Goal: Task Accomplishment & Management: Manage account settings

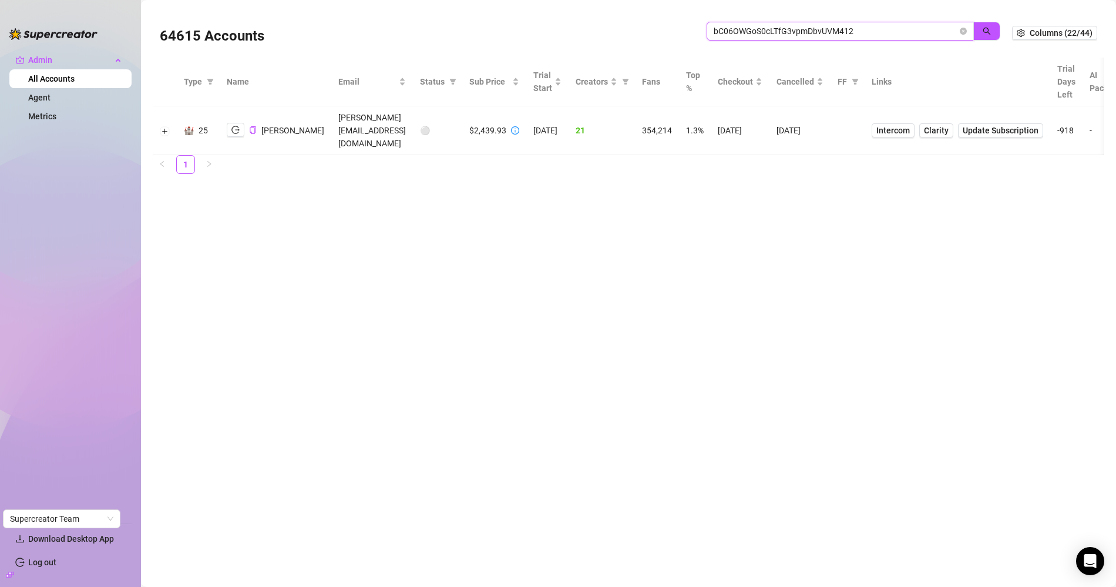
click at [819, 38] on input "bC06OWGoS0cLTfG3vpmDbvUVM412" at bounding box center [835, 31] width 244 height 13
type input "pdm"
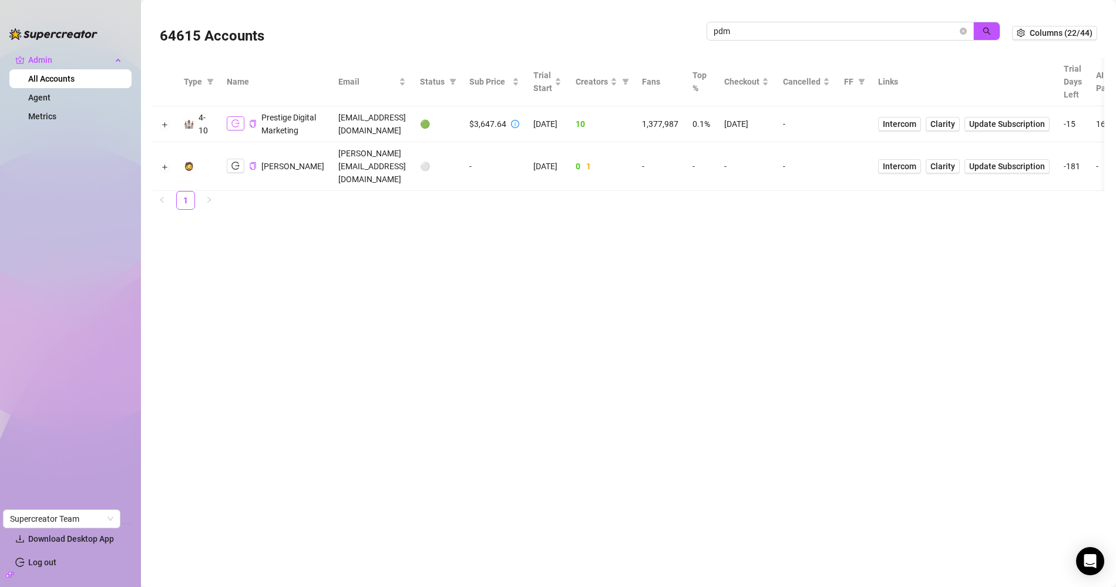
click at [231, 127] on icon "logout" at bounding box center [235, 123] width 8 height 8
click at [251, 127] on icon "copy" at bounding box center [253, 124] width 8 height 8
click at [252, 127] on icon "copy" at bounding box center [253, 124] width 8 height 8
click at [234, 126] on icon "logout" at bounding box center [235, 124] width 8 height 8
click at [164, 128] on button "Expand row" at bounding box center [164, 124] width 9 height 9
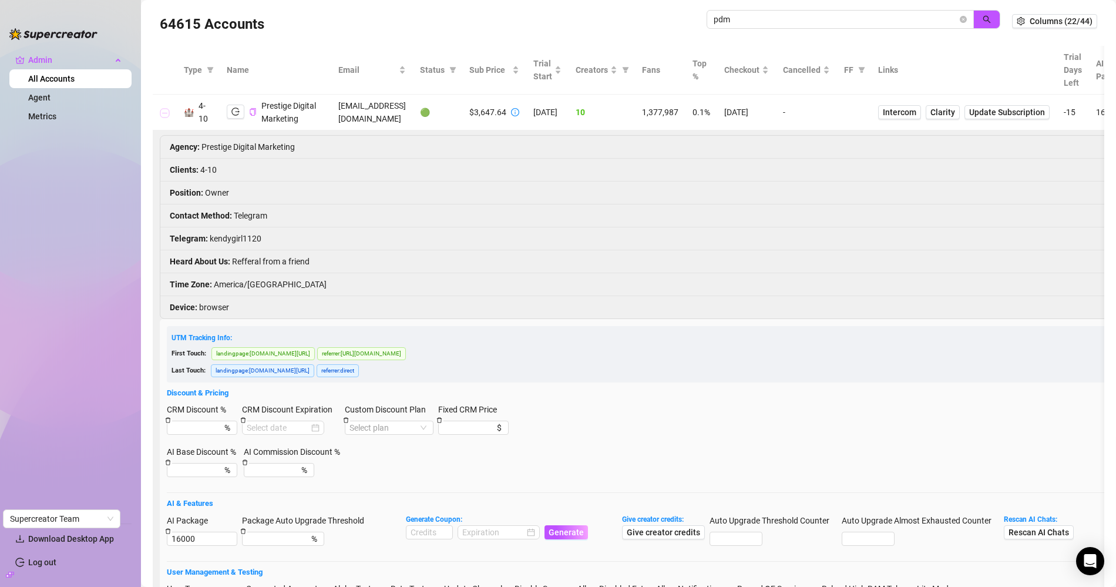
scroll to position [25, 0]
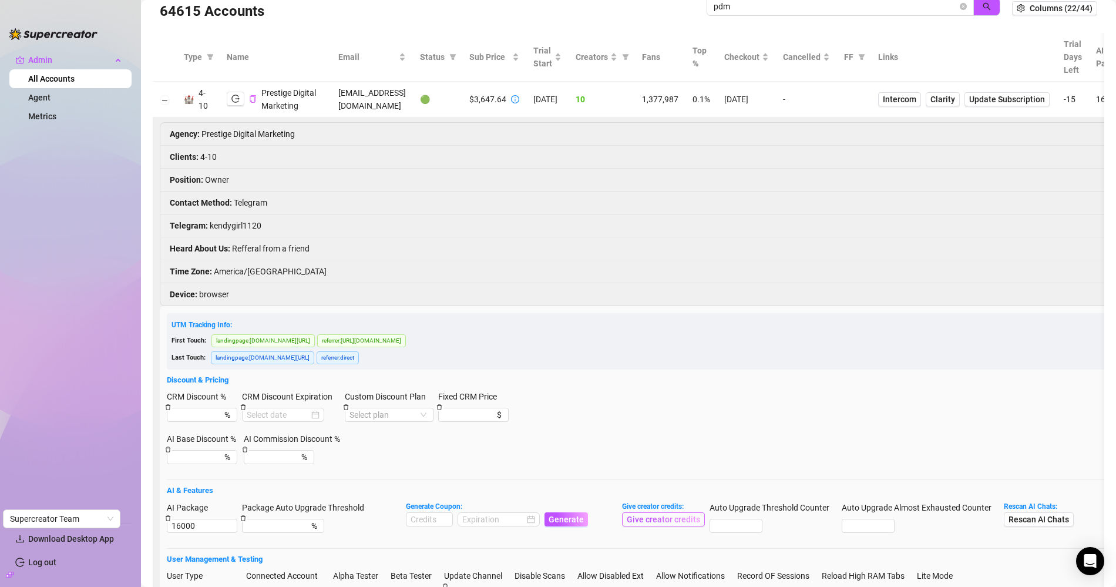
click at [650, 523] on span "Give creator credits" at bounding box center [663, 518] width 73 height 9
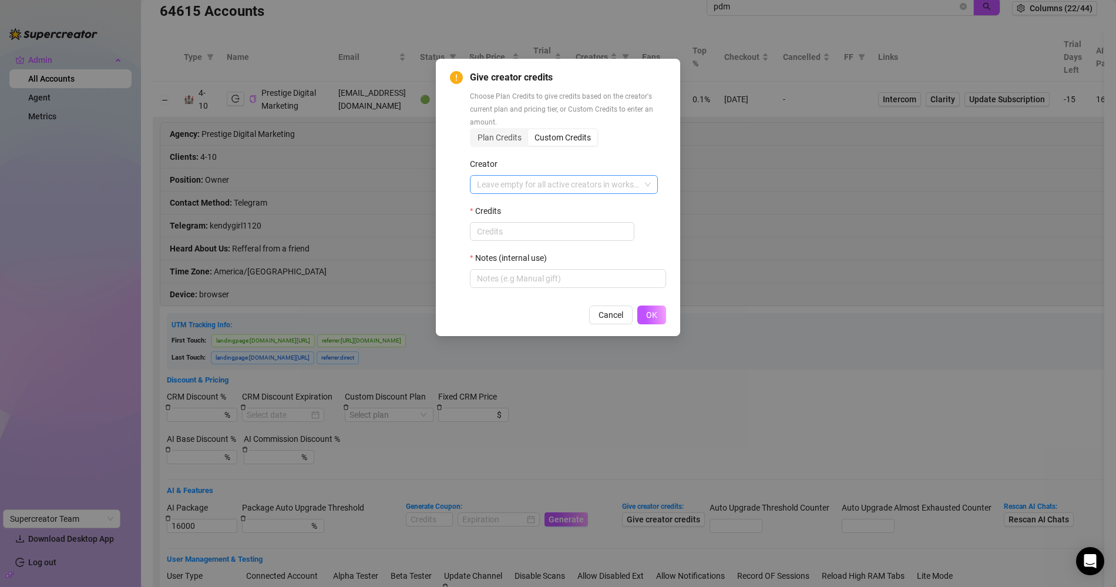
click at [513, 175] on div "Leave empty for all active creators in workspace" at bounding box center [564, 184] width 188 height 19
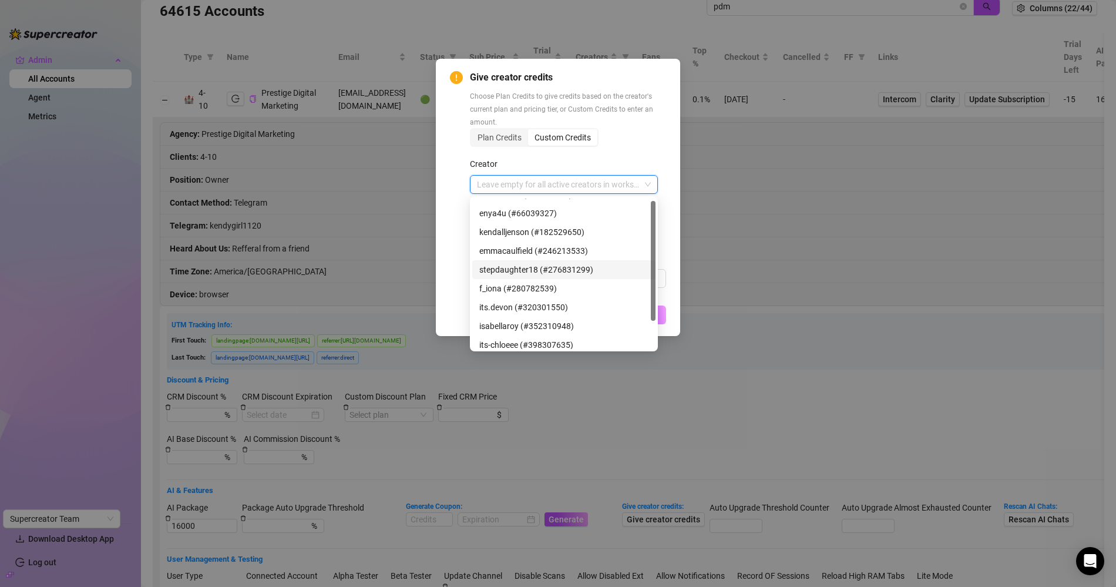
scroll to position [37, 0]
click at [514, 336] on div "itzcarly (#449459968)" at bounding box center [563, 340] width 169 height 13
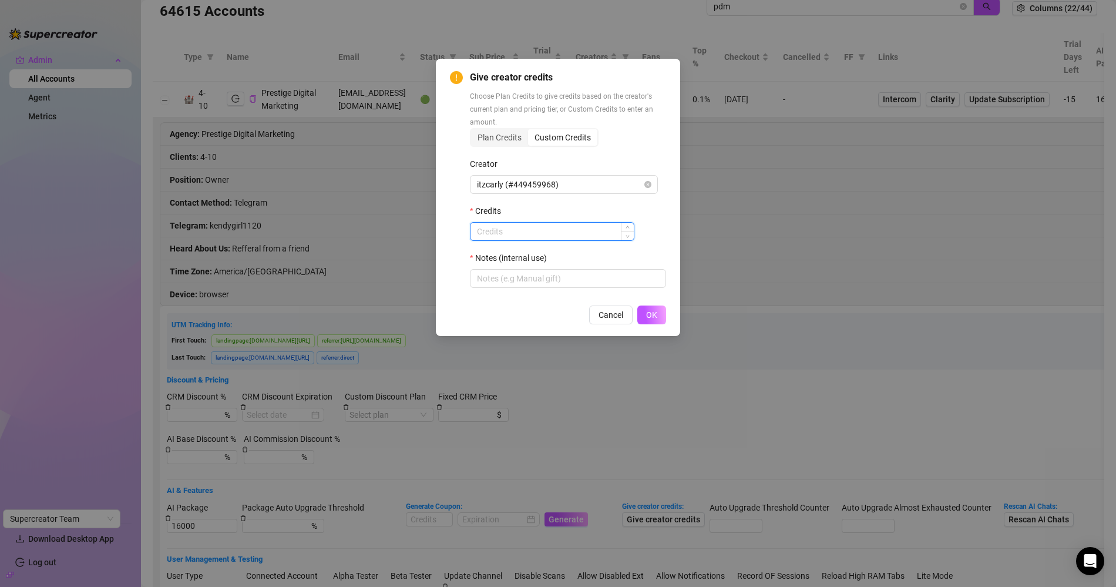
click at [527, 230] on input "Credits" at bounding box center [551, 232] width 163 height 18
type input "1000"
click at [526, 268] on div "Notes (internal use)" at bounding box center [568, 260] width 196 height 18
click at [527, 272] on input "Notes (internal use)" at bounding box center [568, 278] width 196 height 19
type input "plans & billing downtime :("
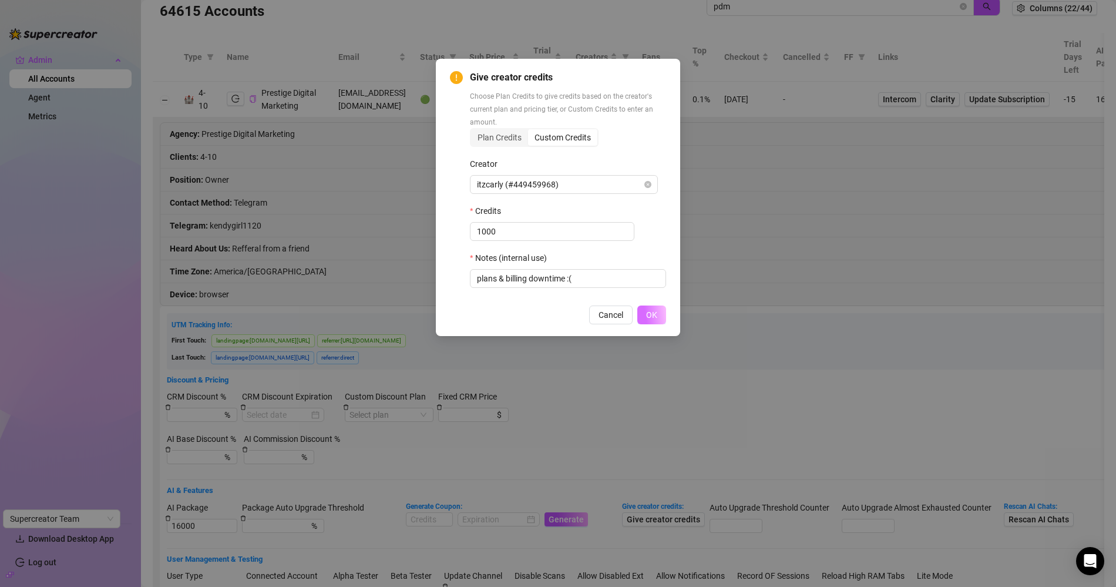
click at [662, 311] on button "OK" at bounding box center [651, 314] width 29 height 19
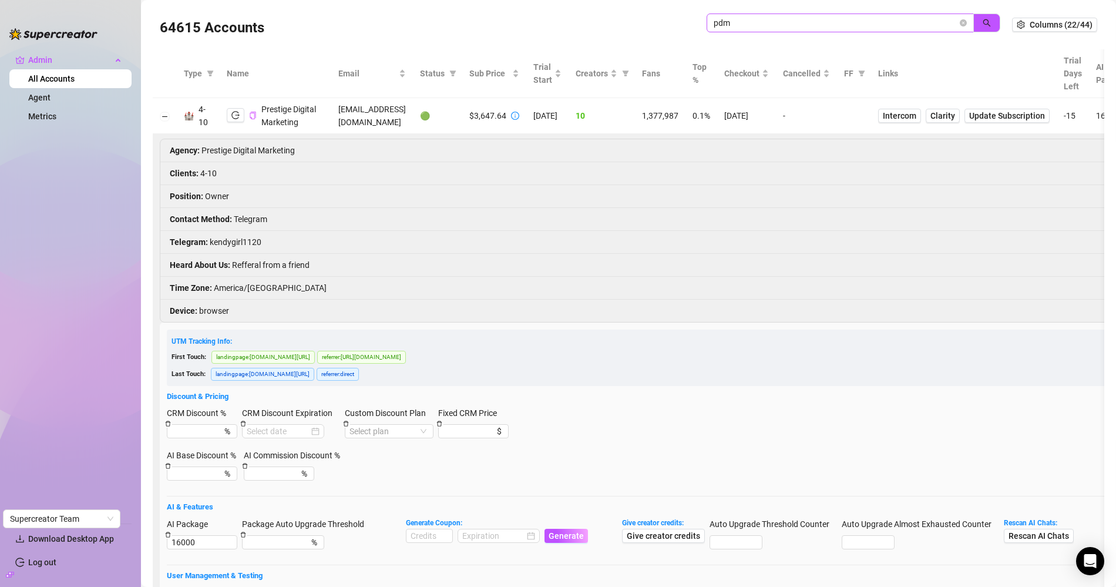
scroll to position [0, 0]
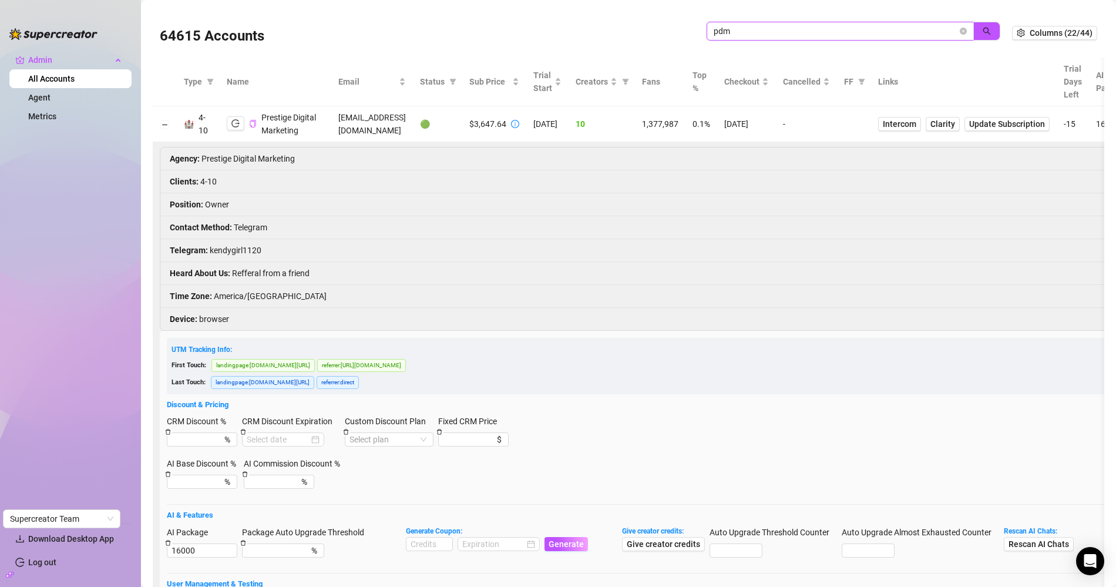
click at [716, 33] on input "pdm" at bounding box center [835, 31] width 244 height 13
drag, startPoint x: 746, startPoint y: 37, endPoint x: 606, endPoint y: 25, distance: 140.9
click at [607, 25] on div "64615 Accounts pdm" at bounding box center [586, 33] width 852 height 40
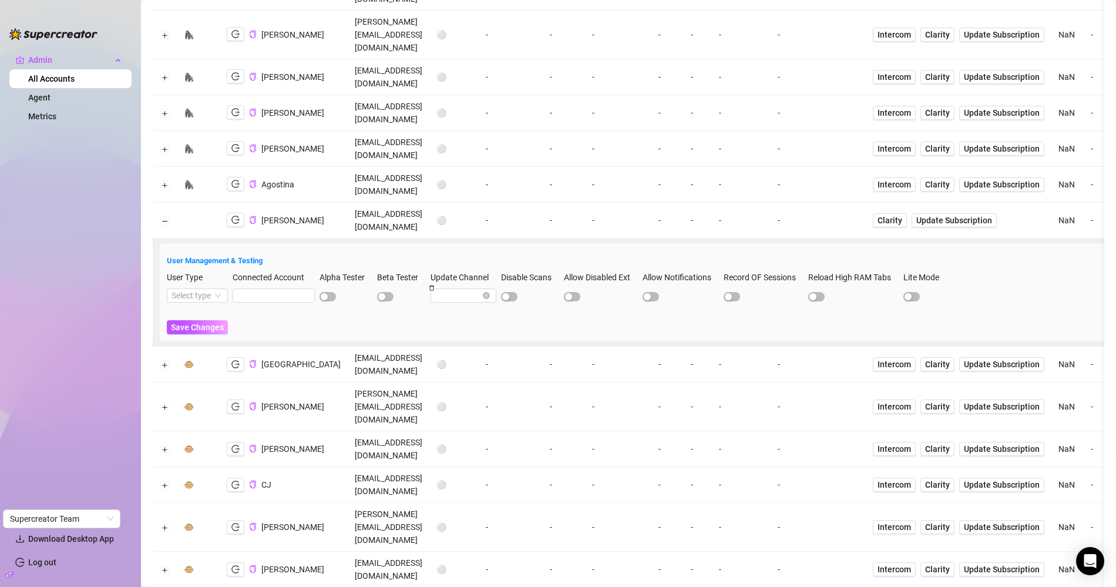
scroll to position [174, 0]
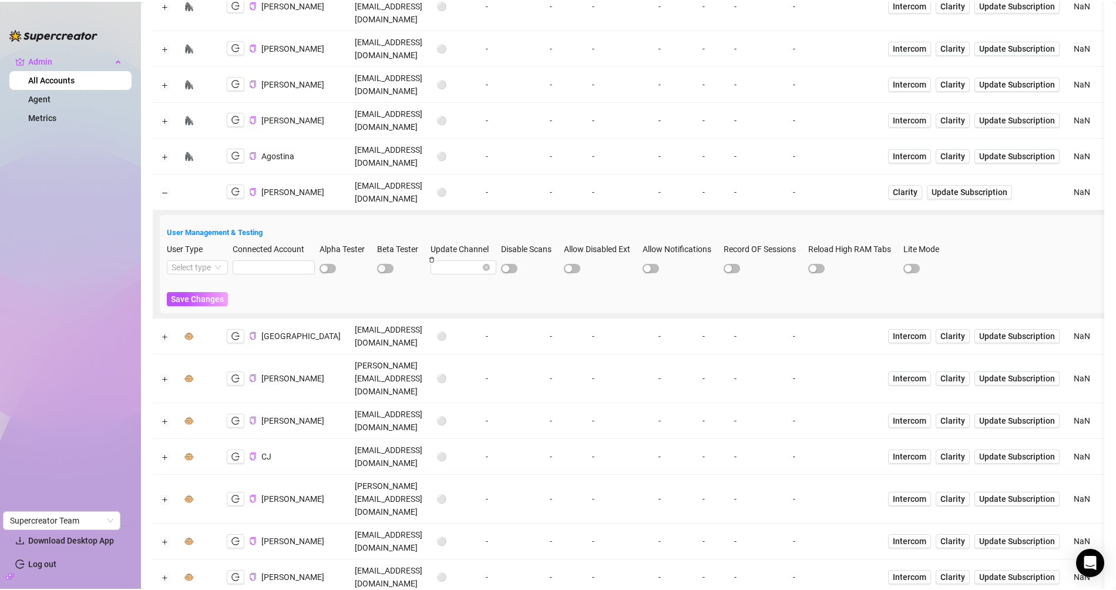
scroll to position [0, 0]
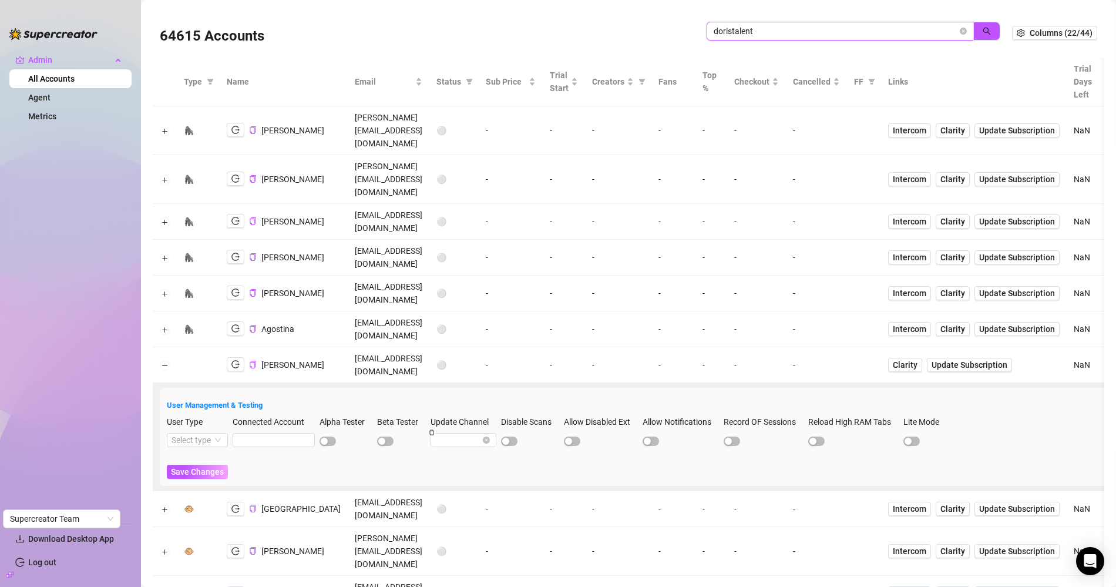
click at [818, 31] on input "doristalent" at bounding box center [835, 31] width 244 height 13
paste input "gO7ZzEUi8RU5uz9EJaYjX0vKEFZ2"
type input "gO7ZzEUi8RU5uz9EJaYjX0vKEFZ2"
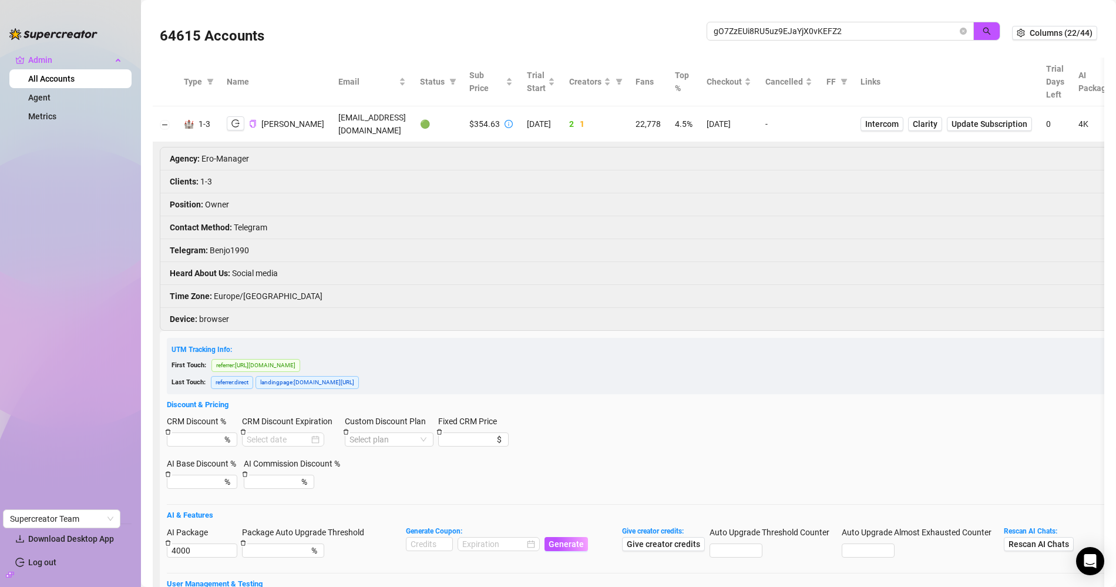
click at [853, 119] on td "Intercom Clarity Update Subscription" at bounding box center [946, 124] width 186 height 36
click at [871, 120] on span "Intercom" at bounding box center [881, 123] width 33 height 13
click at [166, 124] on button "Collapse row" at bounding box center [164, 124] width 9 height 9
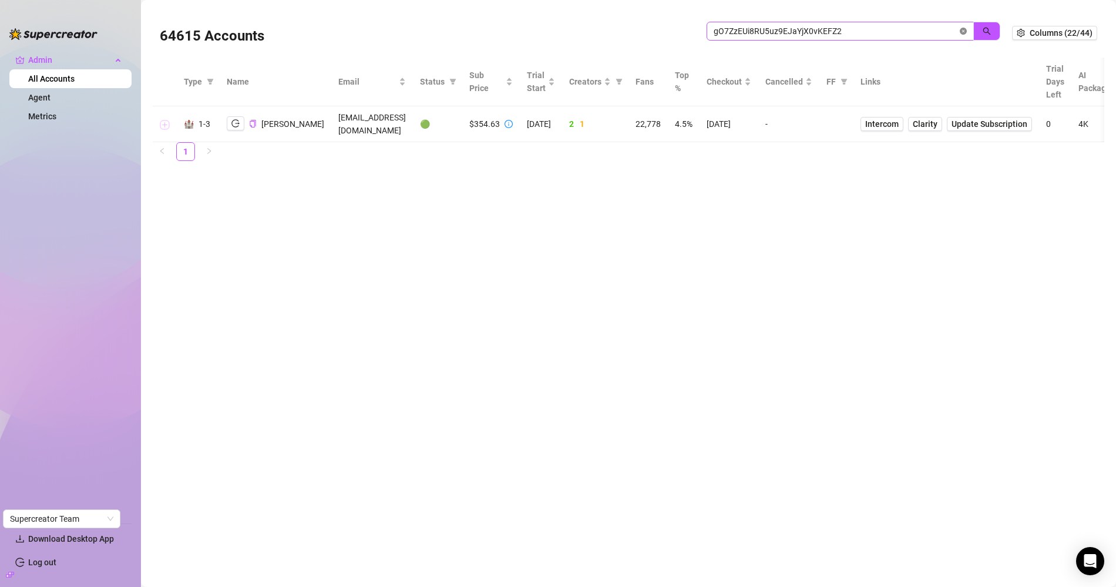
click at [967, 32] on icon "close-circle" at bounding box center [962, 31] width 7 height 7
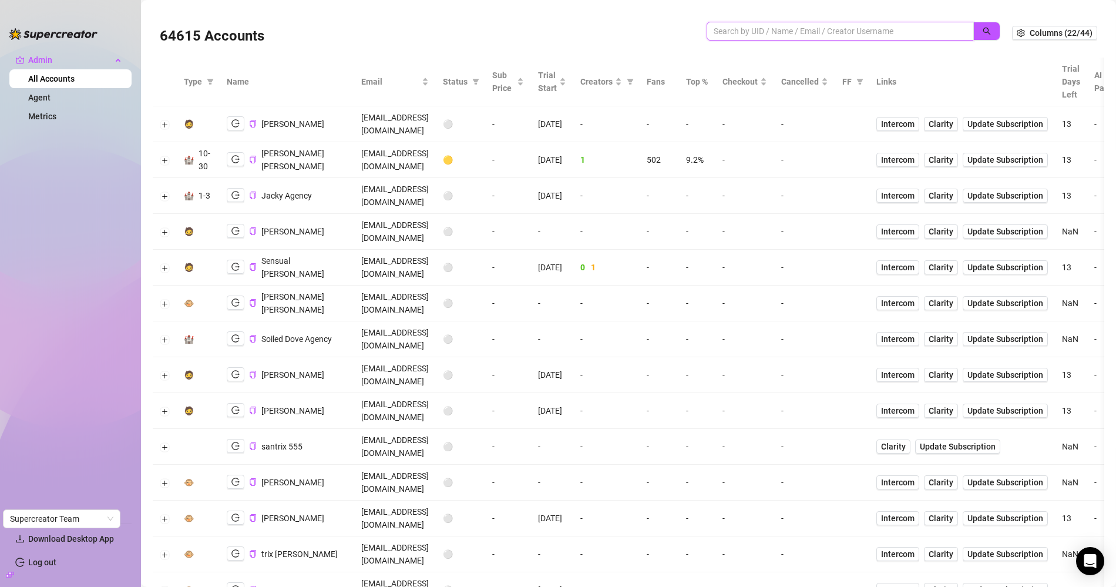
click at [824, 31] on input "search" at bounding box center [835, 31] width 244 height 13
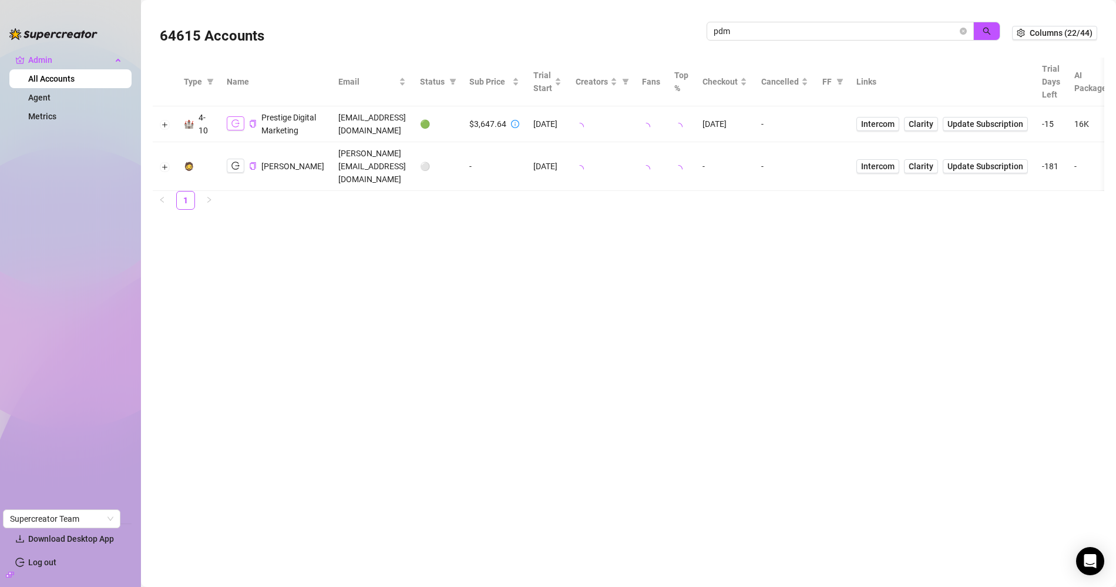
click at [234, 125] on icon "logout" at bounding box center [235, 123] width 8 height 8
click at [250, 127] on icon "copy" at bounding box center [253, 124] width 8 height 8
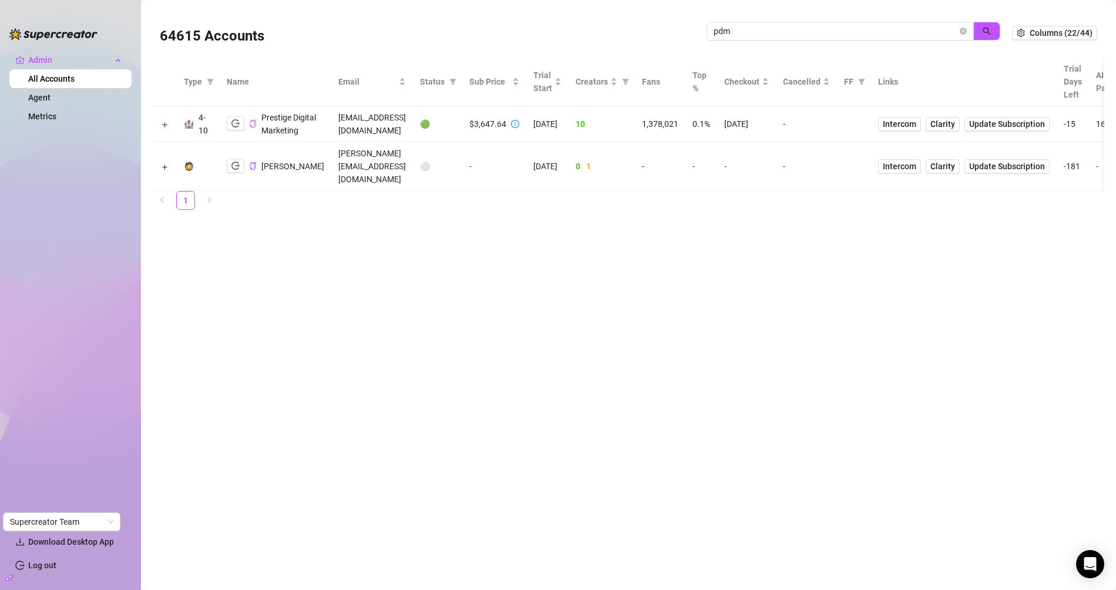
click at [802, 47] on div "pdm" at bounding box center [853, 37] width 294 height 31
click at [795, 33] on input "pdm" at bounding box center [835, 31] width 244 height 13
paste input "yW02BXMYblQ4cZMBI5gFA0hOdCg2"
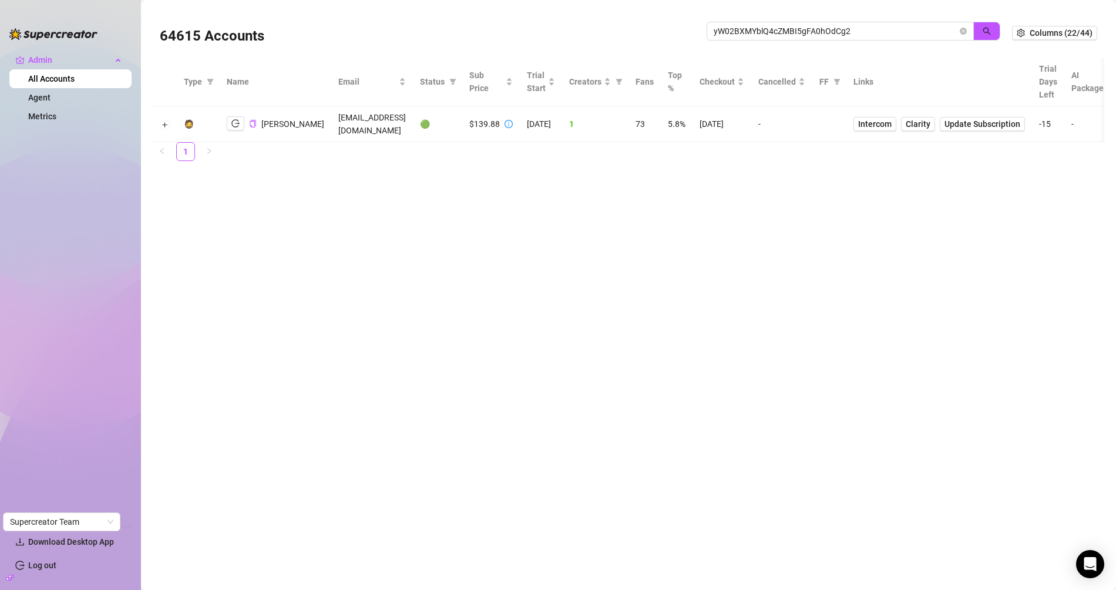
click at [270, 119] on span "Lisa Lefèvre" at bounding box center [292, 123] width 63 height 9
click at [274, 129] on span "Lisa Lefèvre" at bounding box center [292, 123] width 63 height 9
copy span "Lisa Lefèvre"
click at [774, 43] on div "yW02BXMYblQ4cZMBI5gFA0hOdCg2" at bounding box center [853, 37] width 294 height 31
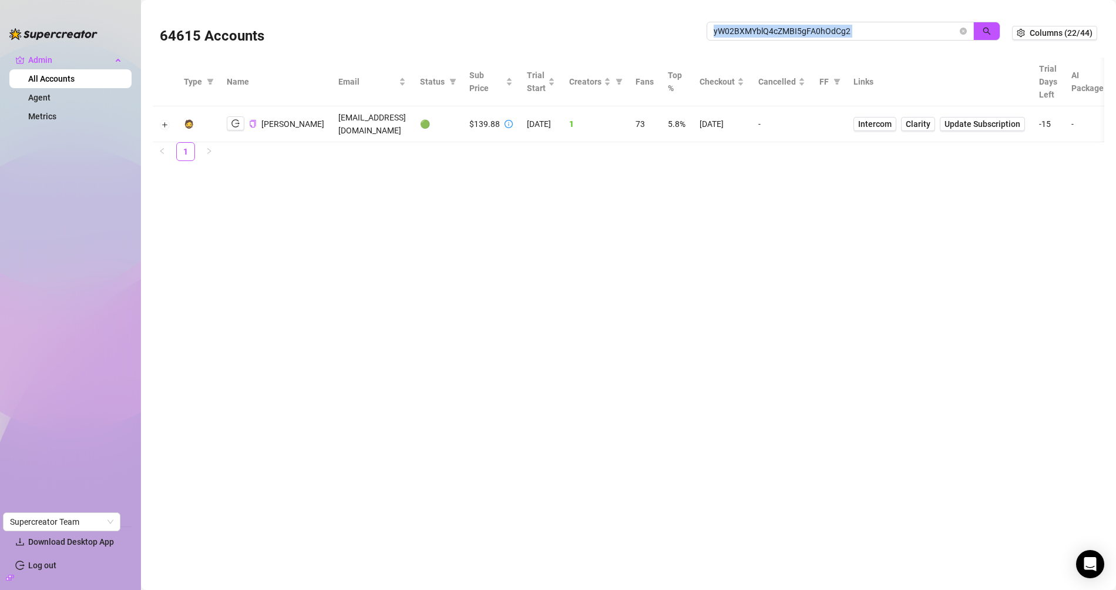
click at [774, 43] on div "yW02BXMYblQ4cZMBI5gFA0hOdCg2" at bounding box center [853, 37] width 294 height 31
click at [774, 36] on input "yW02BXMYblQ4cZMBI5gFA0hOdCg2" at bounding box center [835, 31] width 244 height 13
type input "angryf"
click at [238, 119] on icon "logout" at bounding box center [235, 123] width 8 height 8
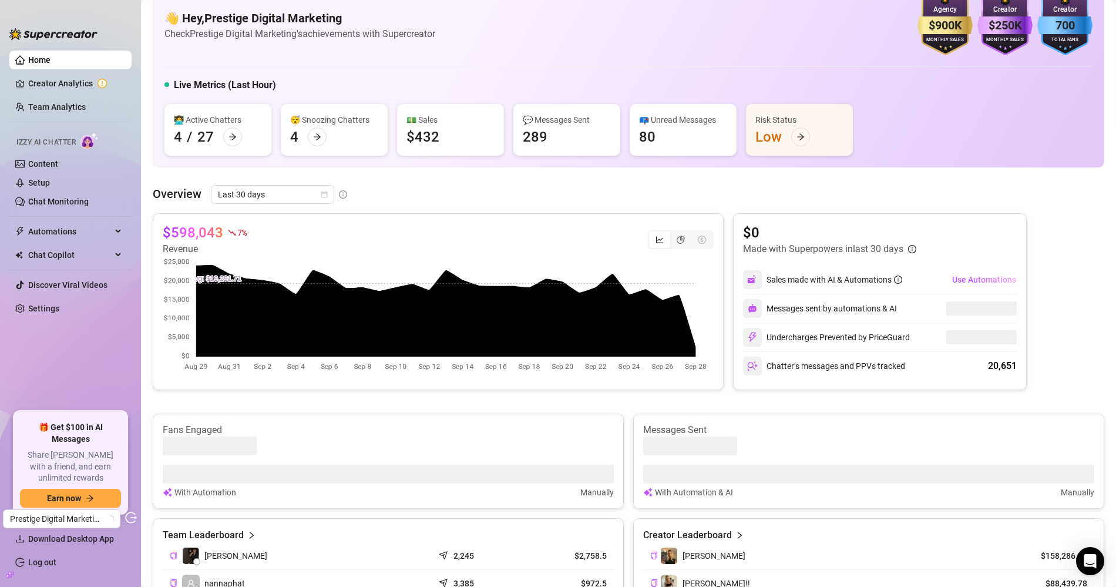
scroll to position [28, 0]
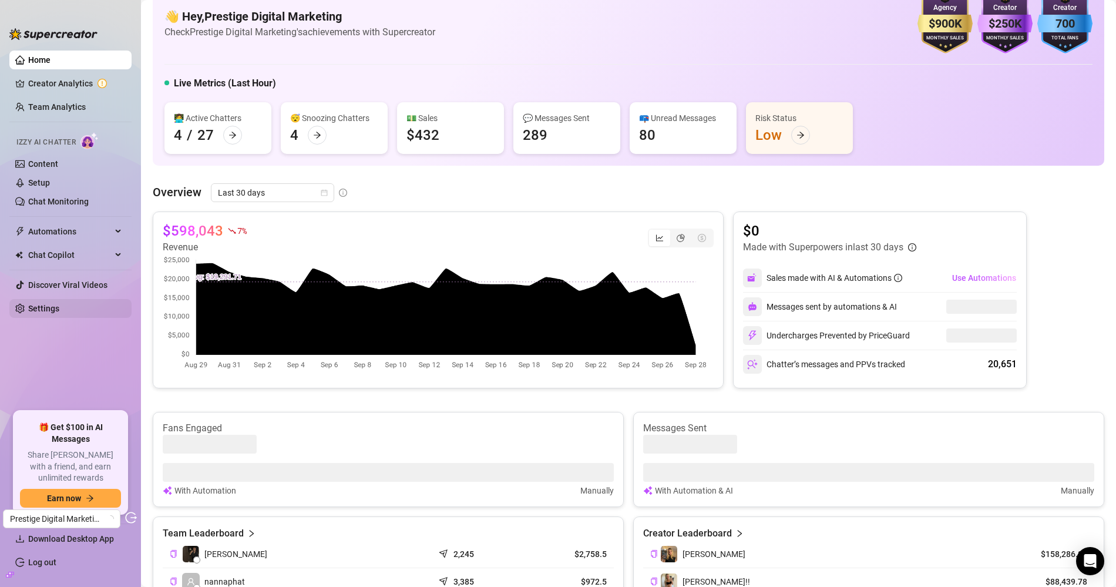
click at [59, 312] on link "Settings" at bounding box center [43, 308] width 31 height 9
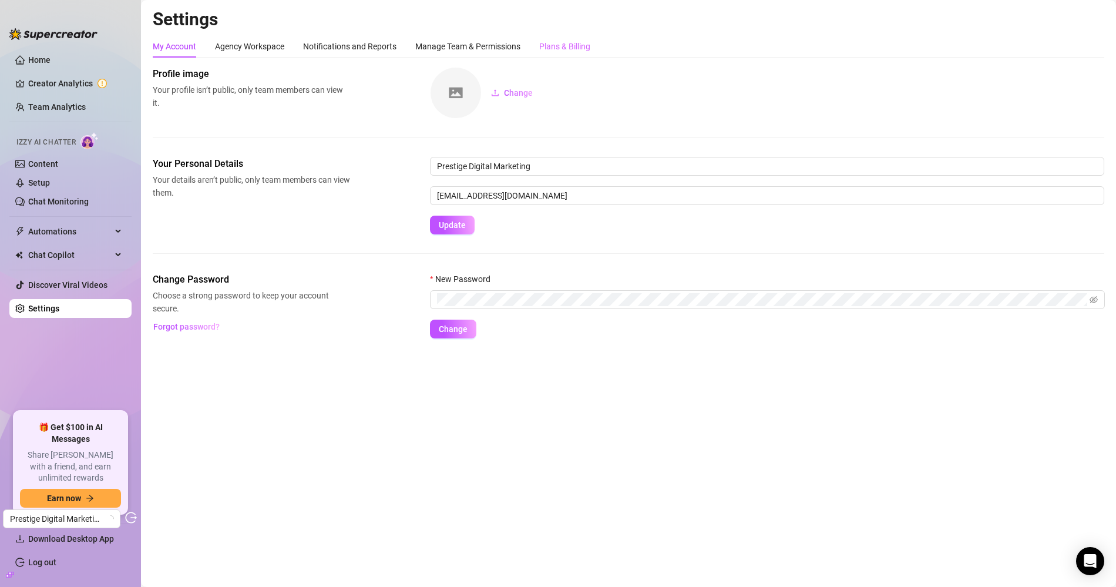
click at [568, 56] on div "Plans & Billing" at bounding box center [564, 46] width 51 height 22
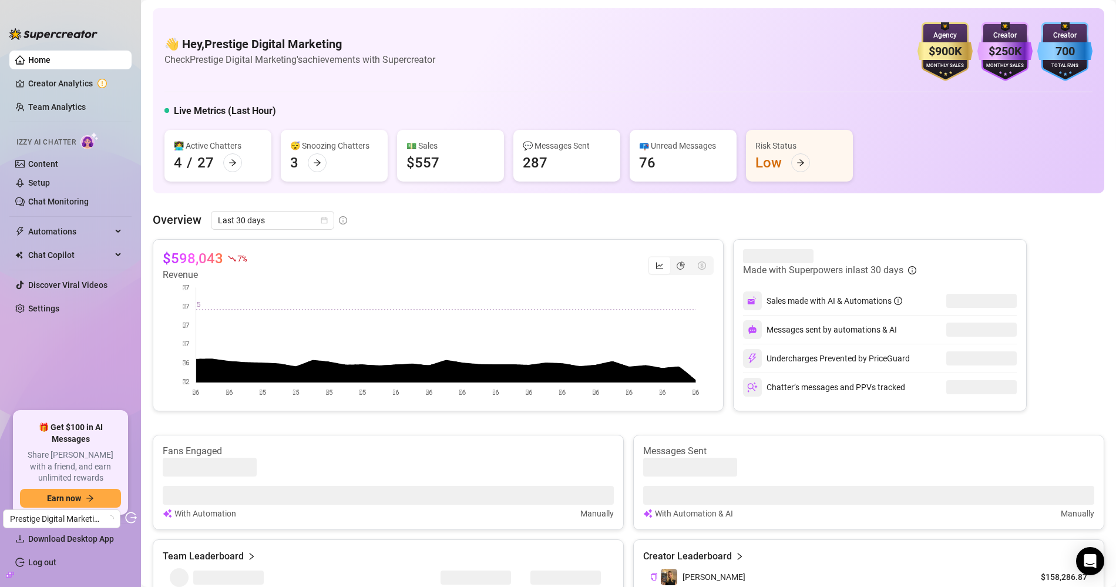
click at [64, 319] on ul "Home Creator Analytics Team Analytics Izzy AI Chatter Content Setup Chat Monito…" at bounding box center [70, 226] width 122 height 361
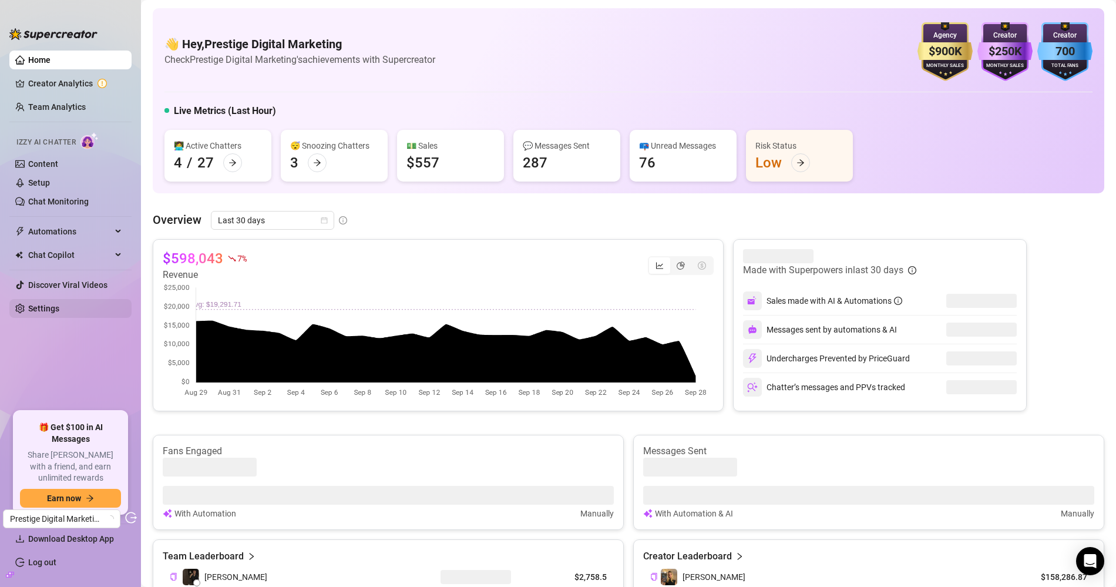
click at [59, 313] on link "Settings" at bounding box center [43, 308] width 31 height 9
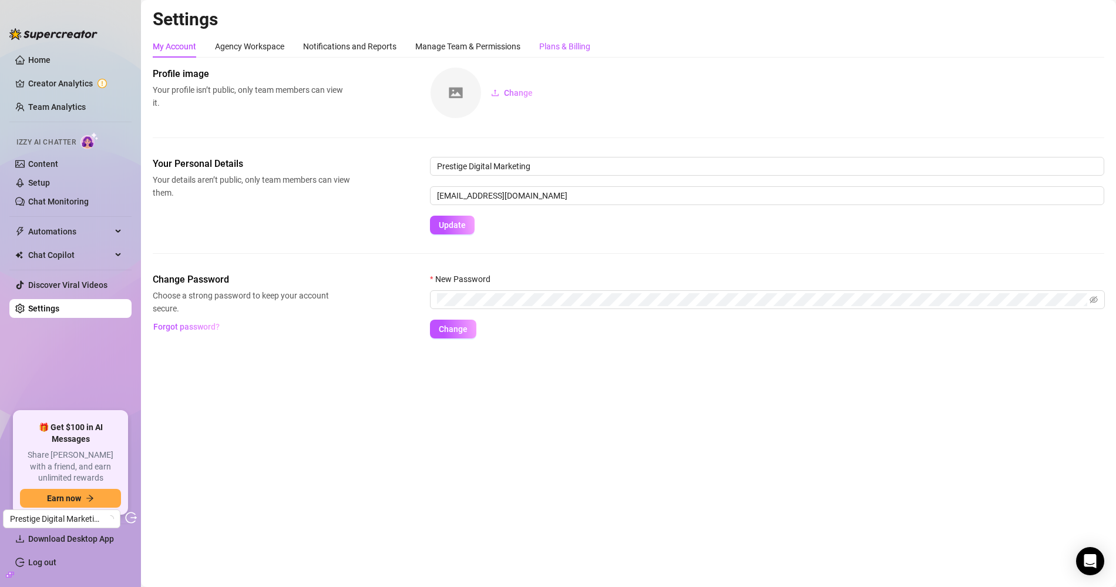
click at [573, 47] on div "Plans & Billing" at bounding box center [564, 46] width 51 height 13
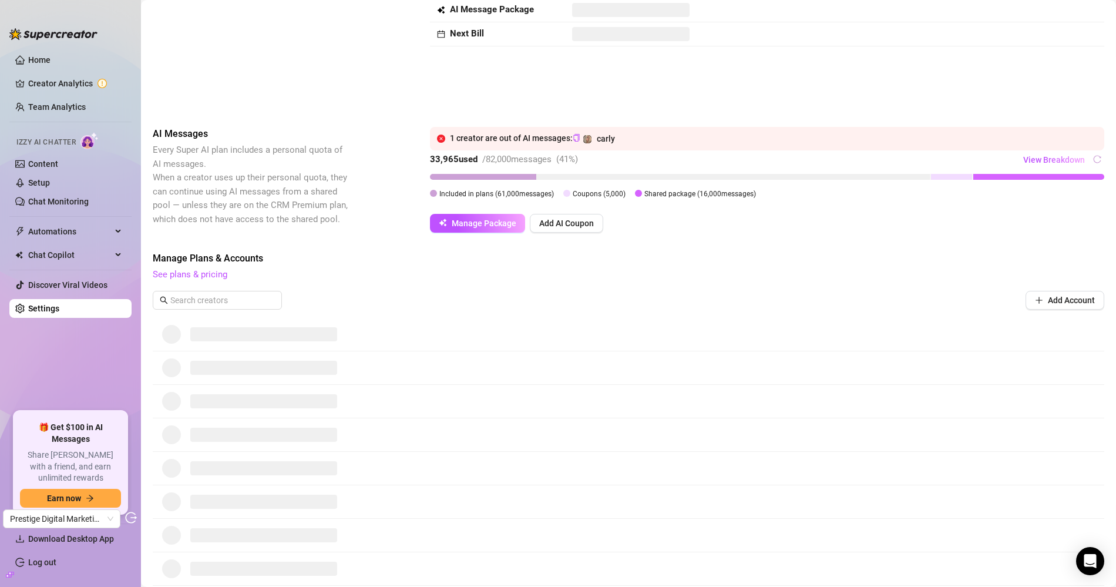
scroll to position [302, 0]
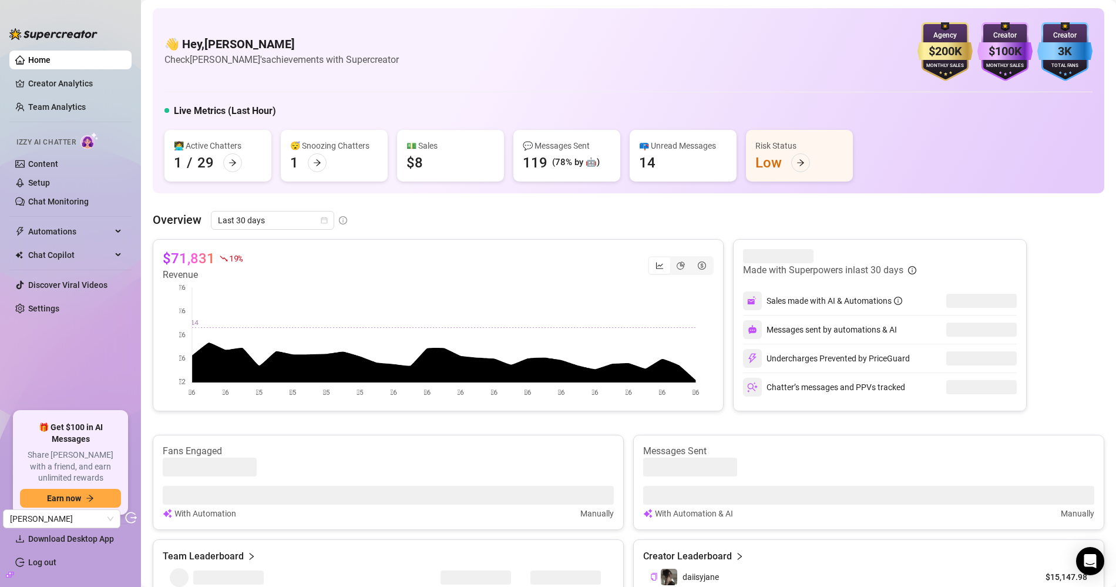
click at [43, 307] on link "Settings" at bounding box center [43, 308] width 31 height 9
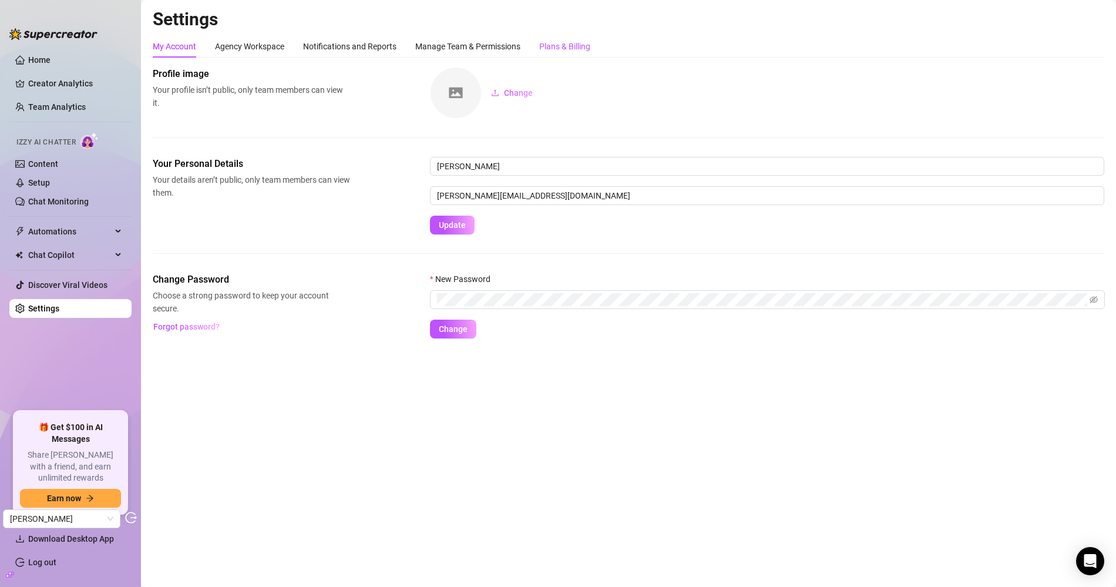
click at [582, 48] on div "Plans & Billing" at bounding box center [564, 46] width 51 height 13
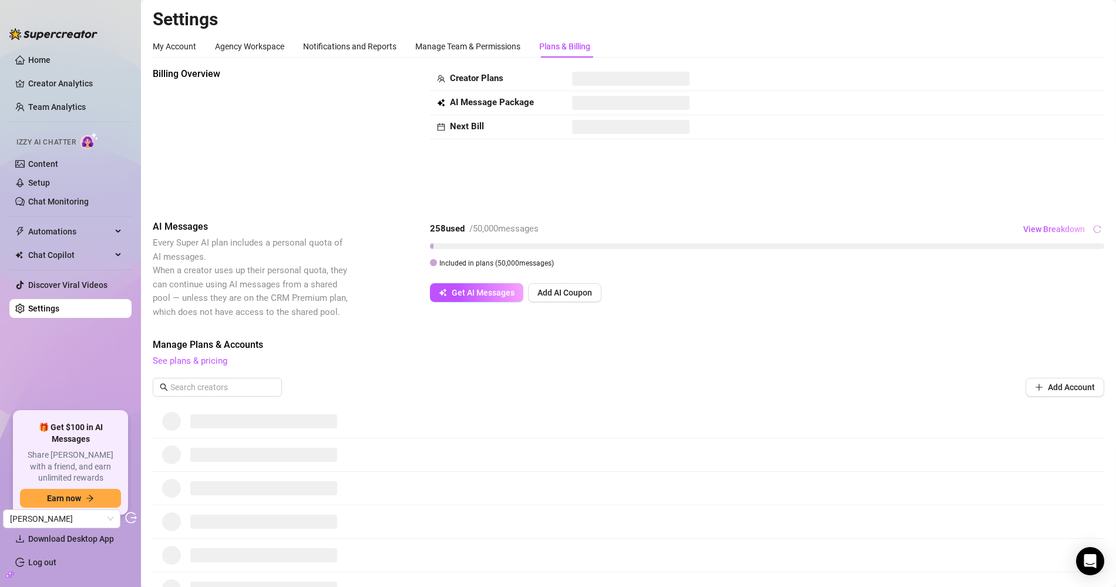
click at [255, 113] on div "Billing Overview" at bounding box center [251, 134] width 197 height 134
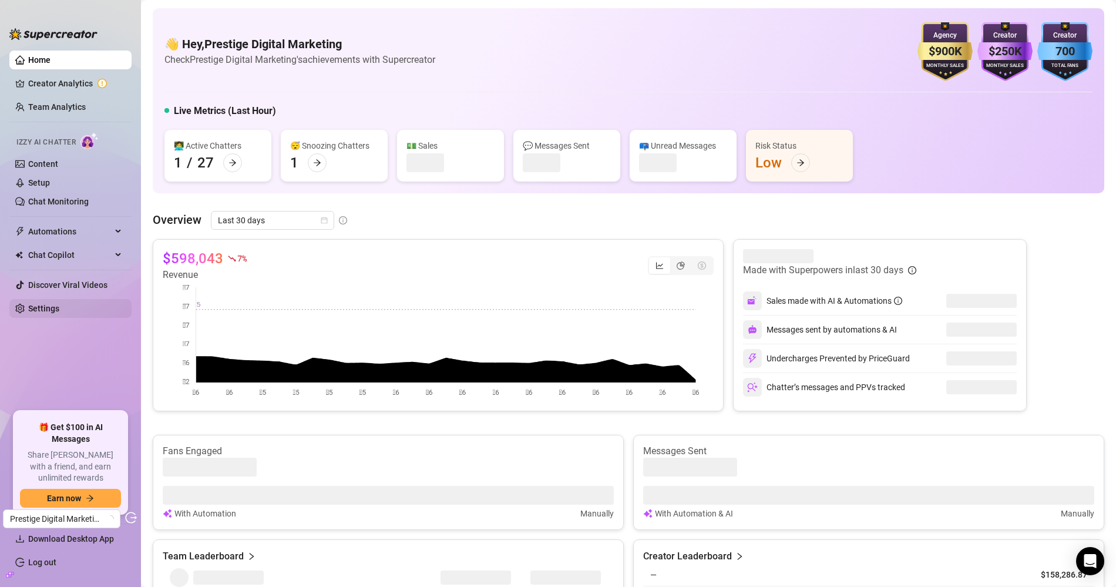
click at [38, 304] on link "Settings" at bounding box center [43, 308] width 31 height 9
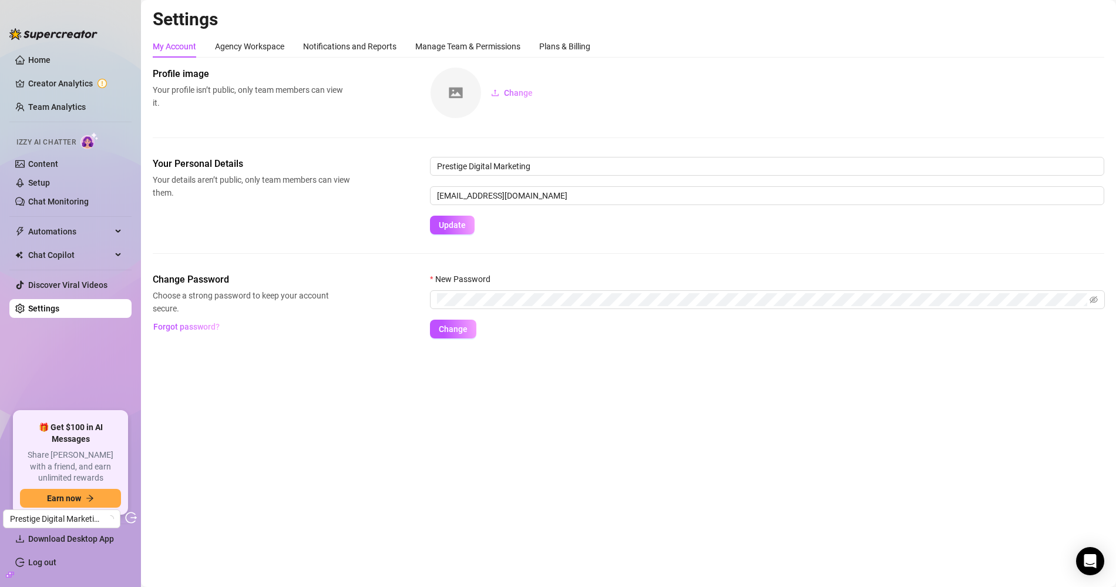
click at [578, 60] on div "My Account Agency Workspace Notifications and Reports Manage Team & Permissions…" at bounding box center [628, 186] width 951 height 303
click at [578, 54] on div "Plans & Billing" at bounding box center [564, 46] width 51 height 22
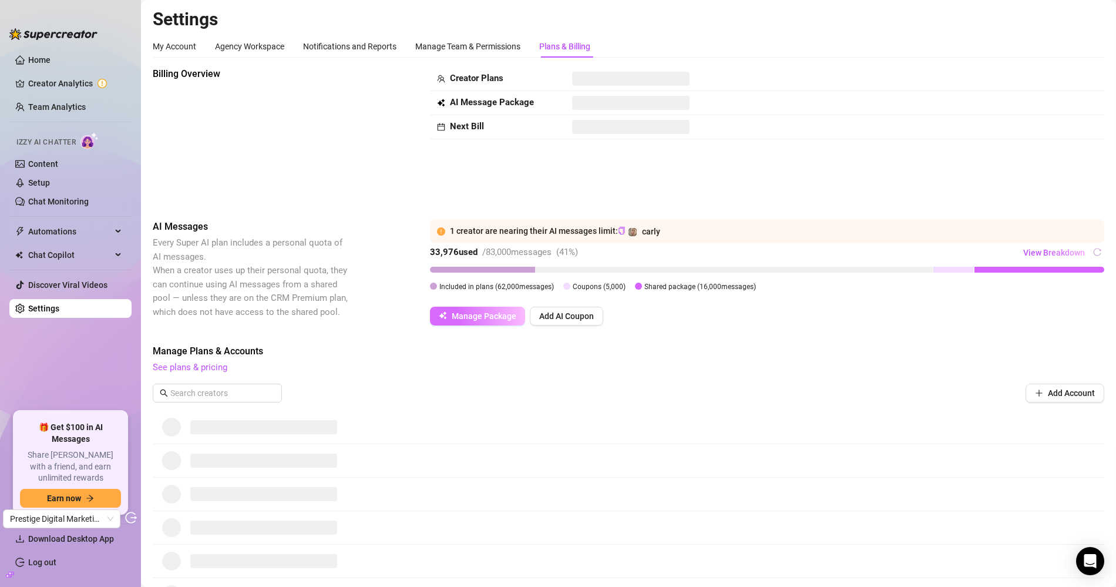
click at [495, 311] on span "Manage Package" at bounding box center [484, 315] width 65 height 9
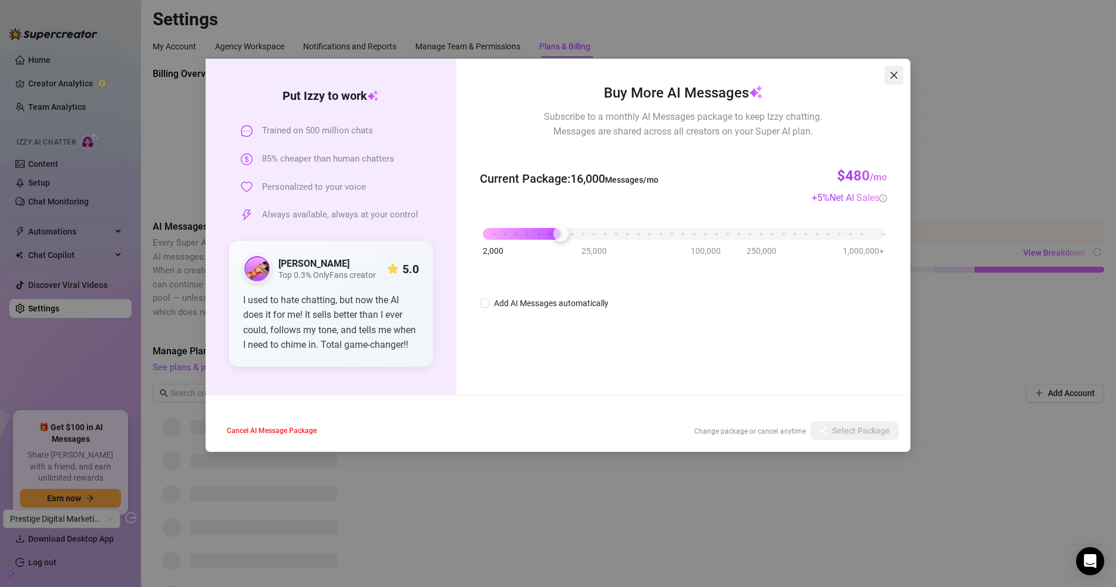
click at [891, 78] on icon "close" at bounding box center [893, 75] width 7 height 7
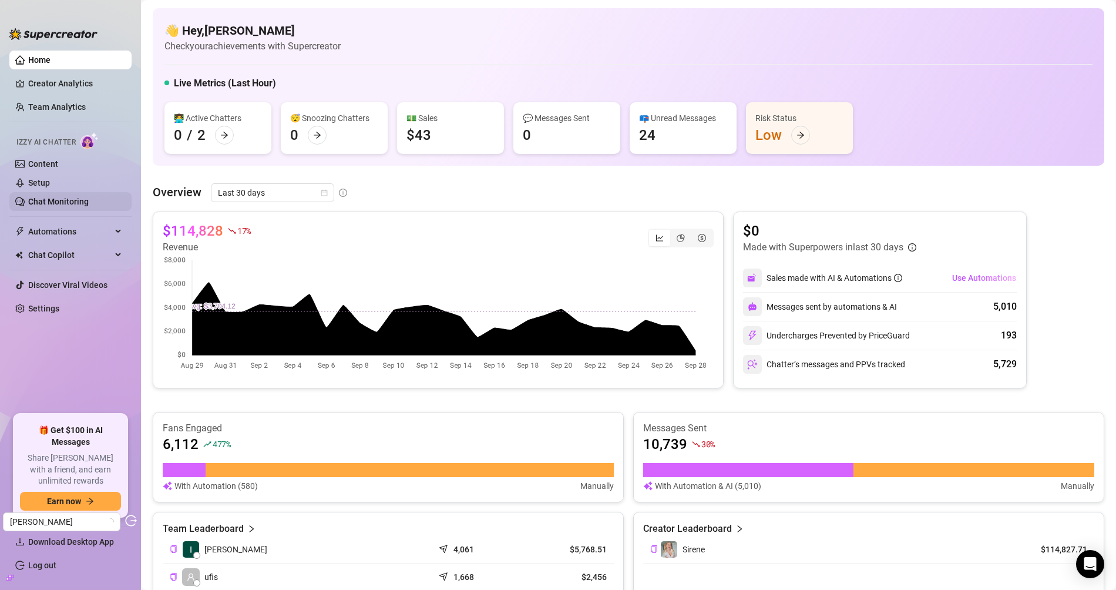
click at [59, 197] on link "Chat Monitoring" at bounding box center [58, 201] width 60 height 9
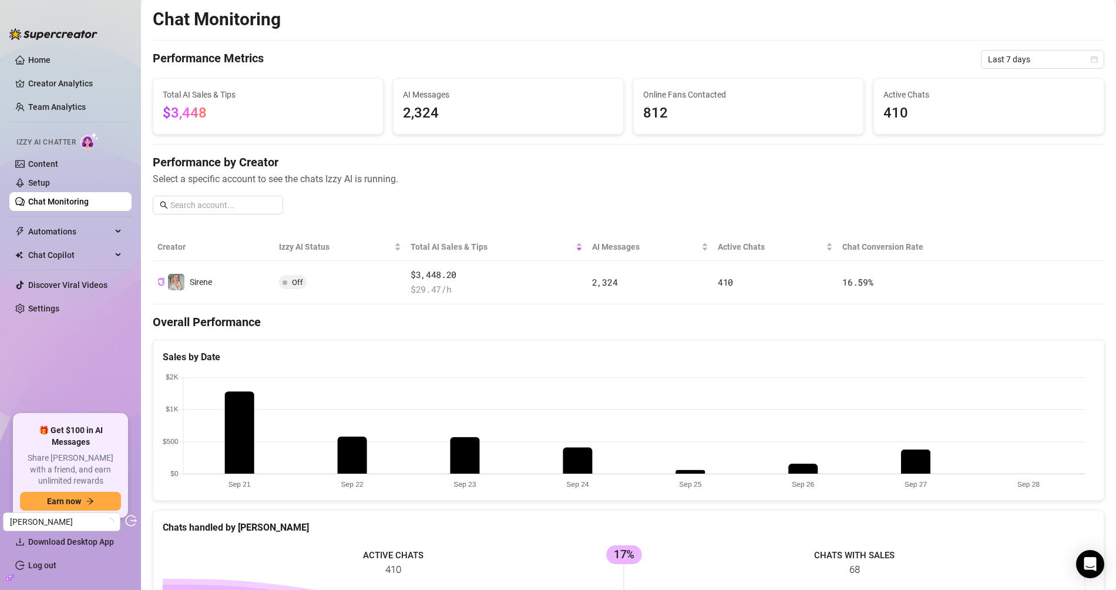
click at [955, 80] on div "Active Chats 410" at bounding box center [989, 106] width 230 height 55
click at [996, 59] on span "Last 7 days" at bounding box center [1042, 59] width 109 height 18
click at [1004, 118] on div "Last 30 days" at bounding box center [1032, 120] width 105 height 13
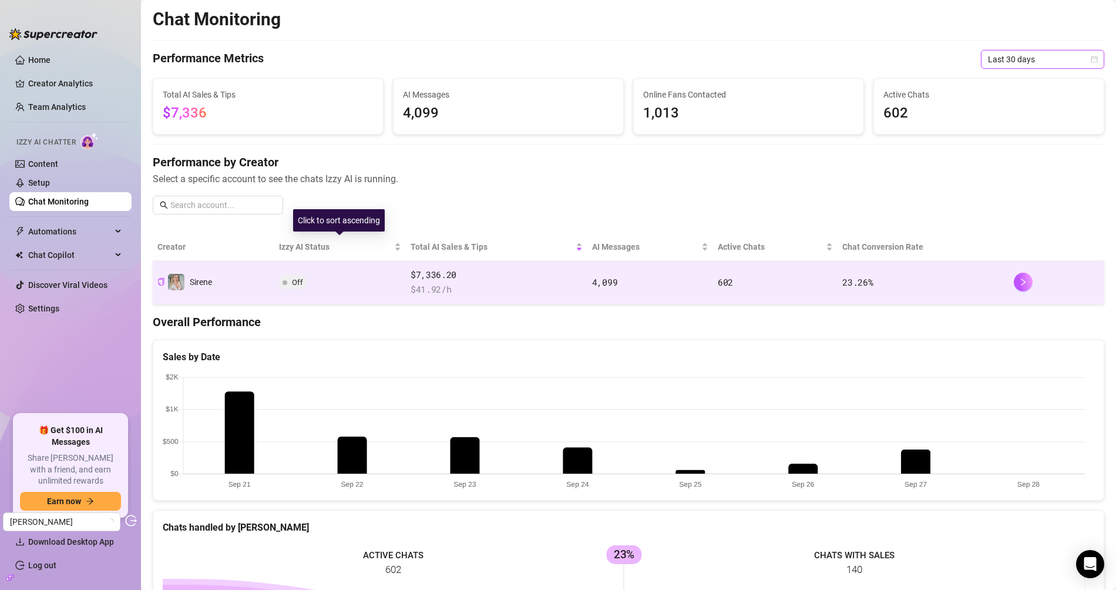
click at [278, 270] on td "Off" at bounding box center [340, 282] width 132 height 43
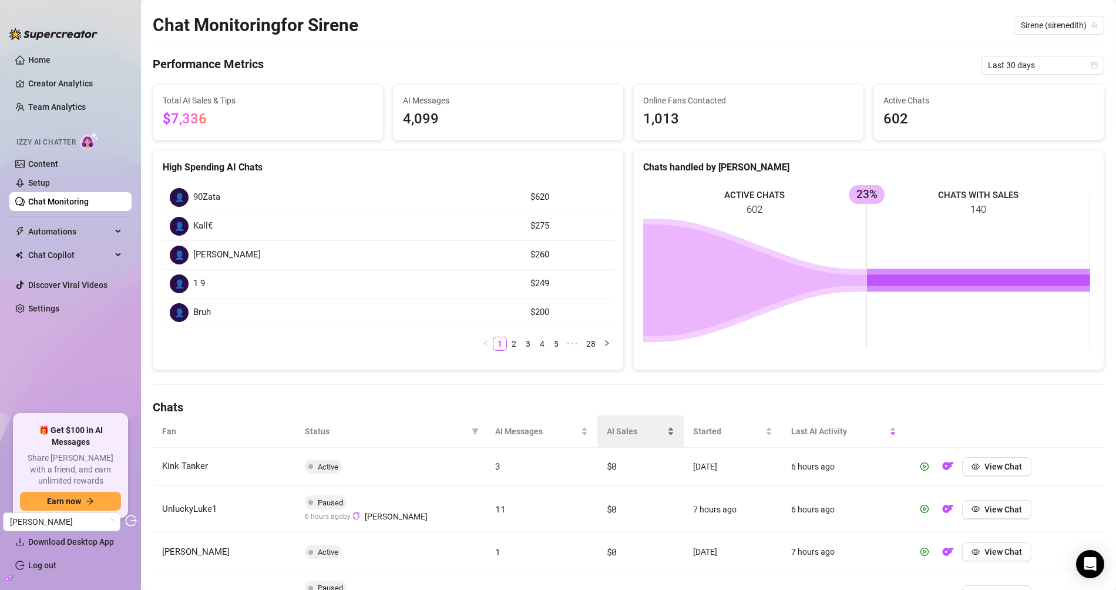
scroll to position [87, 0]
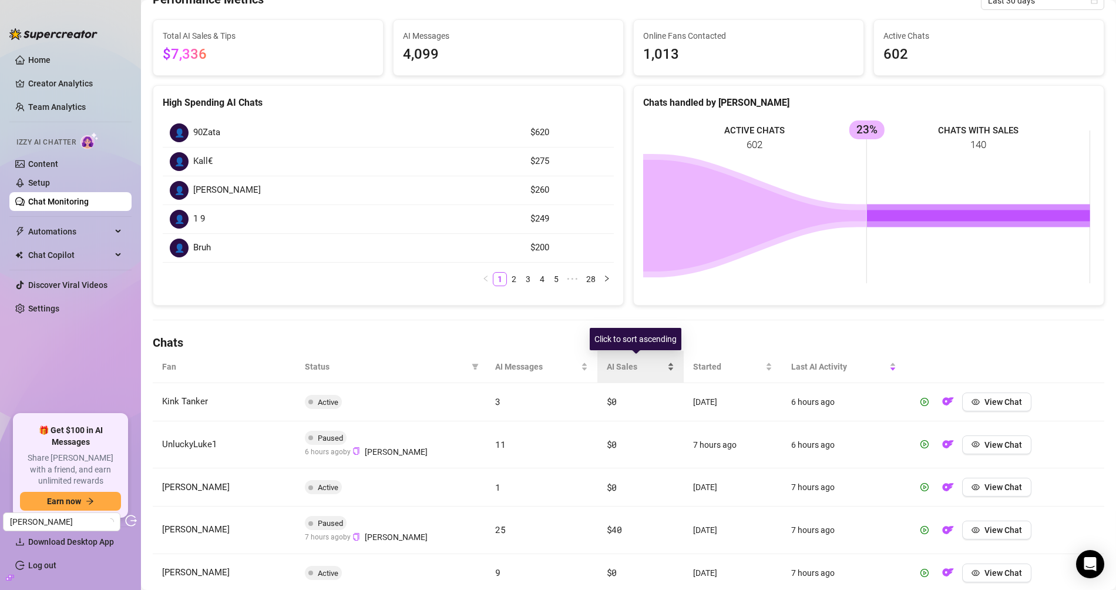
click at [618, 338] on div "Click to sort ascending" at bounding box center [636, 339] width 92 height 22
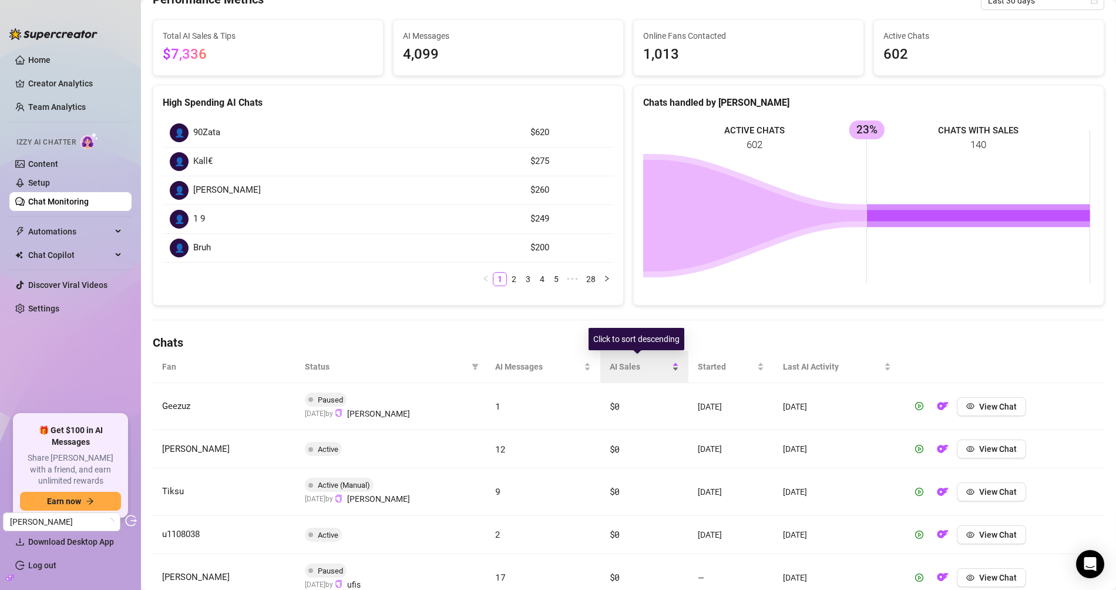
click at [618, 370] on span "AI Sales" at bounding box center [640, 366] width 60 height 13
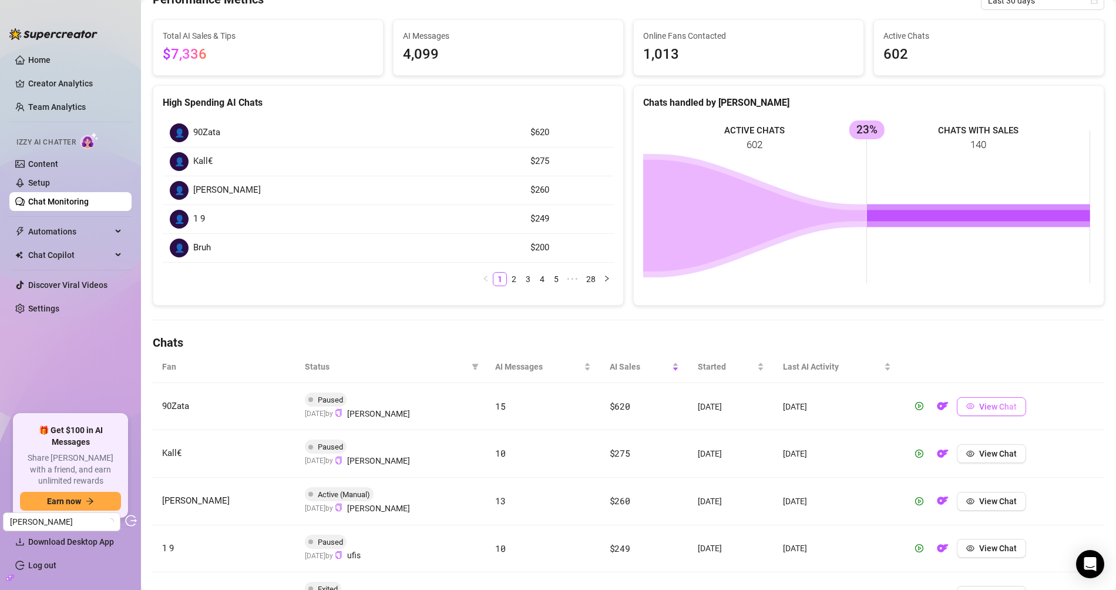
click at [1001, 405] on span "View Chat" at bounding box center [998, 406] width 38 height 9
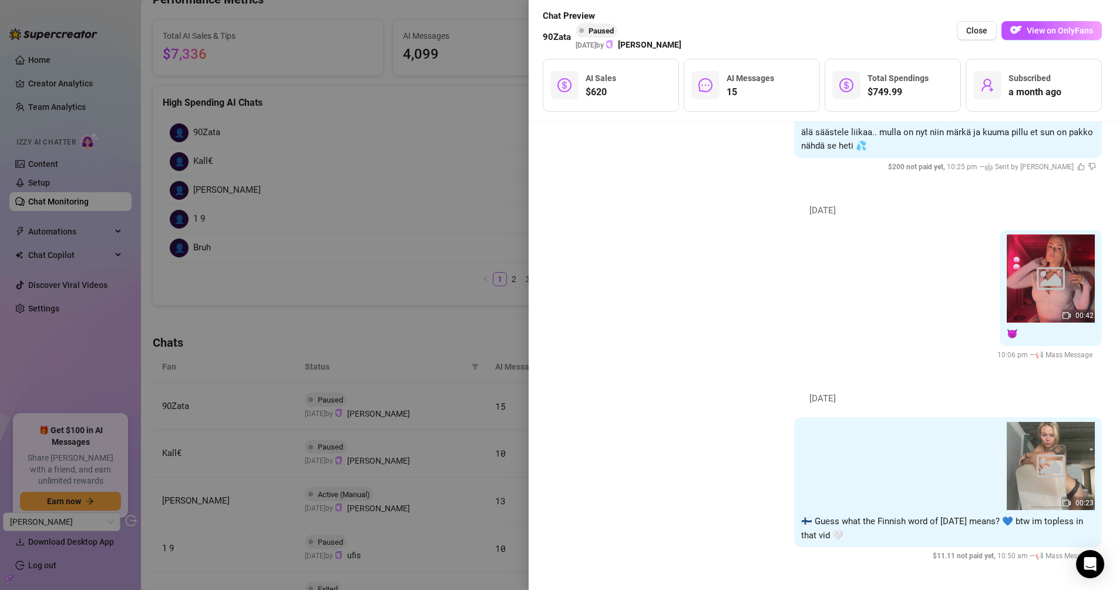
scroll to position [2958, 0]
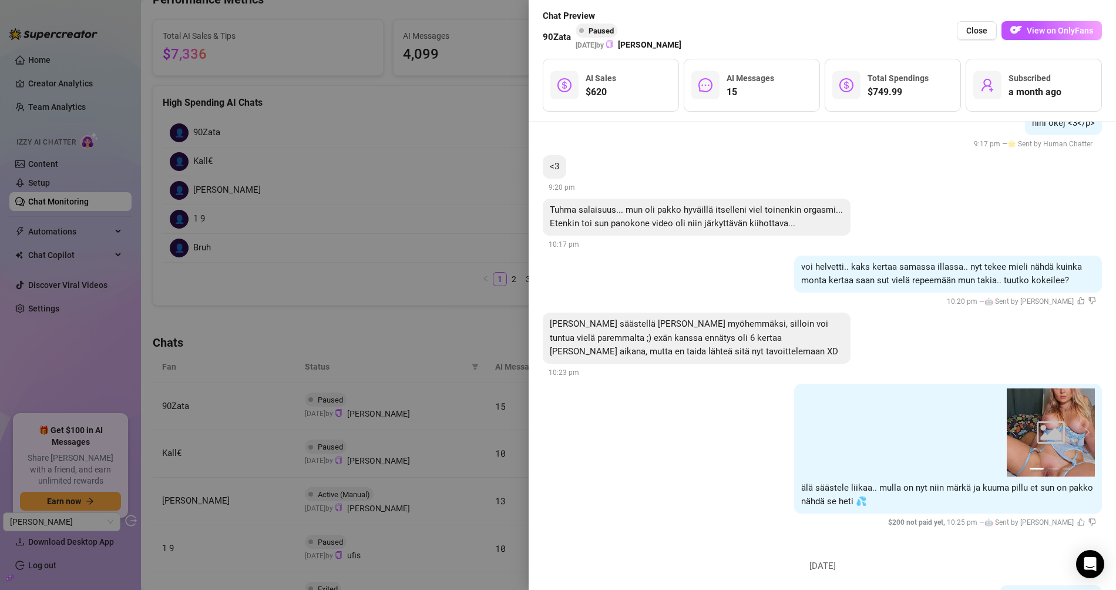
click at [411, 202] on div at bounding box center [558, 295] width 1116 height 590
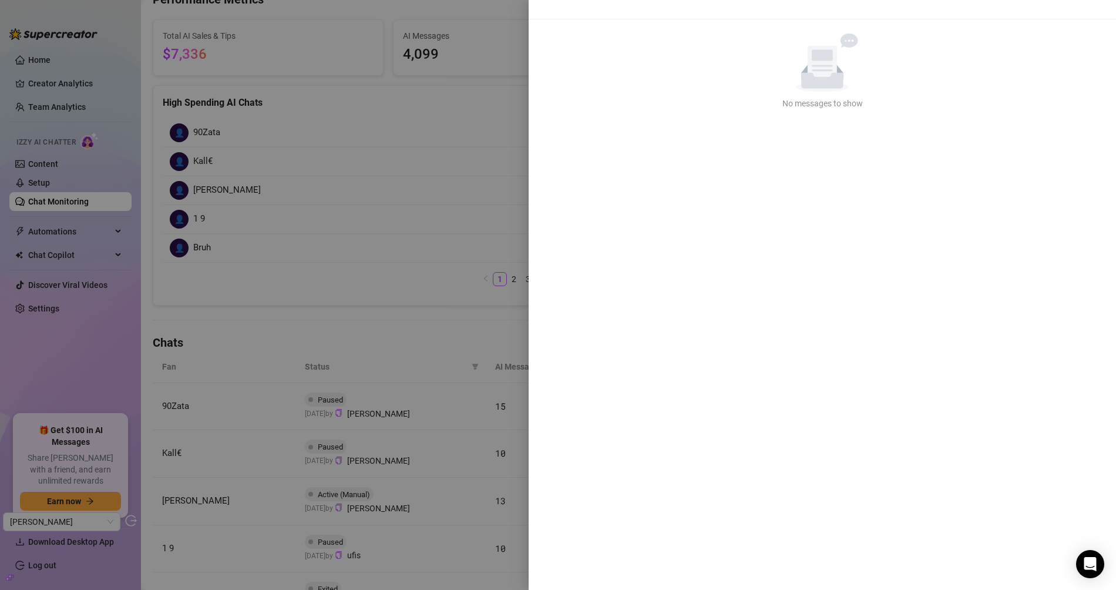
scroll to position [0, 0]
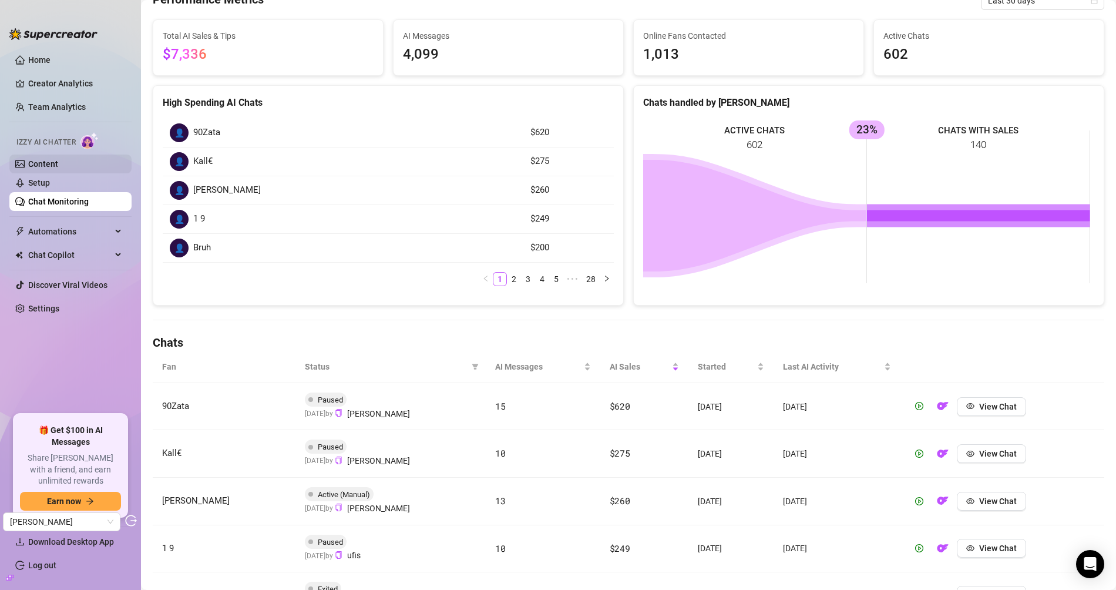
click at [48, 159] on link "Content" at bounding box center [43, 163] width 30 height 9
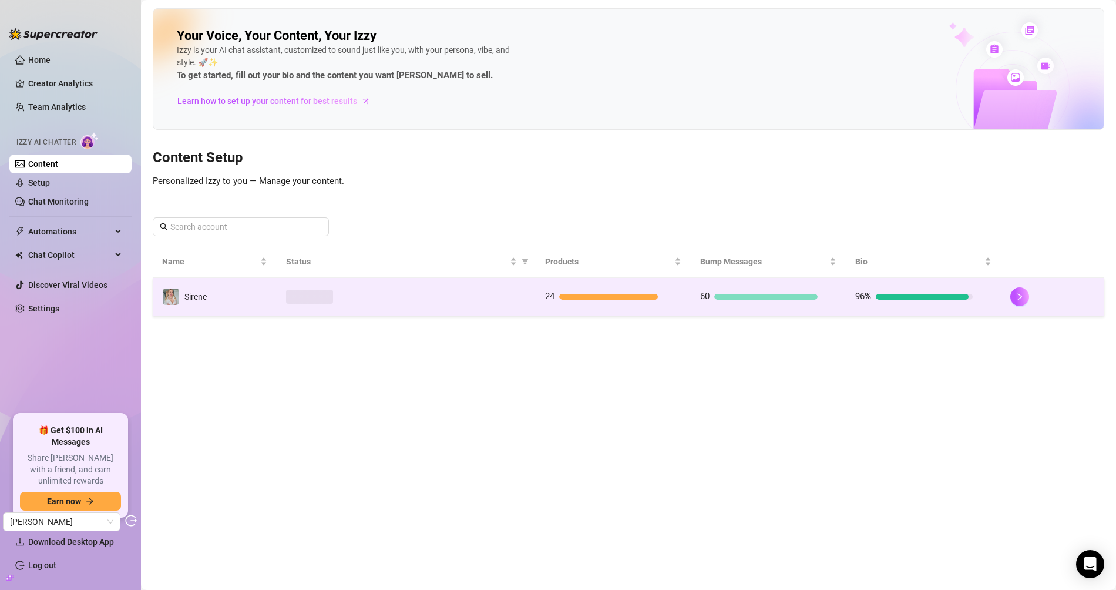
click at [291, 302] on td at bounding box center [406, 297] width 258 height 38
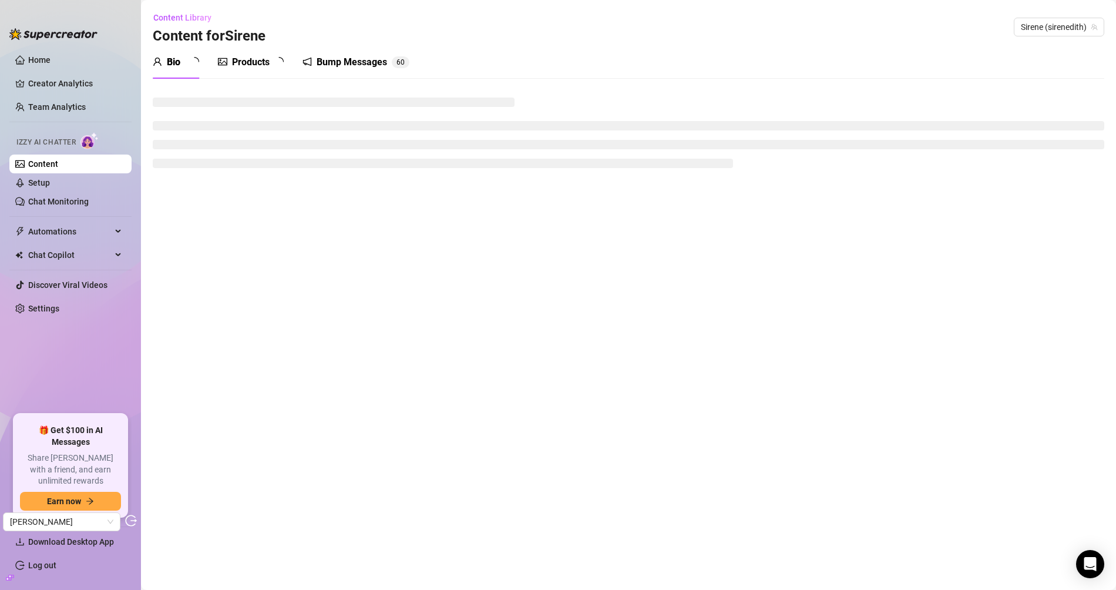
click at [241, 60] on div "Products" at bounding box center [251, 62] width 66 height 14
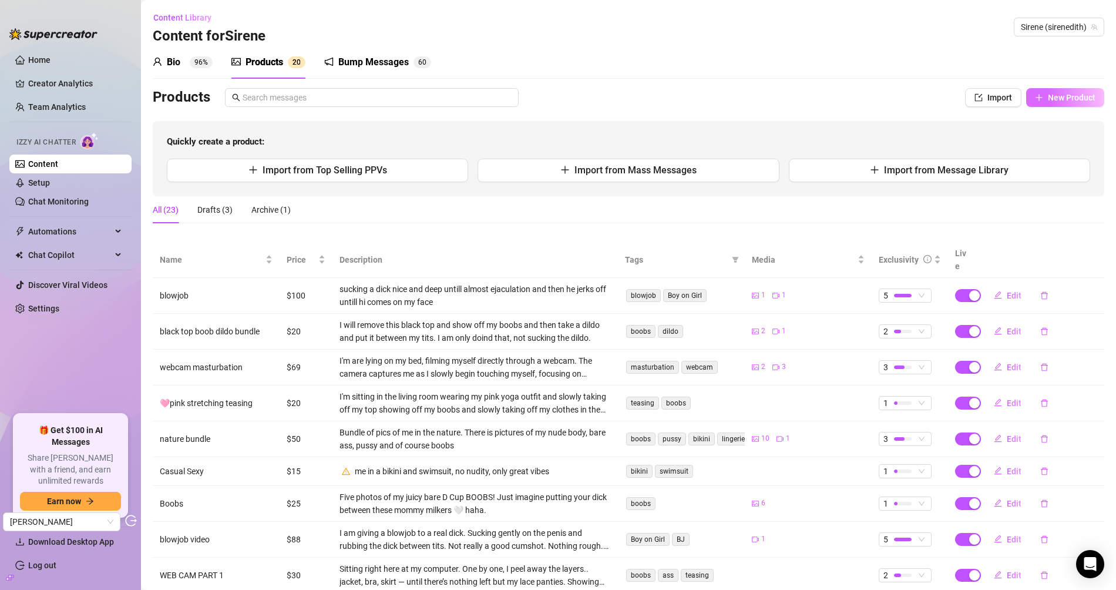
click at [1004, 97] on span "New Product" at bounding box center [1072, 97] width 48 height 9
type textarea "Type your message here..."
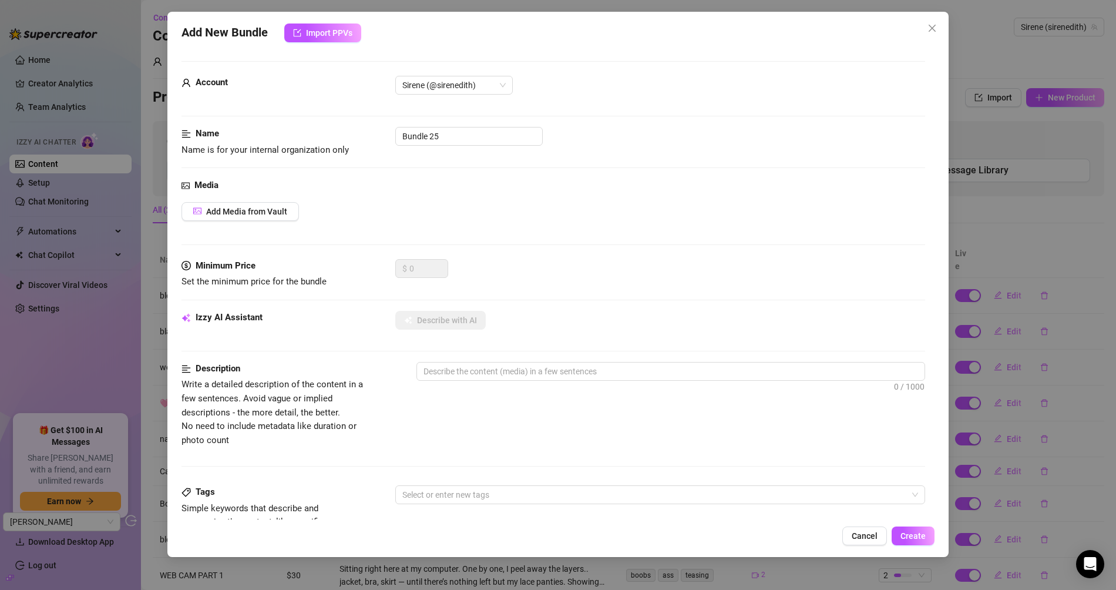
click at [241, 198] on div "Media Add Media from Vault" at bounding box center [552, 219] width 743 height 80
click at [241, 207] on span "Add Media from Vault" at bounding box center [246, 211] width 81 height 9
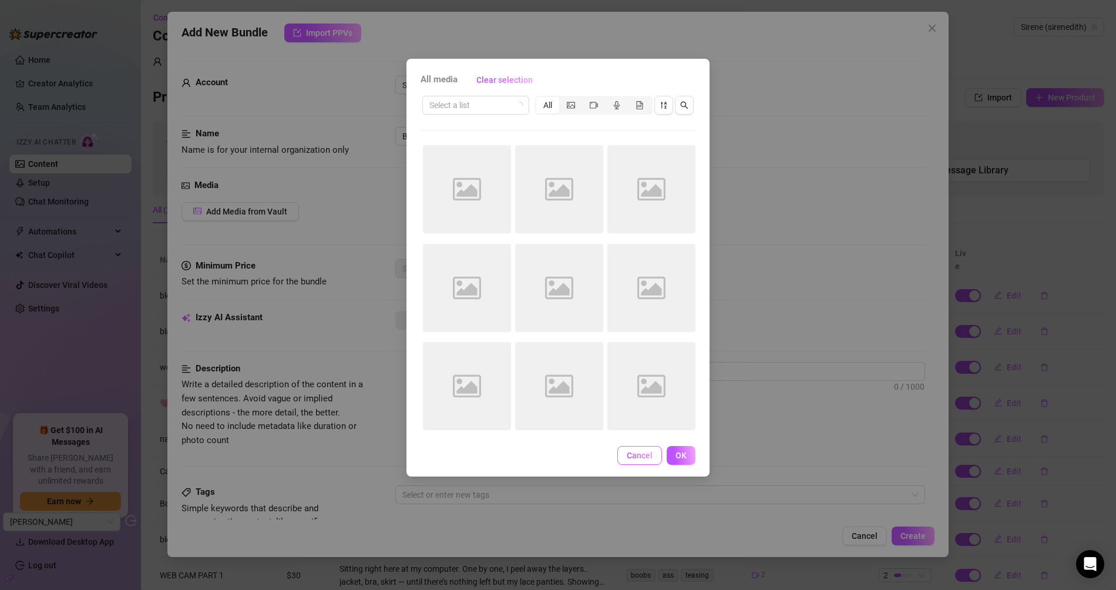
click at [644, 450] on span "Cancel" at bounding box center [640, 454] width 26 height 9
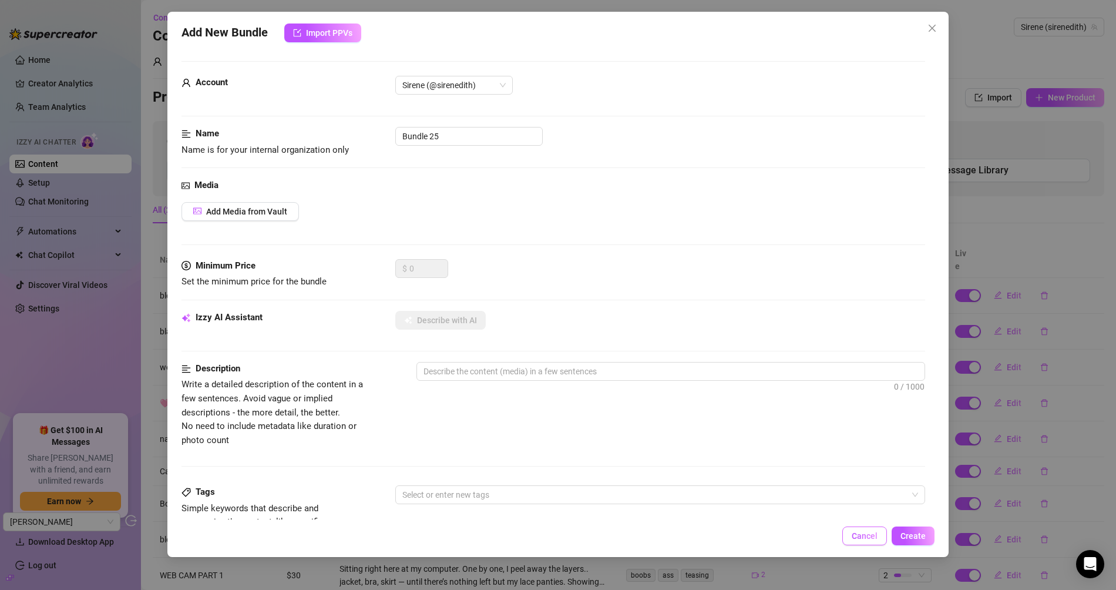
click at [862, 530] on span "Cancel" at bounding box center [864, 535] width 26 height 9
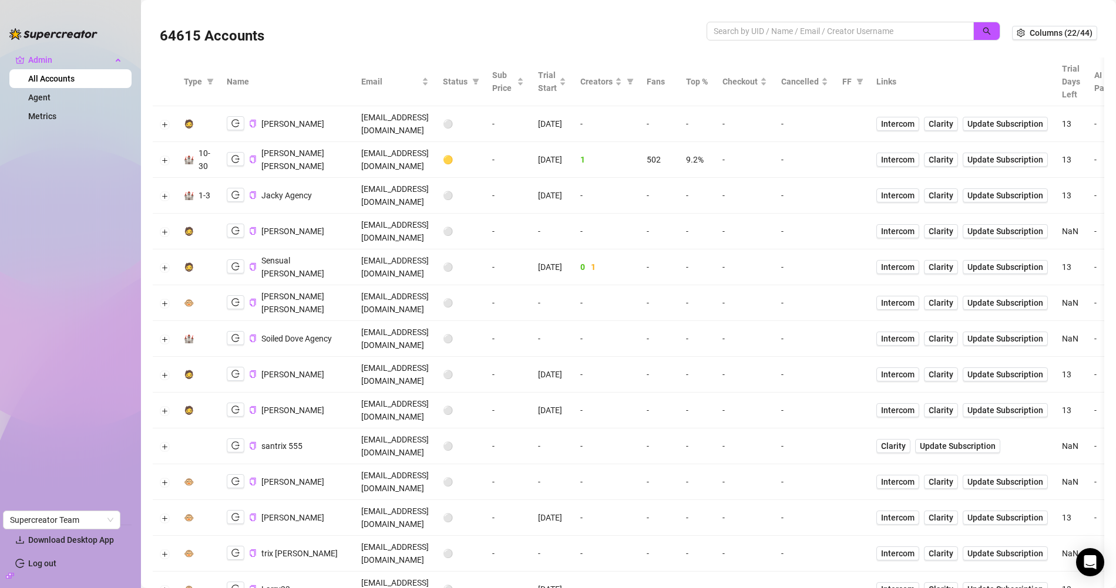
click at [743, 19] on div "64615 Accounts" at bounding box center [586, 33] width 852 height 40
click at [745, 29] on input "search" at bounding box center [835, 31] width 244 height 13
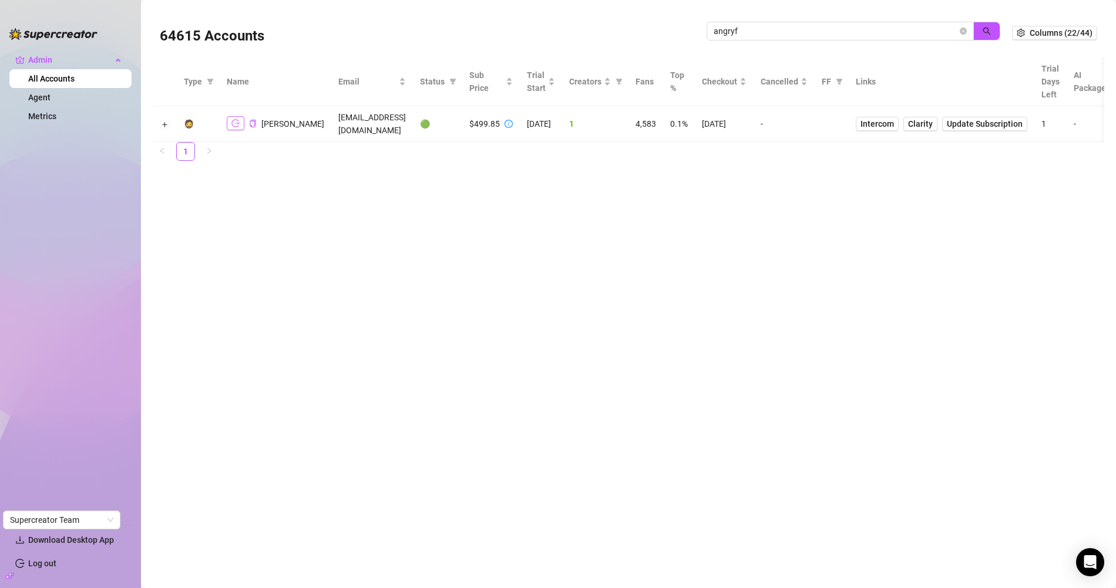
click at [234, 119] on icon "logout" at bounding box center [235, 123] width 8 height 8
click at [762, 23] on span "angryf" at bounding box center [839, 31] width 267 height 19
click at [758, 31] on input "angryf" at bounding box center [835, 31] width 244 height 13
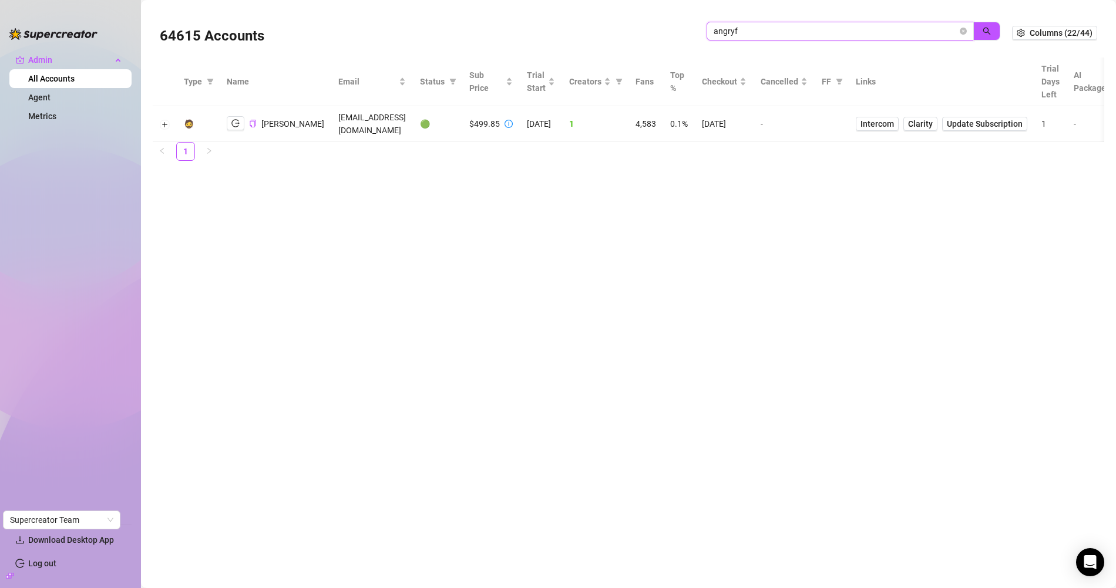
click at [758, 31] on input "angryf" at bounding box center [835, 31] width 244 height 13
click at [757, 31] on input "angryf" at bounding box center [835, 31] width 244 height 13
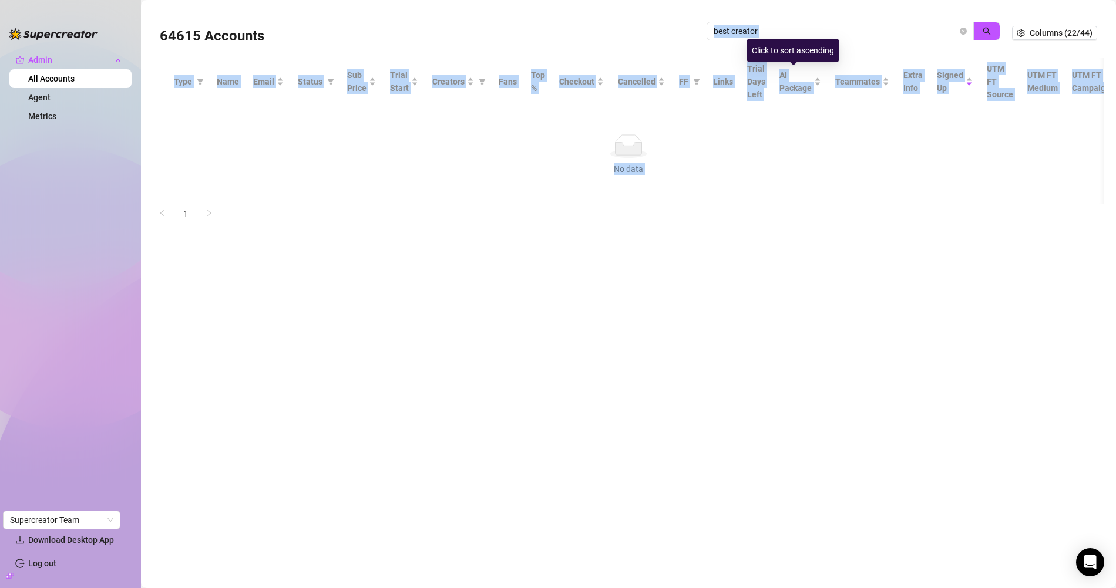
drag, startPoint x: 786, startPoint y: 36, endPoint x: 647, endPoint y: 35, distance: 139.2
click at [638, 34] on body "Admin All Accounts Agent Metrics Download Desktop App Log out Supercreator Team…" at bounding box center [558, 294] width 1116 height 588
click at [787, 41] on div "best creator" at bounding box center [853, 37] width 294 height 31
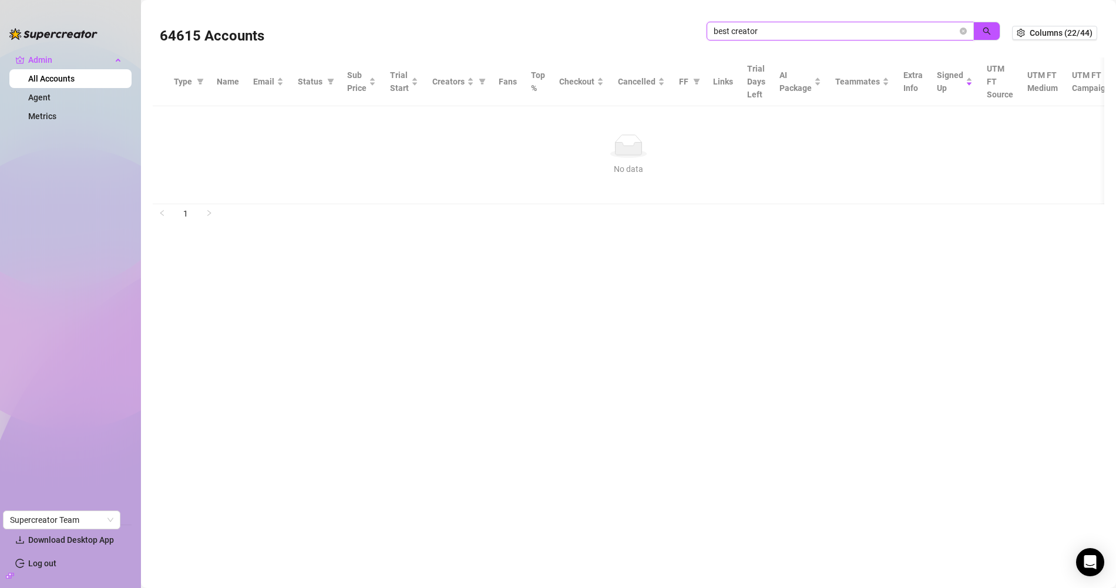
click at [780, 33] on input "best creator" at bounding box center [835, 31] width 244 height 13
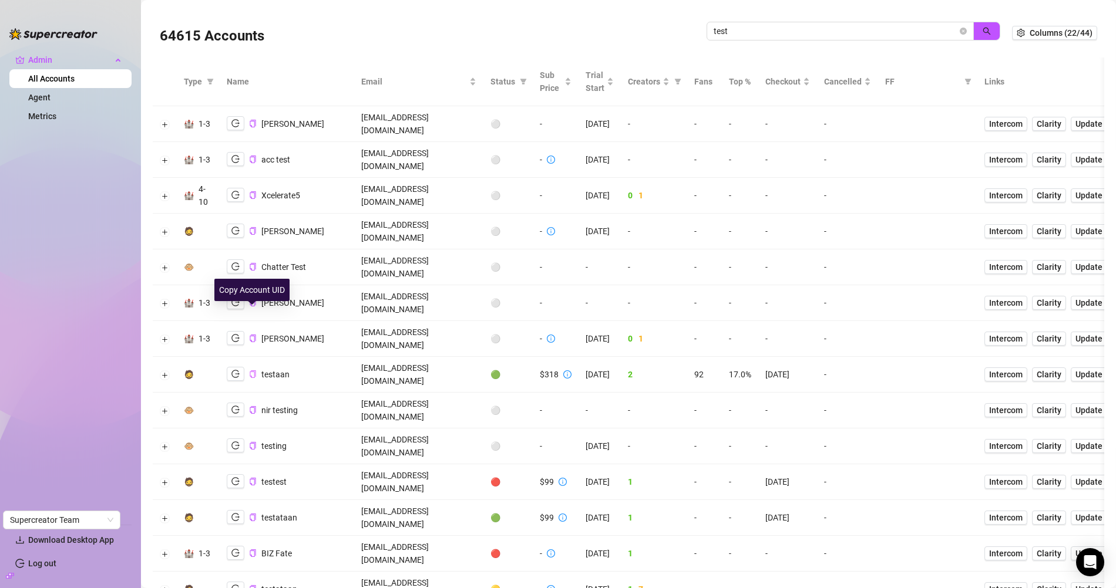
click at [252, 371] on icon "copy" at bounding box center [253, 375] width 8 height 8
click at [747, 48] on div "test" at bounding box center [853, 37] width 294 height 31
click at [753, 45] on div "test" at bounding box center [853, 37] width 294 height 31
click at [756, 39] on span "test" at bounding box center [839, 31] width 267 height 19
click at [755, 39] on span "test" at bounding box center [839, 31] width 267 height 19
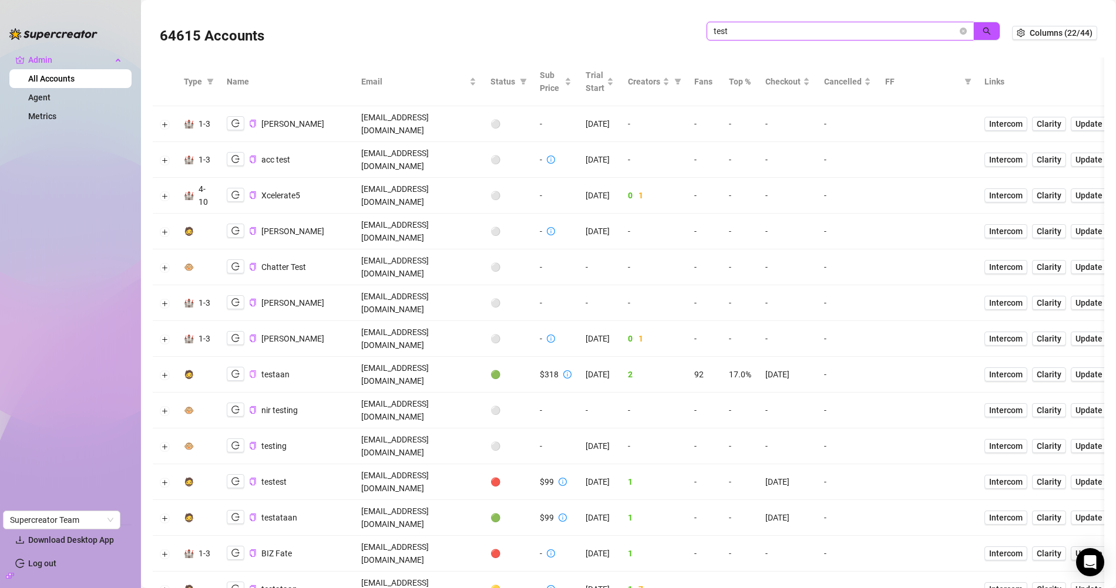
click at [757, 35] on input "test" at bounding box center [835, 31] width 244 height 13
click at [759, 35] on input "test" at bounding box center [835, 31] width 244 height 13
type input "angryf"
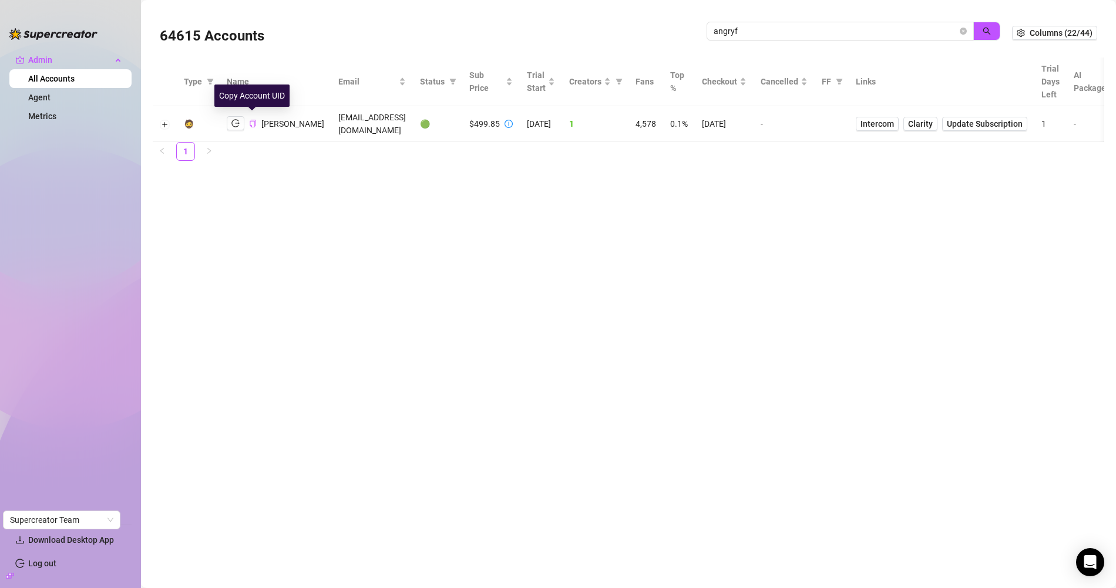
click at [251, 120] on icon "copy" at bounding box center [253, 124] width 8 height 8
click at [796, 35] on input "angryf" at bounding box center [835, 31] width 244 height 13
click at [807, 31] on input "angryf" at bounding box center [835, 31] width 244 height 13
click at [807, 29] on input "angryf" at bounding box center [835, 31] width 244 height 13
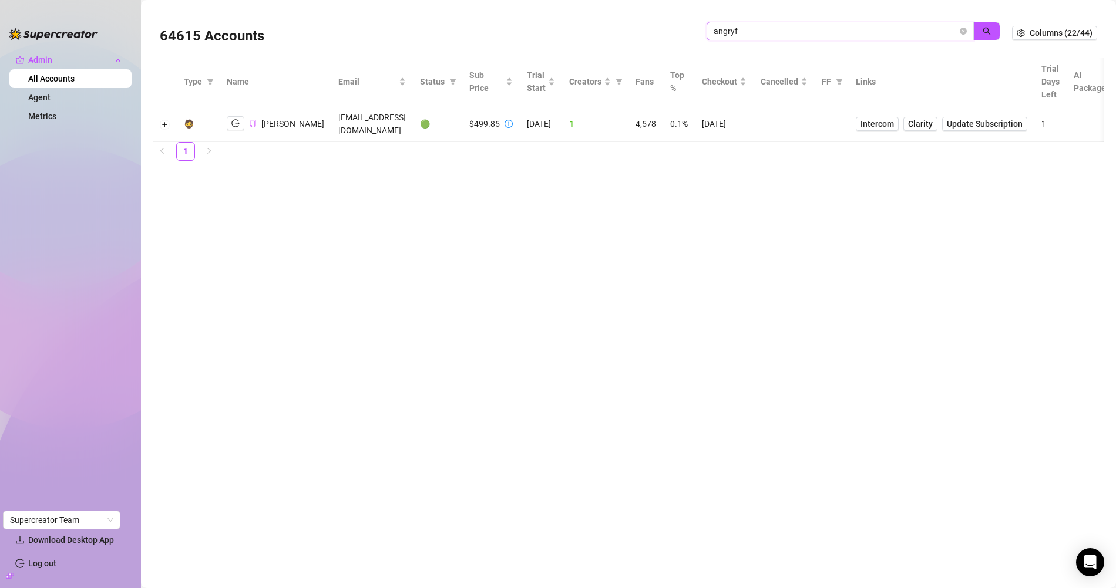
click at [807, 29] on input "angryf" at bounding box center [835, 31] width 244 height 13
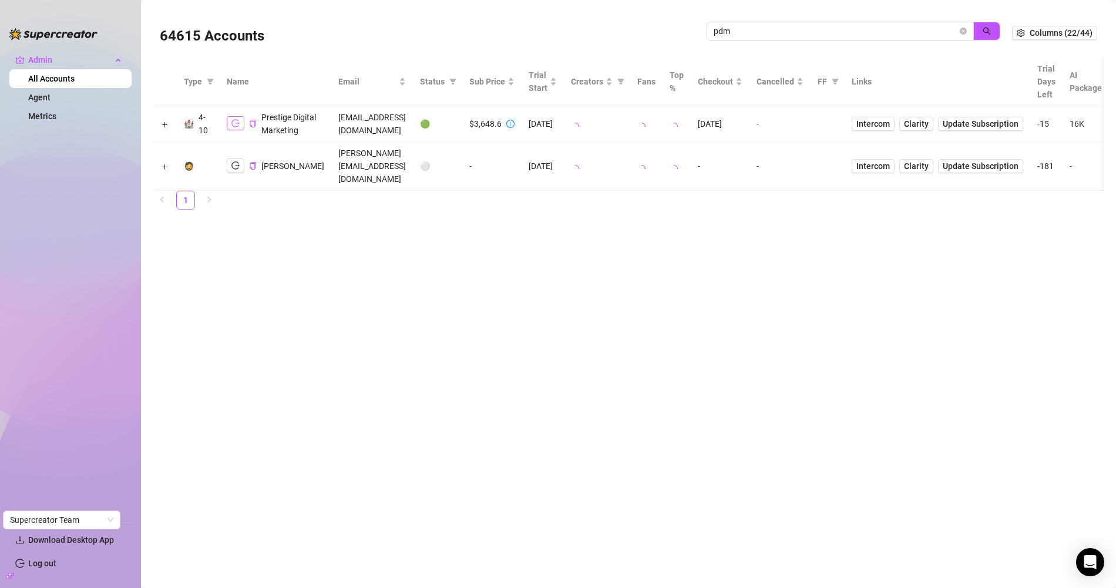
click at [238, 127] on icon "logout" at bounding box center [235, 123] width 8 height 8
click at [231, 130] on button "button" at bounding box center [236, 123] width 18 height 14
click at [761, 42] on div "pdm" at bounding box center [853, 37] width 294 height 31
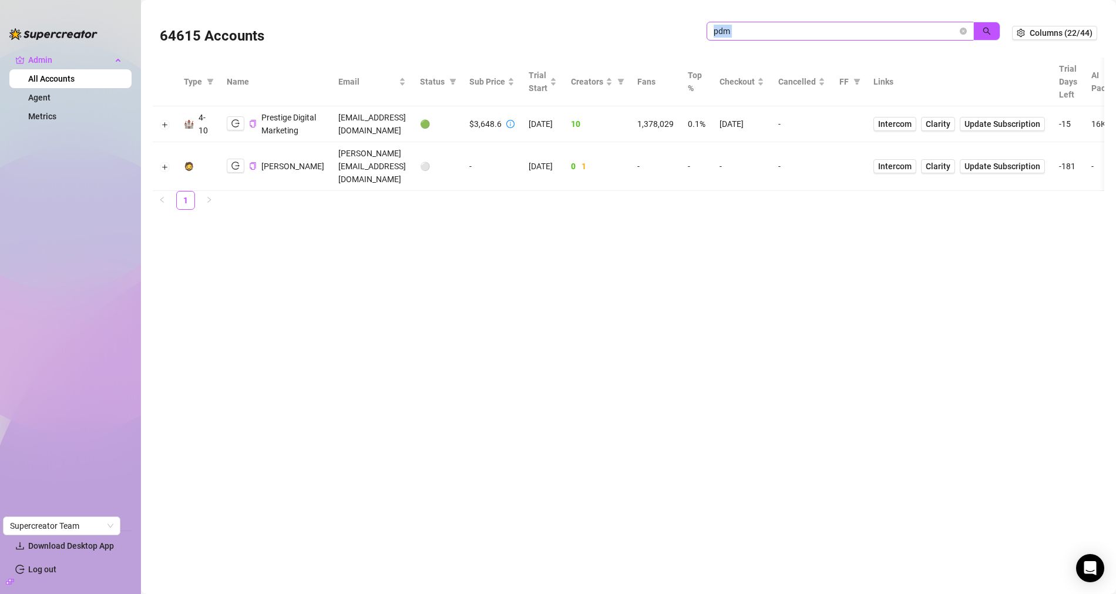
click at [759, 42] on div "pdm" at bounding box center [853, 37] width 294 height 31
click at [760, 38] on span "pdm" at bounding box center [839, 31] width 267 height 19
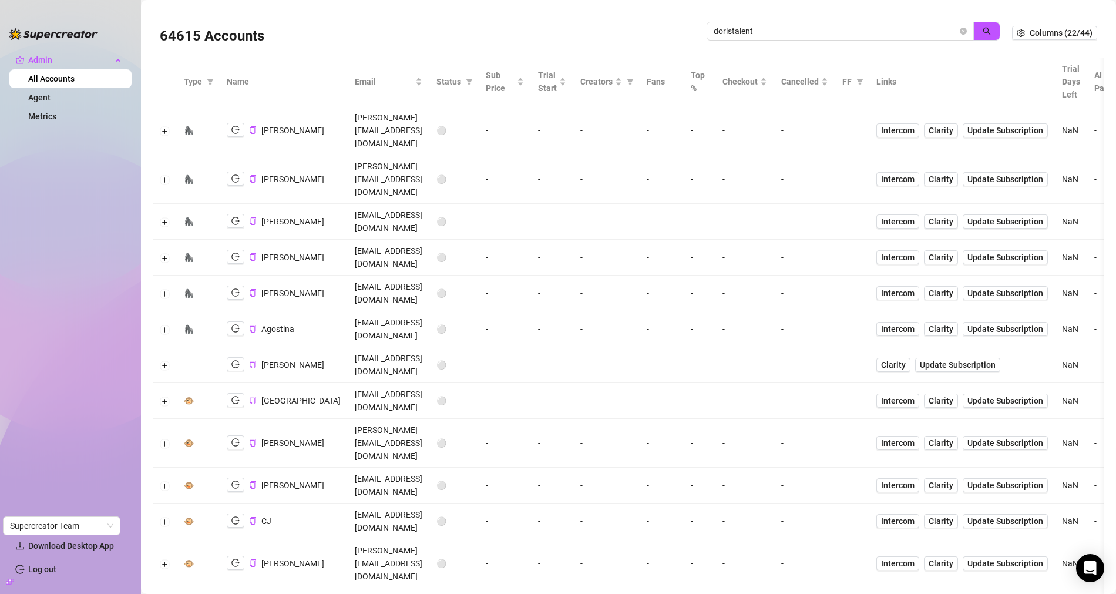
scroll to position [59, 0]
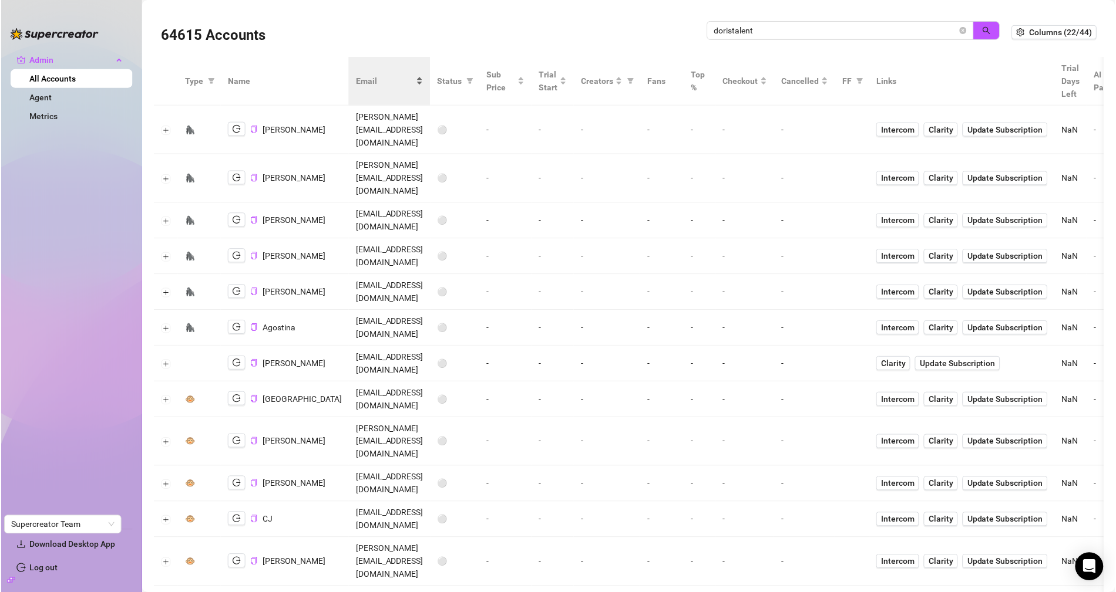
scroll to position [0, 0]
click at [765, 40] on span "doristalent" at bounding box center [839, 31] width 267 height 19
click at [769, 36] on input "doristalent" at bounding box center [835, 31] width 244 height 13
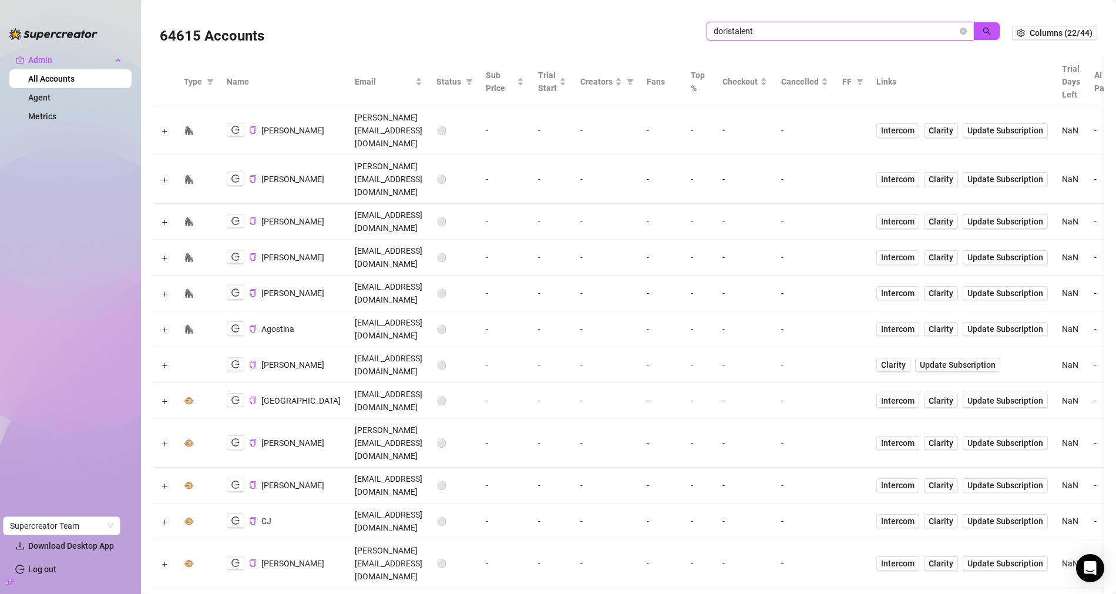
paste input "cdelorenzo98@gmail.com"
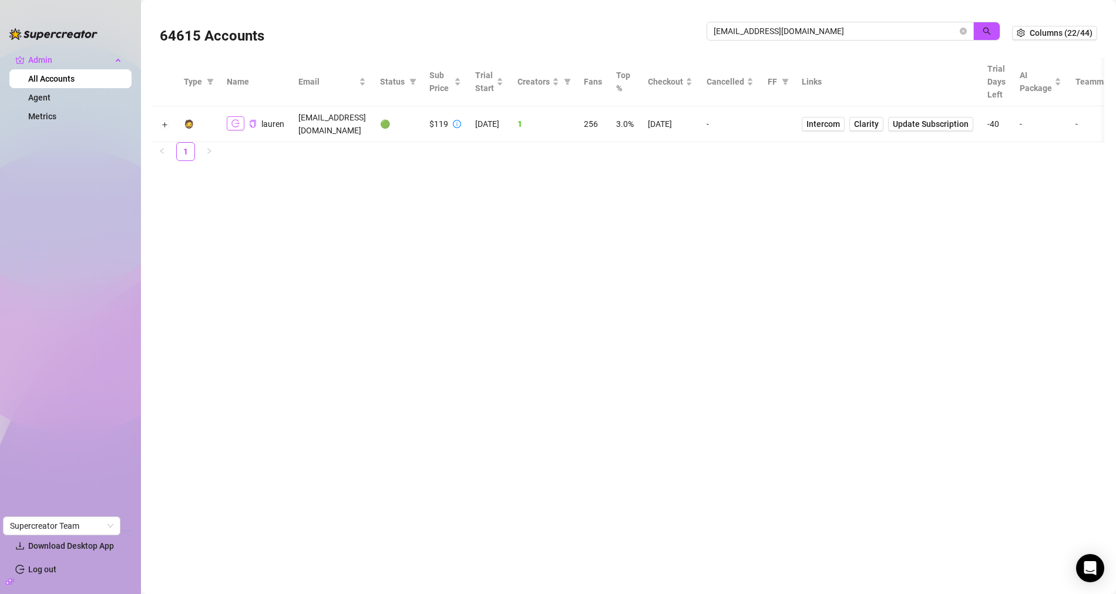
click at [229, 116] on button "button" at bounding box center [236, 123] width 18 height 14
click at [254, 120] on icon "copy" at bounding box center [253, 124] width 6 height 8
click at [352, 122] on td "cdelorenzo98@gmail.com" at bounding box center [332, 124] width 82 height 36
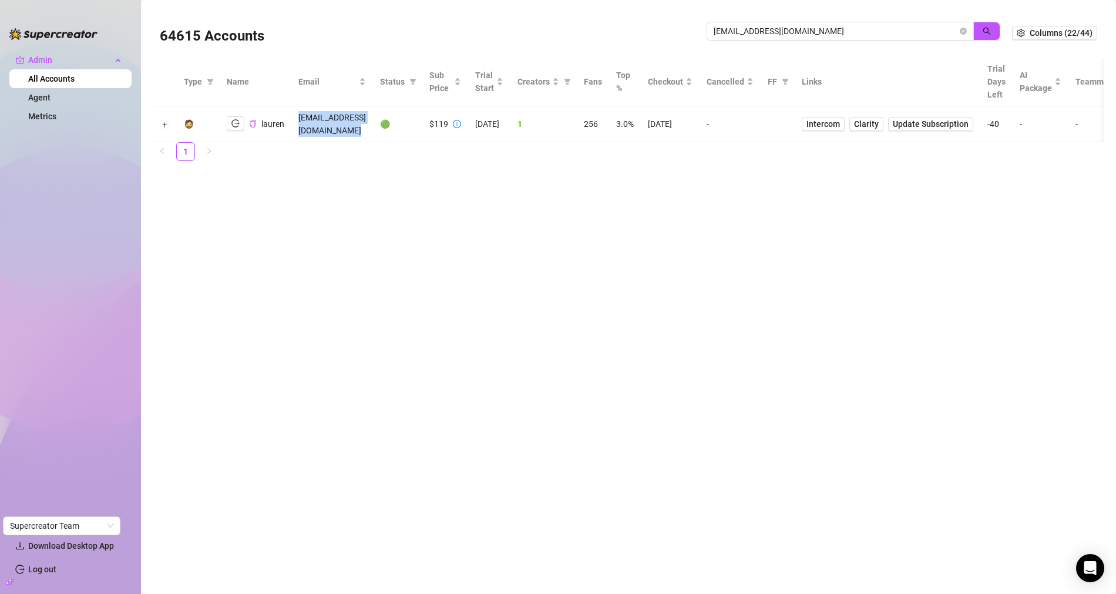
copy td "cdelorenzo98@gmail.com"
click at [163, 120] on button "Expand row" at bounding box center [164, 124] width 9 height 9
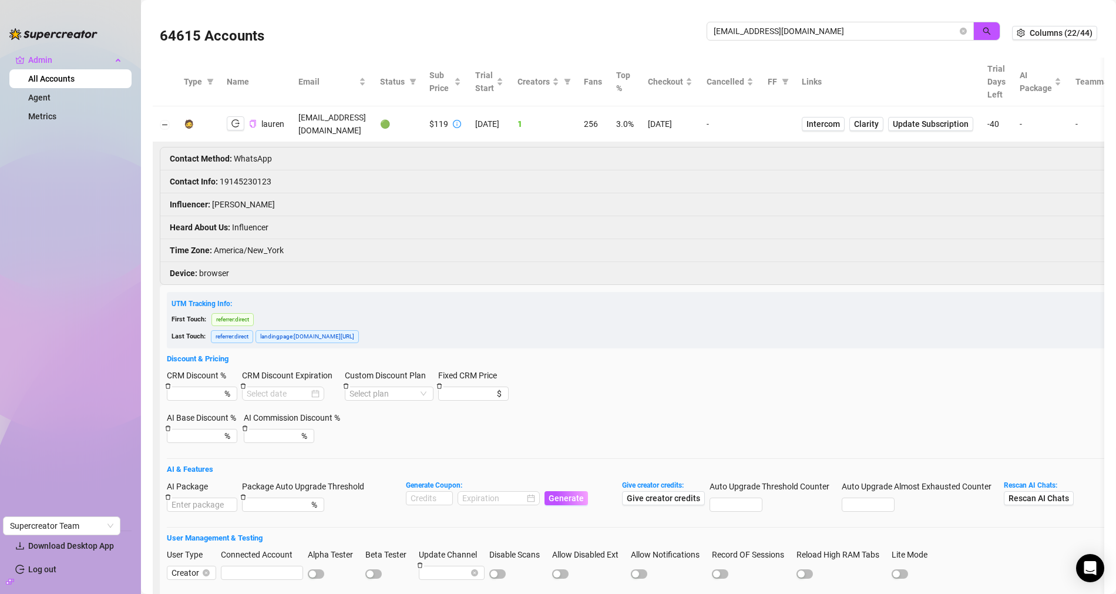
click at [242, 170] on li "Contact Info : 19145230123" at bounding box center [782, 181] width 1245 height 23
copy li "19145230123"
click at [780, 29] on input "cdelorenzo98@gmail.com" at bounding box center [835, 31] width 244 height 13
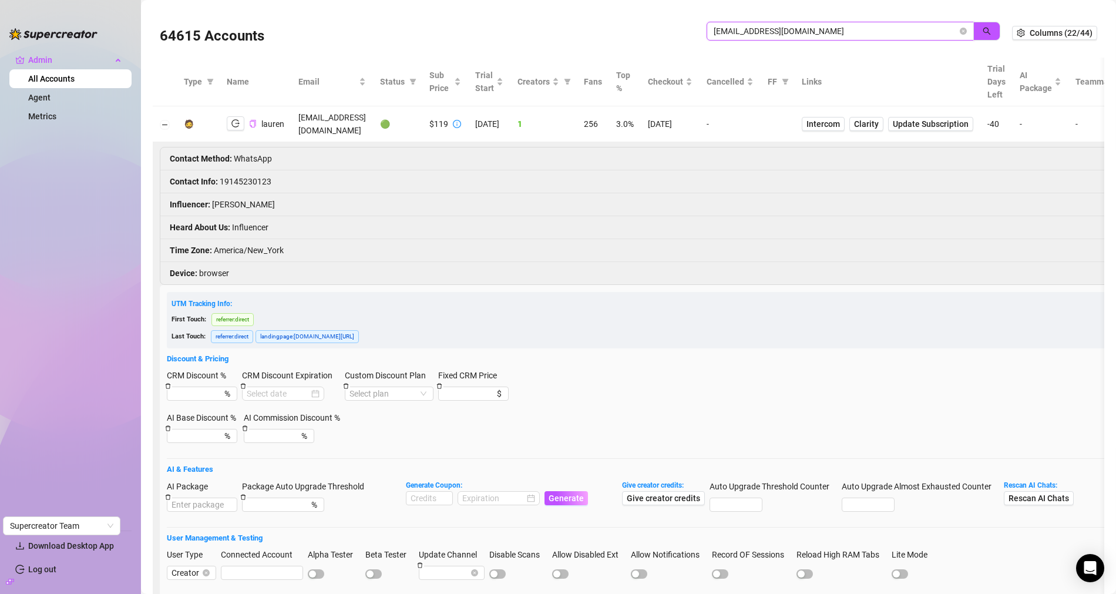
click at [780, 29] on input "cdelorenzo98@gmail.com" at bounding box center [835, 31] width 244 height 13
type input "pdm"
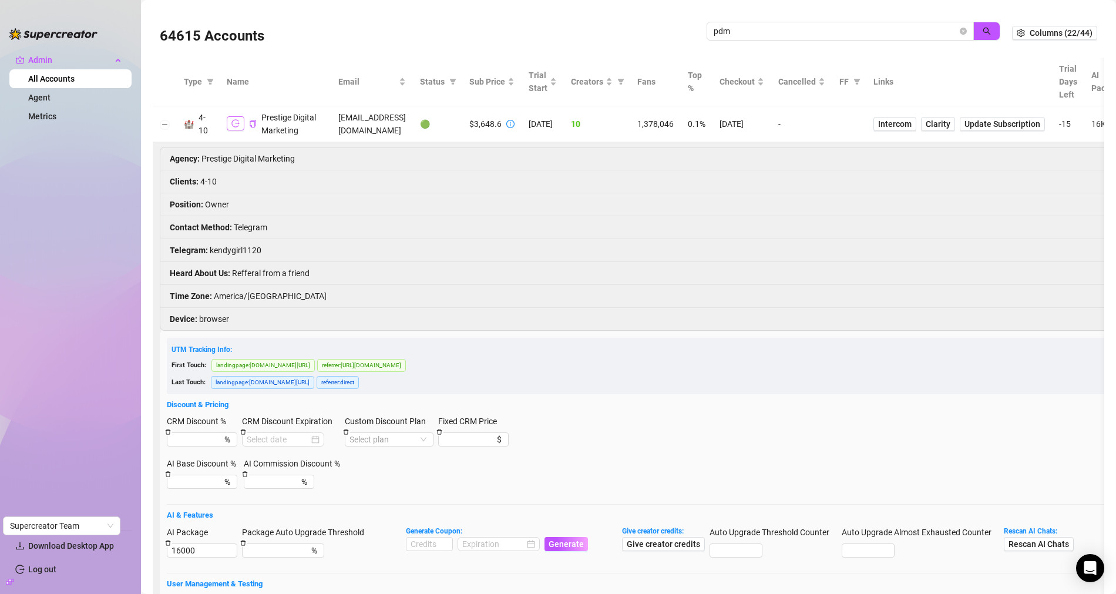
click at [235, 127] on icon "logout" at bounding box center [235, 123] width 8 height 8
click at [959, 35] on span at bounding box center [962, 31] width 7 height 13
click at [959, 32] on icon "close-circle" at bounding box center [962, 31] width 7 height 7
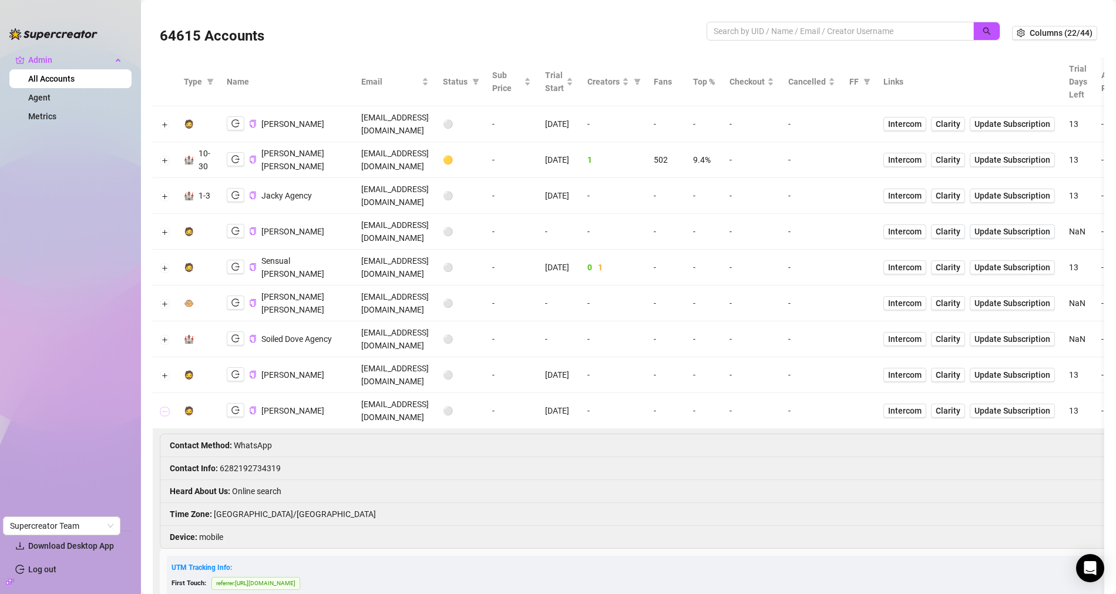
click at [161, 406] on button "Collapse row" at bounding box center [164, 410] width 9 height 9
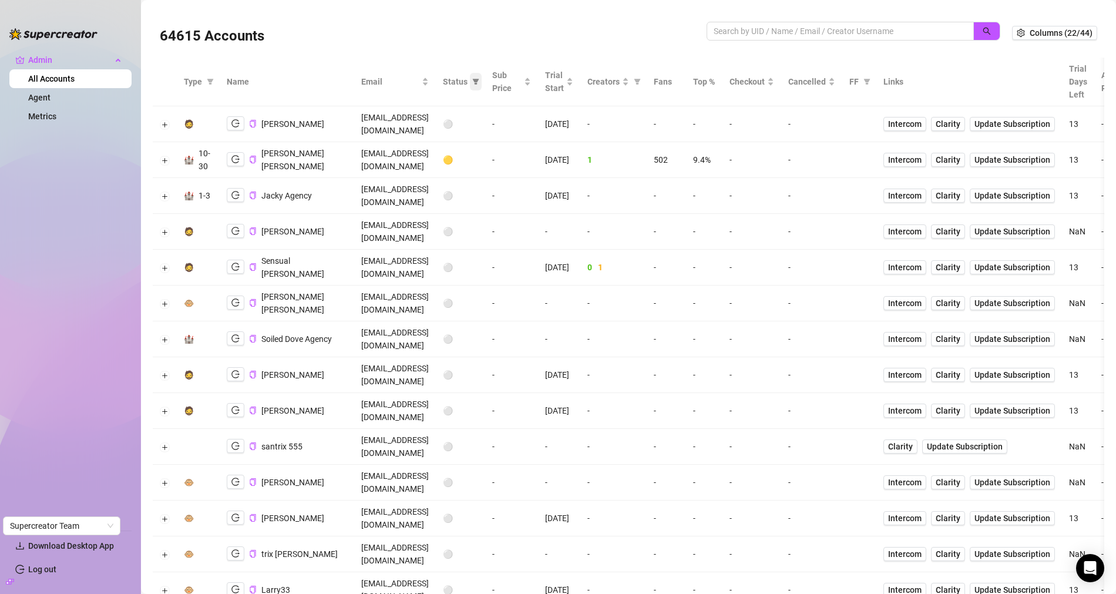
click at [479, 82] on icon "filter" at bounding box center [476, 82] width 6 height 6
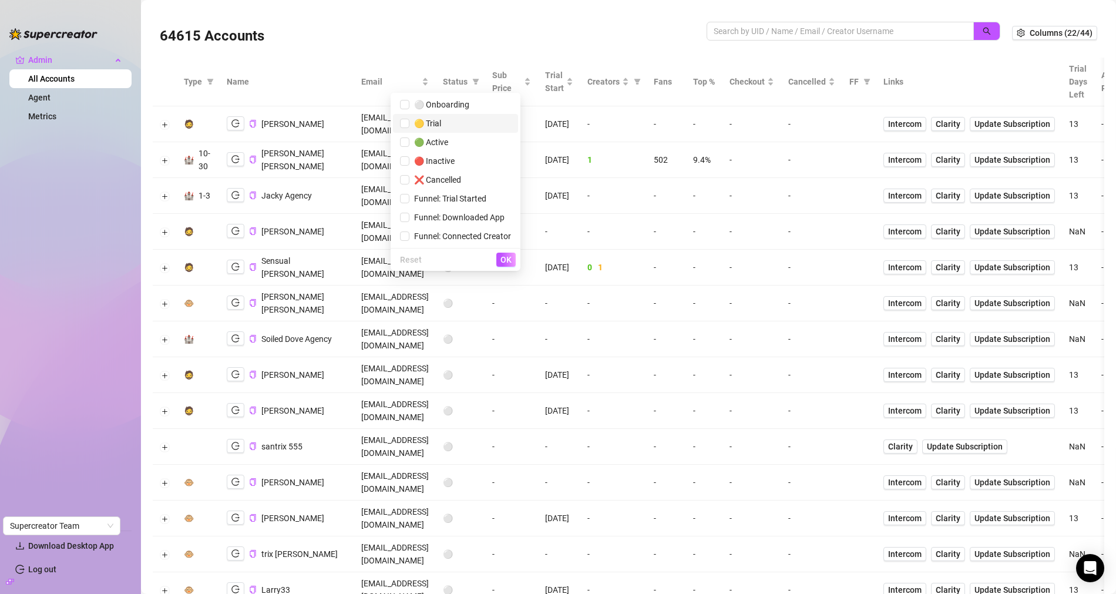
click at [442, 120] on span "🟡 Trial" at bounding box center [455, 123] width 111 height 13
checkbox input "true"
click at [510, 256] on span "OK" at bounding box center [505, 259] width 11 height 9
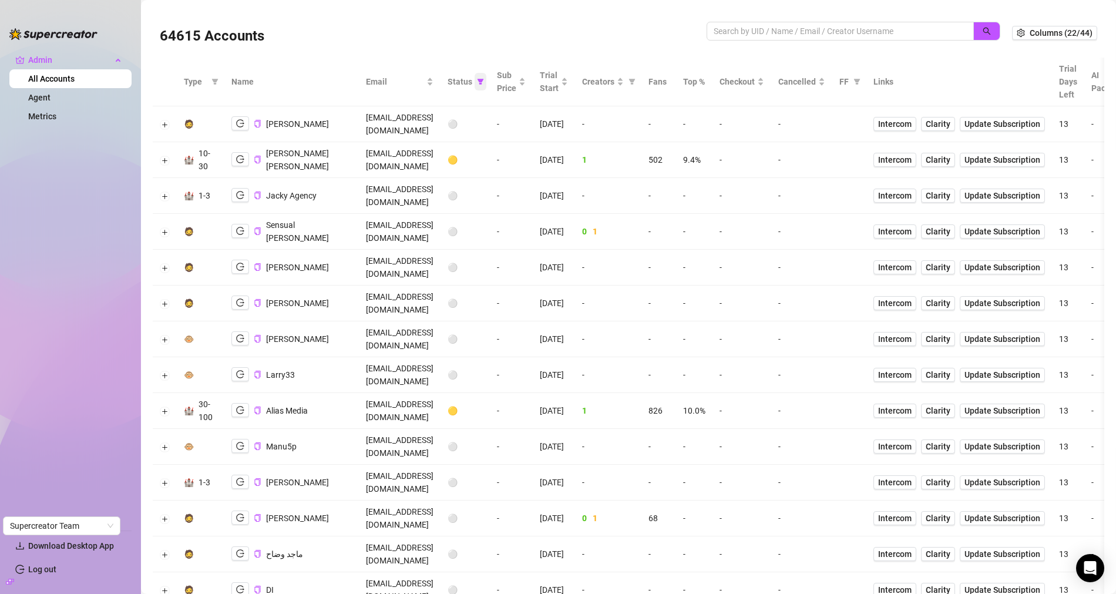
click at [484, 79] on icon "filter" at bounding box center [480, 82] width 6 height 6
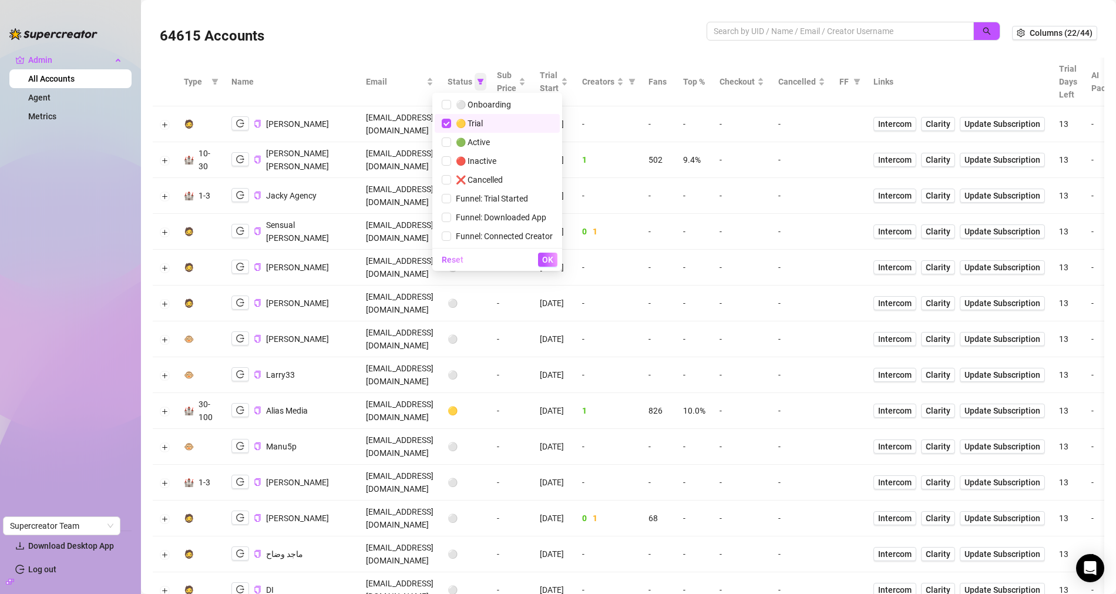
click at [484, 79] on icon "filter" at bounding box center [480, 82] width 6 height 6
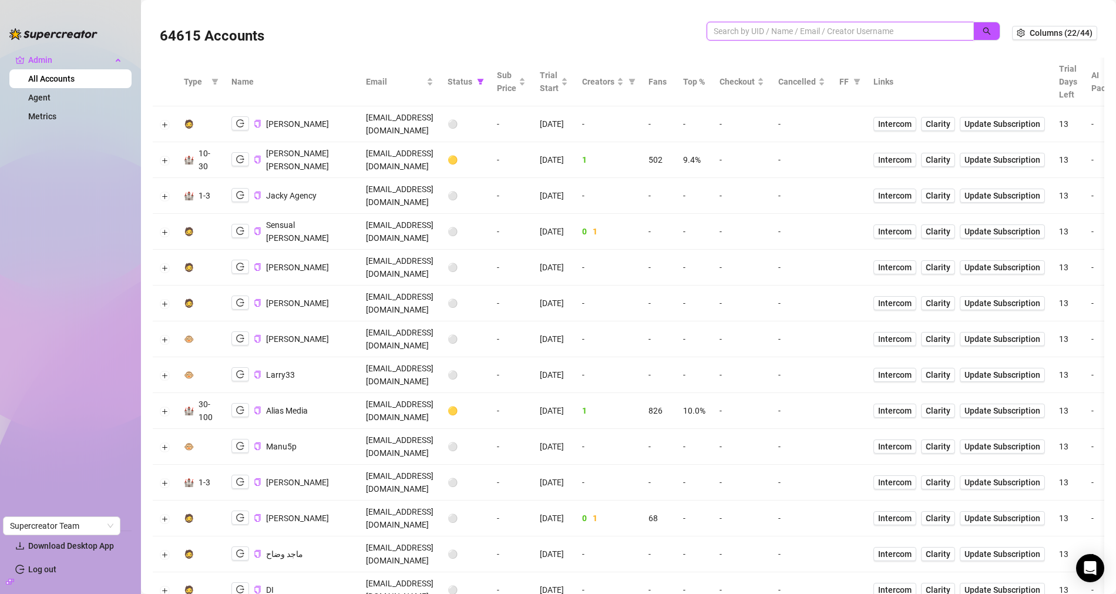
click at [777, 25] on input "search" at bounding box center [835, 31] width 244 height 13
paste input "nqqjtcpE4WheV07EwI82zczdMY72"
type input "nqqjtcpE4WheV07EwI82zczdMY72"
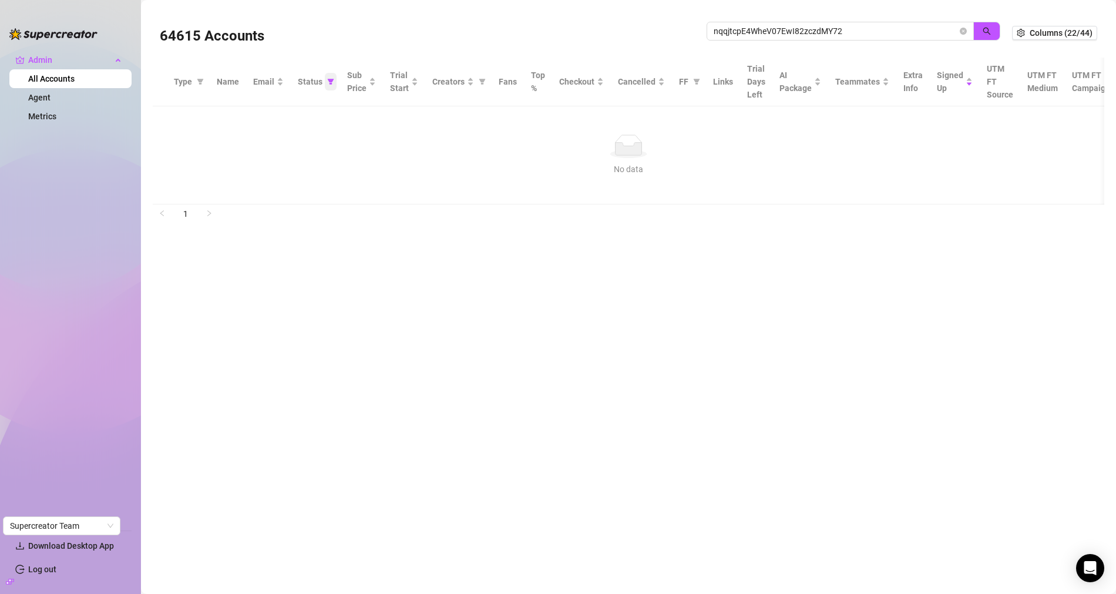
click at [328, 81] on icon "filter" at bounding box center [331, 82] width 6 height 6
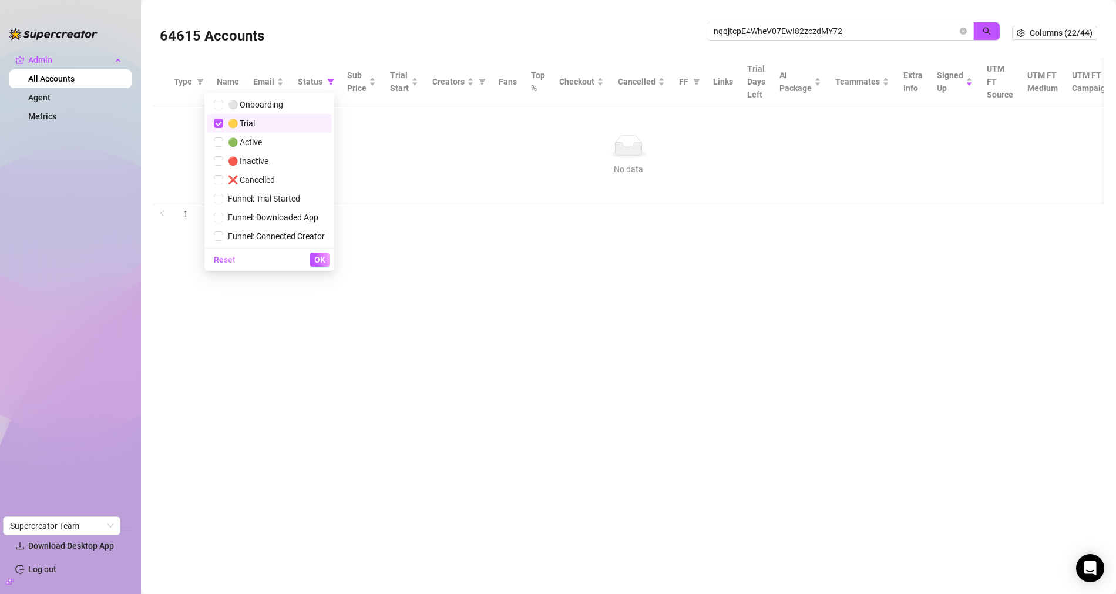
click at [274, 119] on span "🟡 Trial" at bounding box center [269, 123] width 111 height 13
checkbox input "false"
click at [320, 258] on span "OK" at bounding box center [319, 259] width 11 height 9
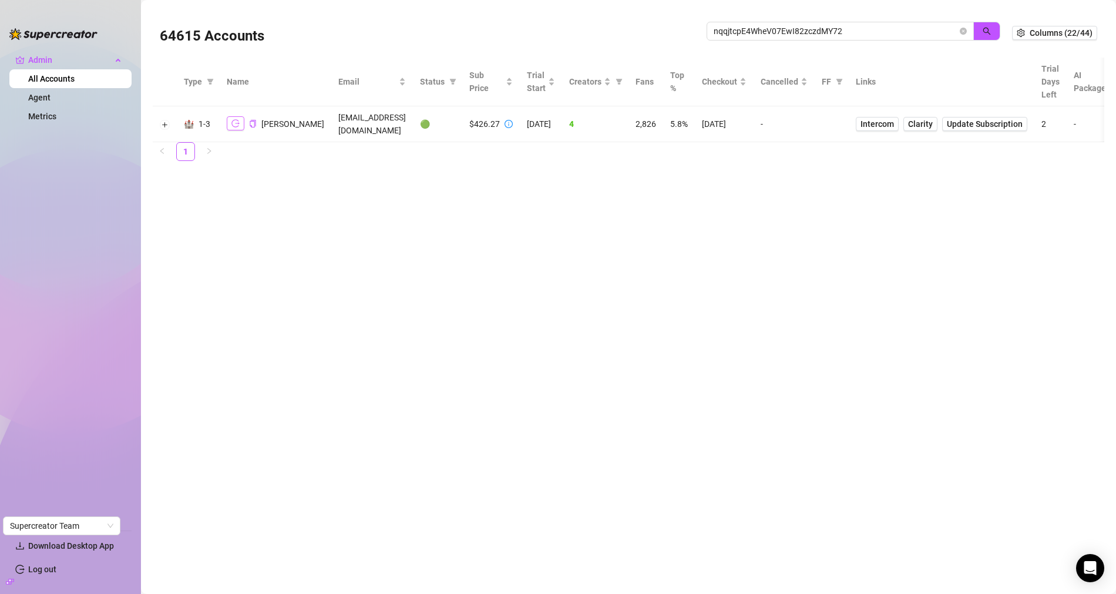
click at [233, 124] on icon "logout" at bounding box center [235, 123] width 8 height 8
click at [819, 31] on input "nqqjtcpE4WheV07EwI82zczdMY72" at bounding box center [835, 31] width 244 height 13
paste input "HZA4wuq14ad8iTdD4tPX8BxPsqS"
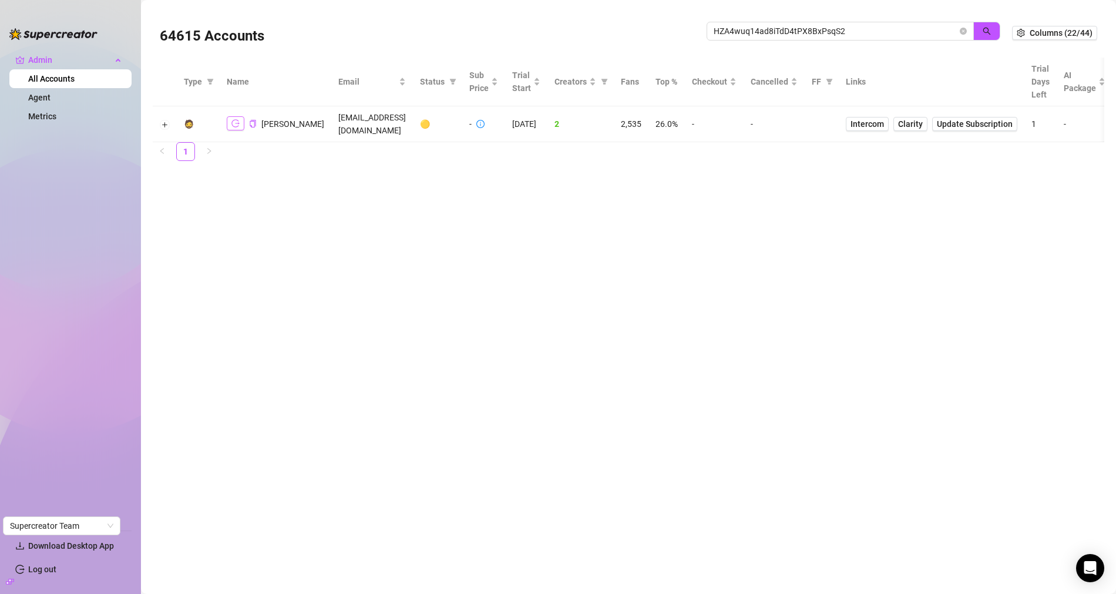
click at [234, 122] on icon "logout" at bounding box center [235, 123] width 8 height 8
click at [835, 31] on input "HZA4wuq14ad8iTdD4tPX8BxPsqS2" at bounding box center [835, 31] width 244 height 13
paste input ""3aViVf7M8cWYTJbMBAEKDw9iVKM2 ""
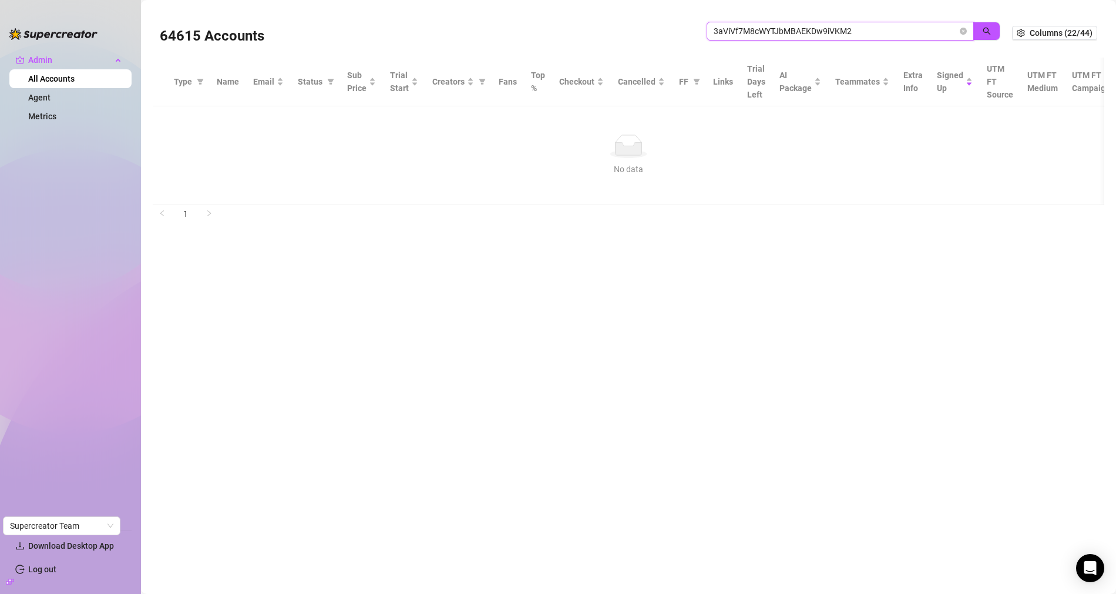
type input "3aViVf7M8cWYTJbMBAEKDw9iVKM2"
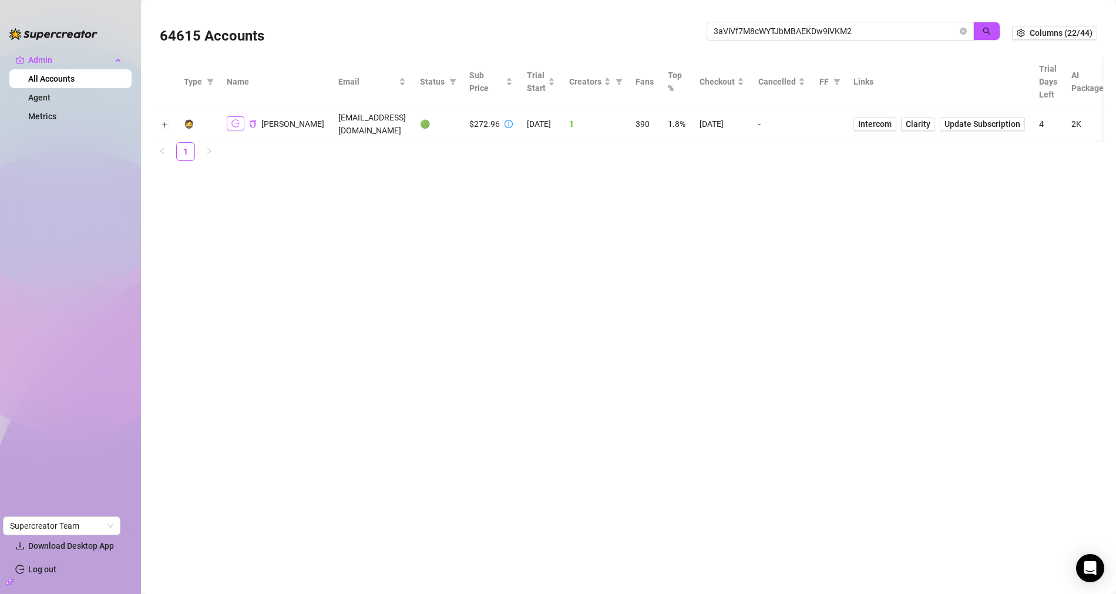
click at [236, 122] on icon "logout" at bounding box center [235, 123] width 8 height 8
click at [889, 124] on span "Intercom" at bounding box center [874, 123] width 33 height 13
click at [964, 33] on icon "close-circle" at bounding box center [962, 31] width 7 height 7
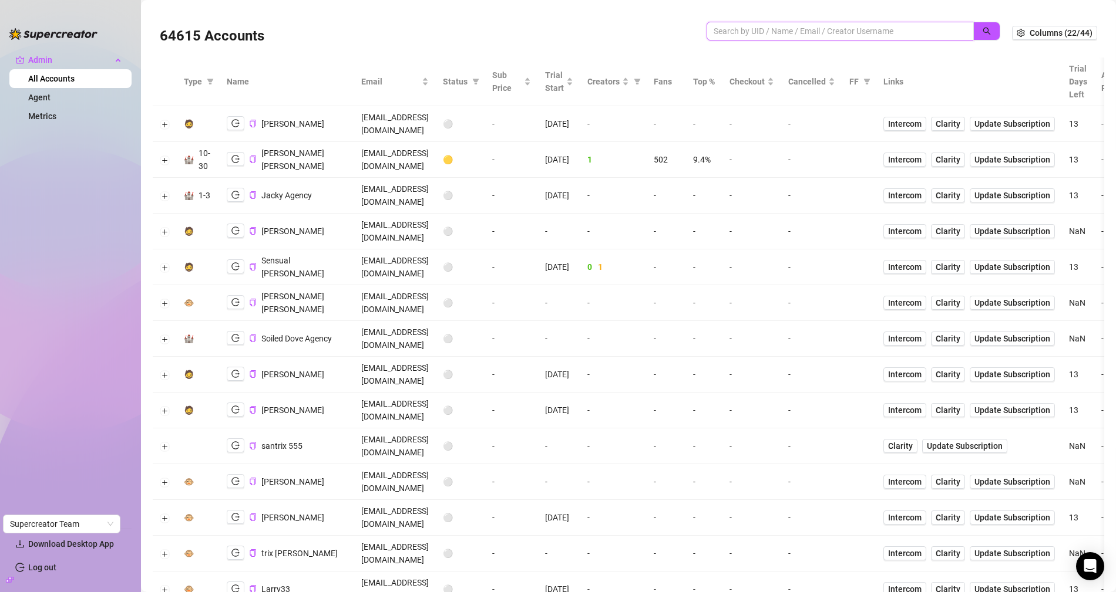
click at [857, 31] on input "search" at bounding box center [835, 31] width 244 height 13
paste input "OgVdS8NFkAMDifs31c60Hnr1aOn2"
type input "OgVdS8NFkAMDifs31c60Hnr1aOn2"
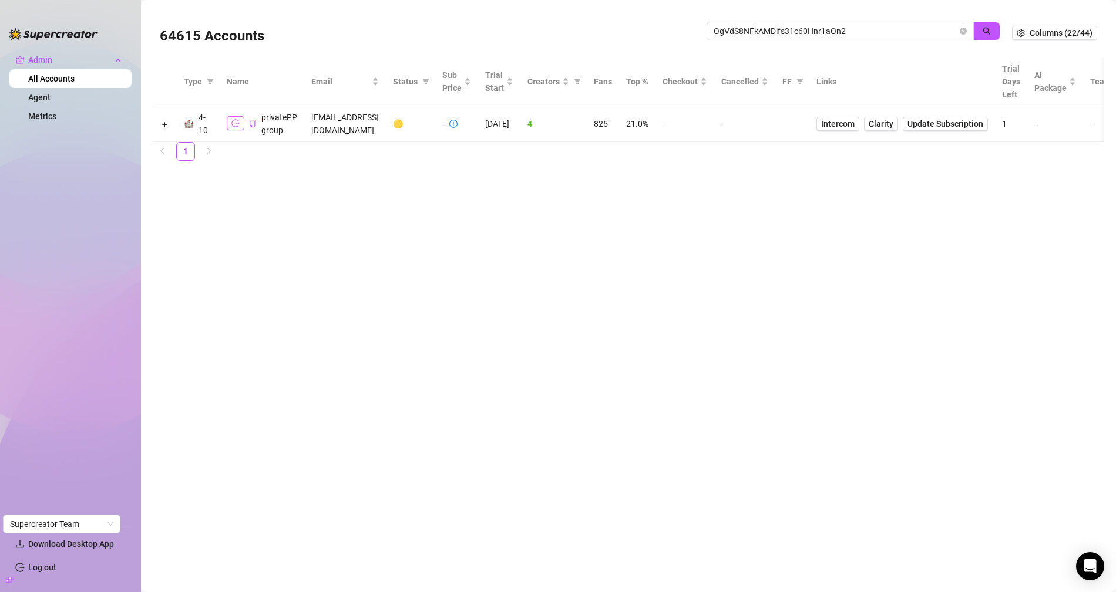
click at [238, 122] on icon "logout" at bounding box center [235, 123] width 8 height 8
click at [854, 124] on span "Intercom" at bounding box center [837, 123] width 33 height 13
click at [167, 126] on button "Expand row" at bounding box center [164, 124] width 9 height 9
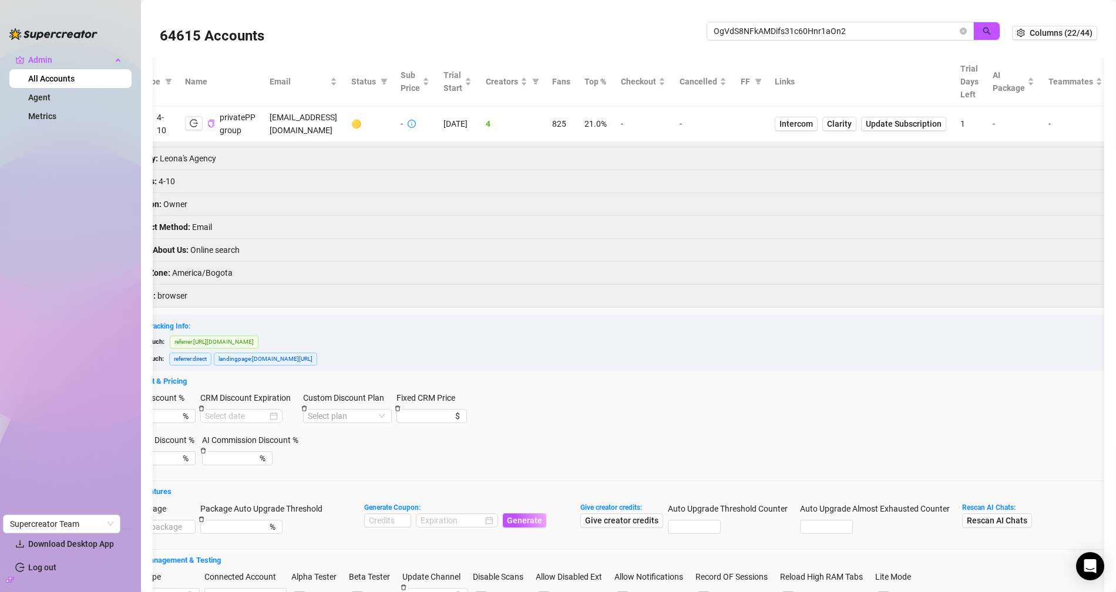
scroll to position [0, 52]
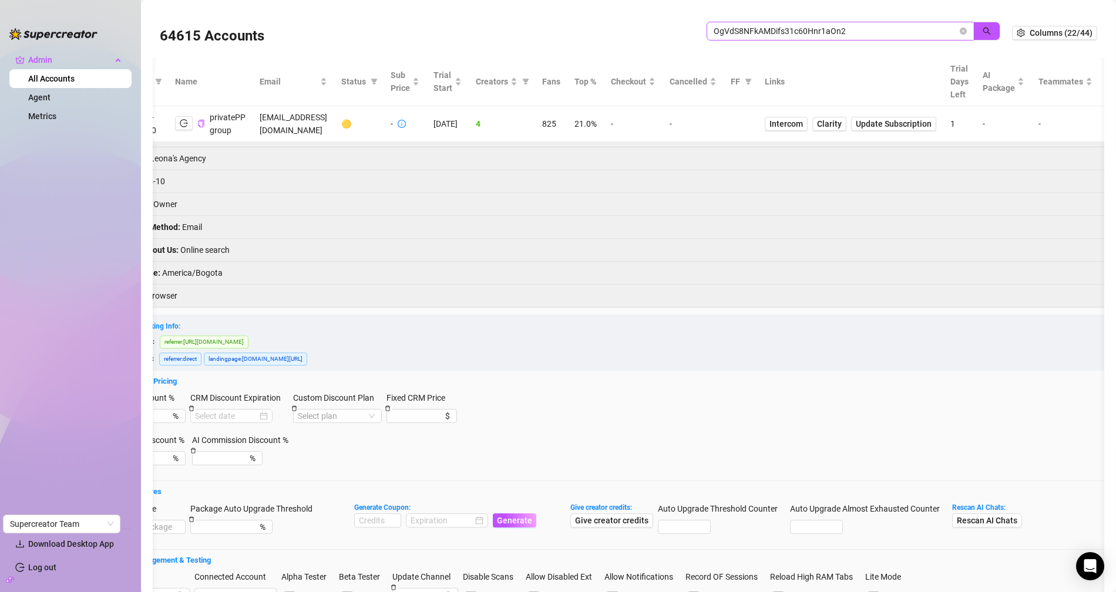
click at [726, 38] on span "OgVdS8NFkAMDifs31c60Hnr1aOn2" at bounding box center [839, 31] width 267 height 19
click at [726, 38] on input "OgVdS8NFkAMDifs31c60Hnr1aOn2" at bounding box center [835, 31] width 244 height 13
click at [732, 35] on input "OgVdS8NFkAMDifs31c60Hnr1aOn2" at bounding box center [835, 31] width 244 height 13
paste input "vEyvKek6ALTMVcu5SK6IPA37sL23"
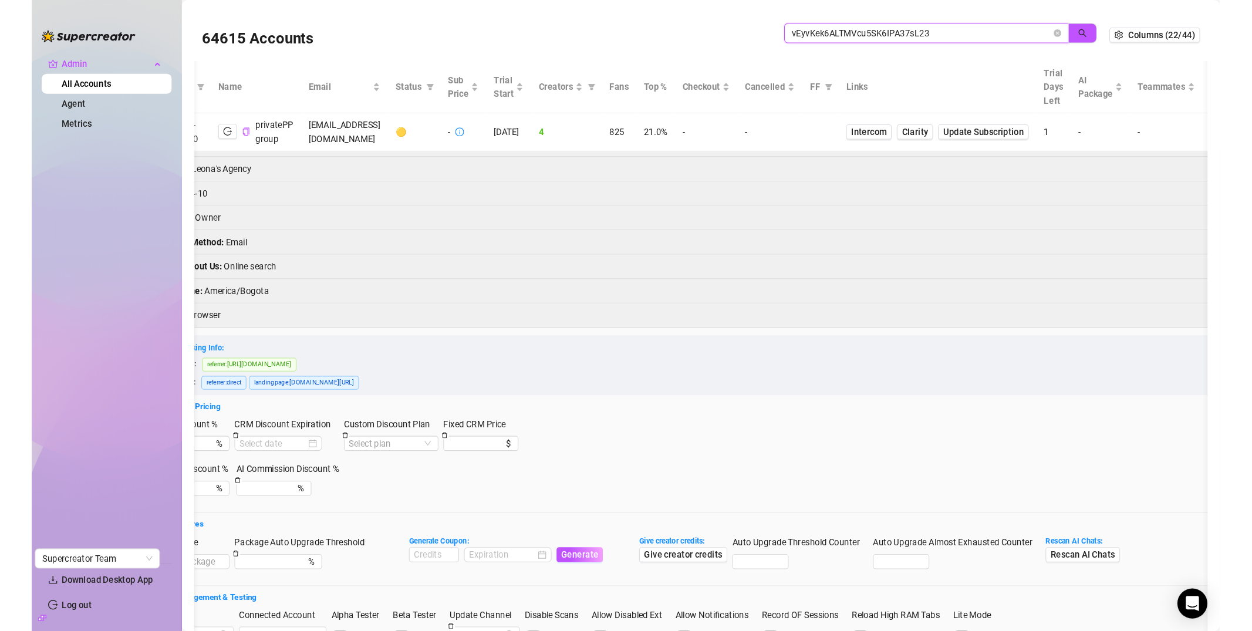
scroll to position [0, 46]
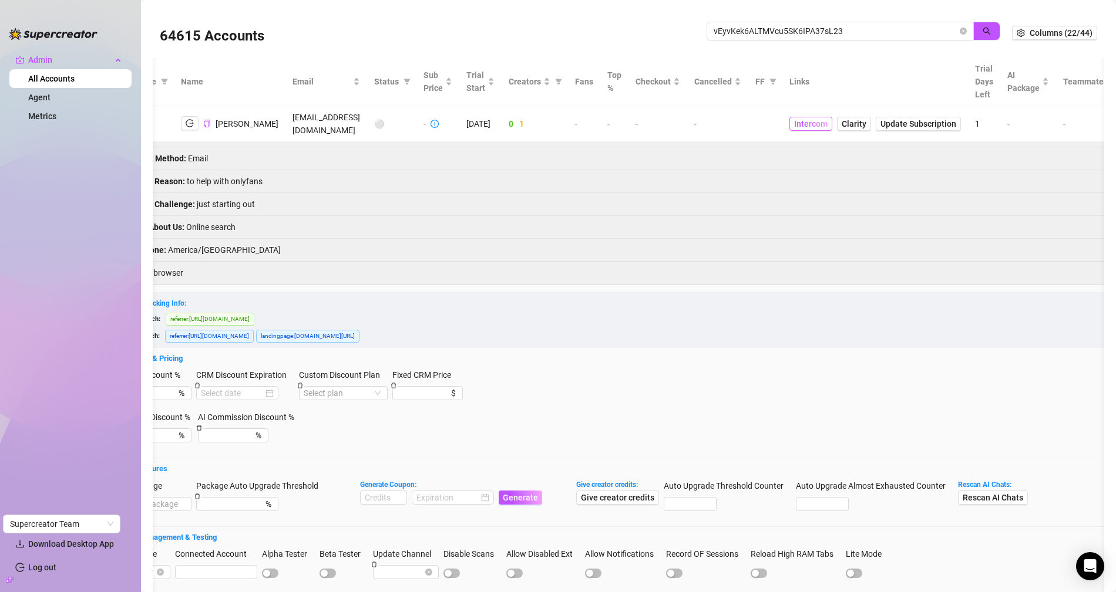
click at [817, 120] on span "Intercom" at bounding box center [810, 123] width 33 height 13
click at [191, 125] on icon "logout" at bounding box center [190, 124] width 8 height 8
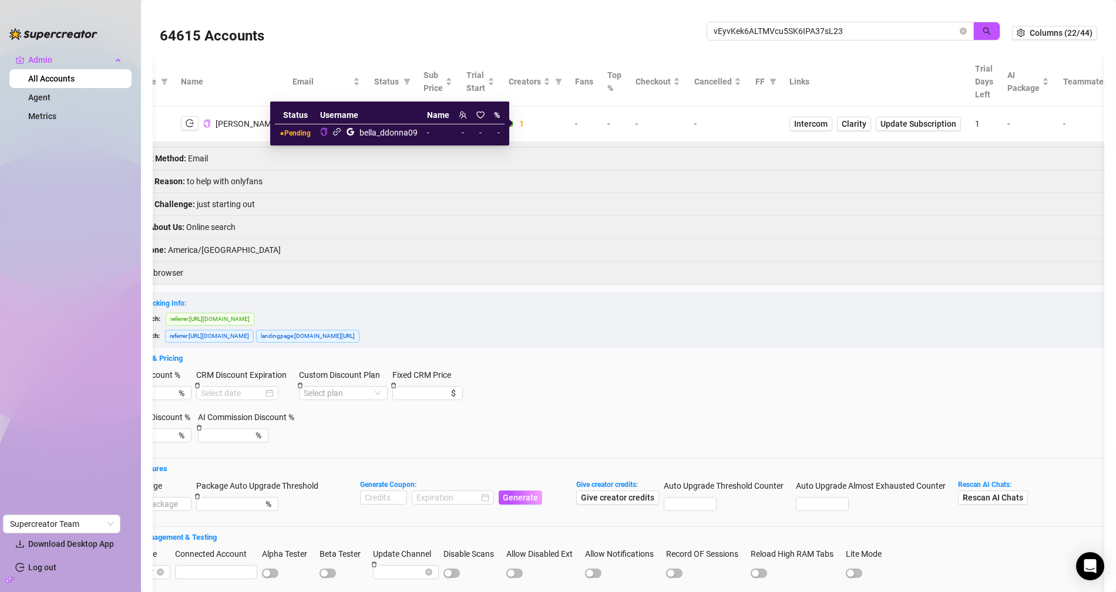
click at [332, 133] on div "bella_ddonna09" at bounding box center [368, 133] width 97 height 14
click at [337, 133] on icon "link" at bounding box center [336, 131] width 9 height 9
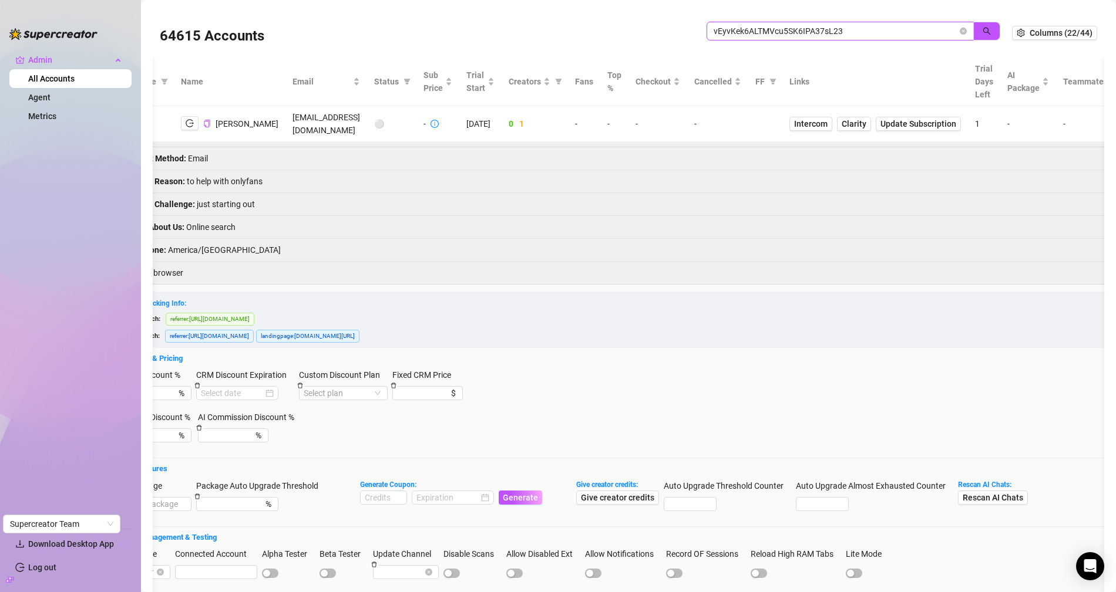
click at [801, 34] on input "vEyvKek6ALTMVcu5SK6IPA37sL23" at bounding box center [835, 31] width 244 height 13
paste input "appsEE8bM8fddttZtCCquBfmBdK2"
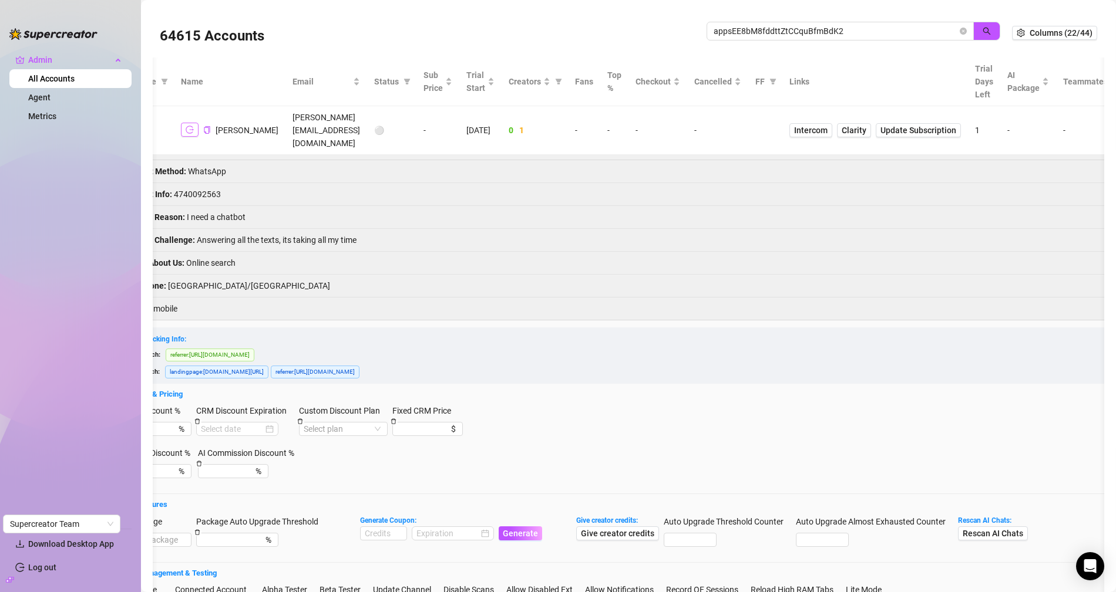
click at [189, 126] on icon "logout" at bounding box center [190, 130] width 8 height 8
click at [0, 0] on div "Admin All Accounts Agent Metrics Download Desktop App Log out Supercreator Team…" at bounding box center [558, 296] width 1116 height 592
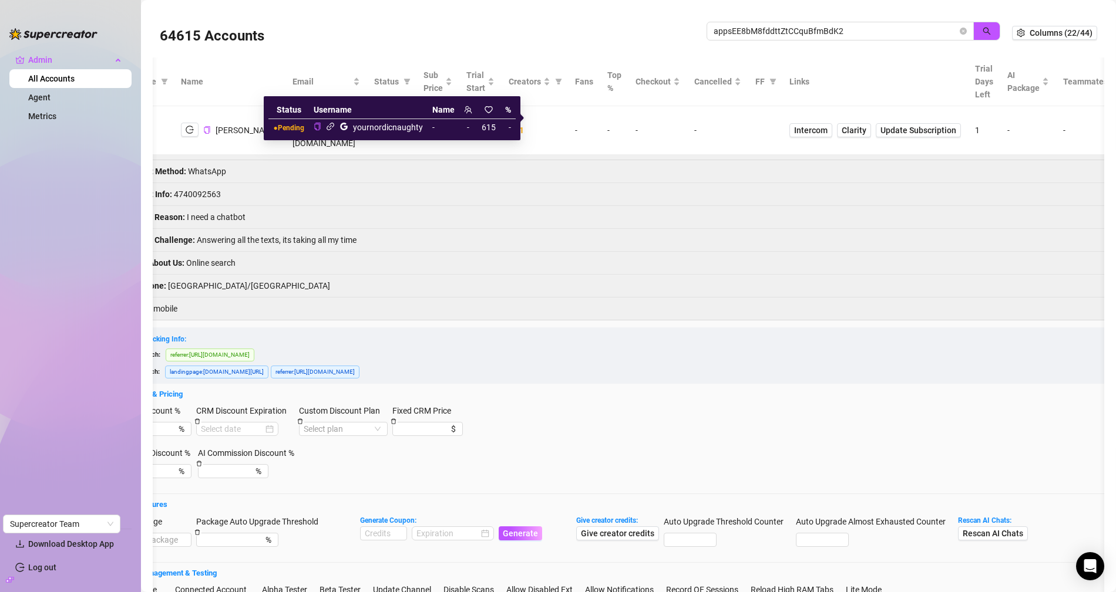
click at [332, 127] on icon "link" at bounding box center [330, 127] width 8 height 8
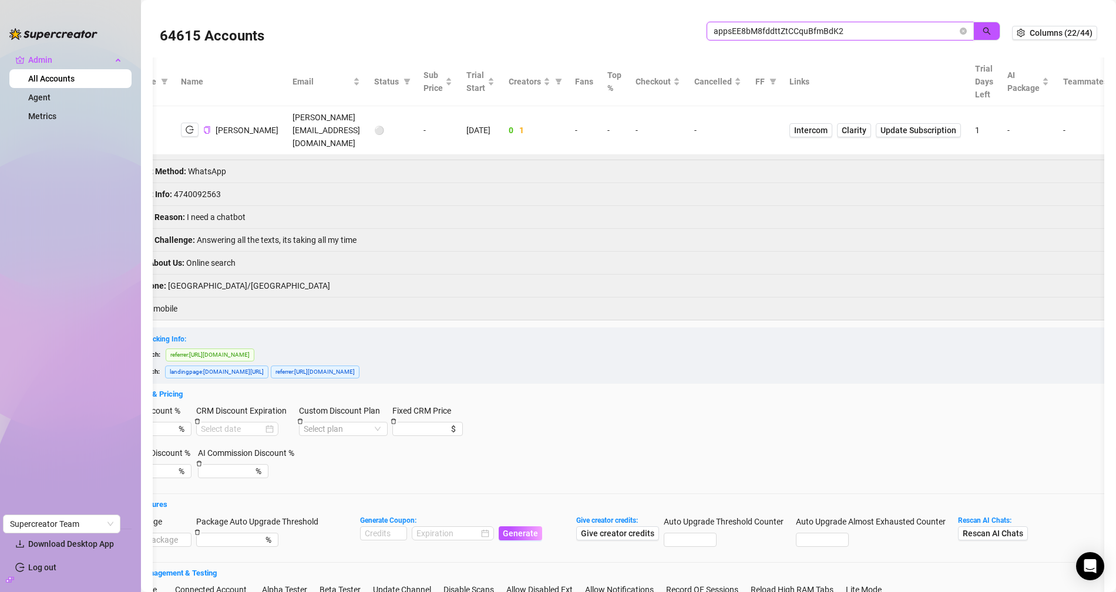
click at [796, 32] on input "appsEE8bM8fddttZtCCquBfmBdK2" at bounding box center [835, 31] width 244 height 13
paste input "ccUdeVCsLtUEBnEEDQOrh9rjuRF"
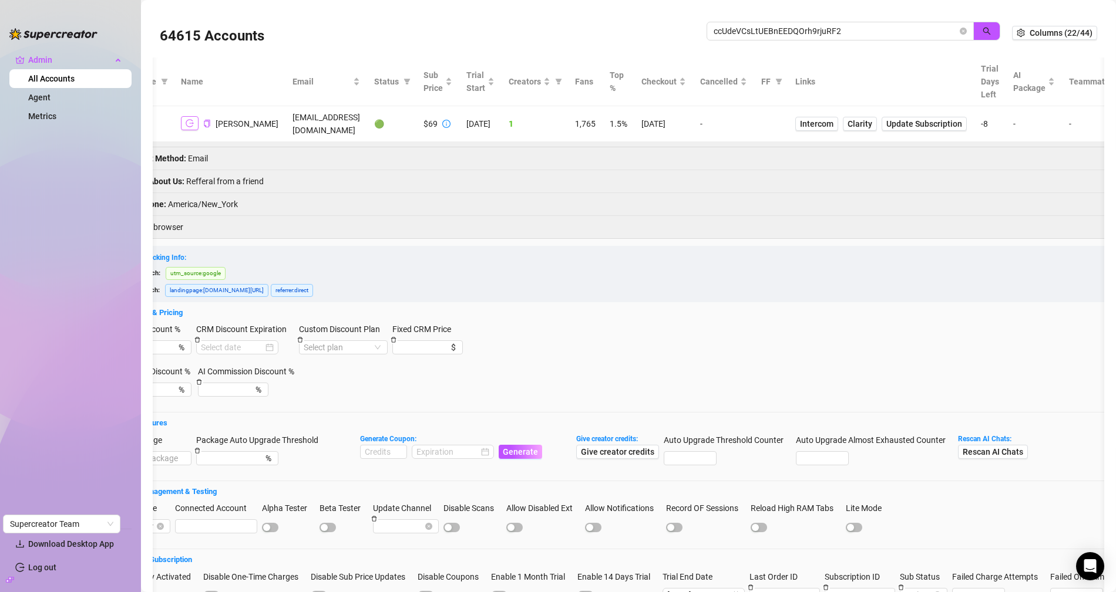
click at [188, 121] on icon "logout" at bounding box center [190, 123] width 8 height 8
click at [800, 128] on span "Intercom" at bounding box center [816, 123] width 33 height 13
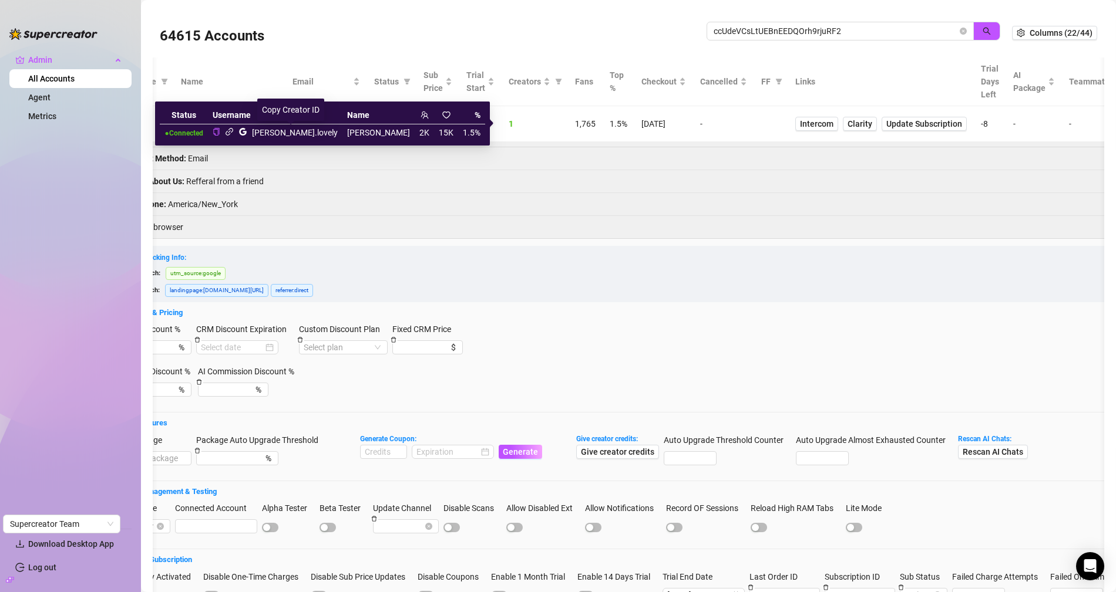
click at [234, 132] on icon "link" at bounding box center [229, 131] width 9 height 9
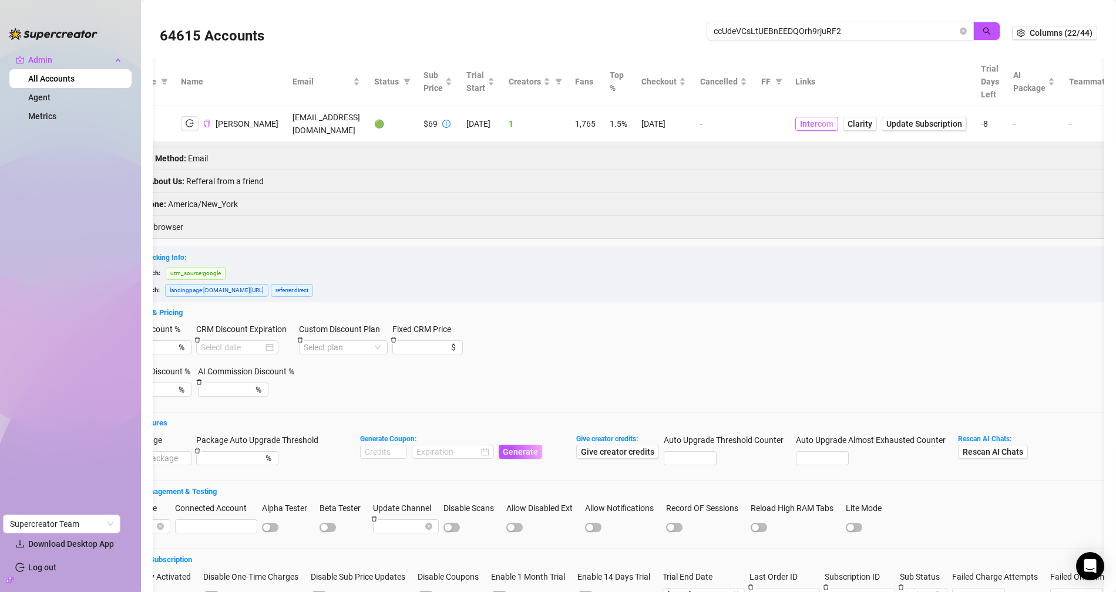
click at [800, 126] on span "Intercom" at bounding box center [816, 123] width 33 height 13
click at [757, 36] on input "ccUdeVCsLtUEBnEEDQOrh9rjuRF2" at bounding box center [835, 31] width 244 height 13
paste input ""3aViVf7M8cWYTJbMBAEKDw9iVKM2 ""
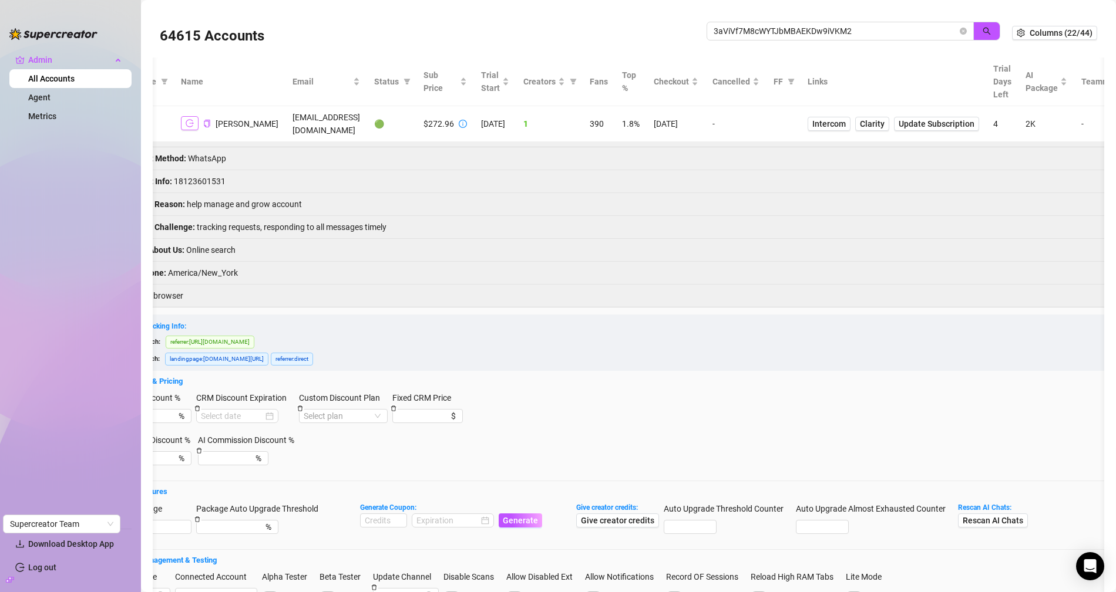
click at [190, 121] on icon "logout" at bounding box center [190, 123] width 8 height 8
click at [196, 179] on li "Contact Info : 18123601531" at bounding box center [763, 181] width 1297 height 23
click at [310, 124] on td "breyonna20_02@yahoo.com" at bounding box center [326, 124] width 82 height 36
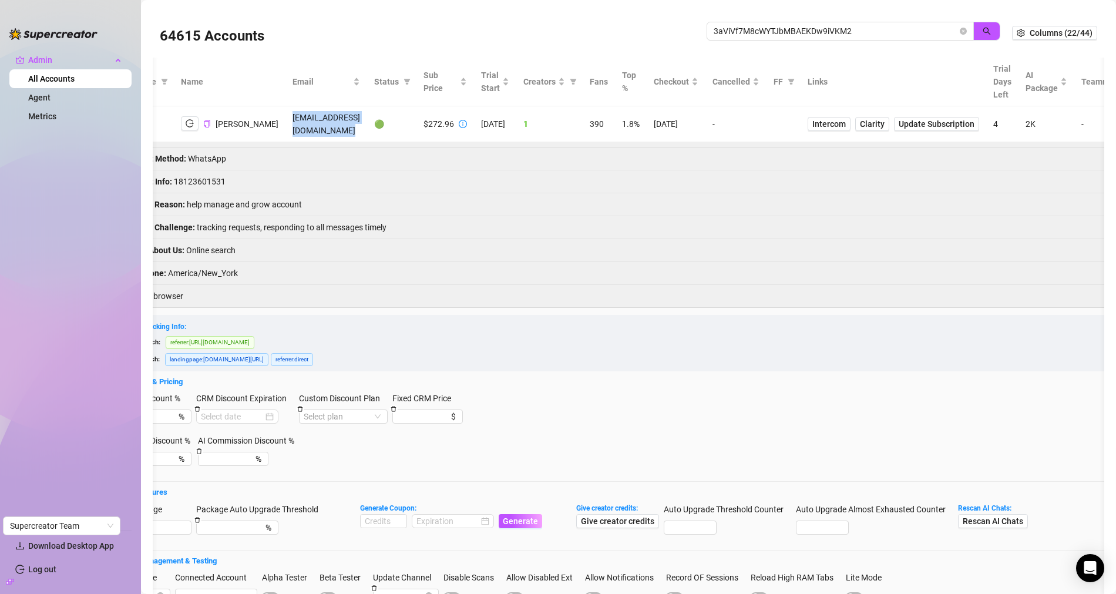
click at [311, 124] on td "breyonna20_02@yahoo.com" at bounding box center [326, 124] width 82 height 36
copy td "breyonna20_02@yahoo.com"
click at [190, 181] on li "Contact Info : 18123601531" at bounding box center [763, 181] width 1297 height 23
copy li "18123601531"
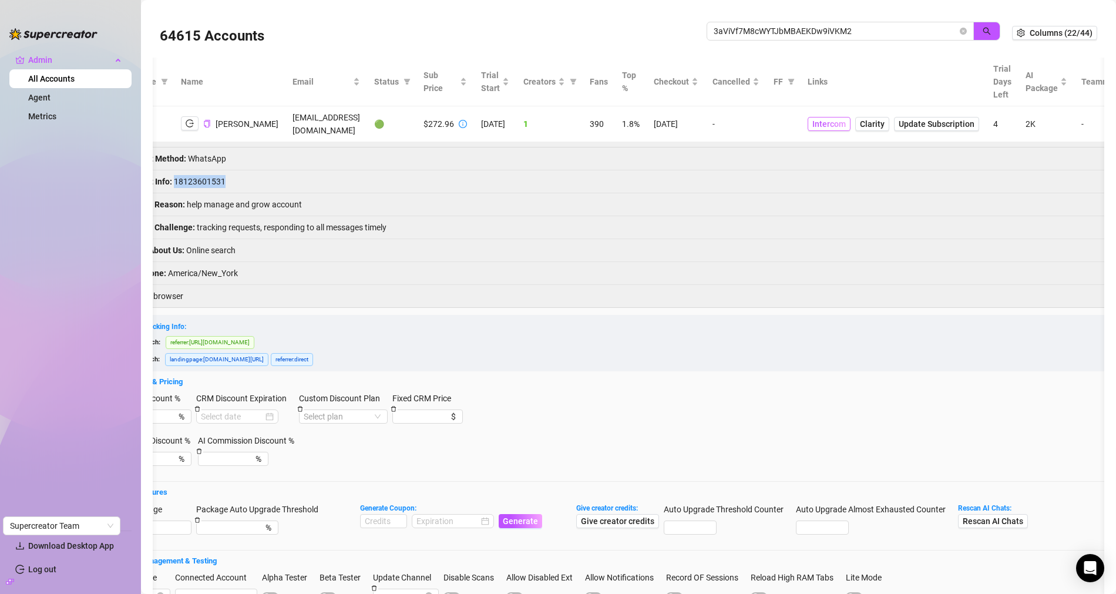
click at [829, 122] on span "Intercom" at bounding box center [828, 123] width 33 height 13
click at [806, 31] on input "3aViVf7M8cWYTJbMBAEKDw9iVKM2" at bounding box center [835, 31] width 244 height 13
type input "pdm"
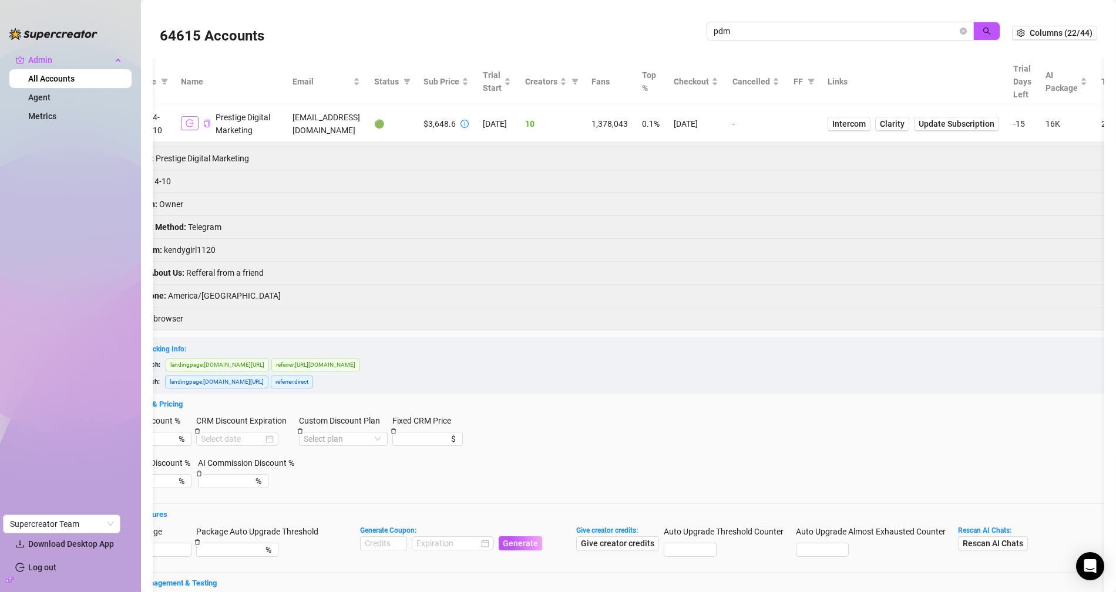
click at [190, 127] on icon "logout" at bounding box center [190, 123] width 8 height 8
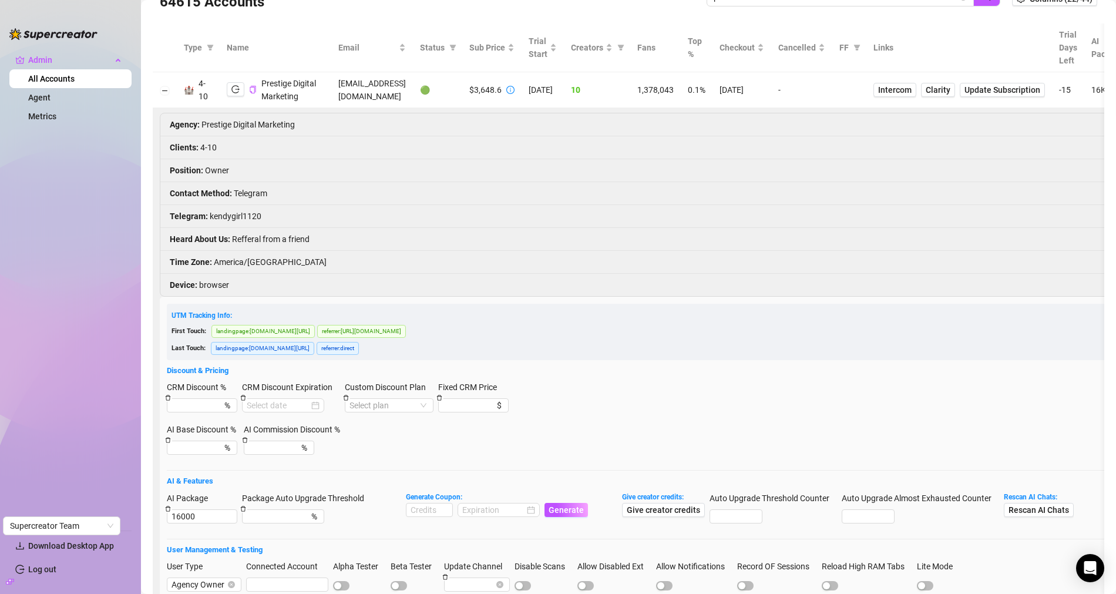
scroll to position [0, 0]
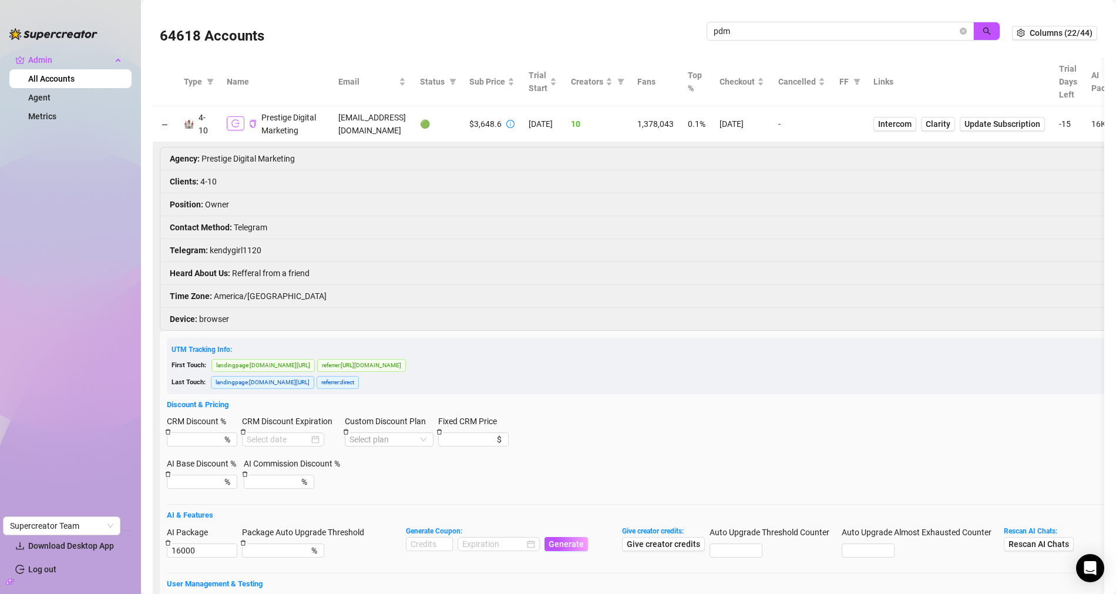
click at [235, 127] on icon "logout" at bounding box center [235, 123] width 8 height 8
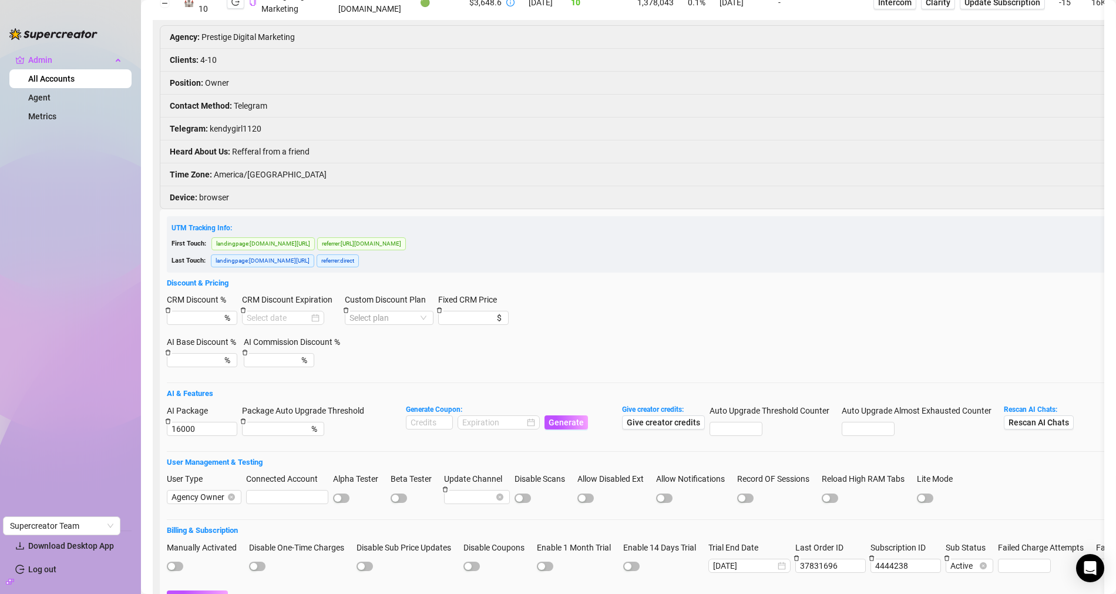
scroll to position [136, 0]
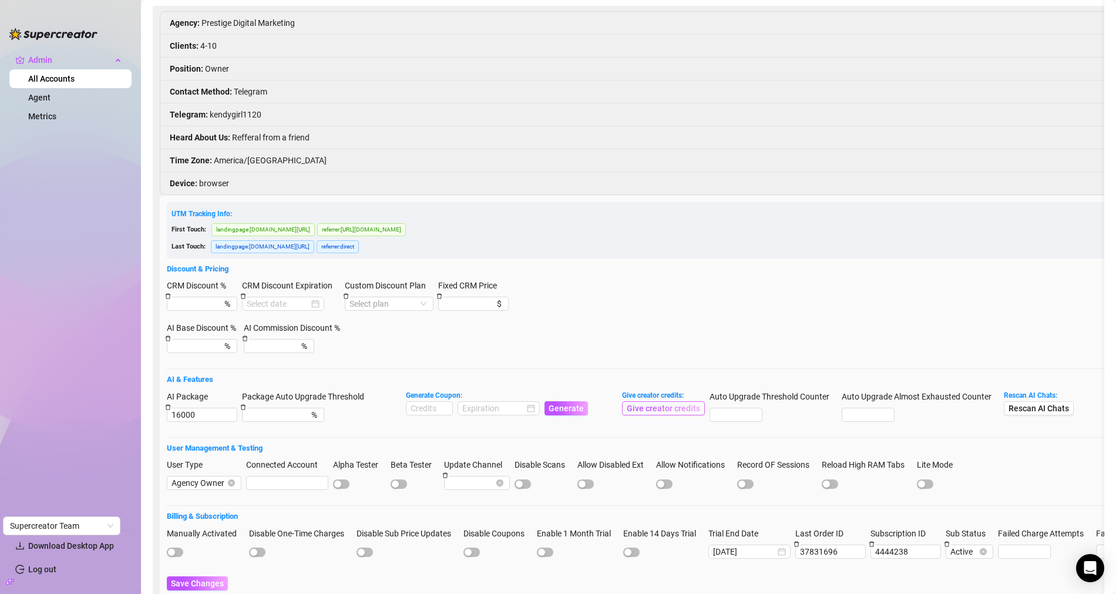
click at [669, 413] on span "Give creator credits" at bounding box center [663, 407] width 73 height 9
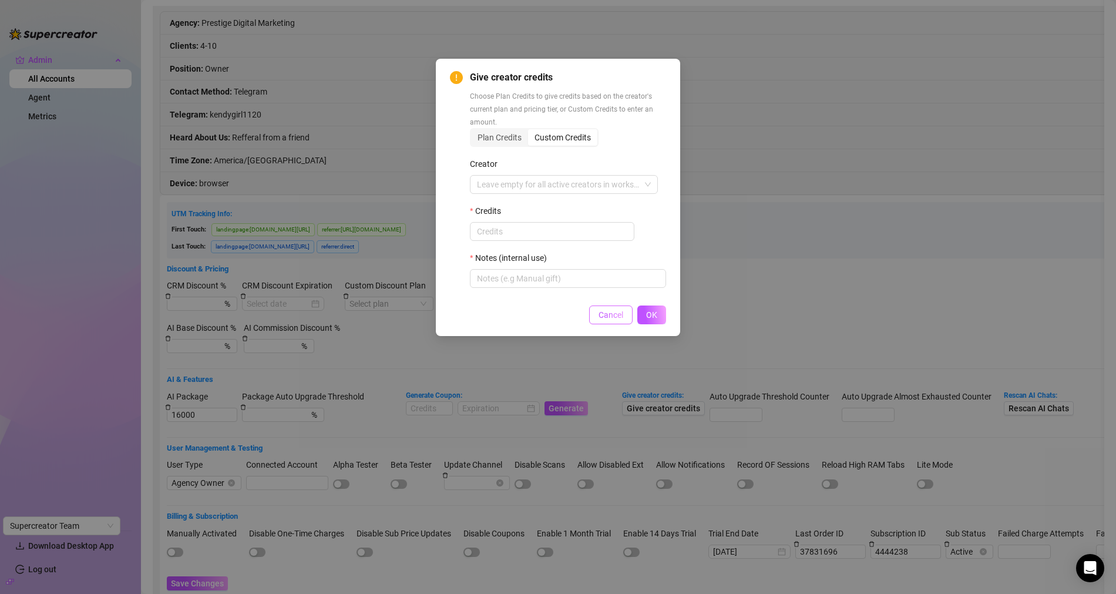
click at [595, 315] on button "Cancel" at bounding box center [610, 314] width 43 height 19
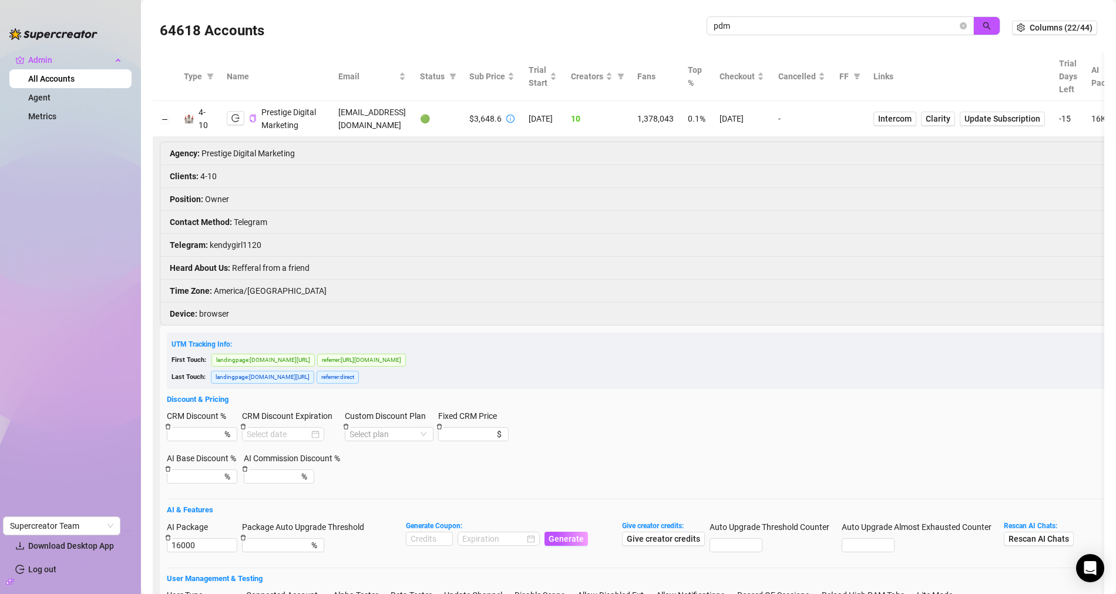
scroll to position [0, 0]
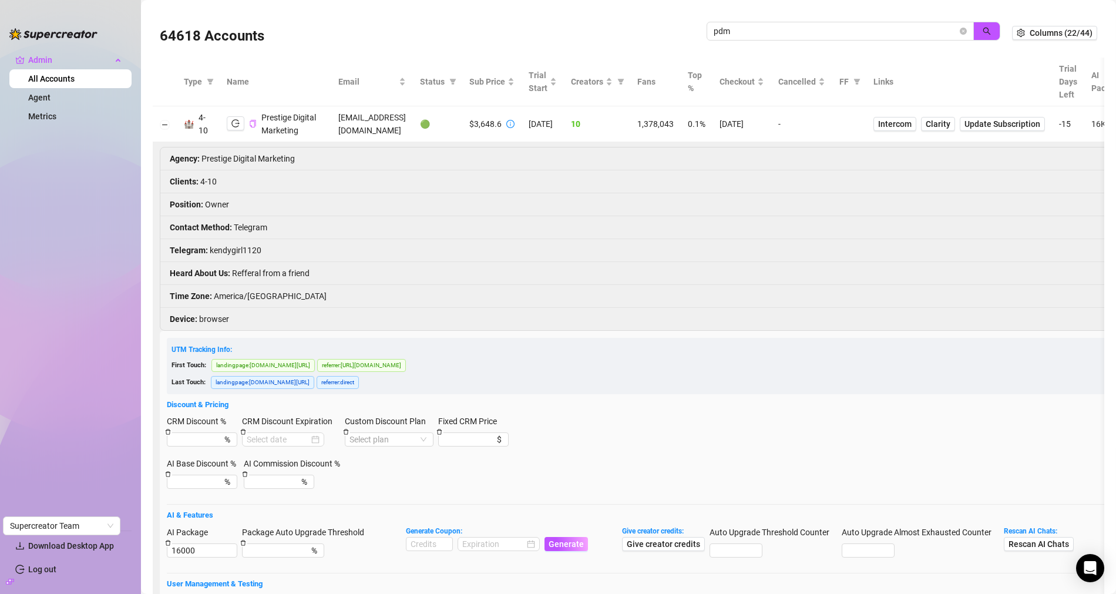
click at [252, 127] on icon "copy" at bounding box center [253, 124] width 8 height 8
click at [959, 36] on span at bounding box center [962, 31] width 7 height 13
click at [959, 33] on icon "close-circle" at bounding box center [962, 31] width 7 height 7
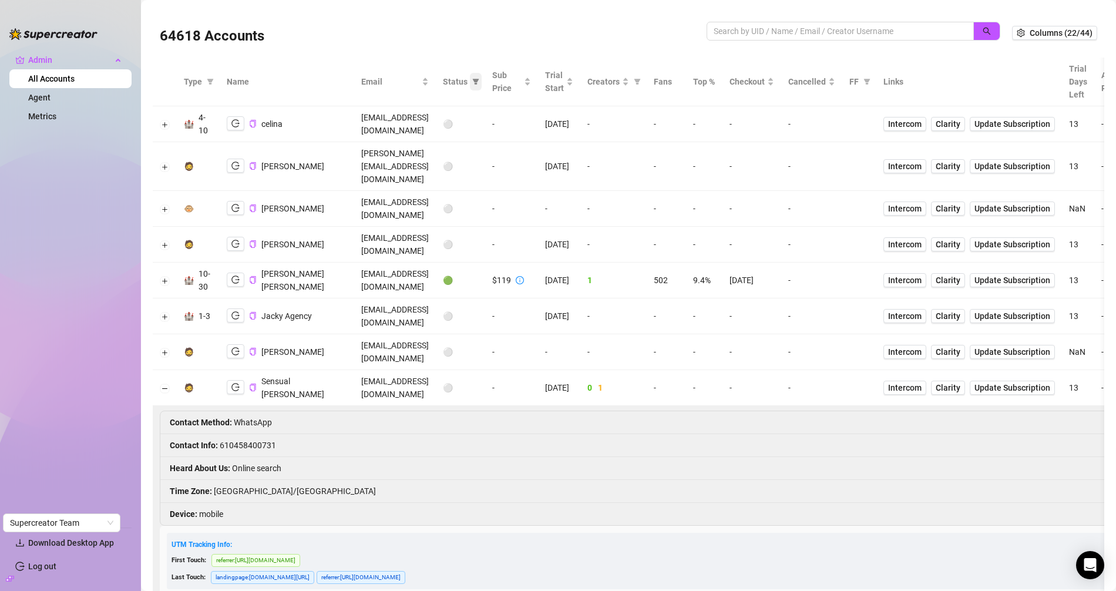
click at [482, 86] on span at bounding box center [476, 82] width 12 height 18
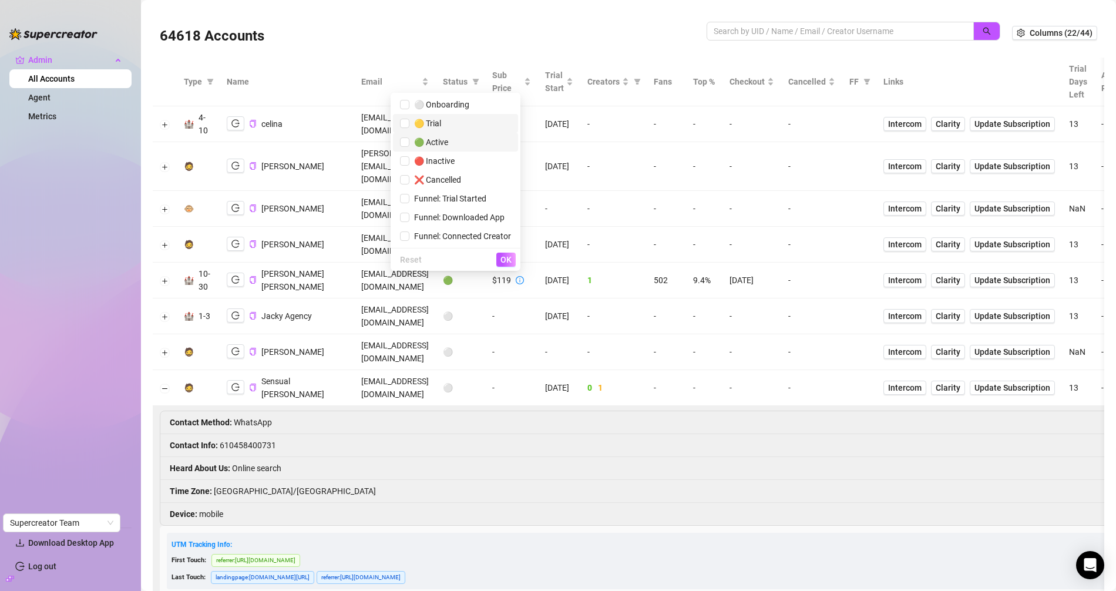
click at [439, 124] on span "🟡 Trial" at bounding box center [425, 123] width 32 height 9
click at [511, 263] on button "OK" at bounding box center [505, 259] width 19 height 14
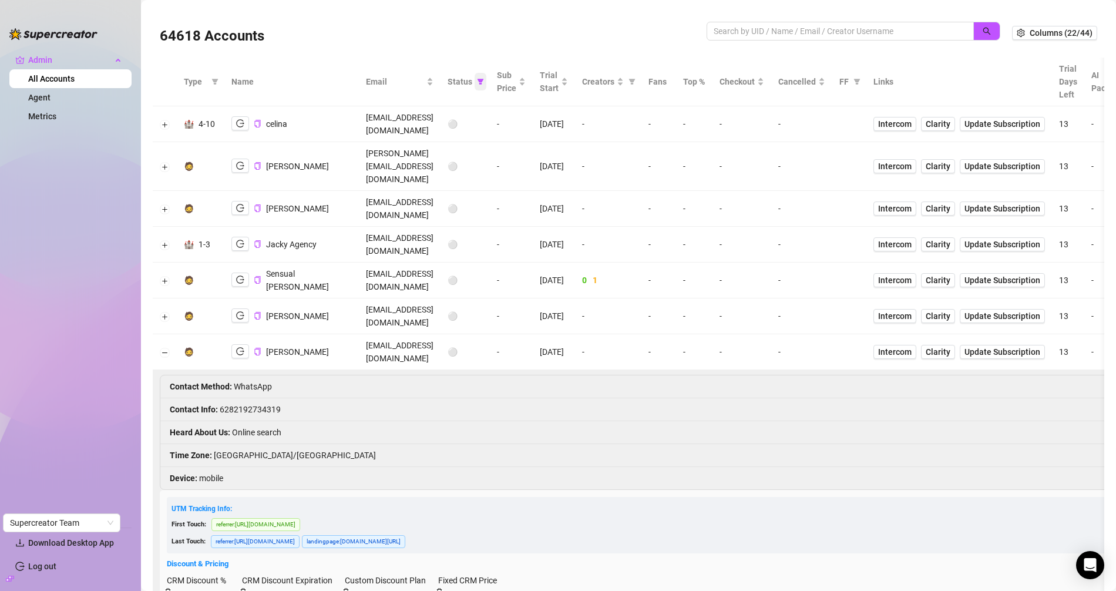
click at [486, 85] on span at bounding box center [480, 82] width 12 height 18
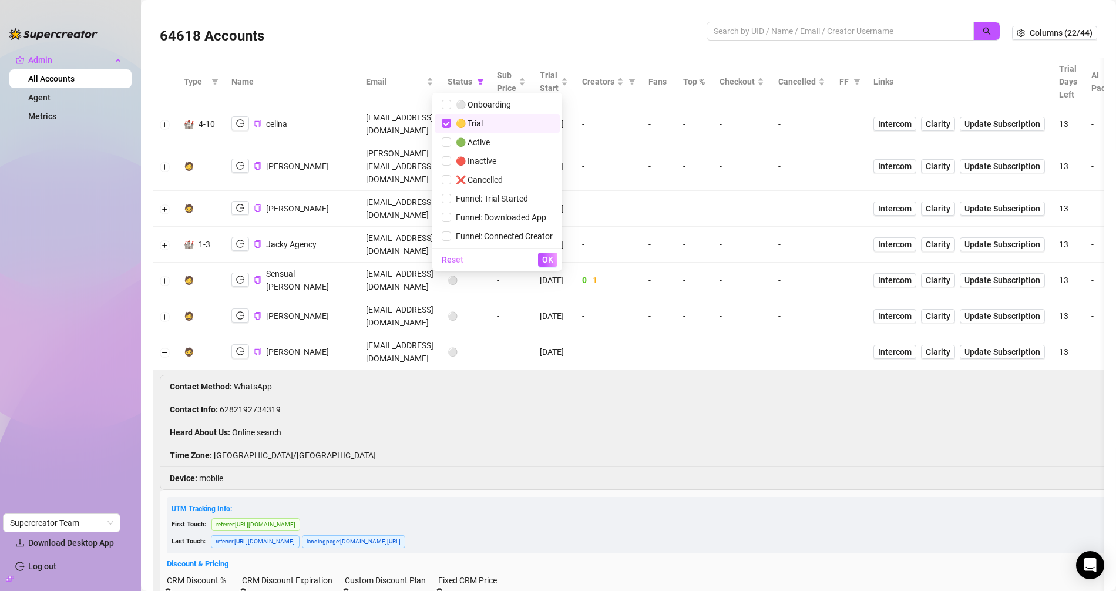
click at [509, 122] on span "🟡 Trial" at bounding box center [497, 123] width 111 height 13
checkbox input "false"
click at [544, 255] on span "OK" at bounding box center [547, 259] width 11 height 9
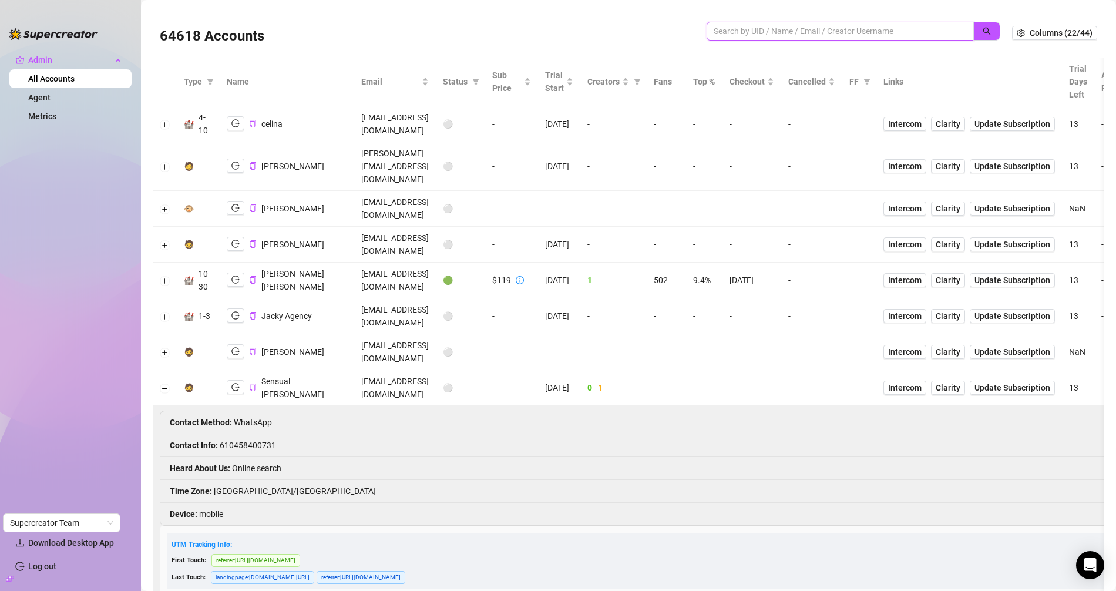
click at [767, 36] on input "search" at bounding box center [835, 31] width 244 height 13
paste input "ccUdeVCsLtUEBnEEDQOrh9rjuRF2"
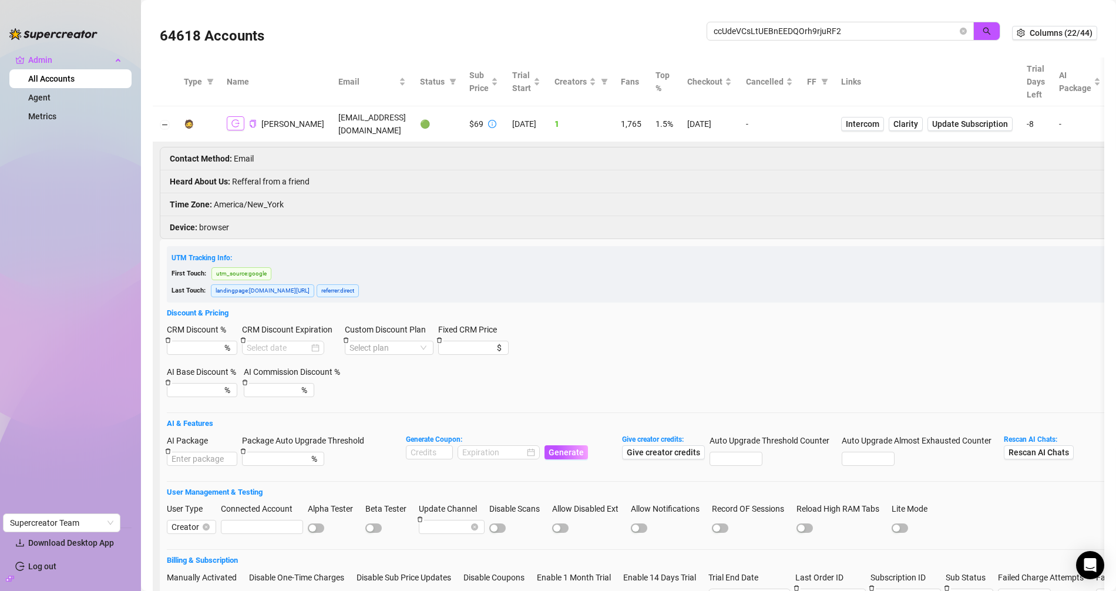
click at [241, 123] on button "button" at bounding box center [236, 123] width 18 height 14
click at [749, 30] on input "ccUdeVCsLtUEBnEEDQOrh9rjuRF2" at bounding box center [835, 31] width 244 height 13
click at [750, 29] on input "ccUdeVCsLtUEBnEEDQOrh9rjuRF2" at bounding box center [835, 31] width 244 height 13
paste input "8bEjW7aUZmdrxJMd26rLt62WH0i1"
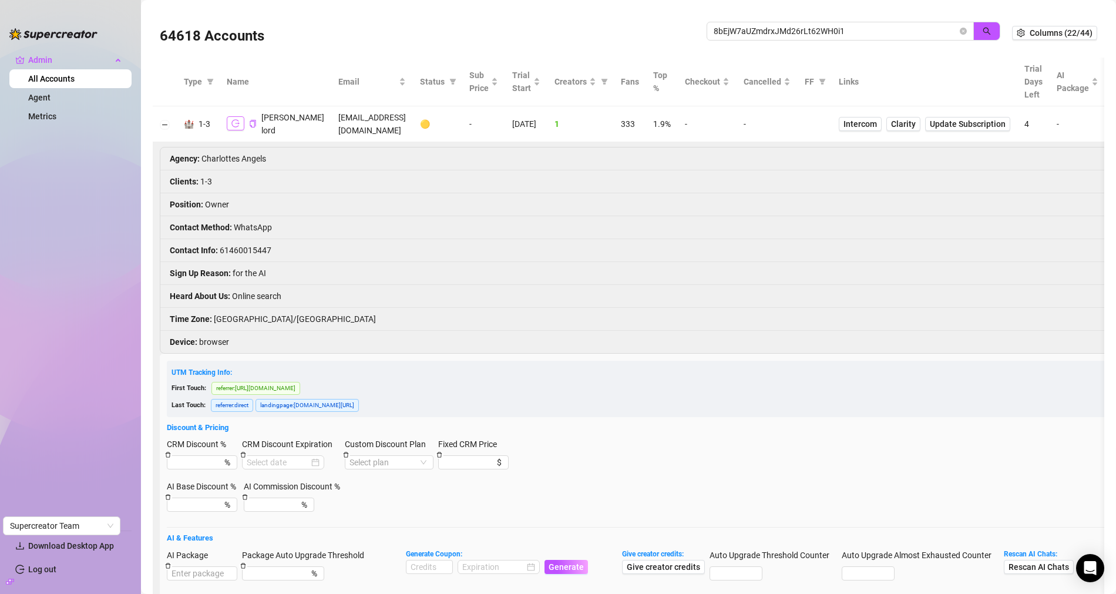
click at [234, 127] on icon "logout" at bounding box center [235, 123] width 8 height 8
click at [864, 130] on span "Intercom" at bounding box center [859, 123] width 33 height 13
click at [342, 131] on td "charlottexklord@gmail.com" at bounding box center [372, 124] width 82 height 36
click at [342, 129] on td "charlottexklord@gmail.com" at bounding box center [372, 124] width 82 height 36
click at [341, 130] on td "charlottexklord@gmail.com" at bounding box center [372, 124] width 82 height 36
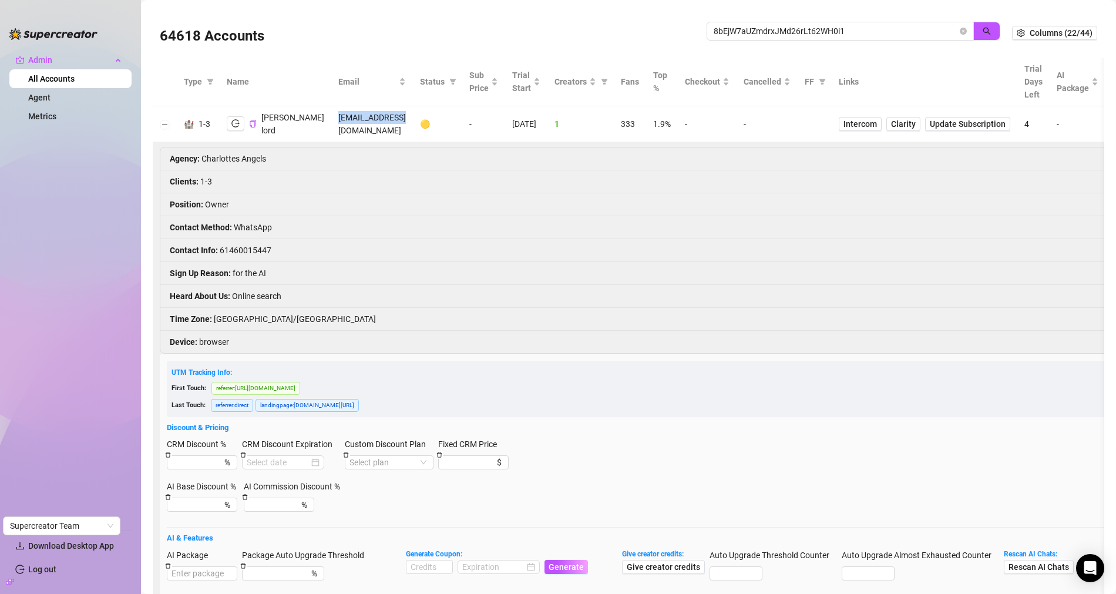
click at [341, 130] on td "charlottexklord@gmail.com" at bounding box center [372, 124] width 82 height 36
copy td "charlottexklord@gmail.com"
click at [460, 130] on td "🟡" at bounding box center [437, 124] width 49 height 36
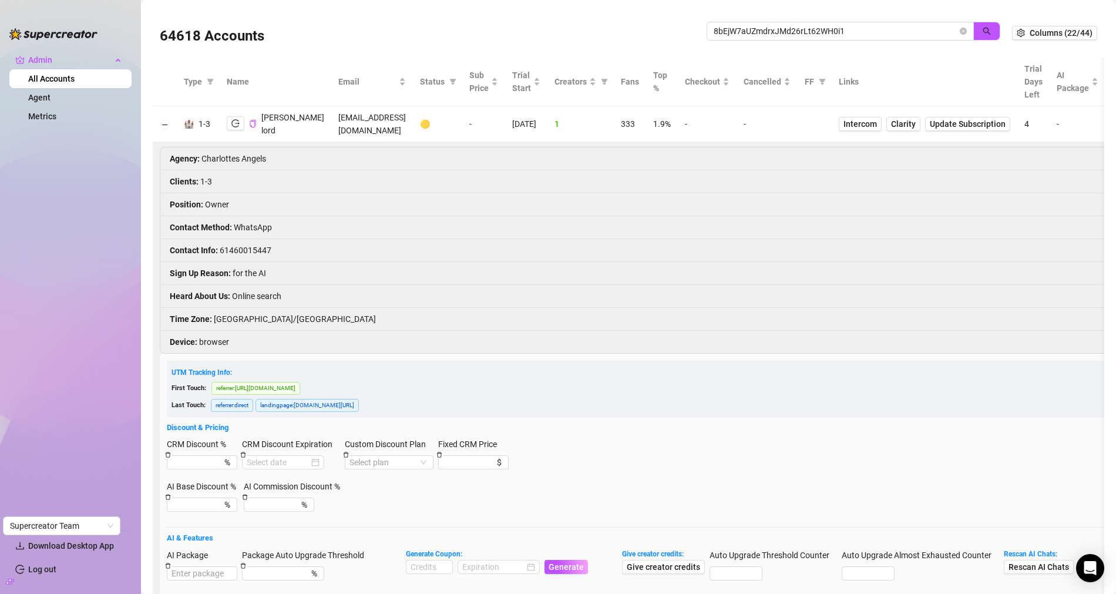
click at [254, 258] on li "Contact Info : 61460015447" at bounding box center [801, 250] width 1282 height 23
copy li "61460015447"
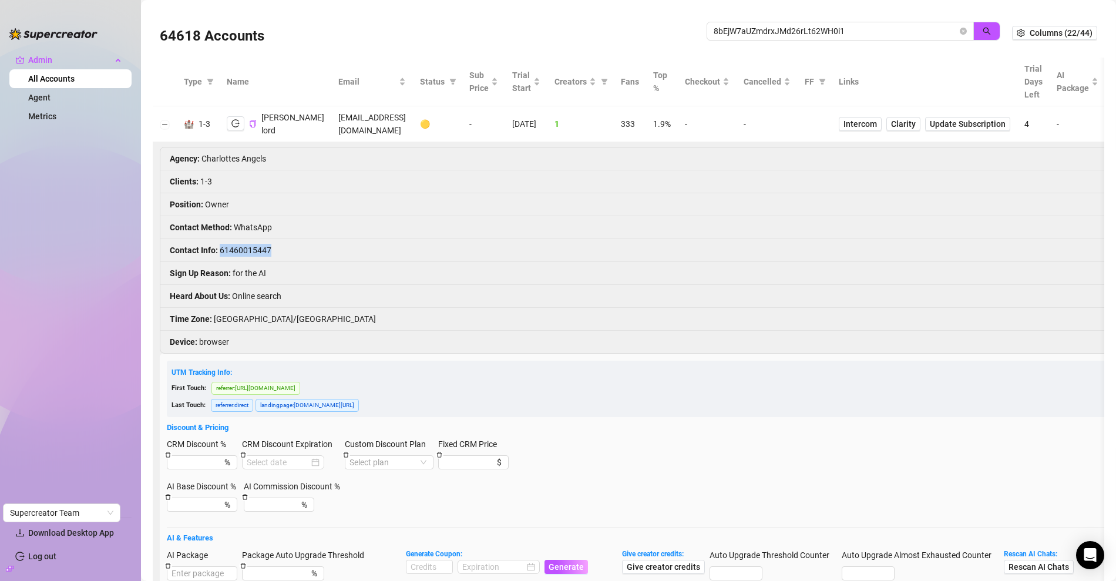
click at [240, 262] on li "Contact Info : 61460015447" at bounding box center [801, 250] width 1282 height 23
click at [245, 261] on li "Contact Info : 61460015447" at bounding box center [801, 250] width 1282 height 23
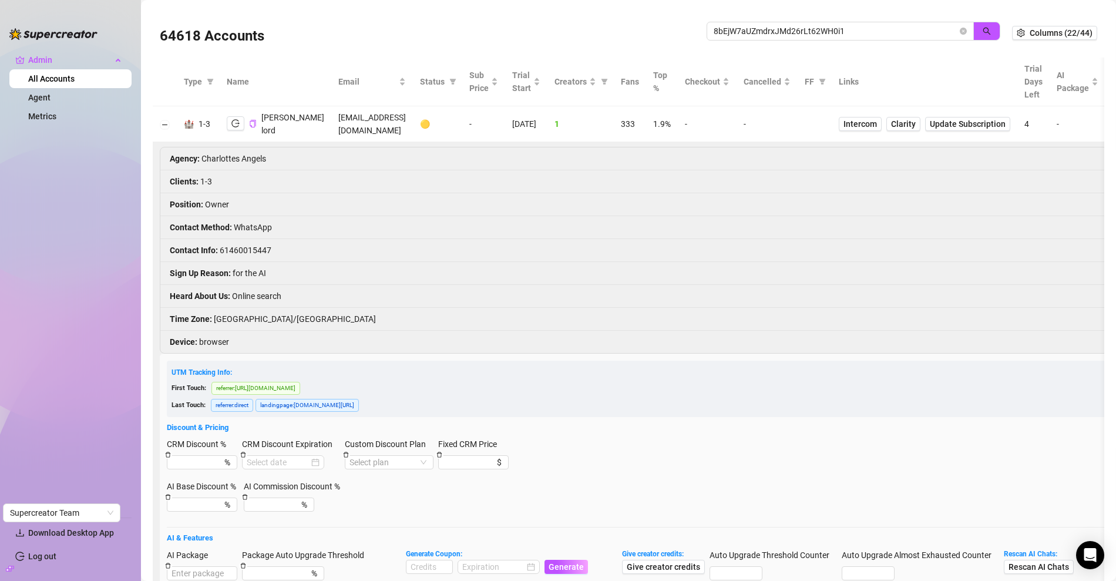
click at [342, 130] on td "charlottexklord@gmail.com" at bounding box center [372, 124] width 82 height 36
copy td "charlottexklord@gmail.com"
click at [748, 32] on input "8bEjW7aUZmdrxJMd26rLt62WH0i1" at bounding box center [835, 31] width 244 height 13
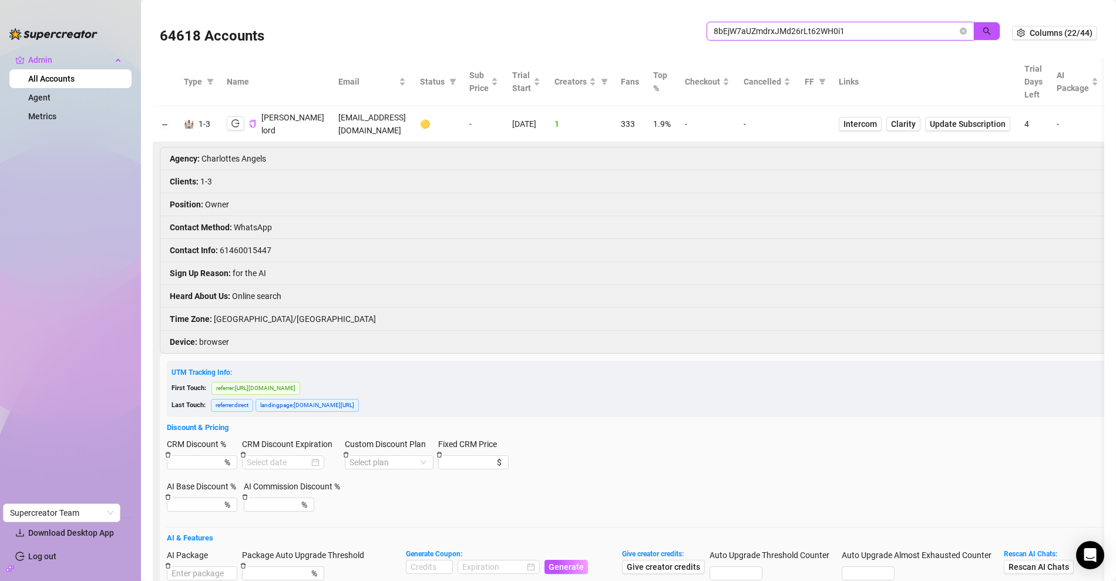
click at [748, 32] on input "8bEjW7aUZmdrxJMd26rLt62WH0i1" at bounding box center [835, 31] width 244 height 13
paste input "uJJ2kmsbRXfLuxXgtic0Ao4AHu73"
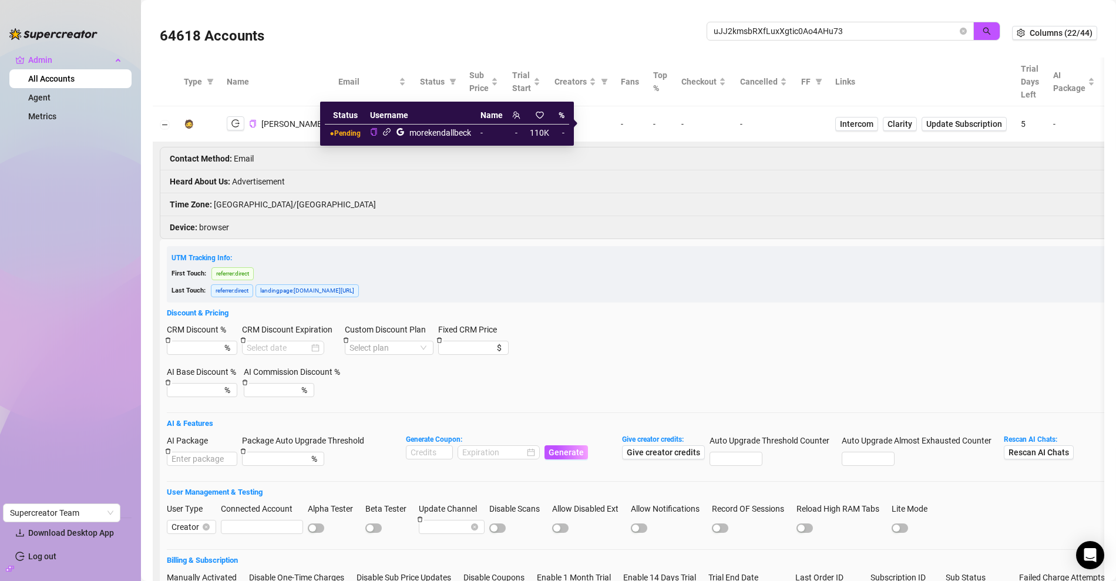
click at [383, 130] on icon "link" at bounding box center [386, 131] width 9 height 9
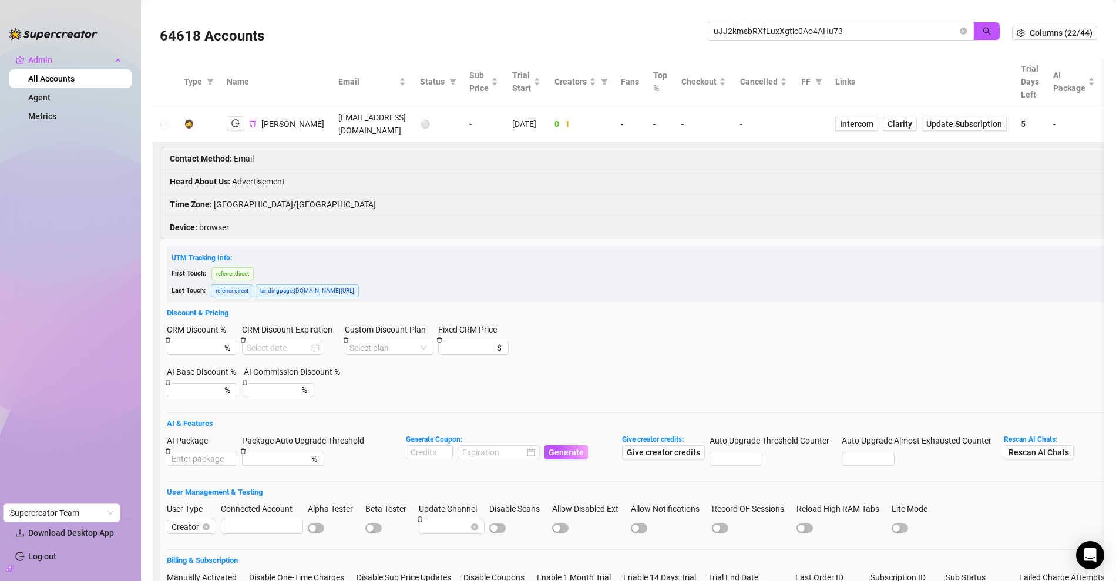
click at [244, 126] on div "Kendall Beck" at bounding box center [275, 123] width 97 height 15
click at [240, 126] on button "button" at bounding box center [236, 123] width 18 height 14
click at [873, 125] on span "Intercom" at bounding box center [856, 123] width 33 height 13
click at [750, 33] on input "uJJ2kmsbRXfLuxXgtic0Ao4AHu73" at bounding box center [835, 31] width 244 height 13
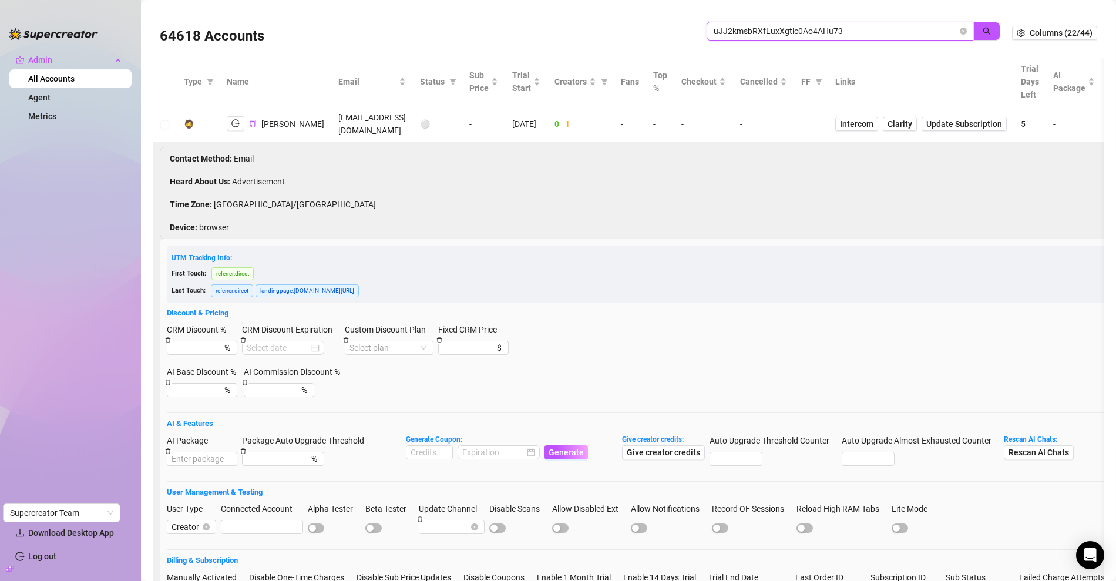
click at [750, 32] on input "uJJ2kmsbRXfLuxXgtic0Ao4AHu73" at bounding box center [835, 31] width 244 height 13
paste input "VBaigkvktybtB5pyRV4ZPHXljet2"
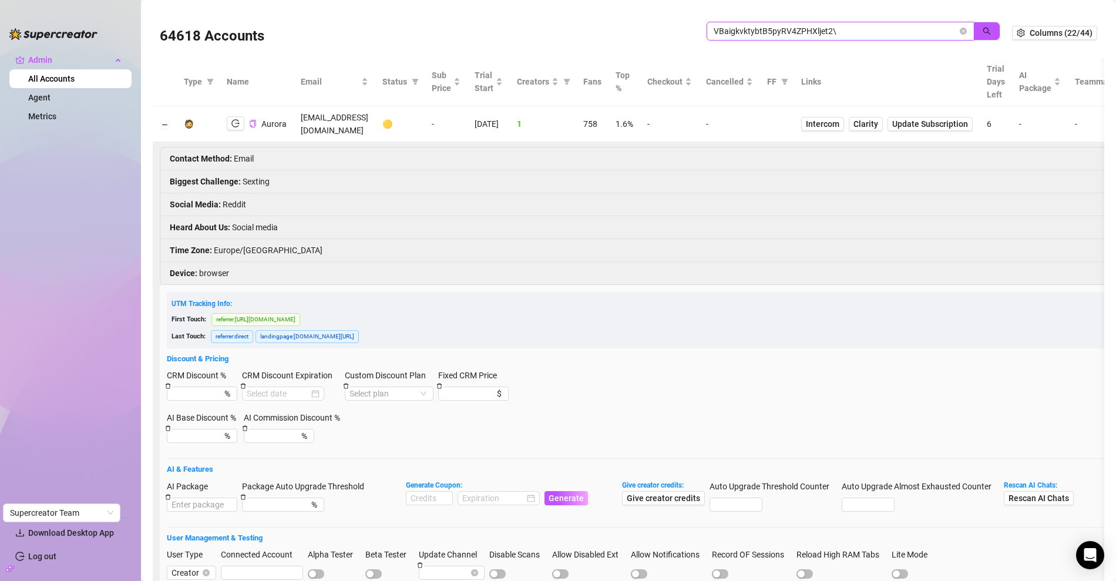
click at [841, 33] on input "VBaigkvktybtB5pyRV4ZPHXljet2\" at bounding box center [835, 31] width 244 height 13
click at [839, 120] on span "Intercom" at bounding box center [822, 123] width 33 height 13
click at [338, 118] on td "aurorafiendss@gmail.com" at bounding box center [335, 124] width 82 height 36
click at [339, 117] on td "aurorafiendss@gmail.com" at bounding box center [335, 124] width 82 height 36
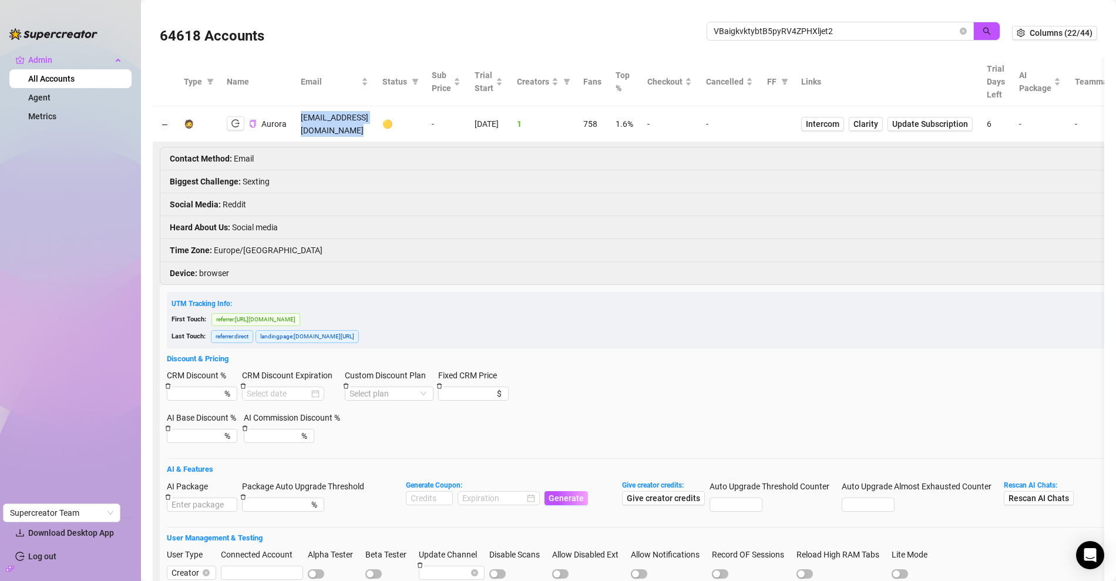
copy td "aurorafiendss@gmail.com"
click at [234, 120] on icon "logout" at bounding box center [235, 124] width 8 height 8
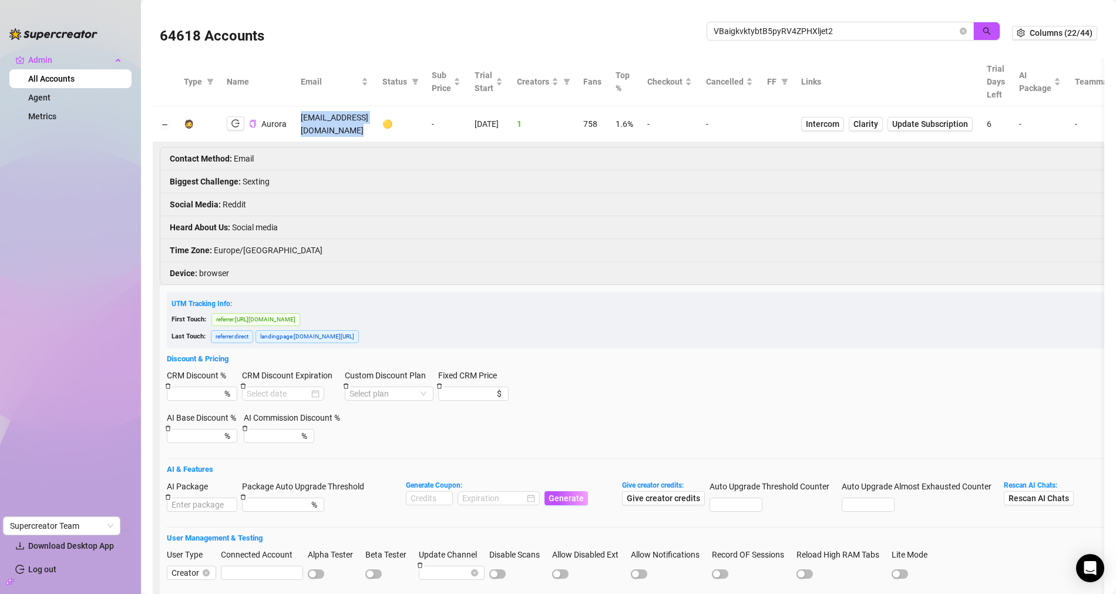
click at [337, 127] on td "aurorafiendss@gmail.com" at bounding box center [335, 124] width 82 height 36
click at [341, 122] on td "aurorafiendss@gmail.com" at bounding box center [335, 124] width 82 height 36
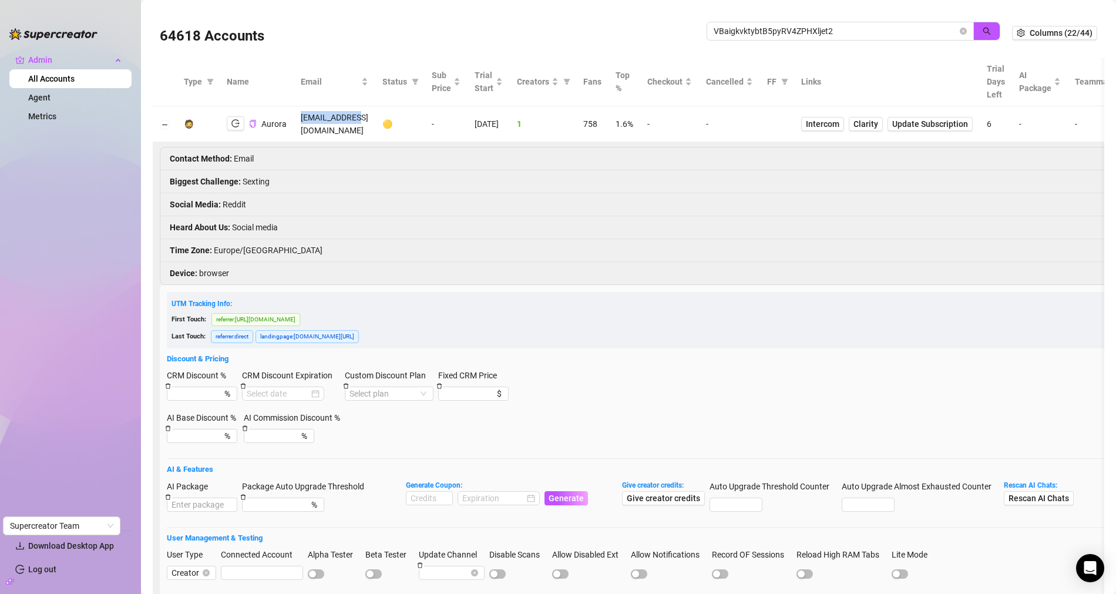
click at [341, 122] on td "aurorafiendss@gmail.com" at bounding box center [335, 124] width 82 height 36
copy td "aurorafiendss"
click at [349, 120] on td "aurorafiendss@gmail.com" at bounding box center [335, 124] width 82 height 36
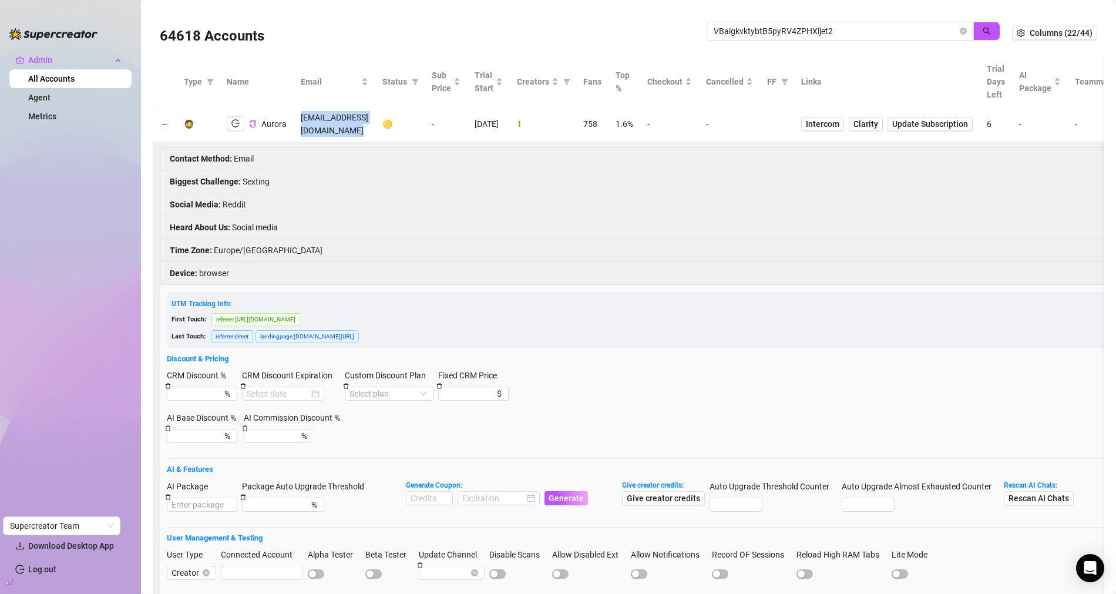
copy td "aurorafiendss@gmail.com"
drag, startPoint x: 564, startPoint y: 143, endPoint x: 554, endPoint y: 121, distance: 23.9
click at [563, 147] on li "Contact Method : Email" at bounding box center [782, 158] width 1245 height 23
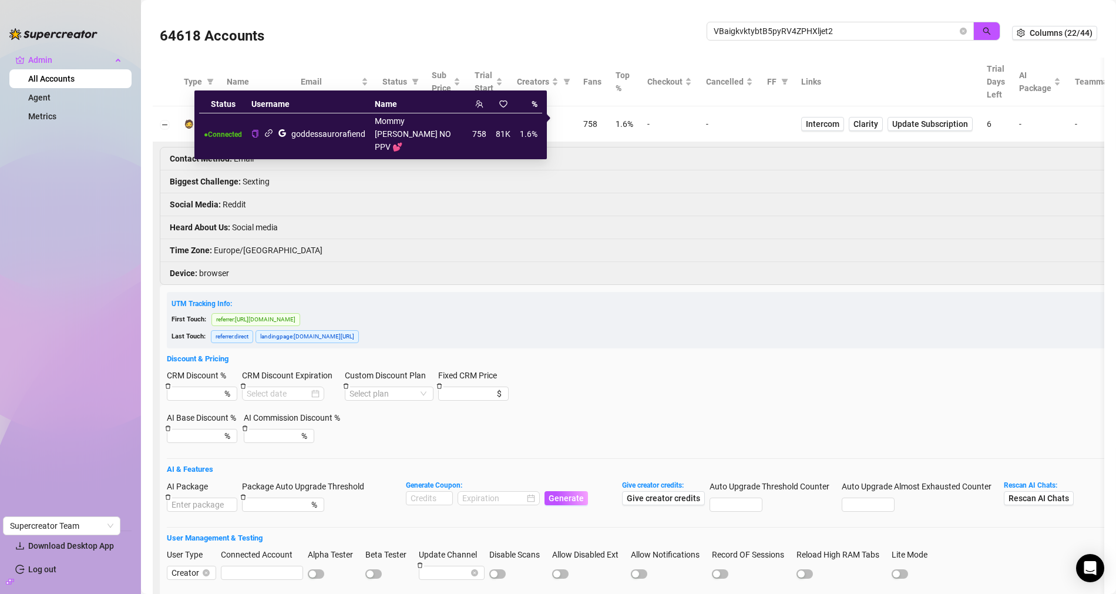
click at [267, 129] on icon "link" at bounding box center [268, 133] width 9 height 9
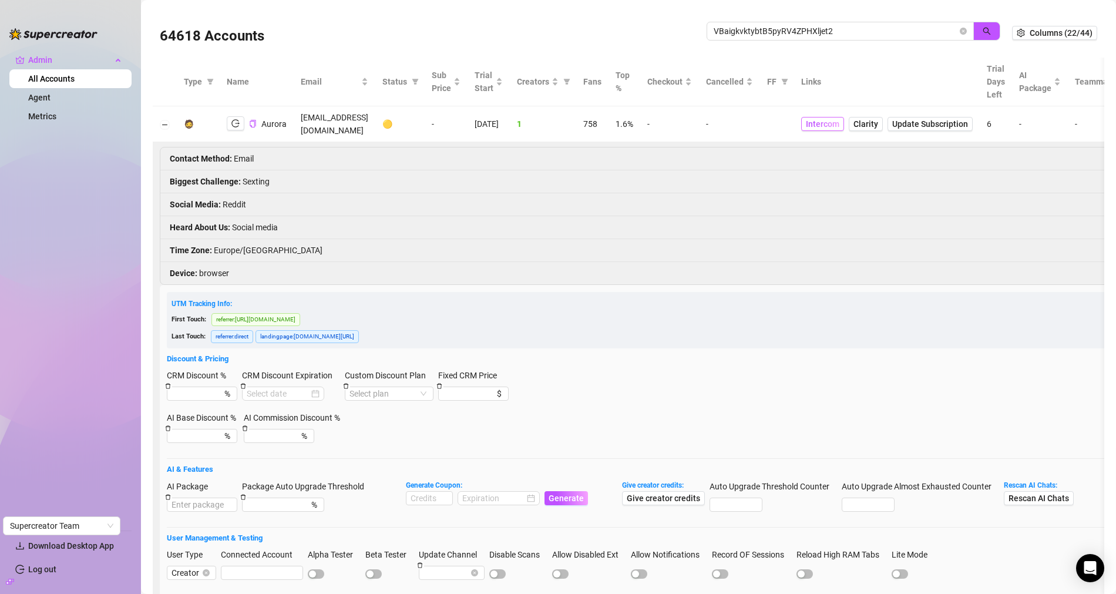
click at [839, 122] on span "Intercom" at bounding box center [822, 123] width 33 height 13
click at [746, 26] on input "VBaigkvktybtB5pyRV4ZPHXljet2" at bounding box center [835, 31] width 244 height 13
paste input "jz2mAEej2CWCYkkXufAH855vXs5"
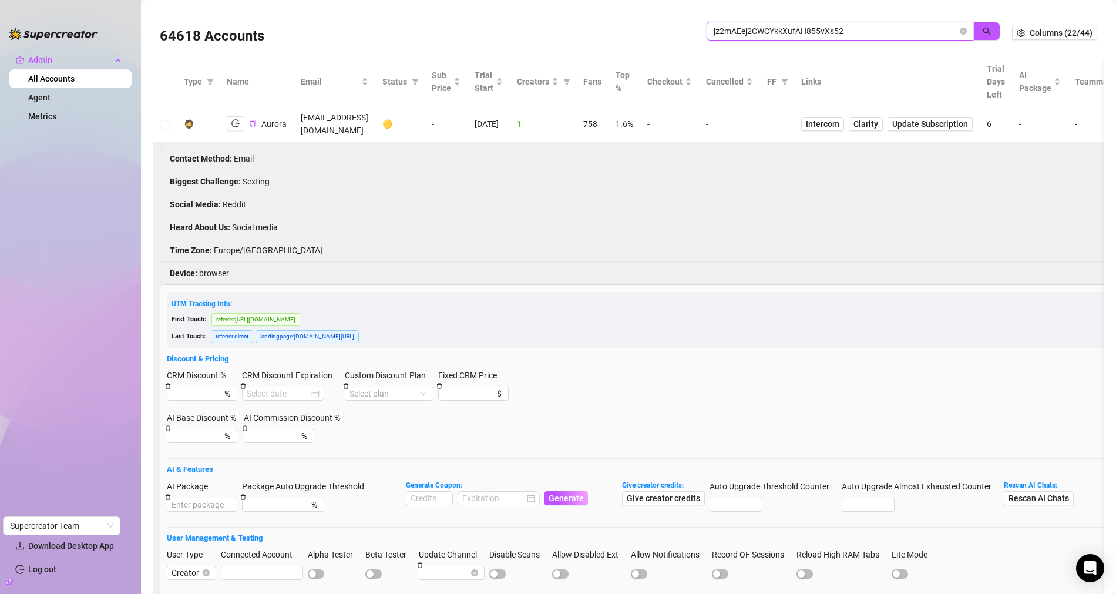
type input "jz2mAEej2CWCYkkXufAH855vXs52"
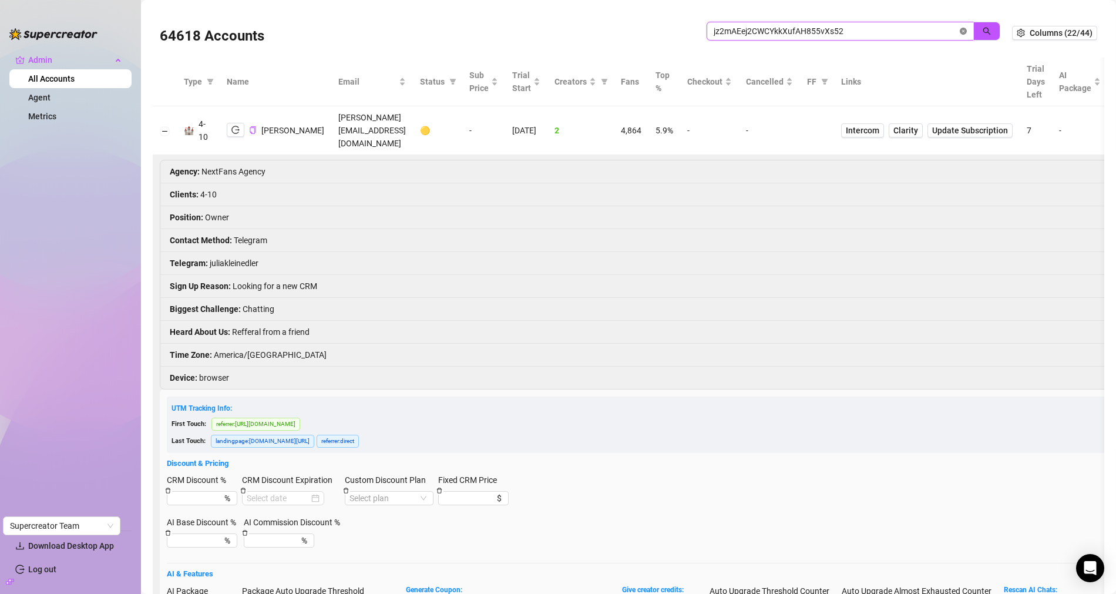
click at [959, 32] on icon "close-circle" at bounding box center [962, 31] width 7 height 7
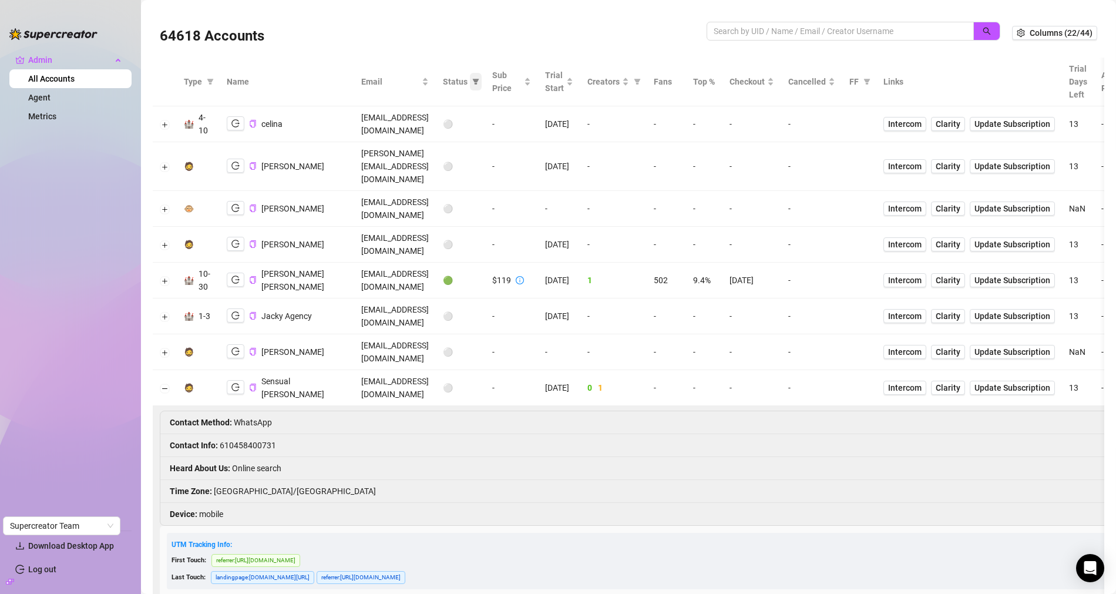
click at [482, 77] on span at bounding box center [476, 82] width 12 height 18
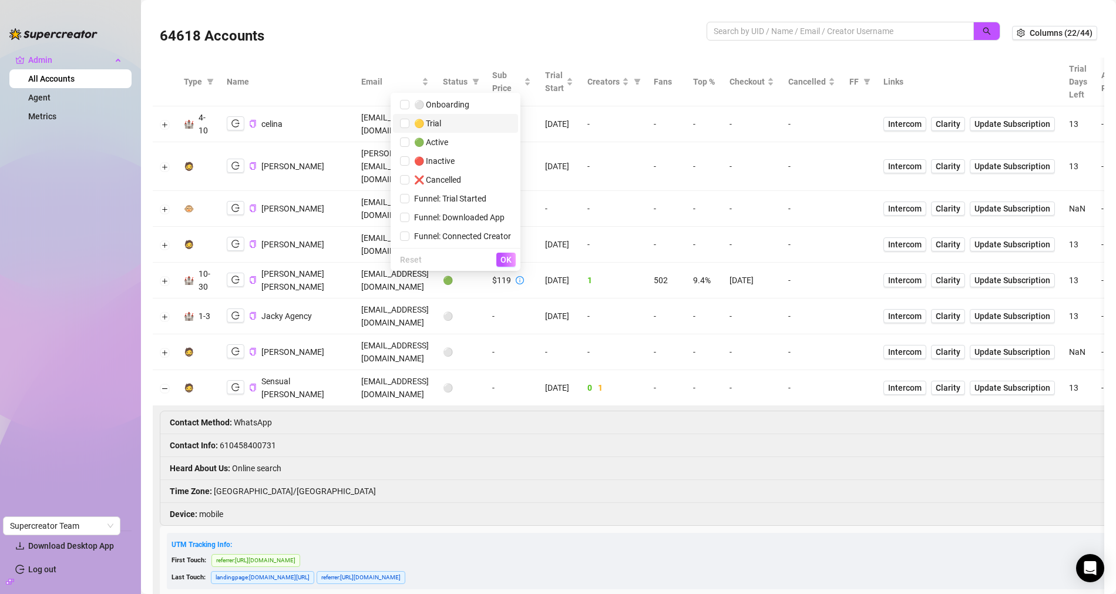
click at [445, 123] on span "🟡 Trial" at bounding box center [455, 123] width 111 height 13
checkbox input "true"
click at [509, 262] on span "OK" at bounding box center [505, 259] width 11 height 9
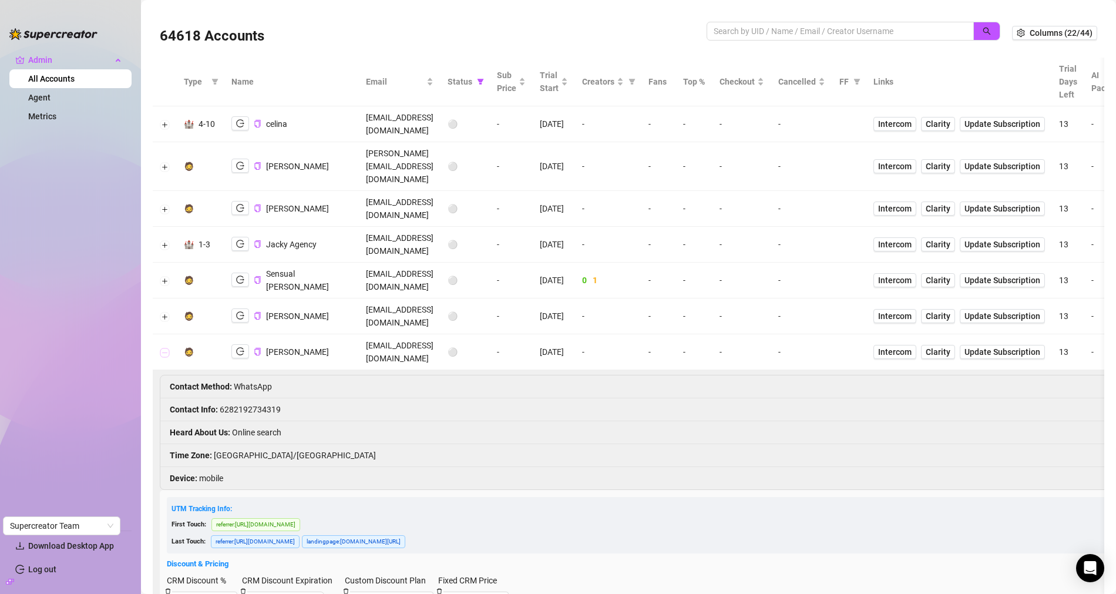
click at [163, 348] on button "Collapse row" at bounding box center [164, 352] width 9 height 9
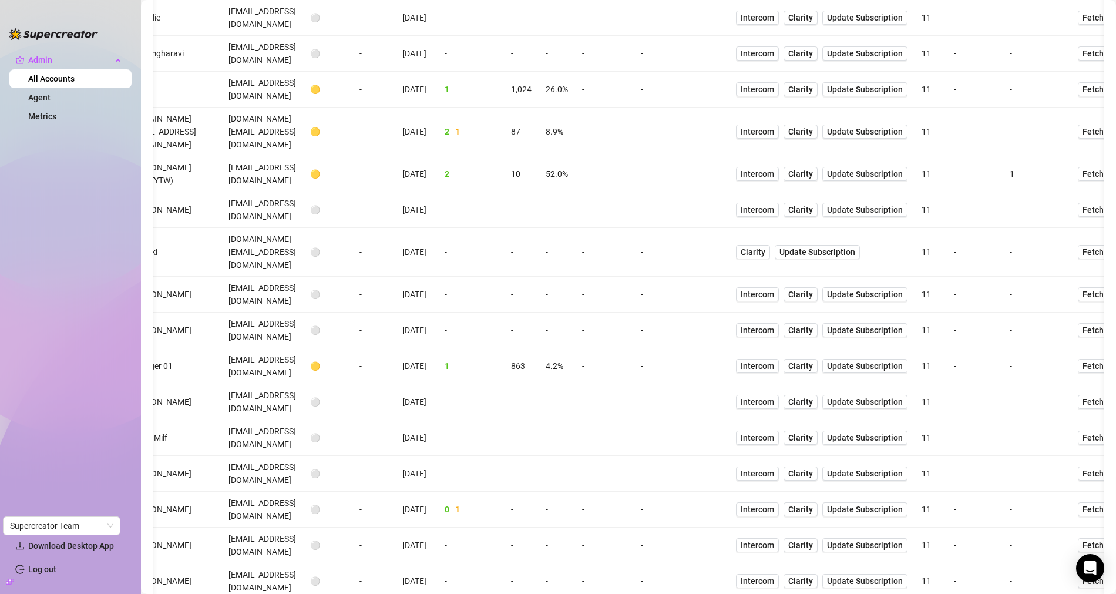
scroll to position [2073, 0]
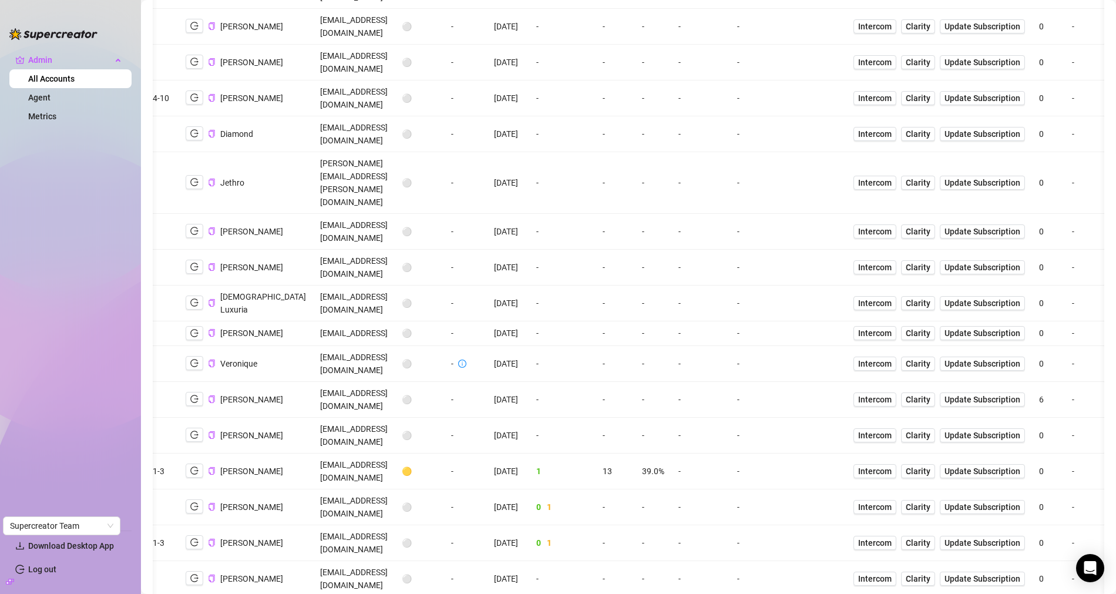
scroll to position [1435, 0]
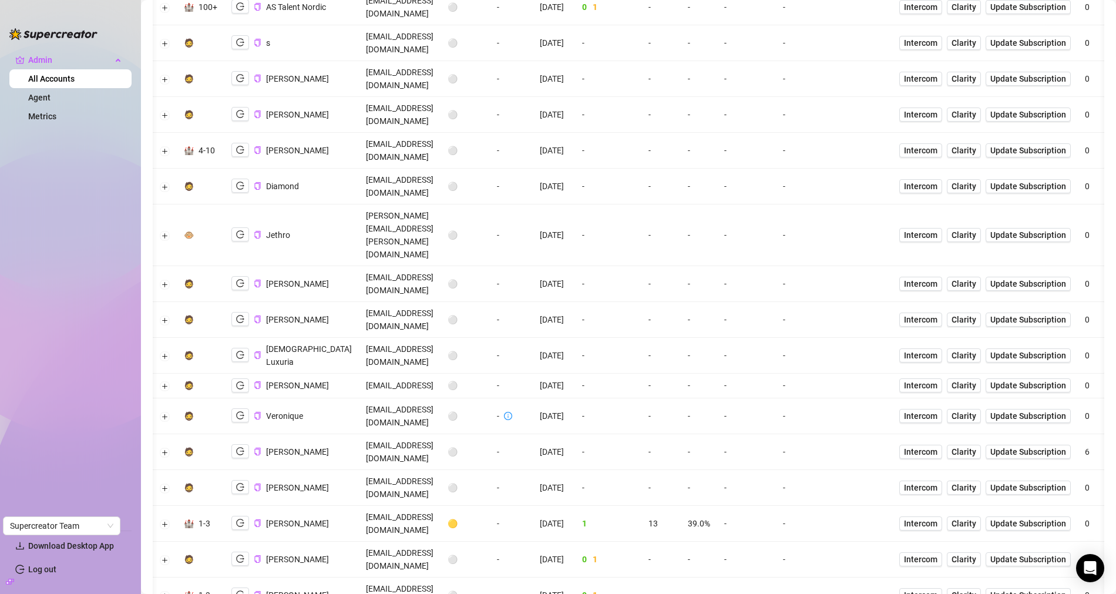
scroll to position [0, 0]
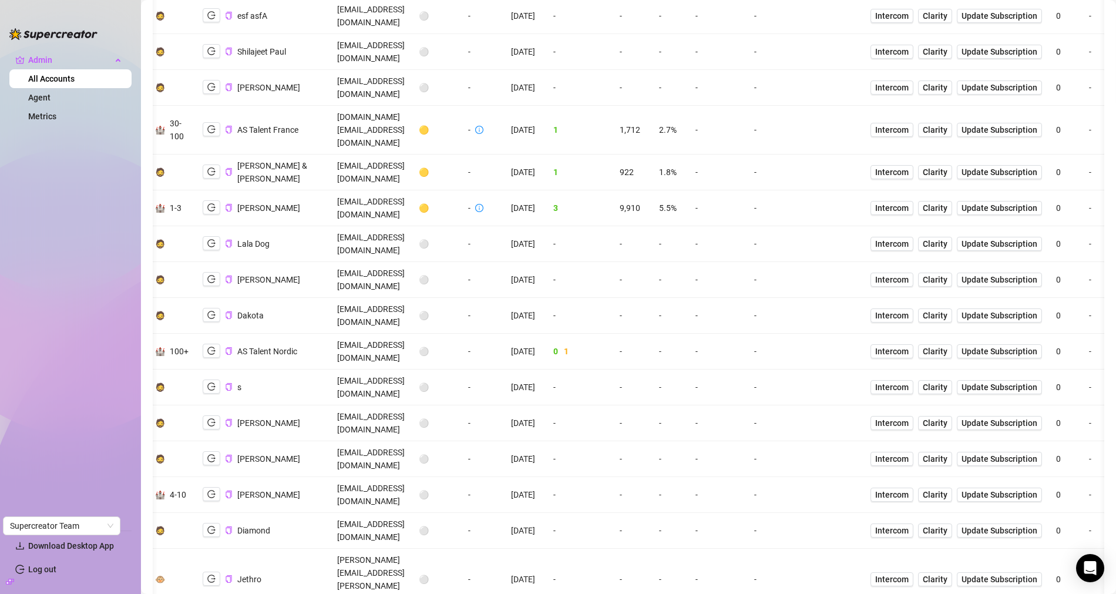
scroll to position [1100, 0]
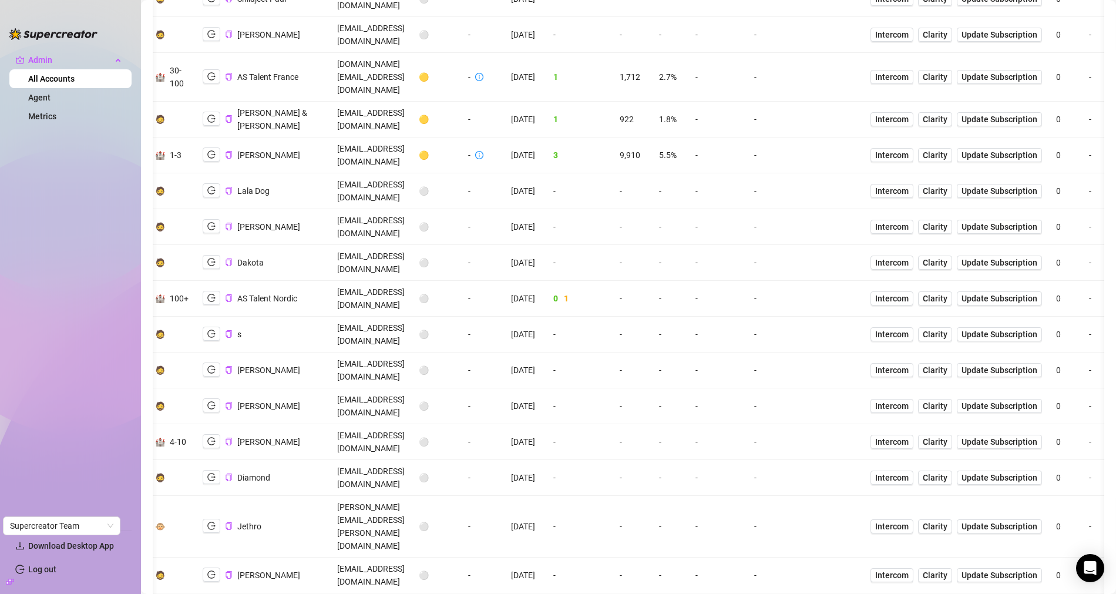
drag, startPoint x: 320, startPoint y: 558, endPoint x: 1033, endPoint y: 516, distance: 714.7
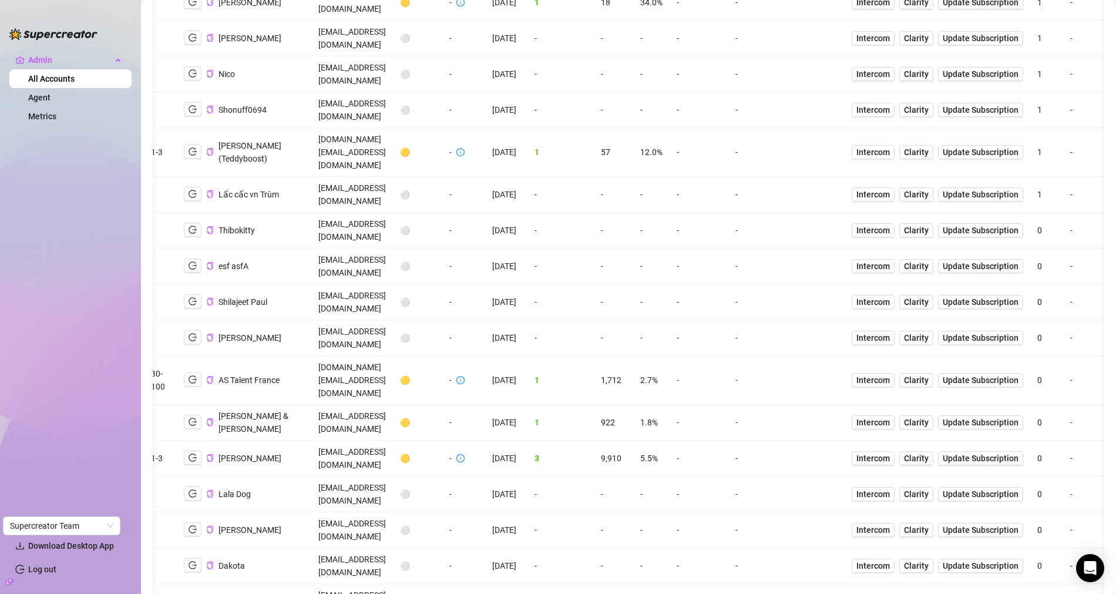
scroll to position [828, 0]
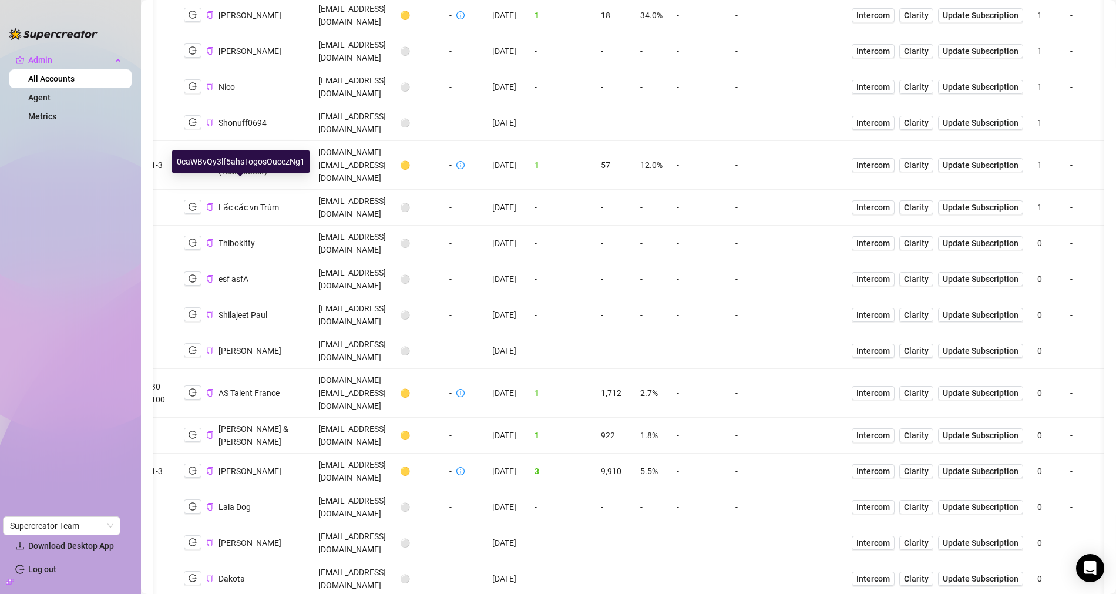
click at [312, 417] on td "jameswithlola@gmail.com" at bounding box center [352, 435] width 82 height 36
click at [188, 430] on icon "logout" at bounding box center [192, 434] width 8 height 8
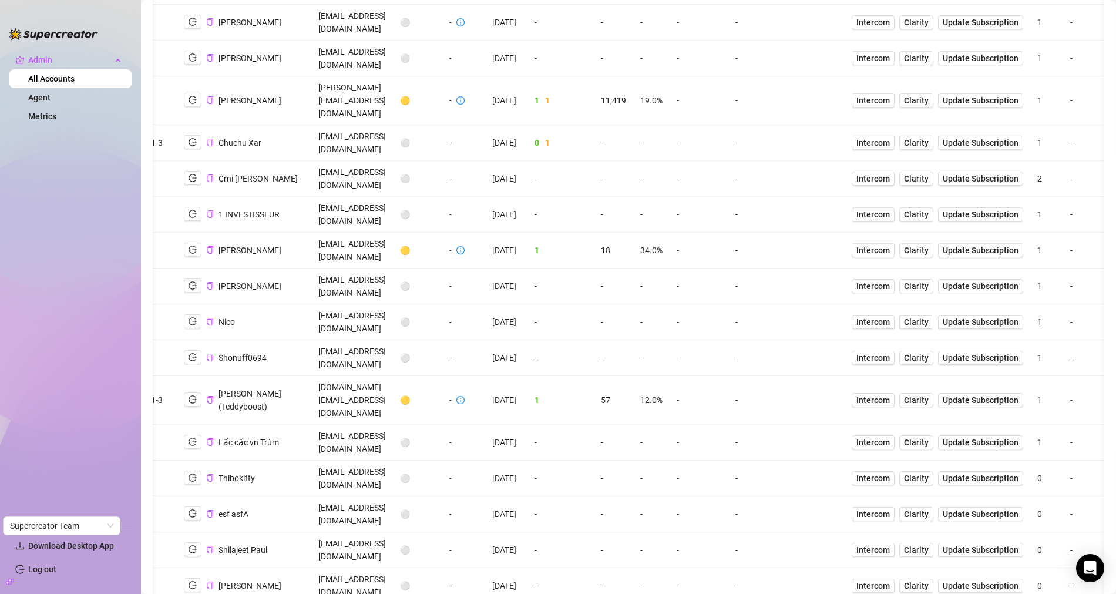
scroll to position [593, 0]
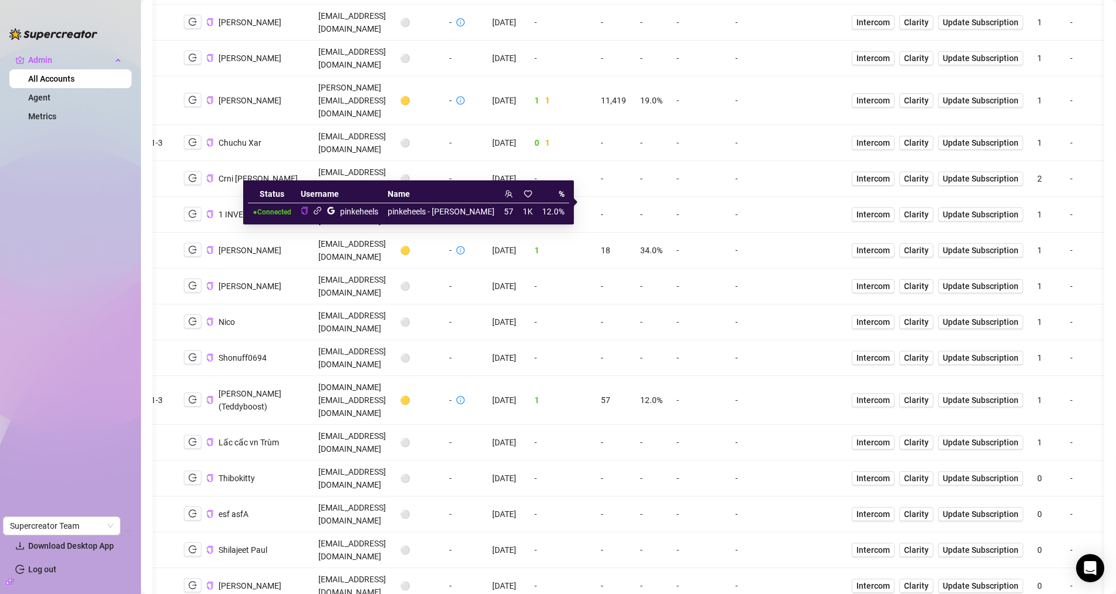
click at [322, 210] on icon "link" at bounding box center [317, 210] width 9 height 9
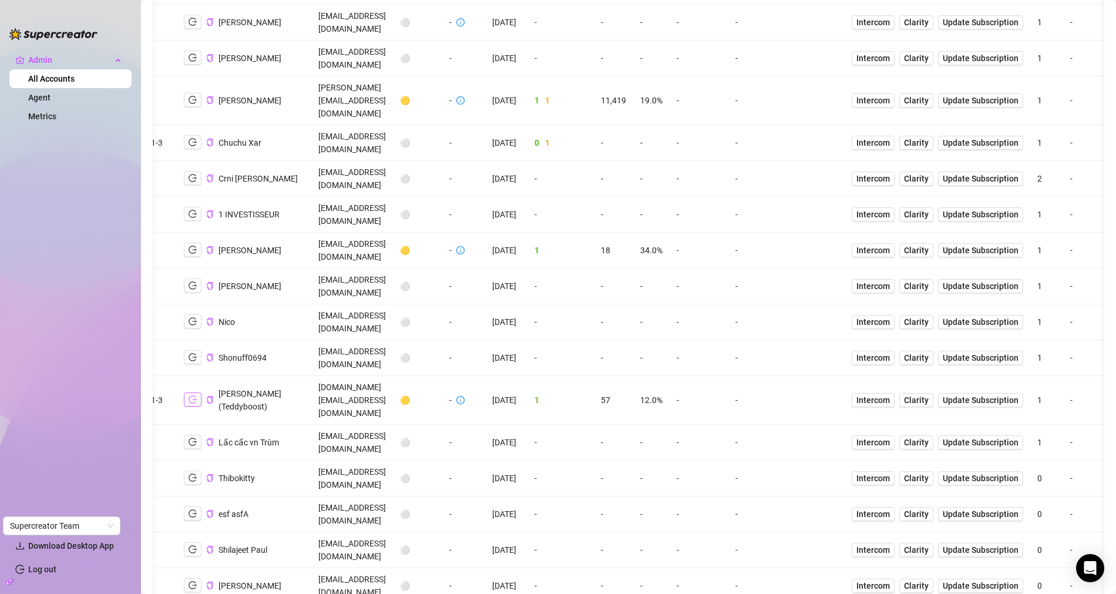
click at [184, 392] on button "button" at bounding box center [193, 399] width 18 height 14
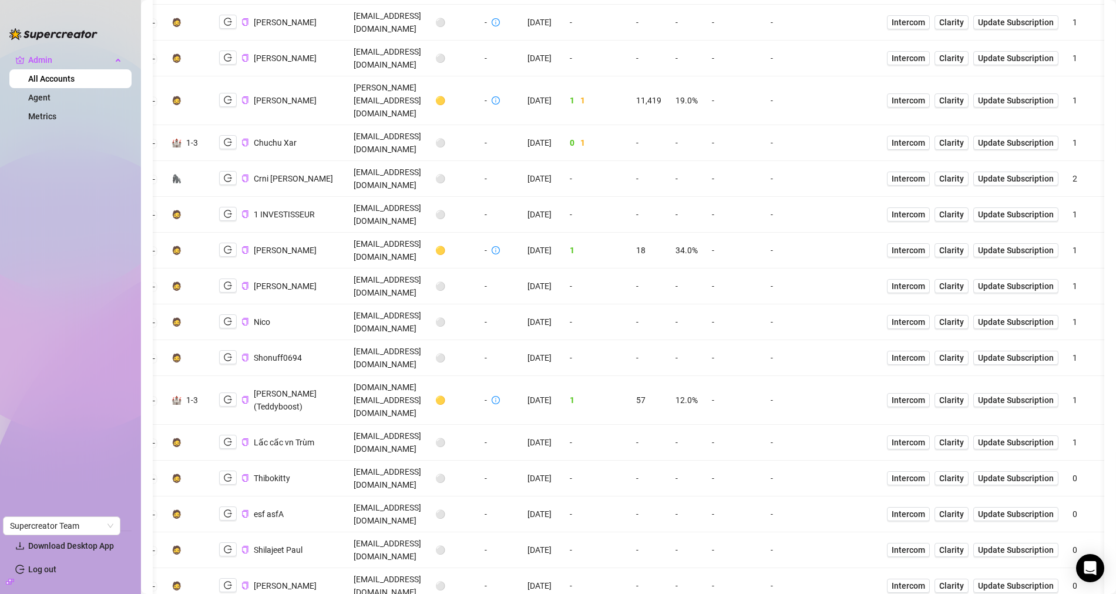
scroll to position [0, 0]
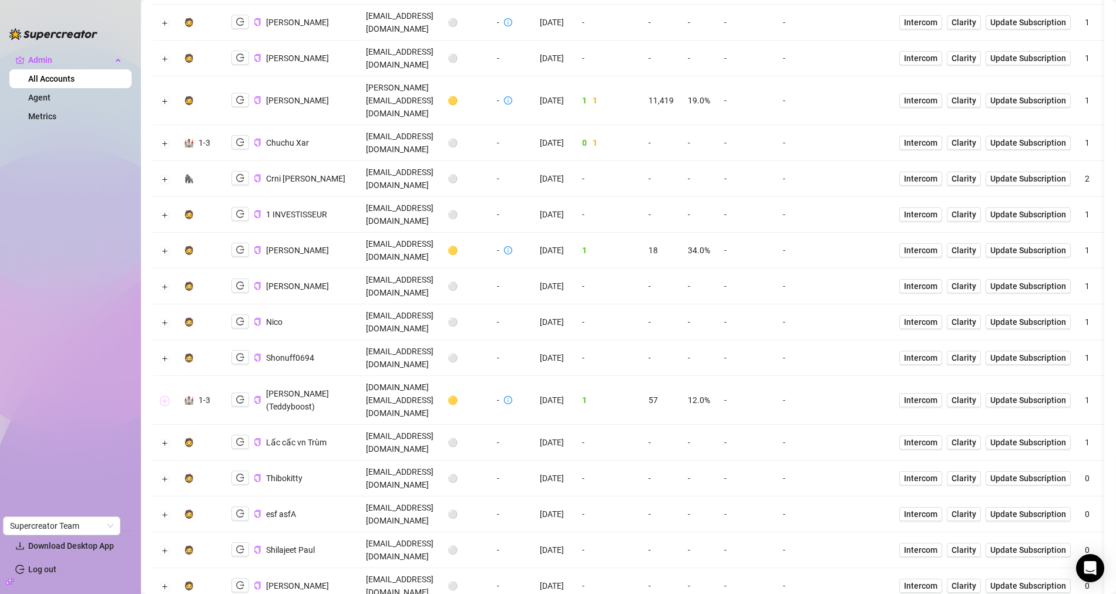
click at [162, 396] on button "Expand row" at bounding box center [164, 400] width 9 height 9
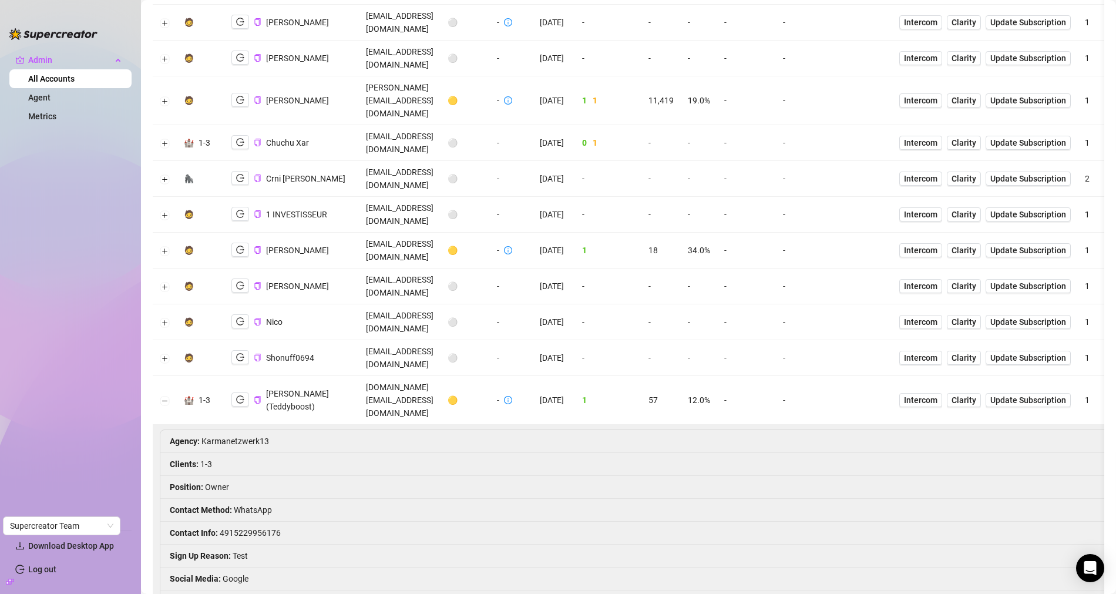
click at [258, 387] on div "Heiko Juri Conrad (Teddyboost)" at bounding box center [291, 400] width 120 height 26
click at [254, 396] on icon "copy" at bounding box center [258, 400] width 8 height 8
click at [255, 396] on icon "copy" at bounding box center [258, 400] width 8 height 8
click at [383, 376] on td "conrad.marketing@web.de" at bounding box center [400, 400] width 82 height 49
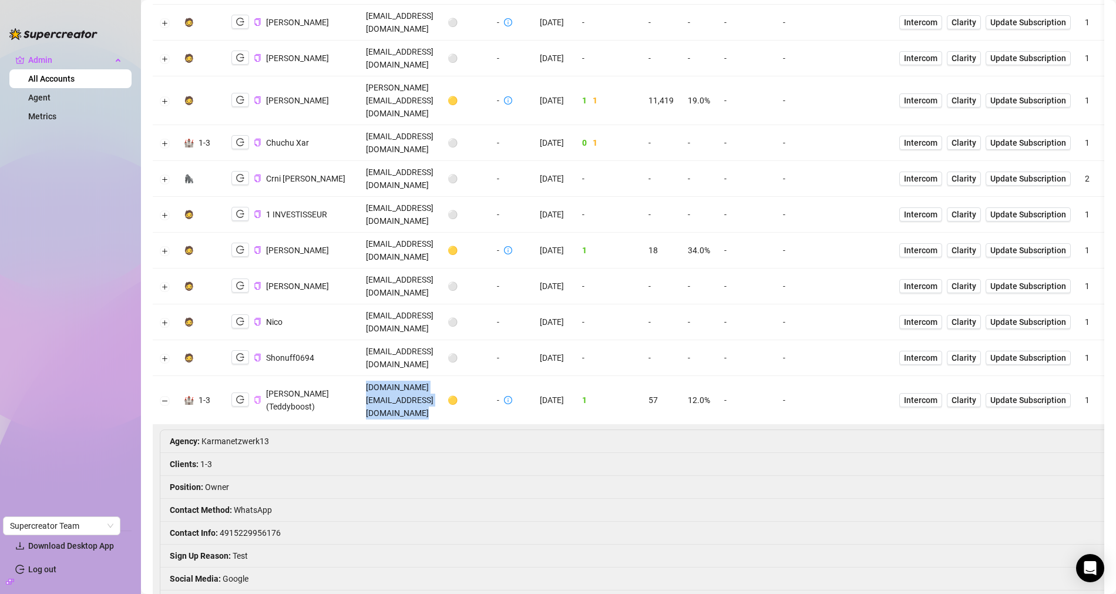
click at [383, 376] on td "conrad.marketing@web.de" at bounding box center [400, 400] width 82 height 49
click at [243, 521] on li "Contact Info : 4915229956176" at bounding box center [832, 532] width 1344 height 23
click at [242, 521] on li "Contact Info : 4915229956176" at bounding box center [832, 532] width 1344 height 23
click at [254, 521] on li "Contact Info : 4915229956176" at bounding box center [832, 532] width 1344 height 23
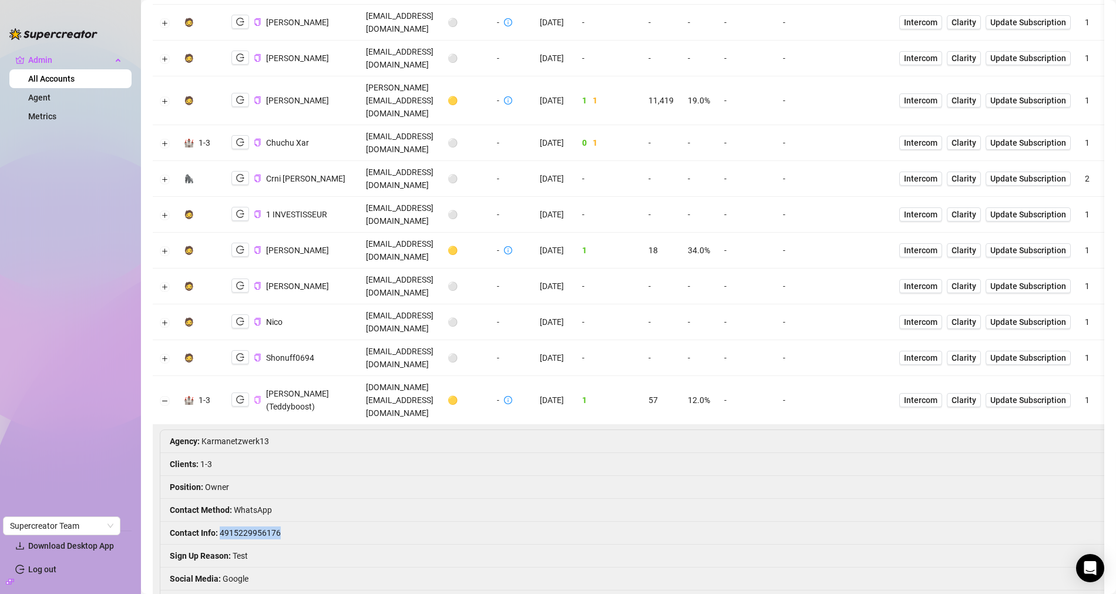
click at [254, 521] on li "Contact Info : 4915229956176" at bounding box center [832, 532] width 1344 height 23
click at [261, 521] on li "Contact Info : 4915229956176" at bounding box center [832, 532] width 1344 height 23
click at [248, 521] on li "Contact Info : 4915229956176" at bounding box center [832, 532] width 1344 height 23
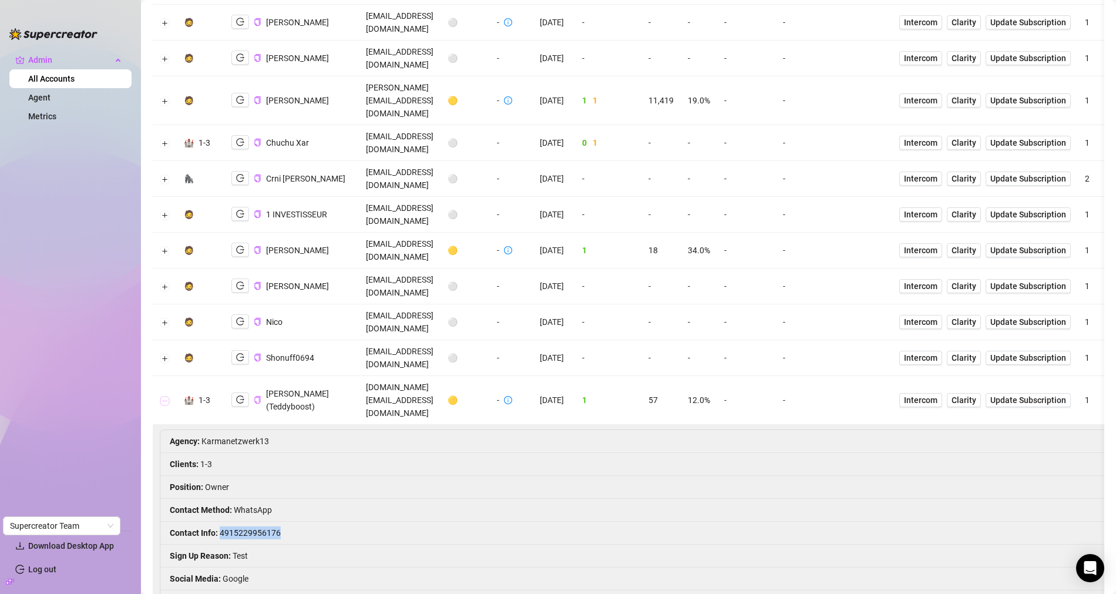
click at [163, 396] on button "Collapse row" at bounding box center [164, 400] width 9 height 9
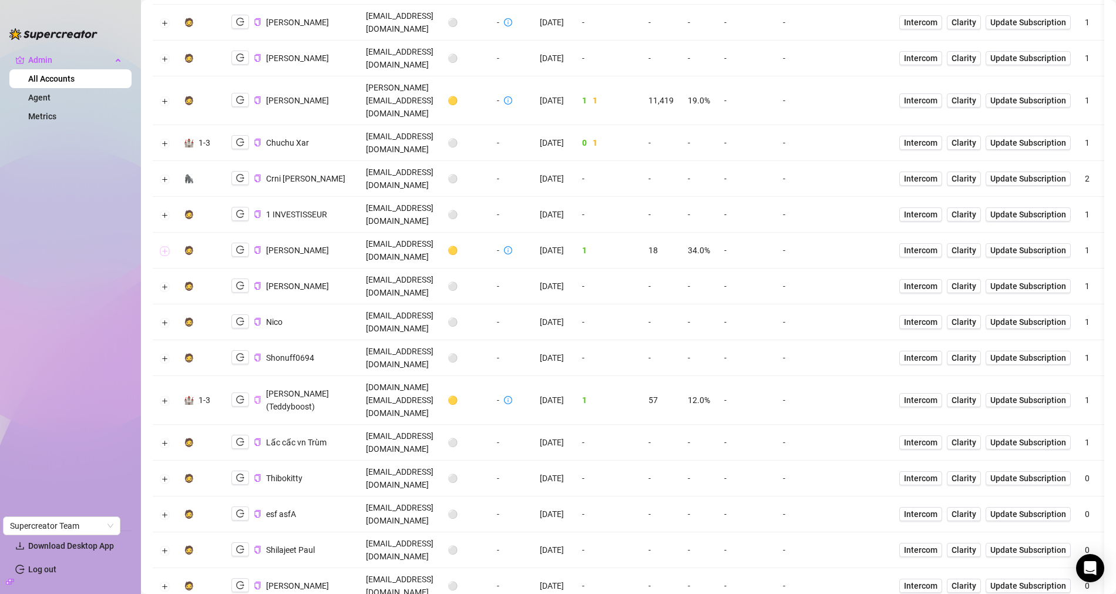
click at [164, 246] on button "Expand row" at bounding box center [164, 250] width 9 height 9
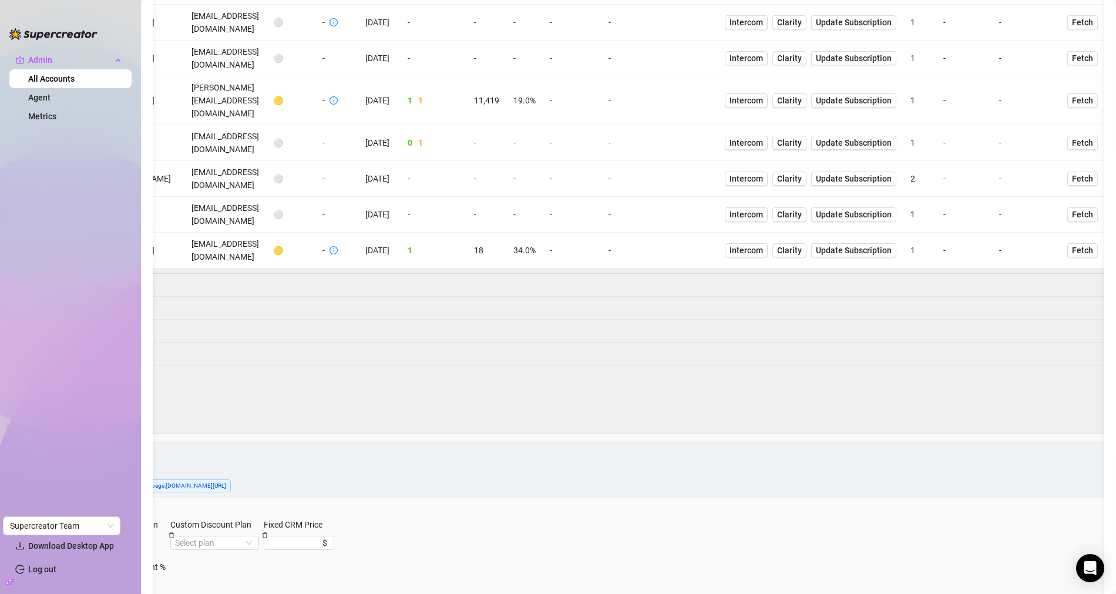
scroll to position [0, 201]
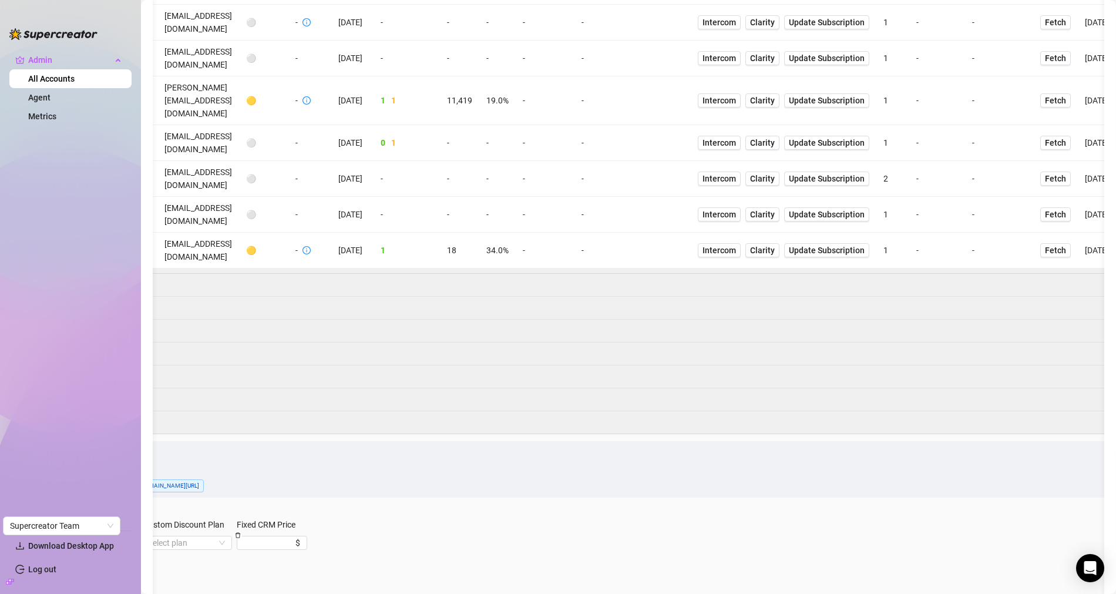
click at [385, 245] on span "1" at bounding box center [383, 249] width 5 height 9
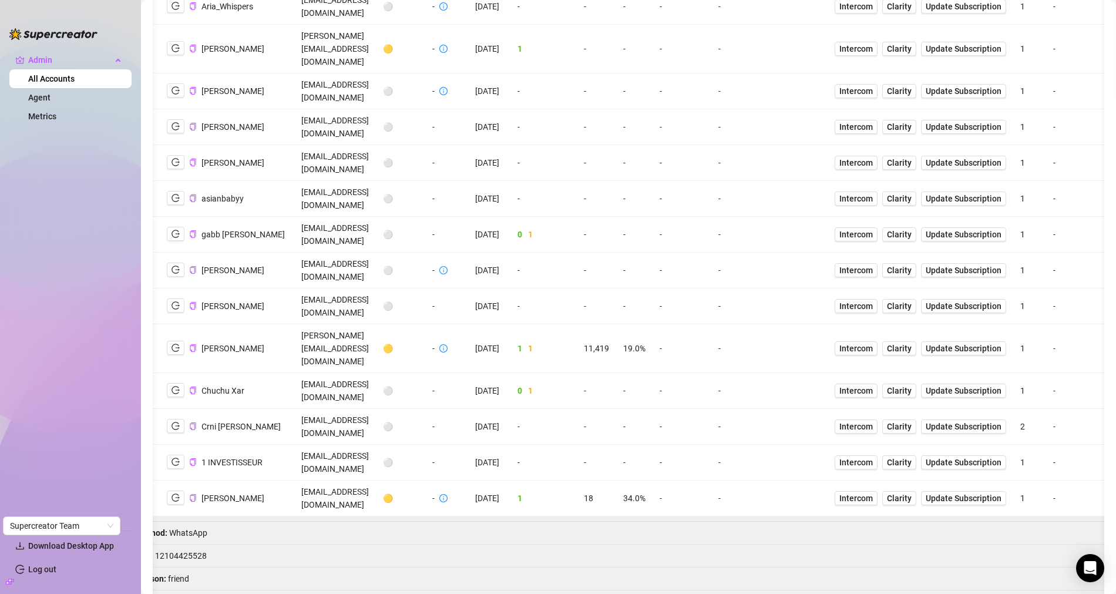
scroll to position [345, 0]
click at [189, 344] on icon "copy" at bounding box center [193, 348] width 8 height 8
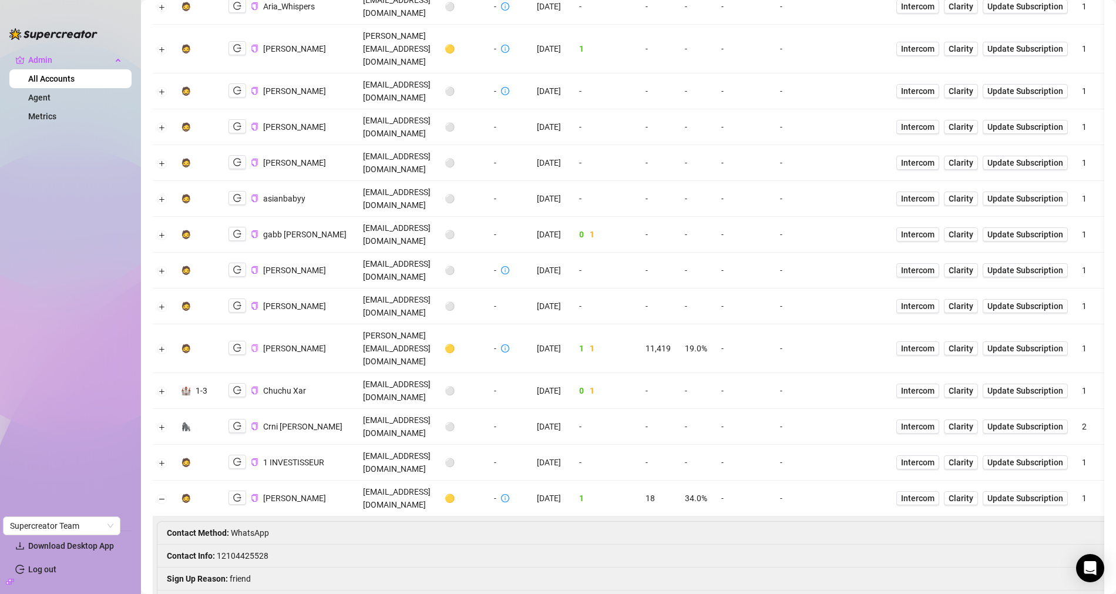
scroll to position [0, 0]
click at [166, 494] on button "Collapse row" at bounding box center [164, 498] width 9 height 9
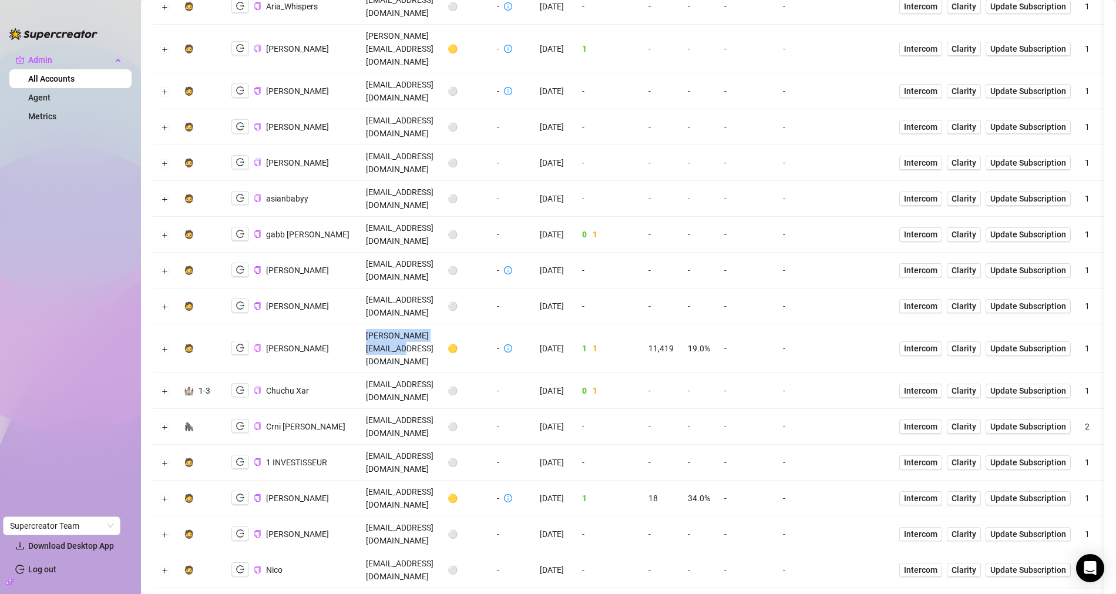
drag, startPoint x: 374, startPoint y: 201, endPoint x: 443, endPoint y: 207, distance: 69.0
click at [440, 324] on td "kandie@kandieangel.com" at bounding box center [400, 348] width 82 height 49
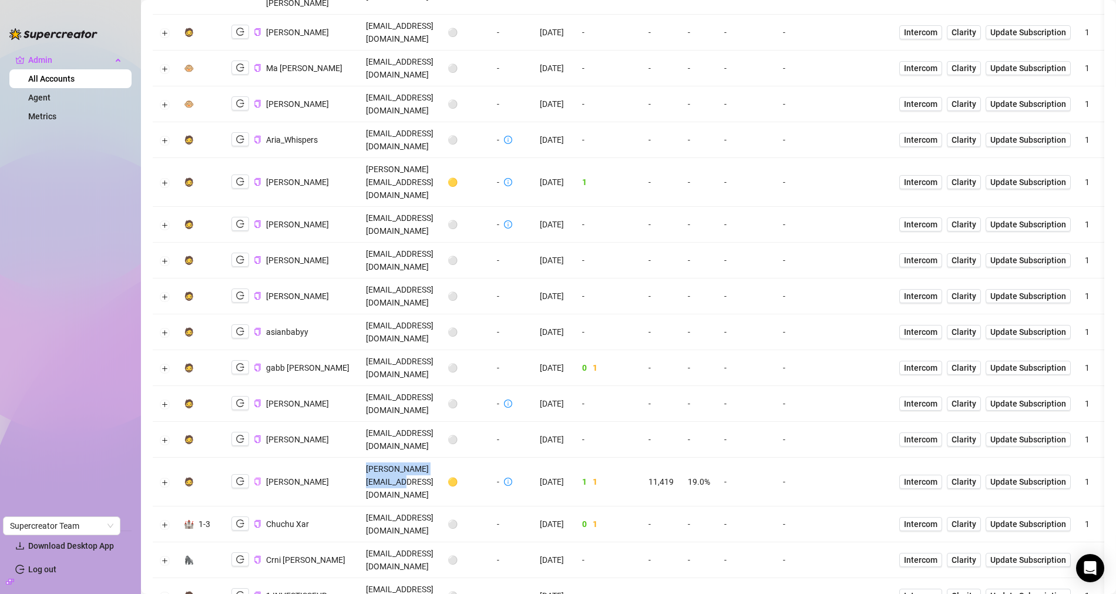
scroll to position [207, 0]
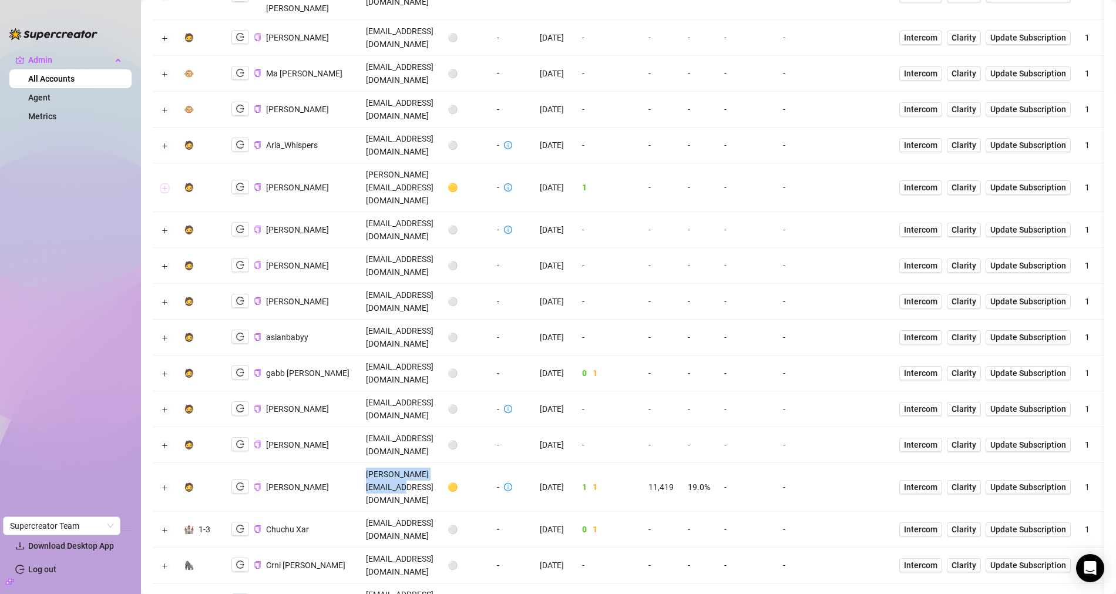
click at [161, 183] on button "Expand row" at bounding box center [164, 187] width 9 height 9
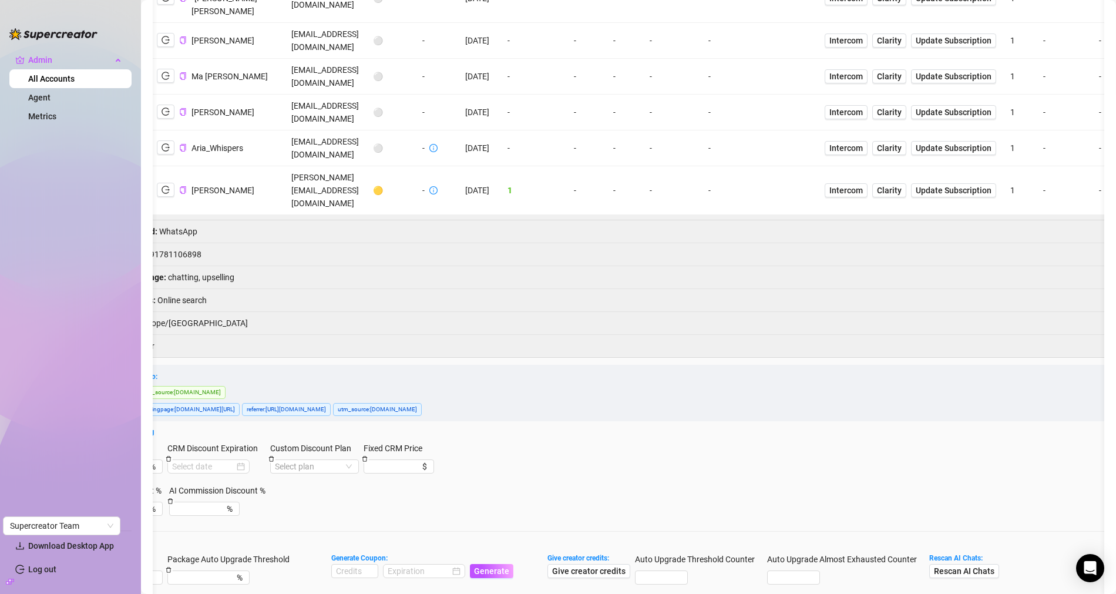
scroll to position [0, 141]
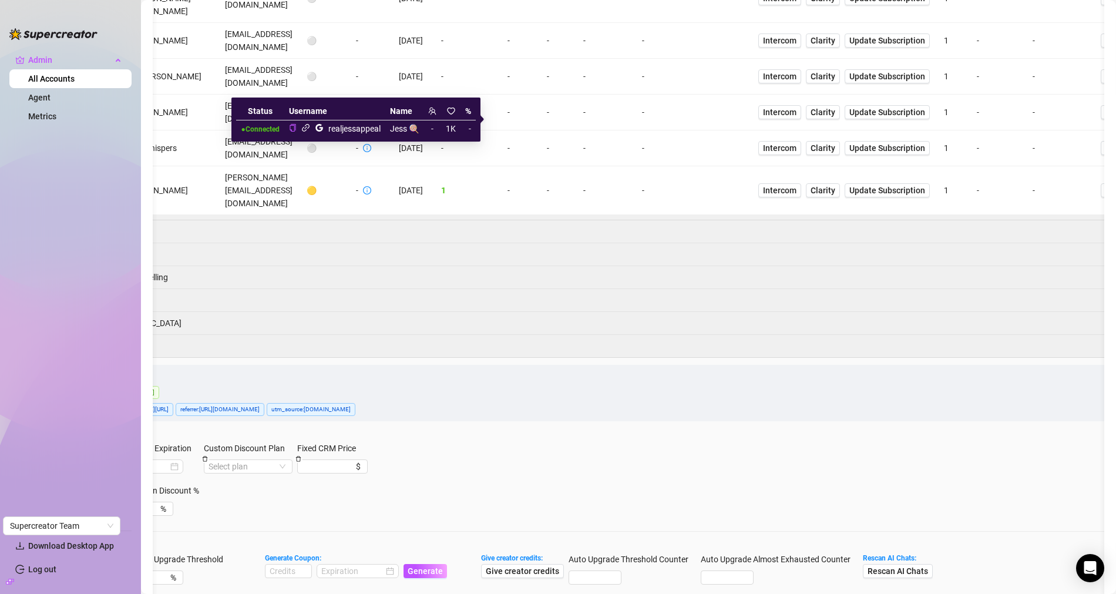
click at [303, 127] on icon "link" at bounding box center [305, 127] width 9 height 9
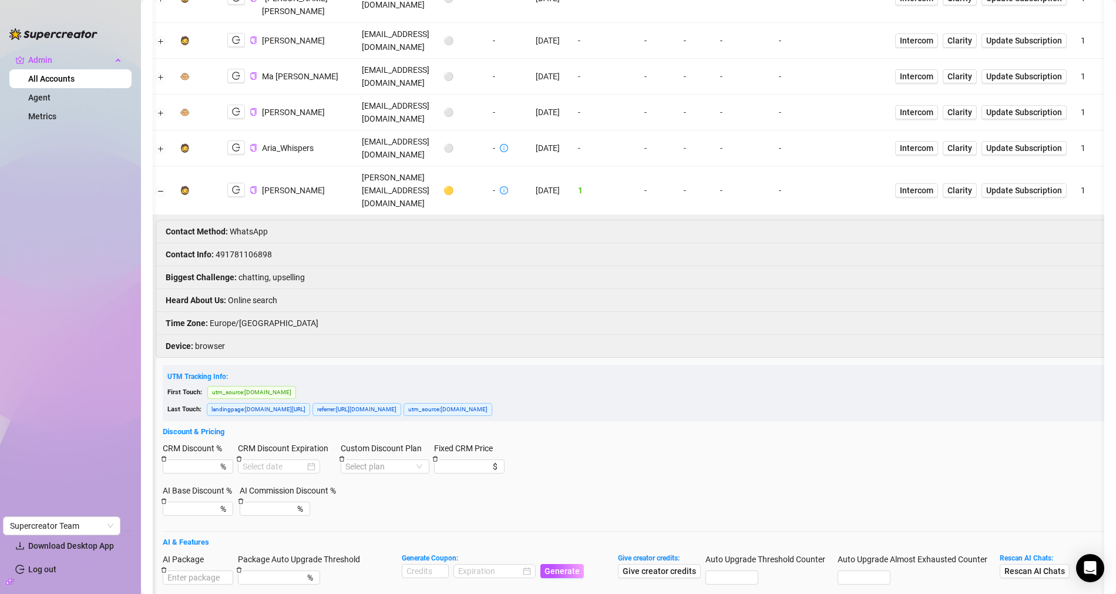
scroll to position [0, 1]
click at [235, 186] on icon "logout" at bounding box center [239, 190] width 8 height 8
click at [937, 184] on span "Intercom" at bounding box center [919, 190] width 33 height 13
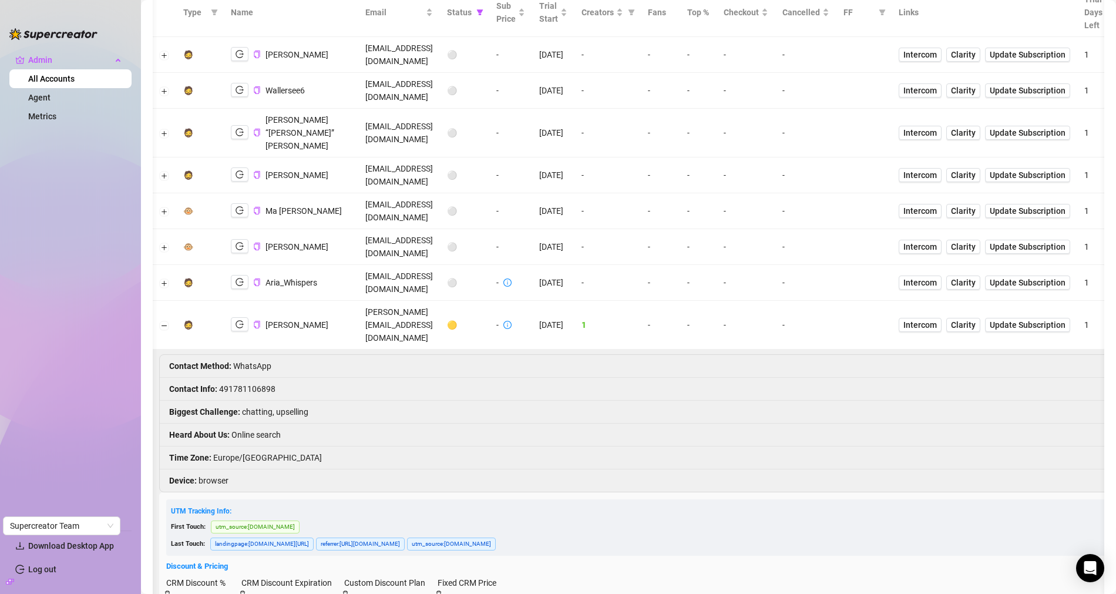
scroll to position [82, 0]
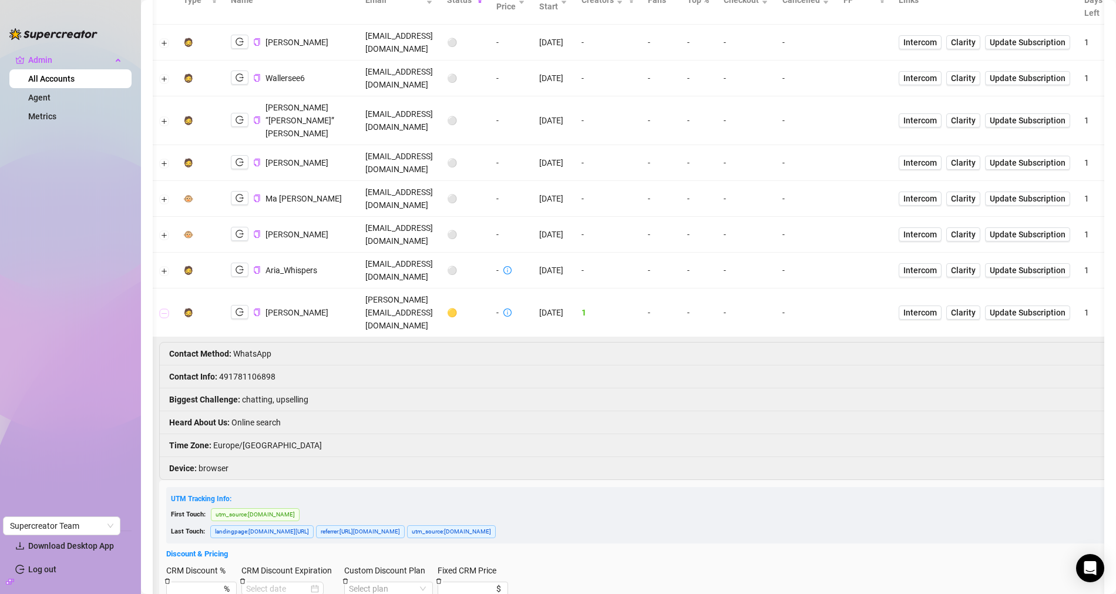
click at [166, 308] on button "Collapse row" at bounding box center [164, 312] width 9 height 9
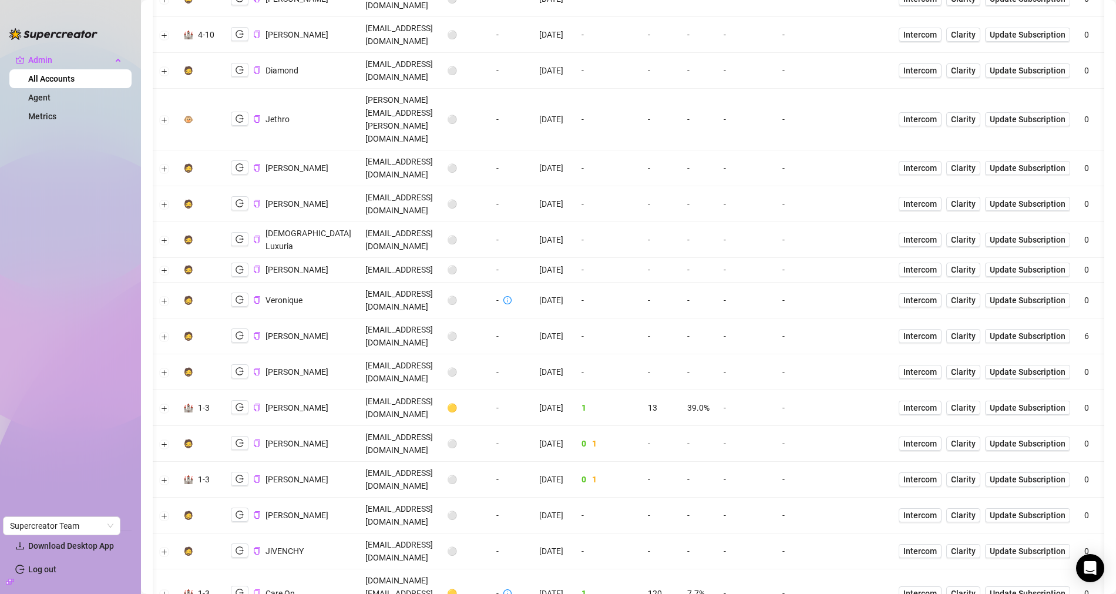
scroll to position [1658, 0]
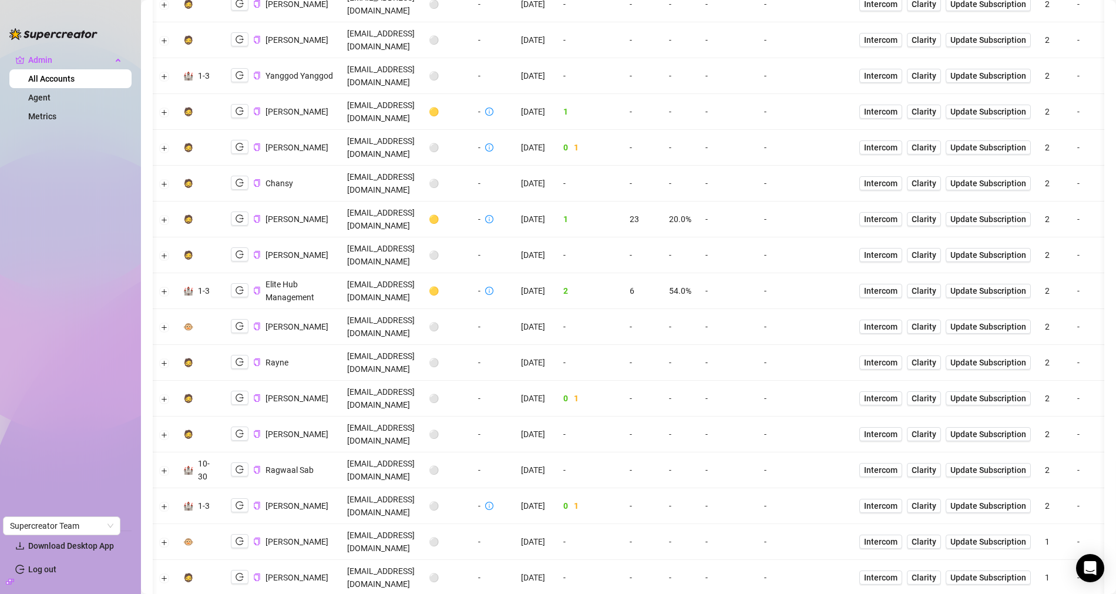
scroll to position [2063, 0]
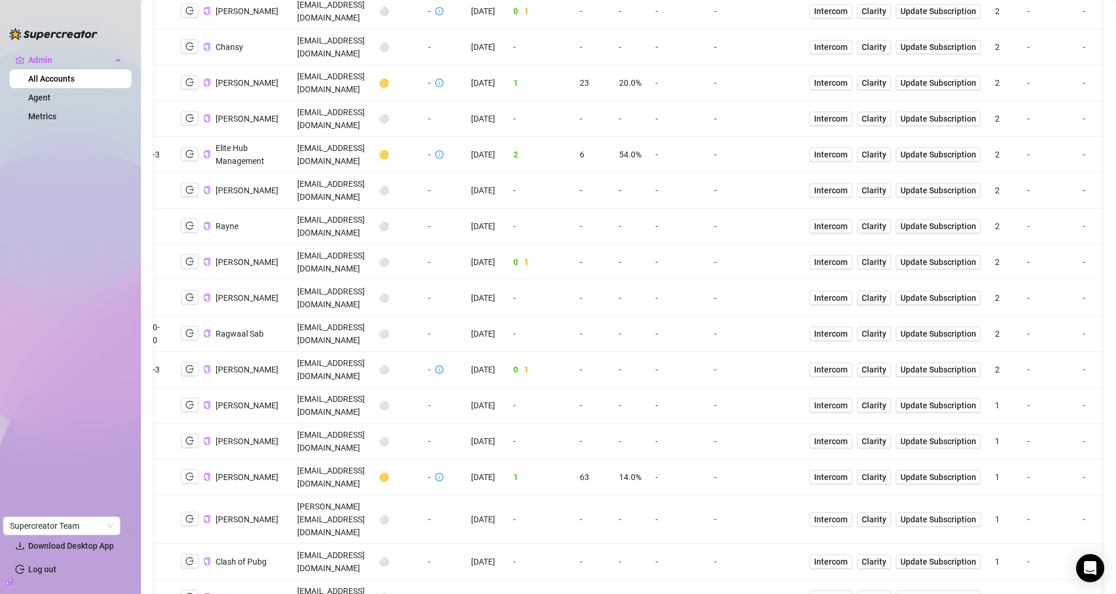
scroll to position [0, 0]
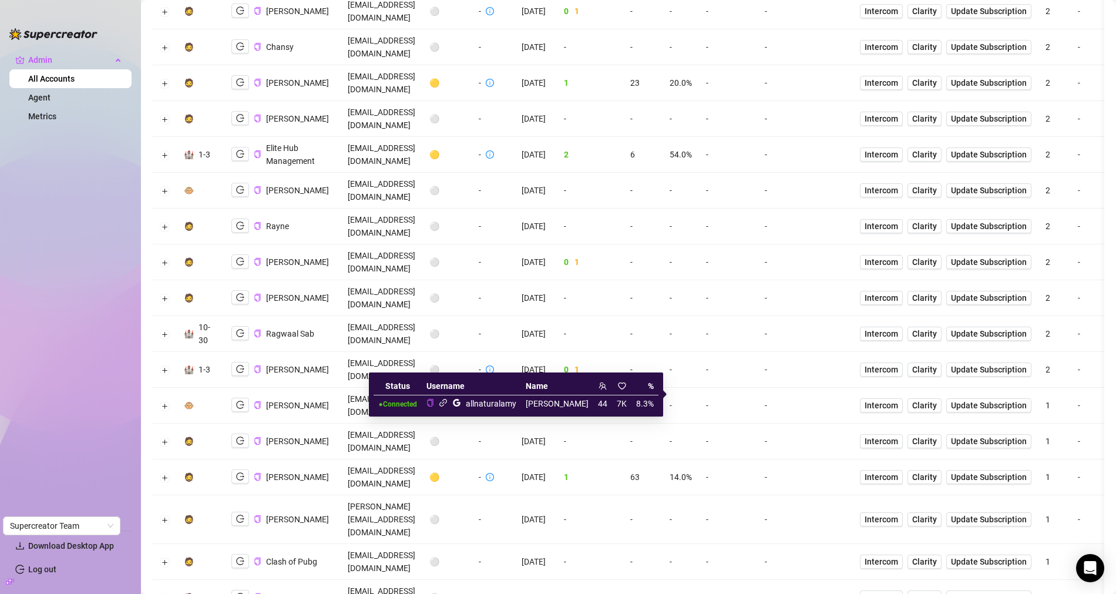
click at [447, 405] on icon "link" at bounding box center [443, 402] width 9 height 9
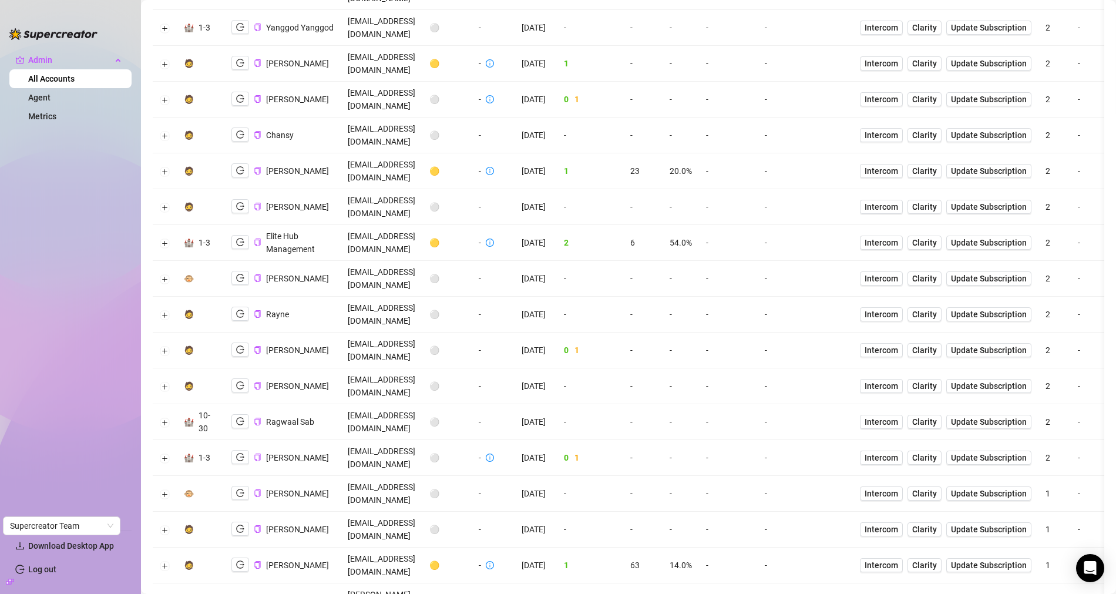
scroll to position [1953, 0]
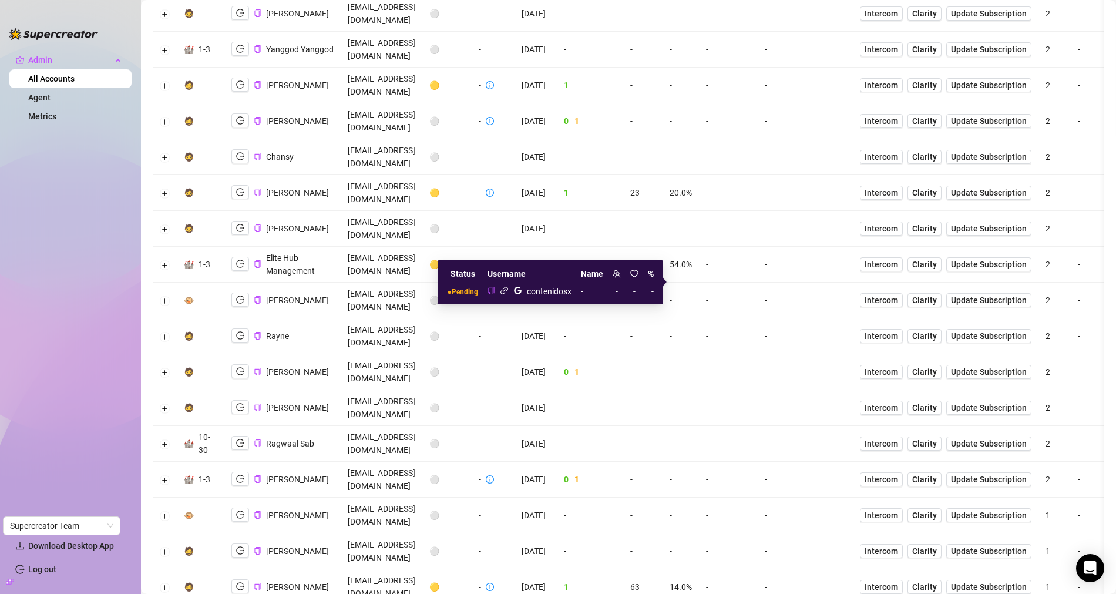
click at [504, 288] on icon "link" at bounding box center [504, 291] width 8 height 8
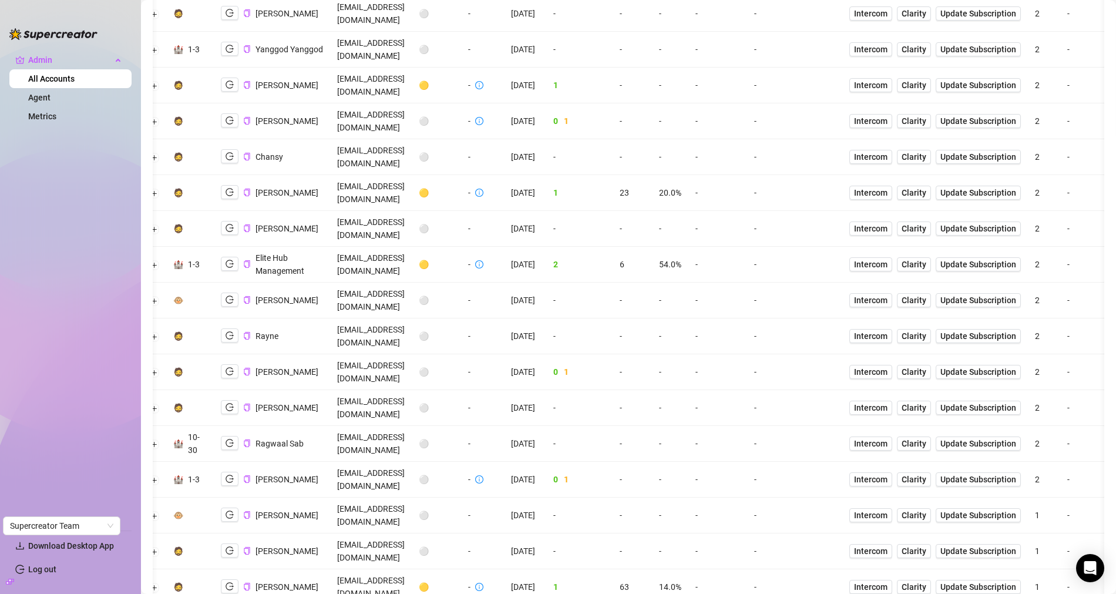
scroll to position [0, 12]
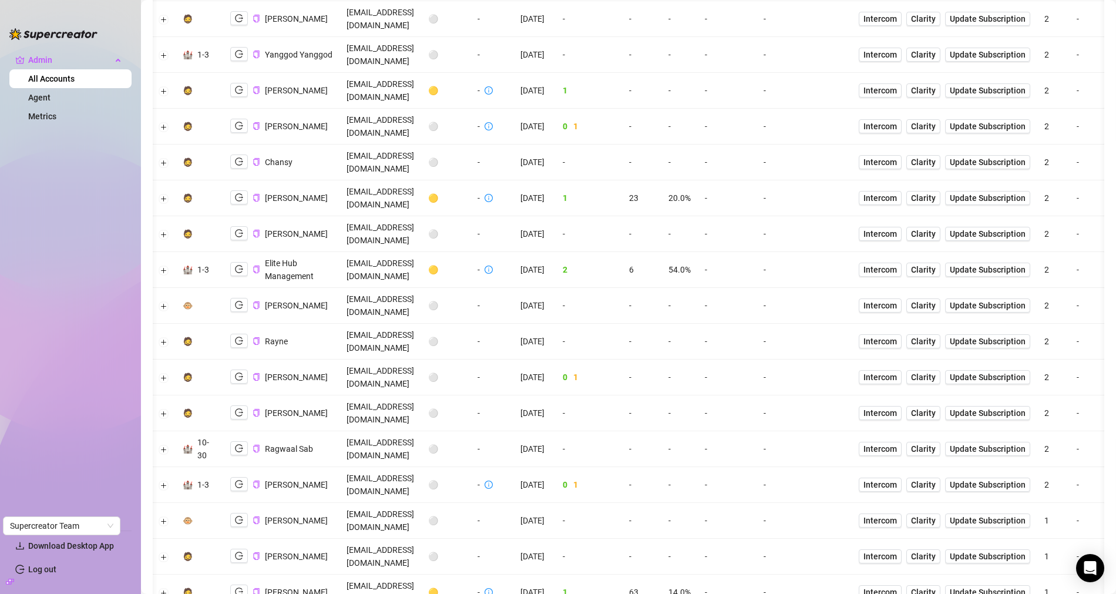
scroll to position [0, 0]
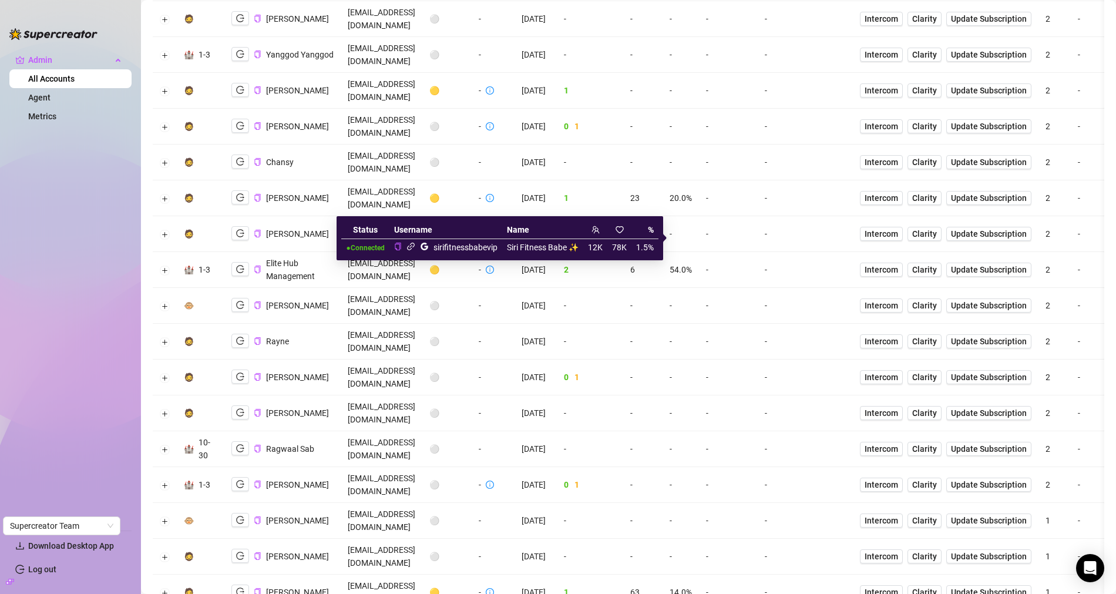
click at [411, 245] on icon "link" at bounding box center [410, 246] width 9 height 9
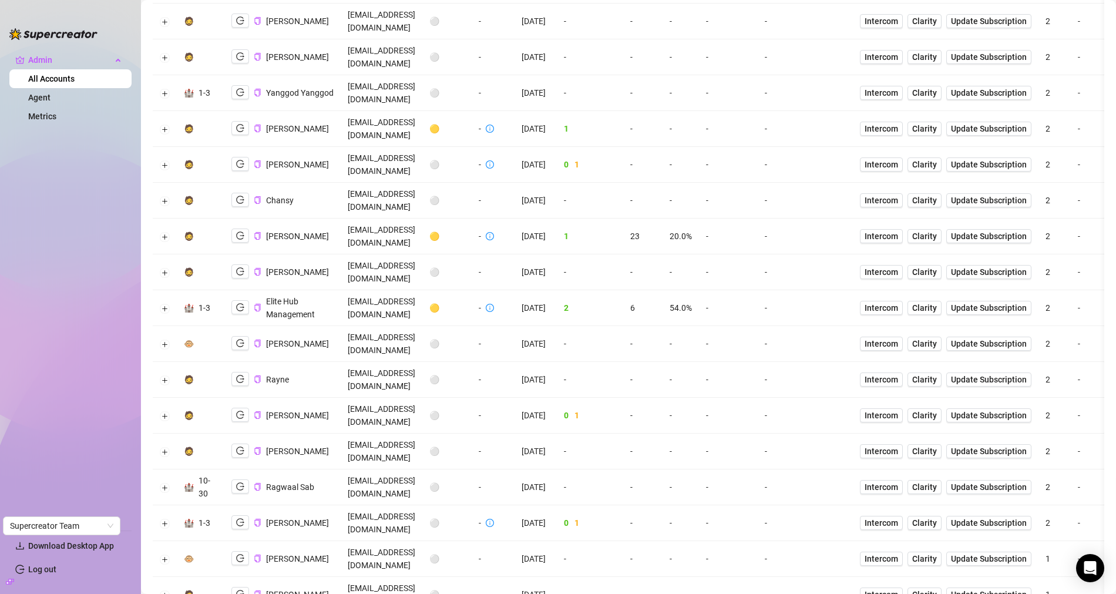
scroll to position [2063, 0]
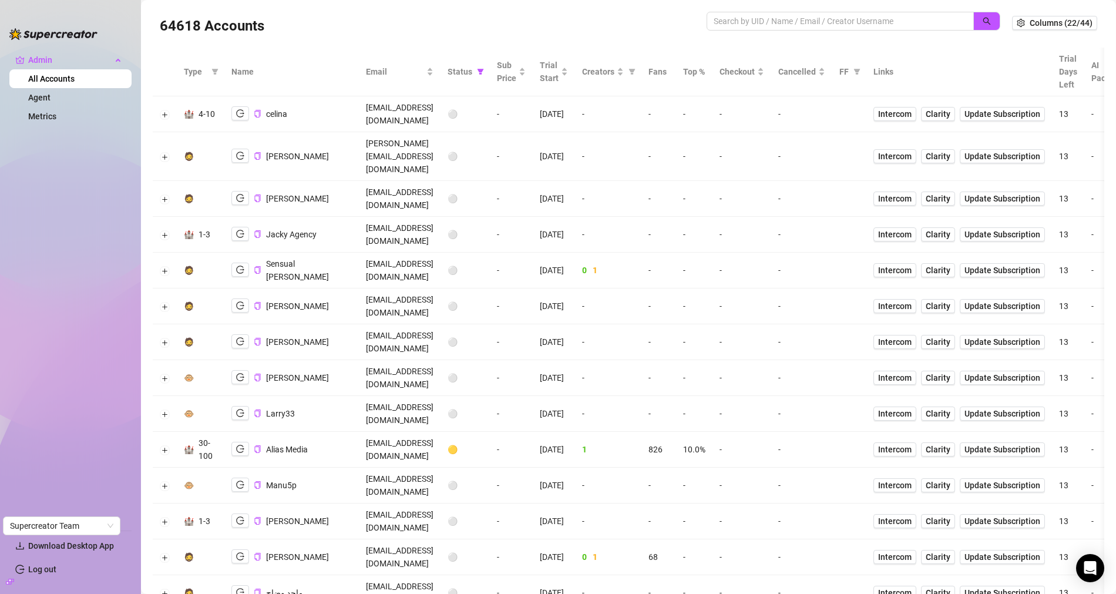
scroll to position [0, 0]
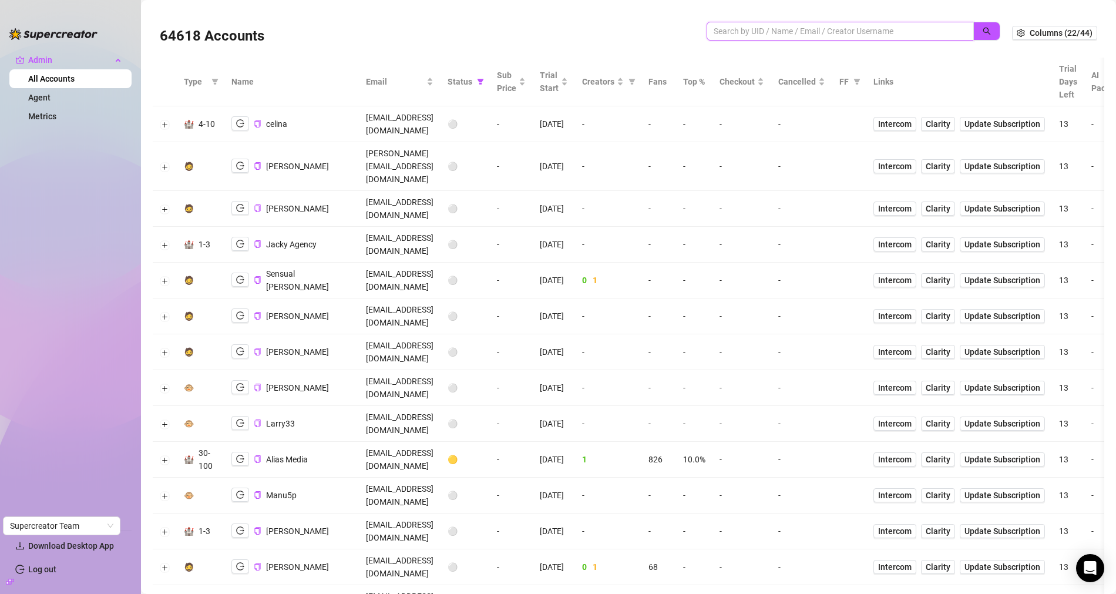
click at [728, 34] on input "search" at bounding box center [835, 31] width 244 height 13
type input "pdm"
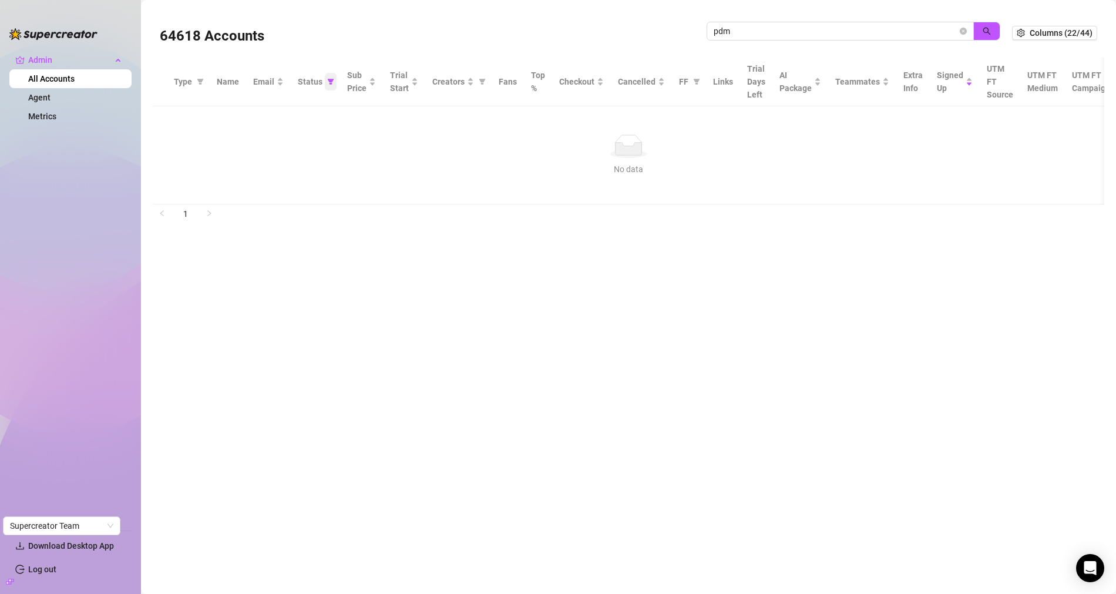
click at [328, 83] on icon "filter" at bounding box center [331, 82] width 6 height 6
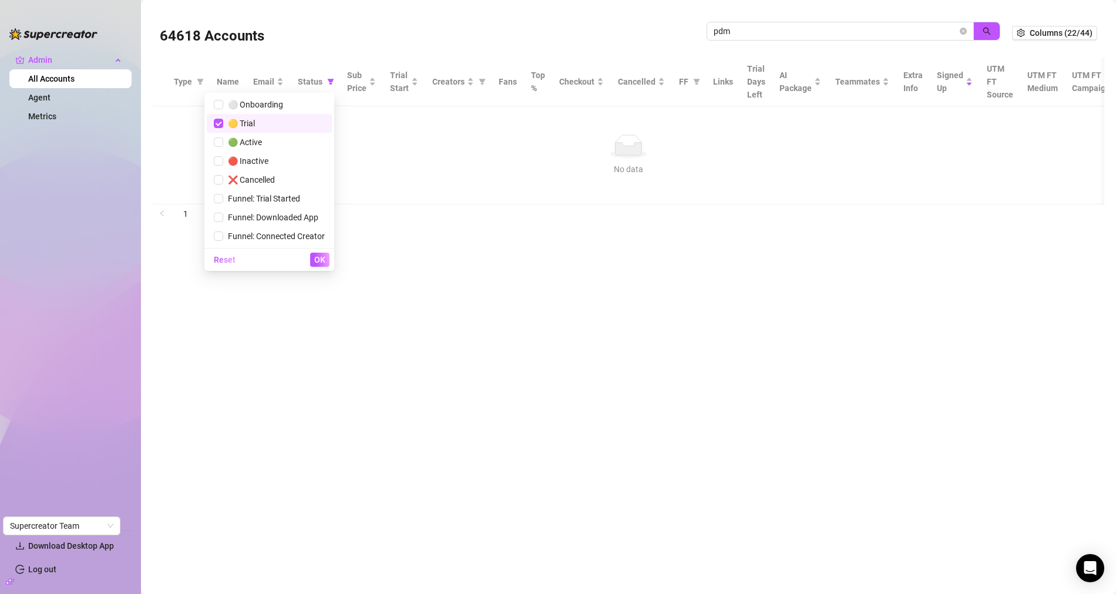
click at [232, 122] on span "🟡 Trial" at bounding box center [239, 123] width 32 height 9
checkbox input "false"
click at [326, 261] on button "OK" at bounding box center [319, 259] width 19 height 14
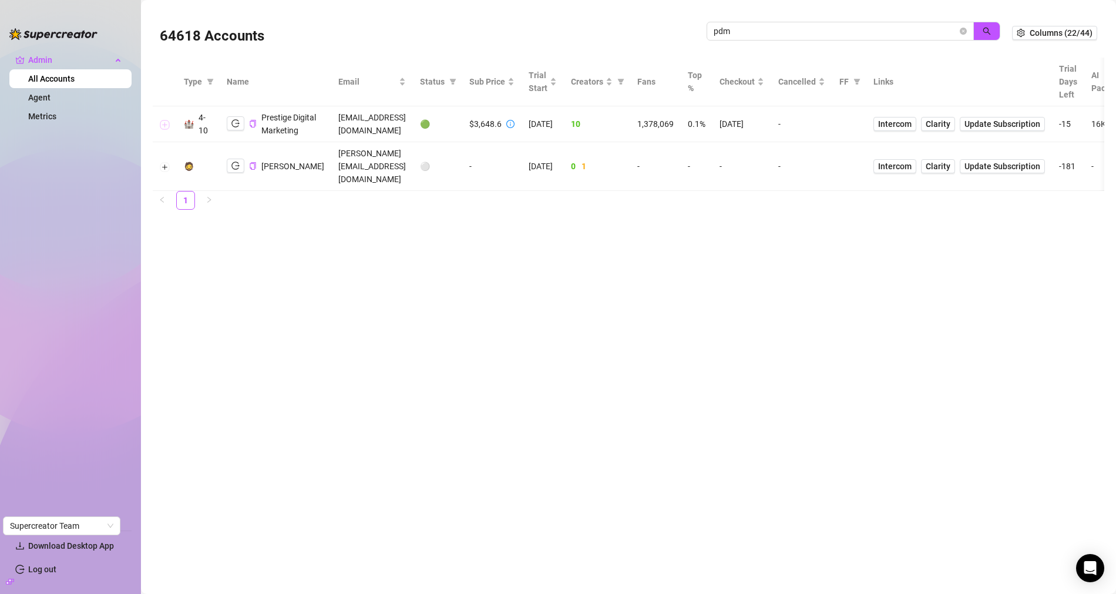
click at [164, 129] on button "Expand row" at bounding box center [164, 124] width 9 height 9
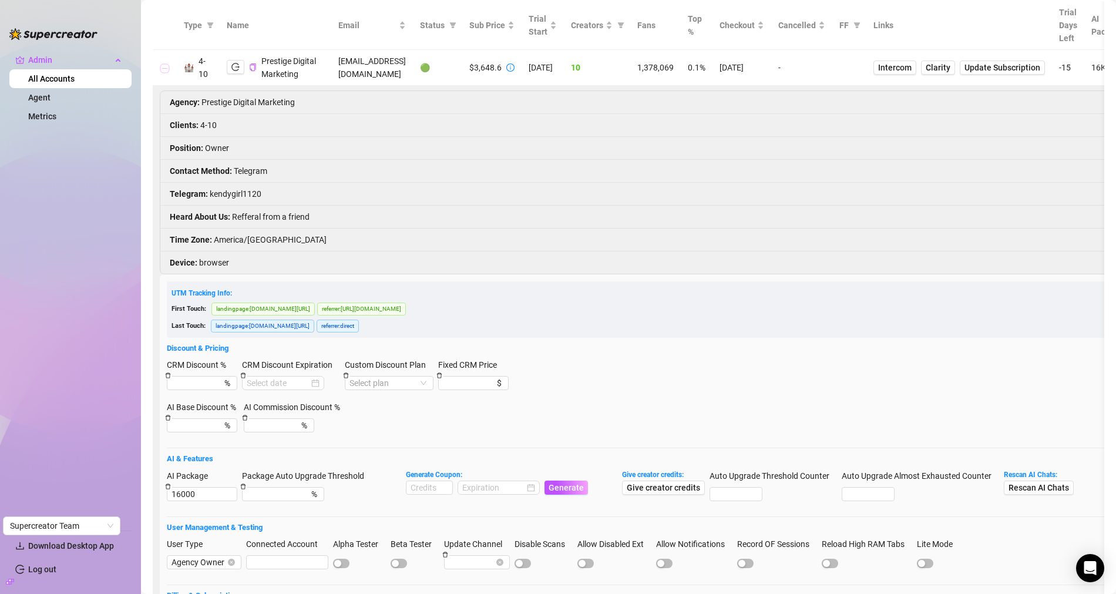
scroll to position [232, 0]
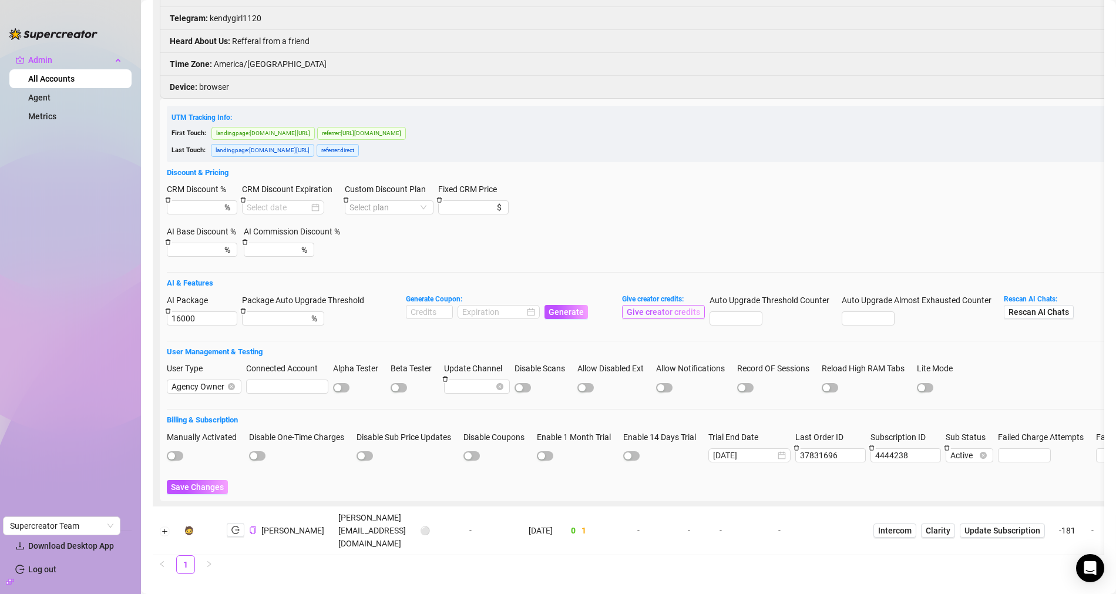
click at [665, 316] on span "Give creator credits" at bounding box center [663, 311] width 73 height 9
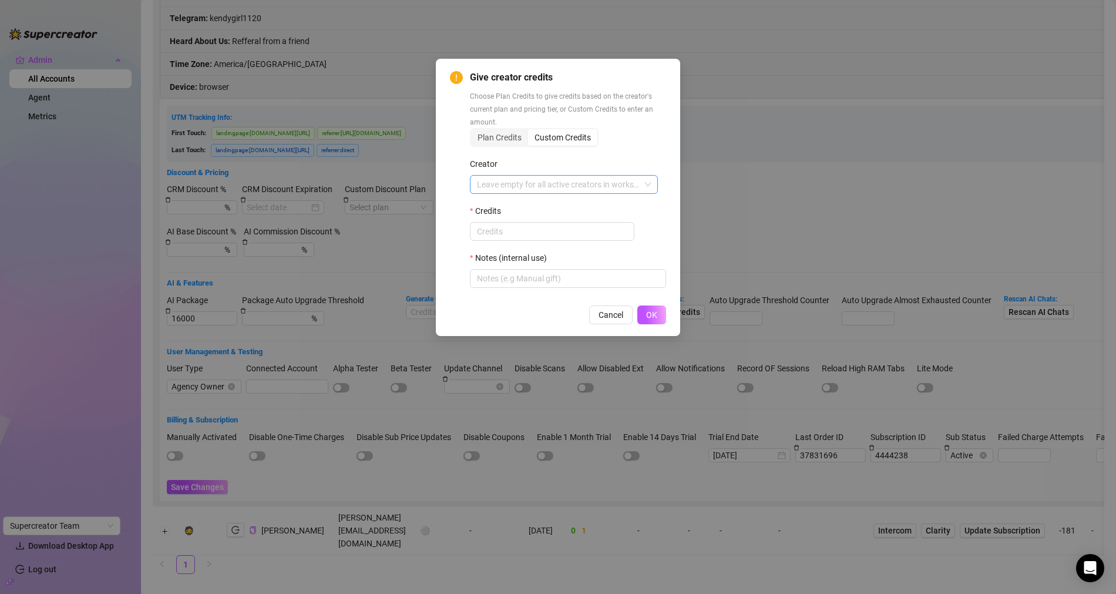
click at [531, 186] on input "Creator" at bounding box center [558, 185] width 163 height 18
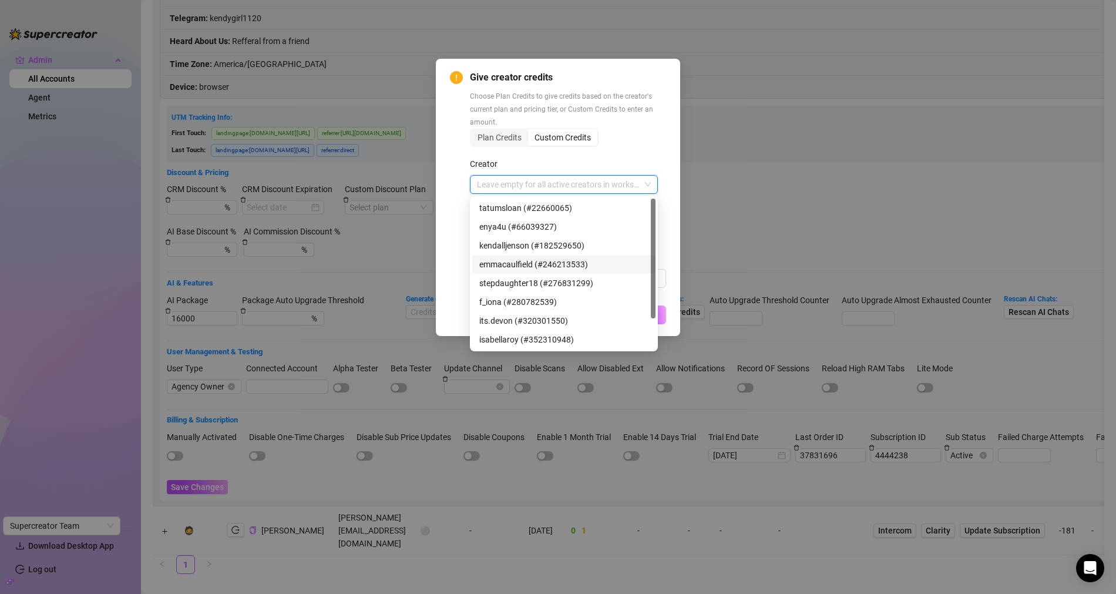
scroll to position [37, 0]
click at [507, 339] on div "itzcarly (#449459968)" at bounding box center [563, 340] width 169 height 13
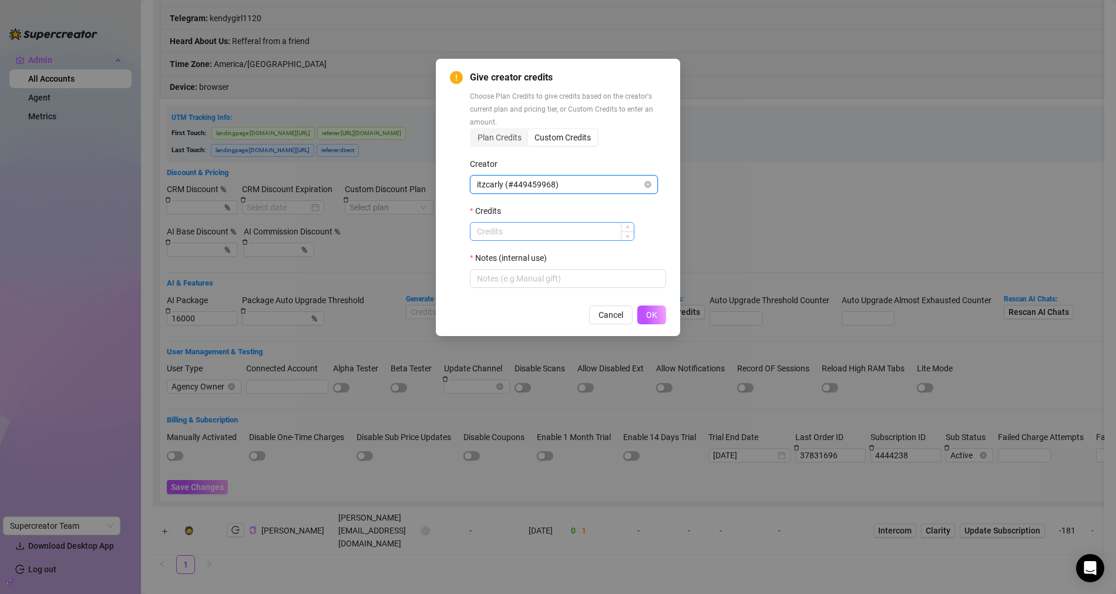
drag, startPoint x: 528, startPoint y: 218, endPoint x: 527, endPoint y: 226, distance: 7.7
click at [528, 219] on div "Credits" at bounding box center [568, 213] width 196 height 18
click at [527, 227] on input "Credits" at bounding box center [551, 232] width 163 height 18
type input "6000"
click at [483, 285] on input "Notes (internal use)" at bounding box center [568, 278] width 196 height 19
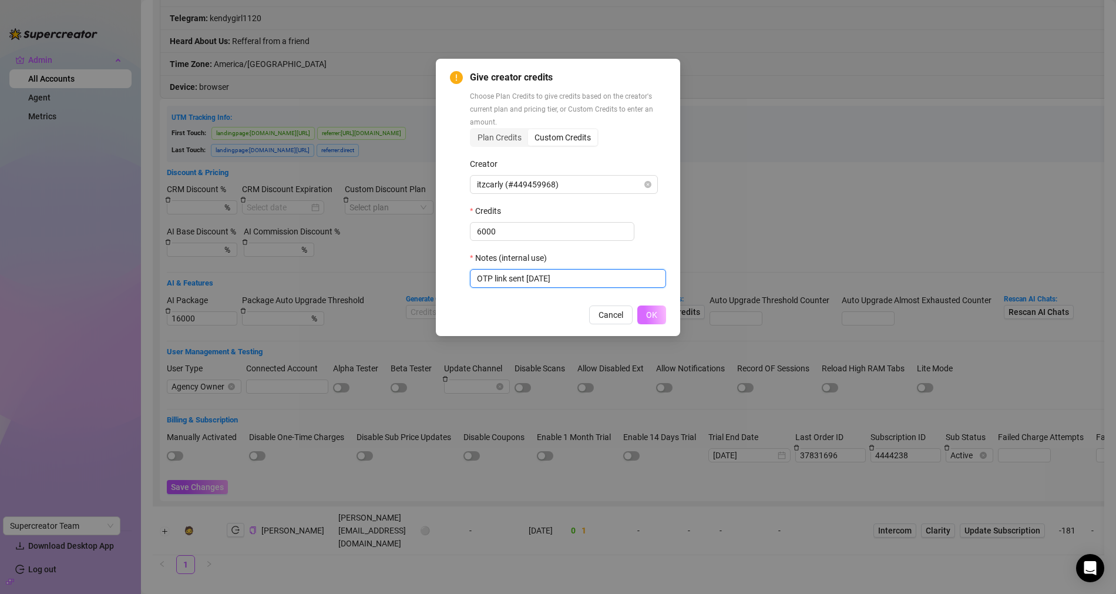
type input "OTP link sent Sep 28"
click at [655, 309] on button "OK" at bounding box center [651, 314] width 29 height 19
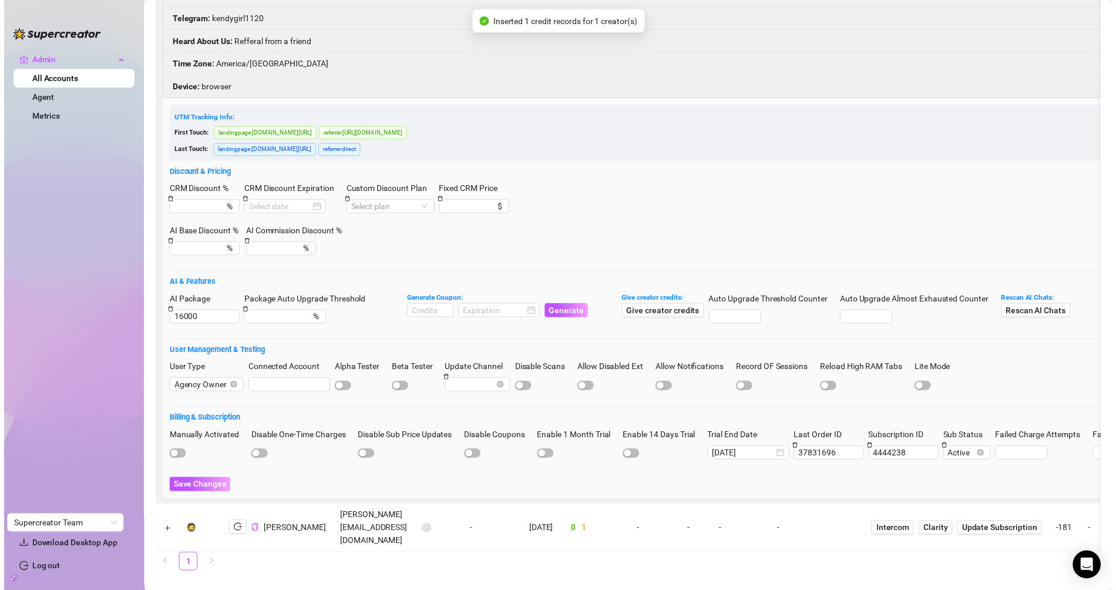
scroll to position [0, 0]
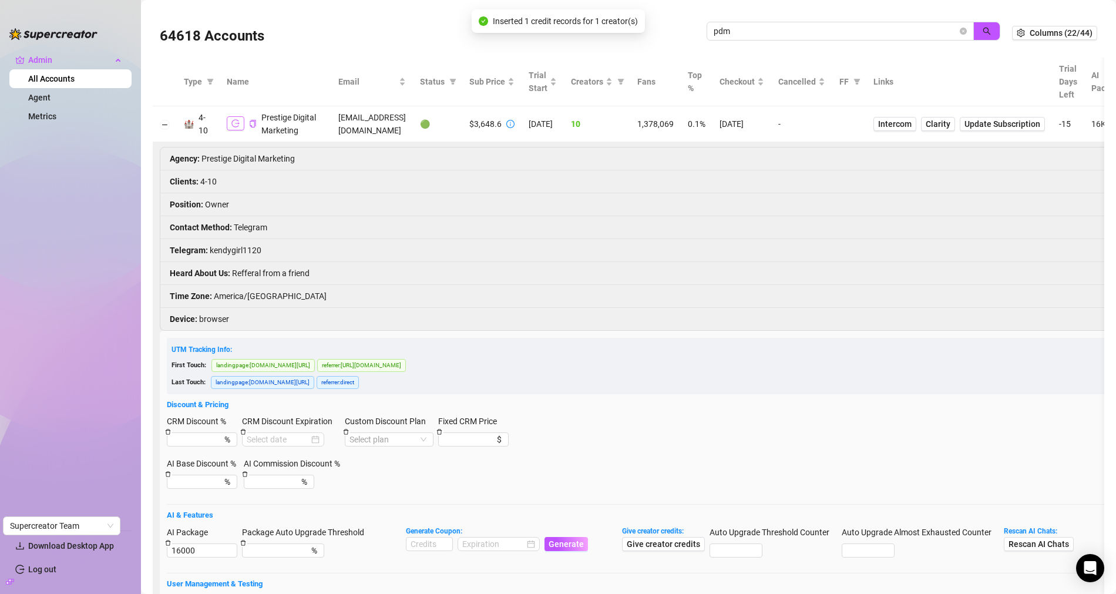
click at [234, 127] on icon "logout" at bounding box center [235, 123] width 8 height 8
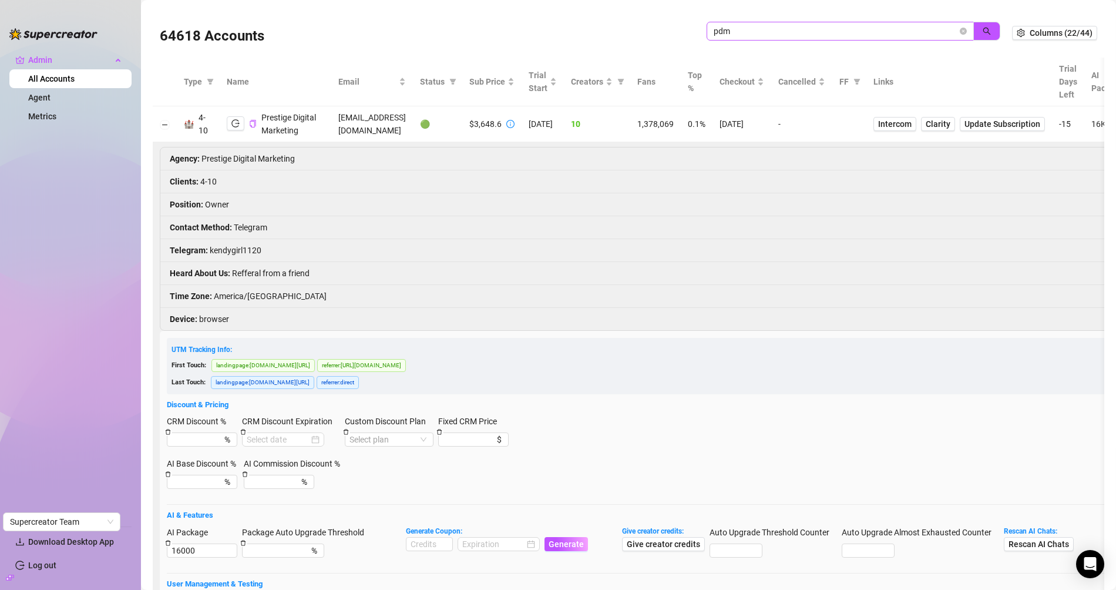
click at [949, 32] on span "pdm" at bounding box center [839, 31] width 267 height 19
drag, startPoint x: 951, startPoint y: 33, endPoint x: 871, endPoint y: 25, distance: 80.9
click at [959, 33] on icon "close-circle" at bounding box center [962, 31] width 7 height 7
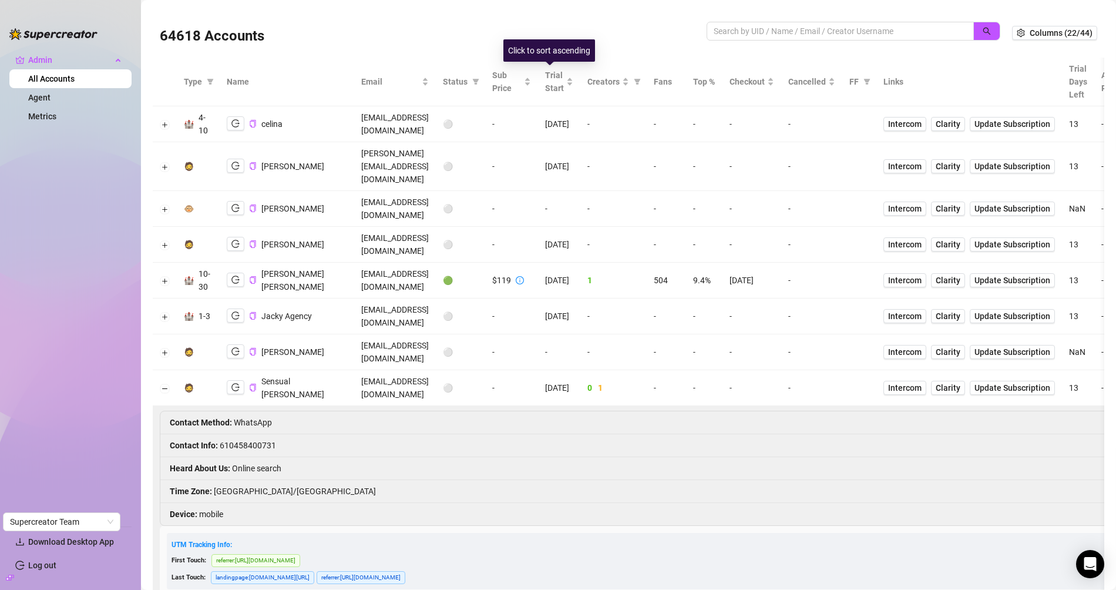
click at [467, 80] on span "Status" at bounding box center [455, 81] width 25 height 13
click at [479, 82] on icon "filter" at bounding box center [476, 82] width 6 height 6
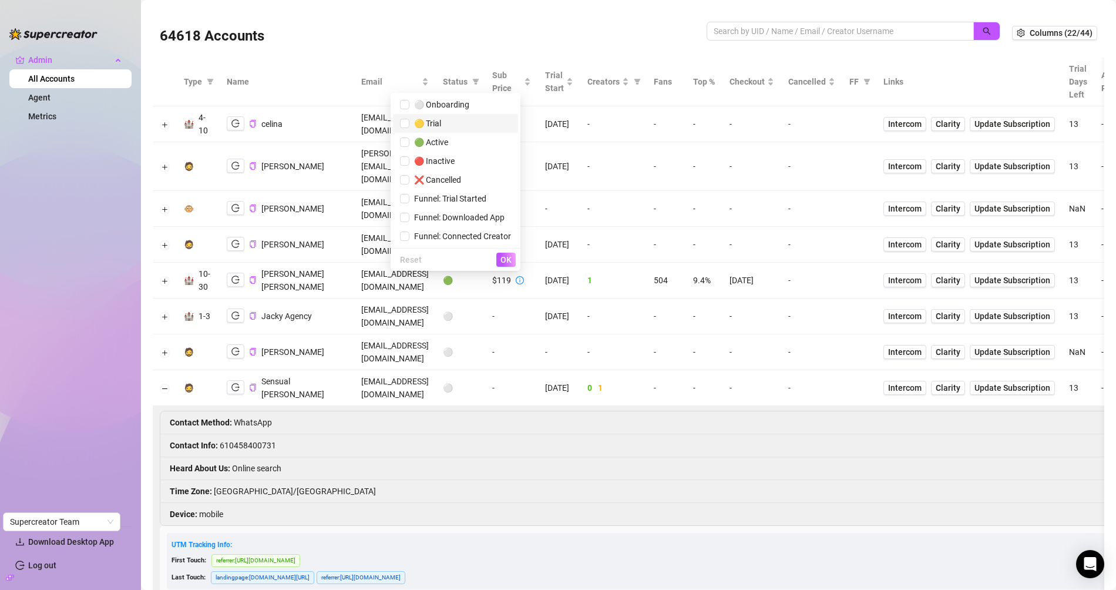
click at [432, 117] on span "🟡 Trial" at bounding box center [455, 123] width 111 height 13
checkbox input "true"
click at [509, 254] on button "OK" at bounding box center [505, 259] width 19 height 14
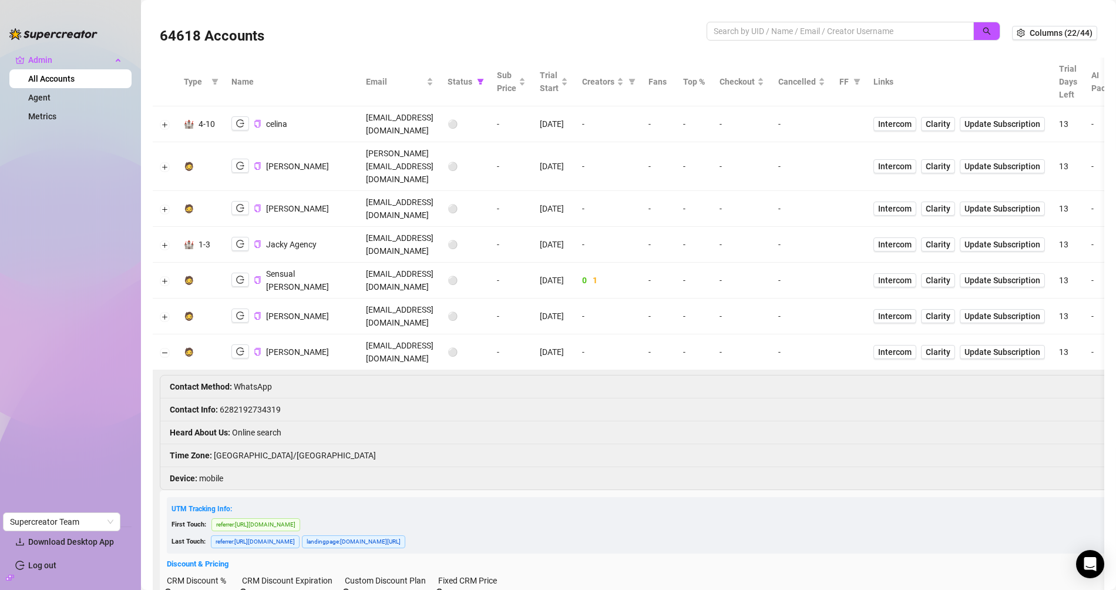
click at [161, 334] on td at bounding box center [165, 352] width 24 height 36
click at [168, 348] on button "Collapse row" at bounding box center [164, 352] width 9 height 9
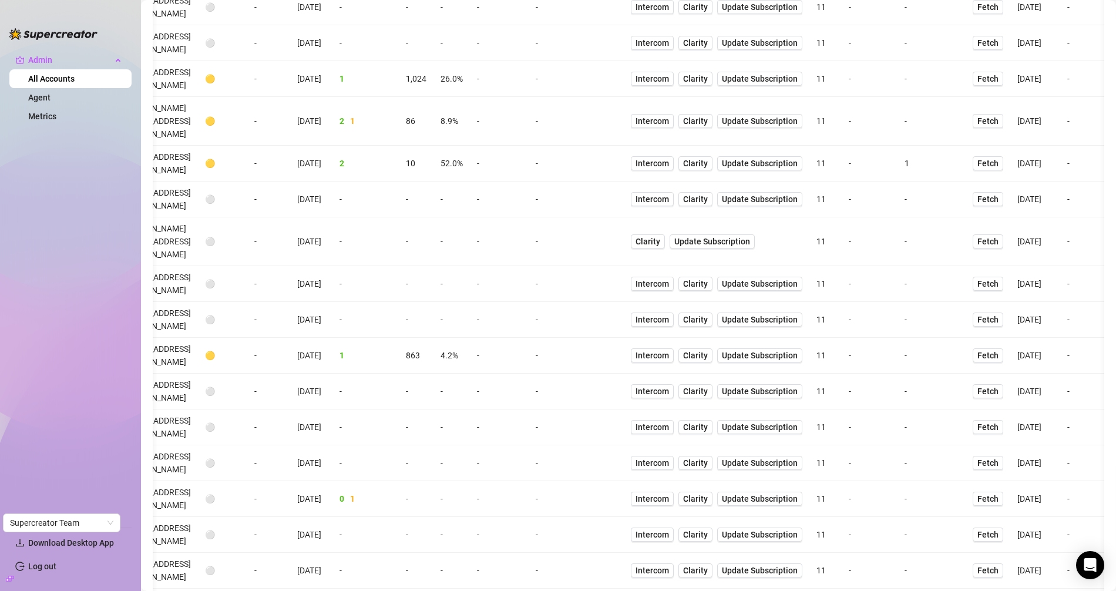
scroll to position [2076, 0]
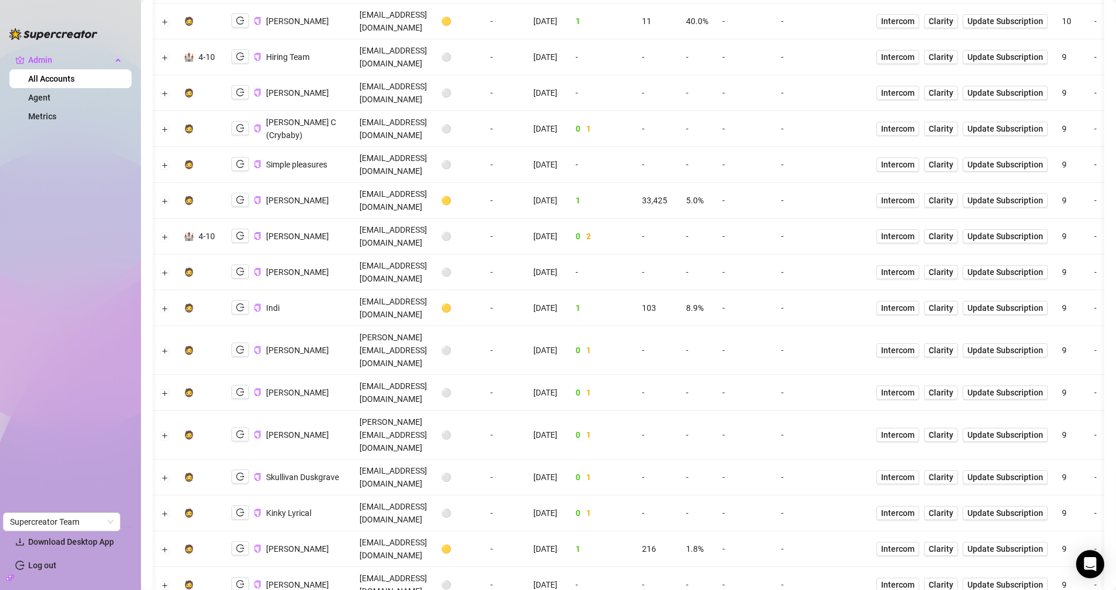
scroll to position [709, 0]
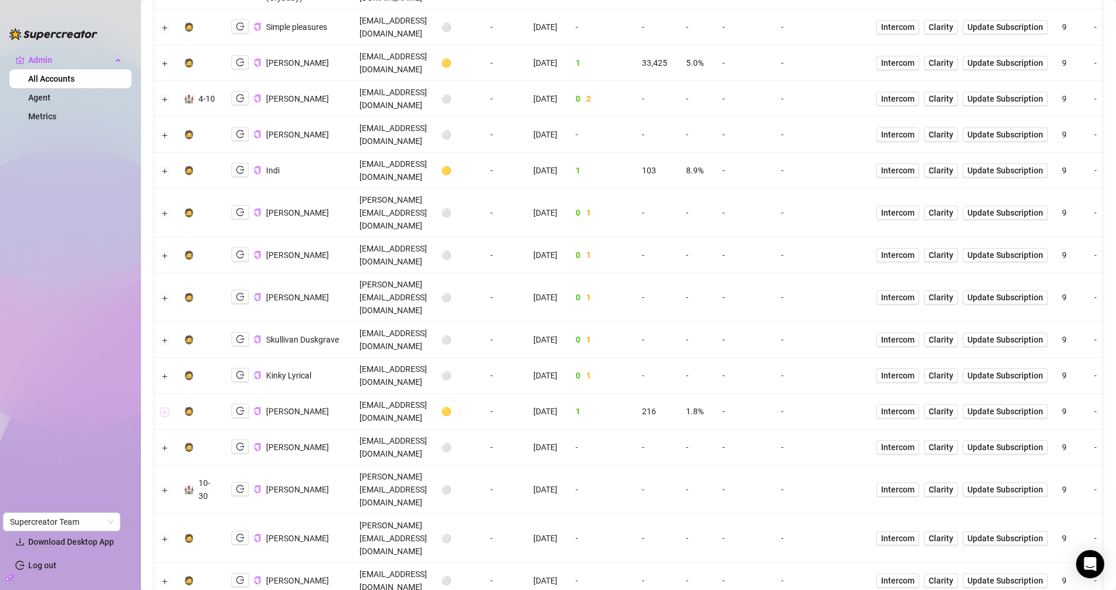
click at [163, 407] on button "Expand row" at bounding box center [164, 411] width 9 height 9
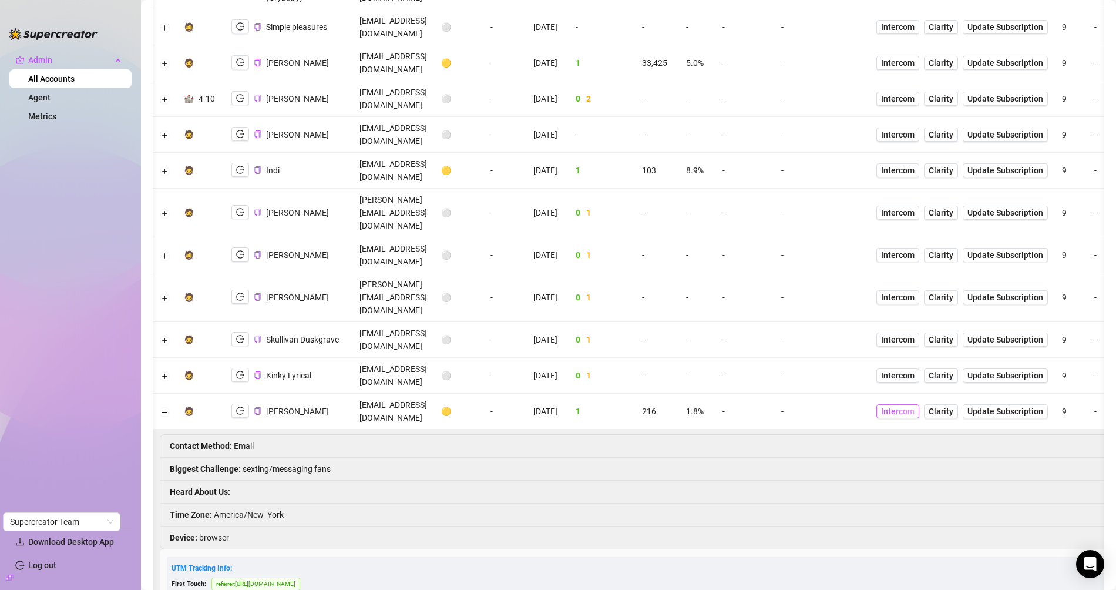
click at [914, 405] on span "Intercom" at bounding box center [897, 411] width 33 height 13
click at [235, 403] on button "button" at bounding box center [240, 410] width 18 height 14
click at [256, 407] on icon "copy" at bounding box center [257, 411] width 6 height 8
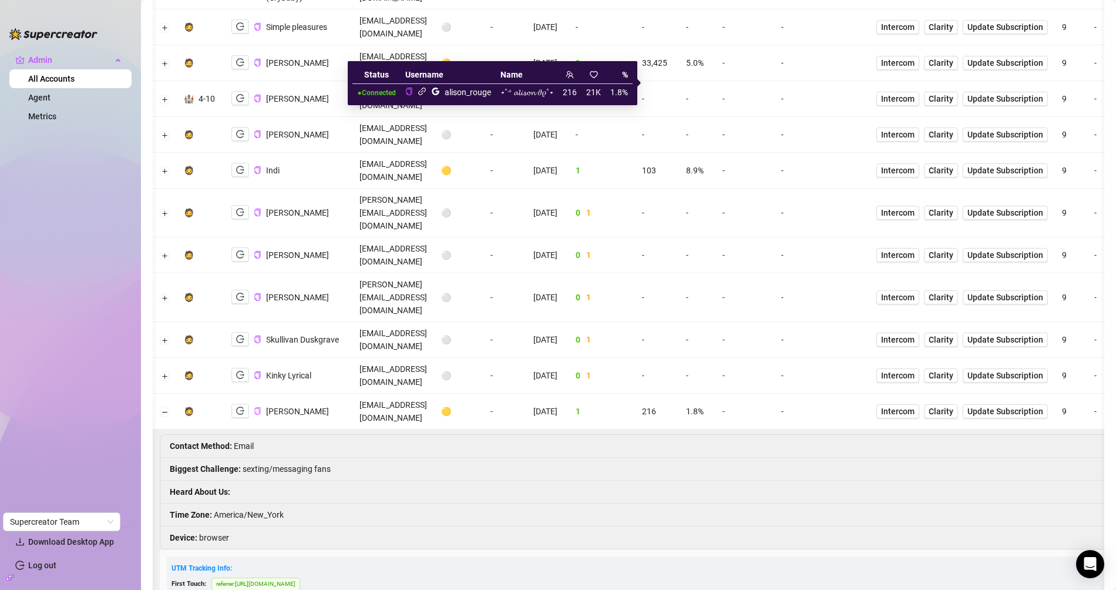
click at [419, 91] on icon "link" at bounding box center [422, 91] width 8 height 8
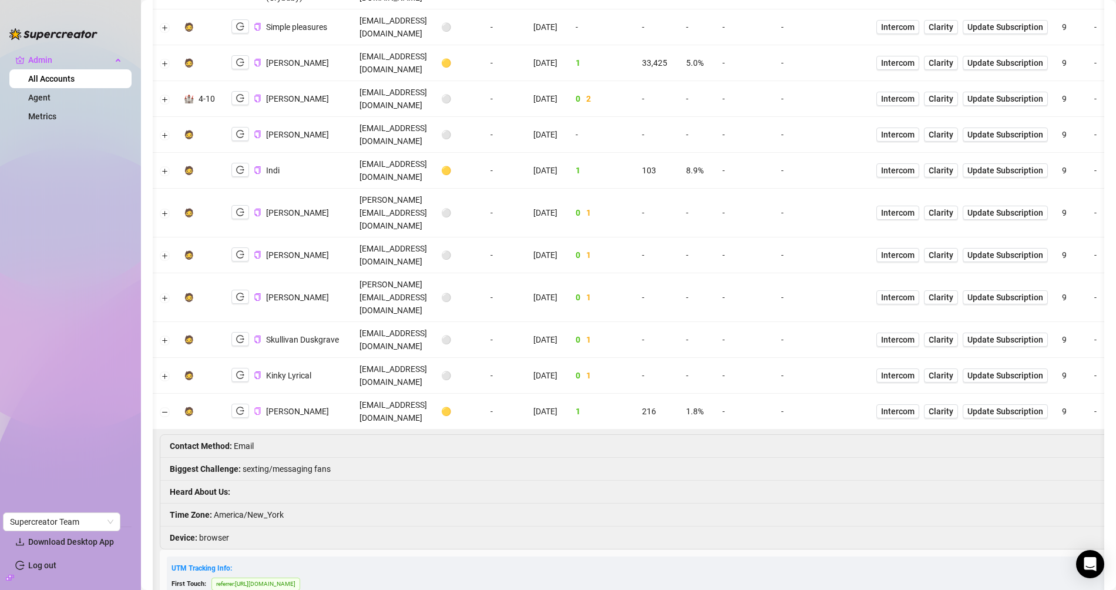
click at [405, 393] on td "alisonnrouge@gmail.com" at bounding box center [393, 411] width 82 height 36
click at [427, 457] on li "Biggest Challenge : sexting/messaging fans" at bounding box center [820, 468] width 1320 height 23
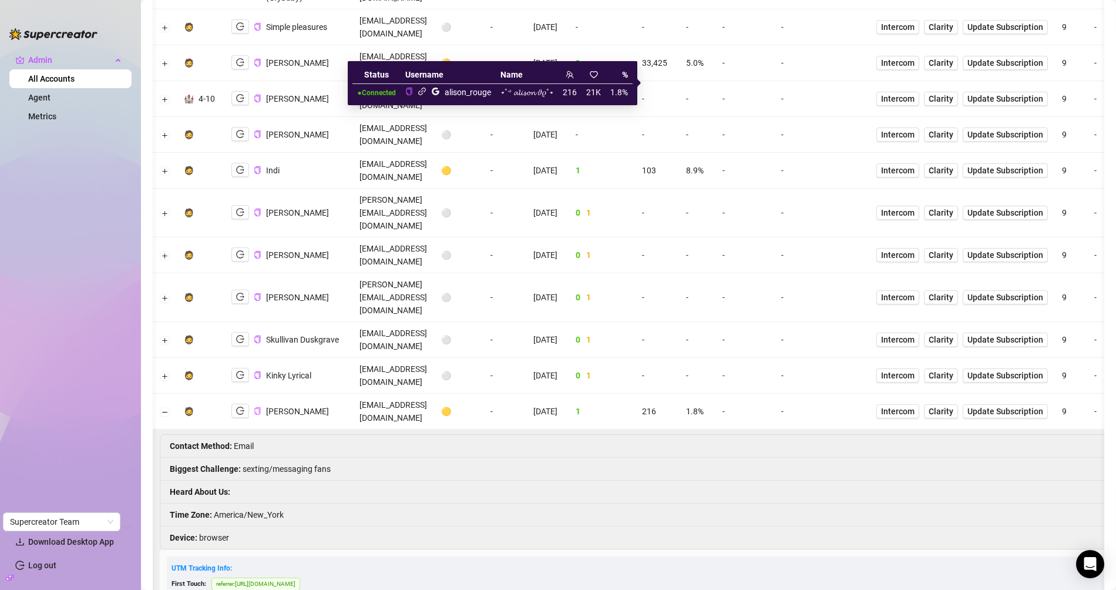
click at [418, 90] on icon "link" at bounding box center [422, 91] width 8 height 8
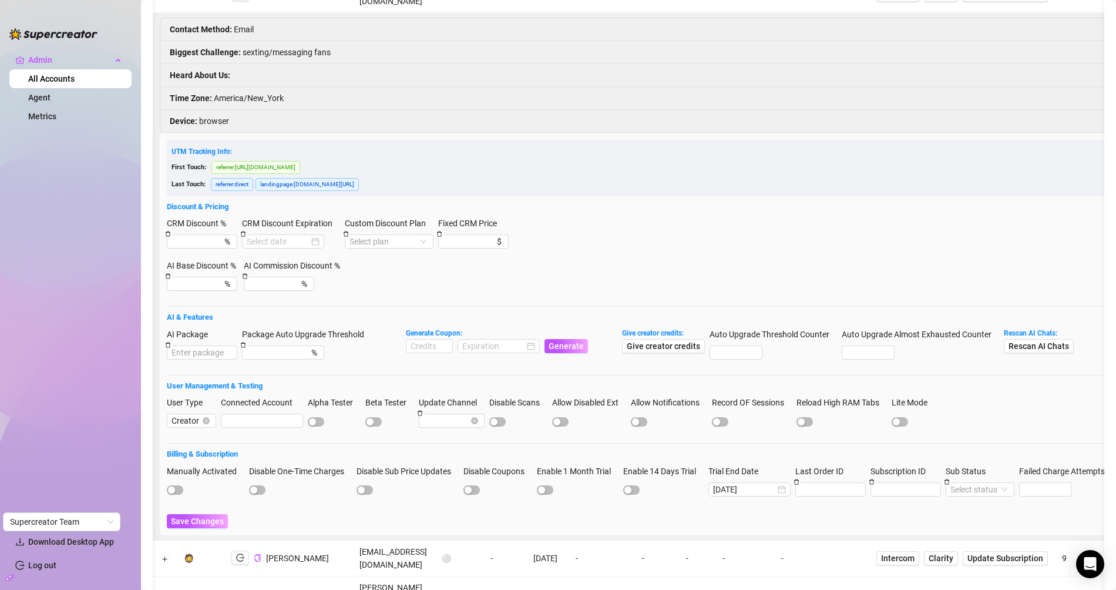
scroll to position [1802, 0]
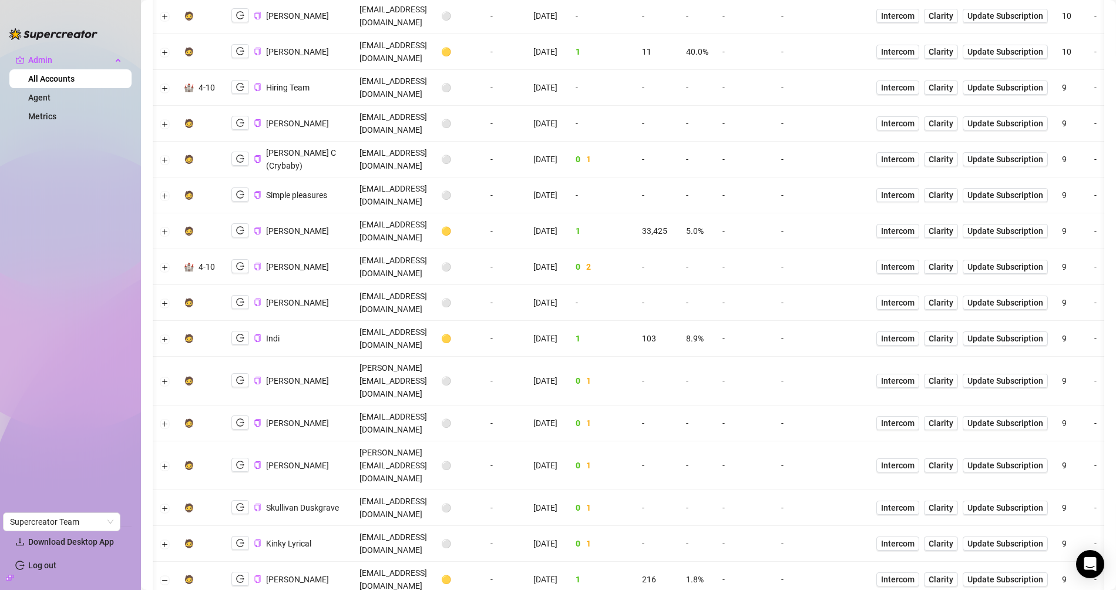
scroll to position [531, 0]
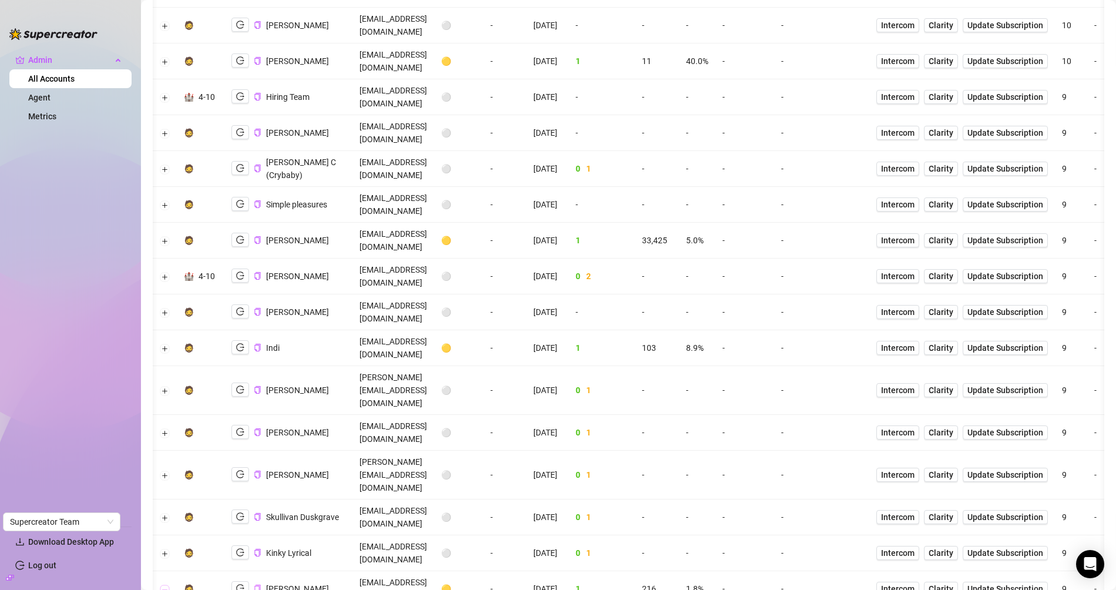
click at [161, 584] on button "Collapse row" at bounding box center [164, 588] width 9 height 9
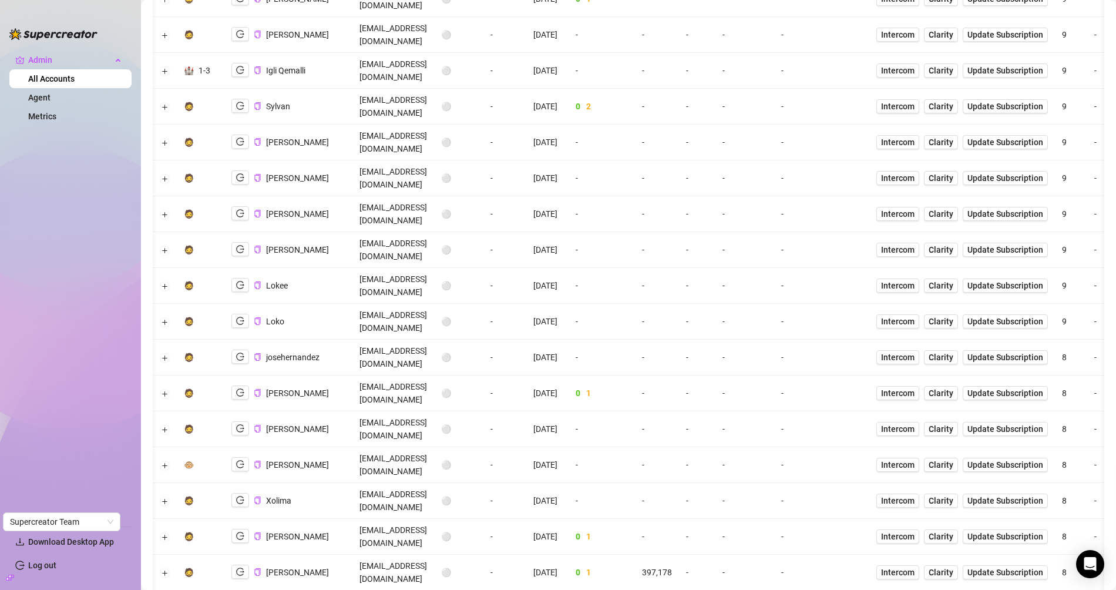
scroll to position [1324, 0]
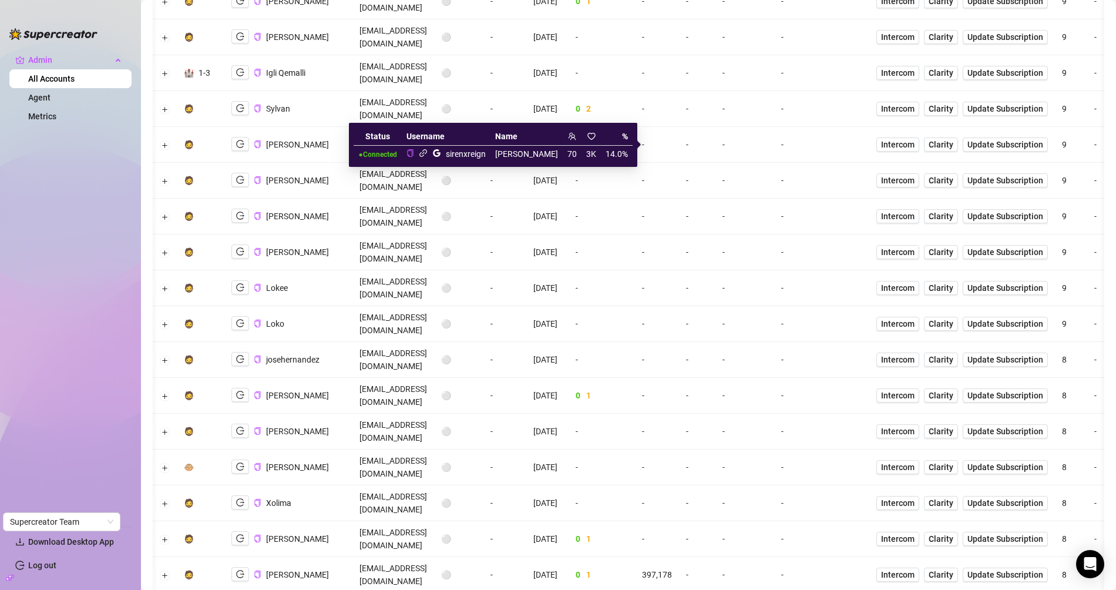
click at [427, 152] on icon "link" at bounding box center [423, 153] width 8 height 8
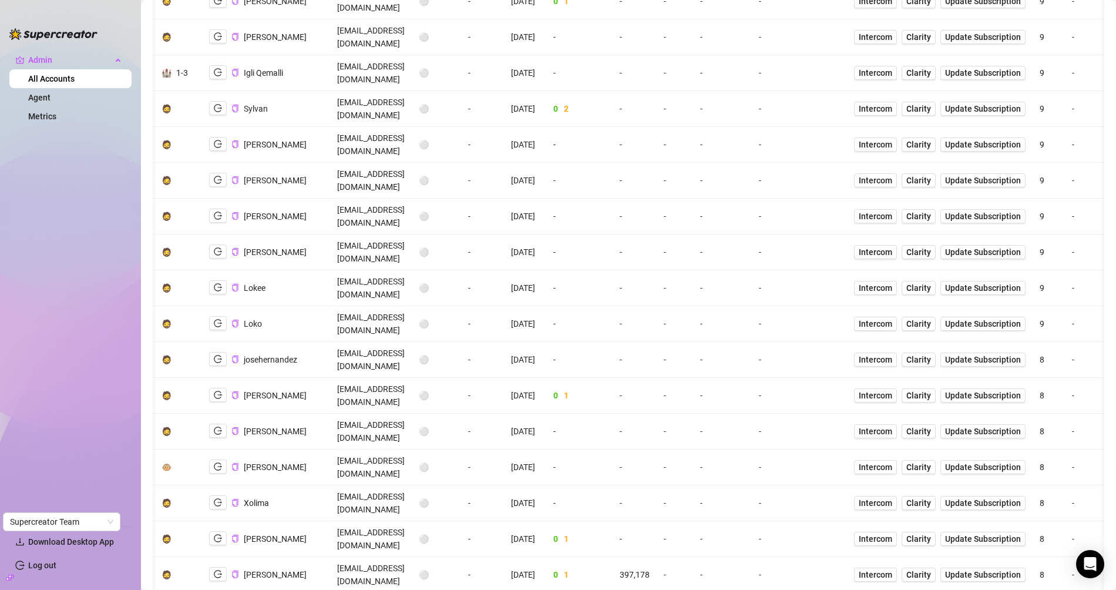
scroll to position [0, 0]
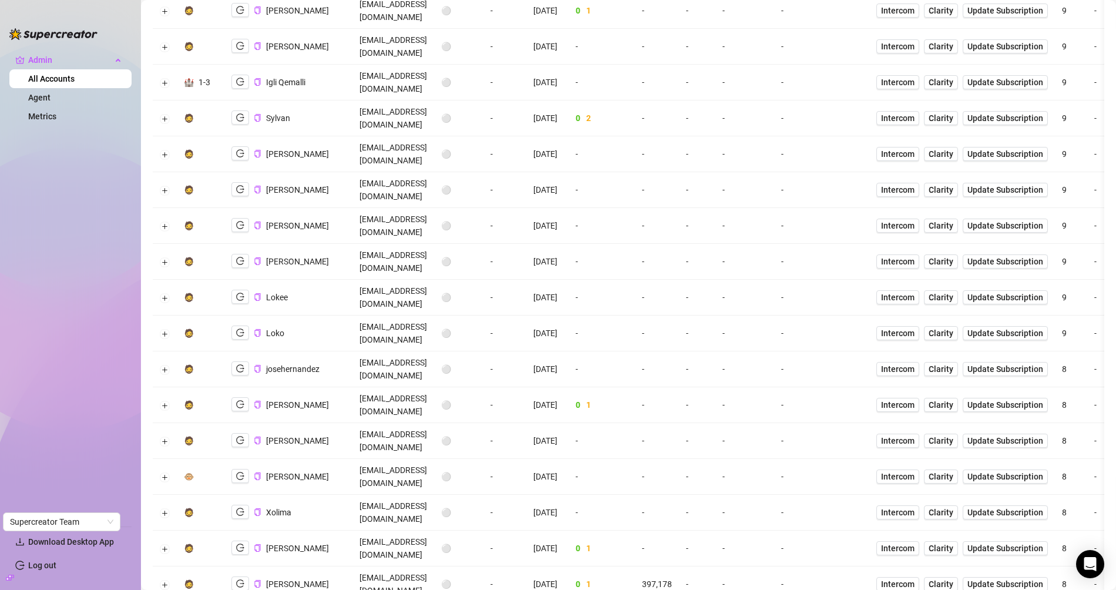
scroll to position [1307, 0]
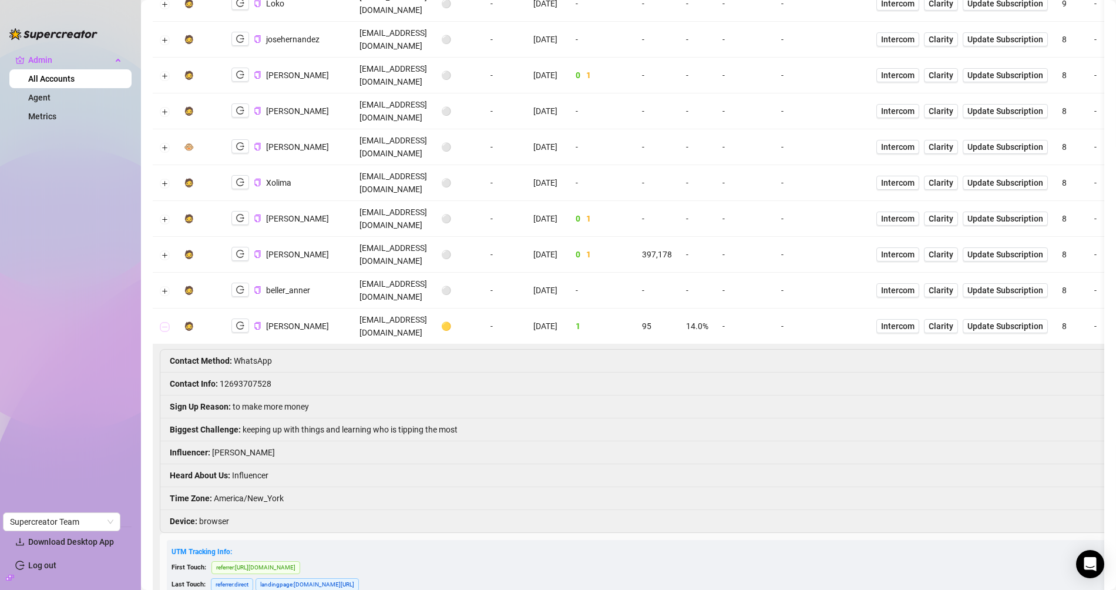
scroll to position [1988, 0]
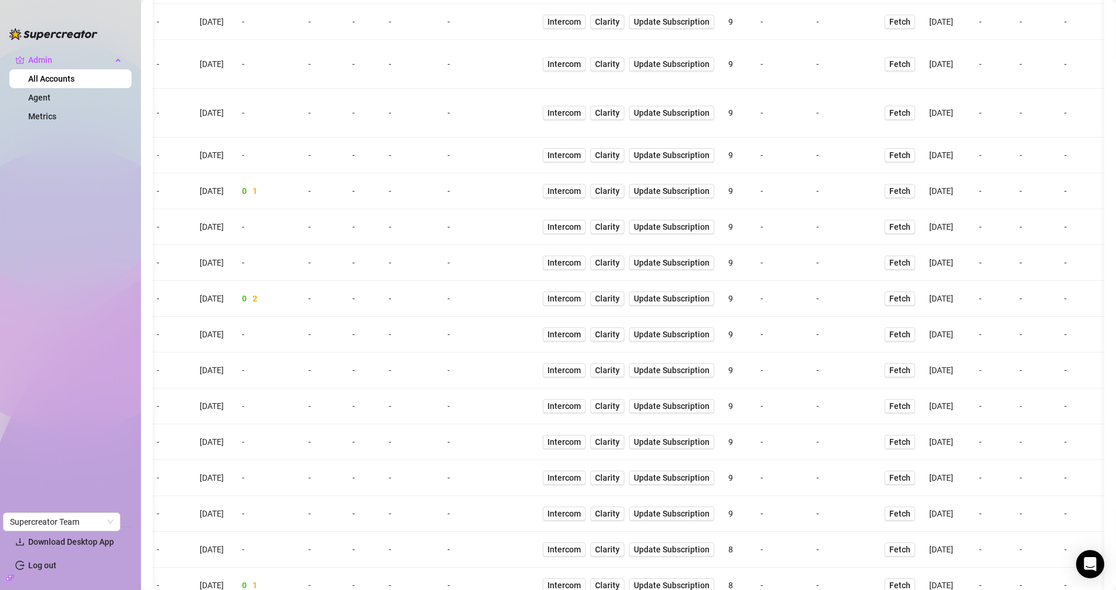
scroll to position [0, 341]
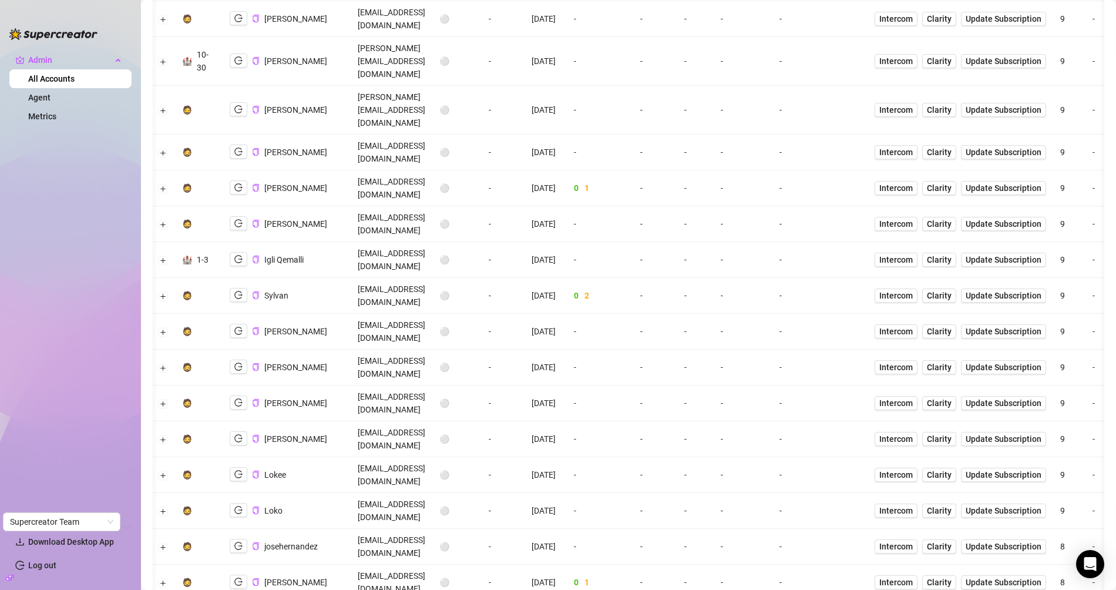
scroll to position [0, 0]
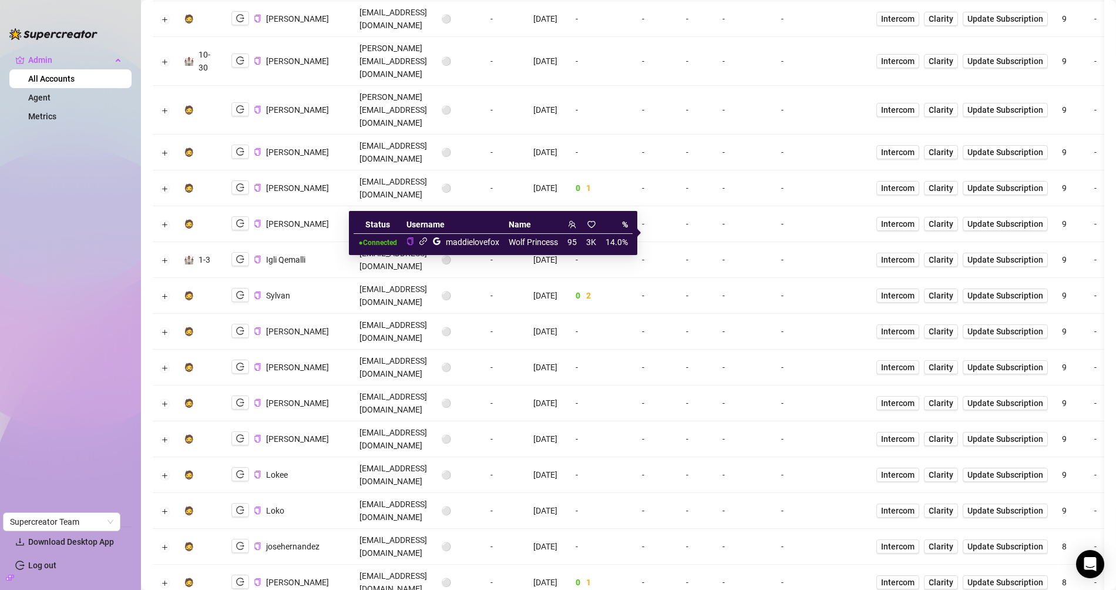
click at [421, 241] on icon "link" at bounding box center [423, 241] width 8 height 8
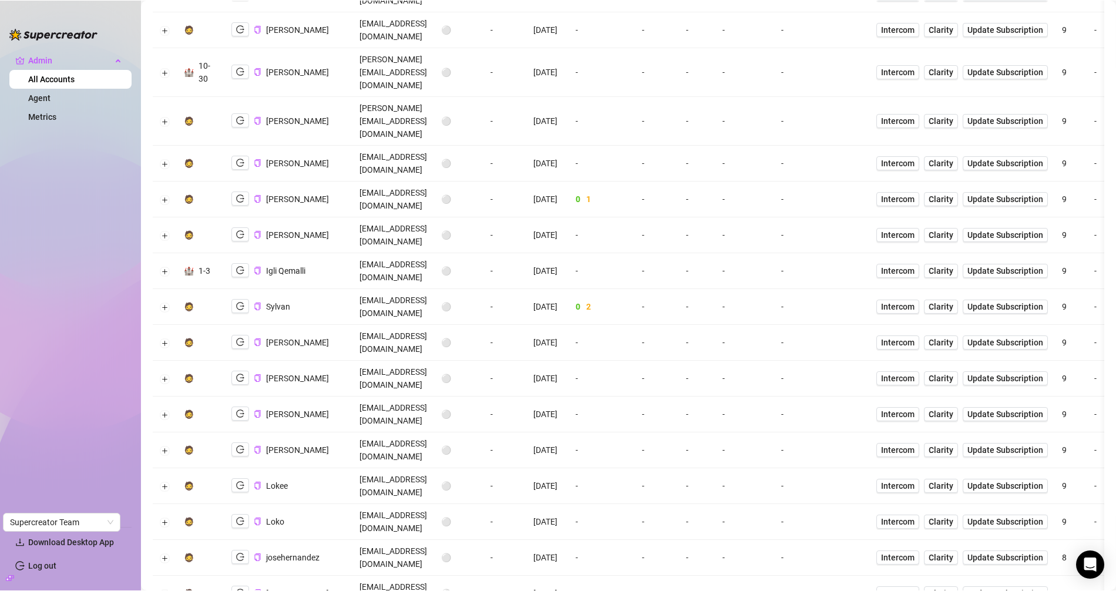
scroll to position [1124, 0]
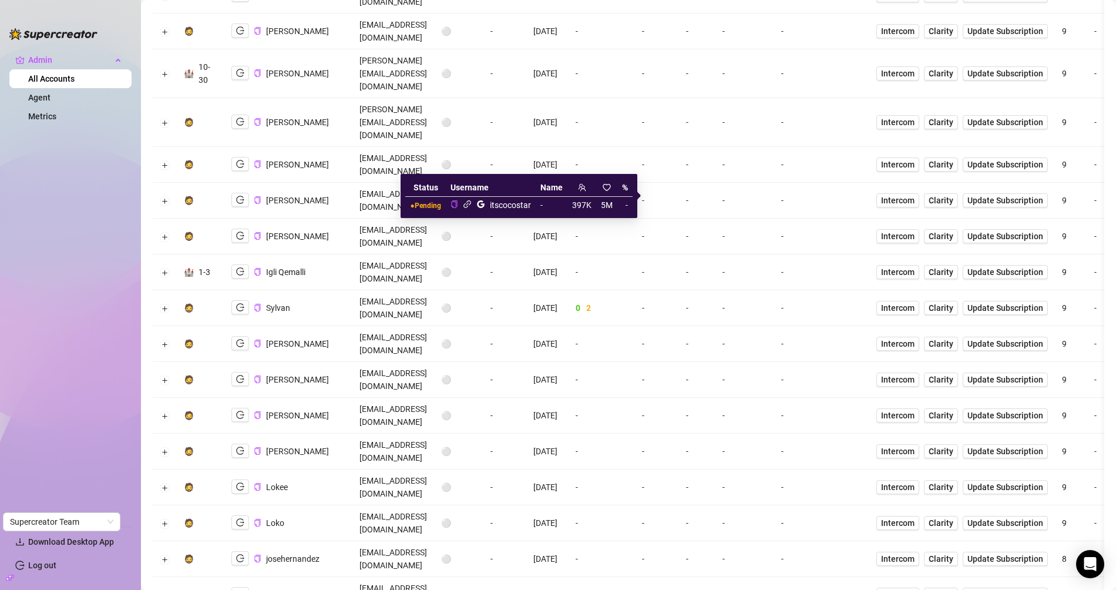
click at [469, 204] on icon "link" at bounding box center [467, 204] width 9 height 9
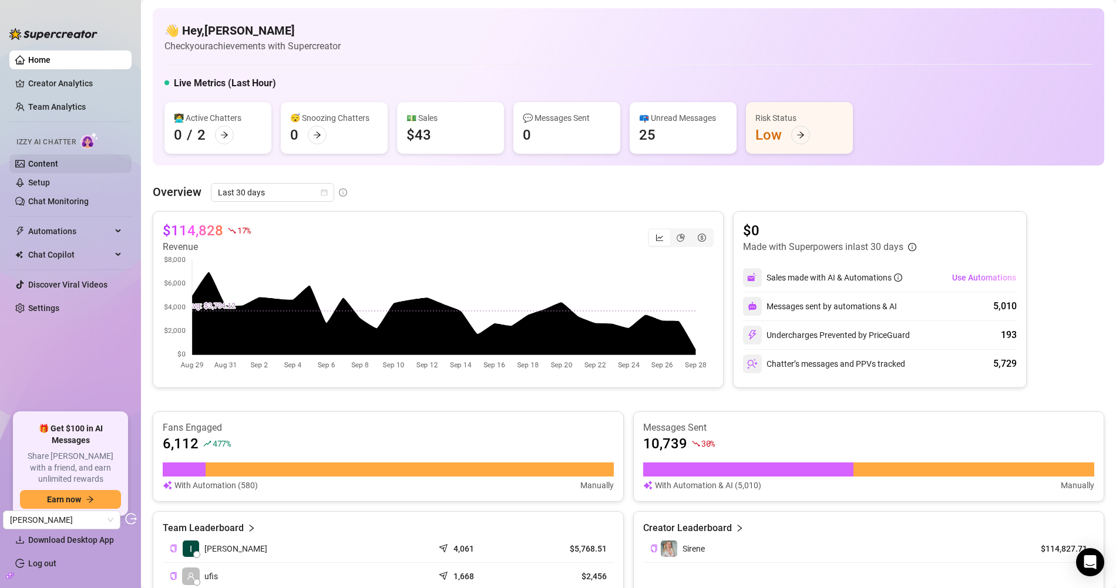
click at [52, 163] on link "Content" at bounding box center [43, 163] width 30 height 9
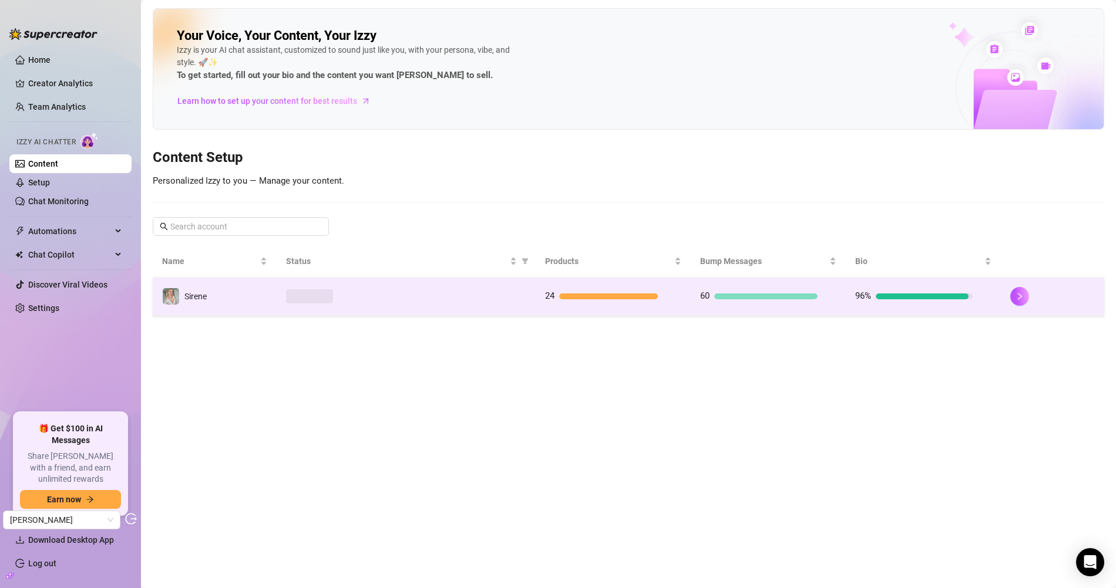
click at [459, 306] on td at bounding box center [406, 297] width 258 height 38
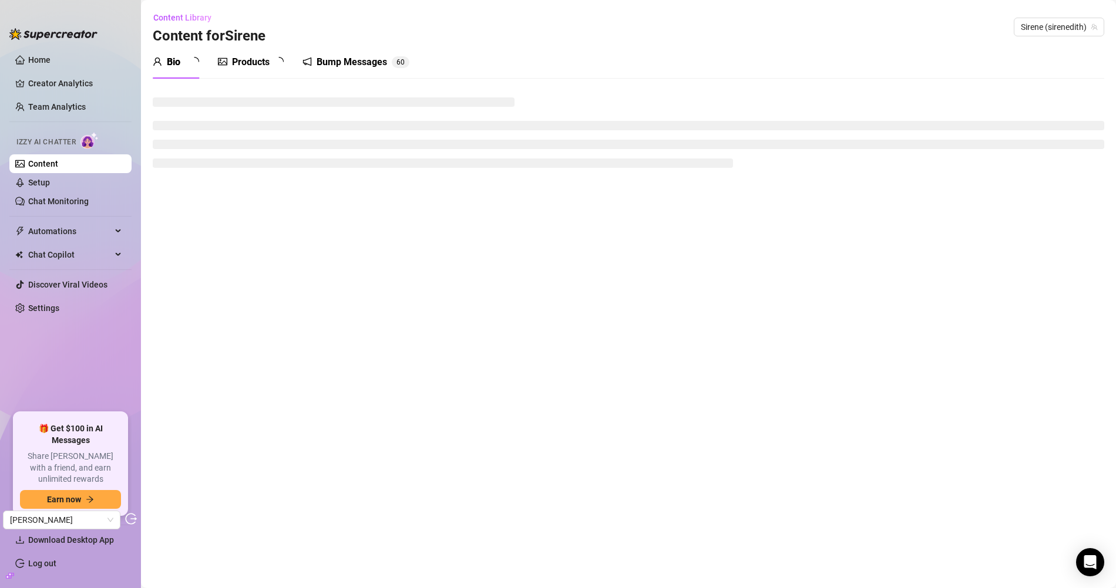
click at [252, 48] on div "Products" at bounding box center [251, 62] width 66 height 33
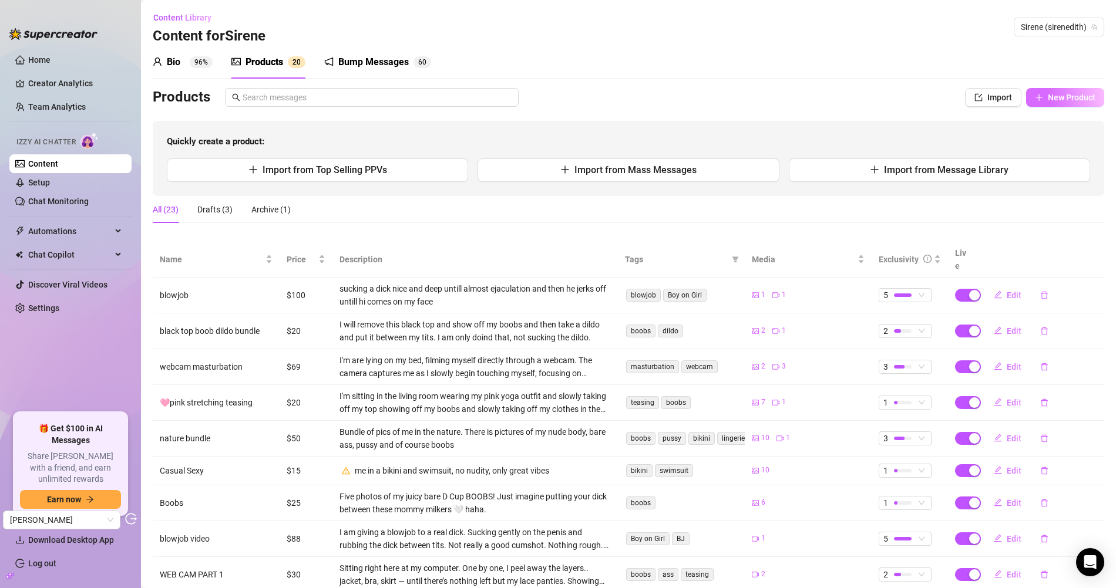
click at [1065, 101] on span "New Product" at bounding box center [1072, 97] width 48 height 9
type textarea "Type your message here..."
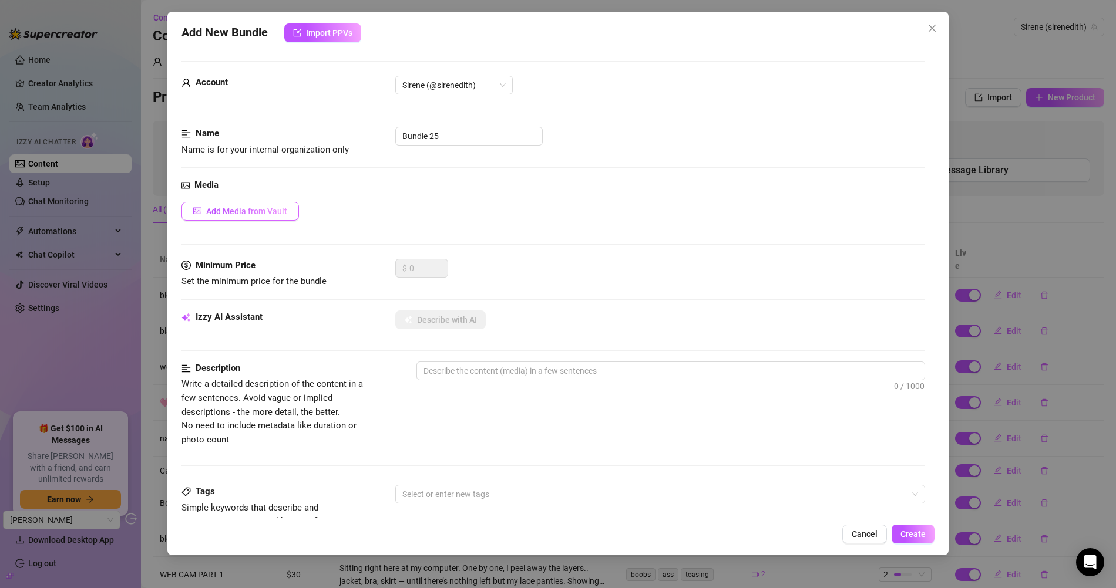
click at [275, 214] on span "Add Media from Vault" at bounding box center [246, 211] width 81 height 9
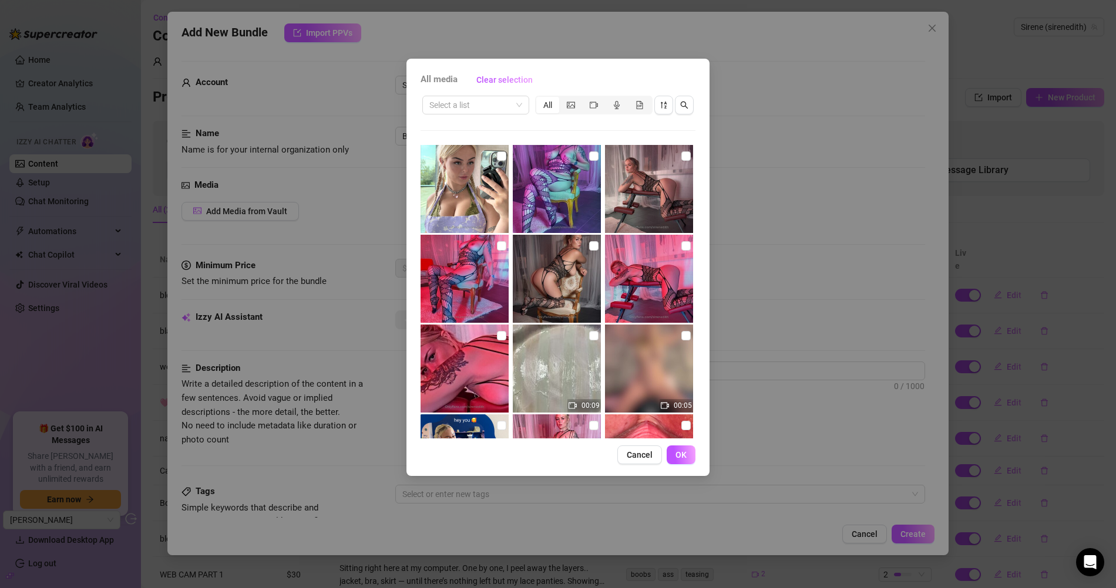
click at [565, 257] on img at bounding box center [557, 279] width 88 height 88
checkbox input "true"
click at [685, 453] on span "OK" at bounding box center [680, 454] width 11 height 9
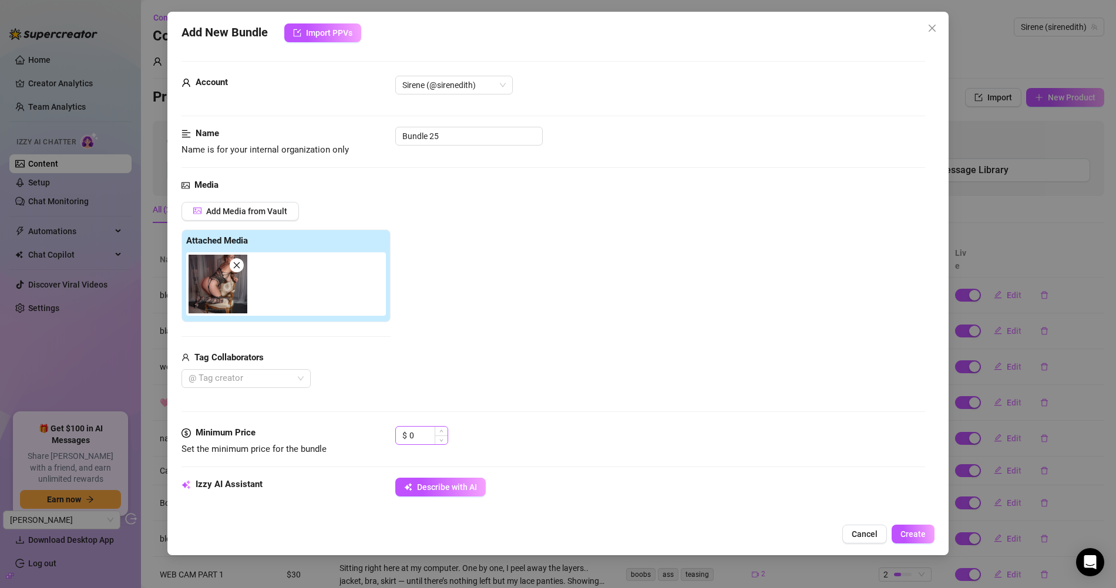
click at [425, 443] on div "$ 0" at bounding box center [421, 440] width 53 height 29
drag, startPoint x: 423, startPoint y: 438, endPoint x: 395, endPoint y: 432, distance: 29.4
click at [395, 432] on div "$ 0" at bounding box center [421, 435] width 53 height 19
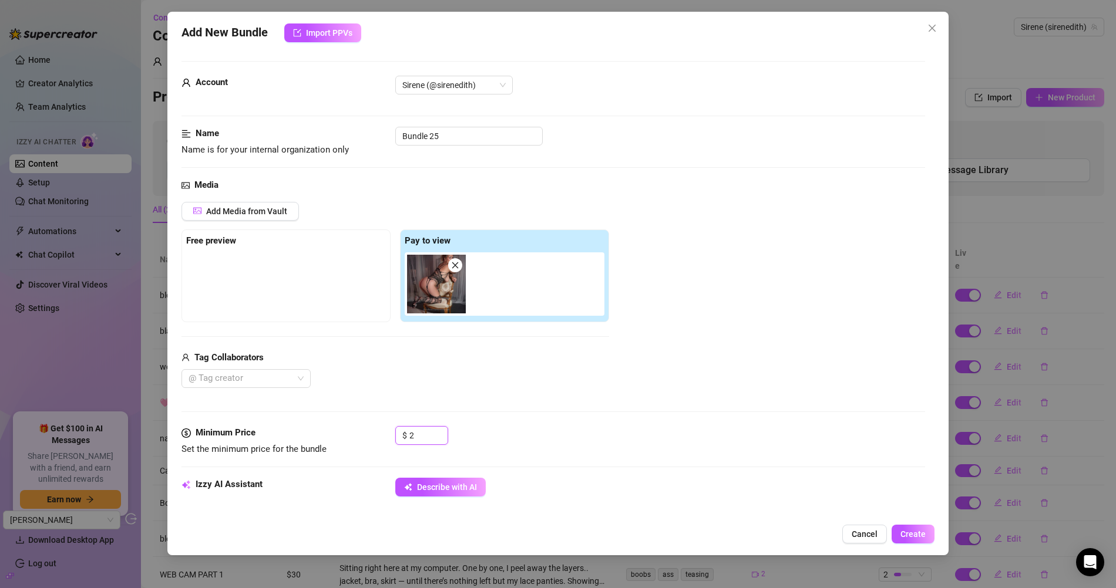
type input "2"
click at [529, 423] on div "Media Add Media from Vault Free preview Pay to view Tag Collaborators @ Tag cre…" at bounding box center [552, 303] width 743 height 248
click at [863, 541] on button "Cancel" at bounding box center [864, 534] width 45 height 19
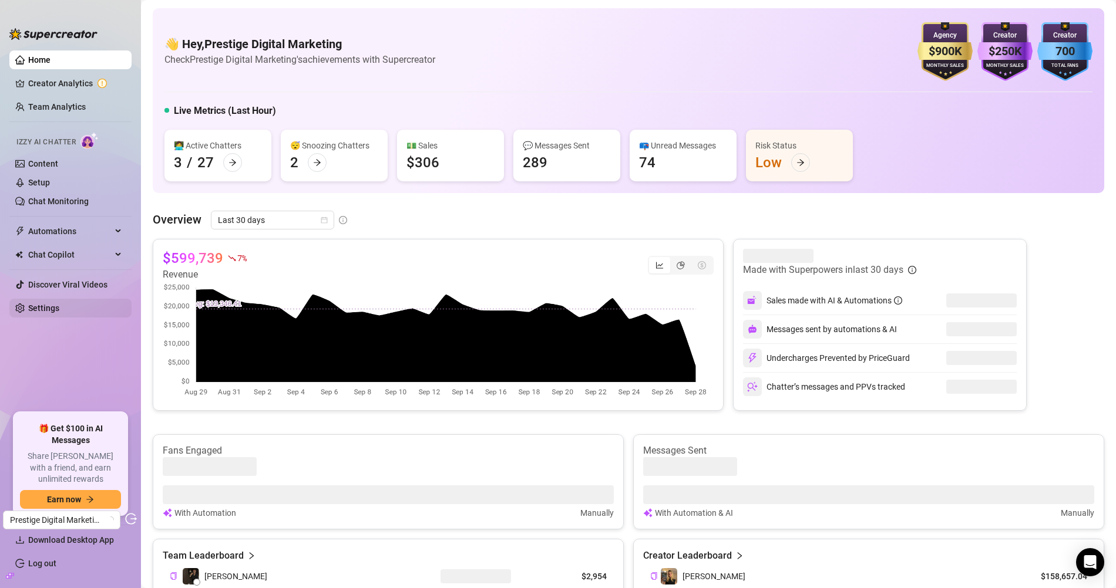
click at [58, 312] on link "Settings" at bounding box center [43, 308] width 31 height 9
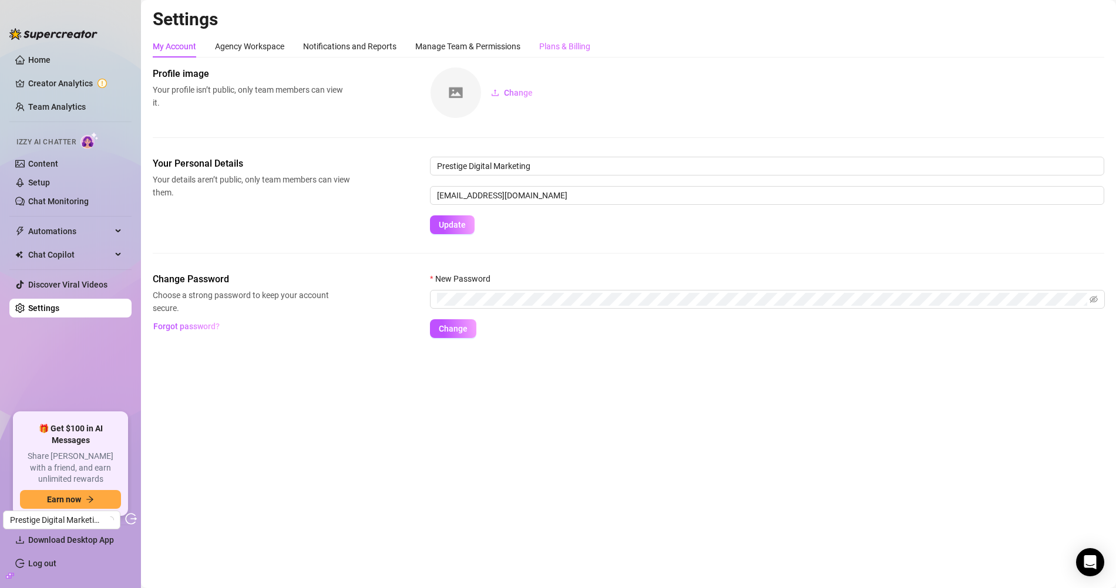
click at [582, 55] on div "Plans & Billing" at bounding box center [564, 46] width 51 height 22
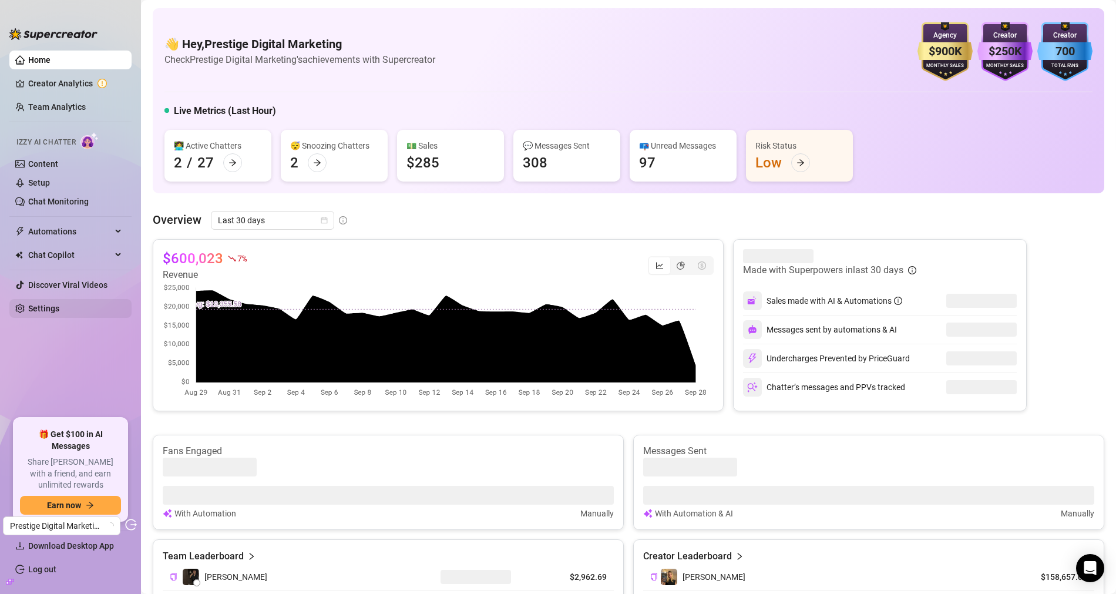
click at [59, 311] on link "Settings" at bounding box center [43, 308] width 31 height 9
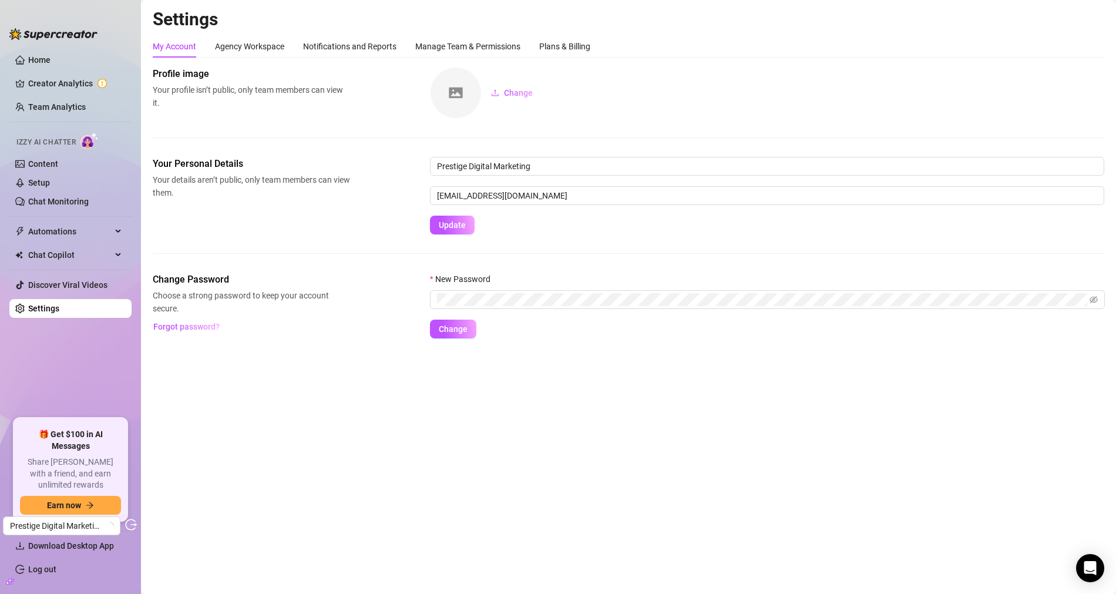
click at [549, 30] on h2 "Settings" at bounding box center [628, 19] width 951 height 22
click at [555, 41] on div "Plans & Billing" at bounding box center [564, 46] width 51 height 13
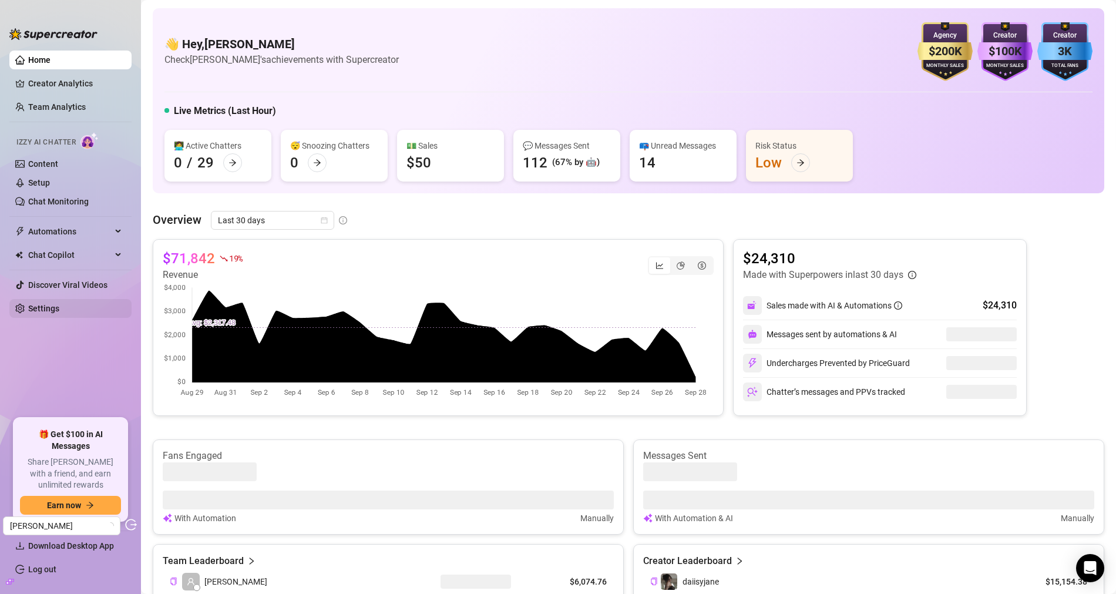
click at [59, 311] on link "Settings" at bounding box center [43, 308] width 31 height 9
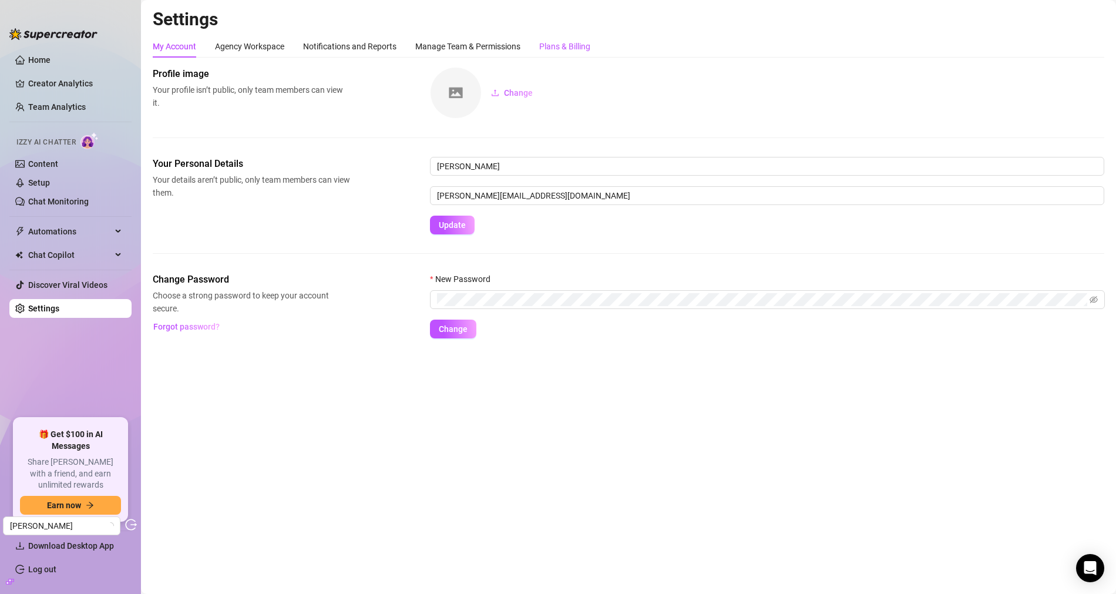
click at [573, 43] on div "Plans & Billing" at bounding box center [564, 46] width 51 height 13
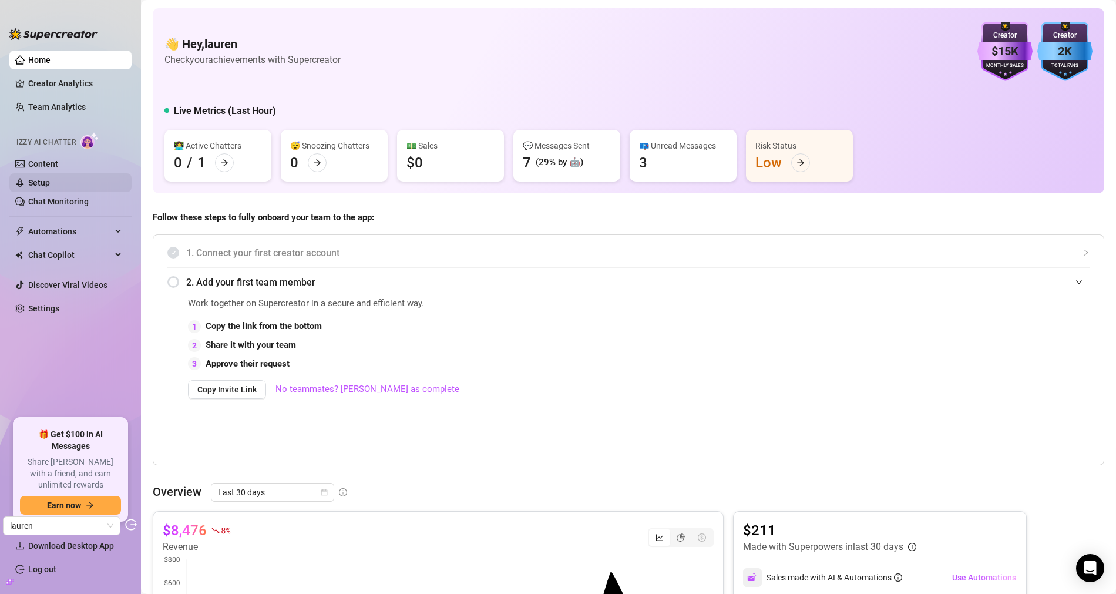
click at [50, 178] on link "Setup" at bounding box center [39, 182] width 22 height 9
click at [58, 166] on link "Content" at bounding box center [43, 163] width 30 height 9
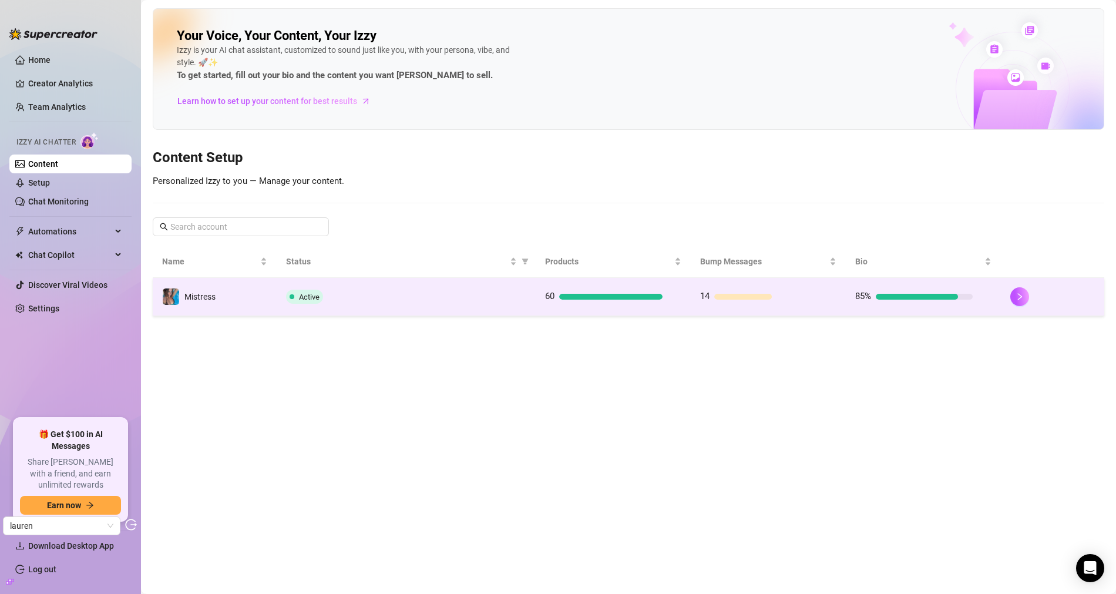
click at [400, 294] on div "Active" at bounding box center [406, 296] width 240 height 14
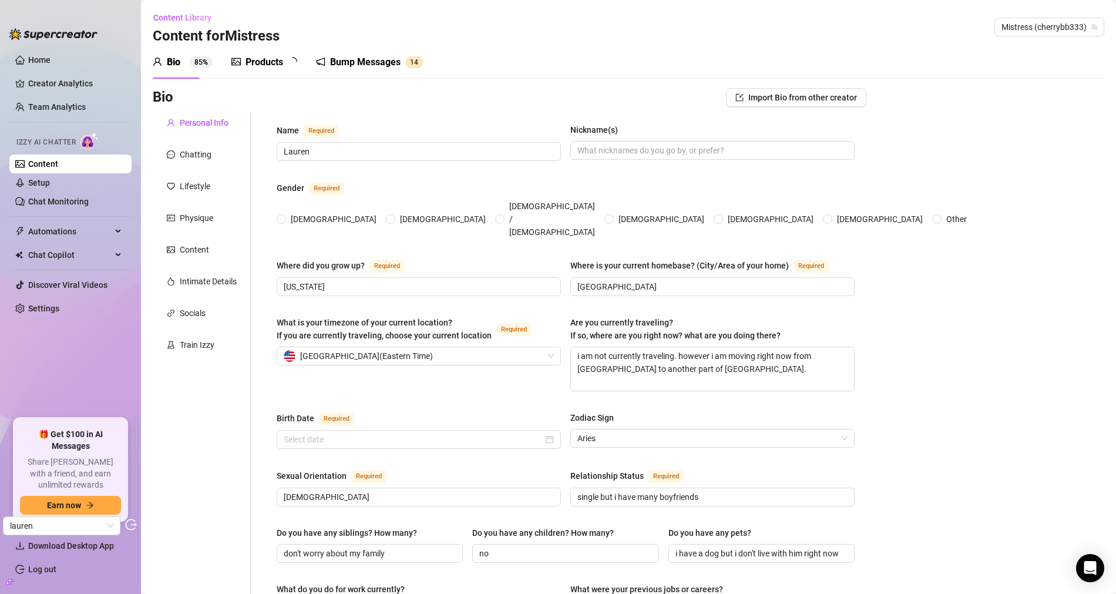
radio input "true"
type input "March 29th, 1998"
click at [194, 151] on div "Chatting" at bounding box center [196, 154] width 32 height 13
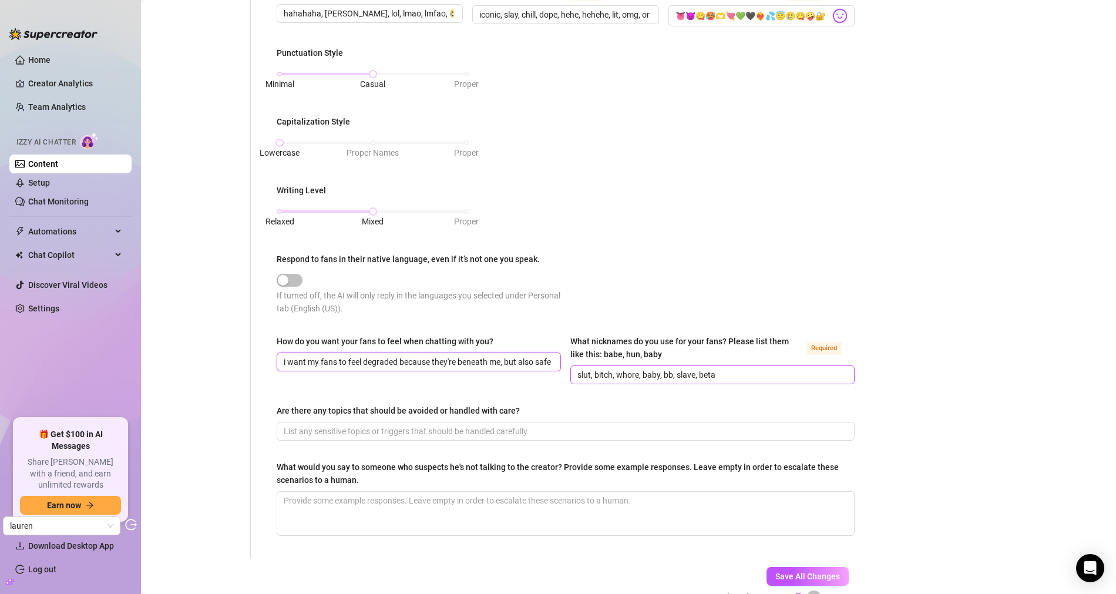
scroll to position [0, 106]
drag, startPoint x: 472, startPoint y: 361, endPoint x: 631, endPoint y: 369, distance: 160.0
click at [631, 369] on div "How do you want your fans to feel when chatting with you? i want my fans to fee…" at bounding box center [566, 365] width 578 height 60
click at [616, 252] on div "Punctuation Style Minimal Casual Proper Capitalization Style Lowercase Proper N…" at bounding box center [566, 185] width 578 height 279
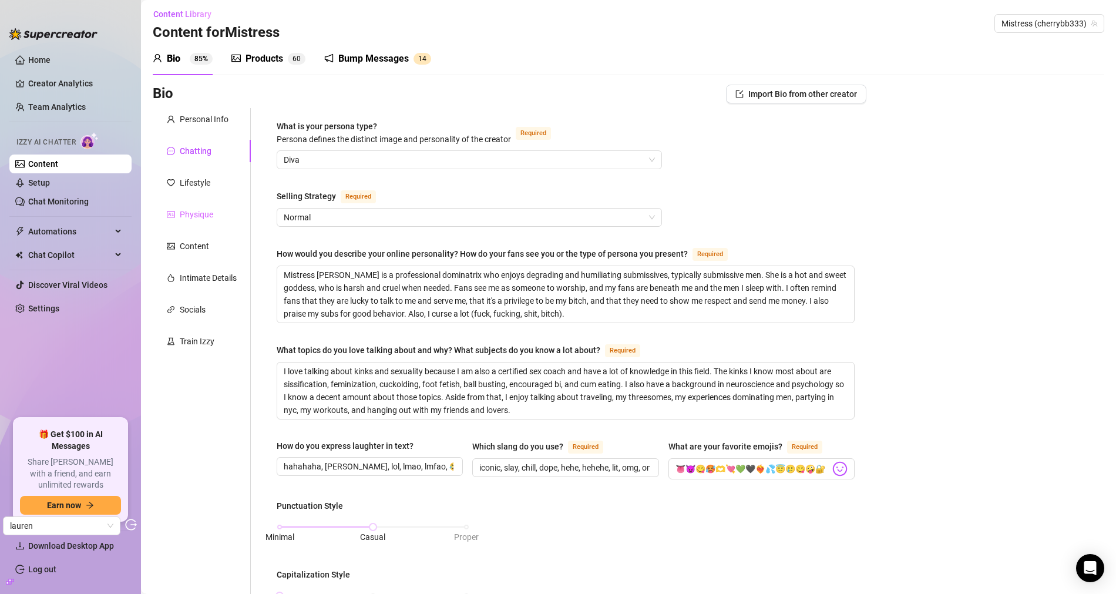
scroll to position [0, 0]
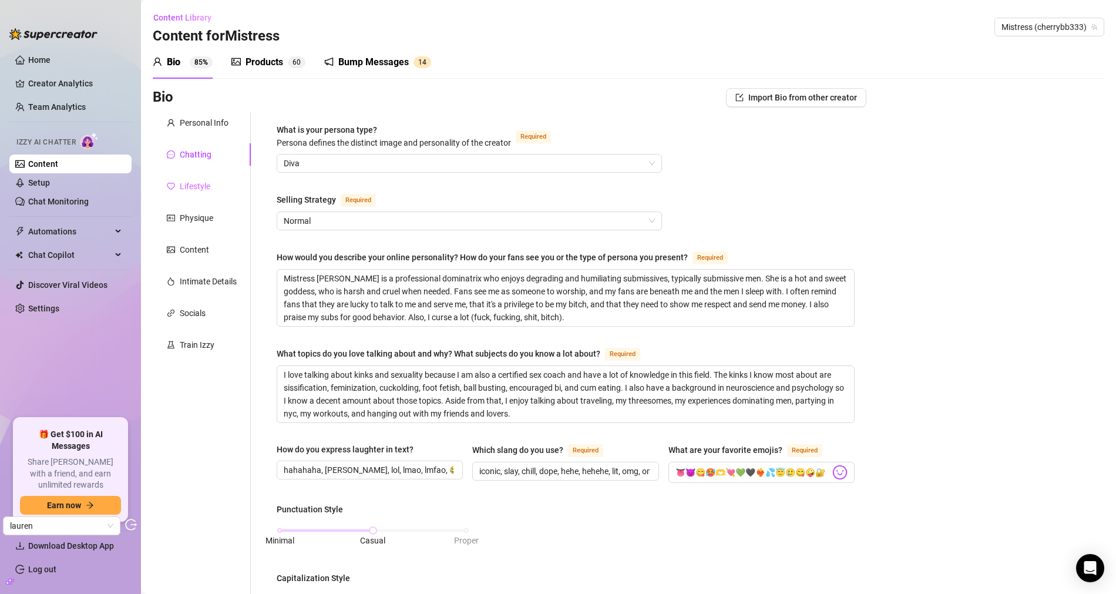
click at [186, 174] on div "Personal Info Chatting Lifestyle Physique Content Intimate Details Socials Trai…" at bounding box center [202, 563] width 98 height 903
click at [192, 180] on div "Lifestyle" at bounding box center [195, 186] width 31 height 13
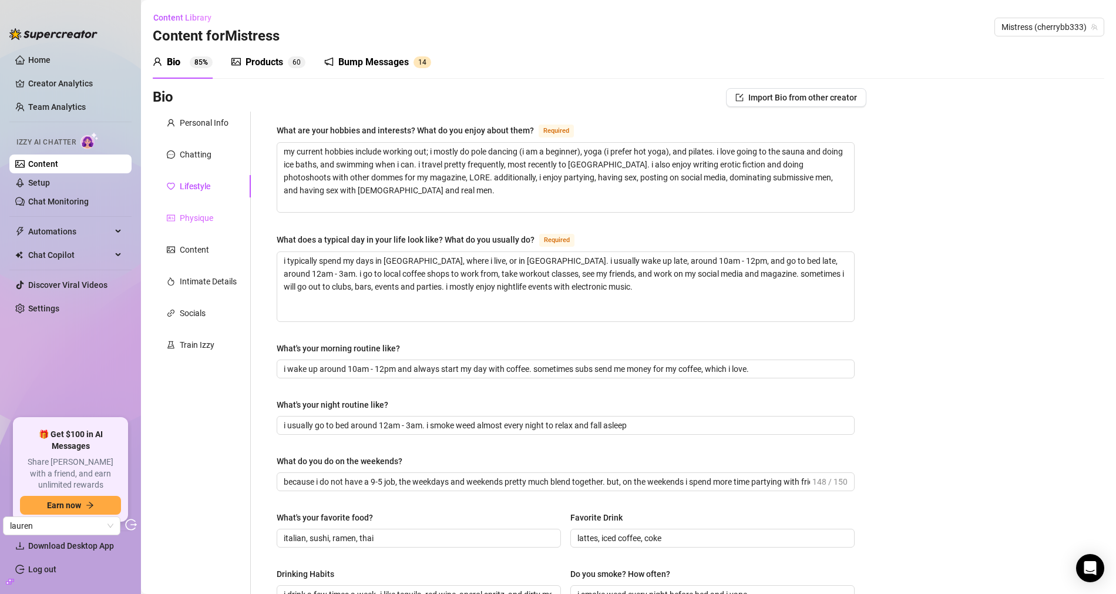
click at [210, 224] on div "Physique" at bounding box center [202, 218] width 98 height 22
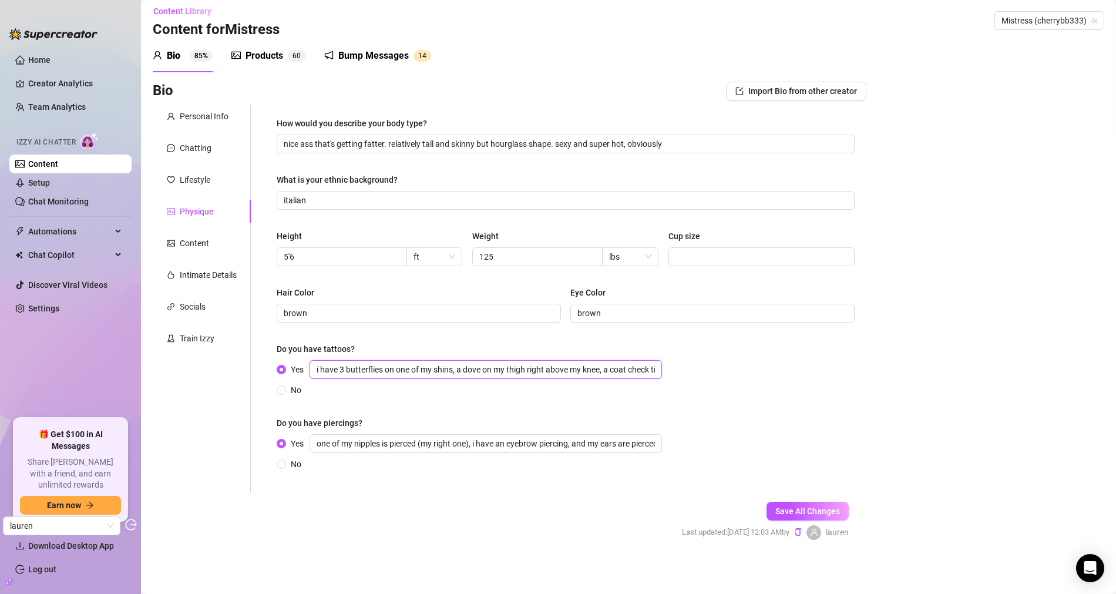
scroll to position [0, 371]
drag, startPoint x: 436, startPoint y: 371, endPoint x: 724, endPoint y: 381, distance: 288.5
click at [724, 381] on div "Yes i have 3 butterflies on one of my shins, a dove on my thigh right above my …" at bounding box center [566, 378] width 578 height 36
click at [722, 376] on div "Yes i have 3 butterflies on one of my shins, a dove on my thigh right above my …" at bounding box center [566, 378] width 578 height 36
drag, startPoint x: 580, startPoint y: 370, endPoint x: 838, endPoint y: 373, distance: 257.8
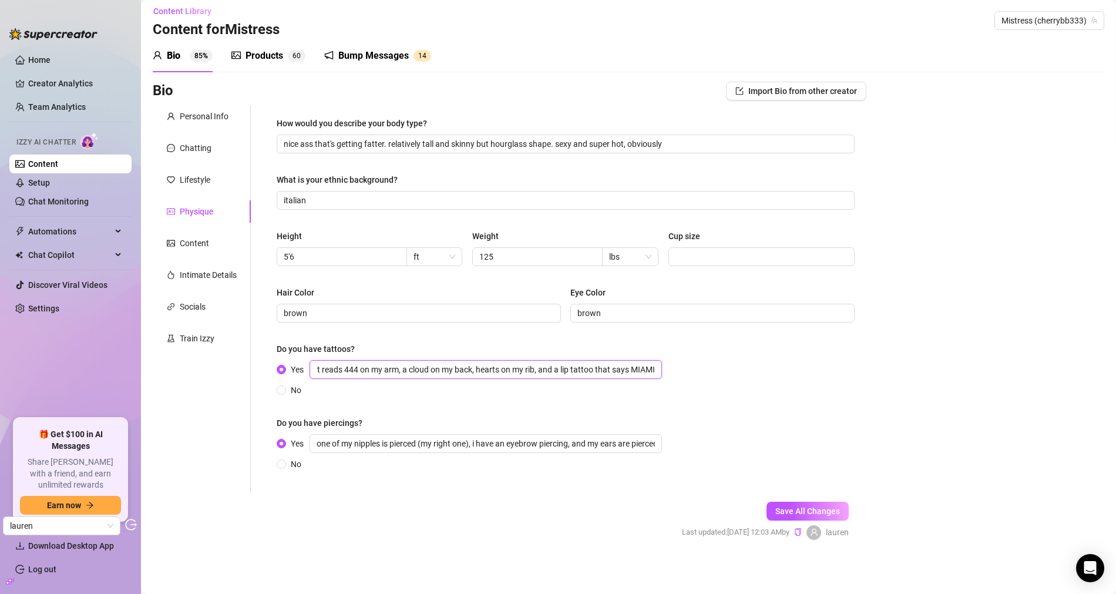
click at [838, 373] on div "Yes i have 3 butterflies on one of my shins, a dove on my thigh right above my …" at bounding box center [566, 378] width 578 height 36
drag, startPoint x: 779, startPoint y: 372, endPoint x: 771, endPoint y: 369, distance: 8.7
click at [779, 371] on div "Yes i have 3 butterflies on one of my shins, a dove on my thigh right above my …" at bounding box center [566, 378] width 578 height 36
drag, startPoint x: 396, startPoint y: 444, endPoint x: 678, endPoint y: 457, distance: 282.2
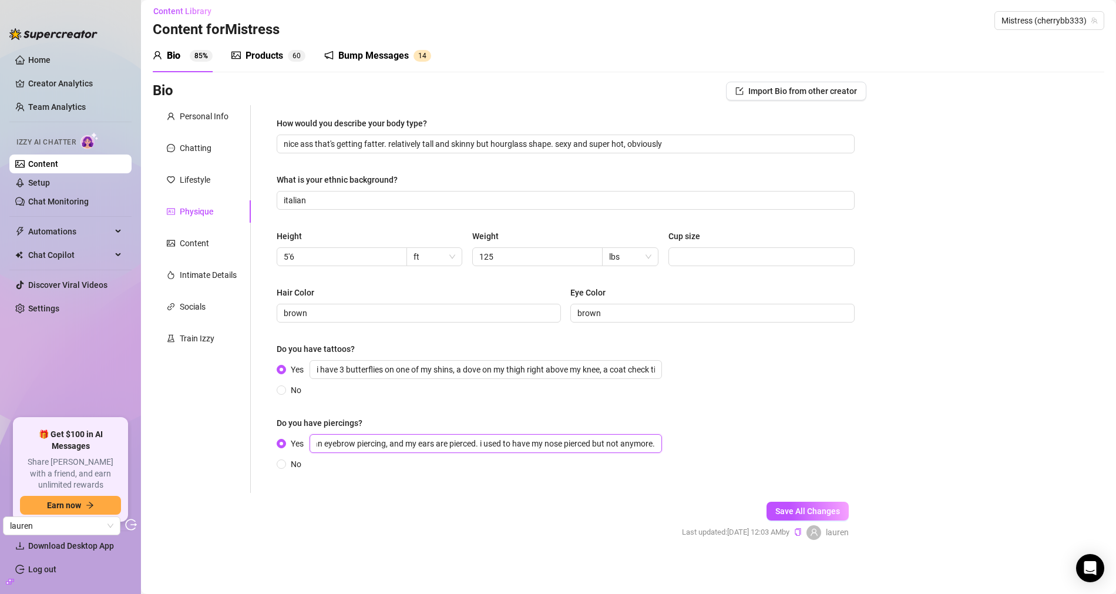
click at [678, 457] on div "Yes one of my nipples is pierced (my right one), i have an eyebrow piercing, an…" at bounding box center [566, 452] width 578 height 36
click at [706, 431] on div "Do you have piercings?" at bounding box center [566, 425] width 578 height 18
click at [216, 240] on div "Content" at bounding box center [202, 243] width 98 height 22
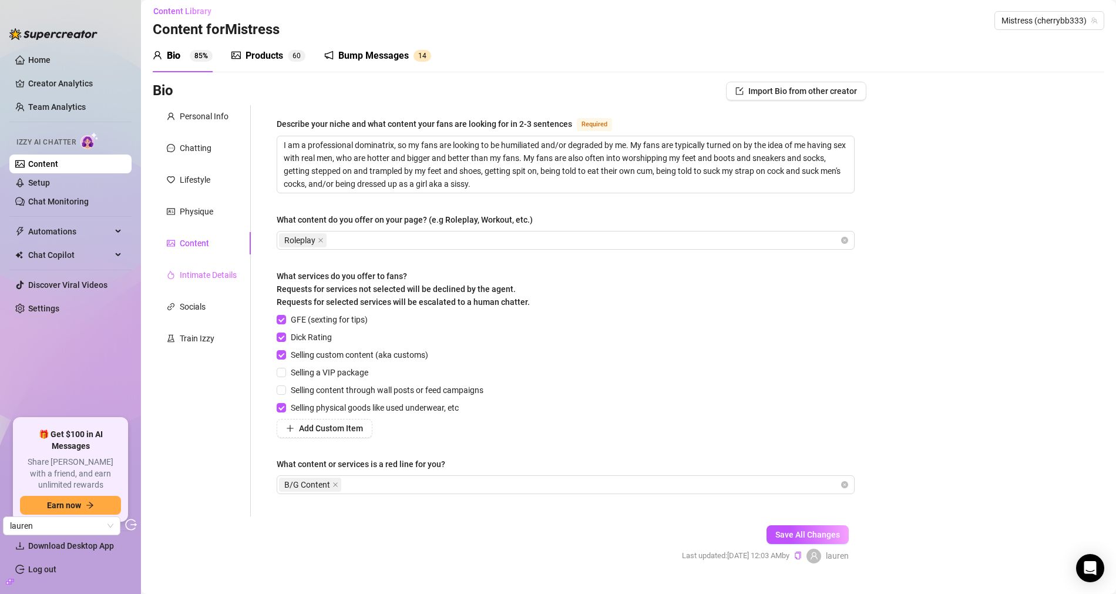
click at [207, 265] on div "Intimate Details" at bounding box center [202, 275] width 98 height 22
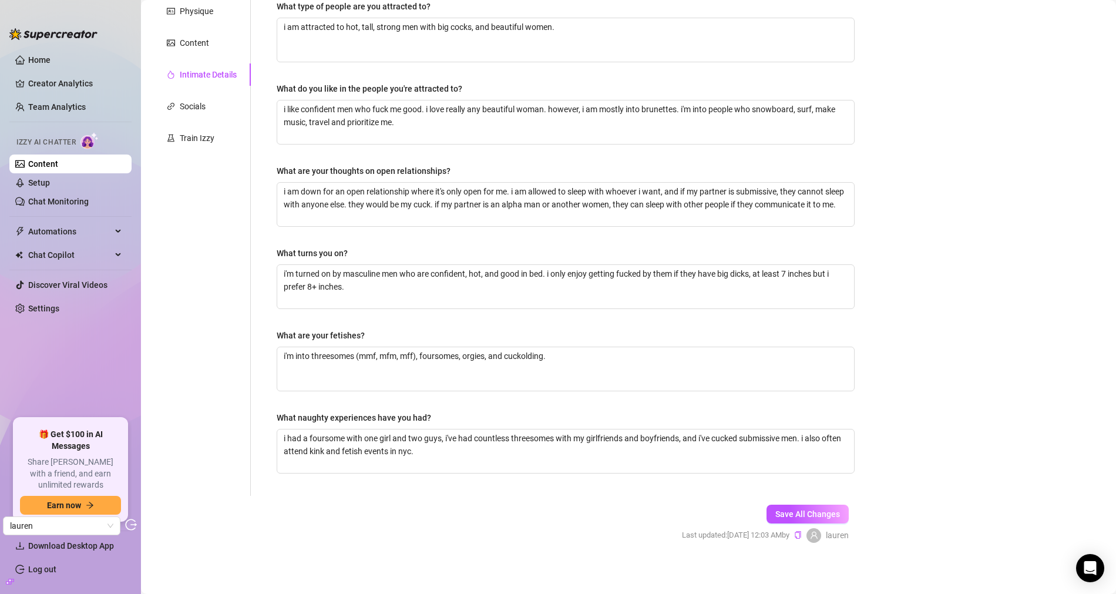
scroll to position [85, 0]
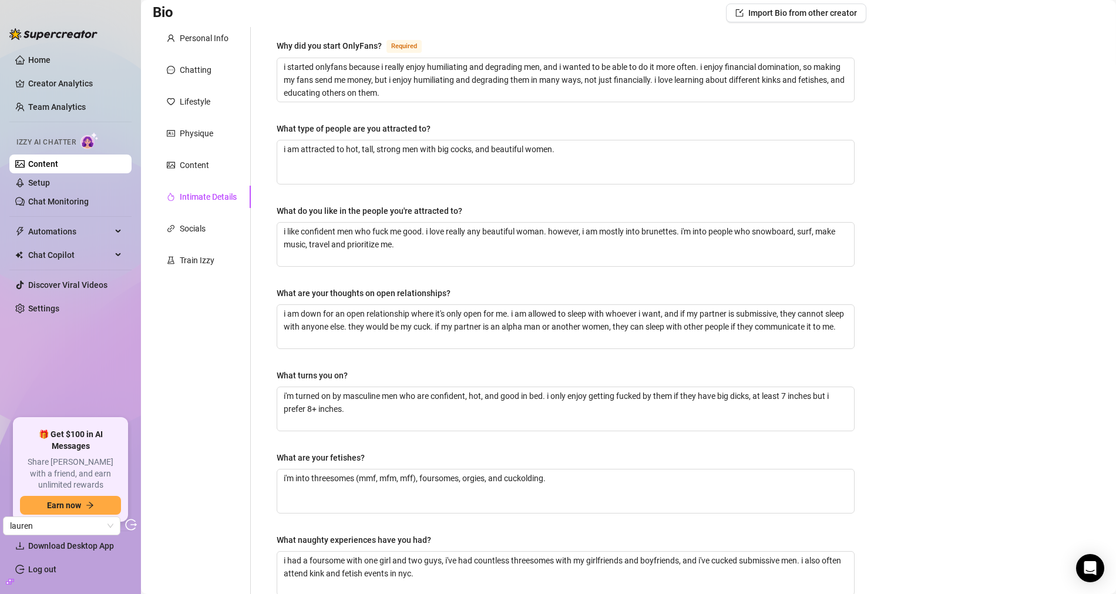
click at [203, 241] on div "Personal Info Chatting Lifestyle Physique Content Intimate Details Socials Trai…" at bounding box center [202, 322] width 98 height 591
click at [203, 234] on div "Socials" at bounding box center [193, 228] width 26 height 13
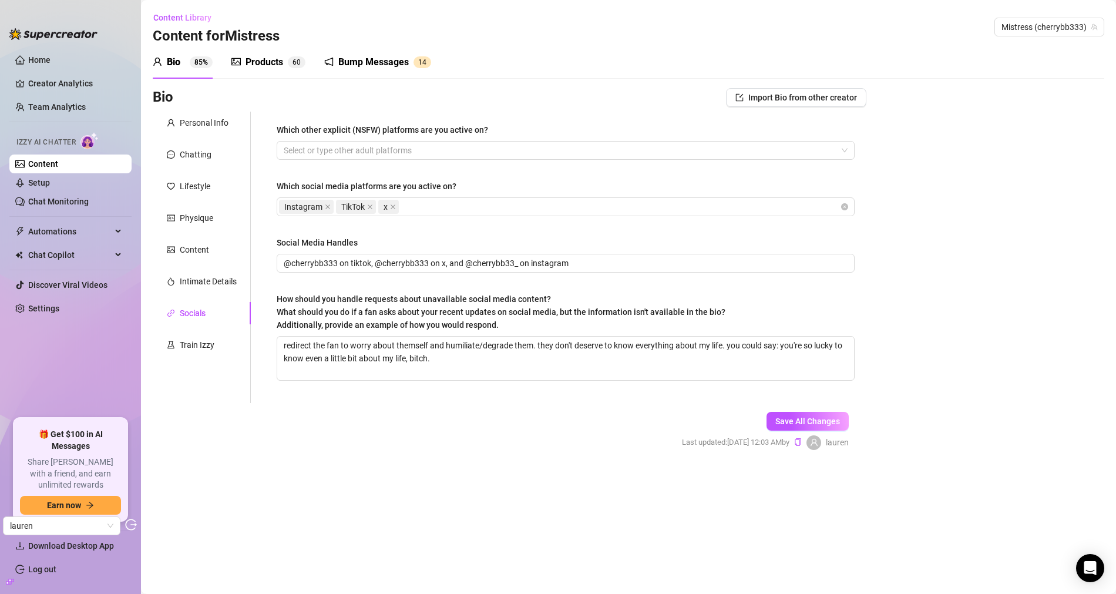
scroll to position [0, 0]
click at [190, 352] on div "Train Izzy" at bounding box center [202, 345] width 98 height 22
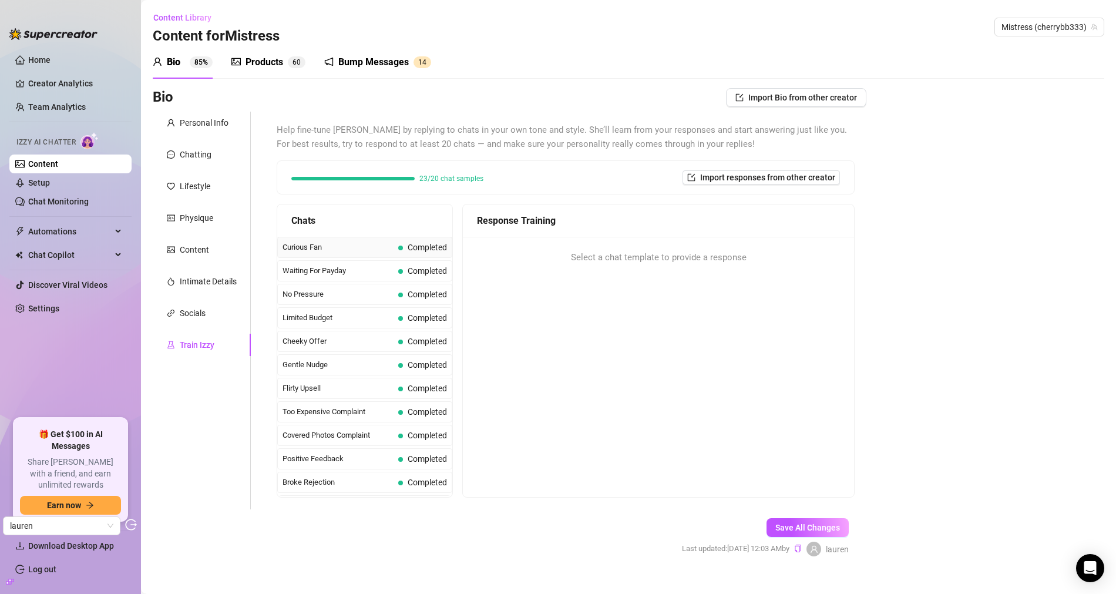
click at [342, 250] on span "Curious Fan" at bounding box center [337, 247] width 111 height 12
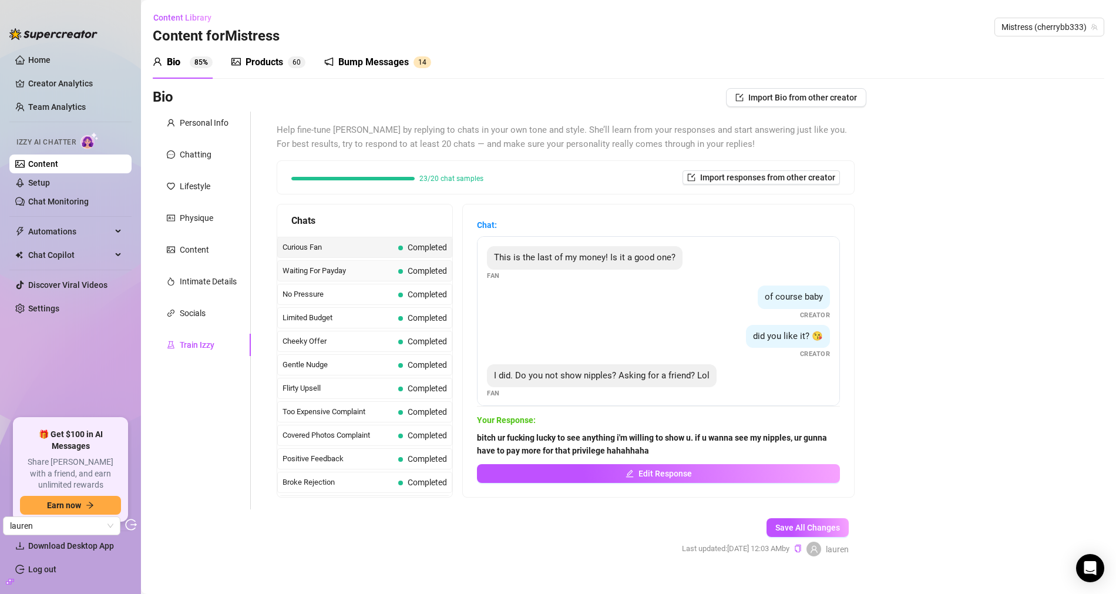
click at [342, 271] on span "Waiting For Payday" at bounding box center [337, 271] width 111 height 12
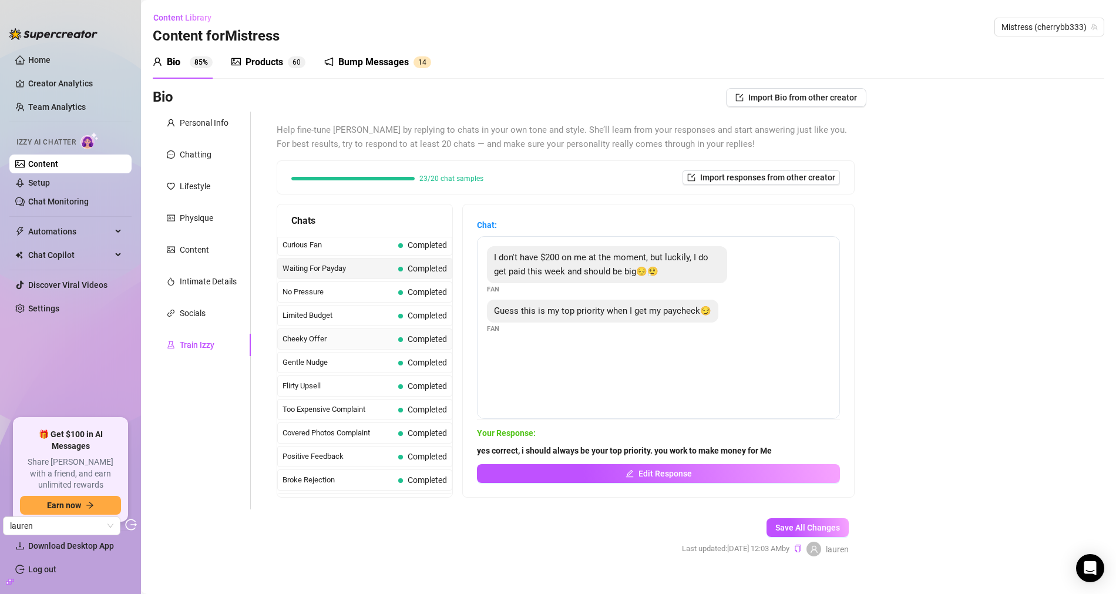
scroll to position [5, 0]
click at [344, 288] on span "No Pressure" at bounding box center [337, 290] width 111 height 12
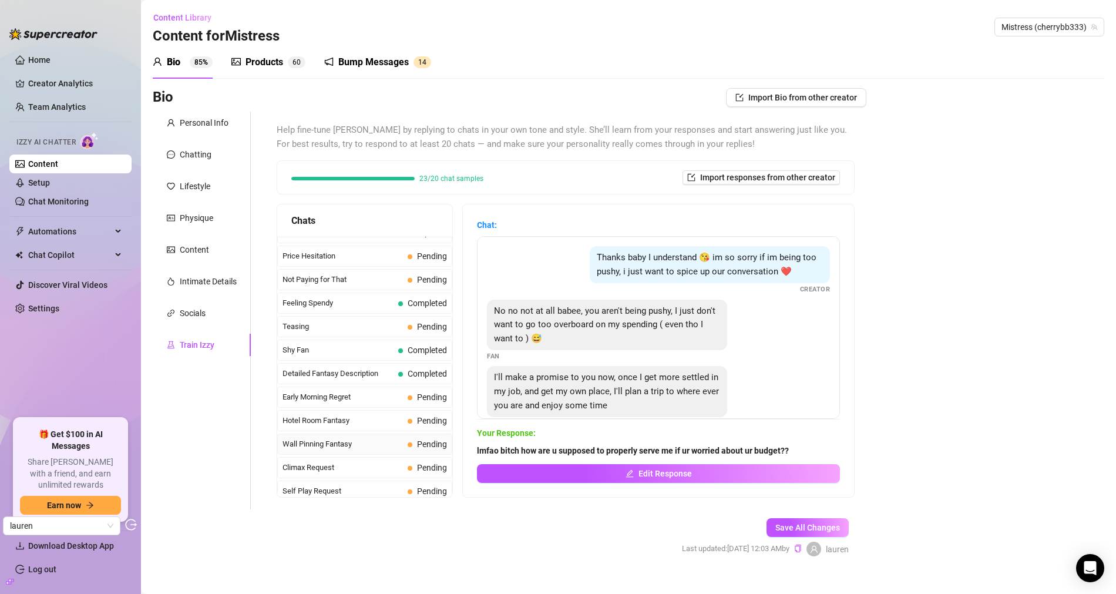
scroll to position [447, 0]
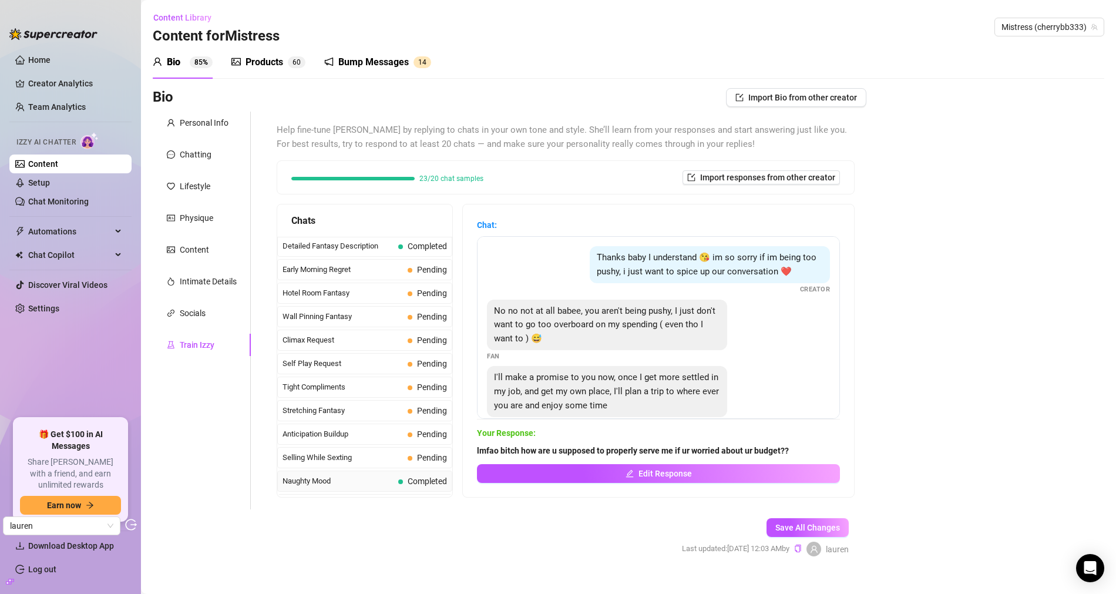
click at [324, 475] on span "Naughty Mood" at bounding box center [337, 481] width 111 height 12
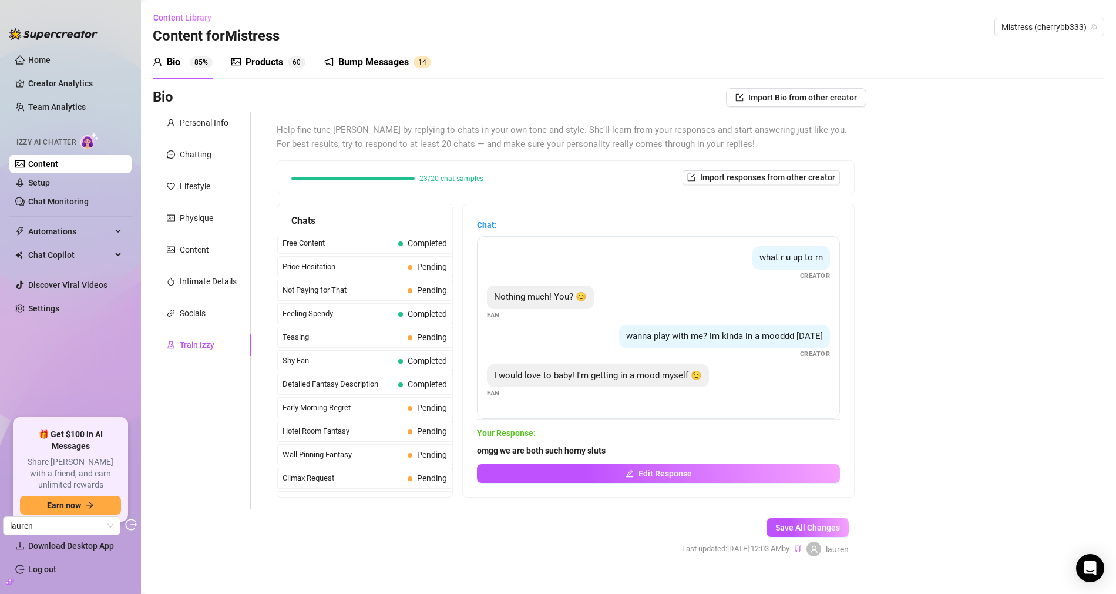
scroll to position [169, 0]
click at [346, 448] on span "Feeling Spendy" at bounding box center [337, 454] width 111 height 12
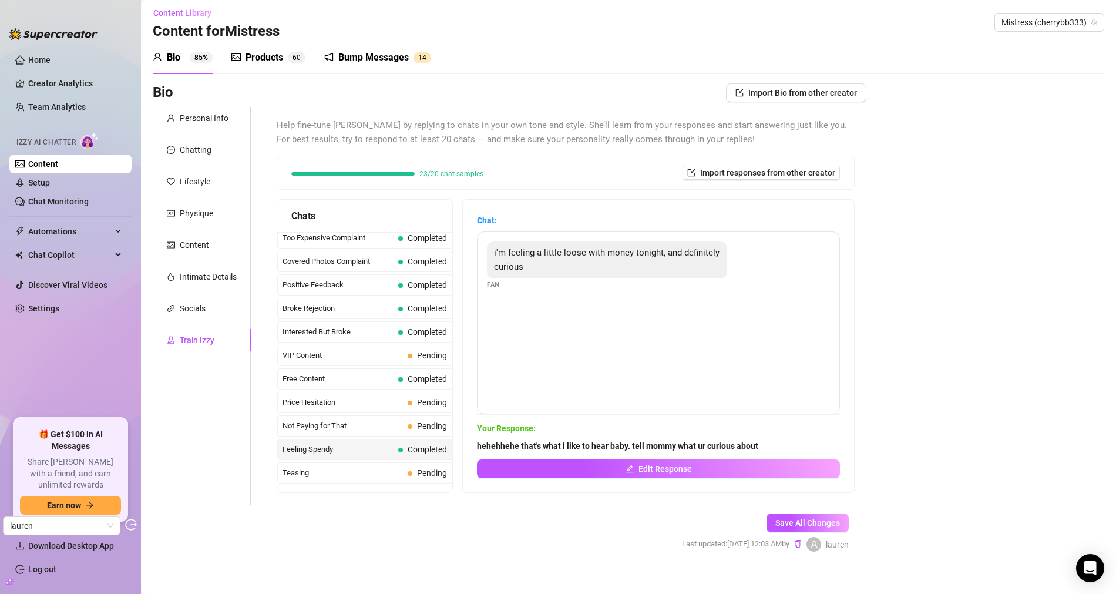
scroll to position [5, 0]
click at [342, 490] on span "Shy Fan" at bounding box center [337, 496] width 111 height 12
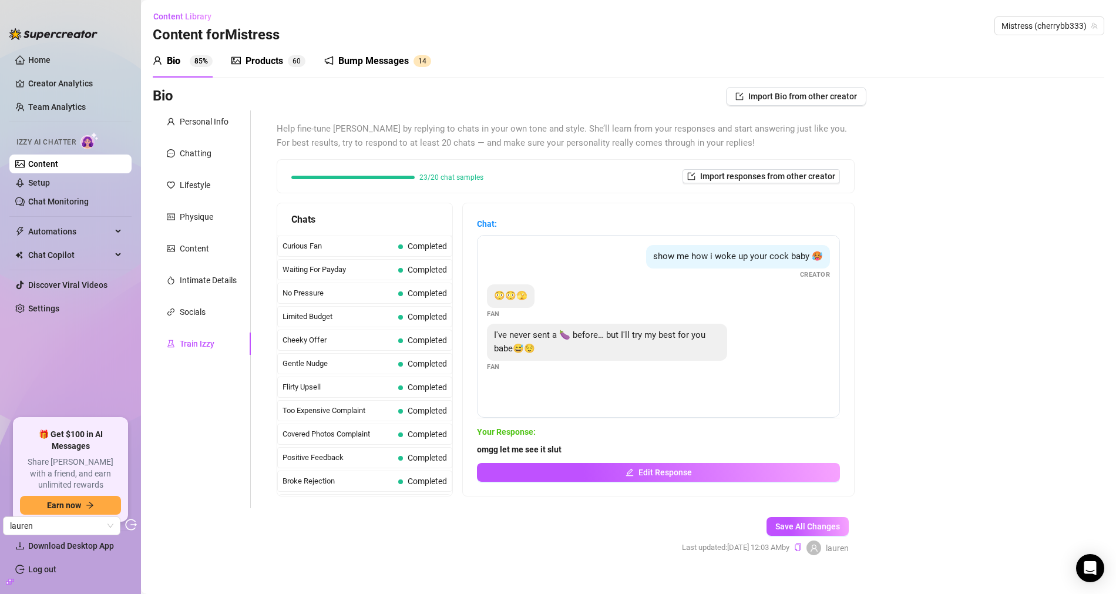
scroll to position [0, 0]
click at [389, 69] on div "Bump Messages 1 4" at bounding box center [377, 62] width 107 height 33
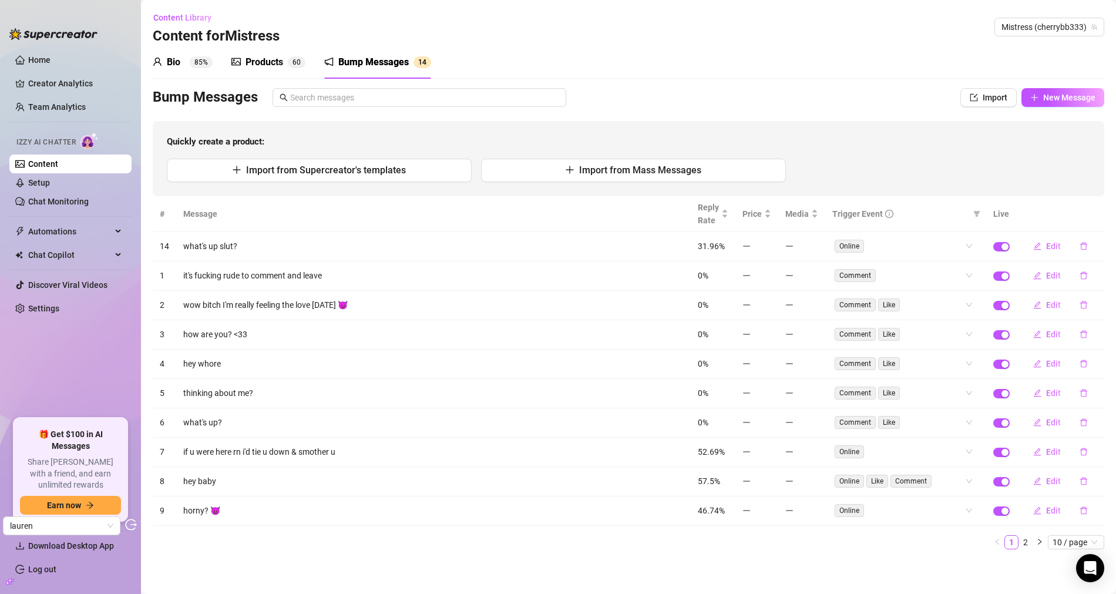
click at [261, 68] on div "Products" at bounding box center [264, 62] width 38 height 14
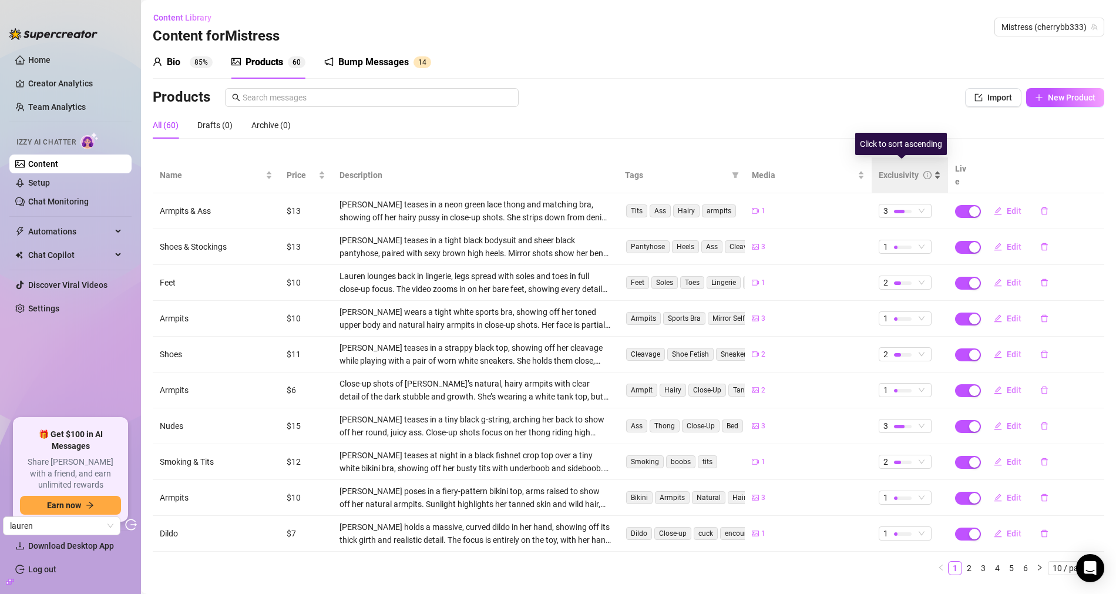
click at [885, 170] on div "Exclusivity" at bounding box center [898, 175] width 40 height 13
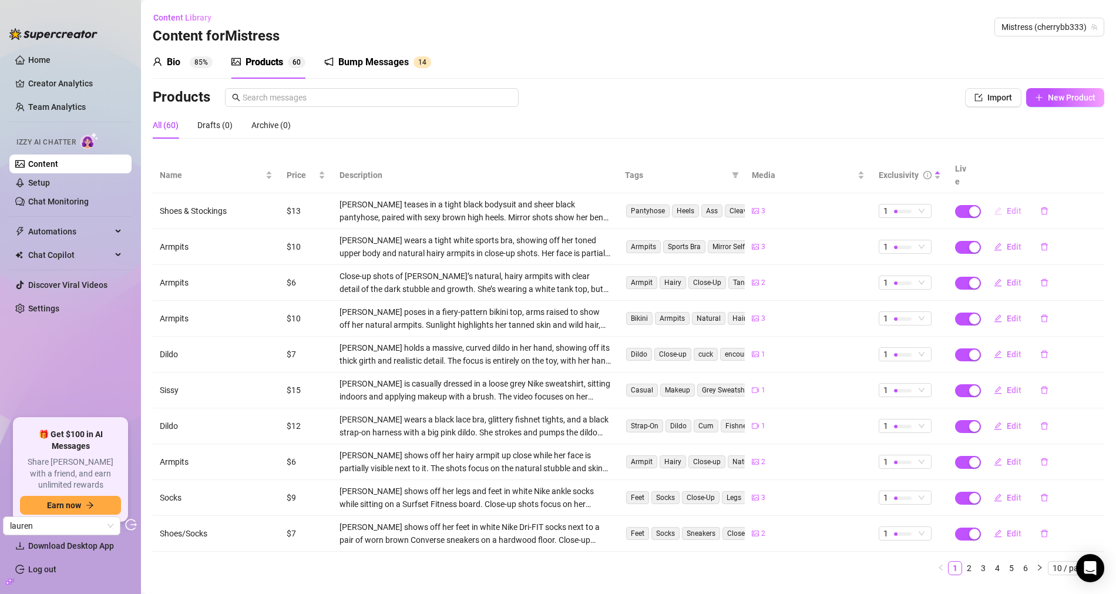
click at [1006, 206] on span "Edit" at bounding box center [1013, 210] width 15 height 9
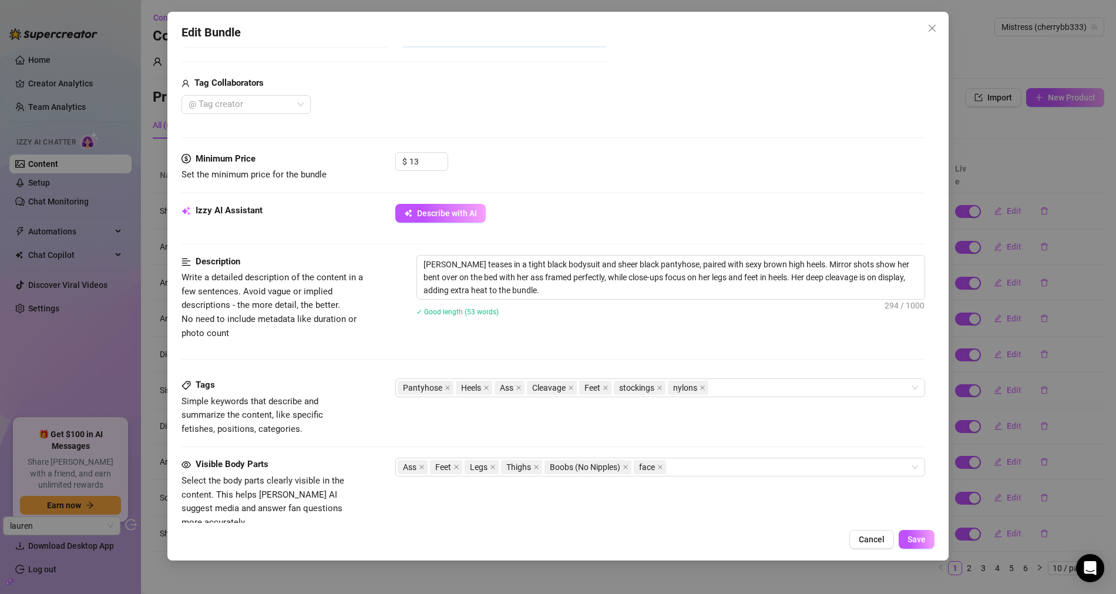
scroll to position [436, 0]
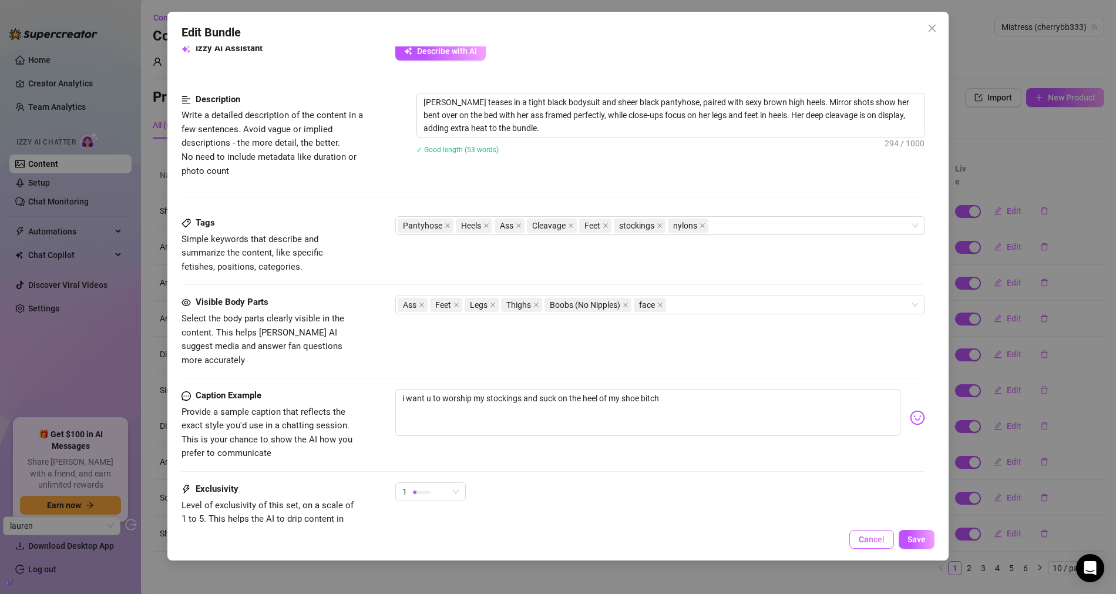
click at [877, 540] on span "Cancel" at bounding box center [871, 538] width 26 height 9
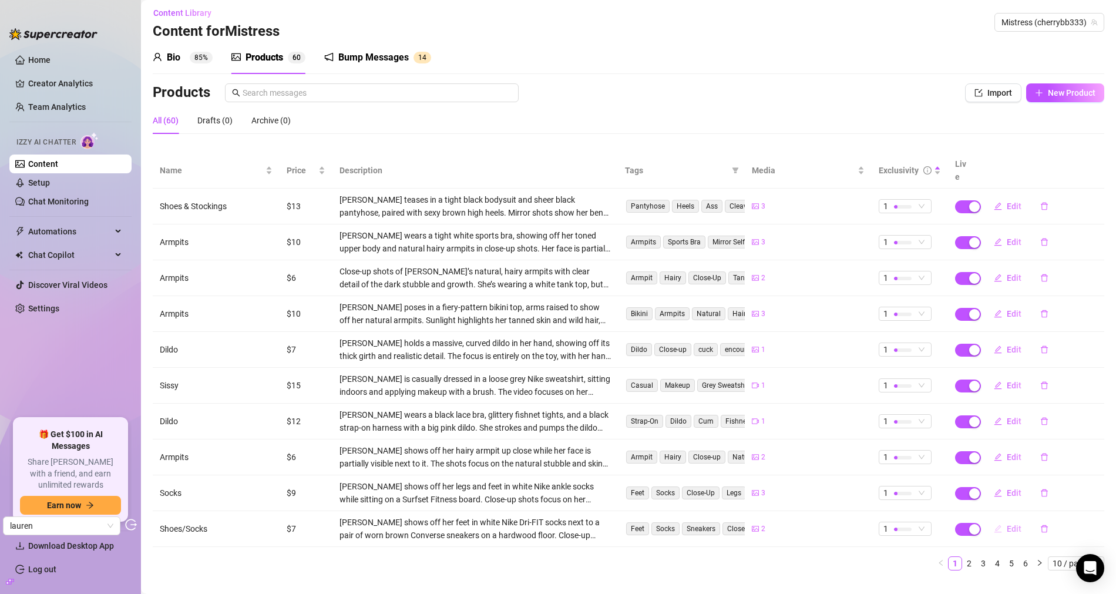
scroll to position [9, 0]
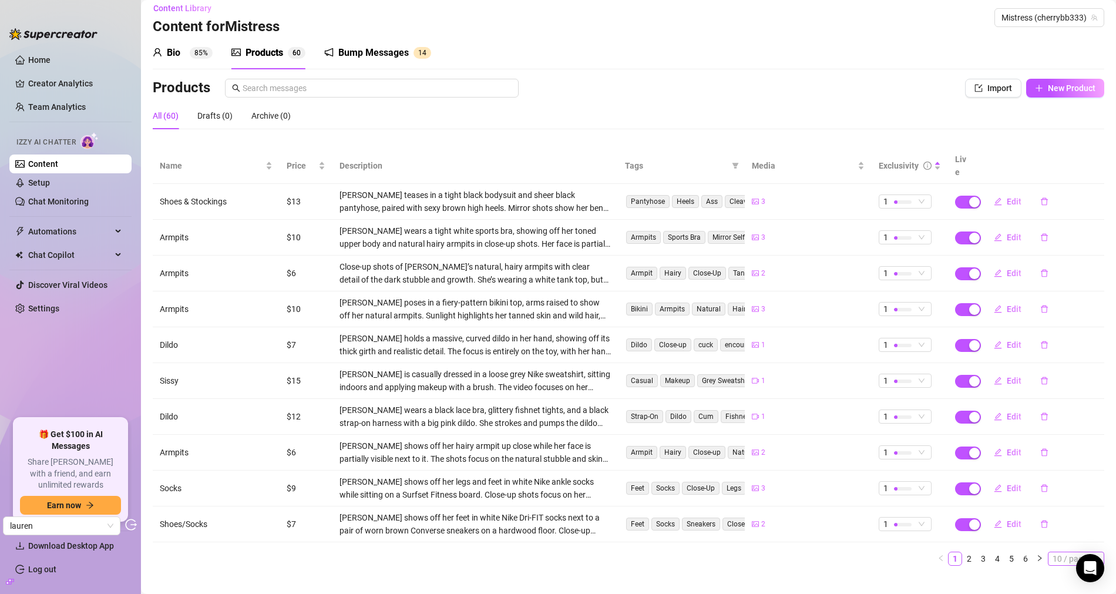
click at [1062, 552] on span "10 / page" at bounding box center [1075, 558] width 47 height 13
click at [1065, 531] on div "100 / page" at bounding box center [1076, 537] width 39 height 13
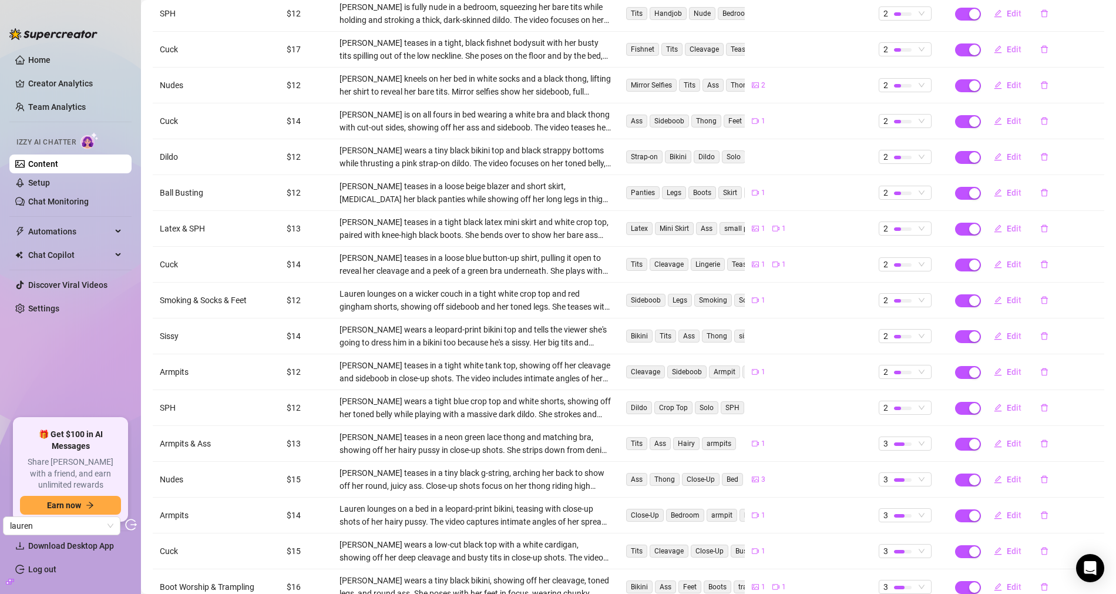
scroll to position [1754, 0]
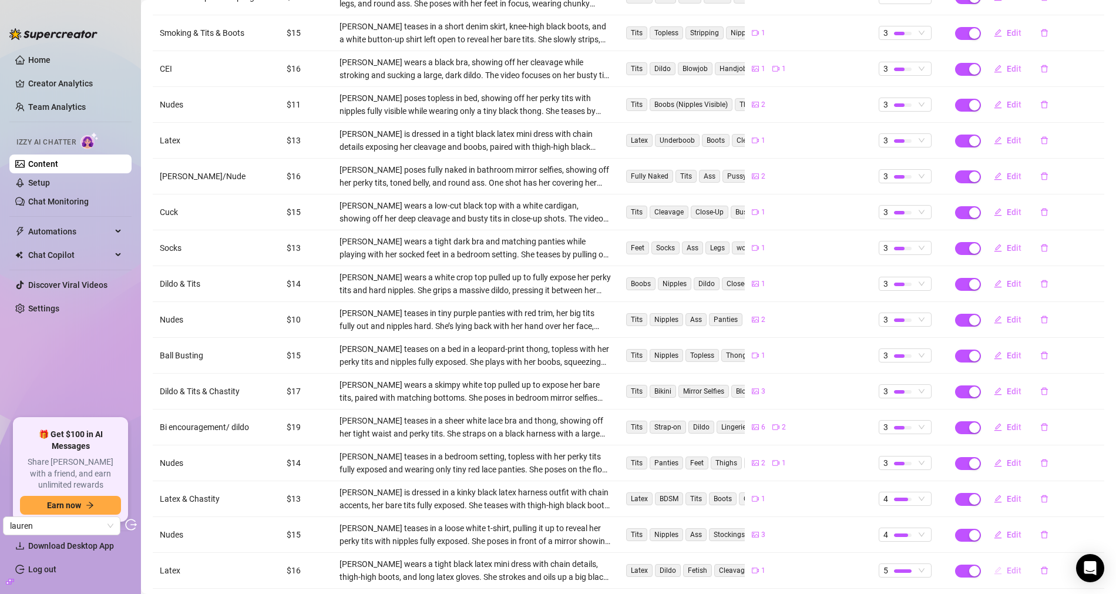
click at [998, 561] on button "Edit" at bounding box center [1007, 570] width 46 height 19
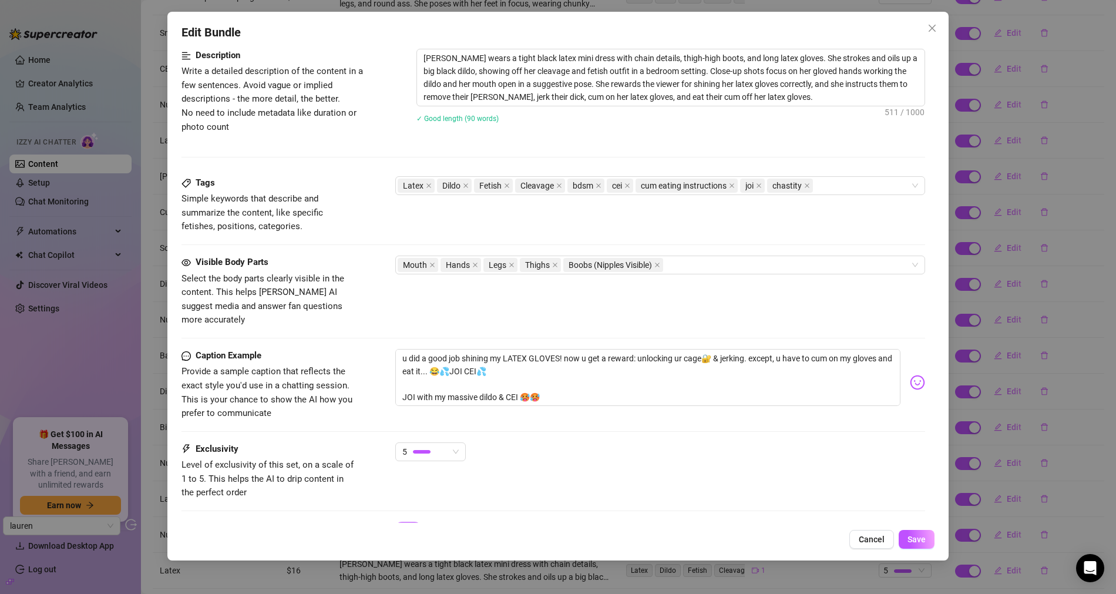
scroll to position [480, 0]
click at [935, 26] on icon "close" at bounding box center [931, 27] width 9 height 9
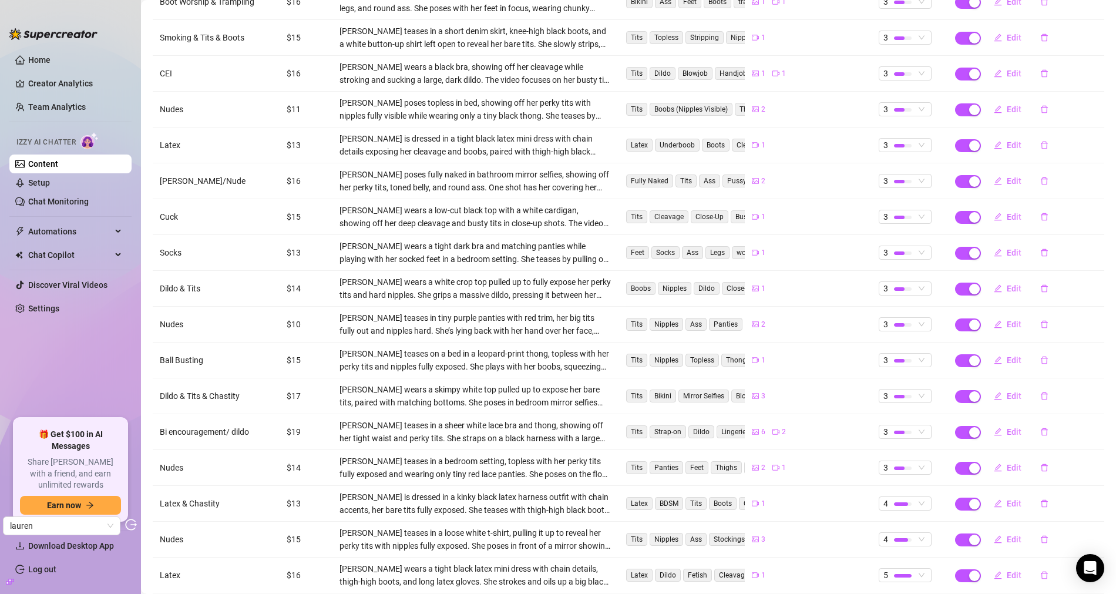
scroll to position [1749, 0]
click at [994, 500] on icon "edit" at bounding box center [998, 504] width 8 height 8
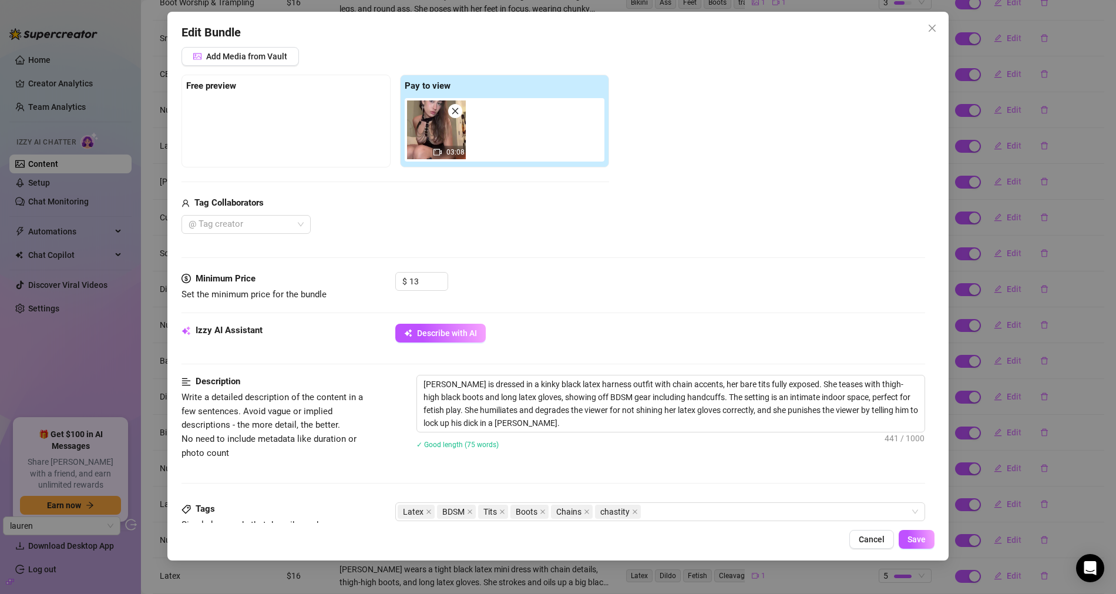
scroll to position [264, 0]
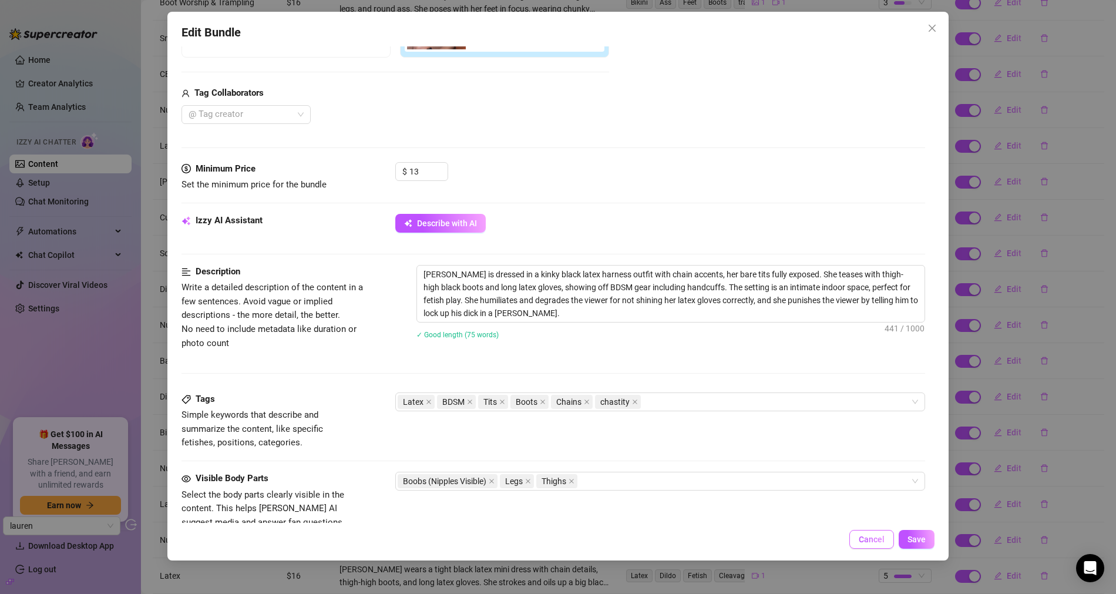
click at [866, 543] on span "Cancel" at bounding box center [871, 538] width 26 height 9
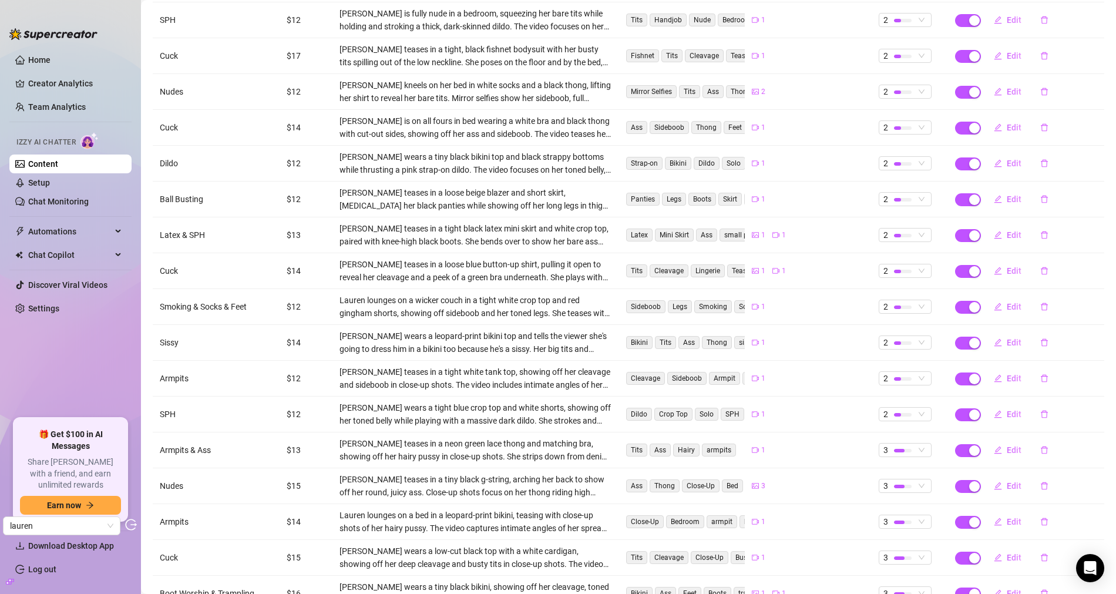
scroll to position [665, 0]
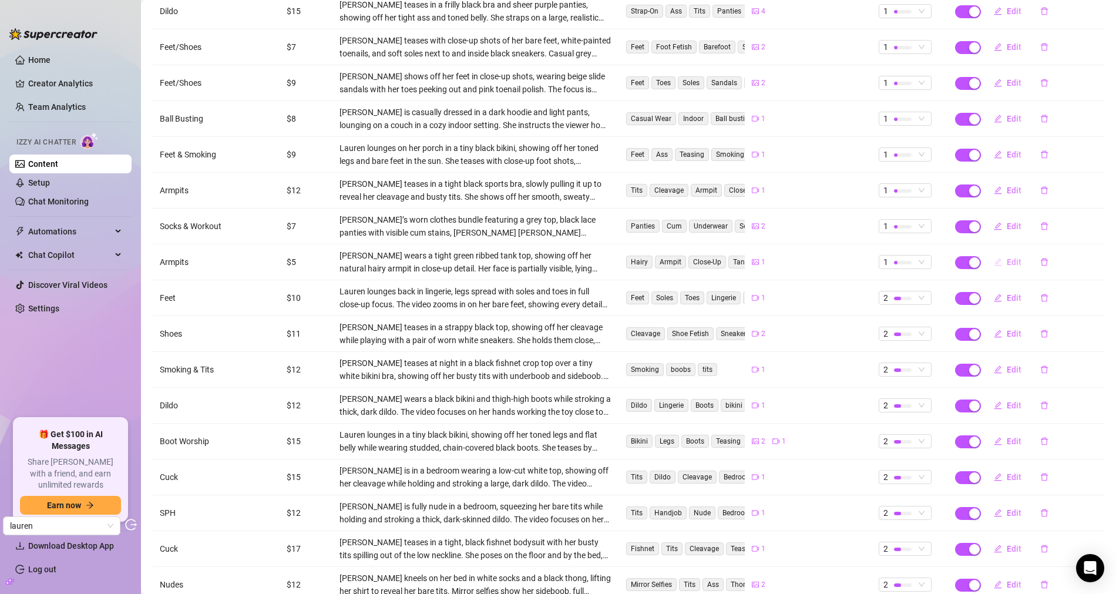
click at [1006, 257] on span "Edit" at bounding box center [1013, 261] width 15 height 9
type textarea "look how cute my armpit looks rn😋"
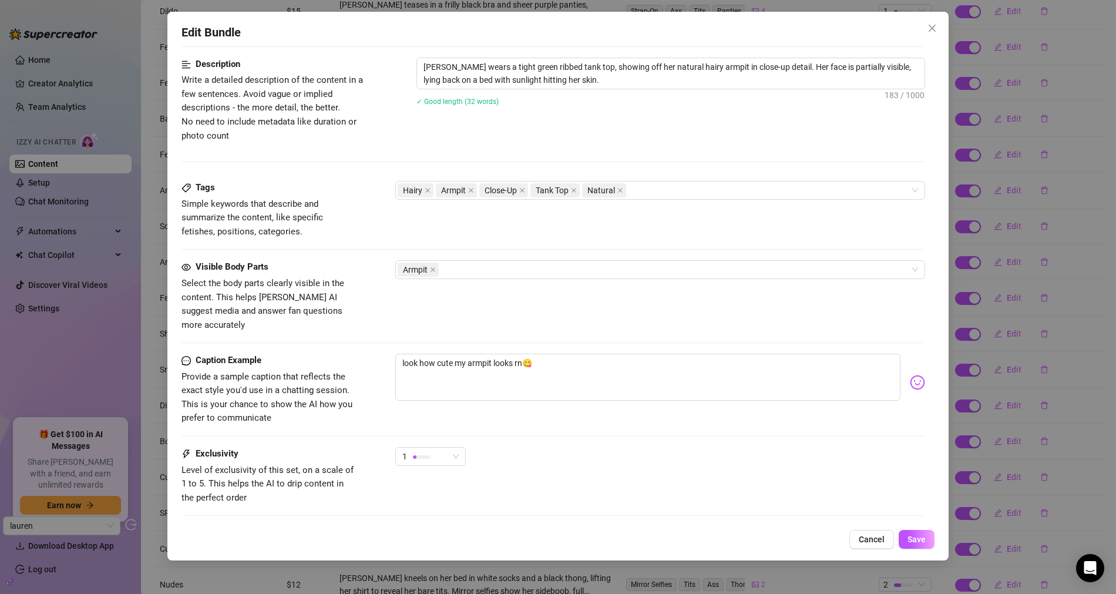
scroll to position [398, 0]
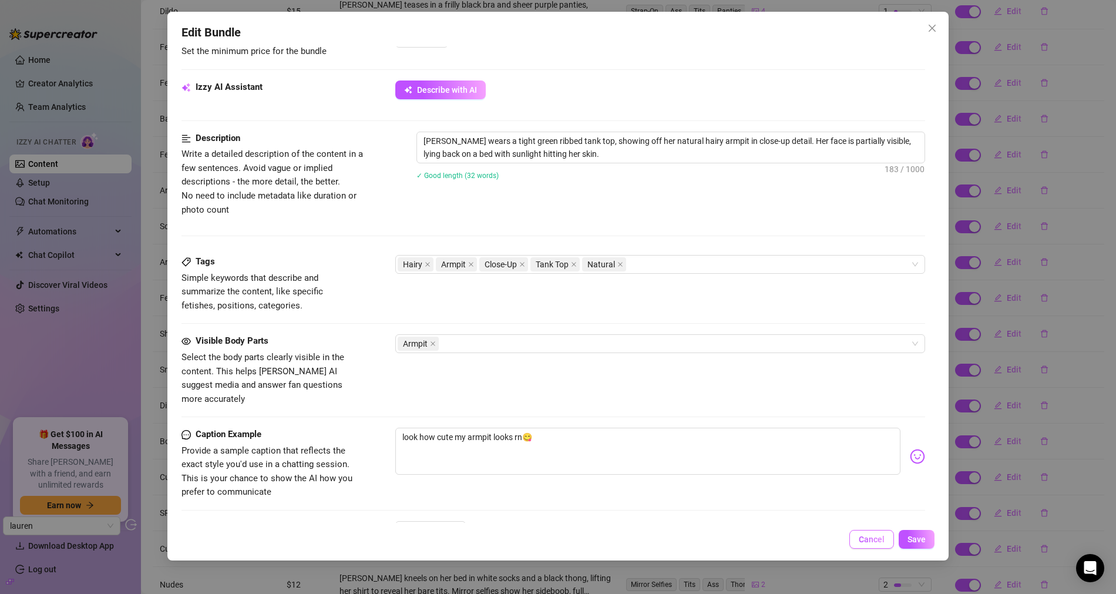
click at [884, 541] on span "Cancel" at bounding box center [871, 538] width 26 height 9
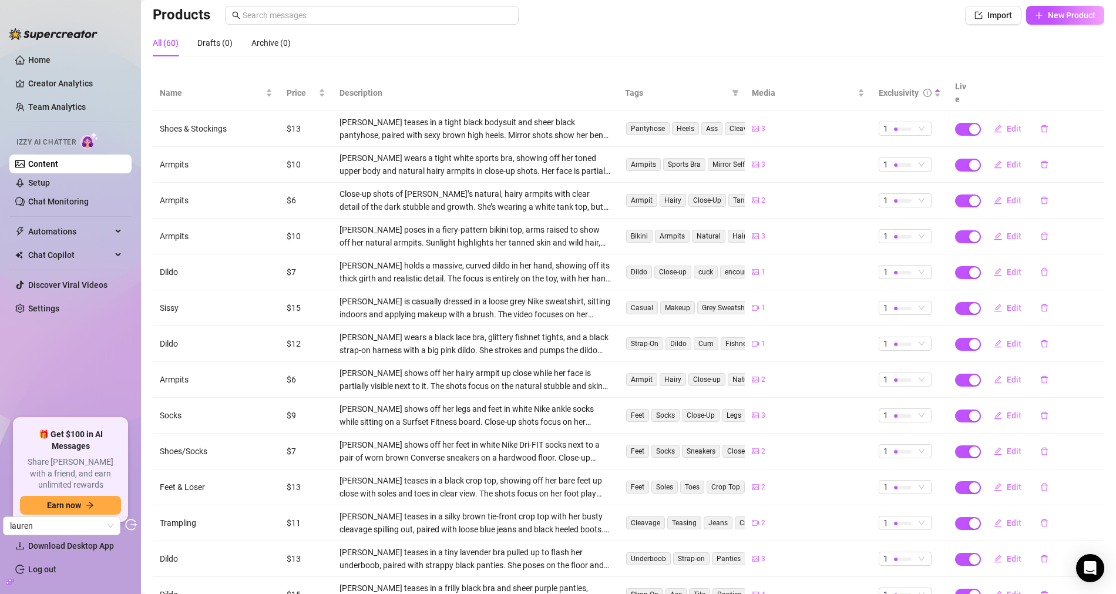
scroll to position [0, 0]
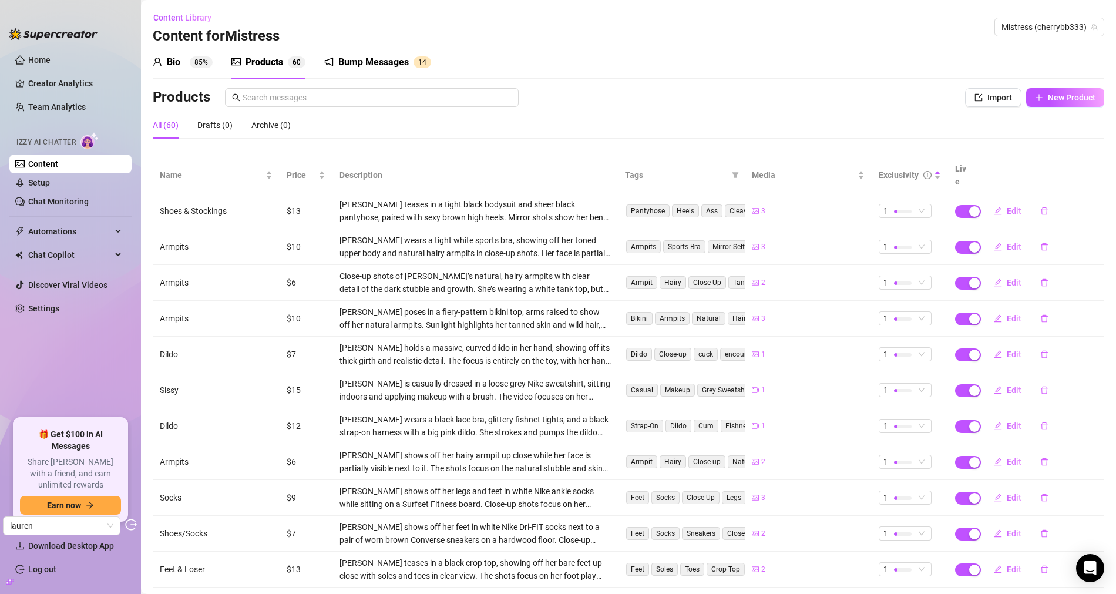
click at [190, 61] on sup "85%" at bounding box center [201, 62] width 23 height 12
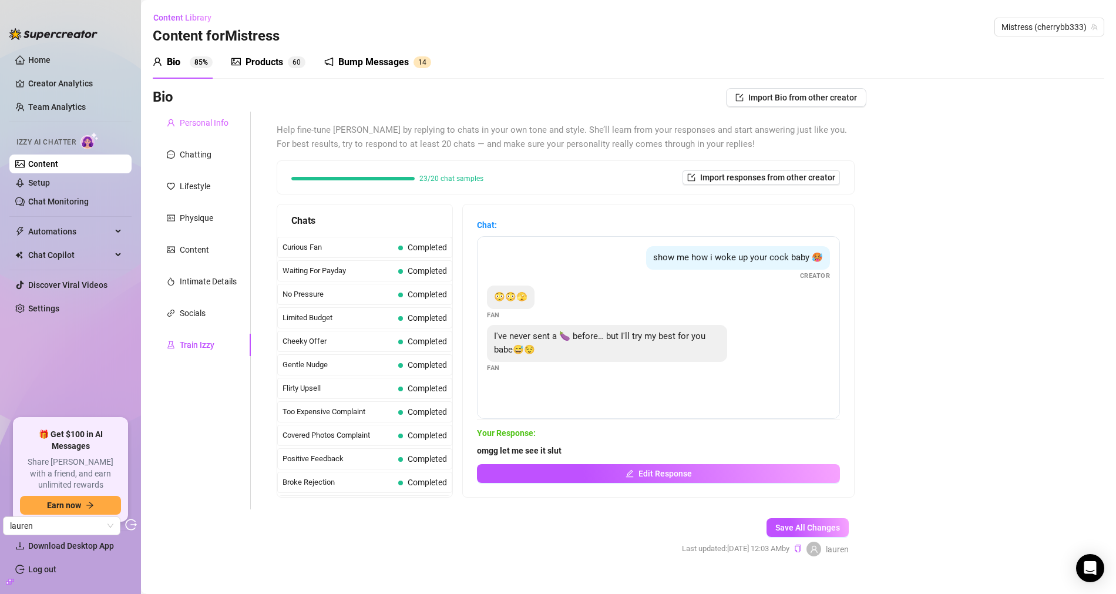
click at [205, 131] on div "Personal Info" at bounding box center [202, 123] width 98 height 22
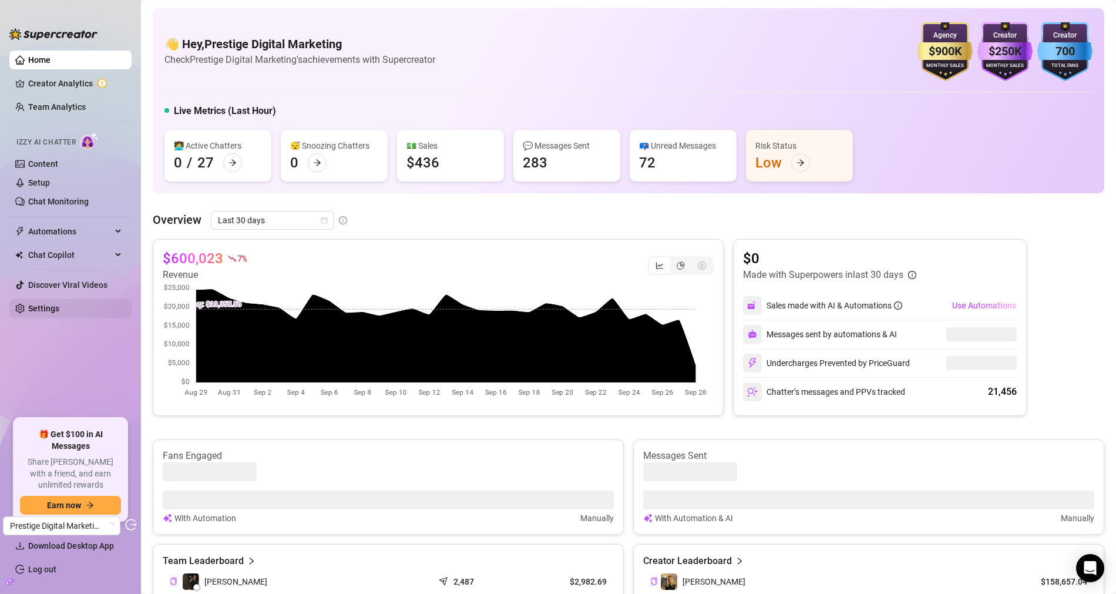
click at [58, 308] on link "Settings" at bounding box center [43, 308] width 31 height 9
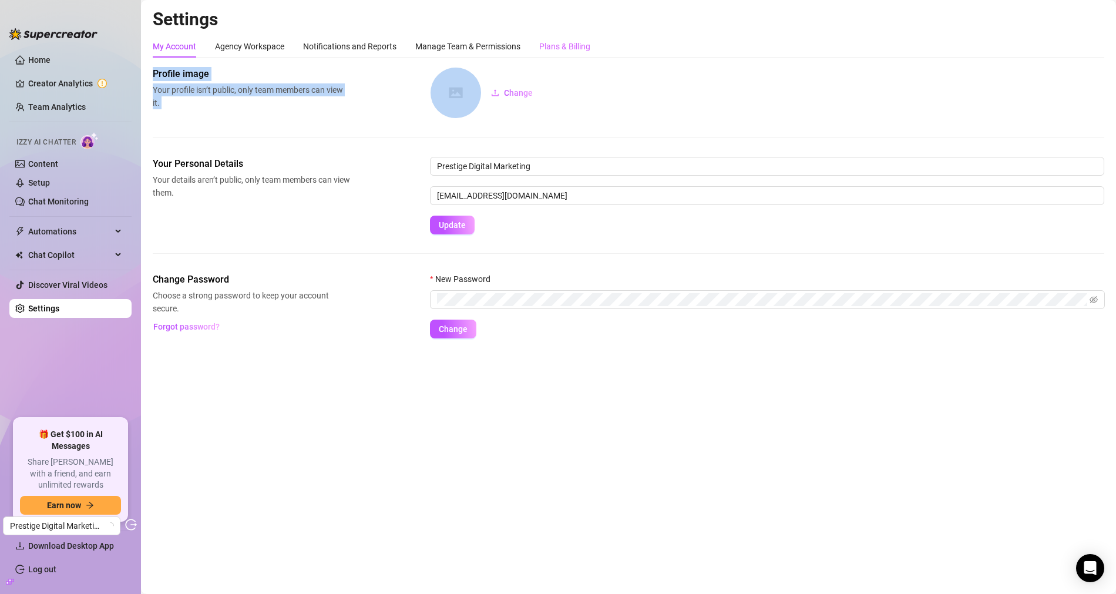
drag, startPoint x: 555, startPoint y: 62, endPoint x: 570, endPoint y: 52, distance: 18.2
click at [556, 62] on div "My Account Agency Workspace Notifications and Reports Manage Team & Permissions…" at bounding box center [628, 186] width 951 height 303
click at [573, 50] on div "Plans & Billing" at bounding box center [564, 46] width 51 height 13
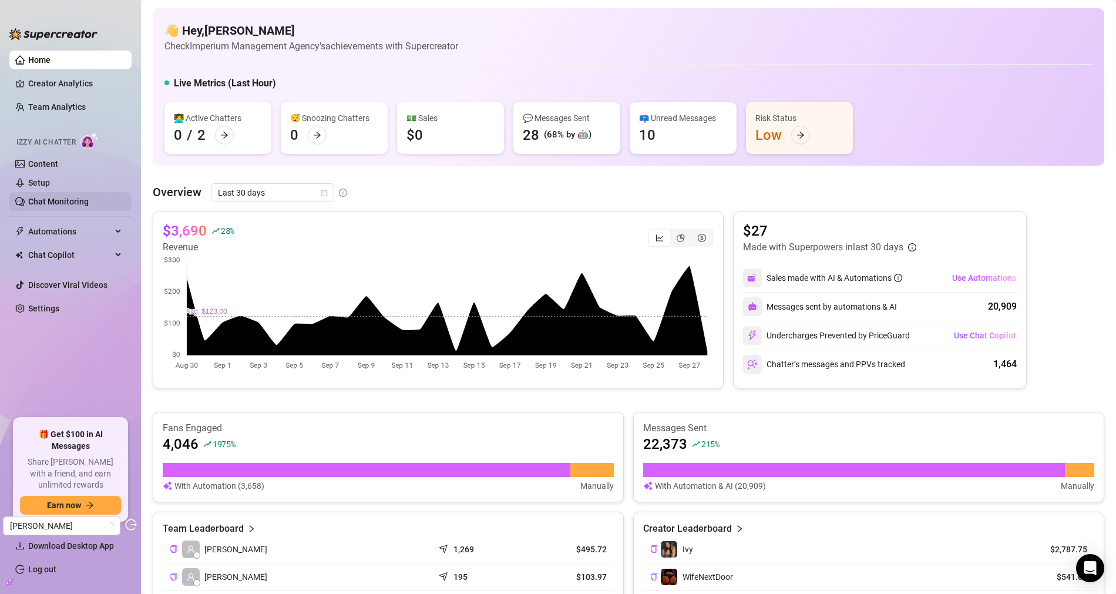
click at [75, 200] on link "Chat Monitoring" at bounding box center [58, 201] width 60 height 9
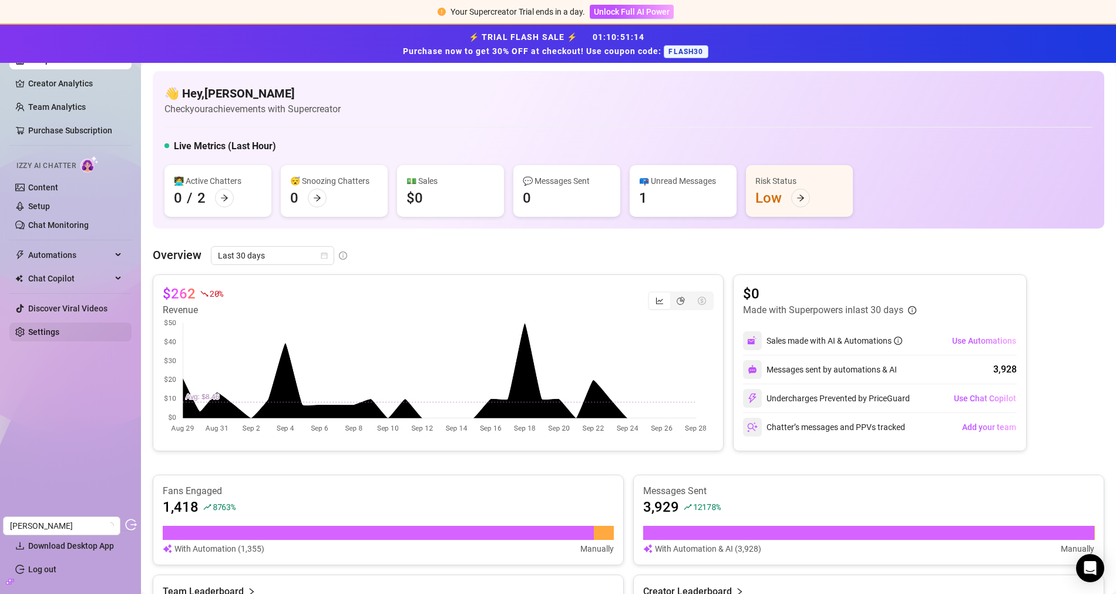
click at [41, 332] on link "Settings" at bounding box center [43, 331] width 31 height 9
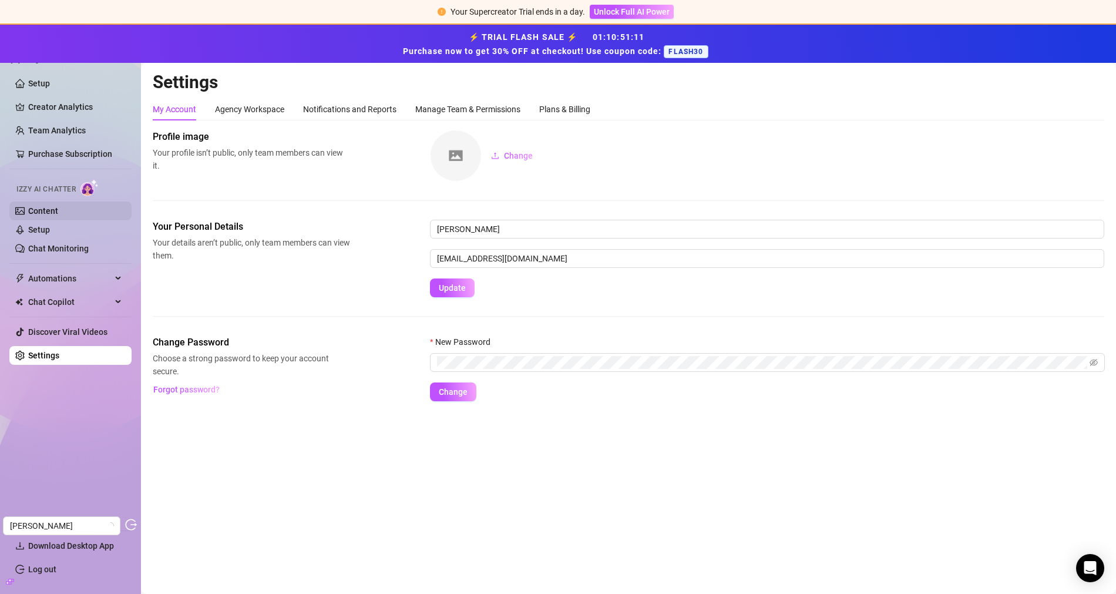
click at [58, 211] on link "Content" at bounding box center [43, 210] width 30 height 9
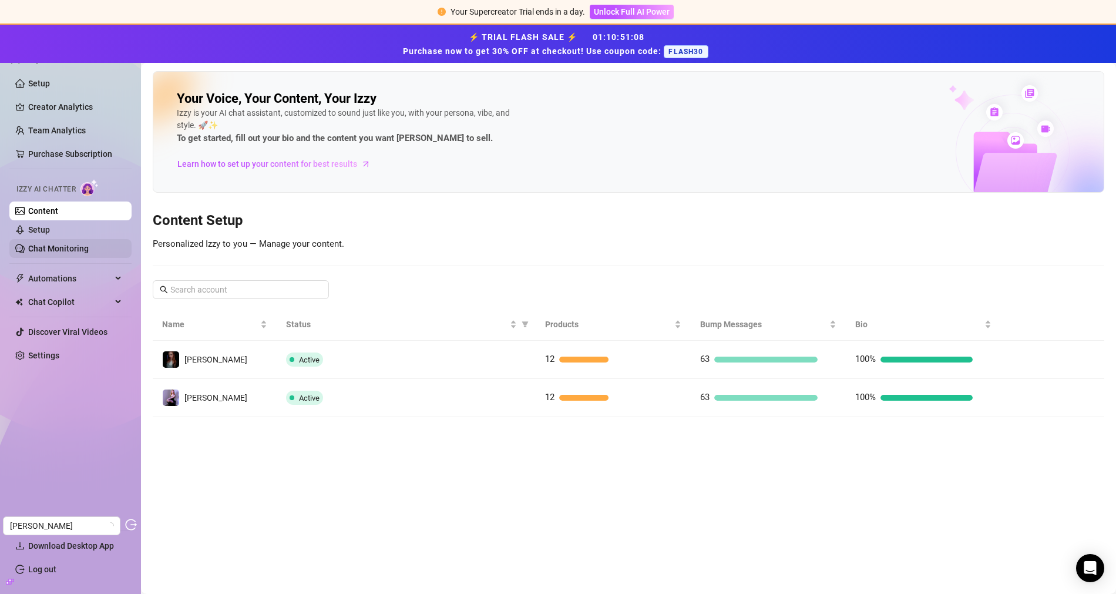
click at [84, 249] on link "Chat Monitoring" at bounding box center [58, 248] width 60 height 9
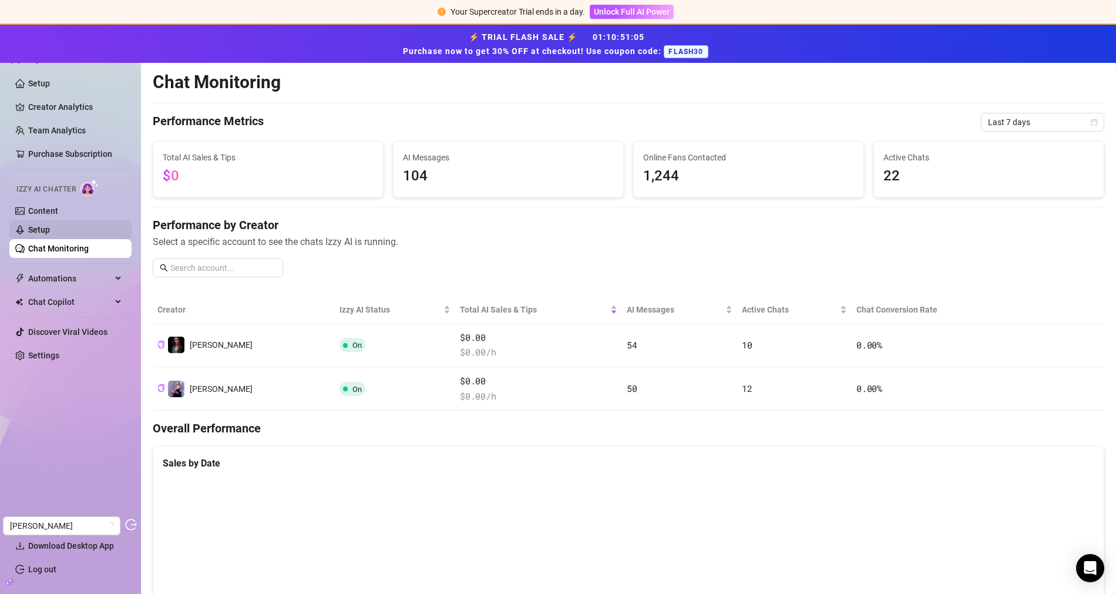
click at [50, 229] on link "Setup" at bounding box center [39, 229] width 22 height 9
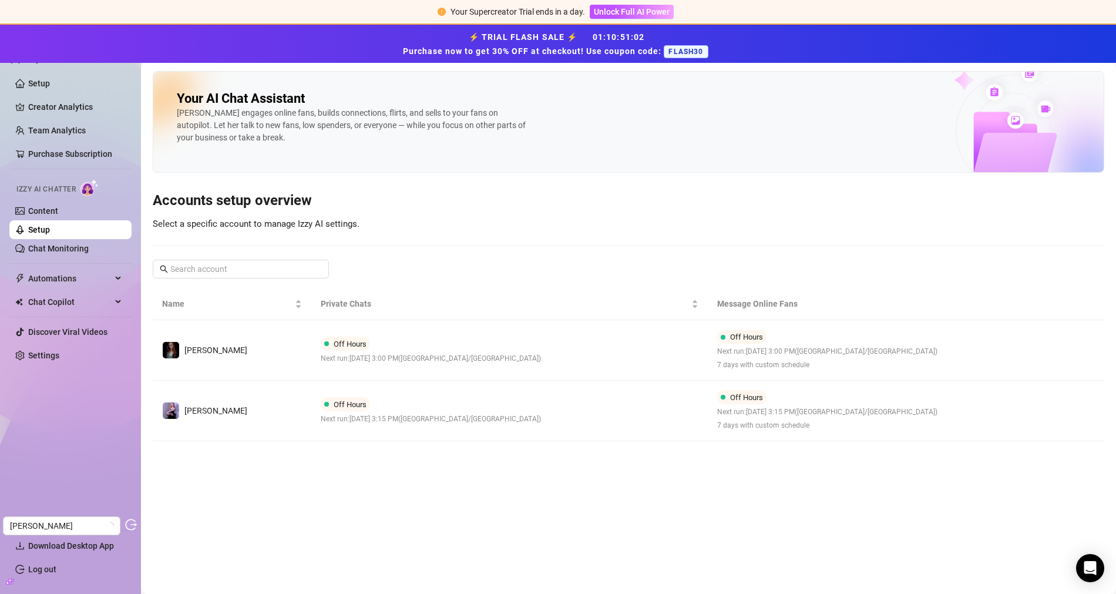
click at [79, 200] on div "Izzy AI Chatter" at bounding box center [69, 187] width 124 height 26
click at [72, 244] on link "Chat Monitoring" at bounding box center [58, 248] width 60 height 9
click at [66, 253] on link "Chat Monitoring" at bounding box center [58, 248] width 60 height 9
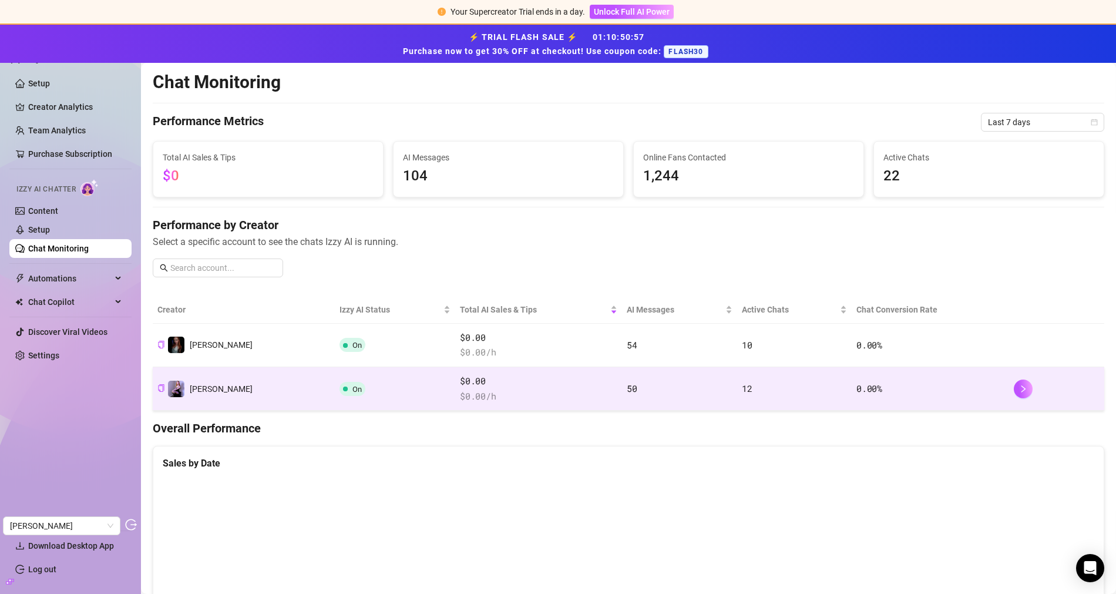
click at [354, 370] on td "On" at bounding box center [395, 388] width 120 height 43
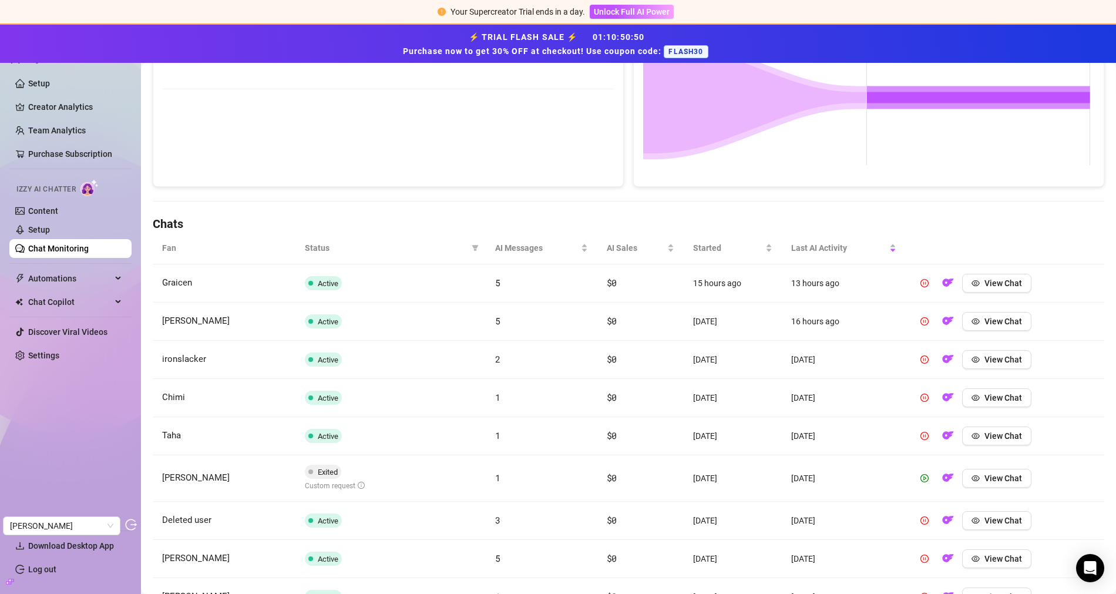
scroll to position [292, 0]
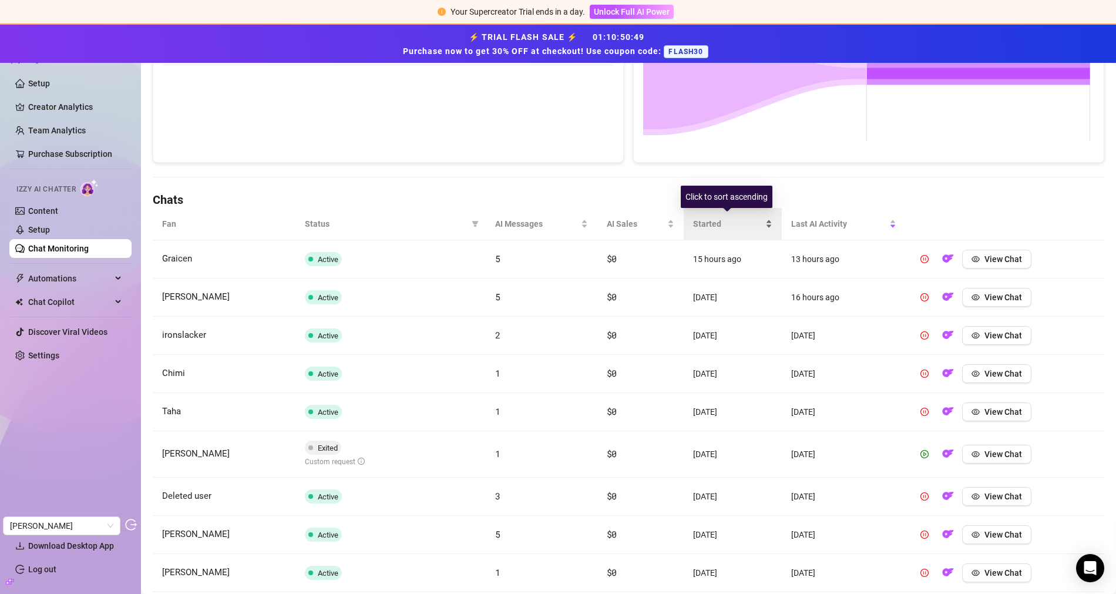
click at [711, 219] on span "Started" at bounding box center [728, 223] width 70 height 13
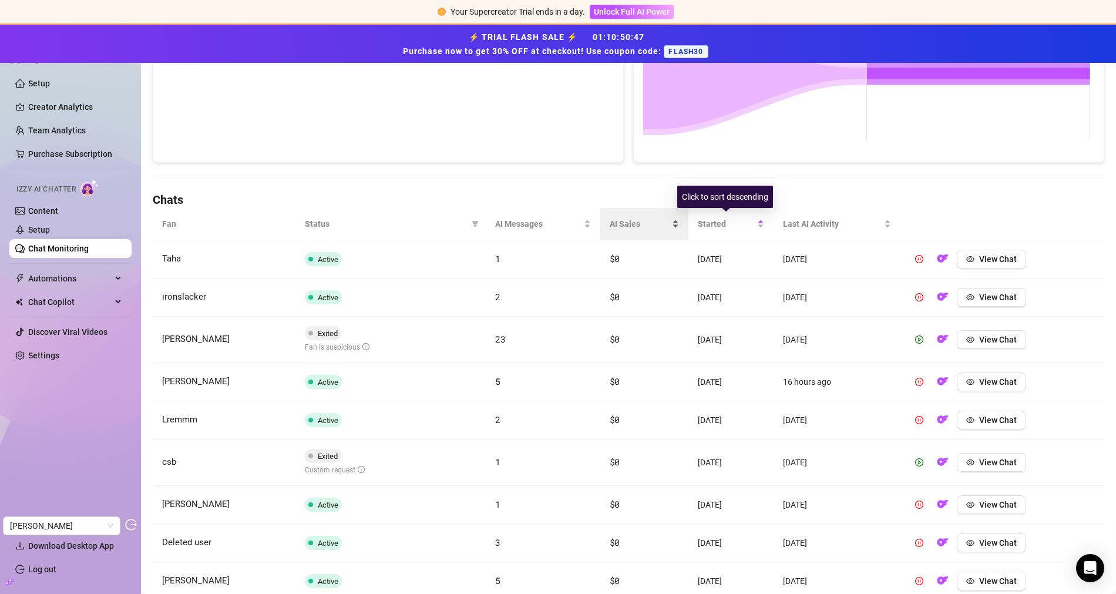
click at [621, 217] on span "AI Sales" at bounding box center [640, 223] width 60 height 13
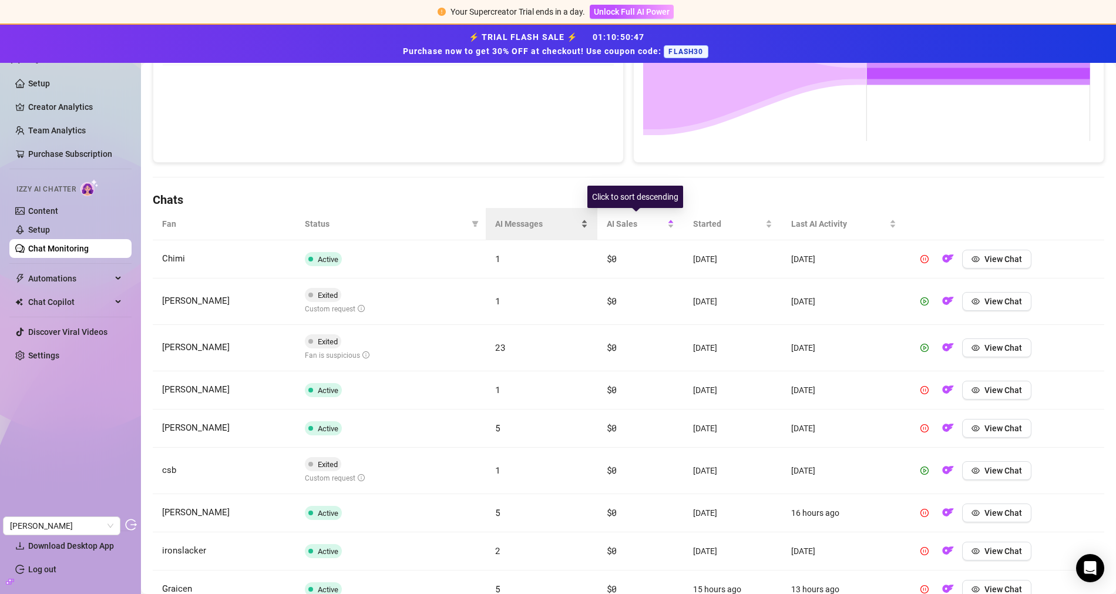
click at [533, 220] on span "AI Messages" at bounding box center [536, 223] width 83 height 13
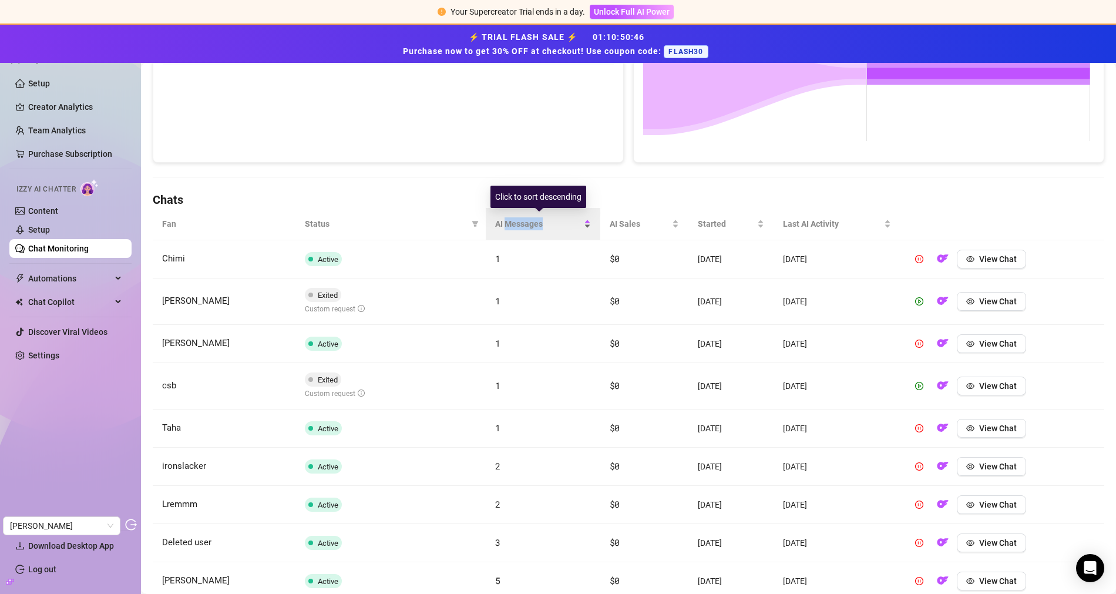
click at [534, 220] on span "AI Messages" at bounding box center [538, 223] width 86 height 13
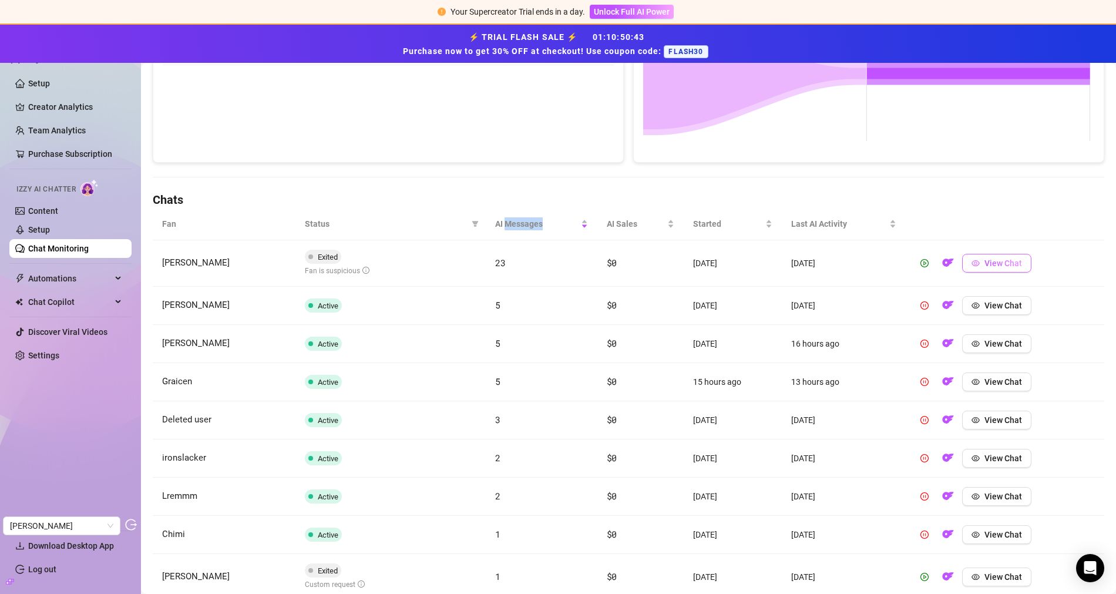
click at [997, 258] on span "View Chat" at bounding box center [1003, 262] width 38 height 9
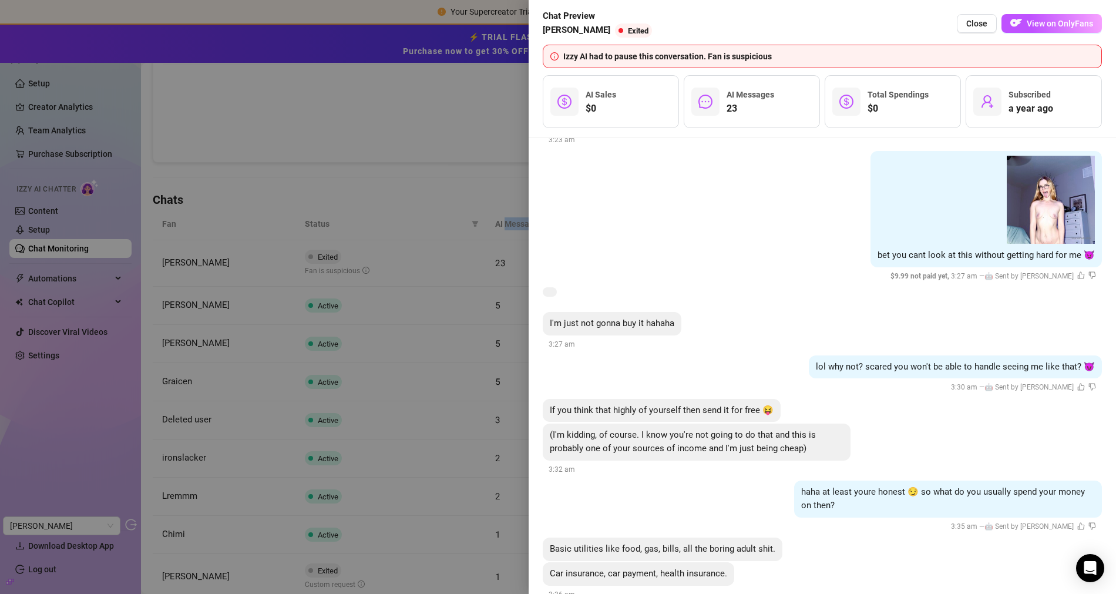
scroll to position [0, 0]
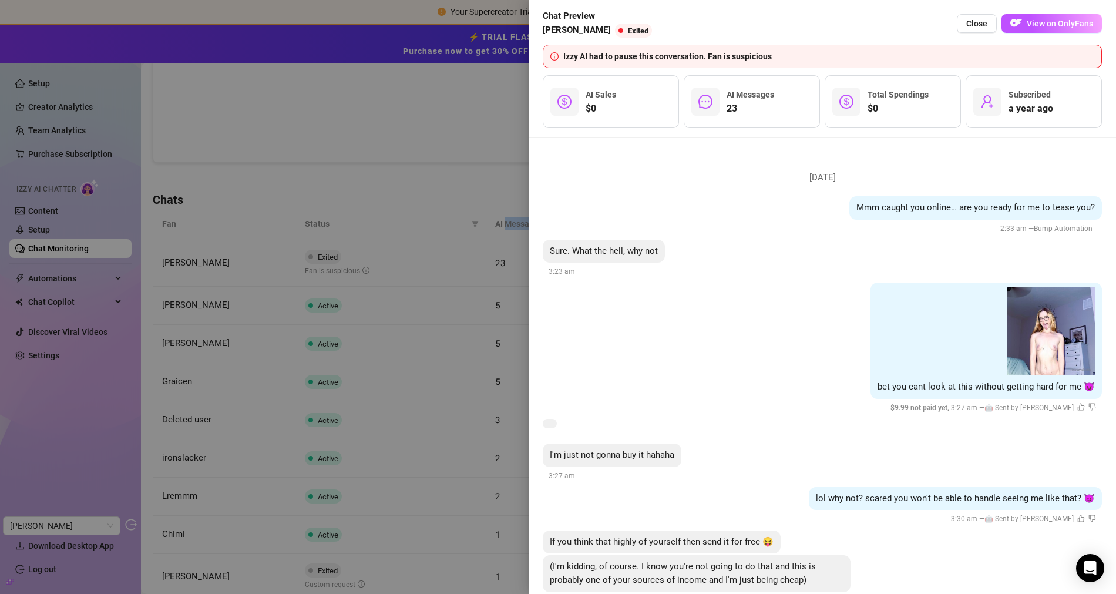
click at [392, 112] on div at bounding box center [558, 297] width 1116 height 594
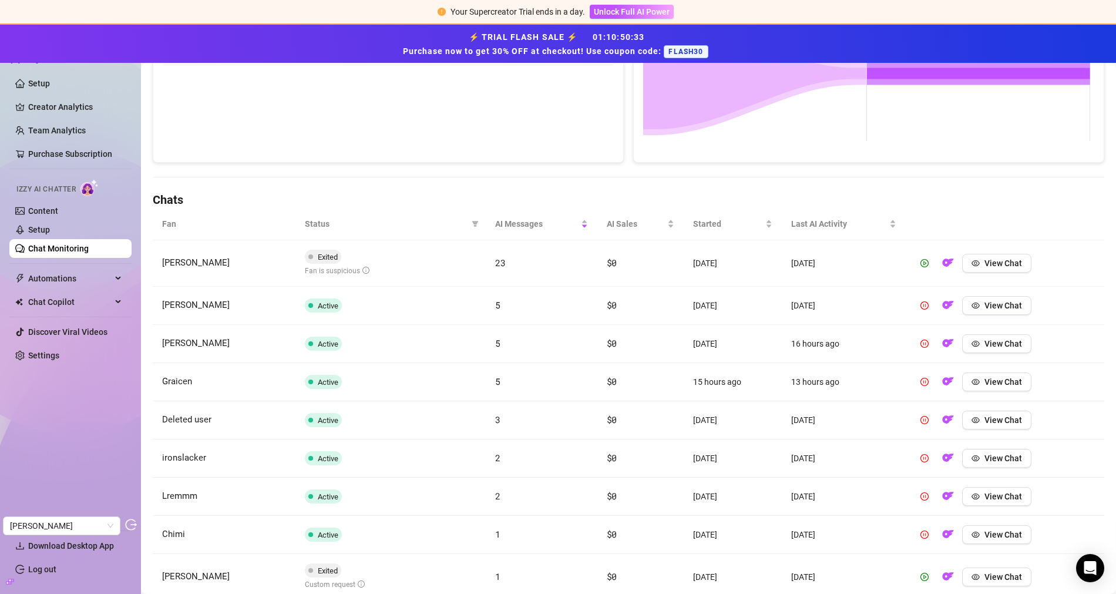
click at [93, 171] on ul "Setup Creator Analytics Team Analytics Purchase Subscription Izzy AI Chatter Co…" at bounding box center [70, 297] width 122 height 456
click at [58, 206] on link "Content" at bounding box center [43, 210] width 30 height 9
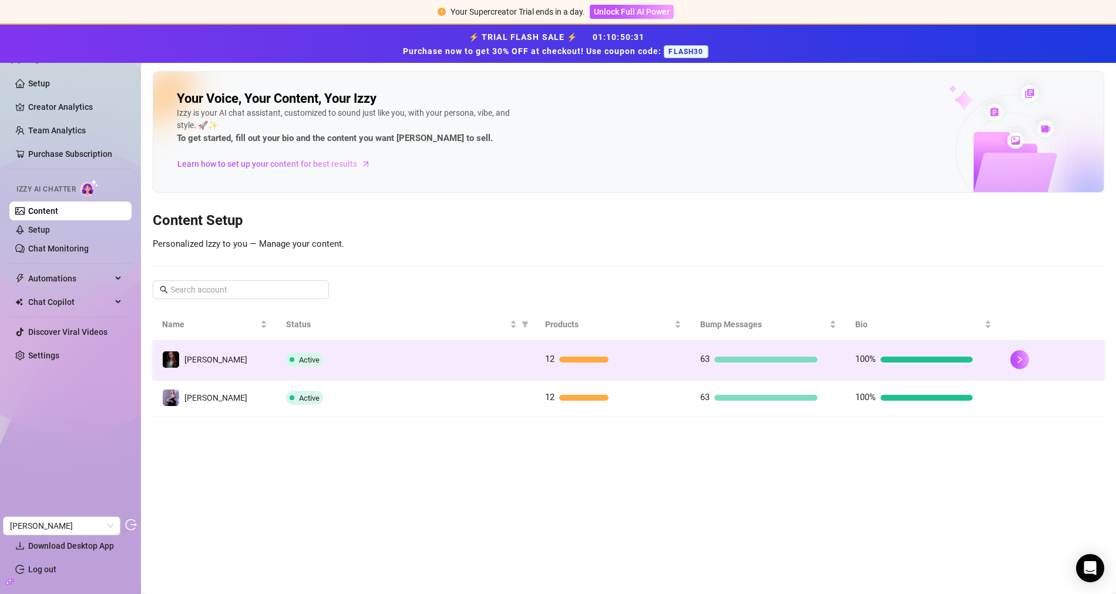
click at [472, 361] on div "Active" at bounding box center [406, 359] width 240 height 14
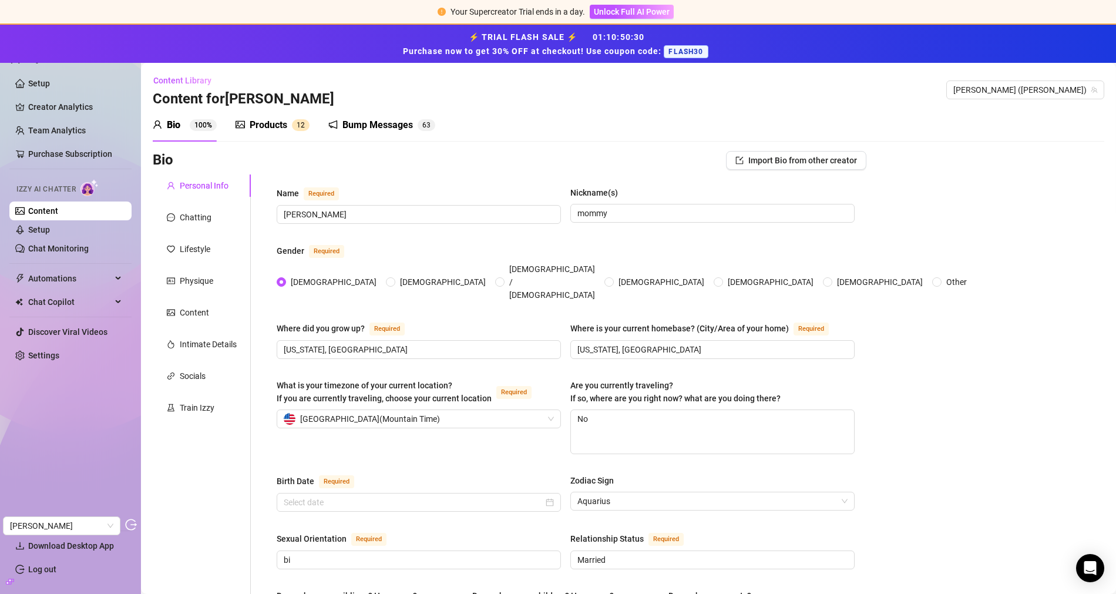
type input "February 11th, 1985"
click at [196, 407] on div "Train Izzy" at bounding box center [197, 407] width 35 height 13
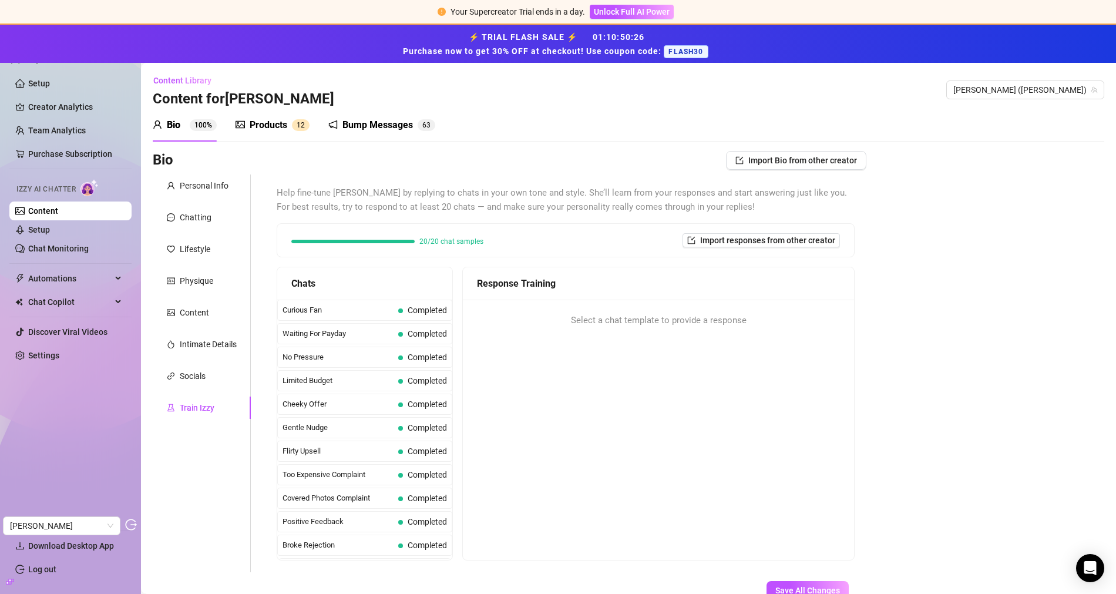
click at [315, 119] on div "Bio 100% Products 1 2 Bump Messages 6 3" at bounding box center [294, 125] width 282 height 33
click at [295, 124] on sup "1 2" at bounding box center [301, 125] width 18 height 12
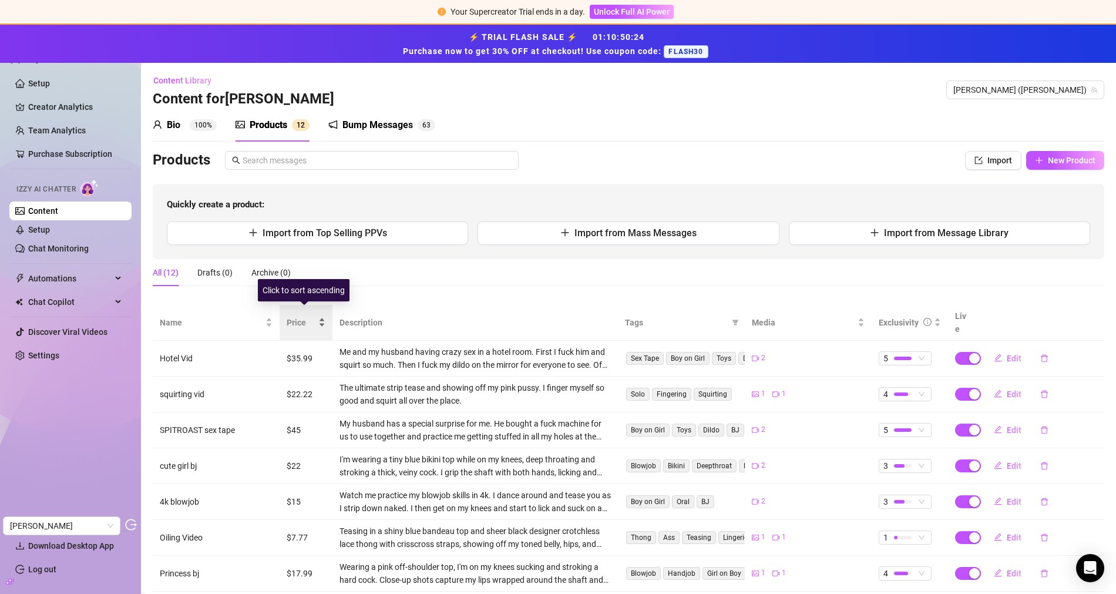
click at [297, 316] on span "Price" at bounding box center [301, 322] width 29 height 13
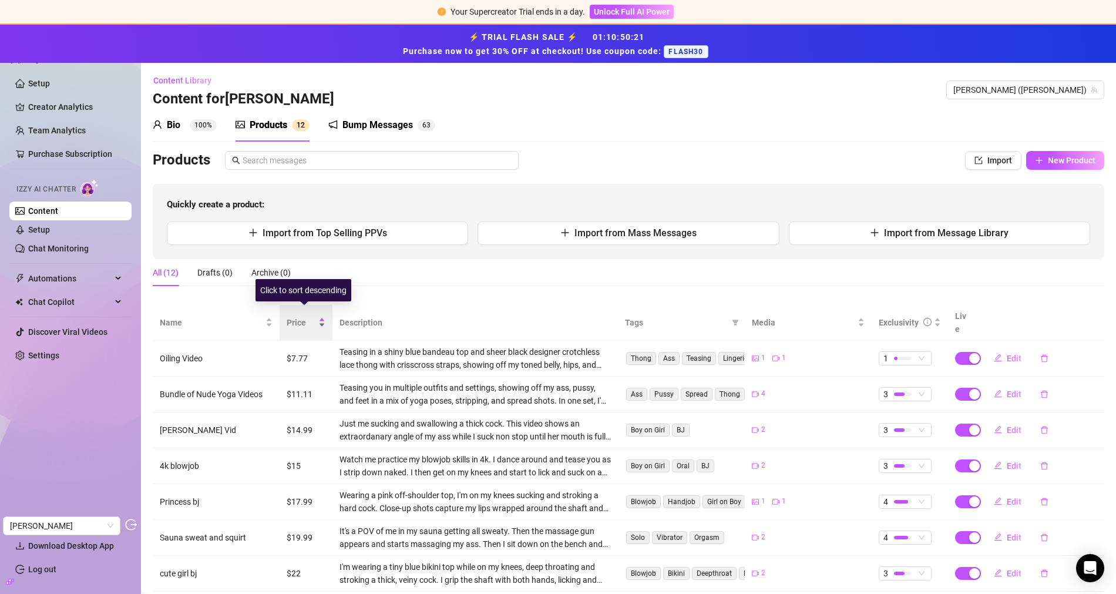
click at [287, 316] on div "Price" at bounding box center [306, 322] width 39 height 13
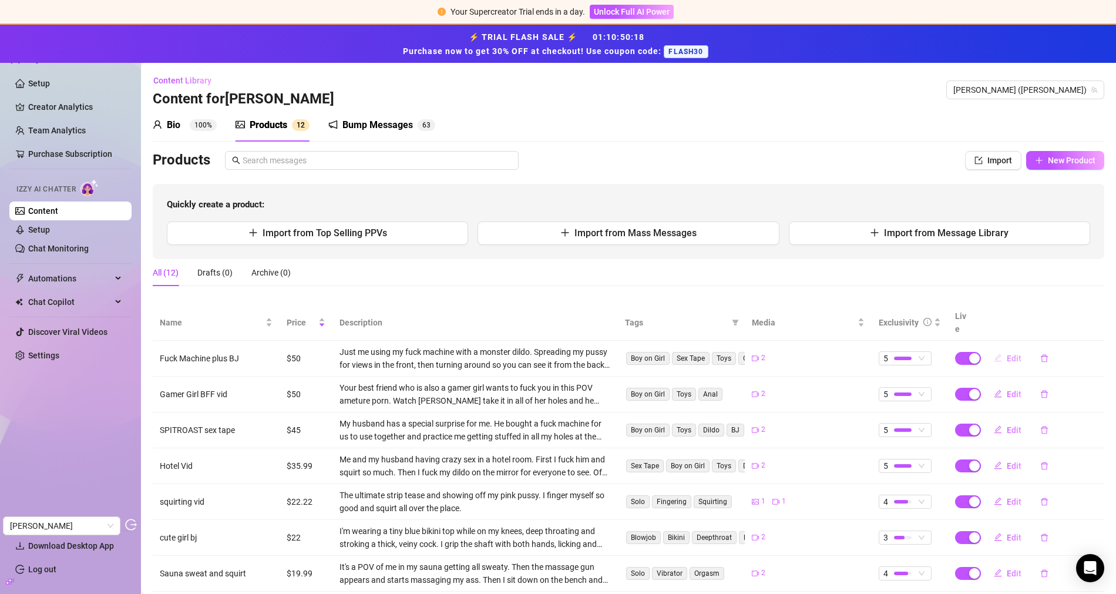
click at [1010, 353] on span "Edit" at bounding box center [1013, 357] width 15 height 9
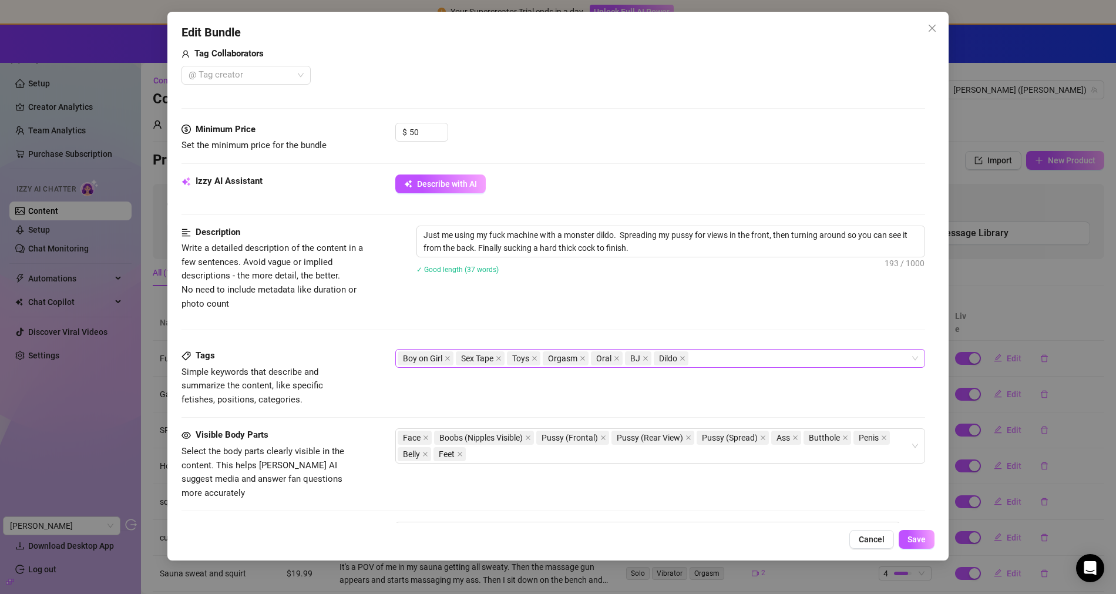
scroll to position [363, 0]
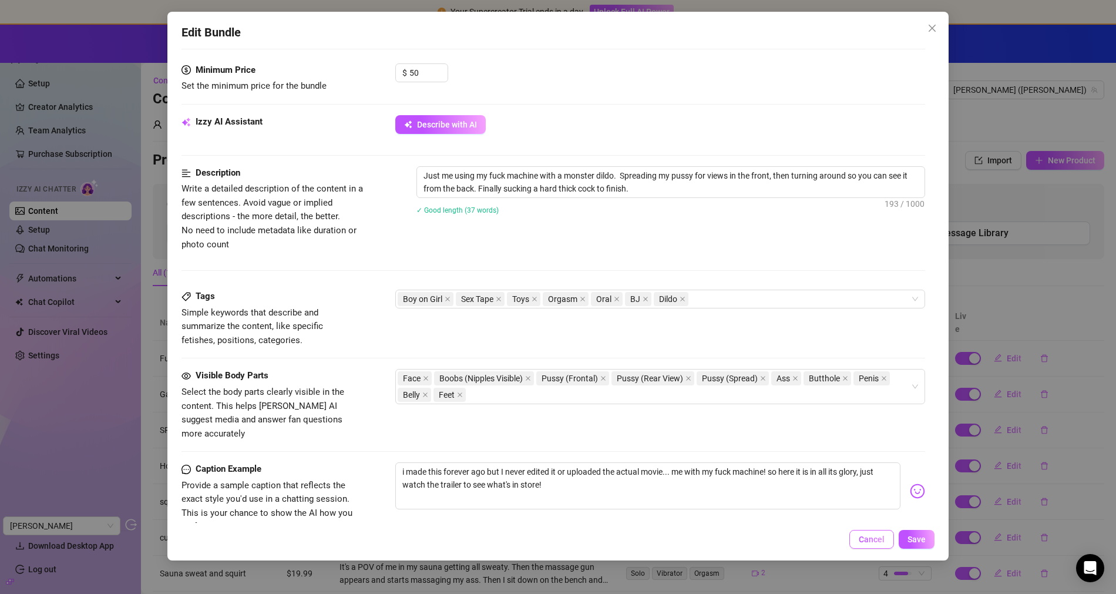
click at [874, 545] on button "Cancel" at bounding box center [871, 539] width 45 height 19
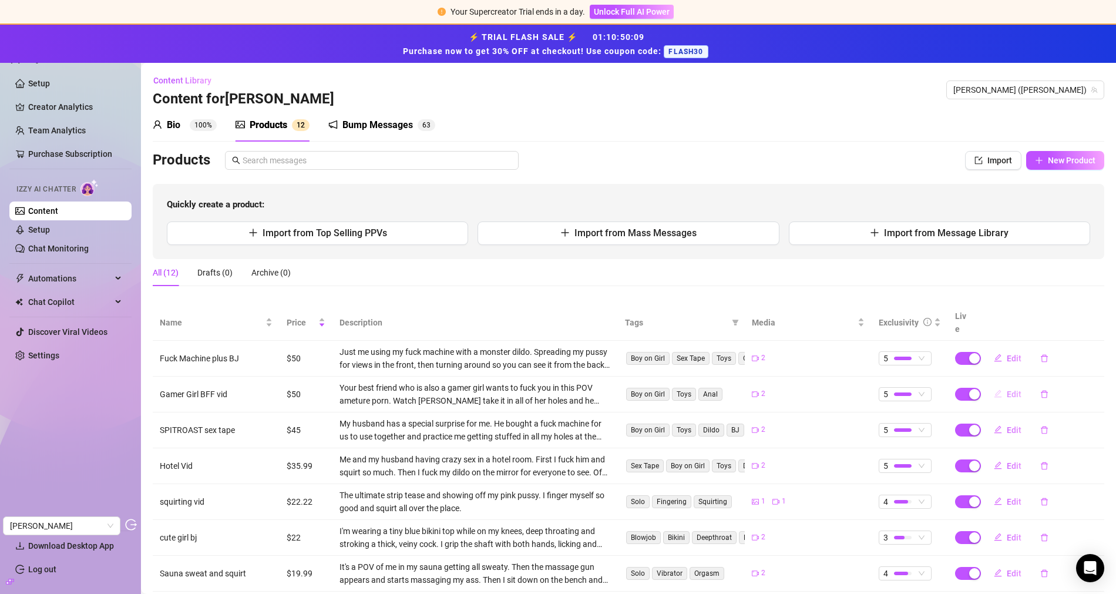
click at [1006, 389] on span "Edit" at bounding box center [1013, 393] width 15 height 9
type textarea "Your best friend who is a gamer girl wants to fuck you... are you going to put …"
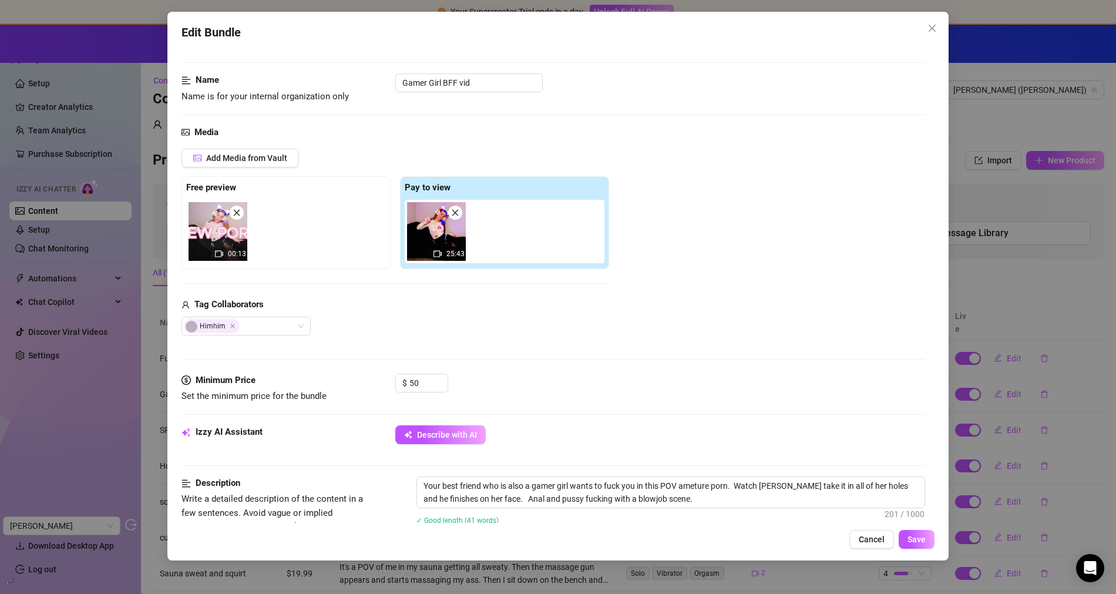
scroll to position [0, 0]
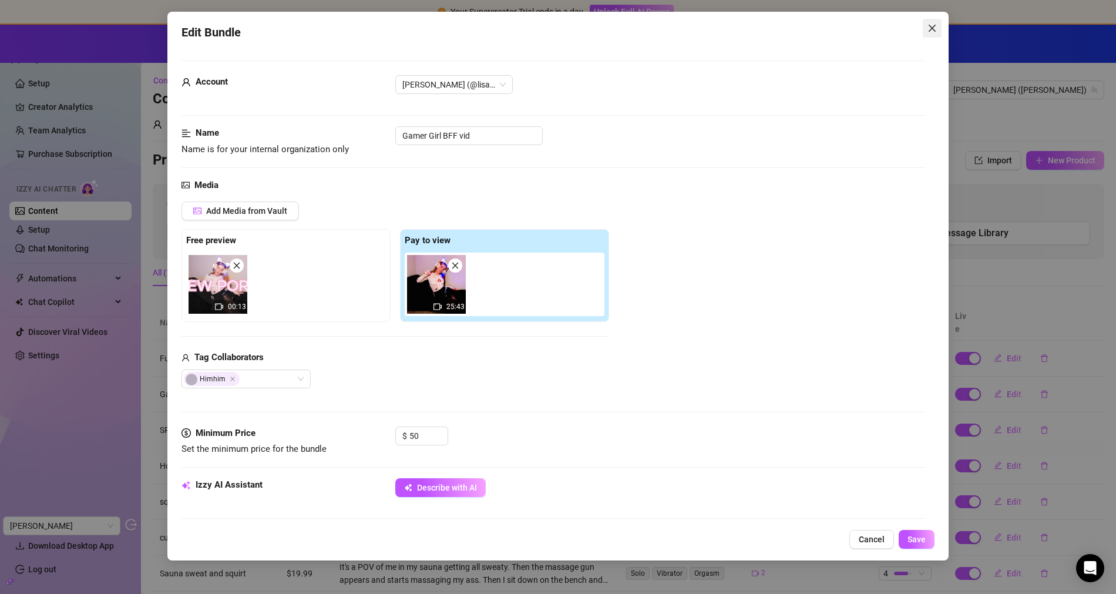
click at [932, 32] on icon "close" at bounding box center [931, 27] width 9 height 9
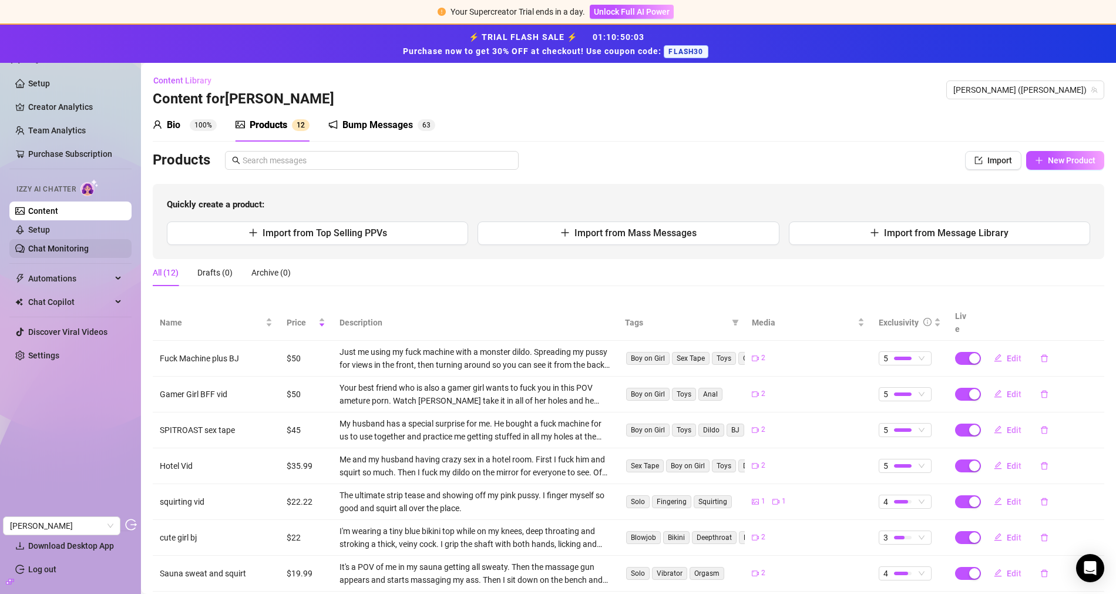
click at [66, 248] on link "Chat Monitoring" at bounding box center [58, 248] width 60 height 9
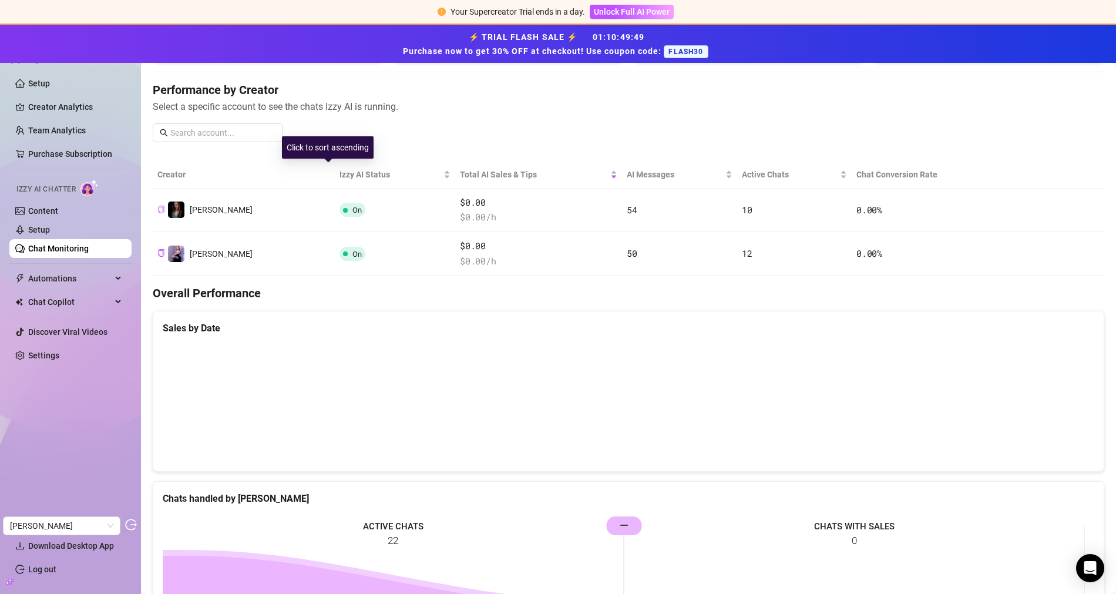
scroll to position [83, 0]
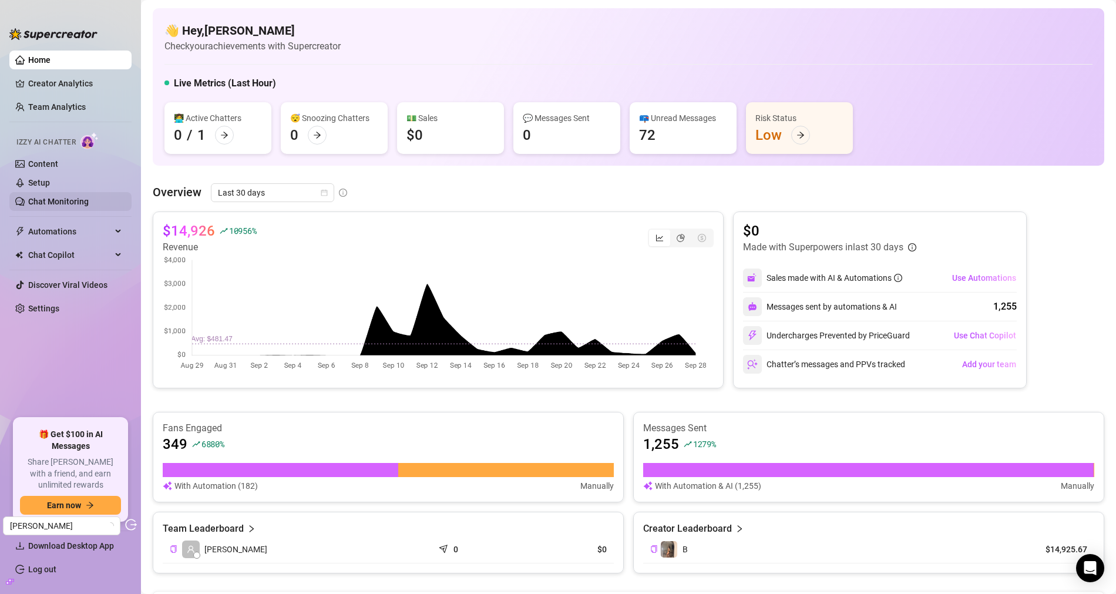
click at [65, 205] on link "Chat Monitoring" at bounding box center [58, 201] width 60 height 9
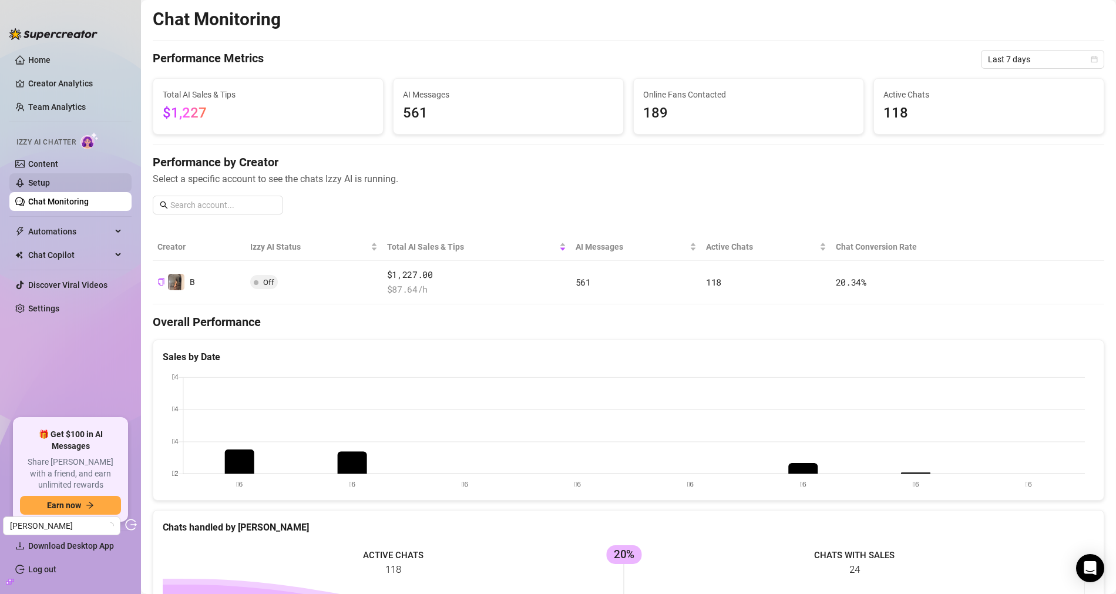
click at [50, 179] on link "Setup" at bounding box center [39, 182] width 22 height 9
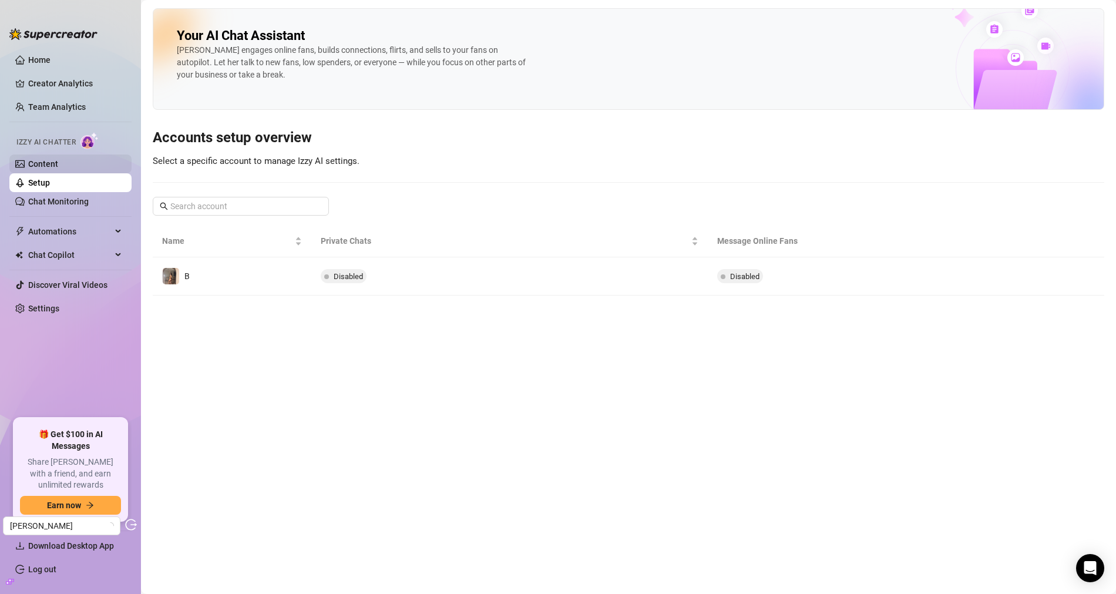
click at [58, 166] on link "Content" at bounding box center [43, 163] width 30 height 9
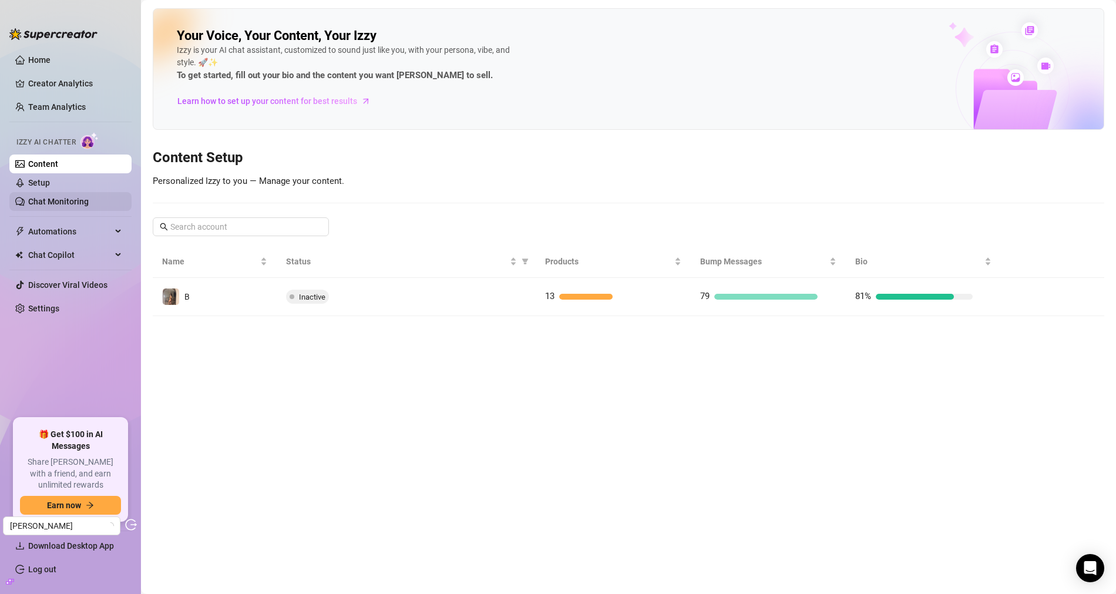
click at [45, 200] on link "Chat Monitoring" at bounding box center [58, 201] width 60 height 9
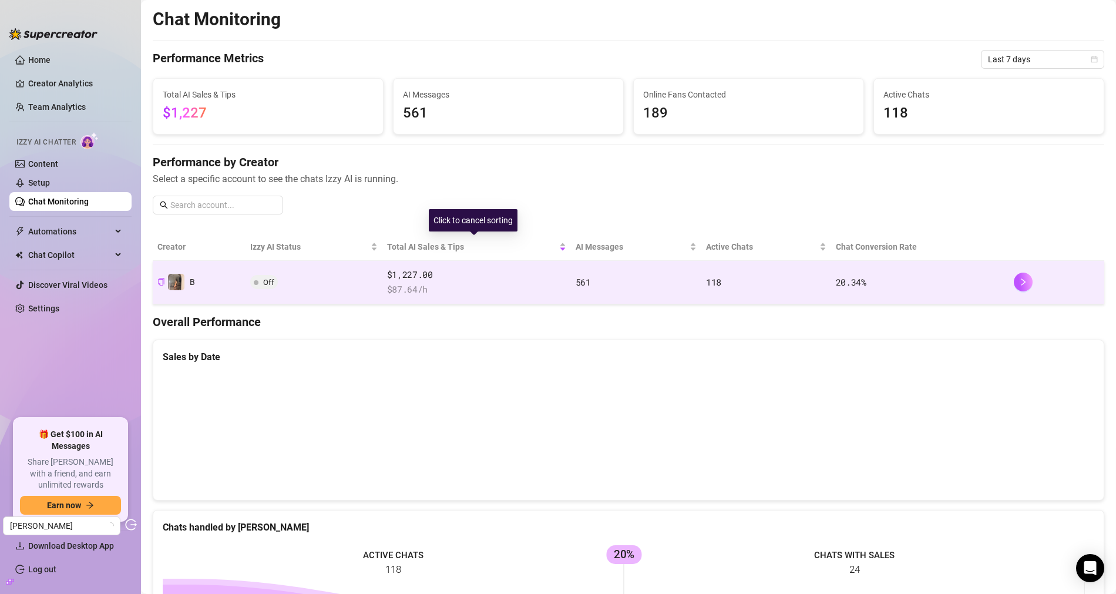
click at [518, 268] on span "$1,227.00" at bounding box center [476, 275] width 179 height 14
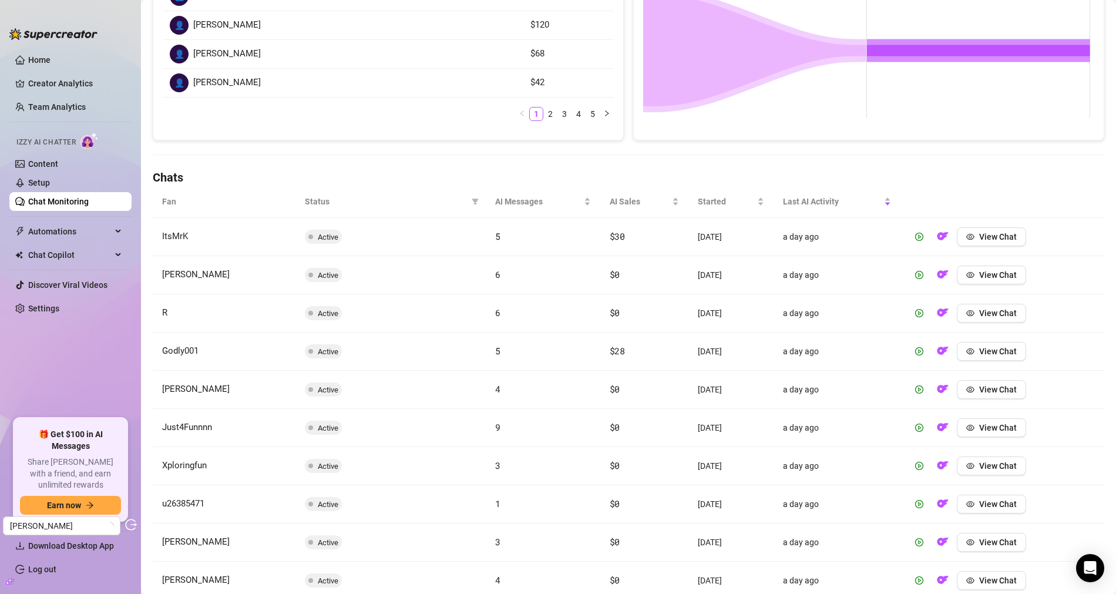
scroll to position [325, 0]
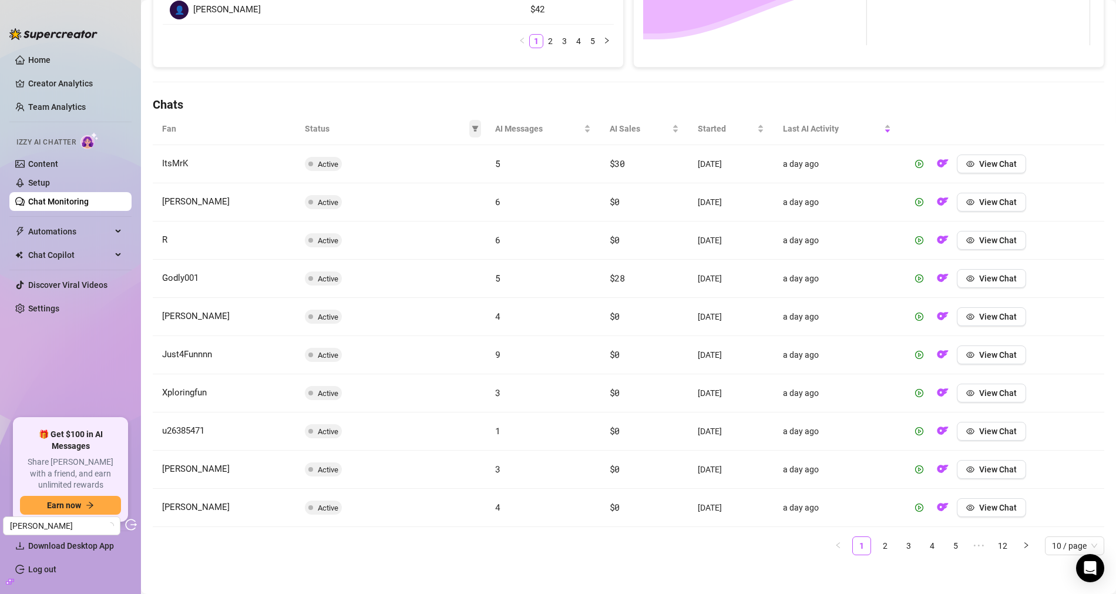
click at [470, 130] on span at bounding box center [475, 129] width 12 height 18
click at [426, 259] on span "Exited: Purchase complaint" at bounding box center [416, 261] width 103 height 9
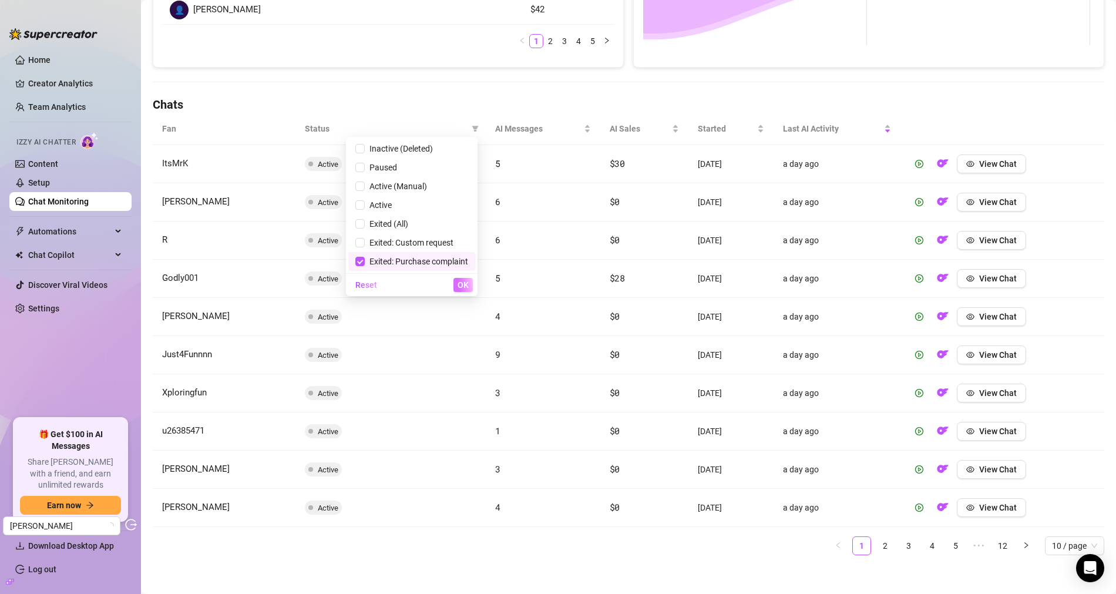
click at [460, 280] on span "OK" at bounding box center [462, 284] width 11 height 9
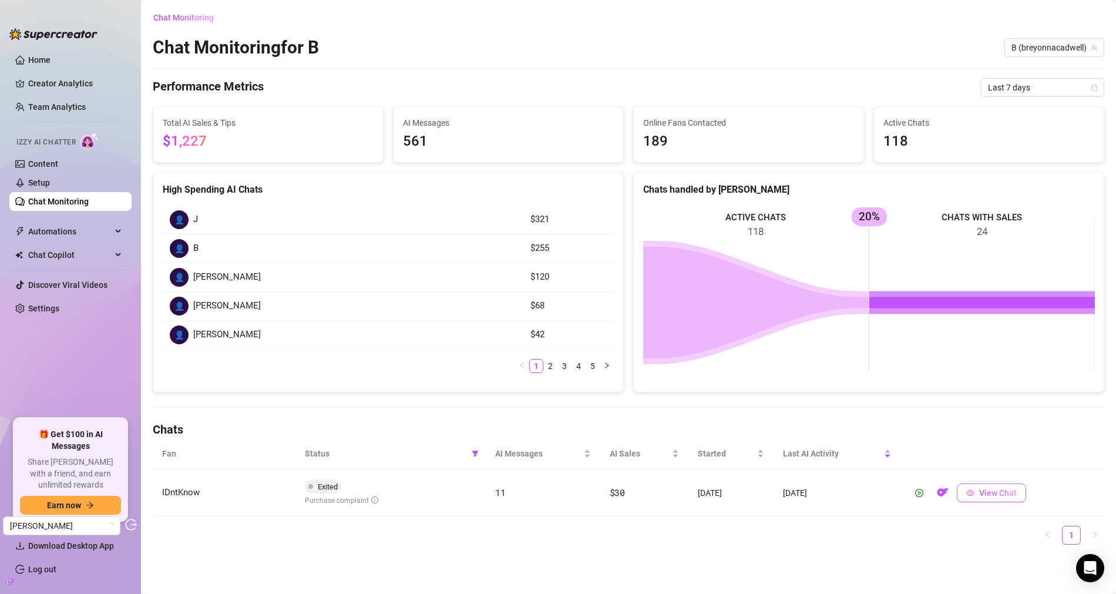
click at [996, 491] on span "View Chat" at bounding box center [998, 492] width 38 height 9
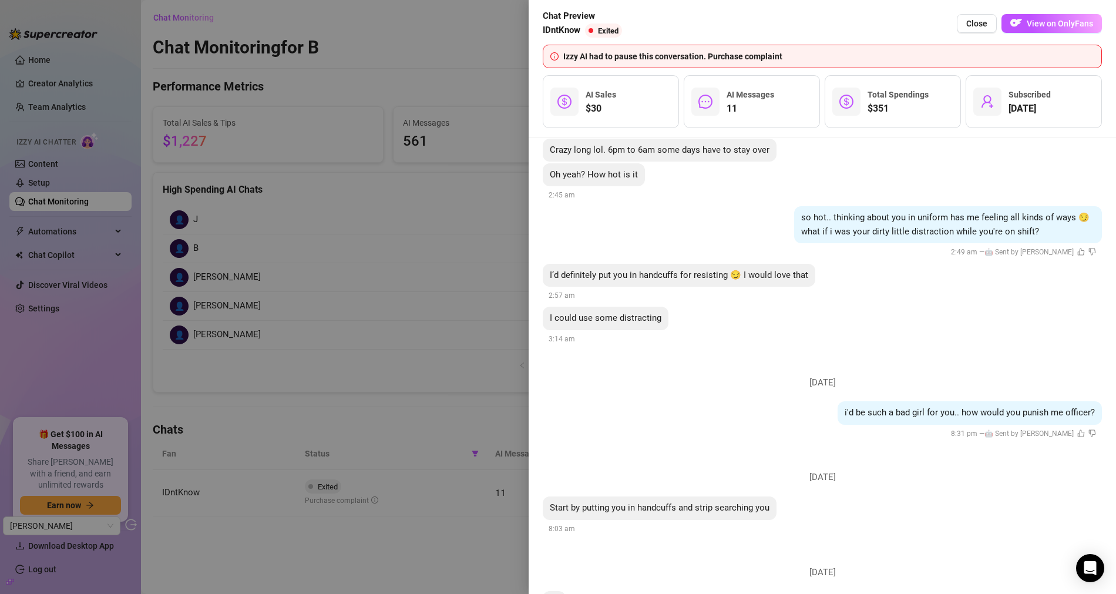
scroll to position [455, 0]
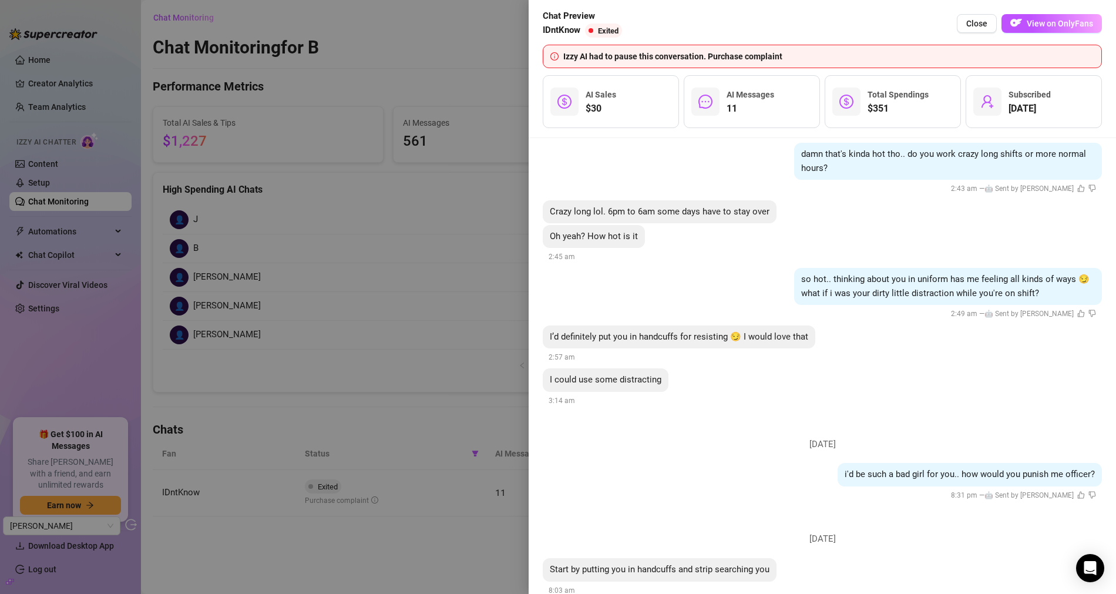
click at [416, 286] on div at bounding box center [558, 297] width 1116 height 594
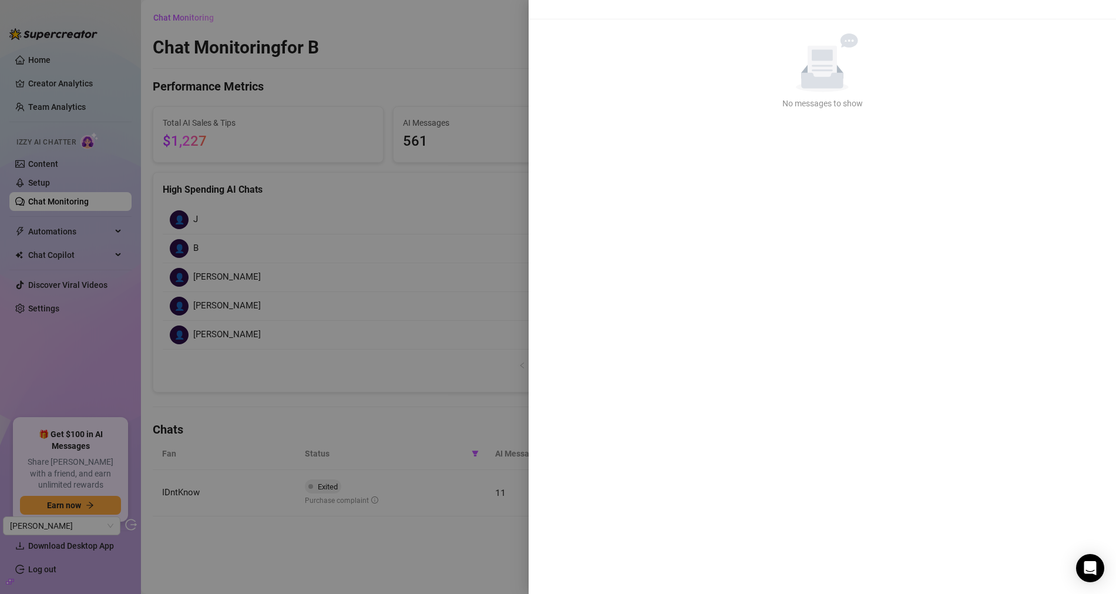
scroll to position [0, 0]
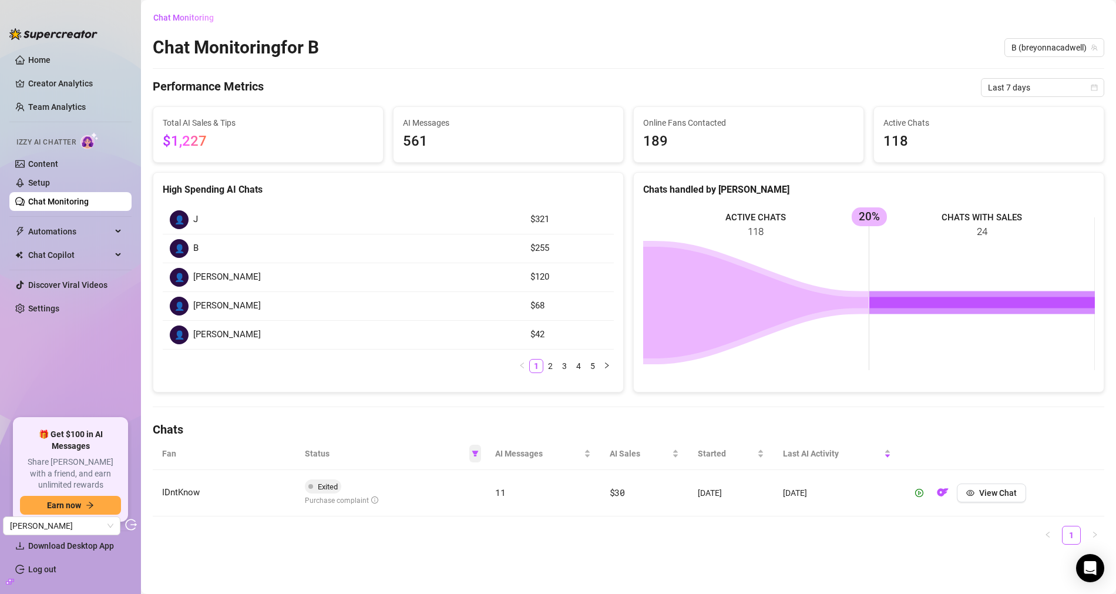
click at [472, 454] on span at bounding box center [475, 454] width 12 height 18
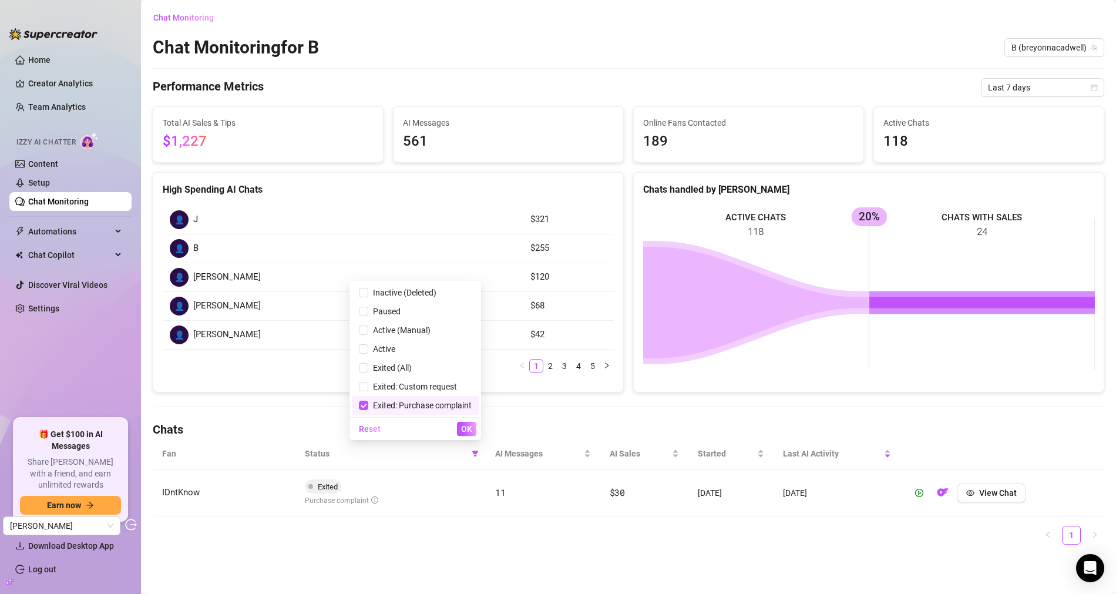
click at [408, 407] on span "Exited: Purchase complaint" at bounding box center [419, 404] width 103 height 9
checkbox input "false"
click at [466, 427] on span "OK" at bounding box center [466, 428] width 11 height 9
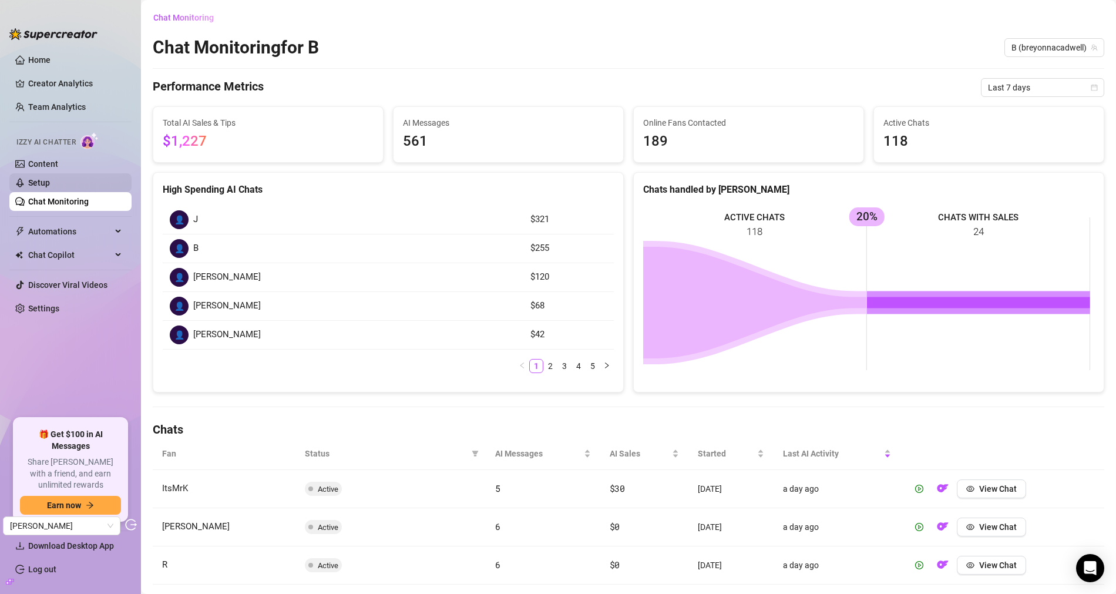
click at [50, 181] on link "Setup" at bounding box center [39, 182] width 22 height 9
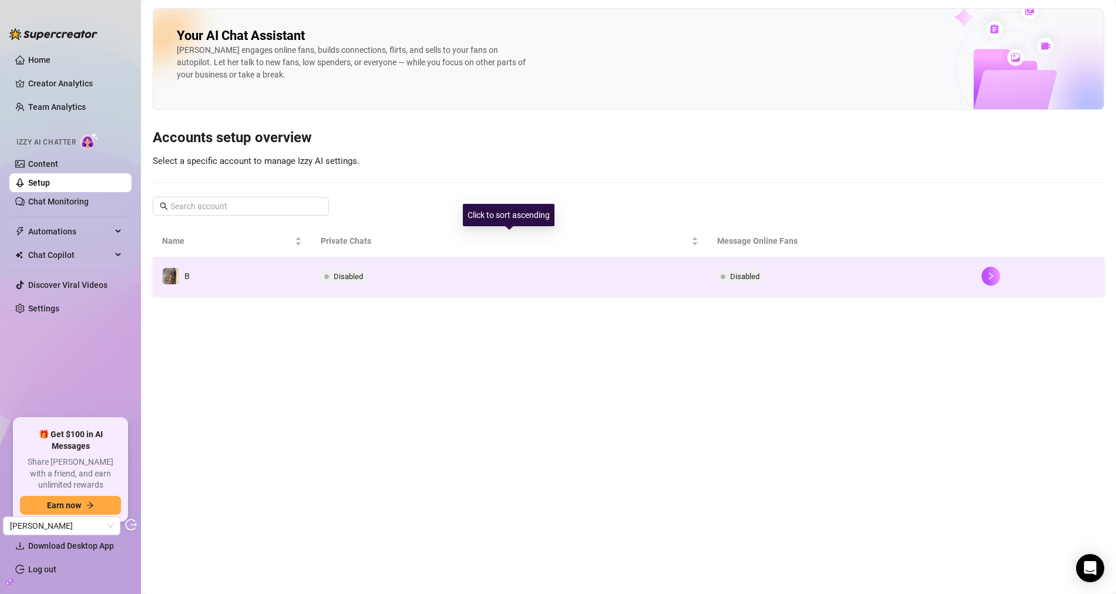
click at [425, 281] on td "Disabled" at bounding box center [509, 276] width 396 height 38
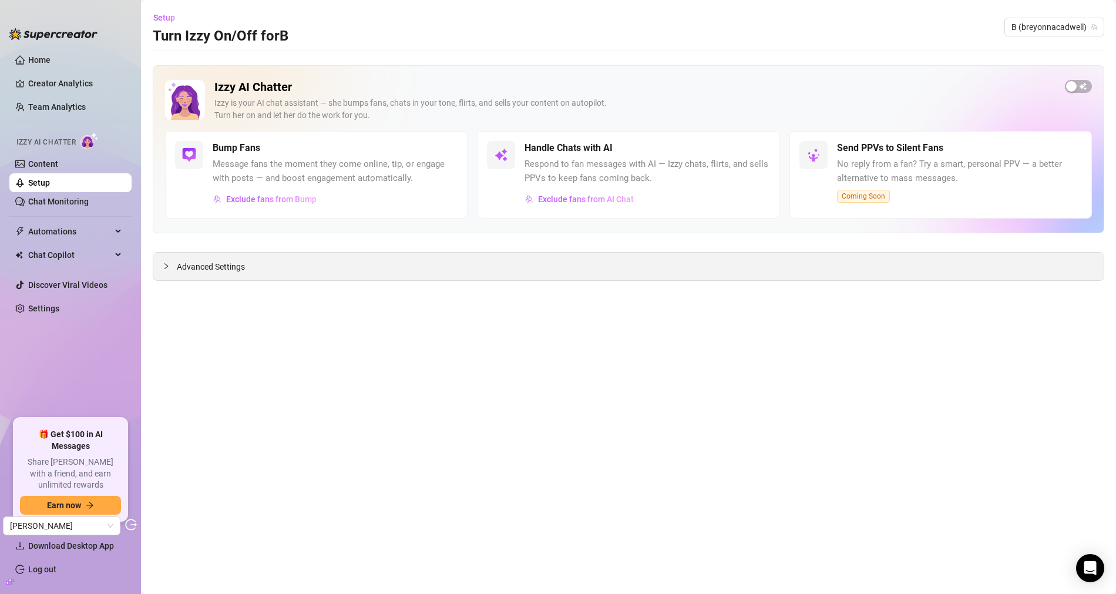
click at [191, 255] on div "Advanced Settings" at bounding box center [628, 266] width 950 height 28
click at [192, 262] on span "Advanced Settings" at bounding box center [211, 266] width 68 height 13
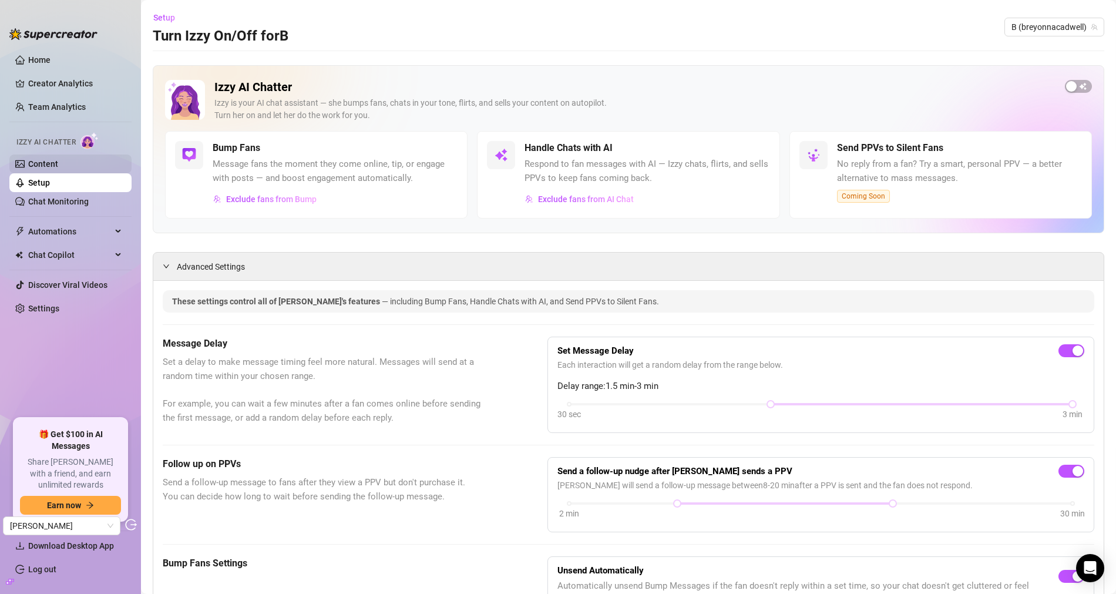
click at [51, 165] on link "Content" at bounding box center [43, 163] width 30 height 9
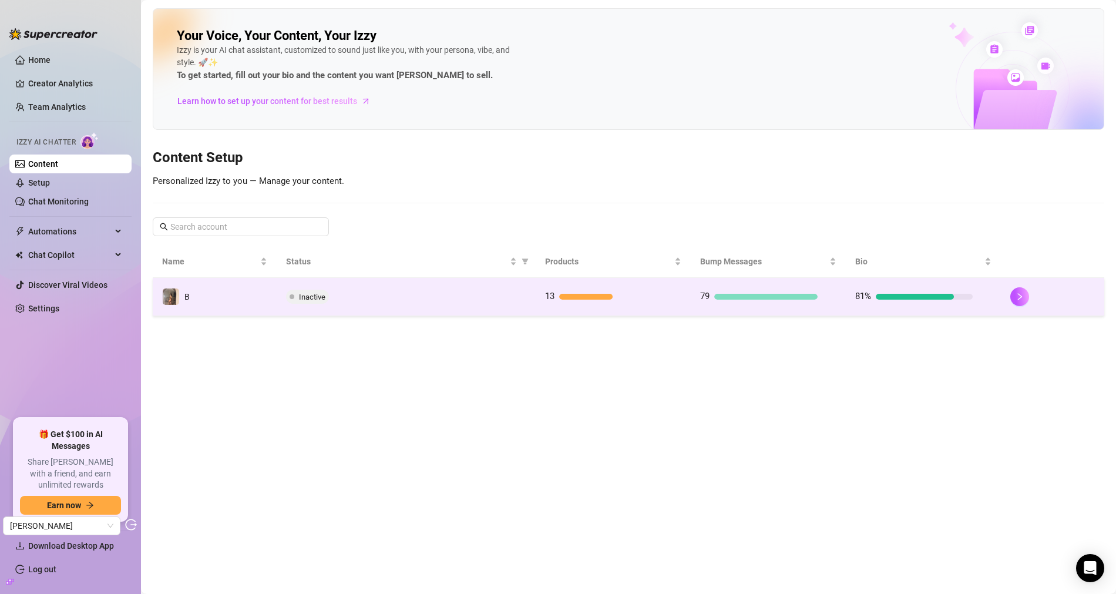
click at [449, 294] on div "Inactive" at bounding box center [406, 296] width 240 height 14
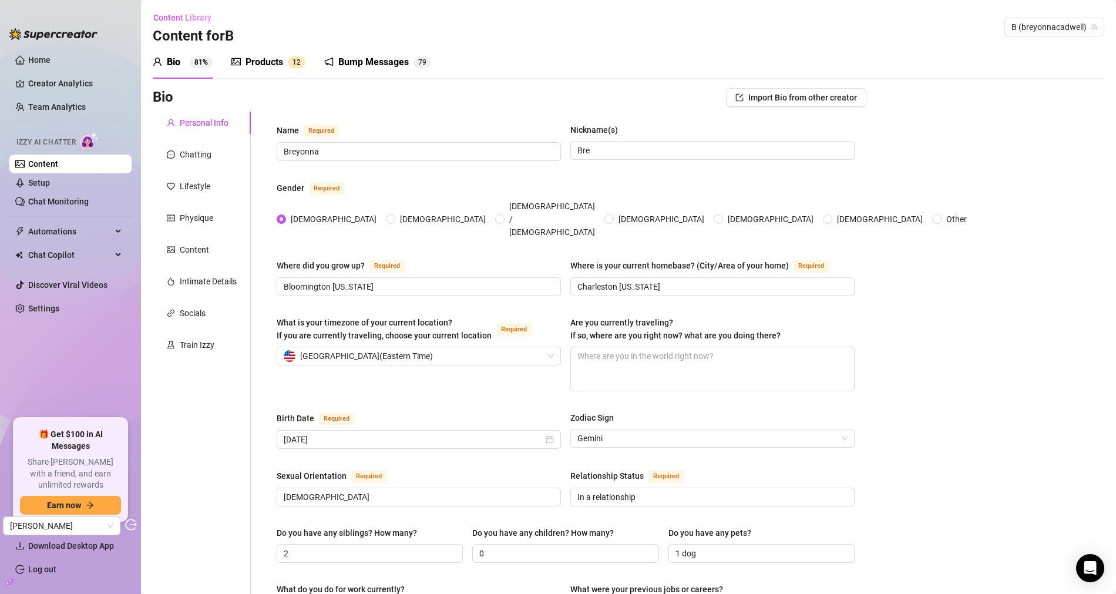
click at [48, 164] on link "Content" at bounding box center [43, 163] width 30 height 9
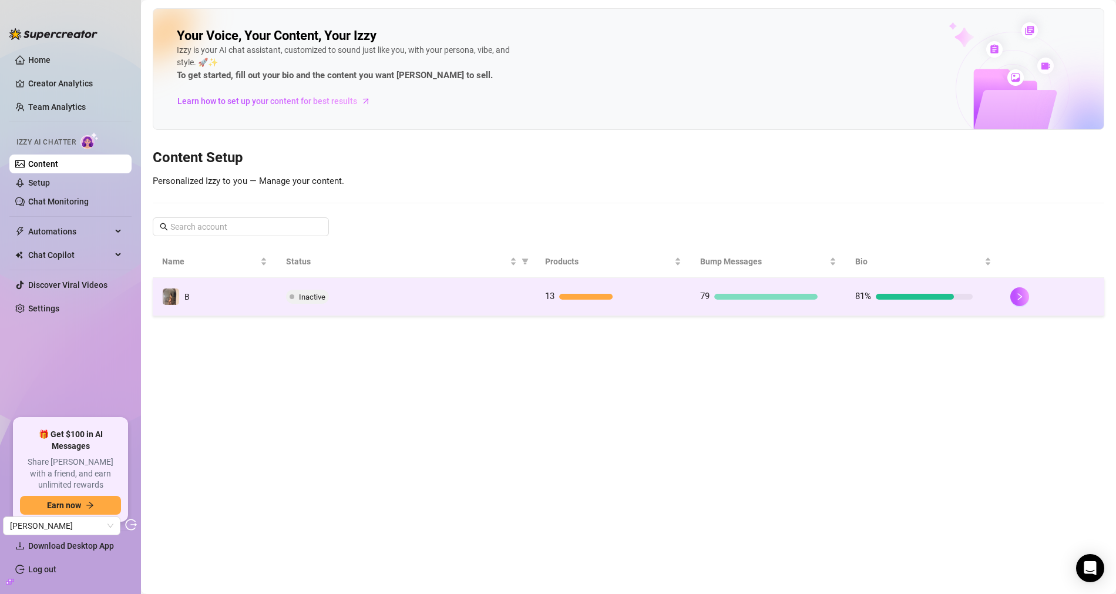
click at [484, 299] on div "Inactive" at bounding box center [406, 296] width 240 height 14
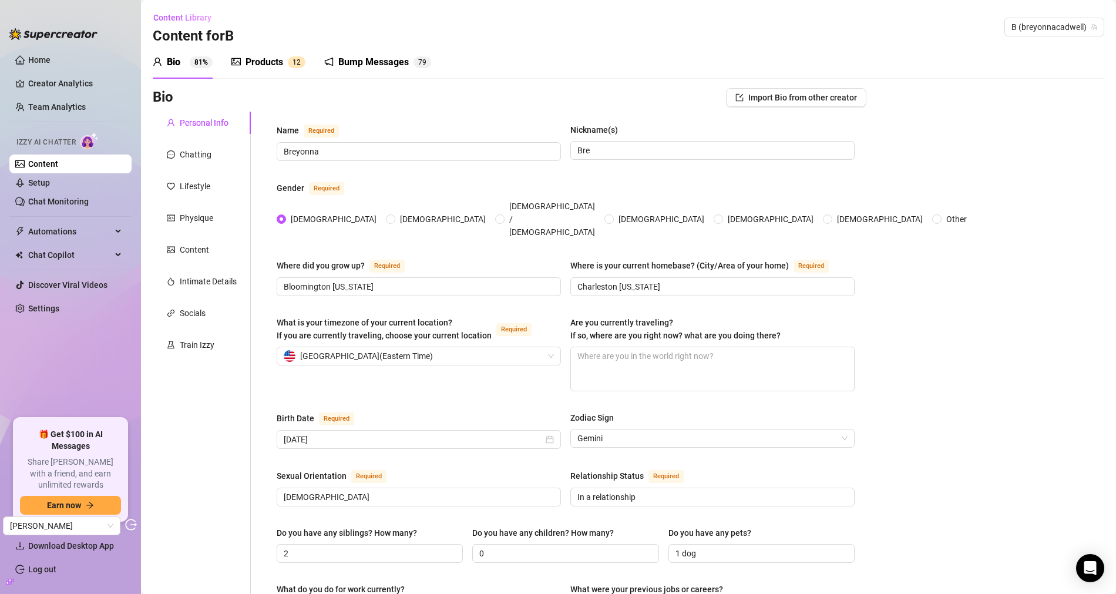
click at [284, 67] on div "Products 1 2" at bounding box center [268, 62] width 74 height 14
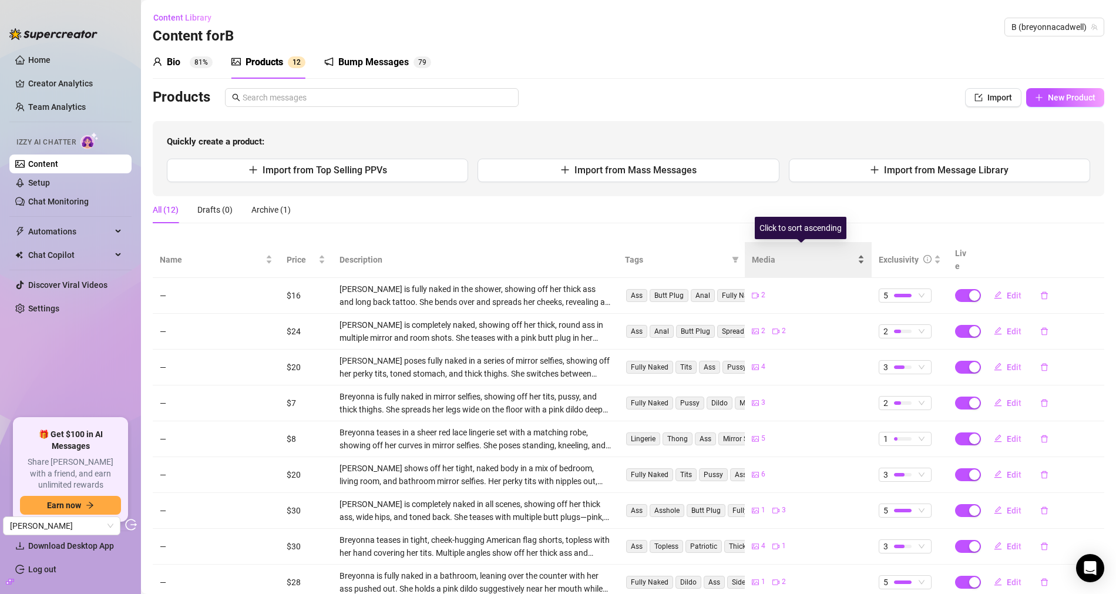
click at [757, 255] on span "Media" at bounding box center [803, 259] width 103 height 13
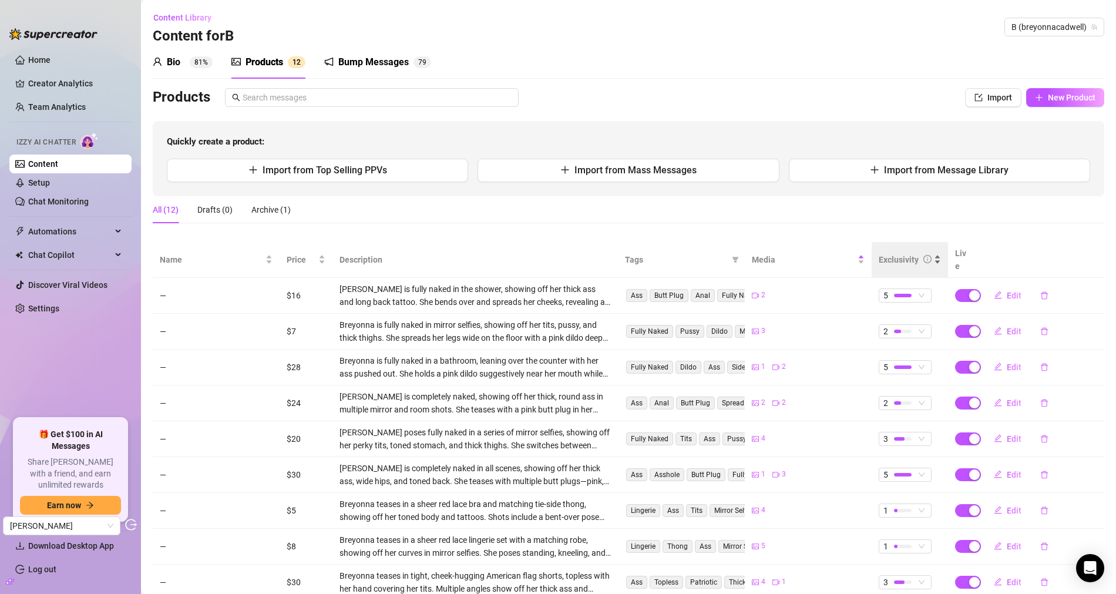
click at [878, 253] on div "Exclusivity" at bounding box center [898, 259] width 40 height 13
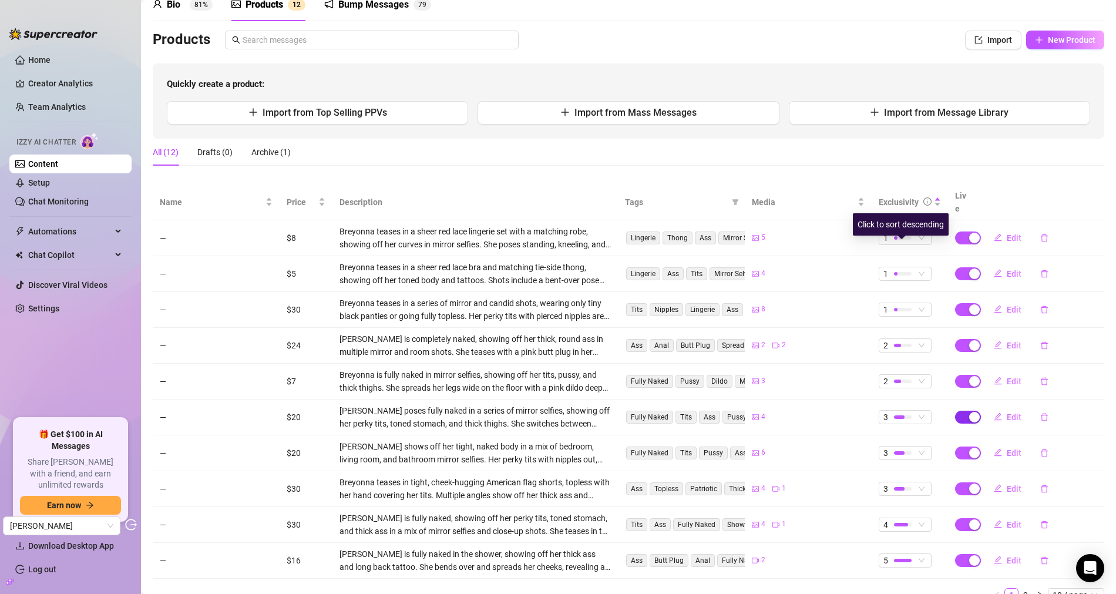
scroll to position [94, 0]
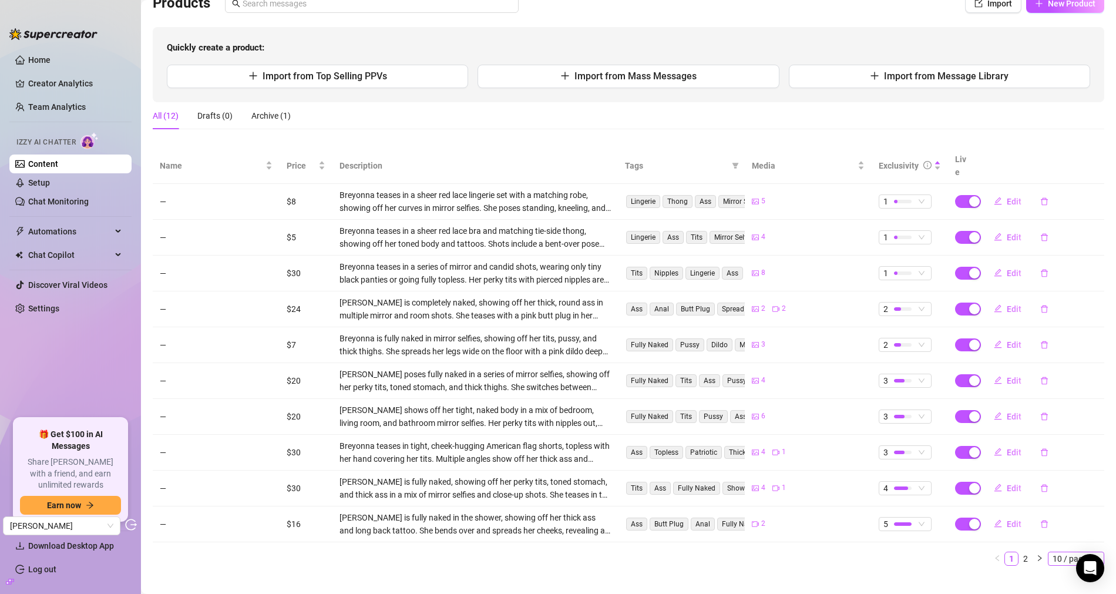
click at [1052, 552] on span "10 / page" at bounding box center [1075, 558] width 47 height 13
click at [1059, 531] on div "100 / page" at bounding box center [1076, 537] width 39 height 13
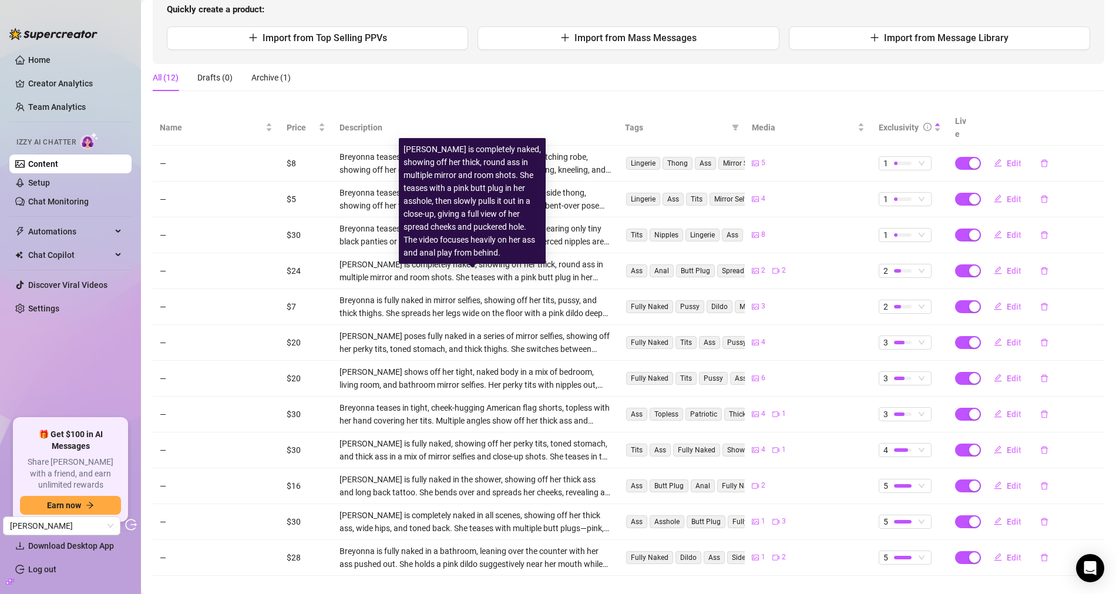
scroll to position [132, 0]
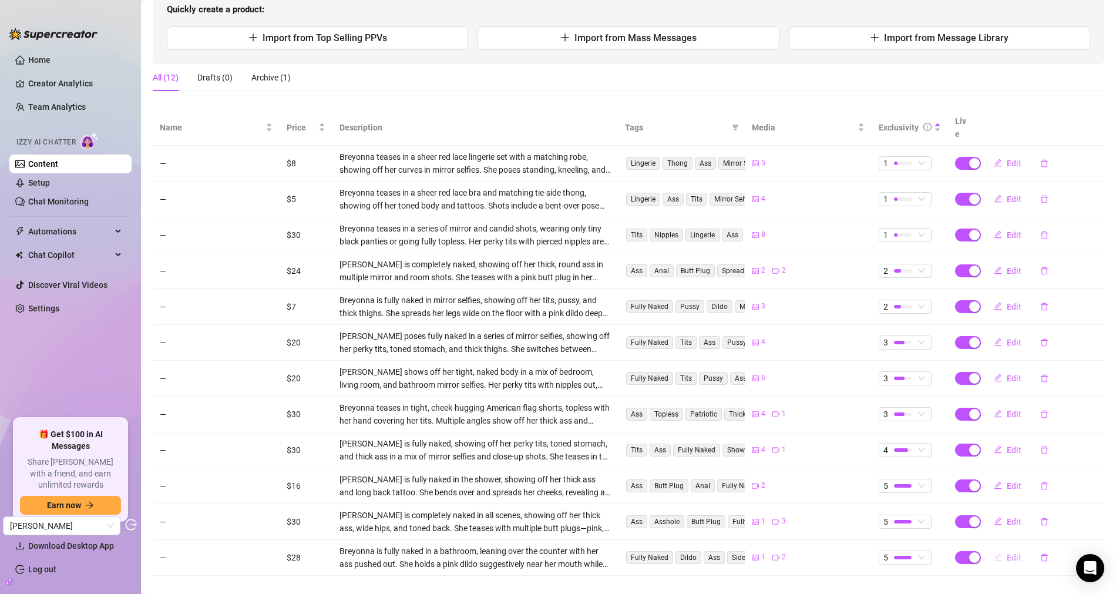
click at [994, 548] on button "Edit" at bounding box center [1007, 557] width 46 height 19
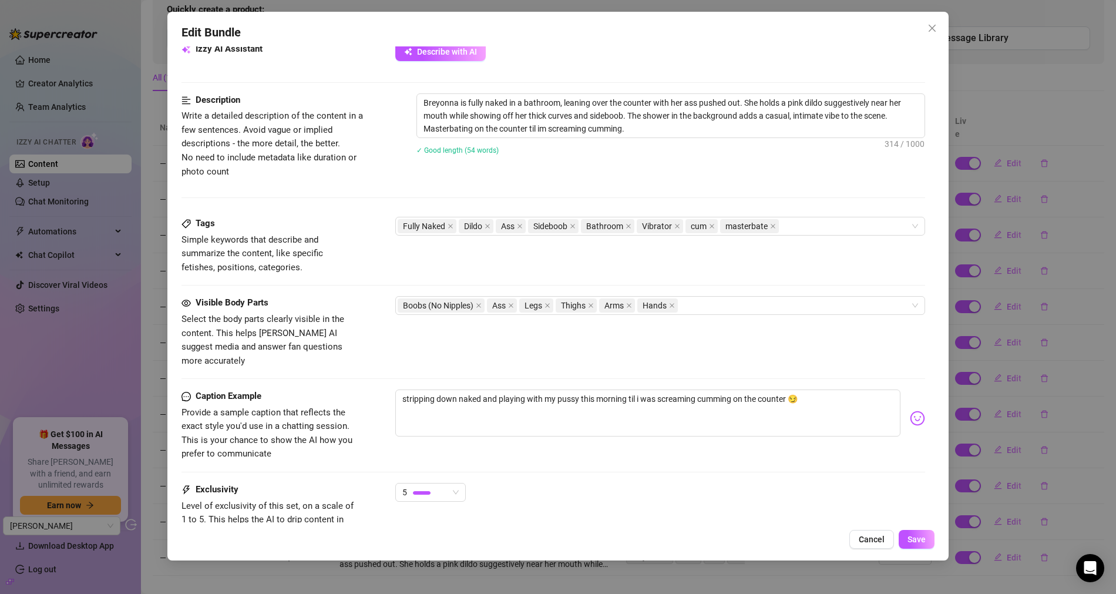
scroll to position [0, 0]
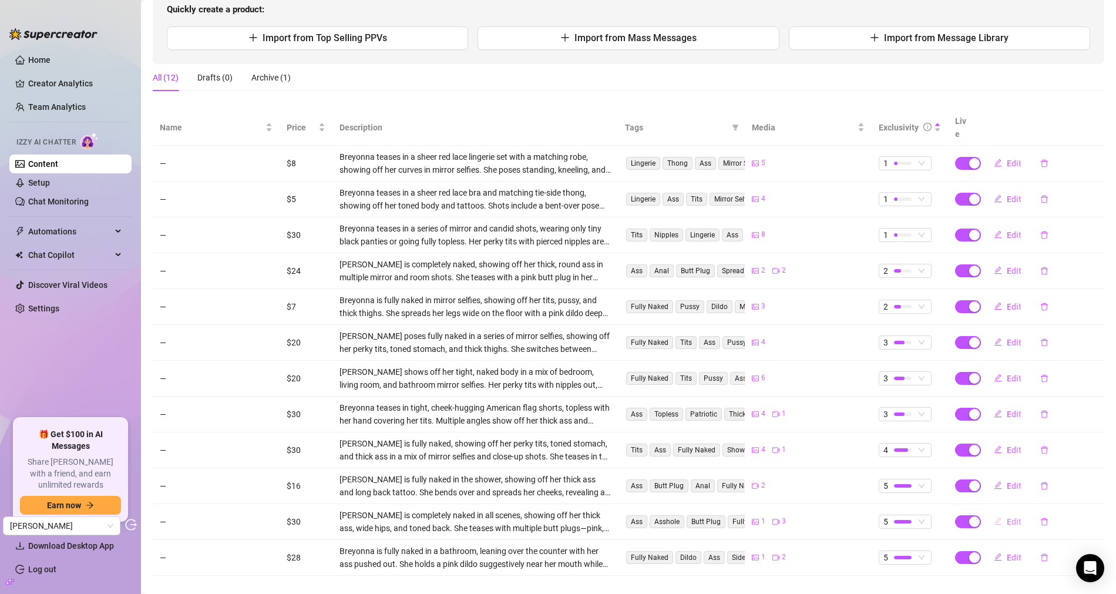
click at [1006, 517] on span "Edit" at bounding box center [1013, 521] width 15 height 9
type textarea "new toyyyy☺️☺️ only thing that could make it better is you putting it in my ass…"
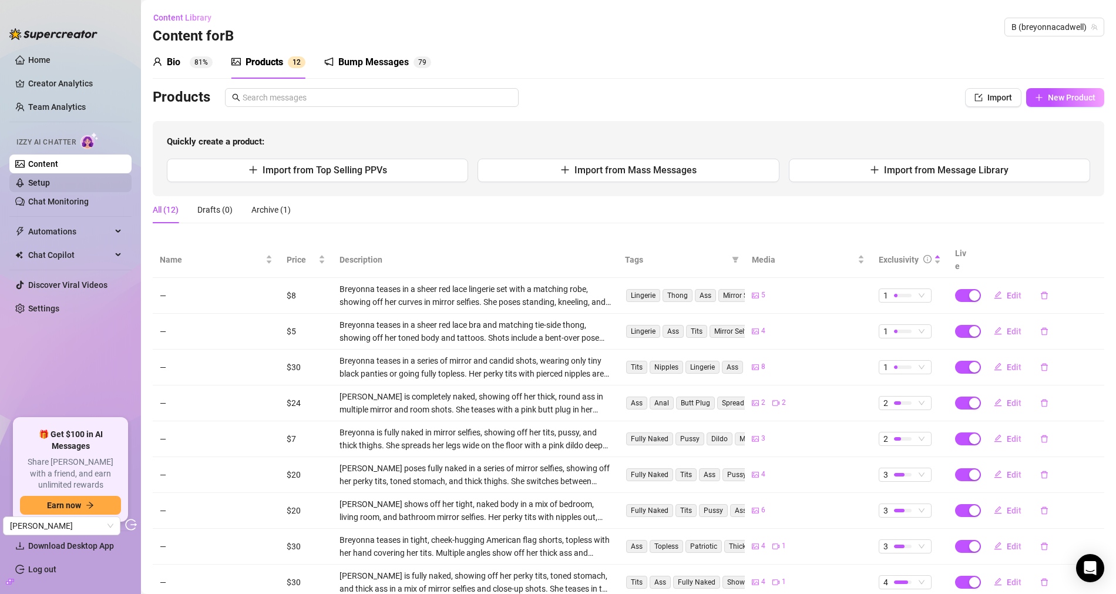
click at [50, 183] on link "Setup" at bounding box center [39, 182] width 22 height 9
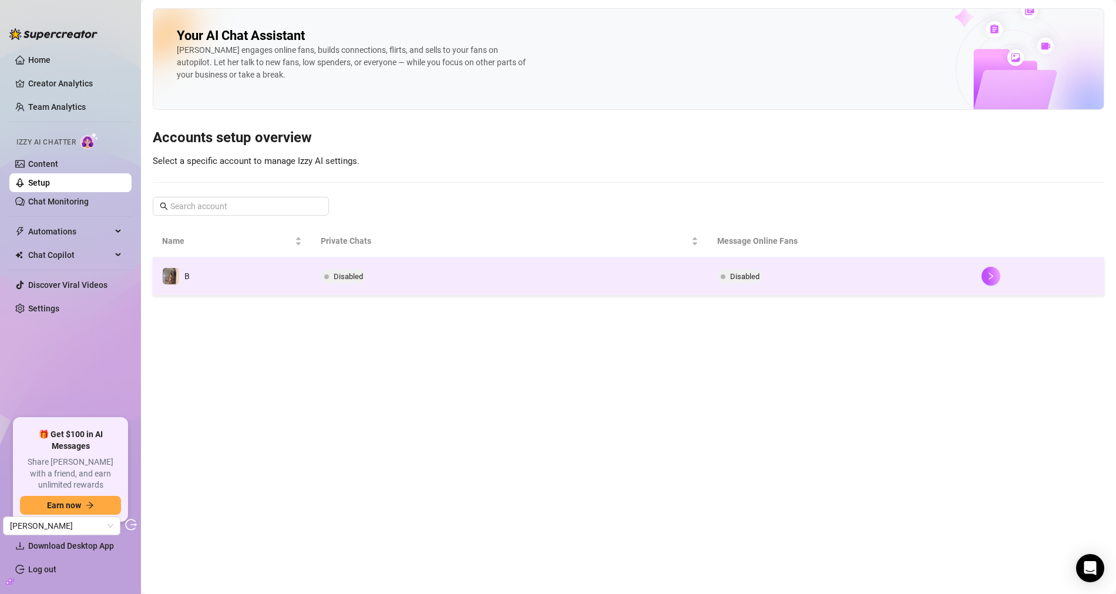
click at [372, 274] on td "Disabled" at bounding box center [509, 276] width 396 height 38
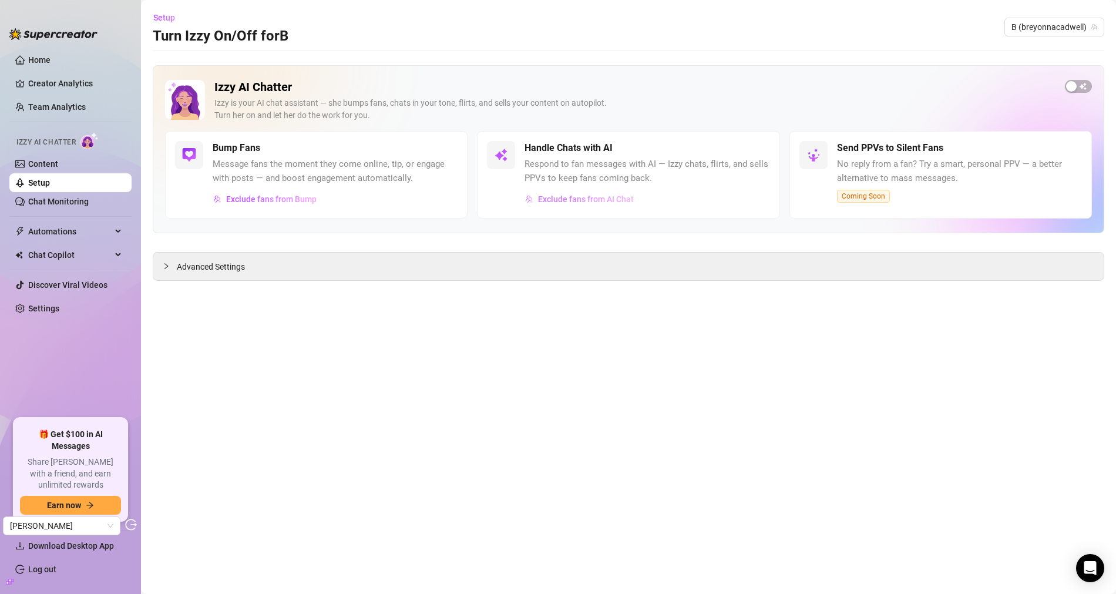
click at [545, 195] on span "Exclude fans from AI Chat" at bounding box center [586, 198] width 96 height 9
click at [54, 198] on link "Chat Monitoring" at bounding box center [58, 201] width 60 height 9
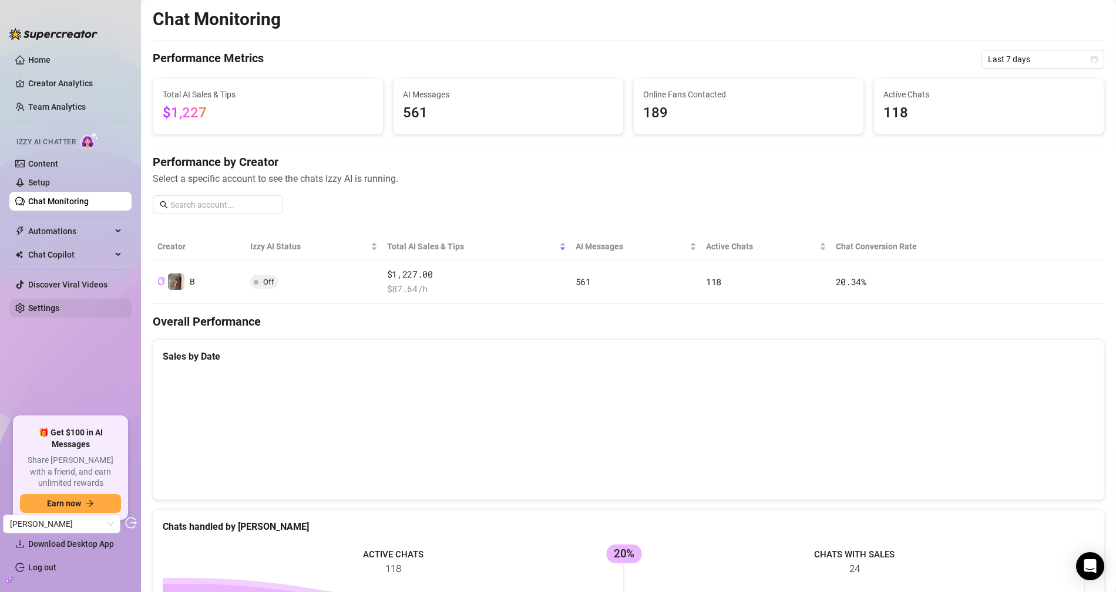
click at [49, 304] on link "Settings" at bounding box center [43, 308] width 31 height 9
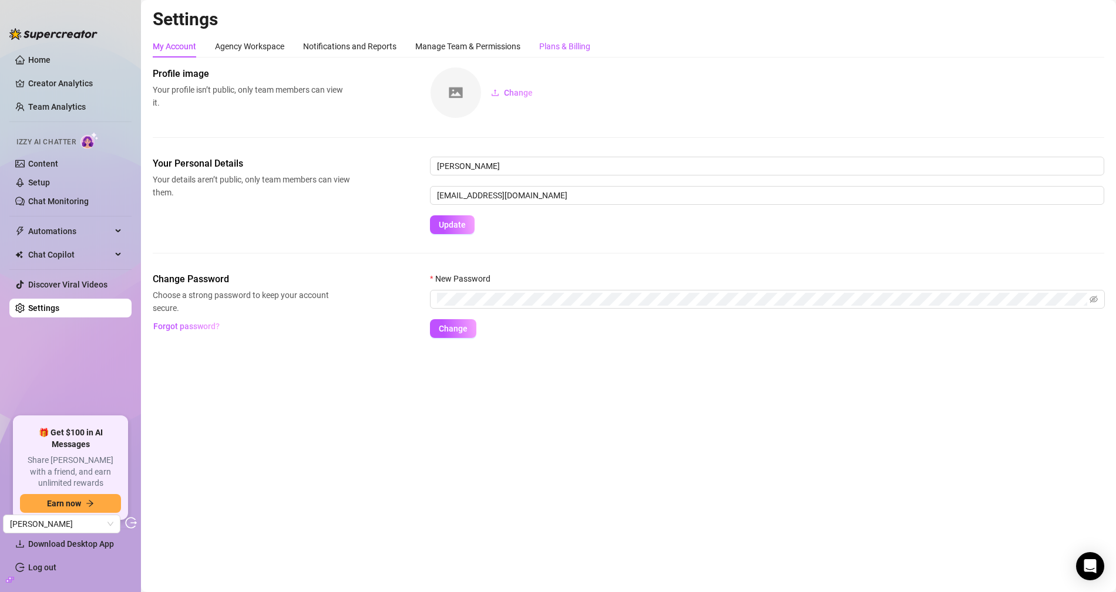
click at [581, 49] on div "Plans & Billing" at bounding box center [564, 46] width 51 height 13
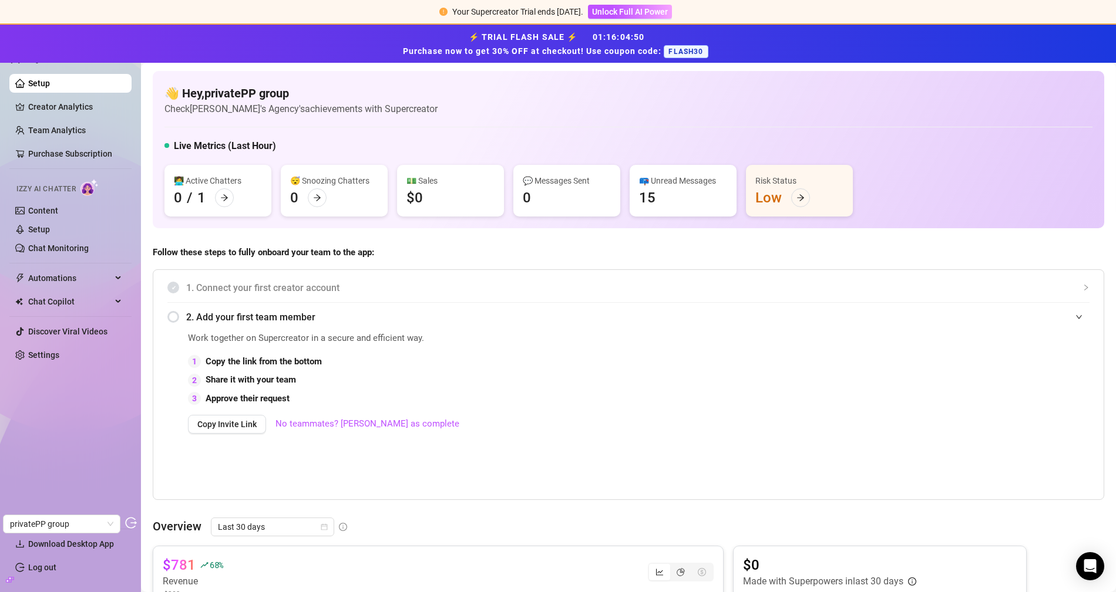
click at [50, 194] on span "Izzy AI Chatter" at bounding box center [45, 189] width 59 height 11
click at [48, 206] on link "Content" at bounding box center [43, 210] width 30 height 9
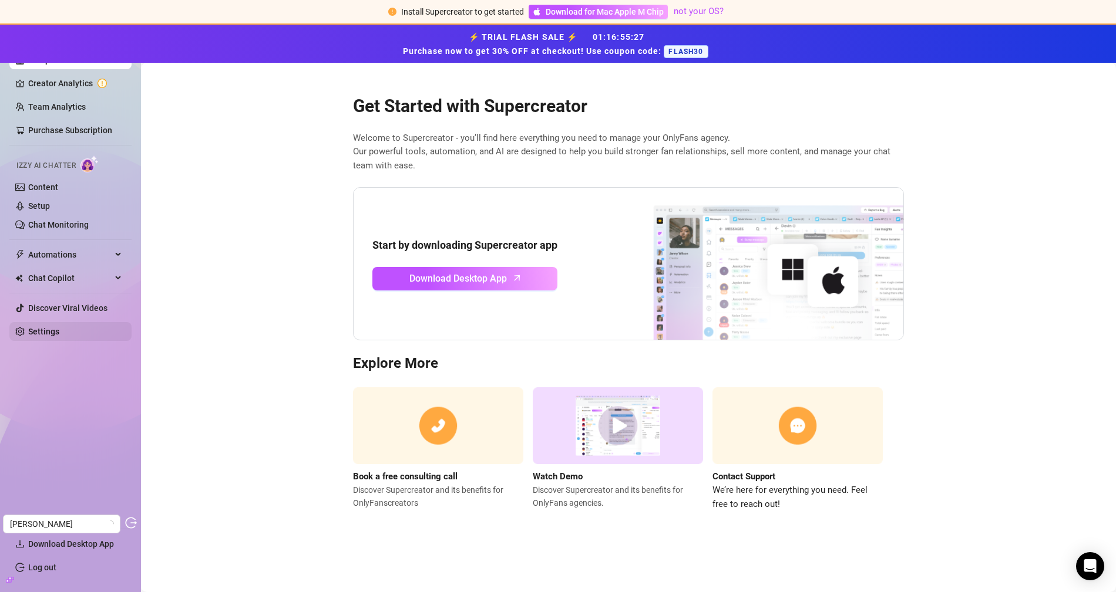
click at [45, 329] on link "Settings" at bounding box center [43, 331] width 31 height 9
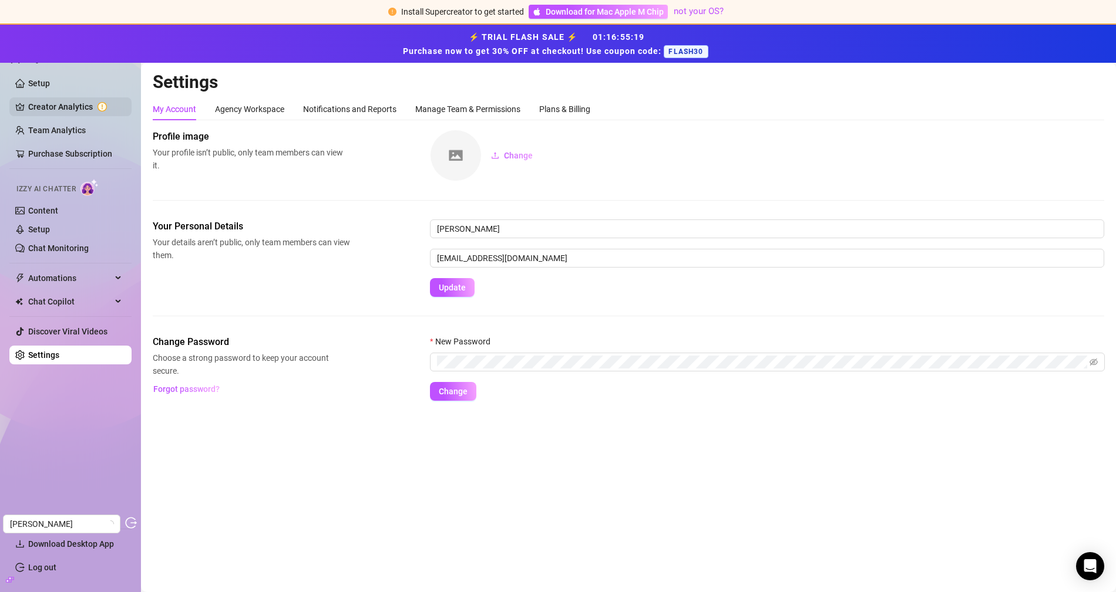
click at [72, 116] on link "Creator Analytics" at bounding box center [75, 106] width 94 height 19
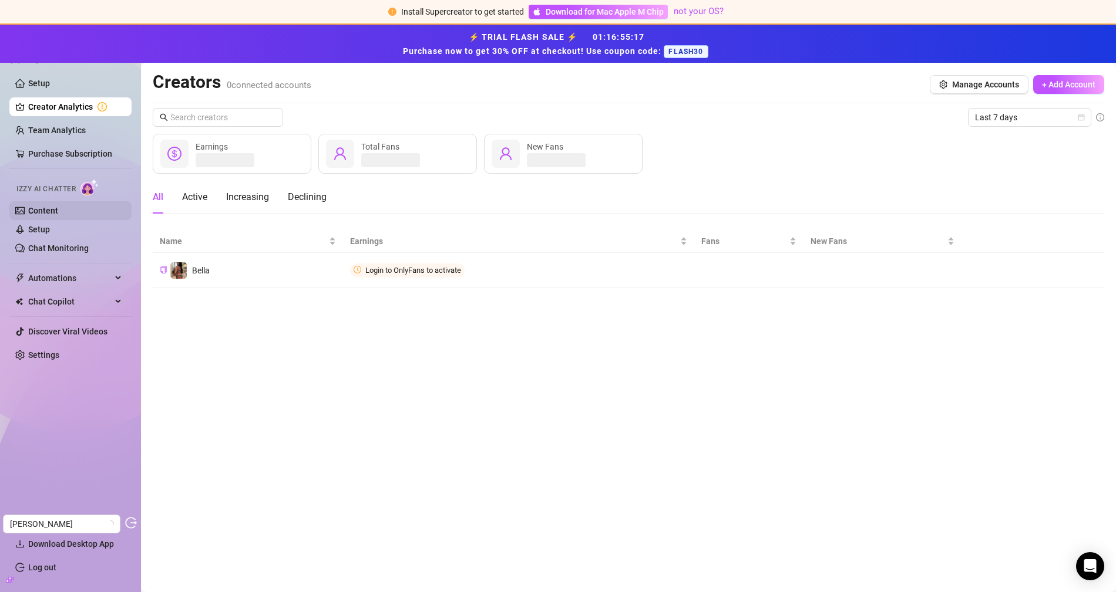
click at [48, 208] on link "Content" at bounding box center [43, 210] width 30 height 9
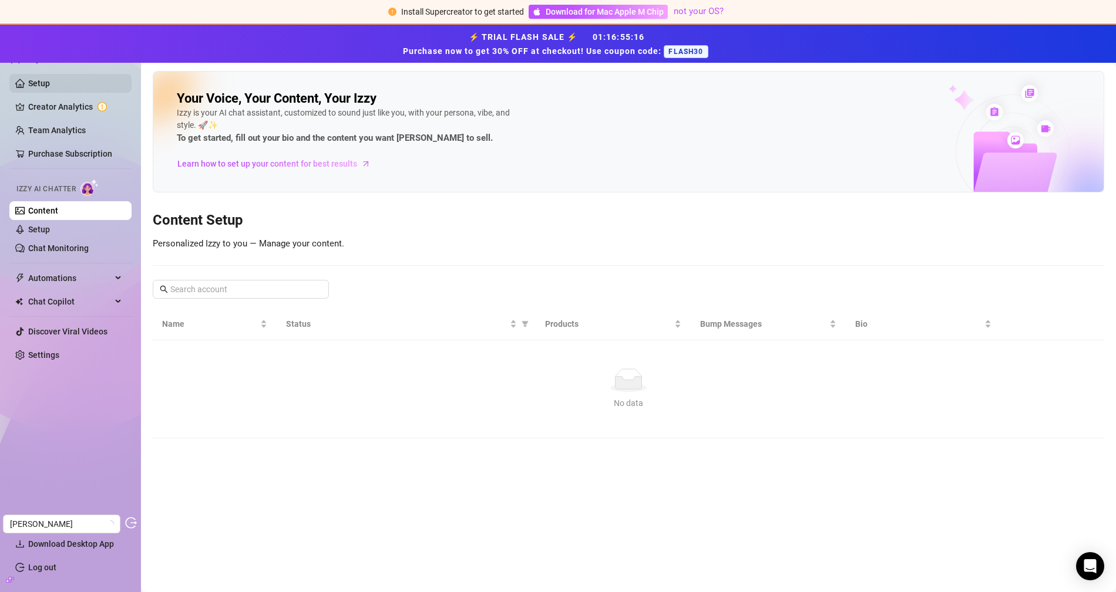
click at [50, 88] on link "Setup" at bounding box center [39, 83] width 22 height 9
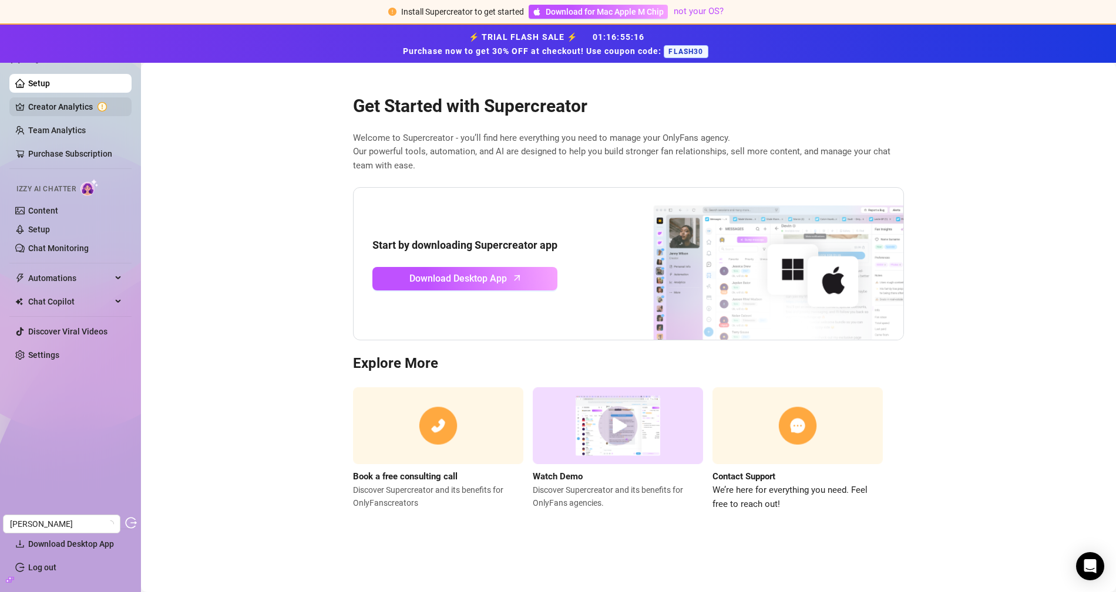
click at [79, 107] on link "Creator Analytics" at bounding box center [75, 106] width 94 height 19
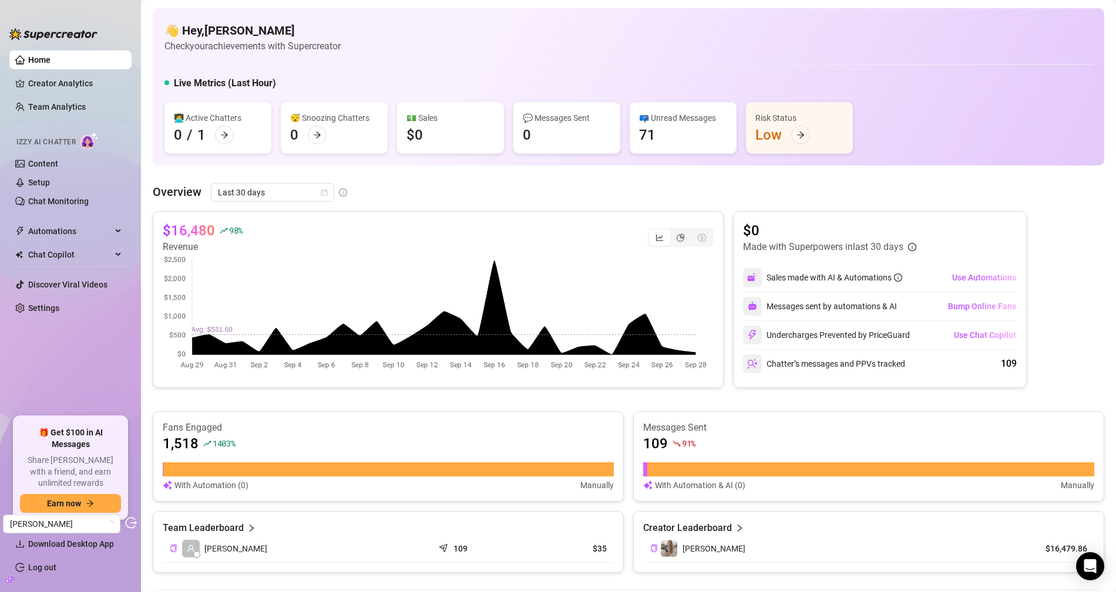
click at [75, 73] on ul "Home Creator Analytics Team Analytics Izzy AI Chatter Content Setup Chat Monito…" at bounding box center [70, 229] width 122 height 366
click at [70, 78] on link "Creator Analytics" at bounding box center [75, 83] width 94 height 19
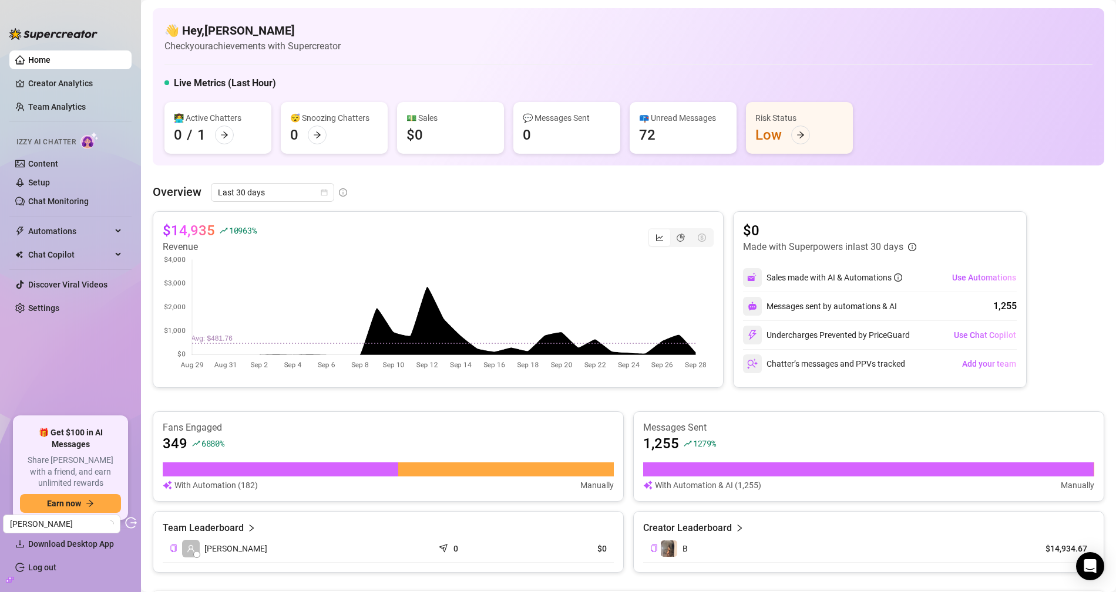
click at [56, 295] on ul "Home Creator Analytics Team Analytics Izzy AI Chatter Content Setup Chat Monito…" at bounding box center [70, 229] width 122 height 366
click at [52, 313] on link "Settings" at bounding box center [43, 308] width 31 height 9
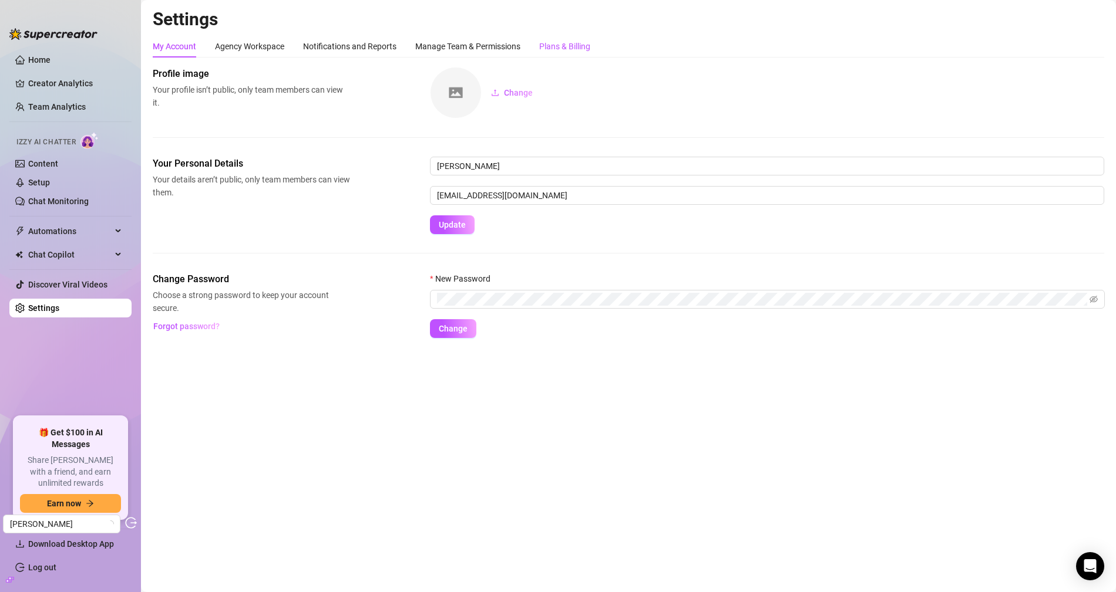
click at [574, 42] on div "Plans & Billing" at bounding box center [564, 46] width 51 height 13
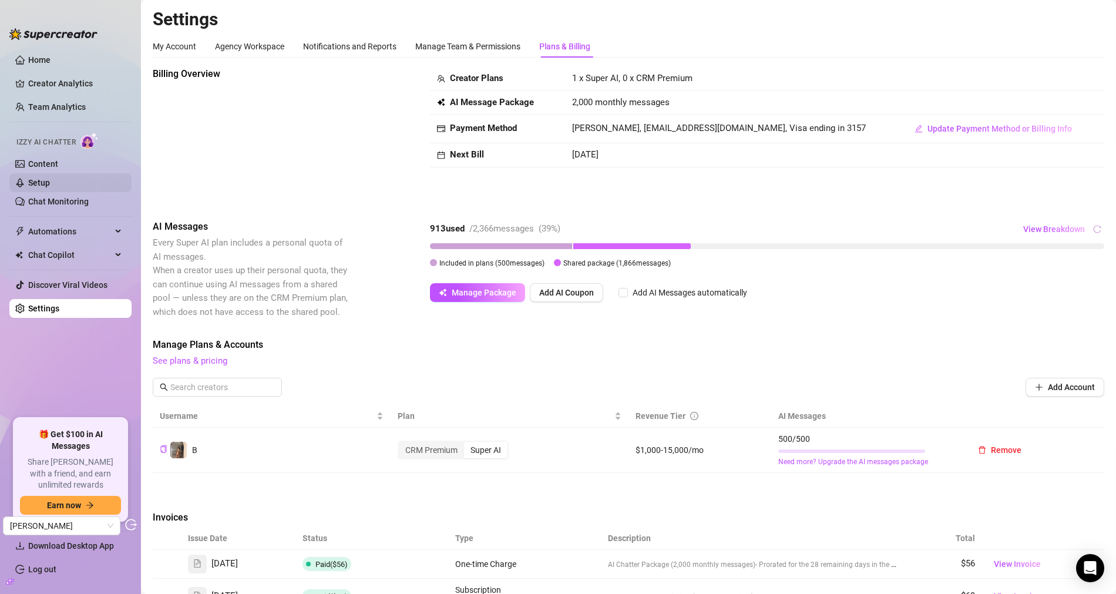
click at [50, 178] on link "Setup" at bounding box center [39, 182] width 22 height 9
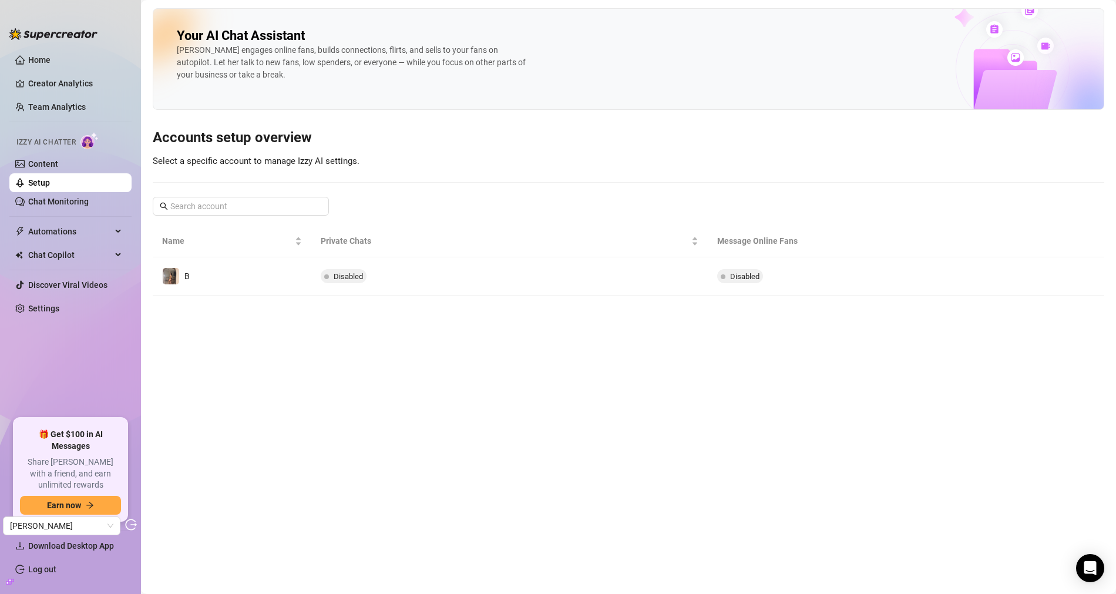
click at [293, 297] on main "Your AI Chat Assistant [PERSON_NAME] engages online fans, builds connections, f…" at bounding box center [628, 297] width 975 height 594
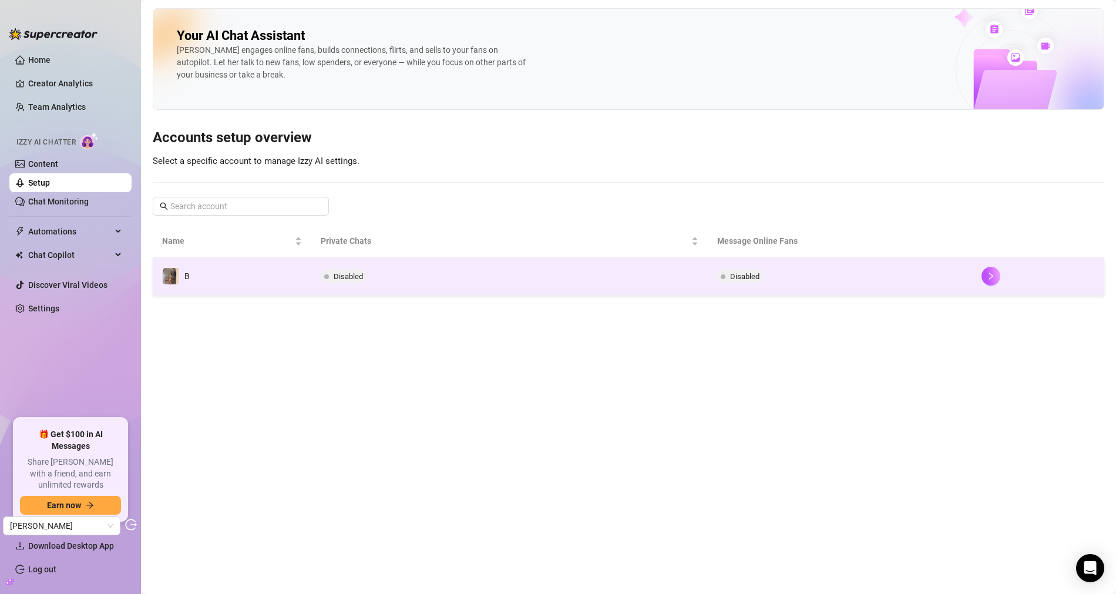
click at [297, 287] on td "B" at bounding box center [232, 276] width 159 height 38
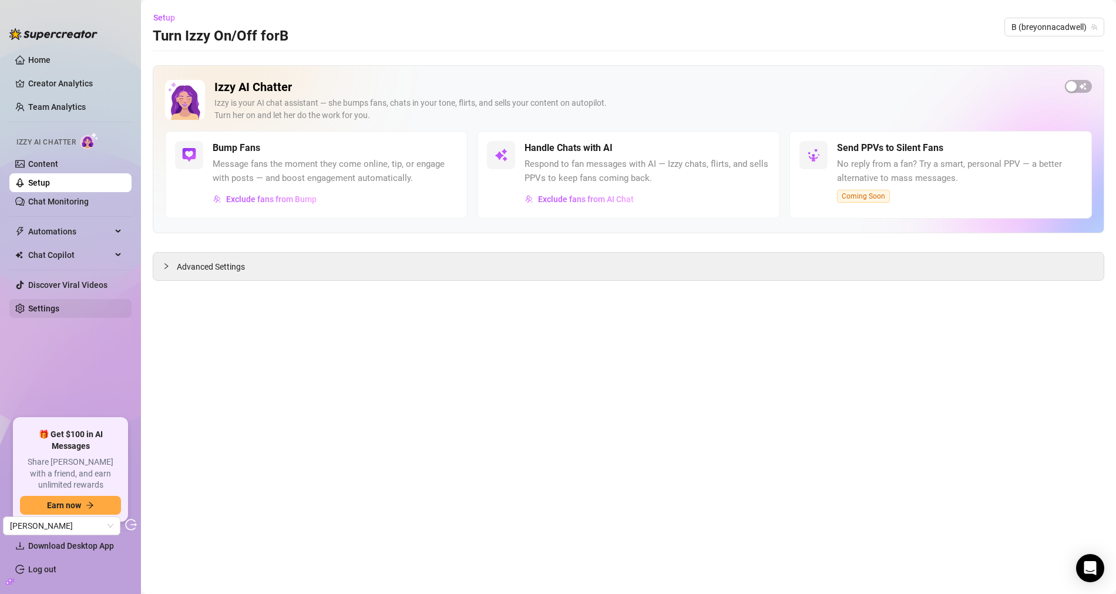
click at [39, 309] on link "Settings" at bounding box center [43, 308] width 31 height 9
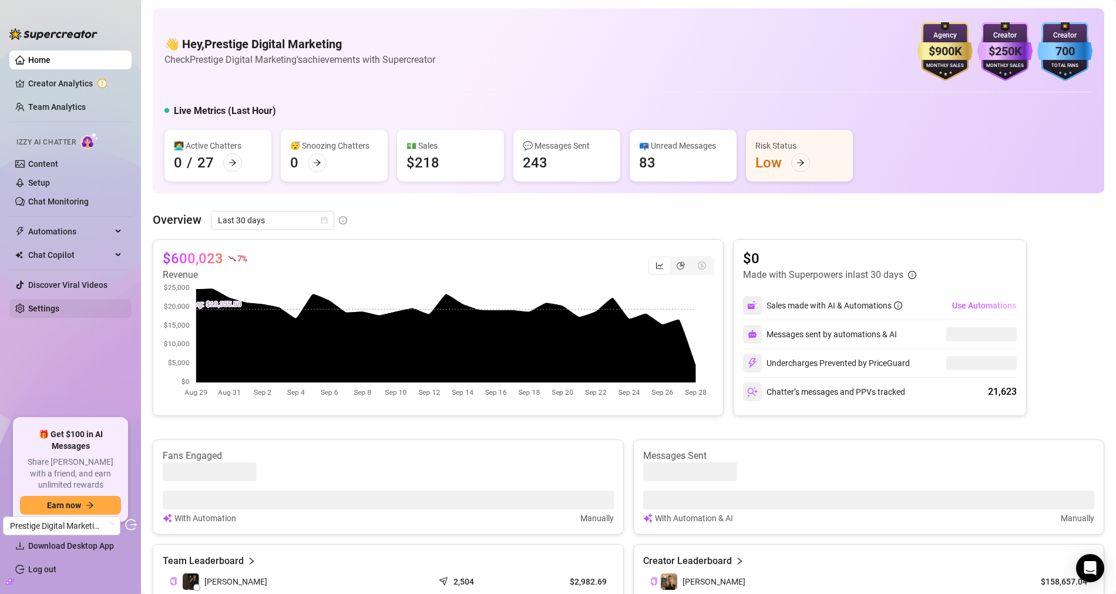
click at [59, 304] on link "Settings" at bounding box center [43, 308] width 31 height 9
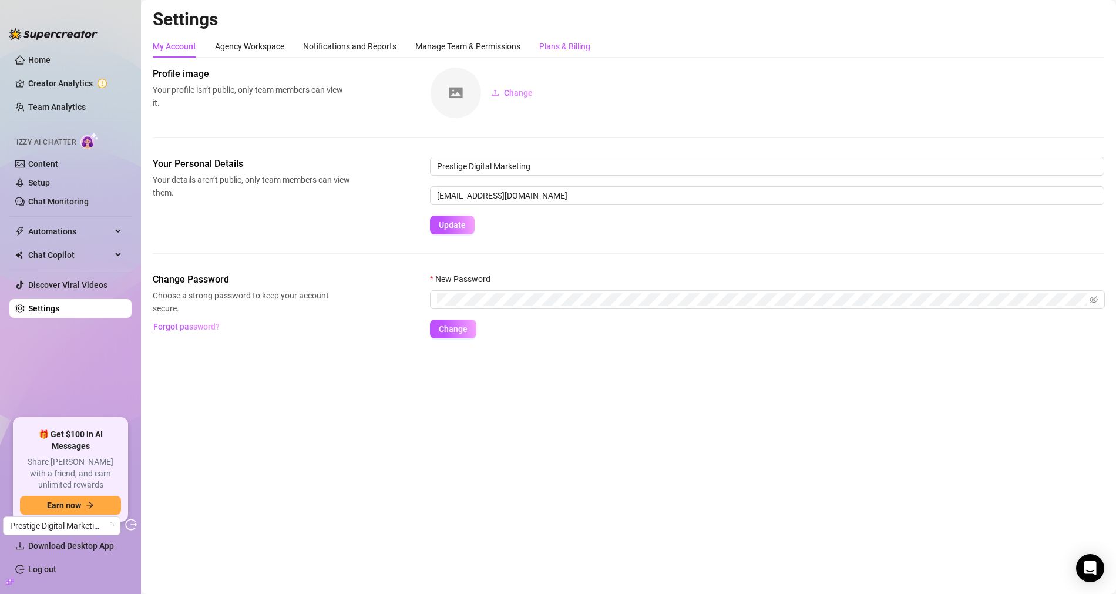
click at [587, 46] on div "Plans & Billing" at bounding box center [564, 46] width 51 height 13
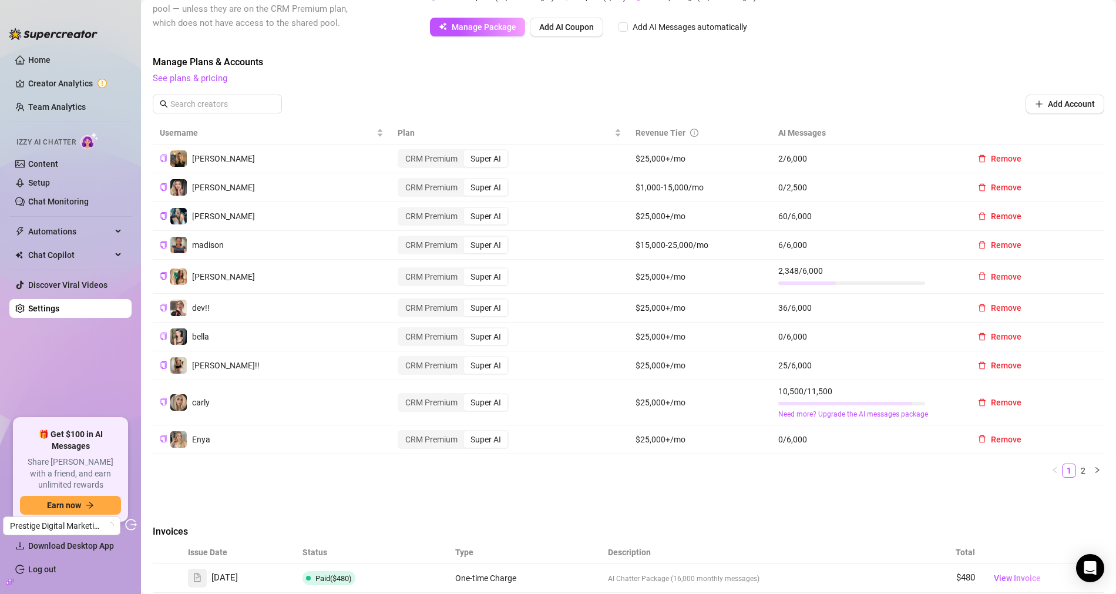
scroll to position [409, 0]
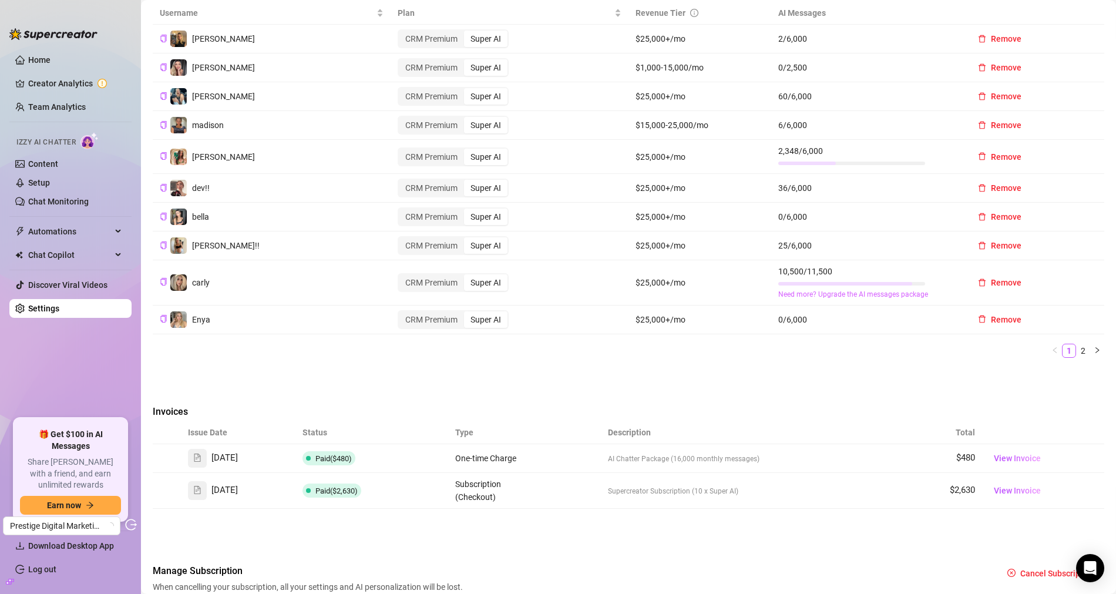
click at [839, 292] on link "Need more? Upgrade the AI messages package" at bounding box center [866, 294] width 176 height 11
click at [810, 291] on link "Need more? Upgrade the AI messages package" at bounding box center [866, 294] width 176 height 11
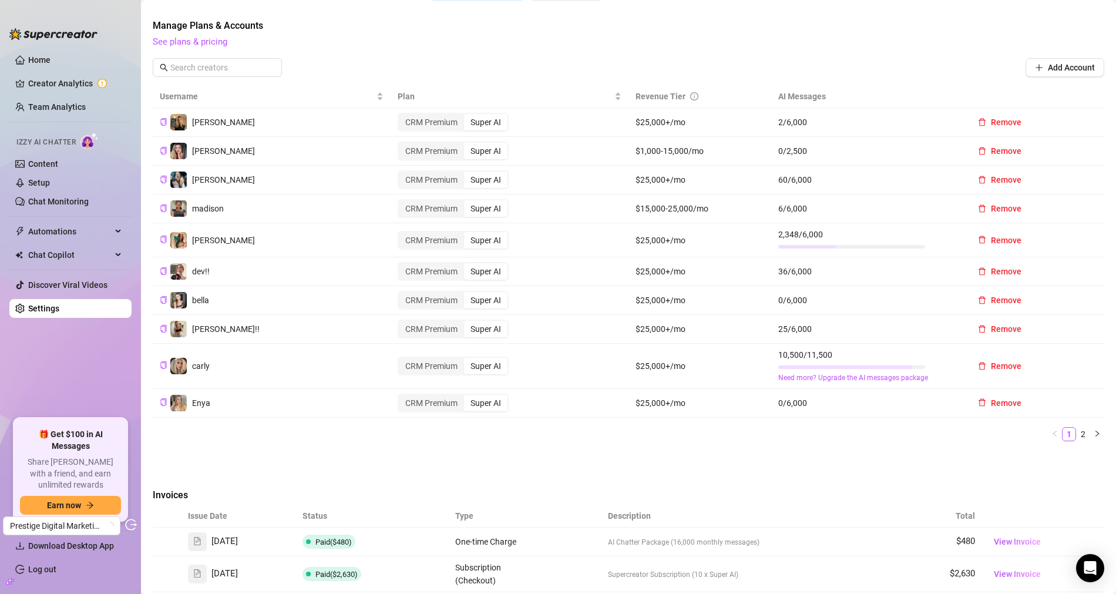
scroll to position [0, 0]
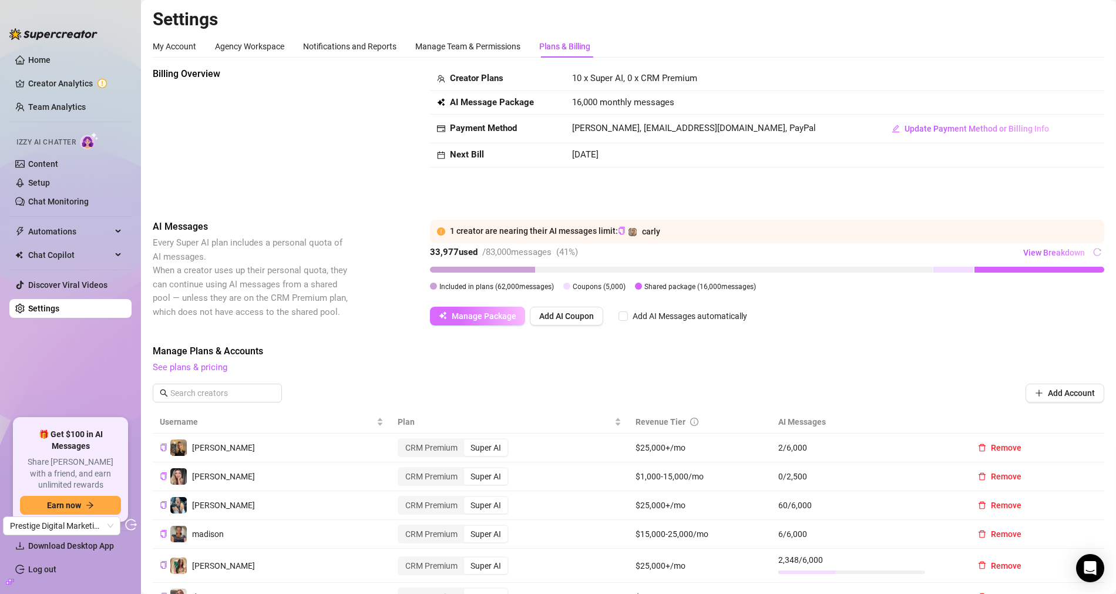
click at [478, 318] on span "Manage Package" at bounding box center [484, 315] width 65 height 9
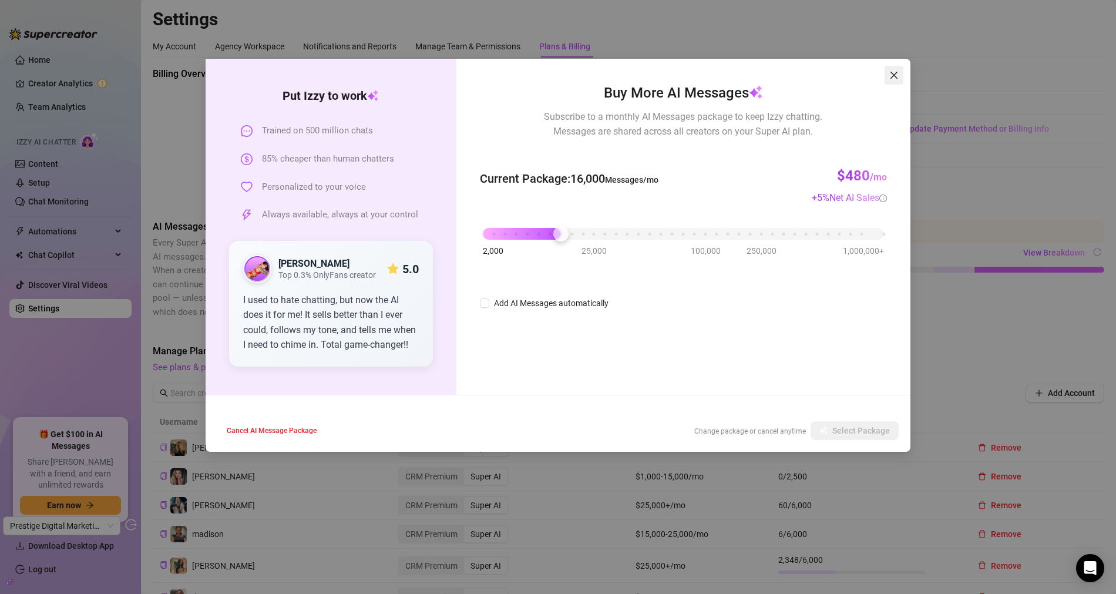
click at [894, 78] on icon "close" at bounding box center [893, 74] width 9 height 9
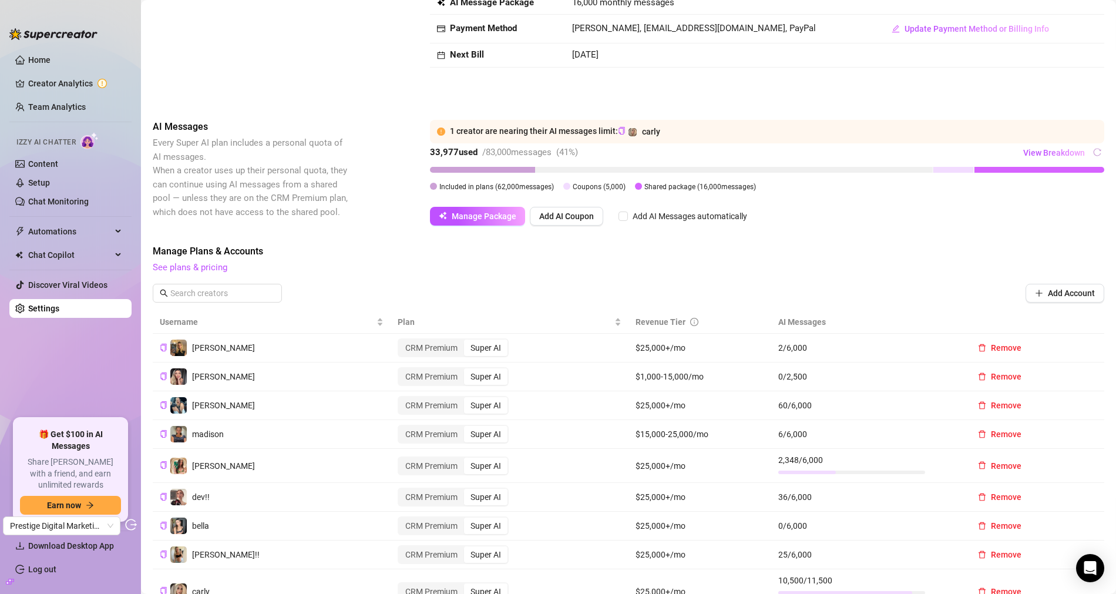
scroll to position [98, 0]
click at [1057, 153] on span "View Breakdown" at bounding box center [1054, 154] width 62 height 9
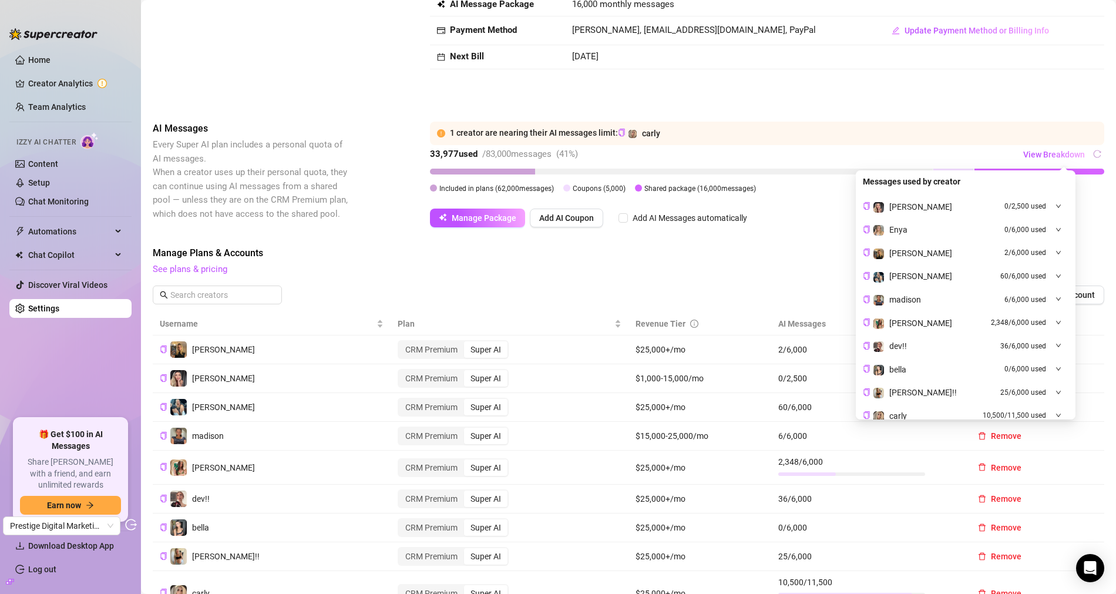
scroll to position [0, 0]
click at [619, 100] on div "Billing Overview Creator Plans 10 x Super AI, 0 x CRM Premium AI Message Packag…" at bounding box center [628, 36] width 951 height 134
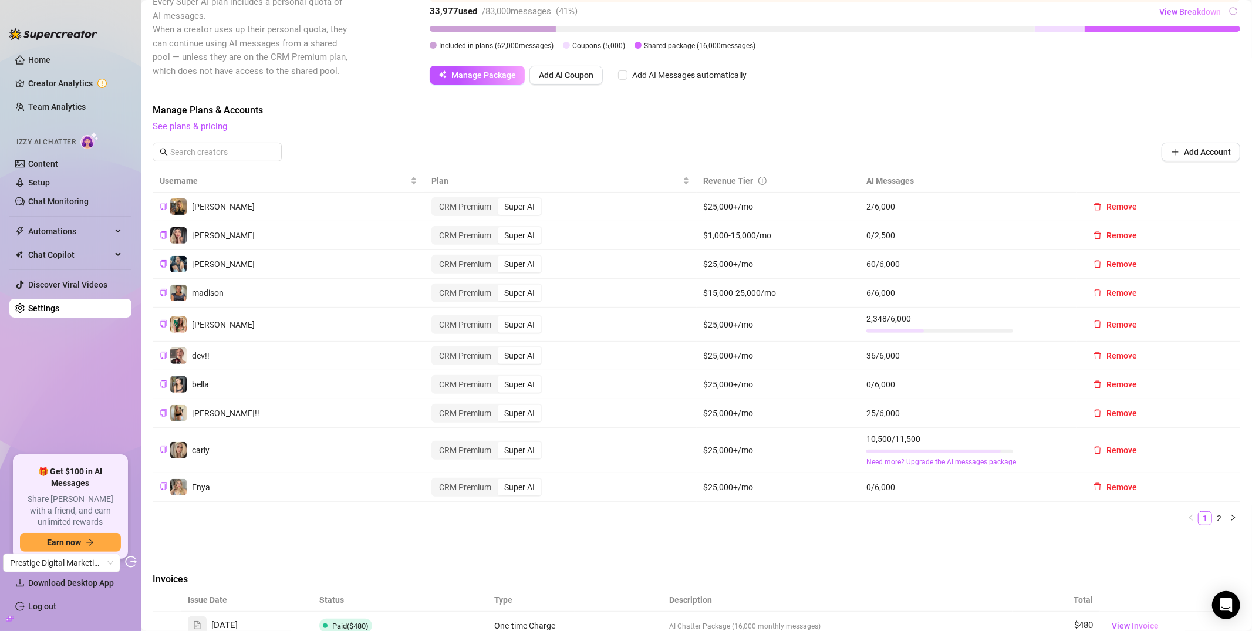
scroll to position [291, 0]
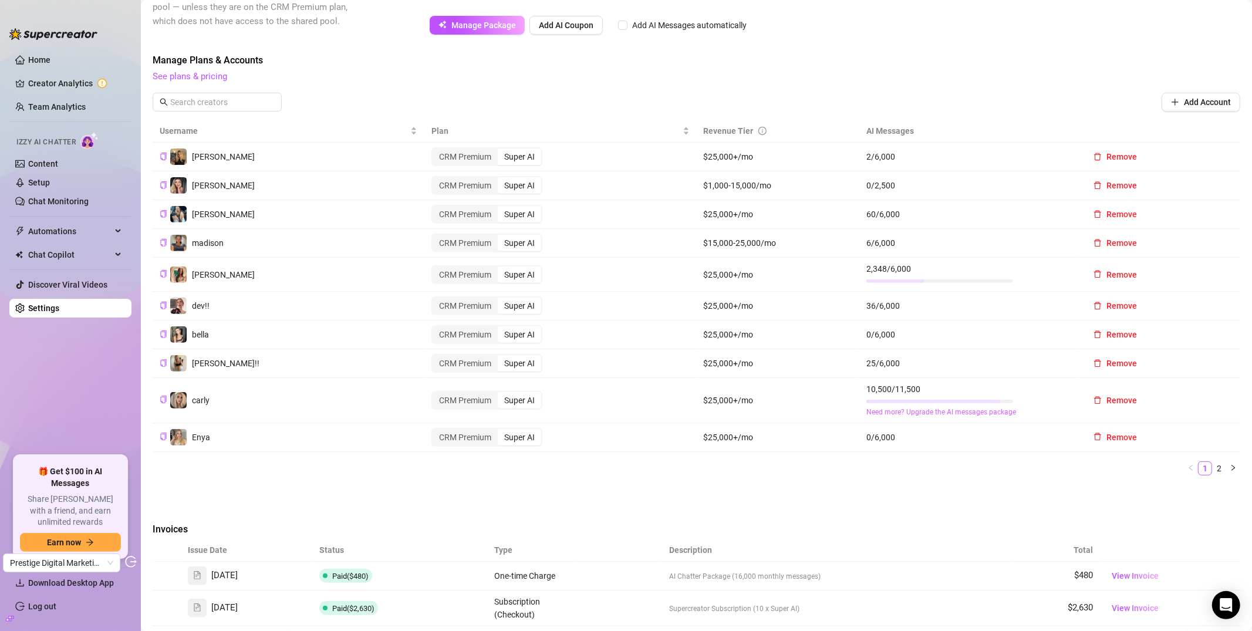
click at [926, 412] on link "Need more? Upgrade the AI messages package" at bounding box center [969, 412] width 204 height 11
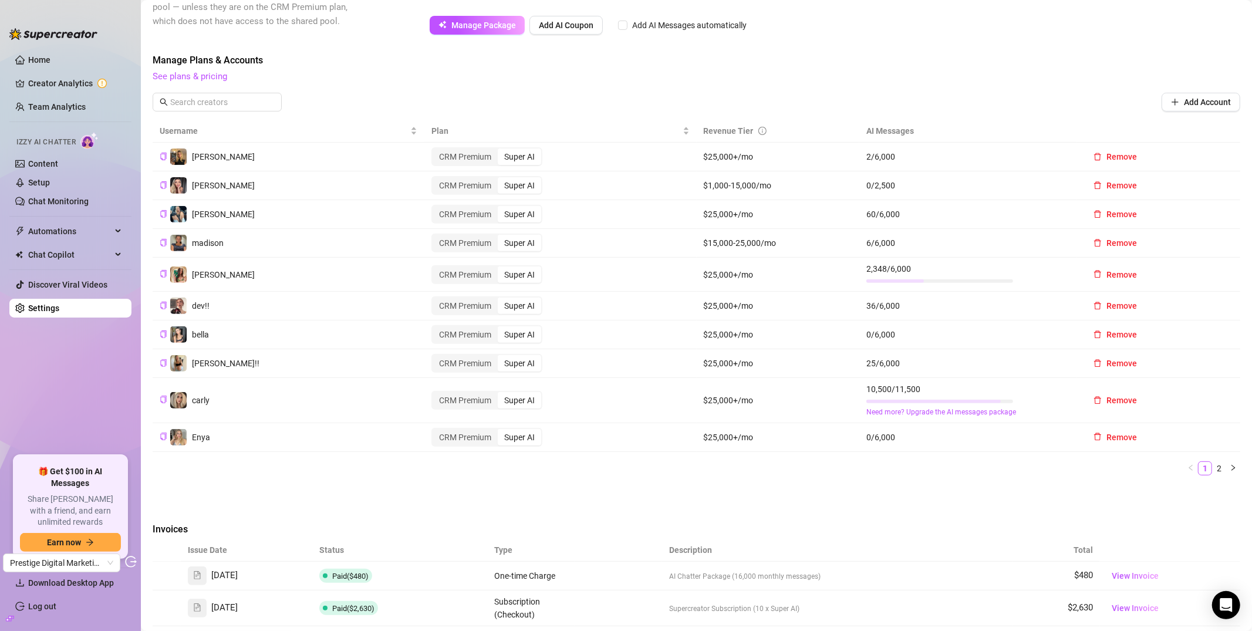
click at [947, 470] on ul "1 2" at bounding box center [697, 469] width 1088 height 14
click at [937, 412] on link "Need more? Upgrade the AI messages package" at bounding box center [969, 412] width 204 height 11
click at [921, 506] on div "Billing Overview Creator Plans 10 x Super AI, 0 x CRM Premium AI Message Packag…" at bounding box center [697, 250] width 1088 height 948
click at [905, 410] on link "Need more? Upgrade the AI messages package" at bounding box center [969, 412] width 204 height 11
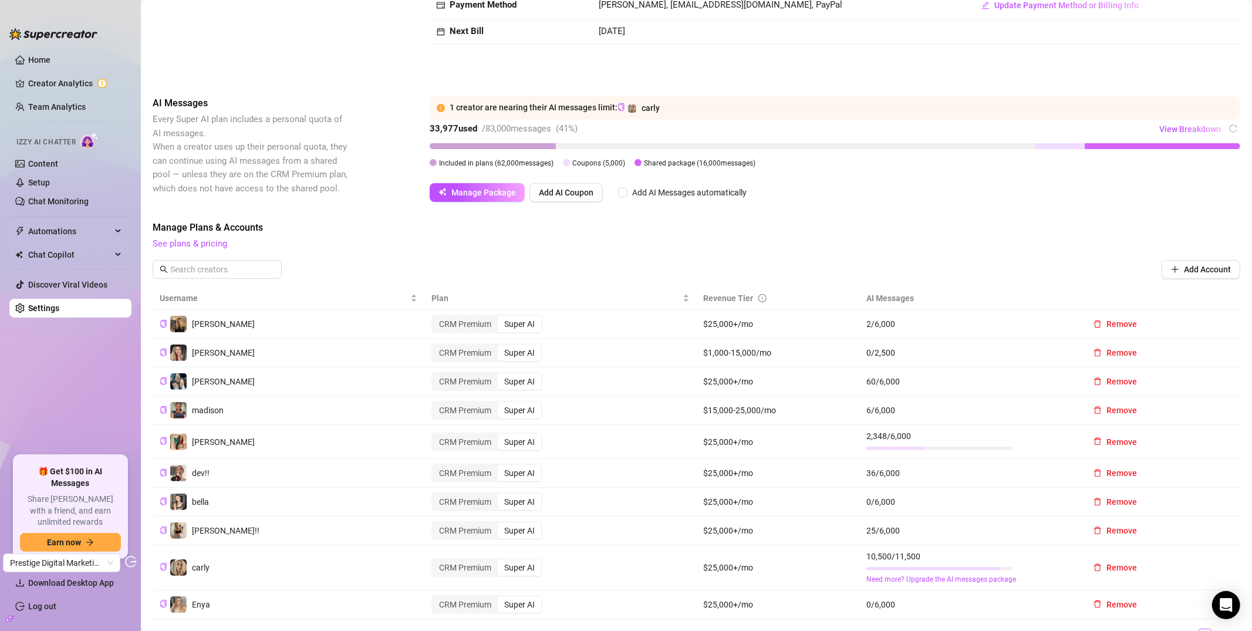
scroll to position [120, 0]
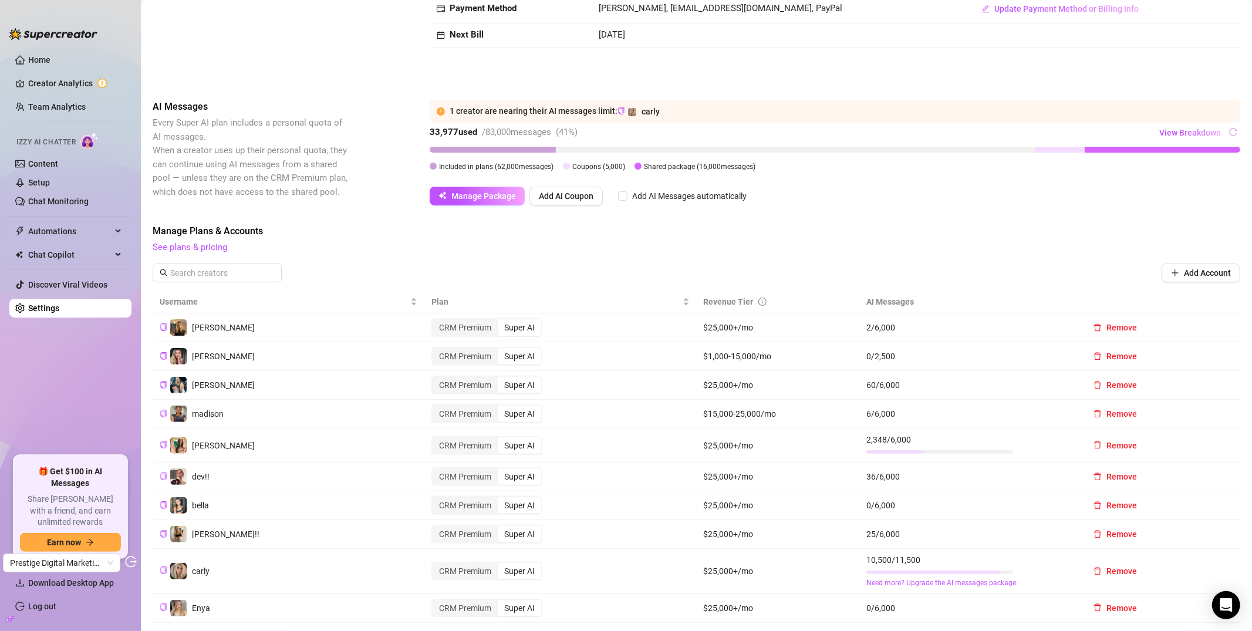
drag, startPoint x: 643, startPoint y: 166, endPoint x: 748, endPoint y: 173, distance: 104.8
click at [748, 173] on div "1 creator are nearing their AI messages limit: carly 33,977 used / 83,000 messa…" at bounding box center [835, 139] width 811 height 78
click at [762, 166] on div "Included in plans ( 62,000 messages) Coupons ( 5,000 ) Shared package ( 16,000 …" at bounding box center [835, 166] width 811 height 13
click at [690, 171] on div "Shared package ( 16,000 messages)" at bounding box center [700, 166] width 112 height 13
click at [1115, 132] on span "View Breakdown" at bounding box center [1191, 132] width 62 height 9
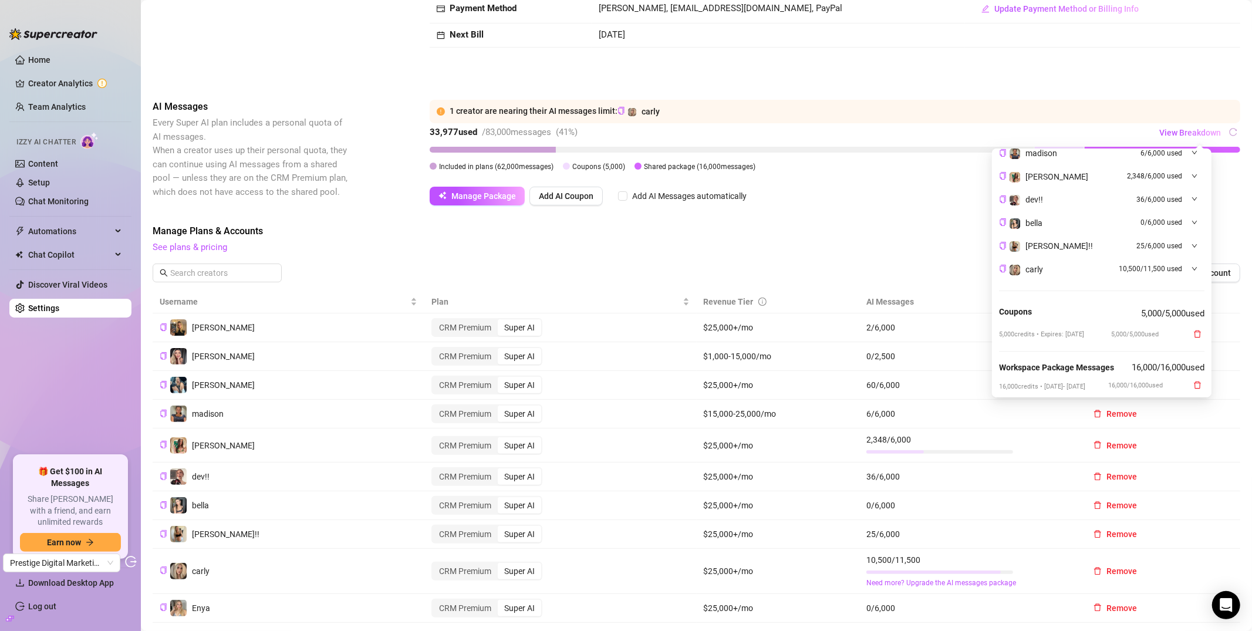
scroll to position [131, 0]
click at [1115, 267] on span "10,500 / 11,500 used" at bounding box center [1150, 265] width 63 height 11
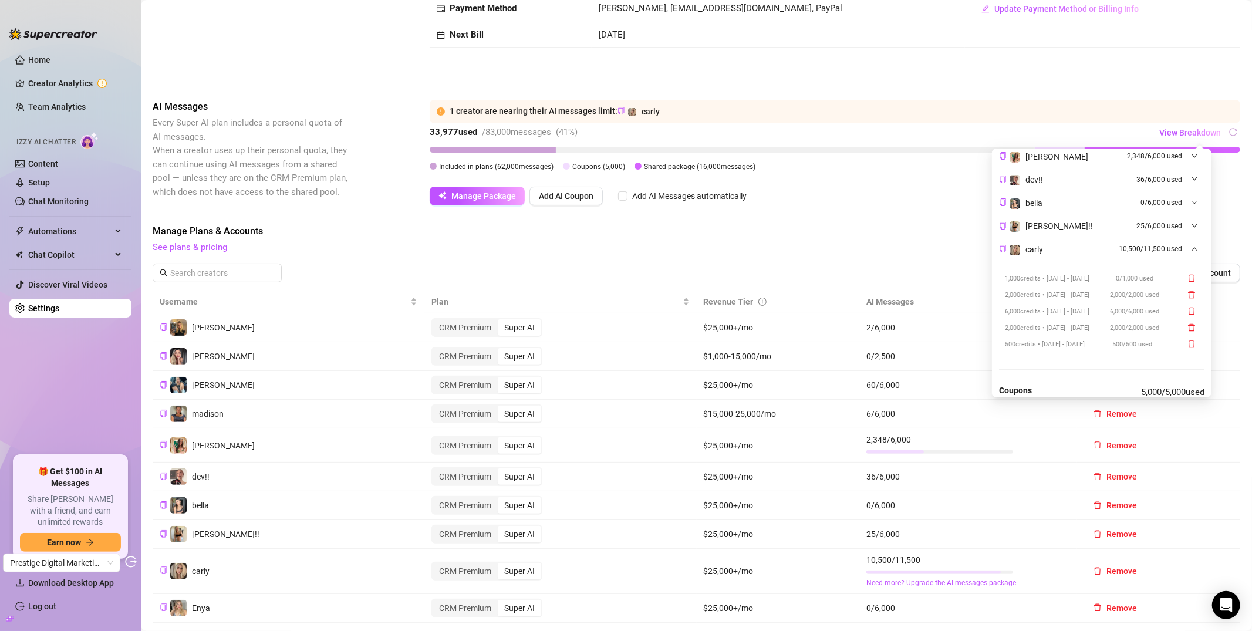
scroll to position [156, 0]
drag, startPoint x: 1035, startPoint y: 268, endPoint x: 1096, endPoint y: 272, distance: 61.2
click at [1090, 272] on span "1,000 credits • [DATE] - [DATE]" at bounding box center [1047, 270] width 85 height 10
click at [1090, 271] on span "1,000 credits • [DATE] - [DATE]" at bounding box center [1047, 270] width 85 height 10
drag, startPoint x: 1037, startPoint y: 271, endPoint x: 1087, endPoint y: 268, distance: 50.6
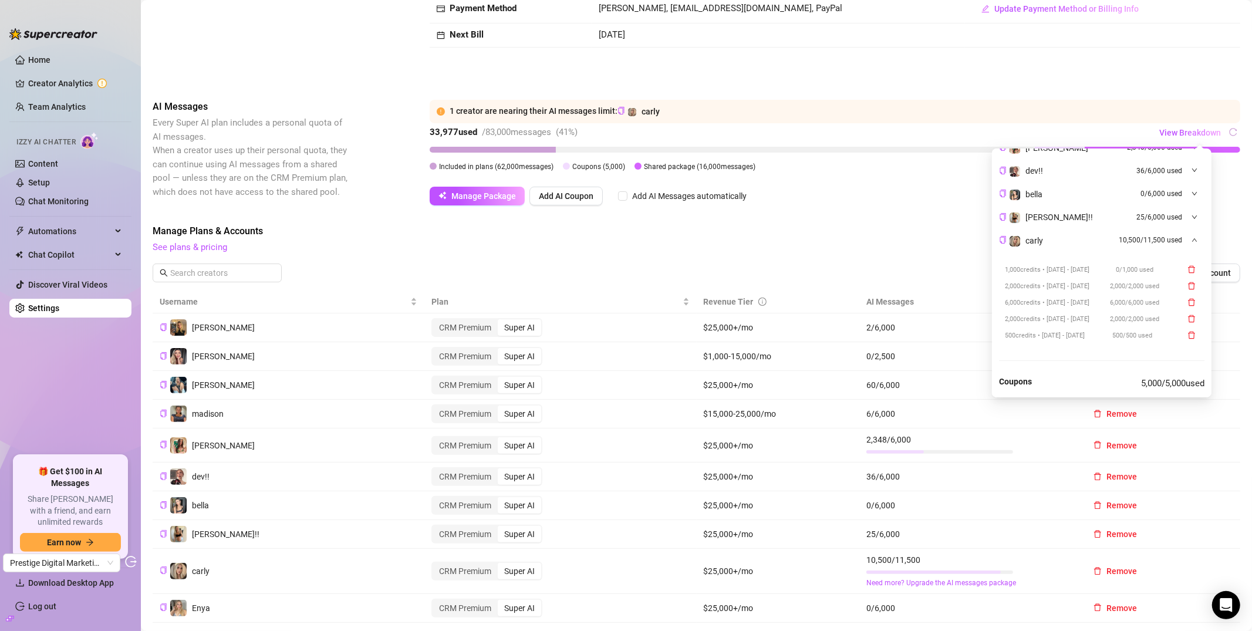
click at [1087, 268] on span "1,000 credits • [DATE] - [DATE]" at bounding box center [1047, 270] width 85 height 10
click at [1079, 270] on span "1,000 credits • [DATE] - [DATE]" at bounding box center [1047, 270] width 85 height 10
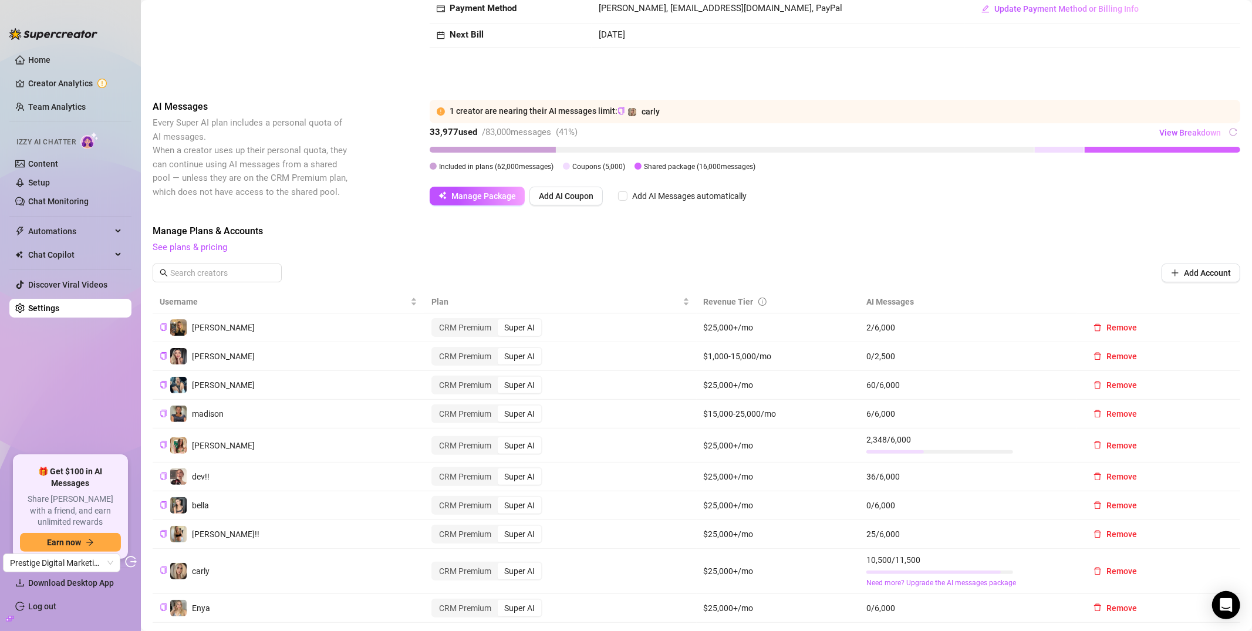
drag, startPoint x: 653, startPoint y: 253, endPoint x: 648, endPoint y: 247, distance: 7.9
click at [652, 252] on span "See plans & pricing" at bounding box center [697, 248] width 1088 height 14
click at [439, 194] on icon "button" at bounding box center [443, 195] width 8 height 8
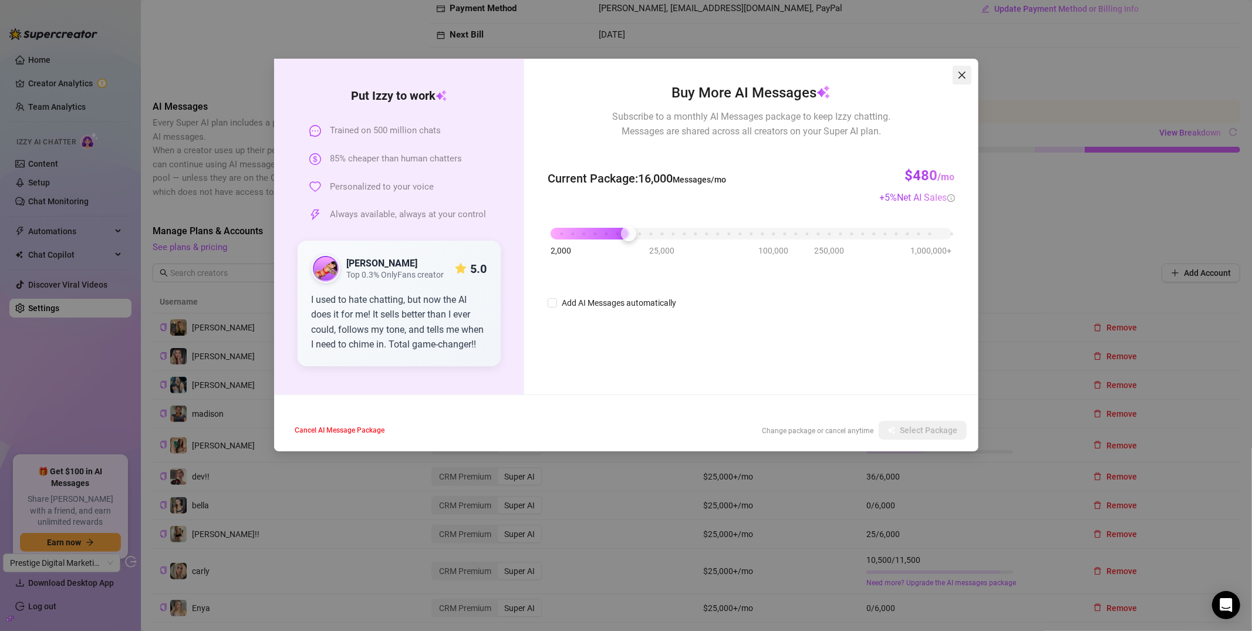
click at [965, 76] on icon "close" at bounding box center [962, 74] width 9 height 9
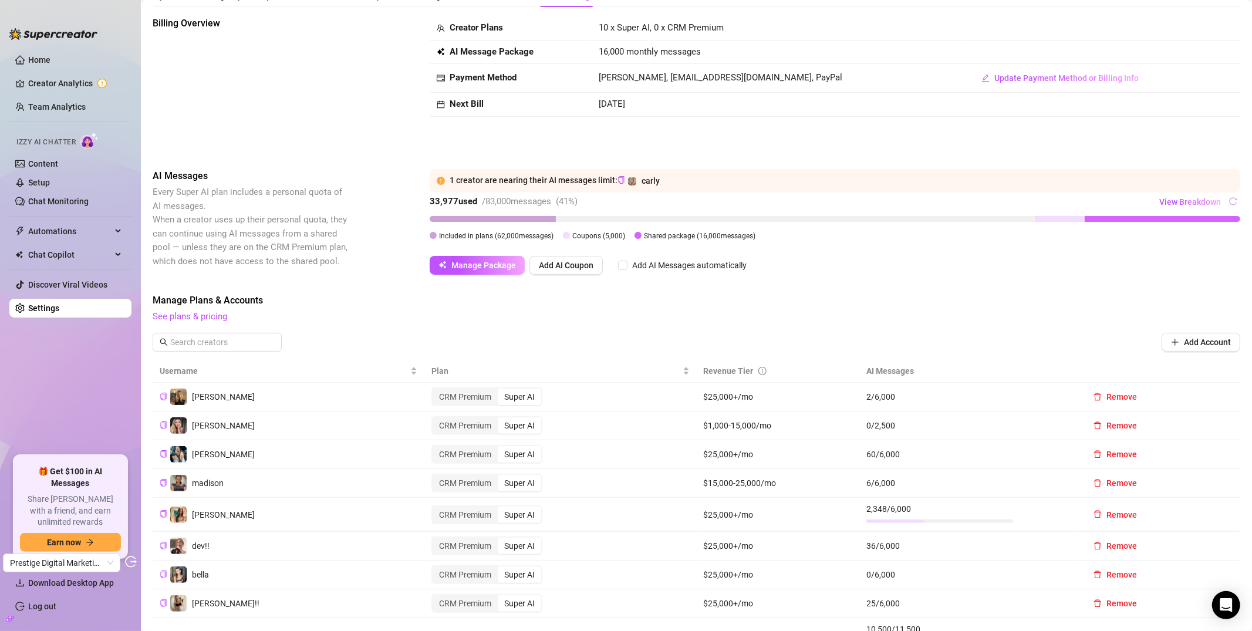
scroll to position [29, 0]
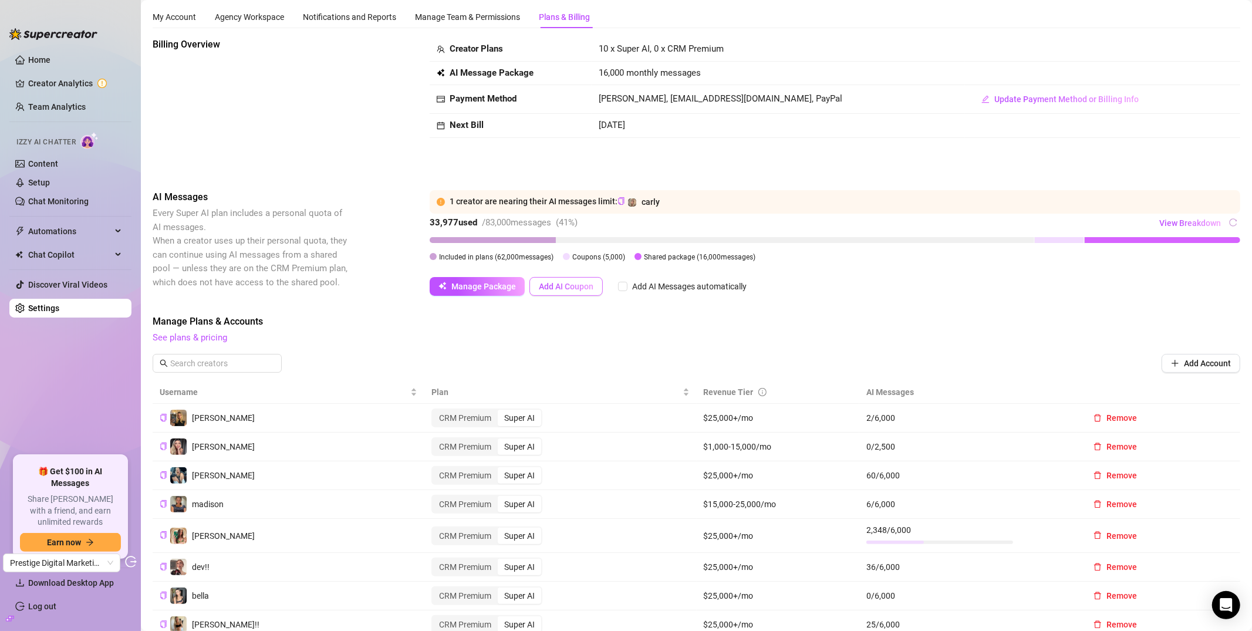
click at [595, 287] on button "Add AI Coupon" at bounding box center [566, 286] width 73 height 19
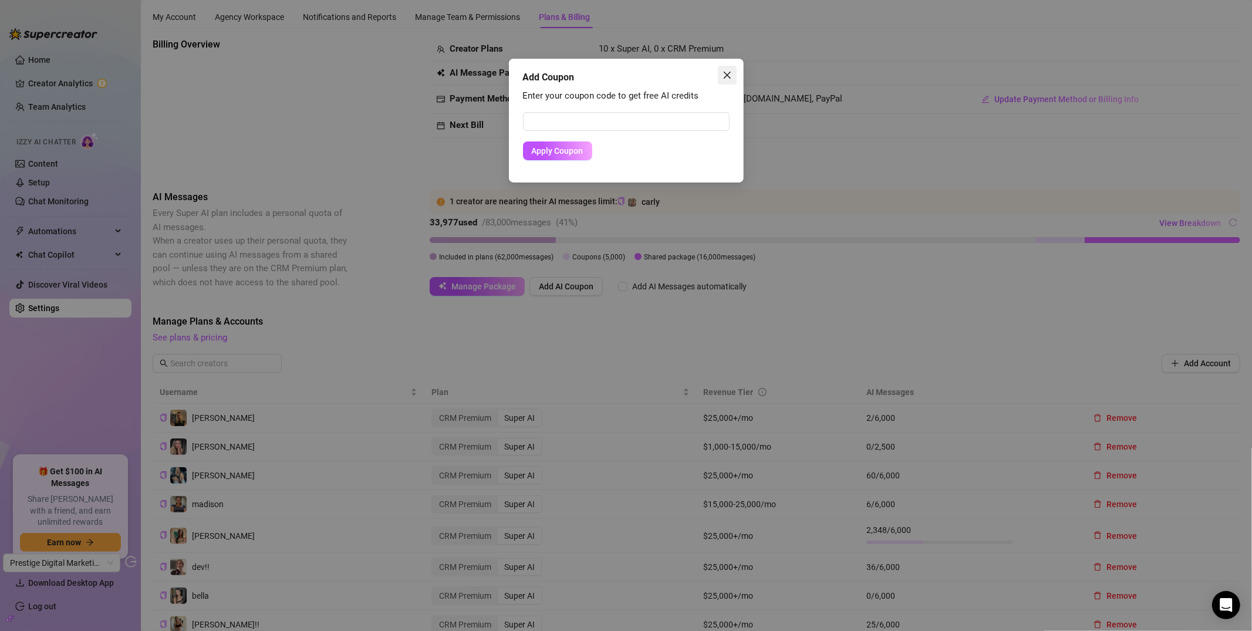
click at [732, 73] on span "Close" at bounding box center [727, 74] width 19 height 9
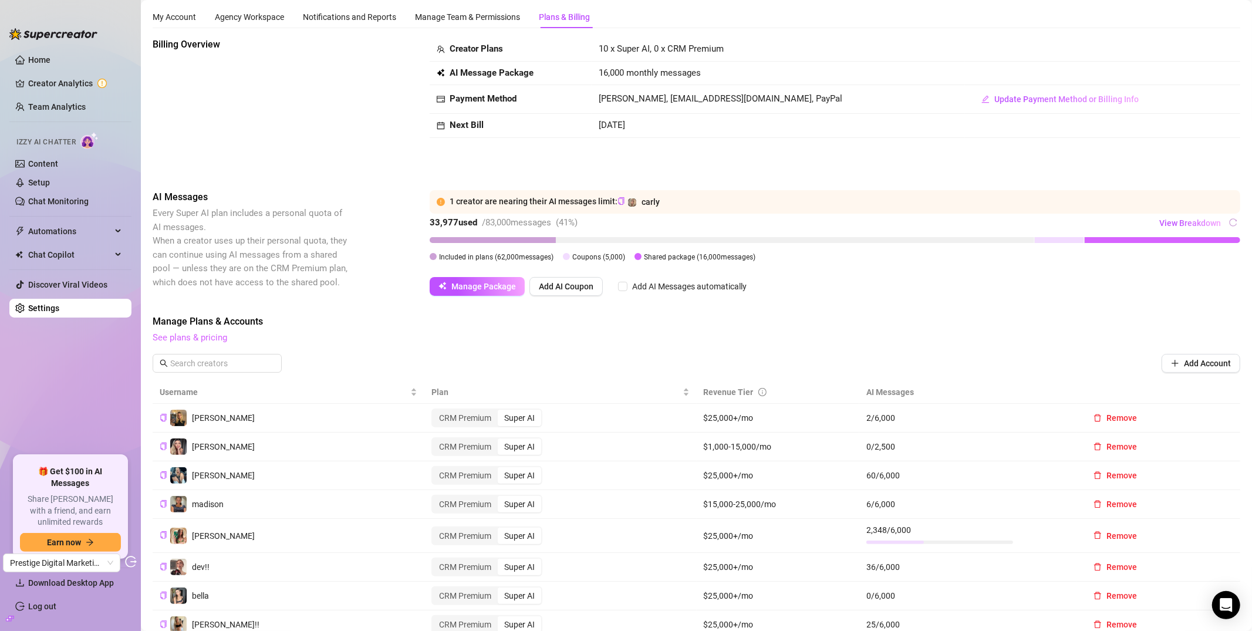
click at [199, 341] on link "See plans & pricing" at bounding box center [190, 337] width 75 height 11
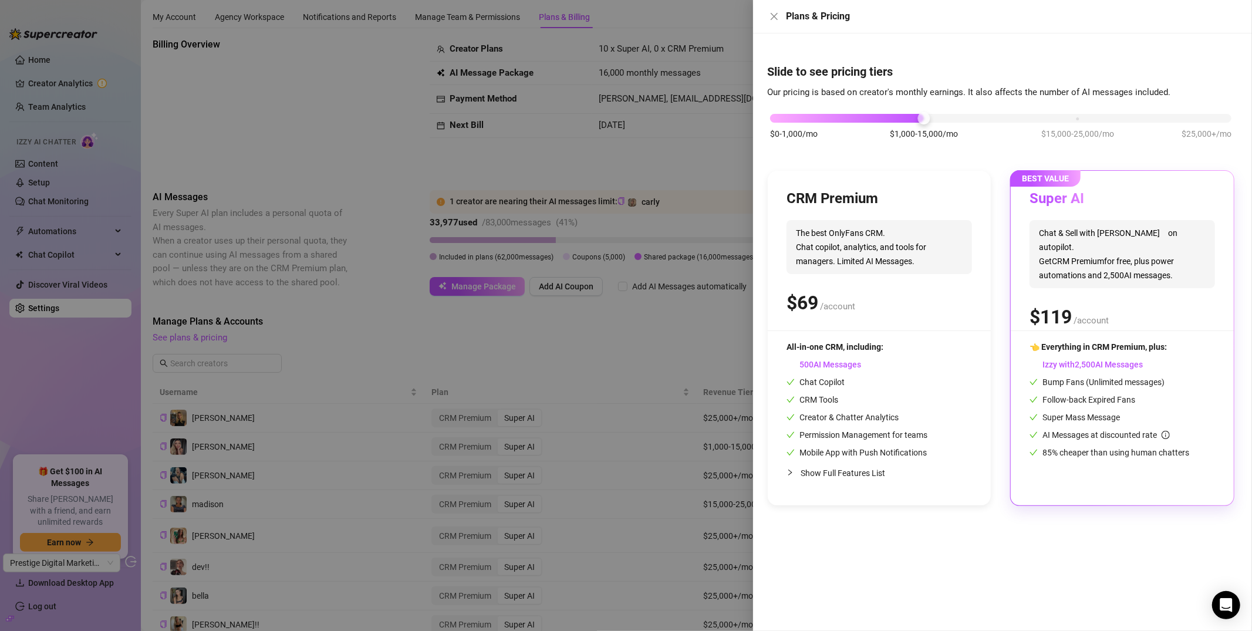
click at [498, 148] on div at bounding box center [626, 315] width 1252 height 631
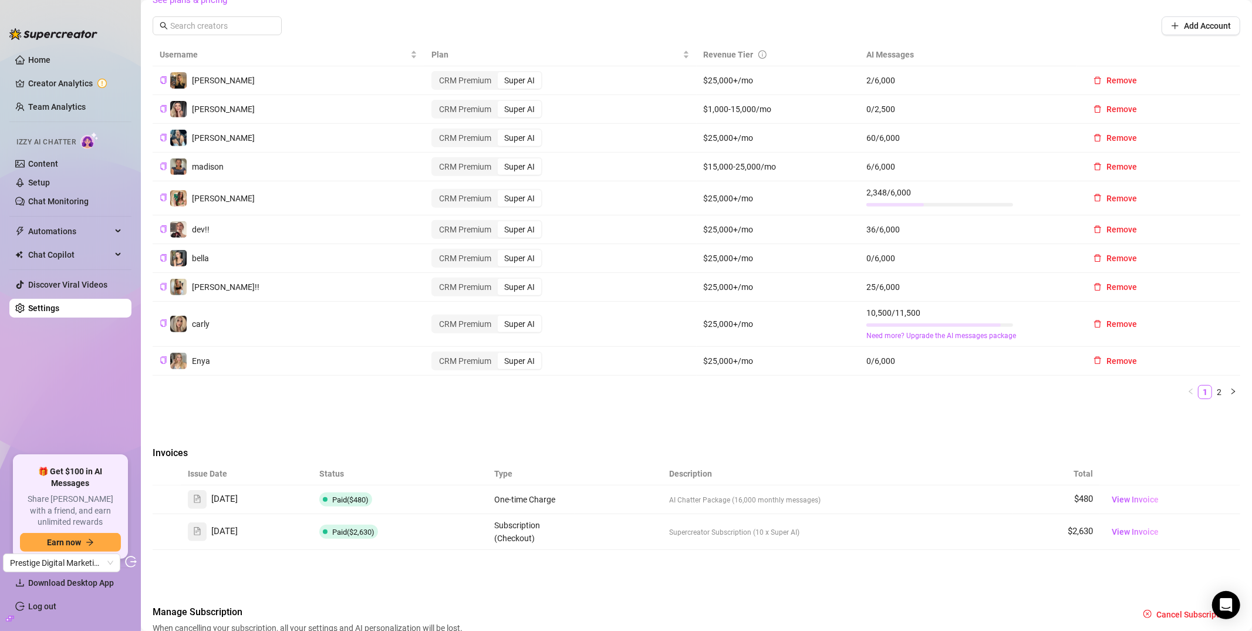
scroll to position [190, 0]
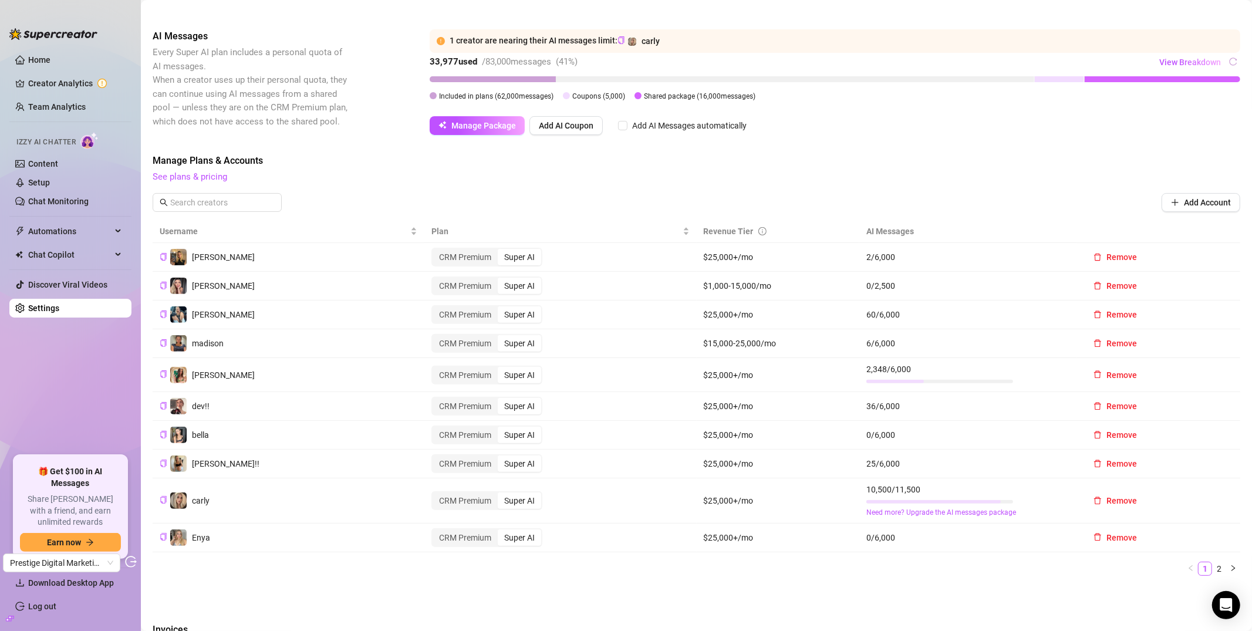
click at [1115, 65] on div "View Breakdown" at bounding box center [1200, 62] width 82 height 19
click at [1115, 63] on span "View Breakdown" at bounding box center [1191, 62] width 62 height 9
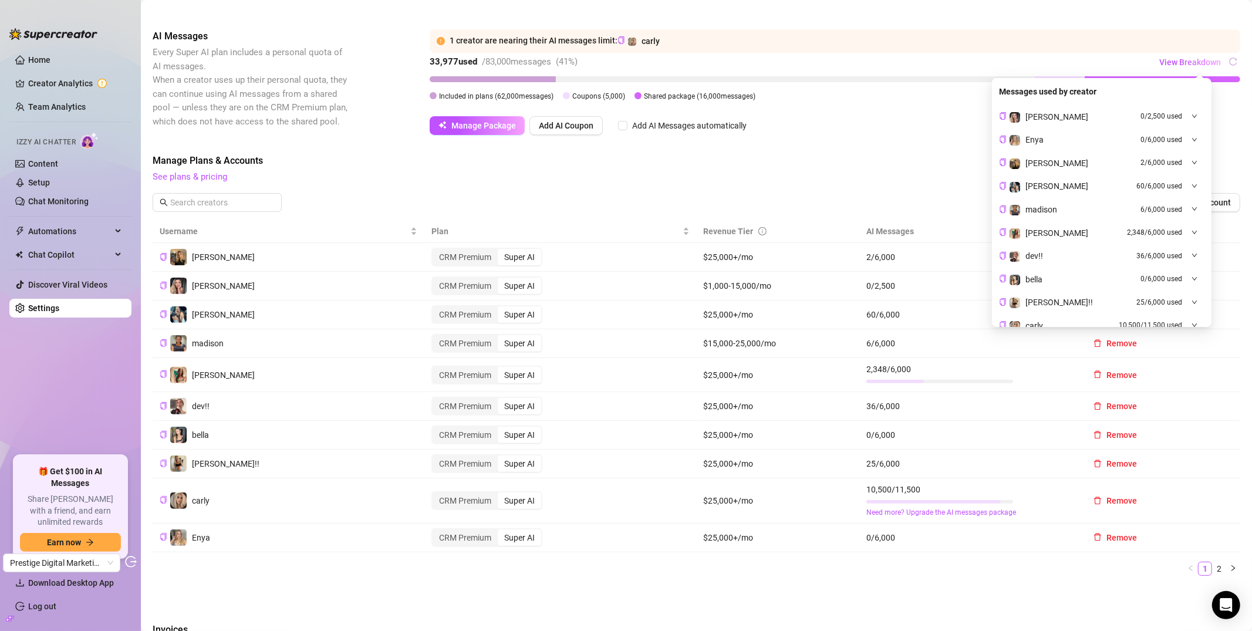
click at [821, 132] on div "Manage Package Add AI Coupon Add AI Messages automatically" at bounding box center [835, 125] width 811 height 19
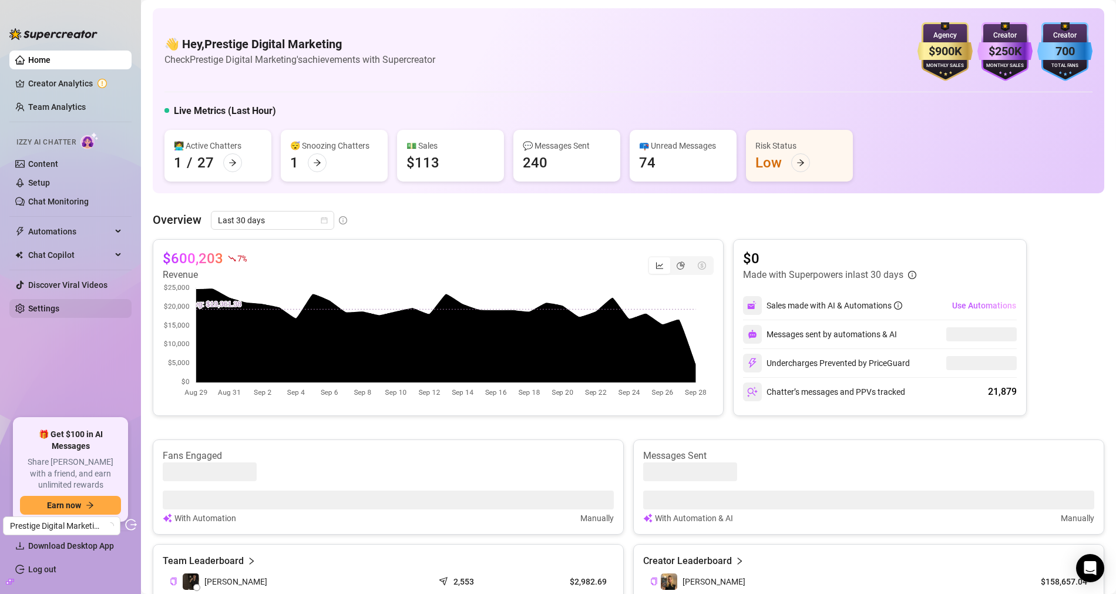
click at [59, 304] on link "Settings" at bounding box center [43, 308] width 31 height 9
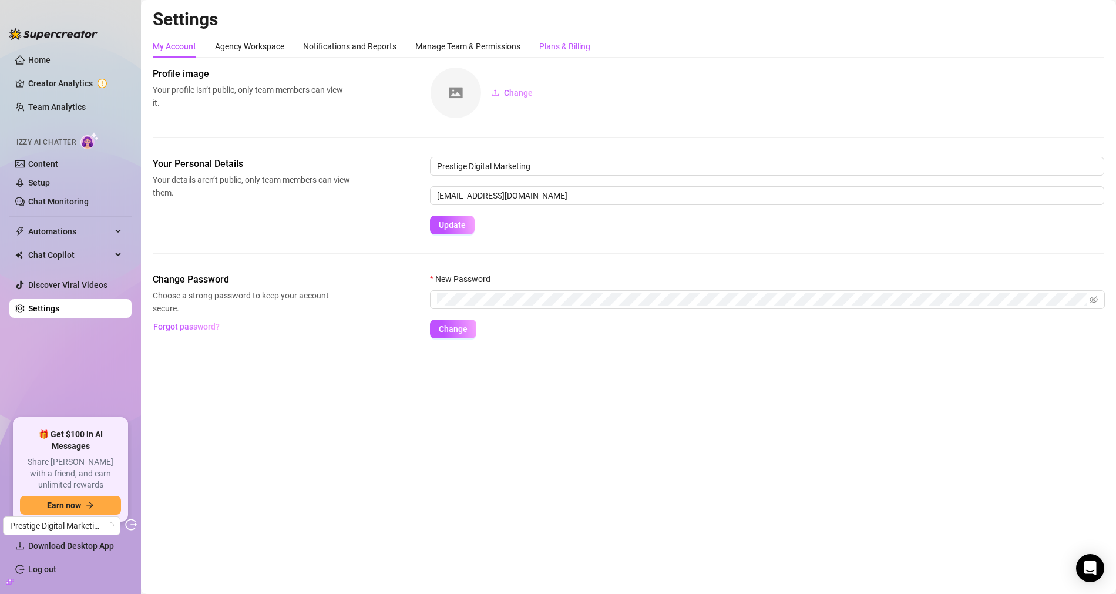
click at [560, 42] on div "Plans & Billing" at bounding box center [564, 46] width 51 height 13
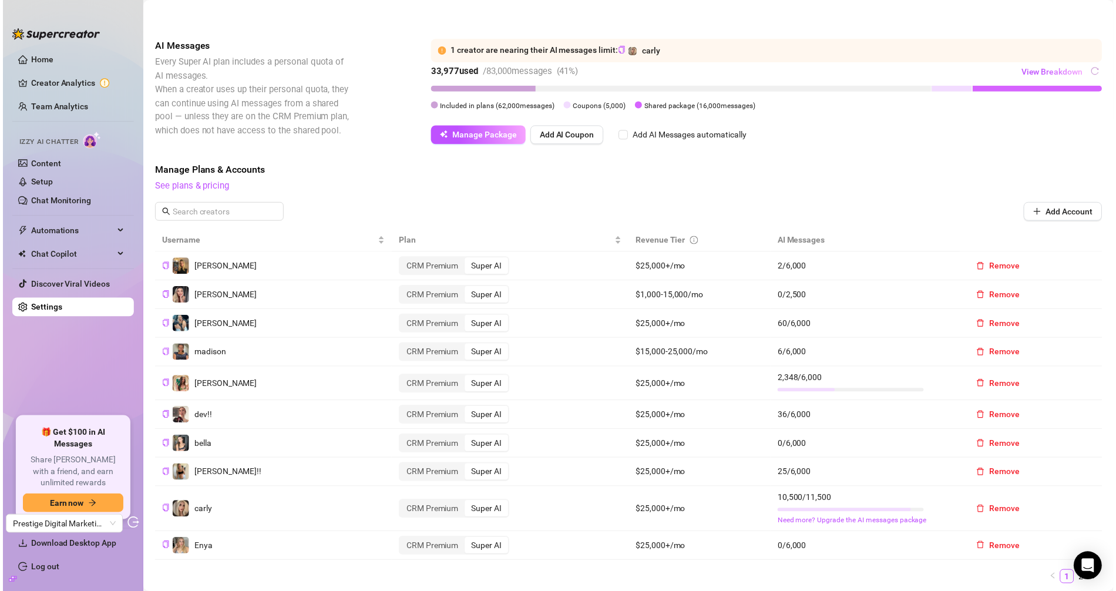
scroll to position [466, 0]
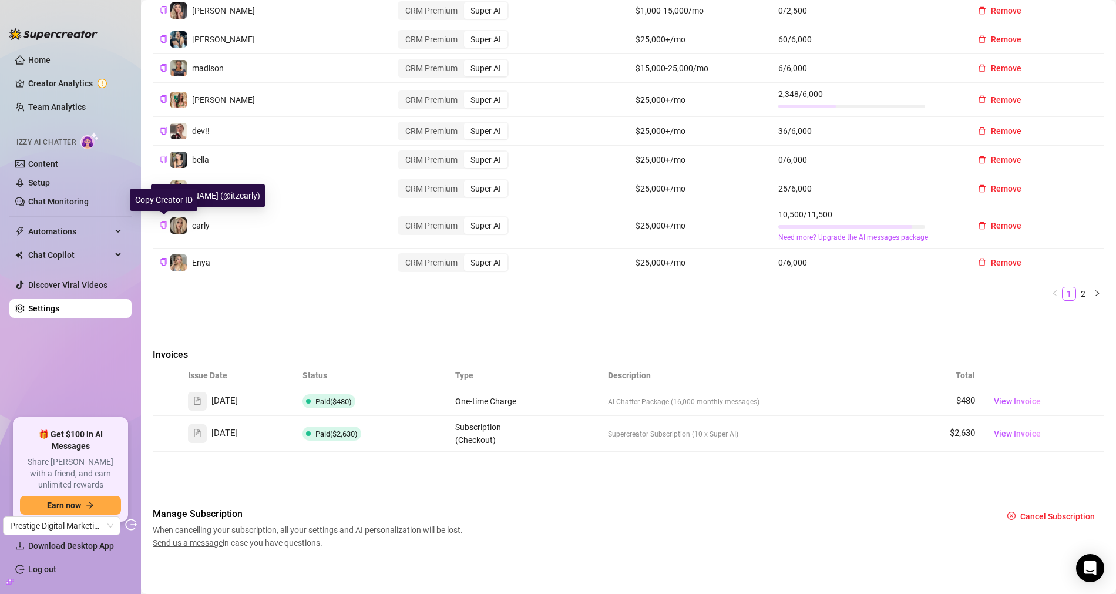
click at [164, 222] on icon "copy" at bounding box center [164, 225] width 8 height 8
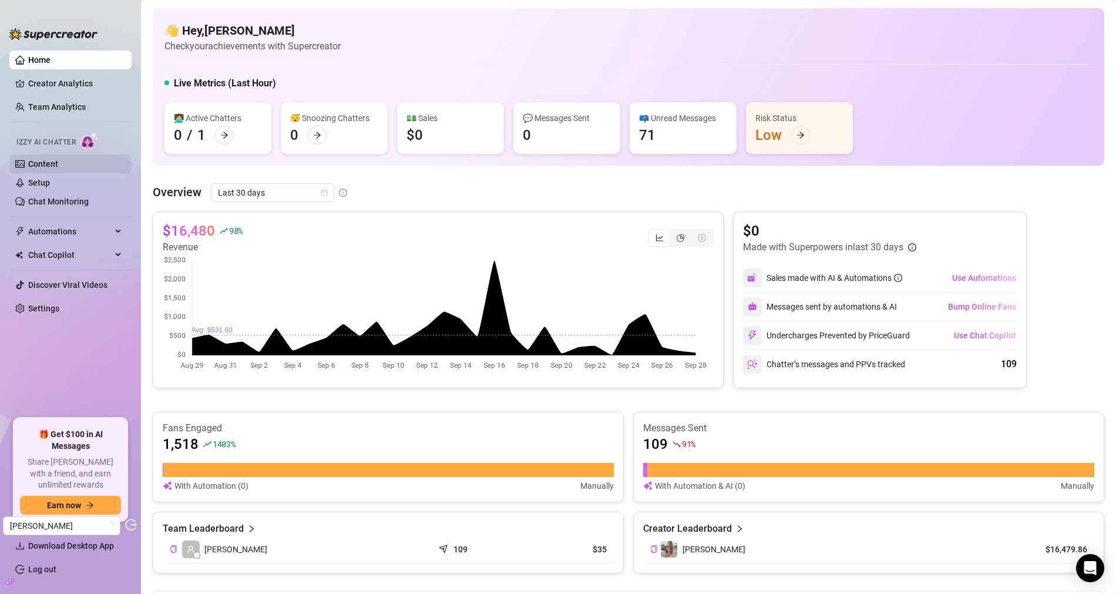
click at [58, 164] on link "Content" at bounding box center [43, 163] width 30 height 9
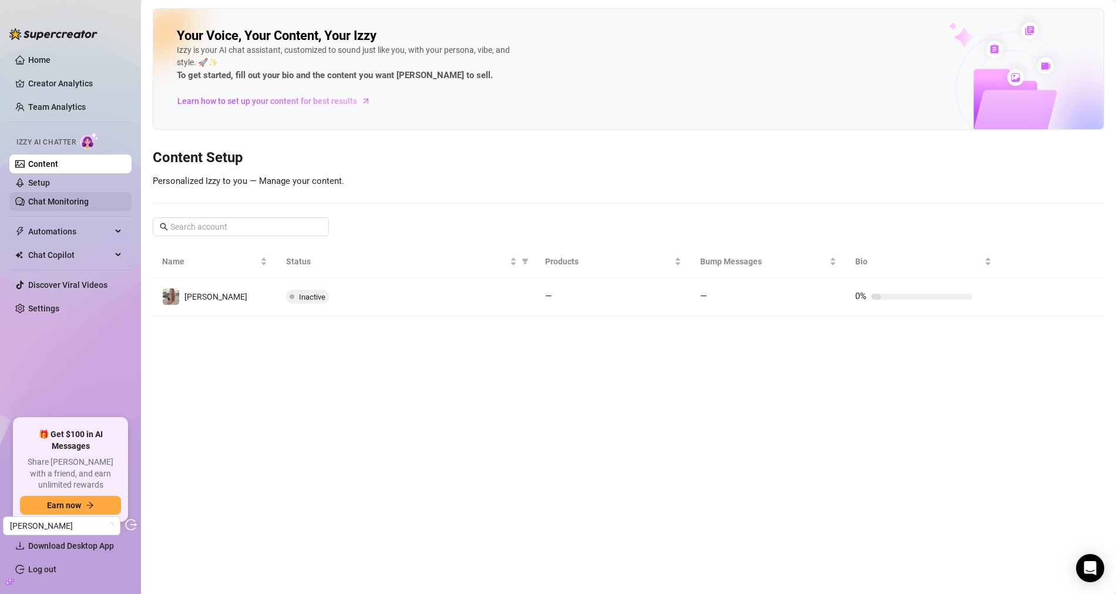
click at [63, 197] on link "Chat Monitoring" at bounding box center [58, 201] width 60 height 9
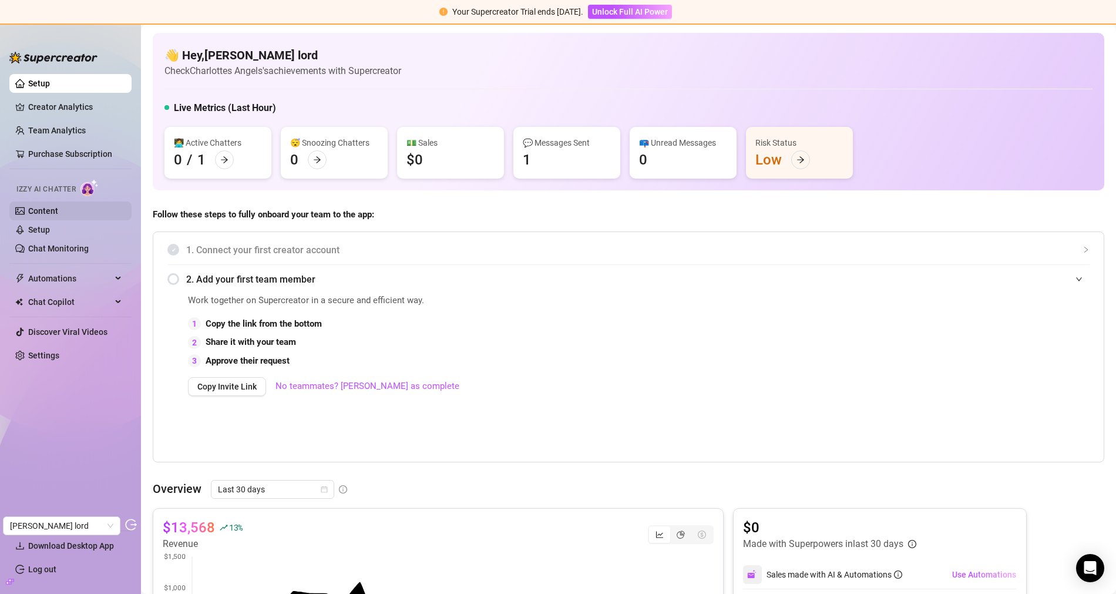
click at [58, 207] on link "Content" at bounding box center [43, 210] width 30 height 9
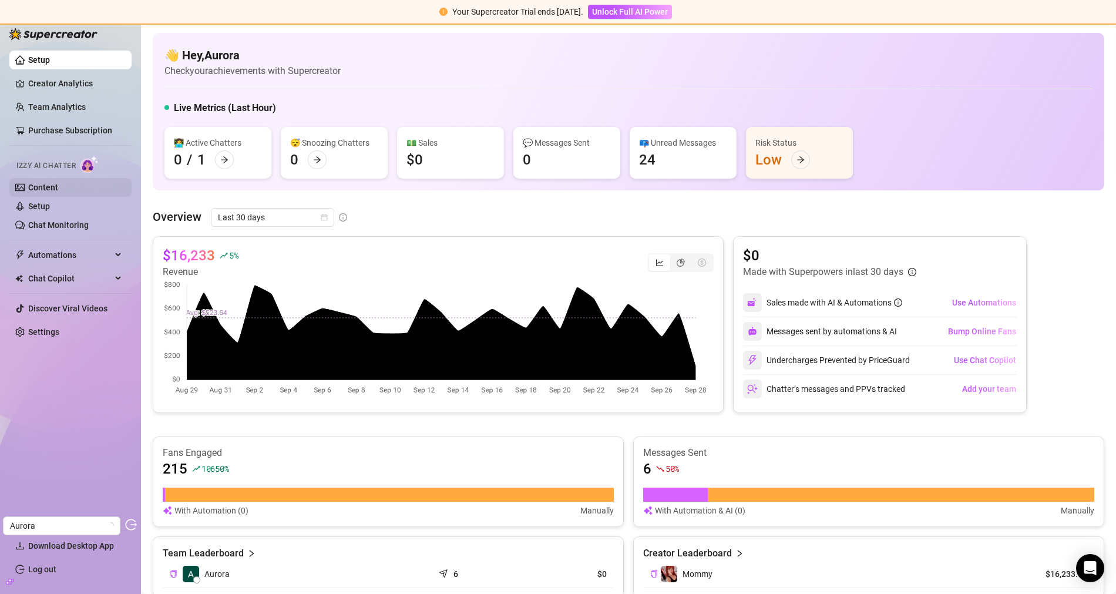
click at [58, 191] on link "Content" at bounding box center [43, 187] width 30 height 9
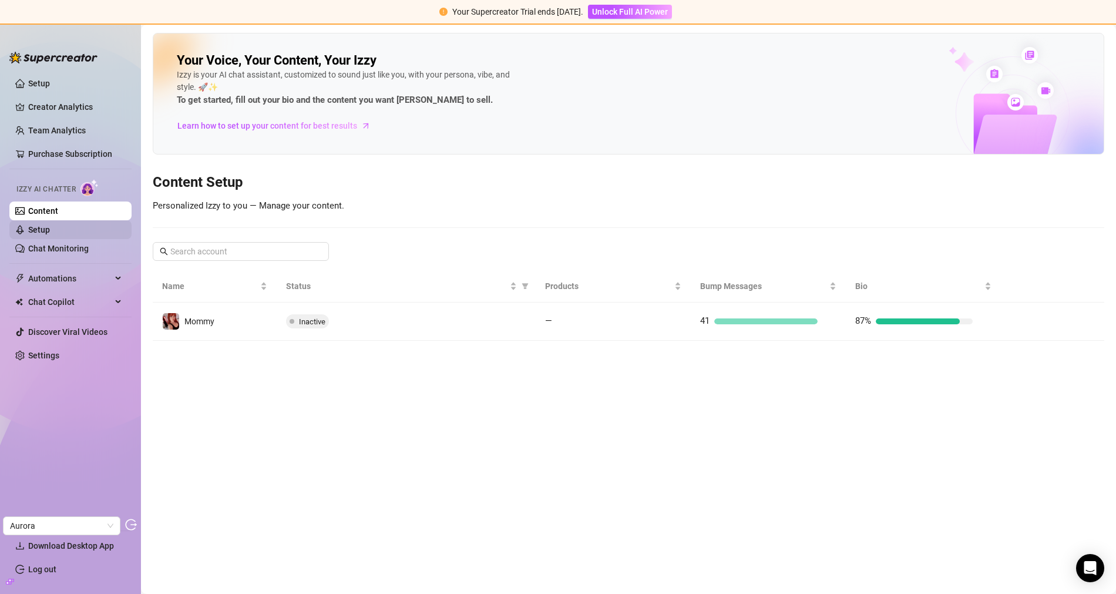
click at [50, 233] on link "Setup" at bounding box center [39, 229] width 22 height 9
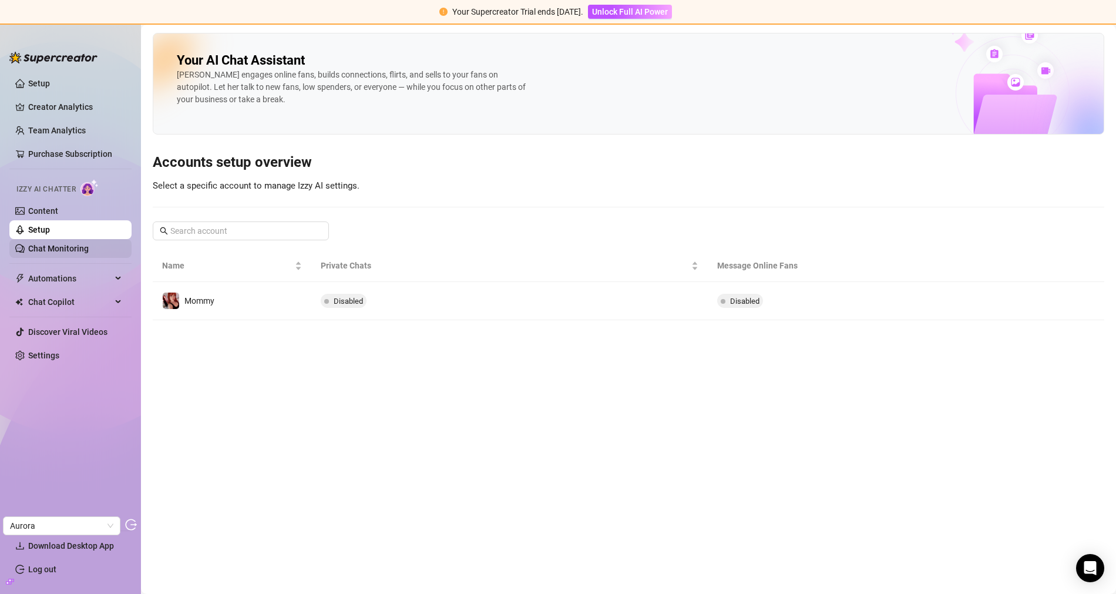
click at [79, 250] on link "Chat Monitoring" at bounding box center [58, 248] width 60 height 9
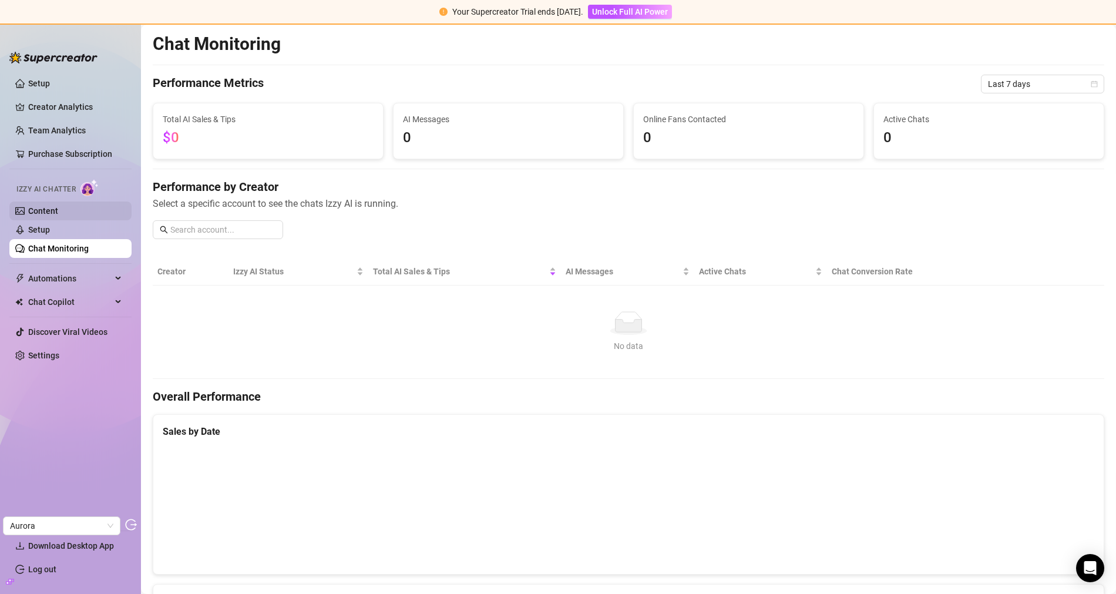
click at [58, 214] on link "Content" at bounding box center [43, 210] width 30 height 9
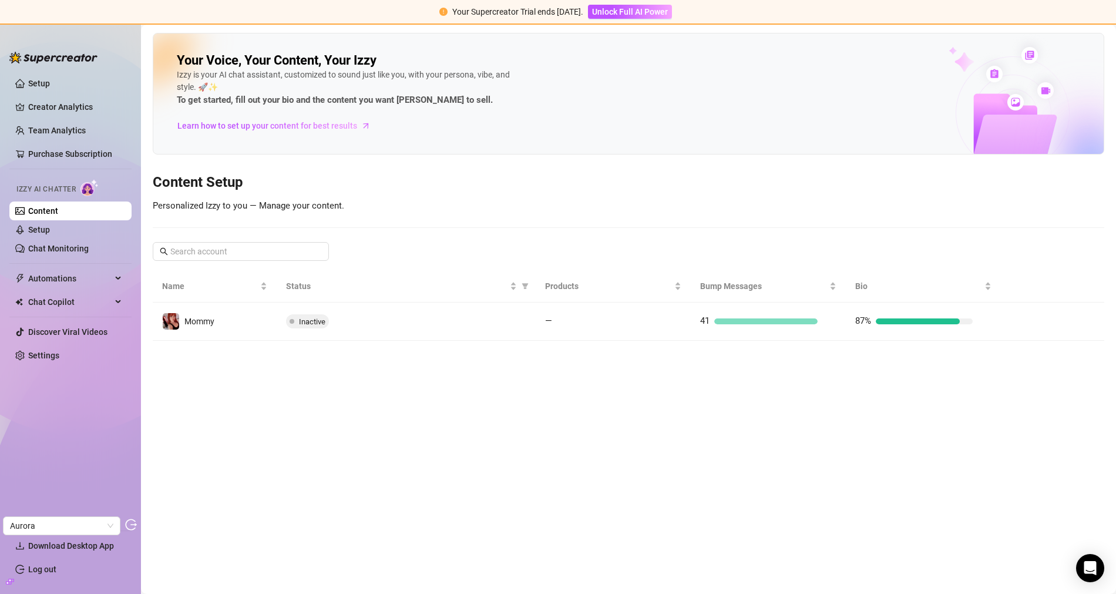
click at [318, 338] on main "Your Voice, Your Content, Your Izzy Izzy is your AI chat assistant, customized …" at bounding box center [628, 309] width 975 height 569
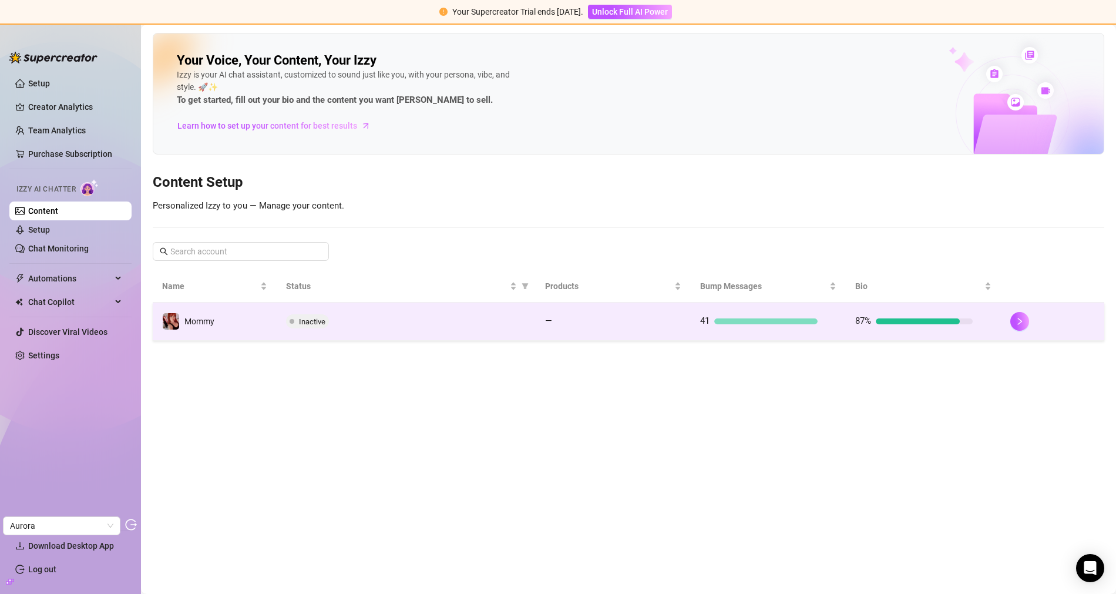
click at [336, 336] on td "Inactive" at bounding box center [406, 321] width 258 height 38
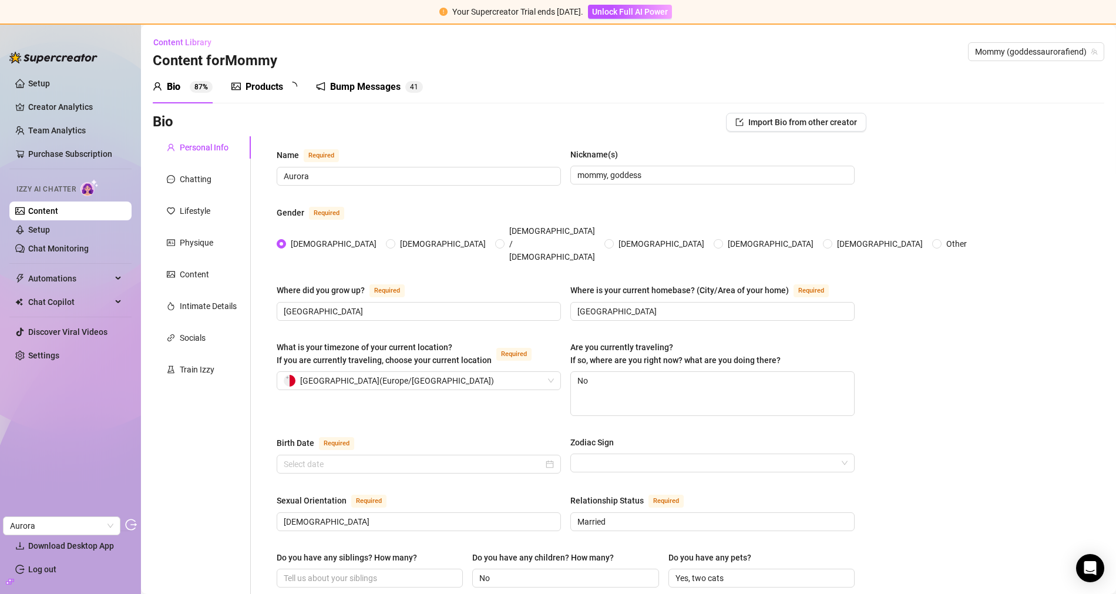
type input "February 15th, 1998"
click at [250, 85] on div "Products" at bounding box center [264, 87] width 38 height 14
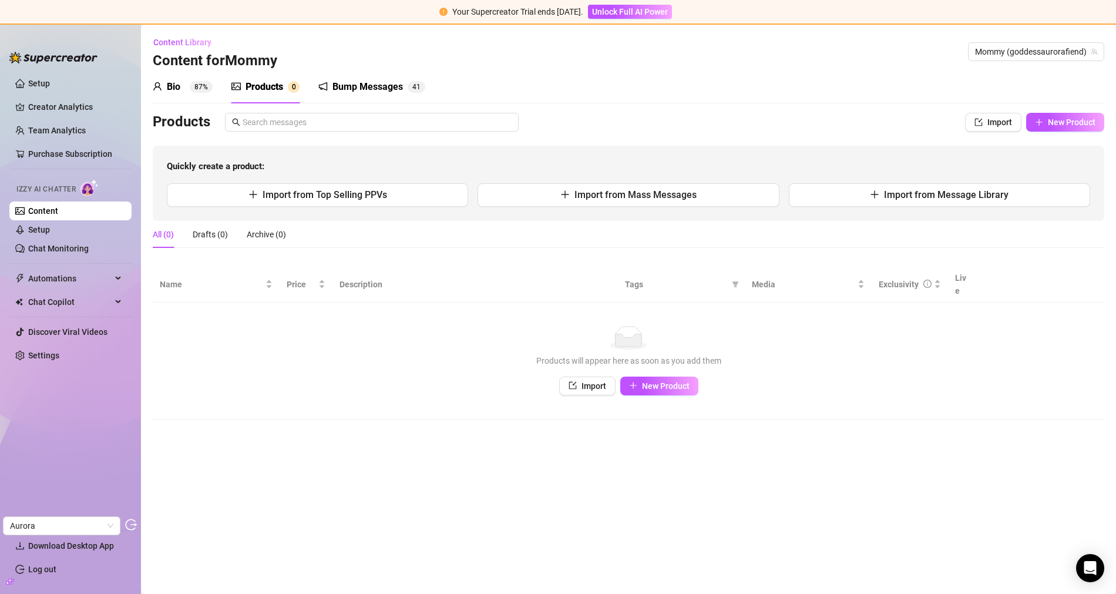
click at [1070, 132] on div "Products Import New Product Quickly create a product: Import from Top Selling P…" at bounding box center [628, 167] width 951 height 108
click at [1079, 127] on button "New Product" at bounding box center [1065, 122] width 78 height 19
type textarea "Type your message here..."
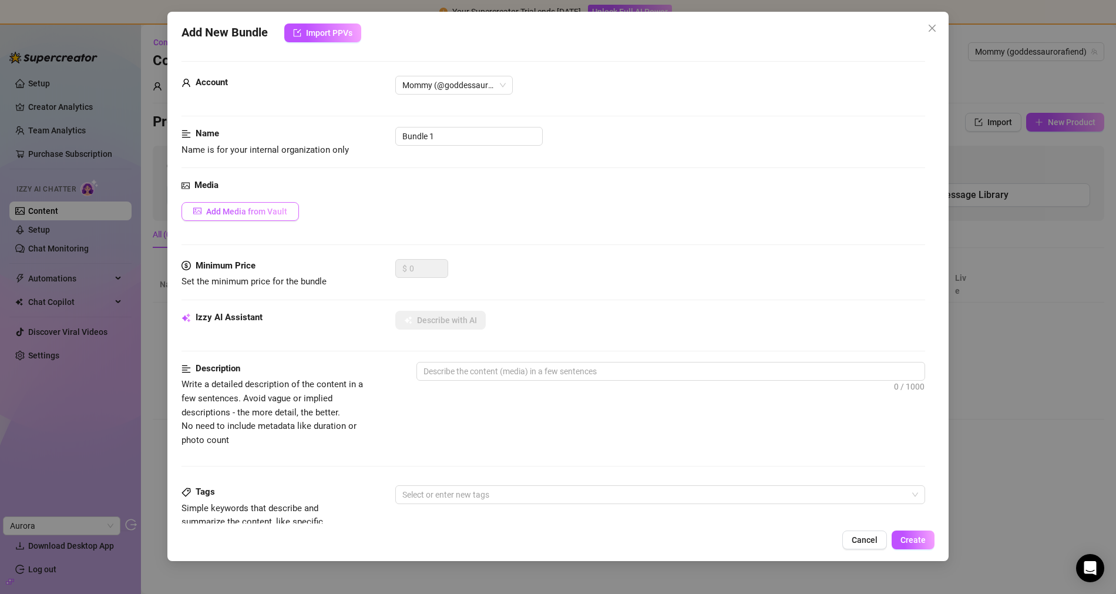
click at [258, 212] on span "Add Media from Vault" at bounding box center [246, 211] width 81 height 9
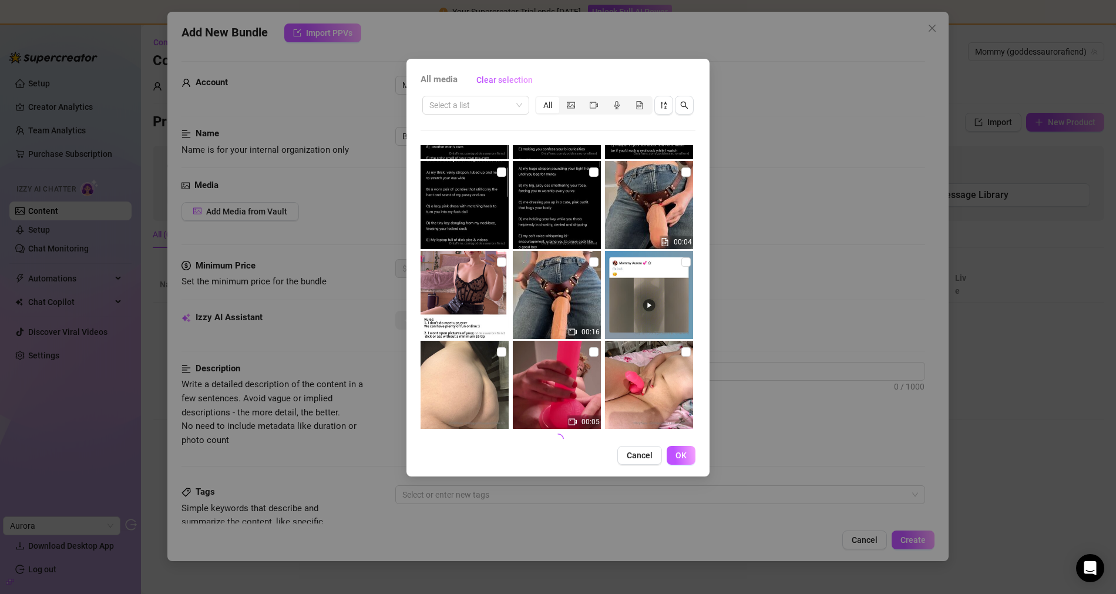
scroll to position [442, 0]
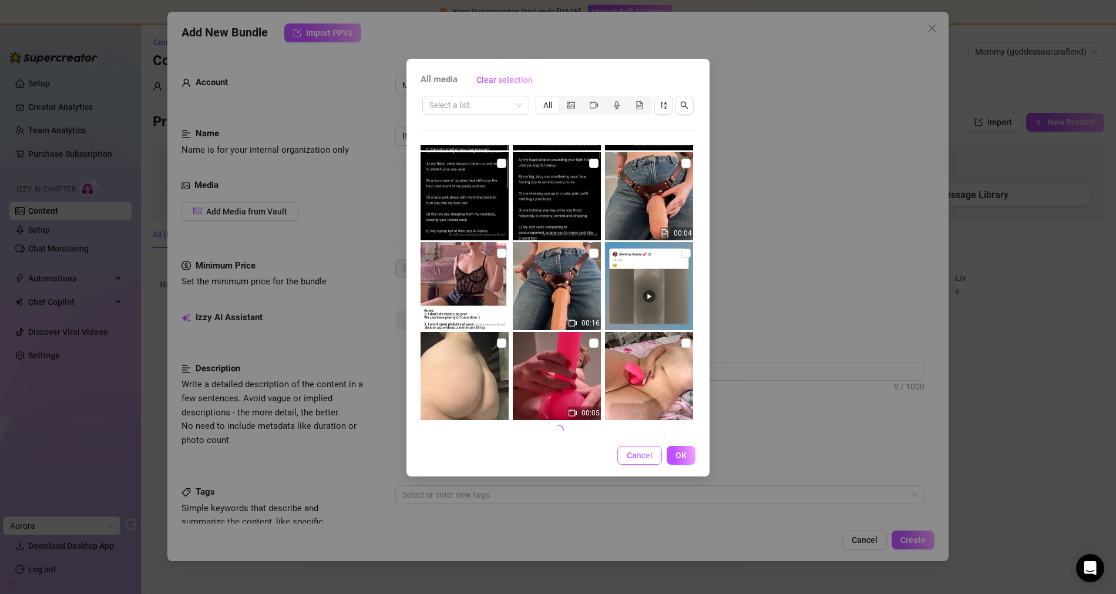
click at [645, 458] on span "Cancel" at bounding box center [640, 454] width 26 height 9
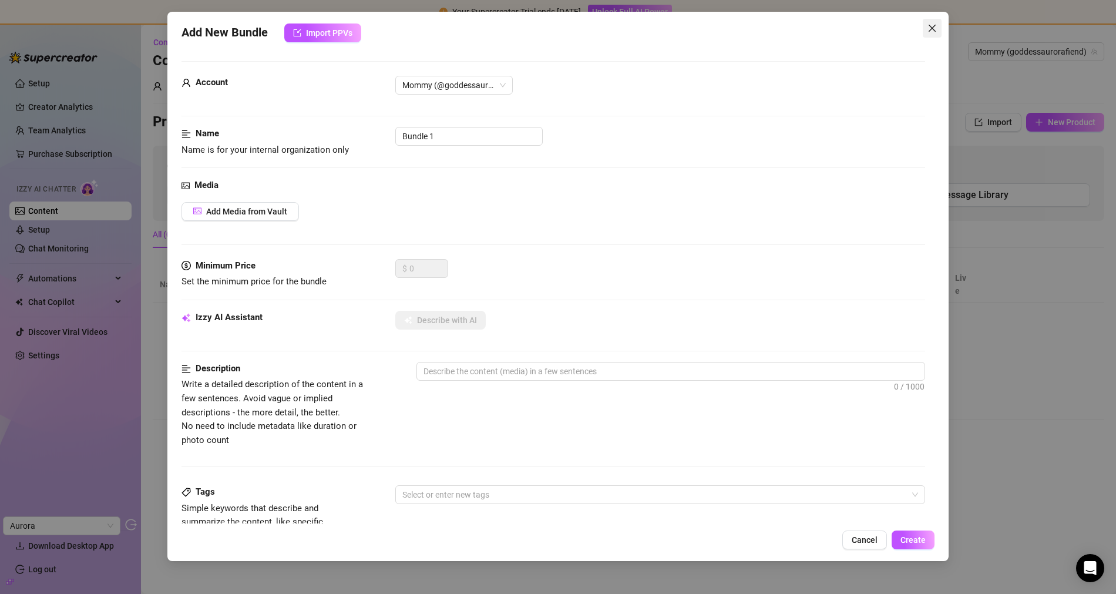
click at [932, 33] on button "Close" at bounding box center [931, 28] width 19 height 19
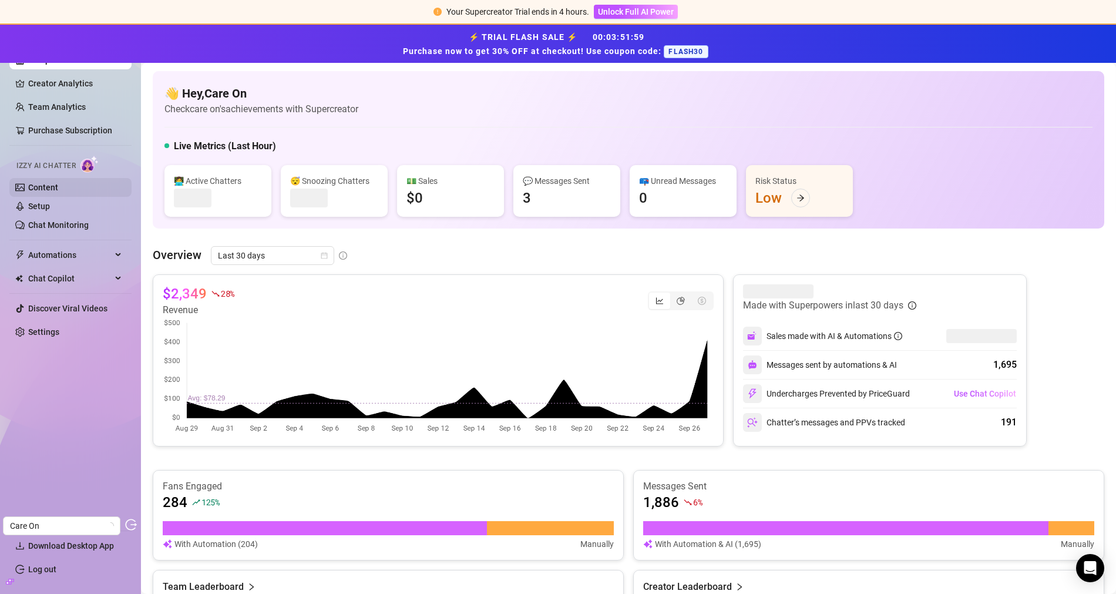
click at [58, 183] on link "Content" at bounding box center [43, 187] width 30 height 9
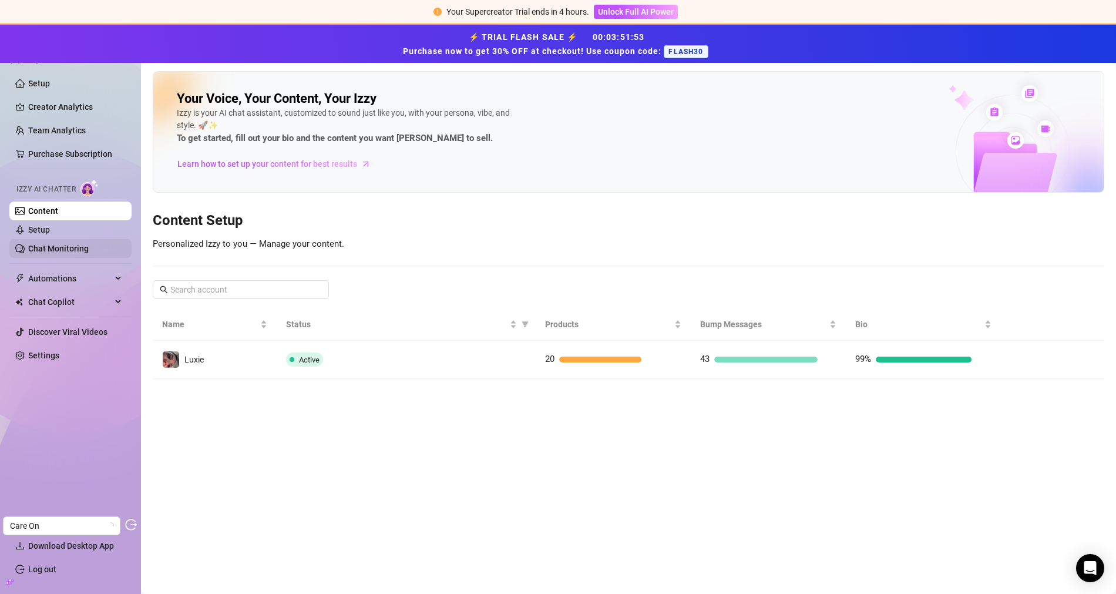
click at [36, 244] on link "Chat Monitoring" at bounding box center [58, 248] width 60 height 9
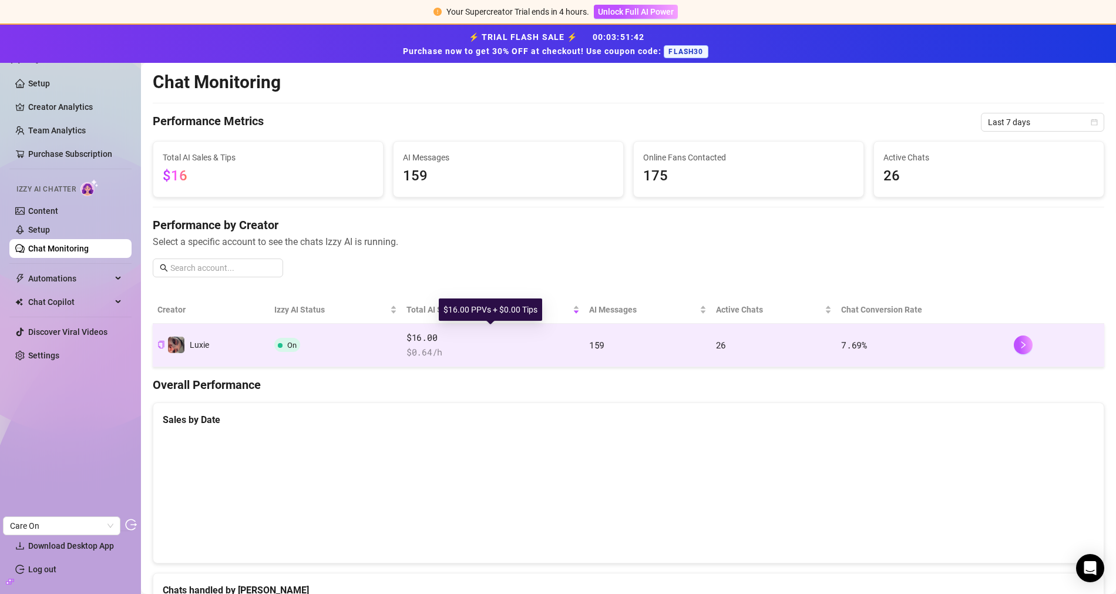
click at [425, 334] on span "$16.00" at bounding box center [492, 338] width 173 height 14
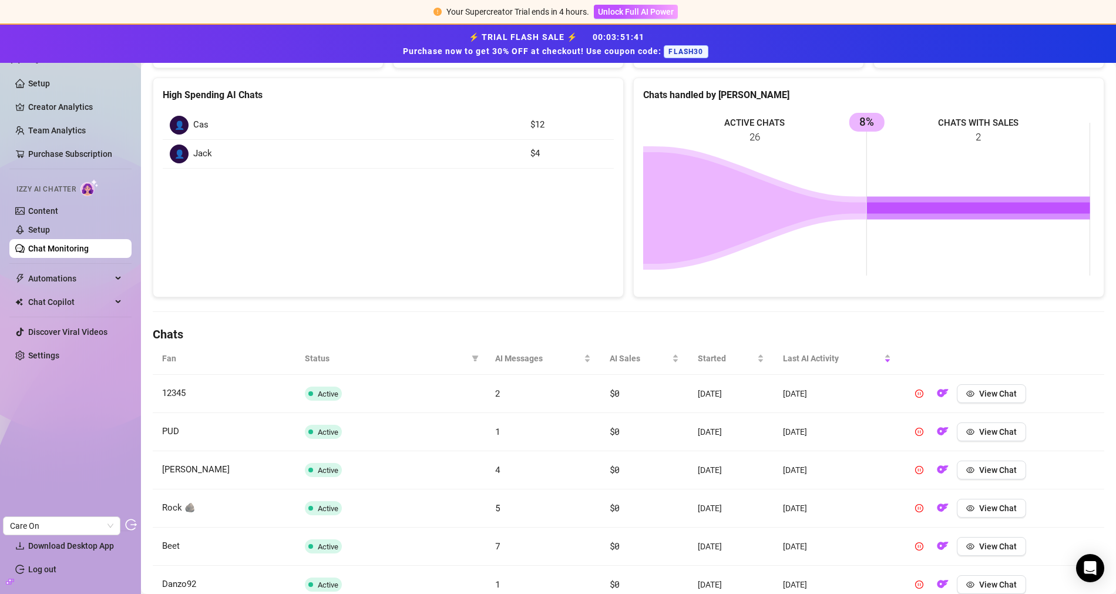
scroll to position [280, 0]
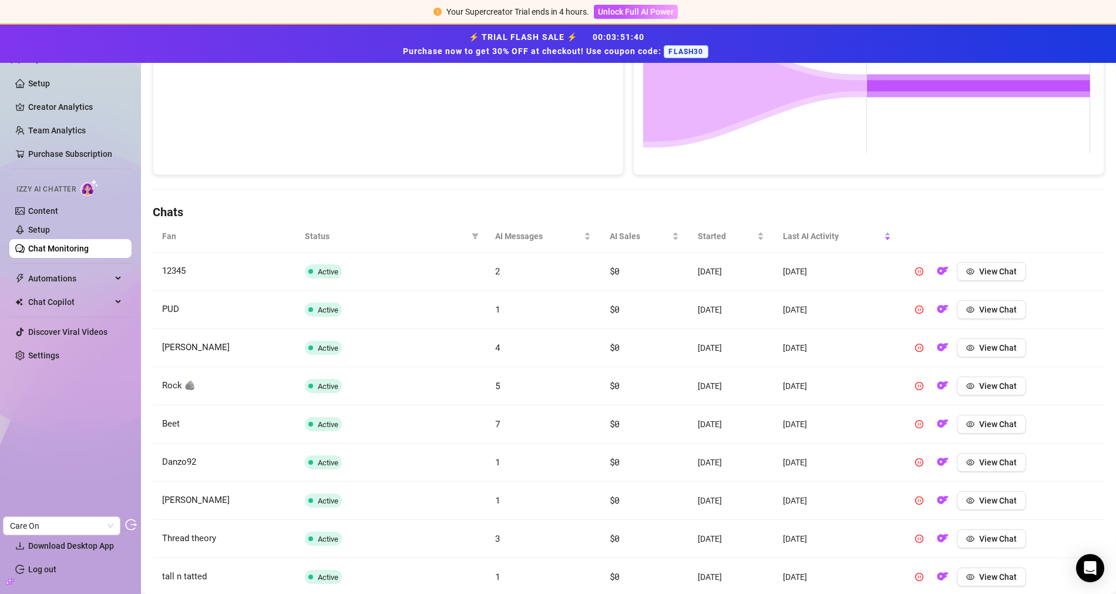
click at [814, 217] on h4 "Chats" at bounding box center [628, 212] width 951 height 16
click at [813, 230] on div "Last AI Activity" at bounding box center [837, 236] width 108 height 13
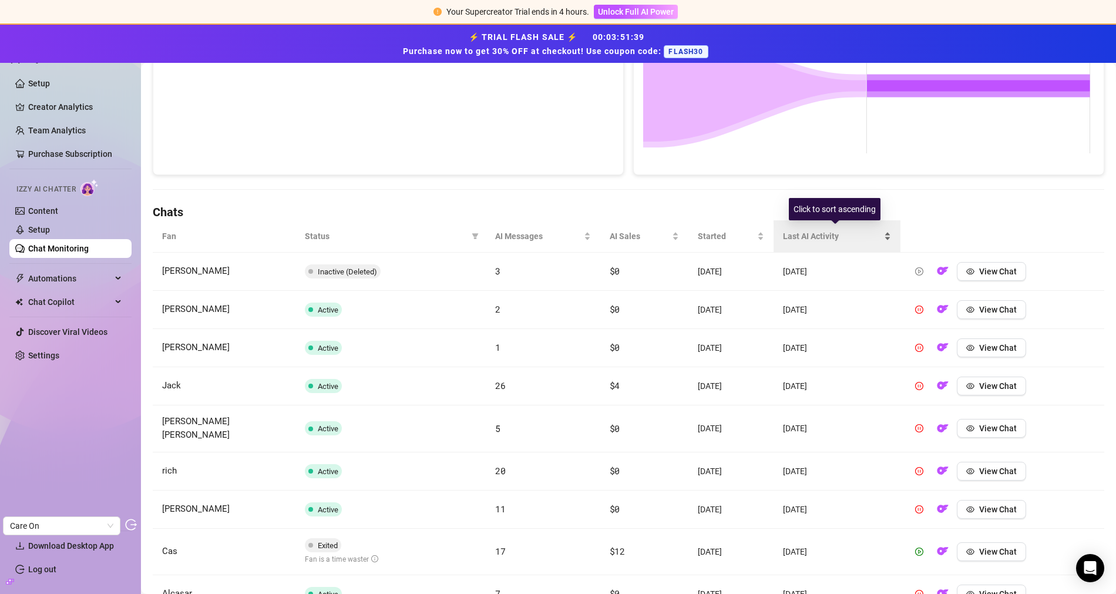
click at [814, 231] on span "Last AI Activity" at bounding box center [832, 236] width 99 height 13
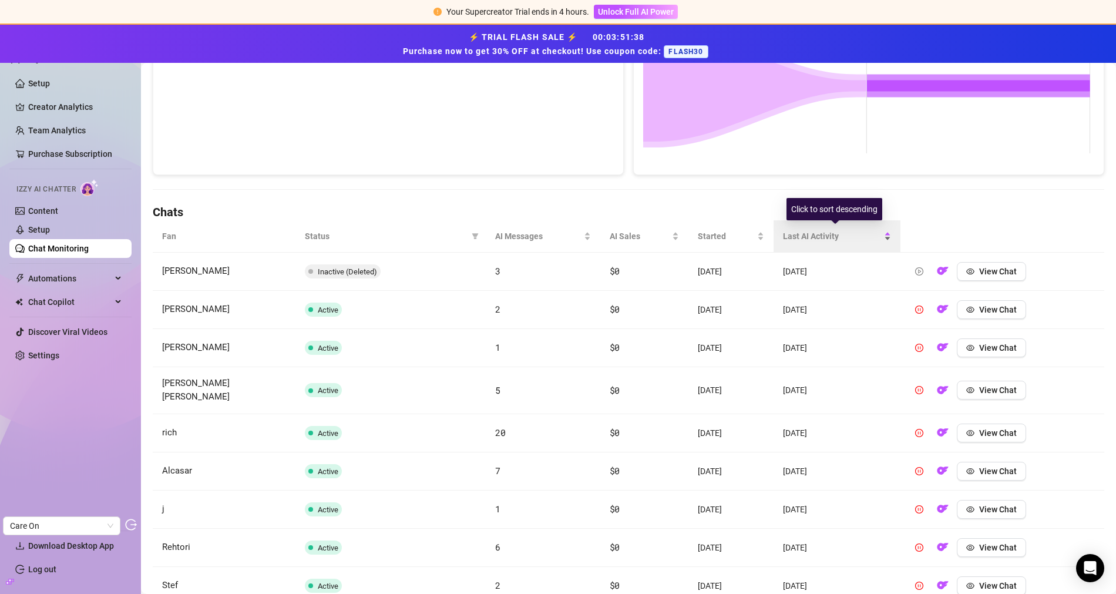
click at [830, 234] on span "Last AI Activity" at bounding box center [832, 236] width 99 height 13
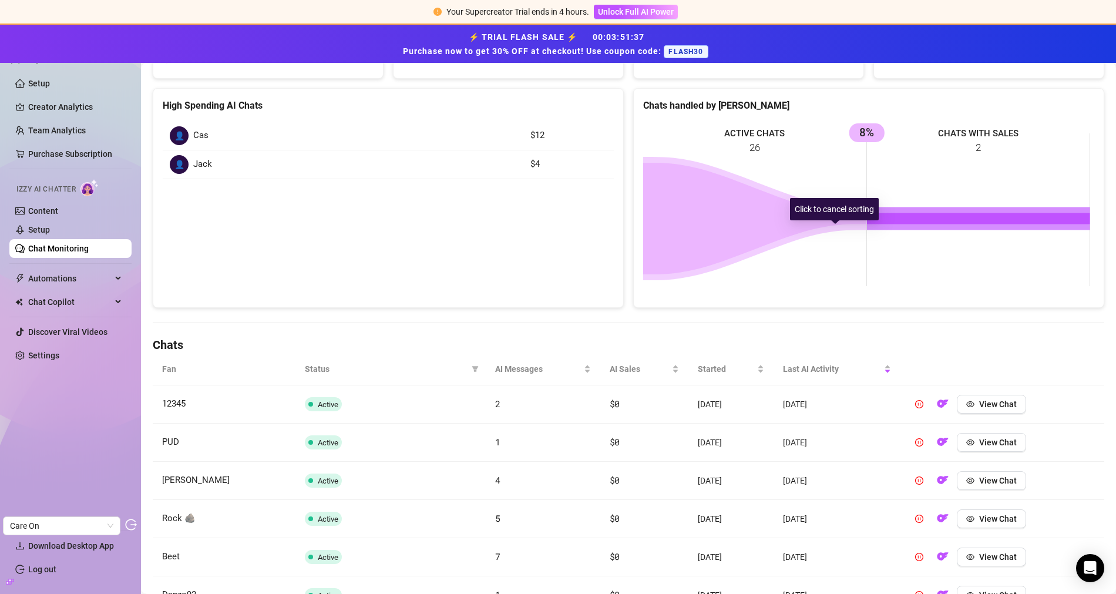
scroll to position [0, 0]
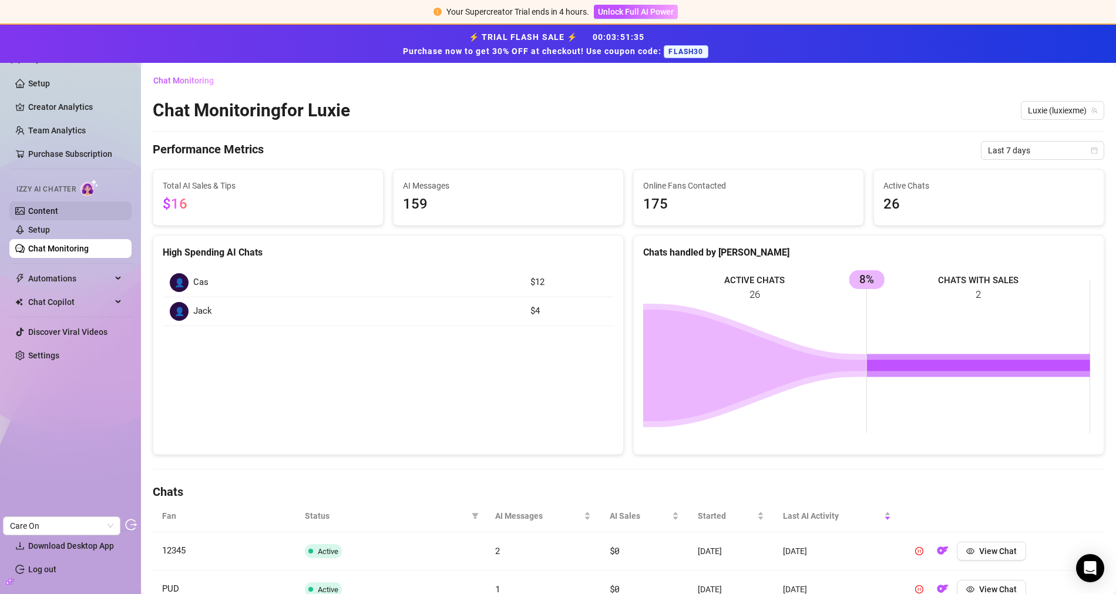
click at [58, 214] on link "Content" at bounding box center [43, 210] width 30 height 9
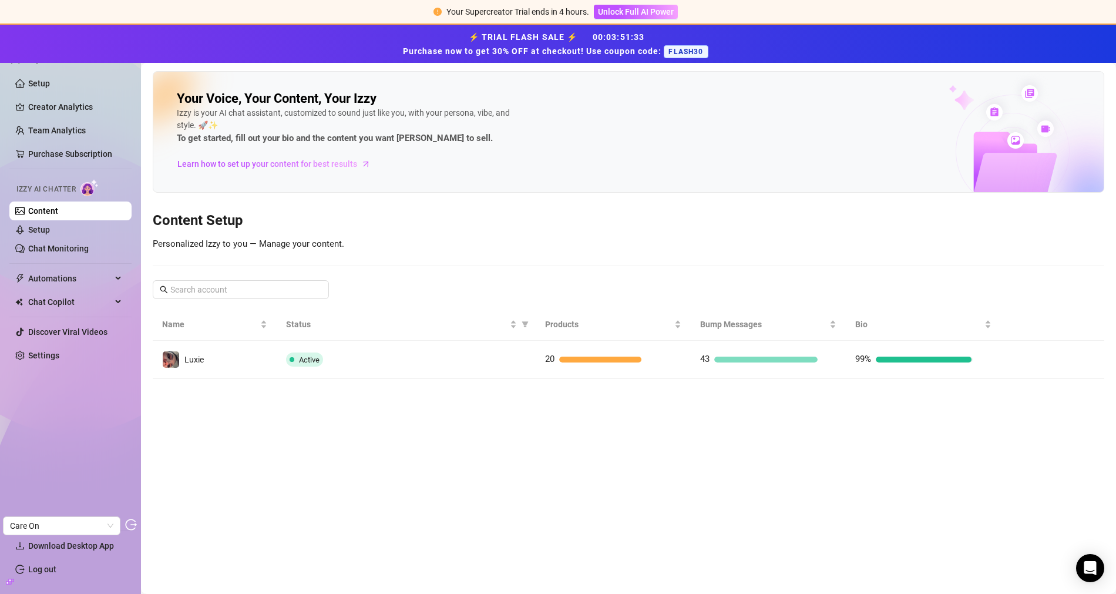
click at [423, 377] on main "Your Voice, Your Content, Your [PERSON_NAME] is your AI chat assistant, customi…" at bounding box center [628, 328] width 975 height 531
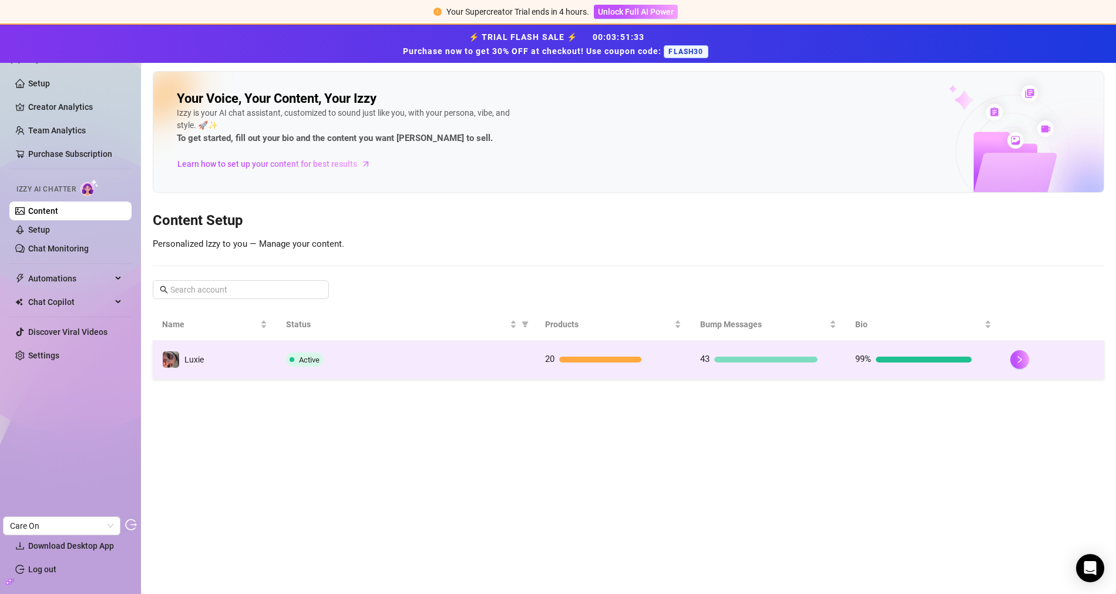
click at [418, 368] on td "Active" at bounding box center [406, 360] width 258 height 38
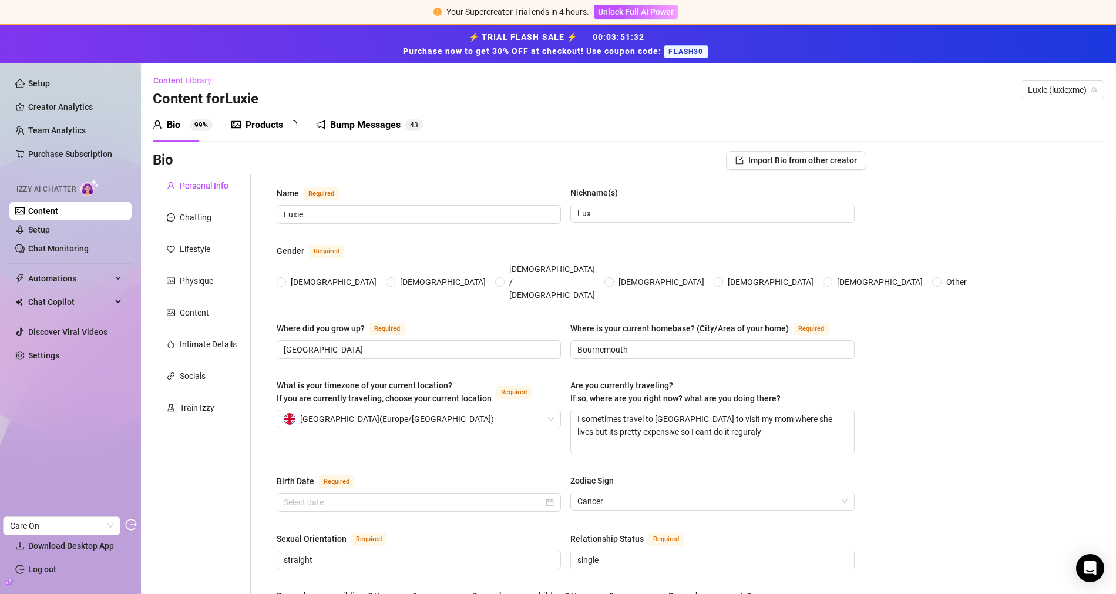
radio input "true"
type input "[DATE]"
click at [268, 135] on div "Products 1 2" at bounding box center [268, 125] width 74 height 33
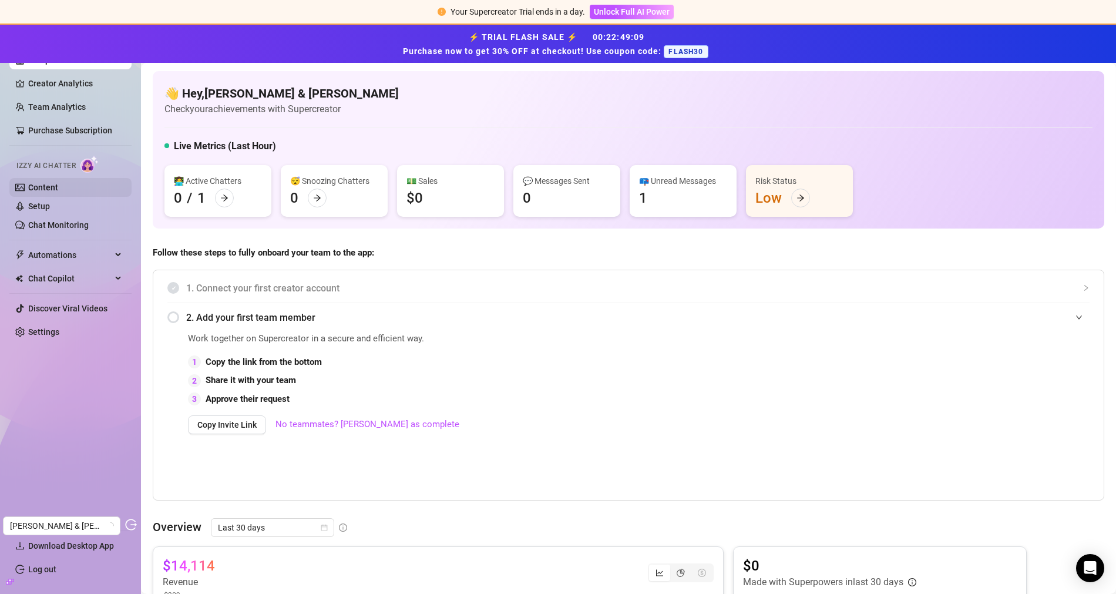
click at [52, 188] on link "Content" at bounding box center [43, 187] width 30 height 9
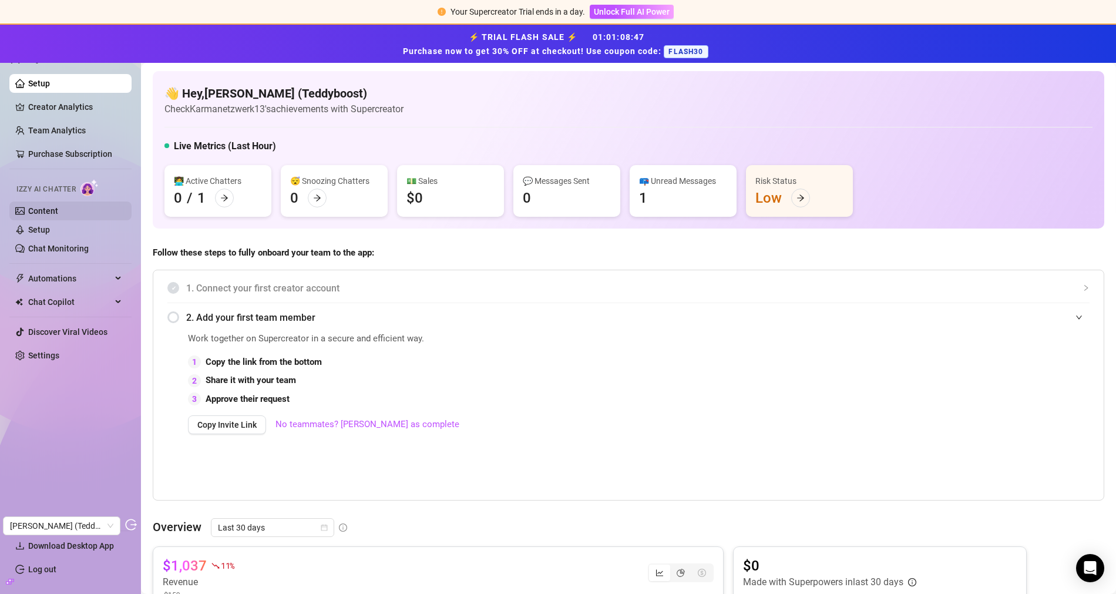
click at [58, 206] on link "Content" at bounding box center [43, 210] width 30 height 9
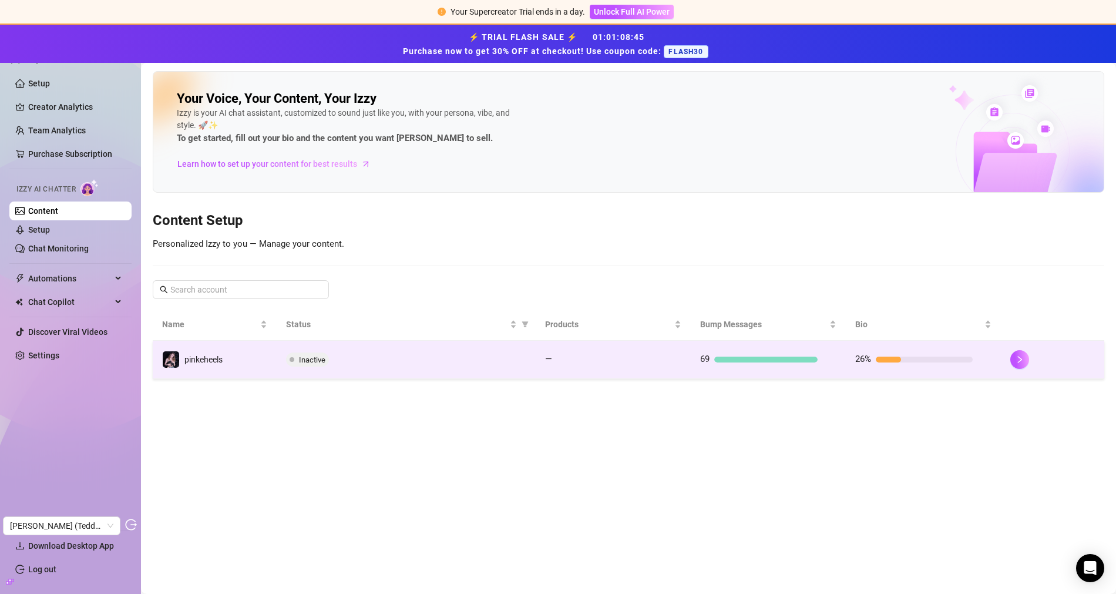
click at [423, 371] on td "Inactive" at bounding box center [406, 360] width 258 height 38
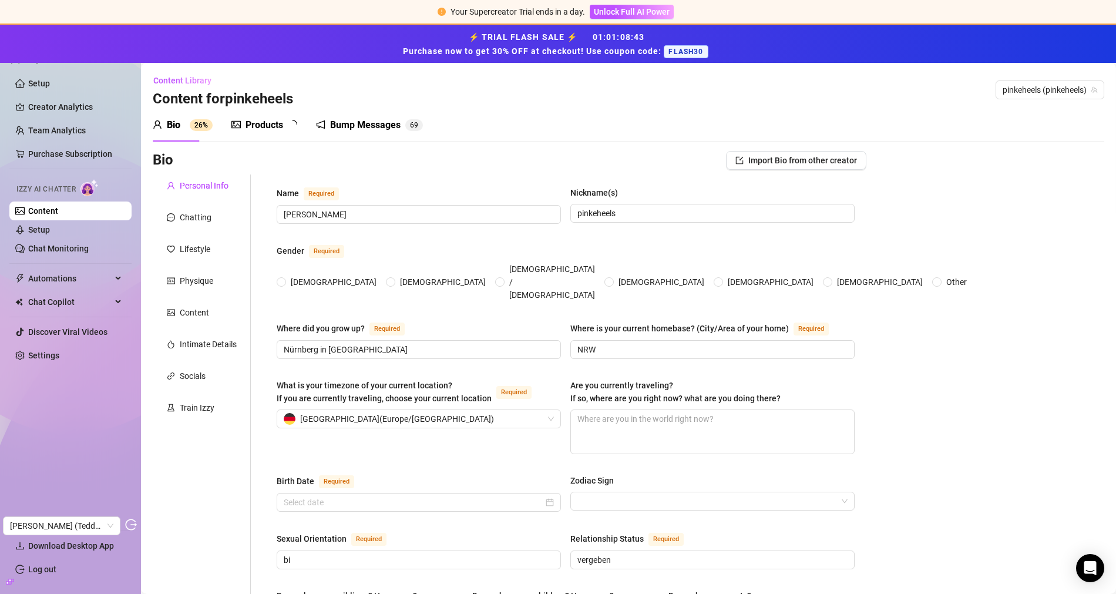
radio input "true"
type input "[DATE]"
click at [265, 133] on div "Products 0" at bounding box center [265, 125] width 68 height 33
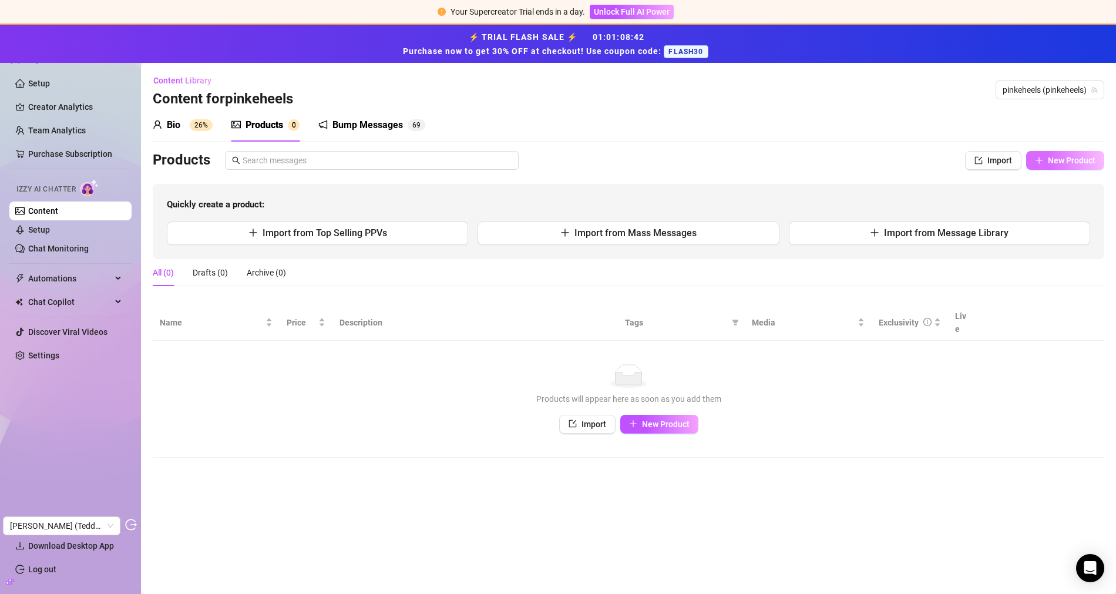
click at [1072, 164] on button "New Product" at bounding box center [1065, 160] width 78 height 19
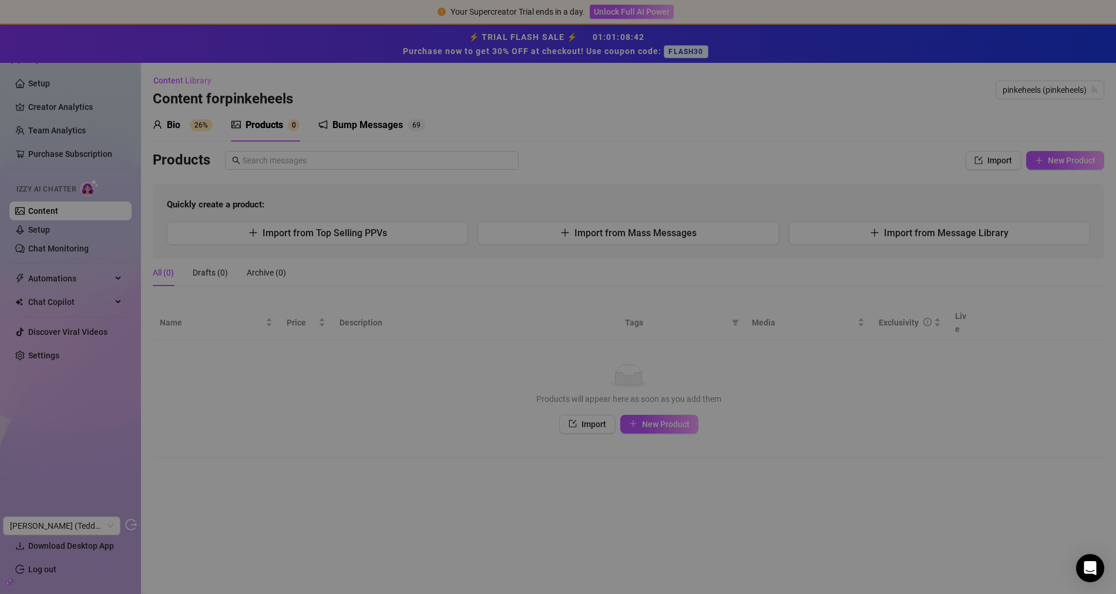
type textarea "Type your message here..."
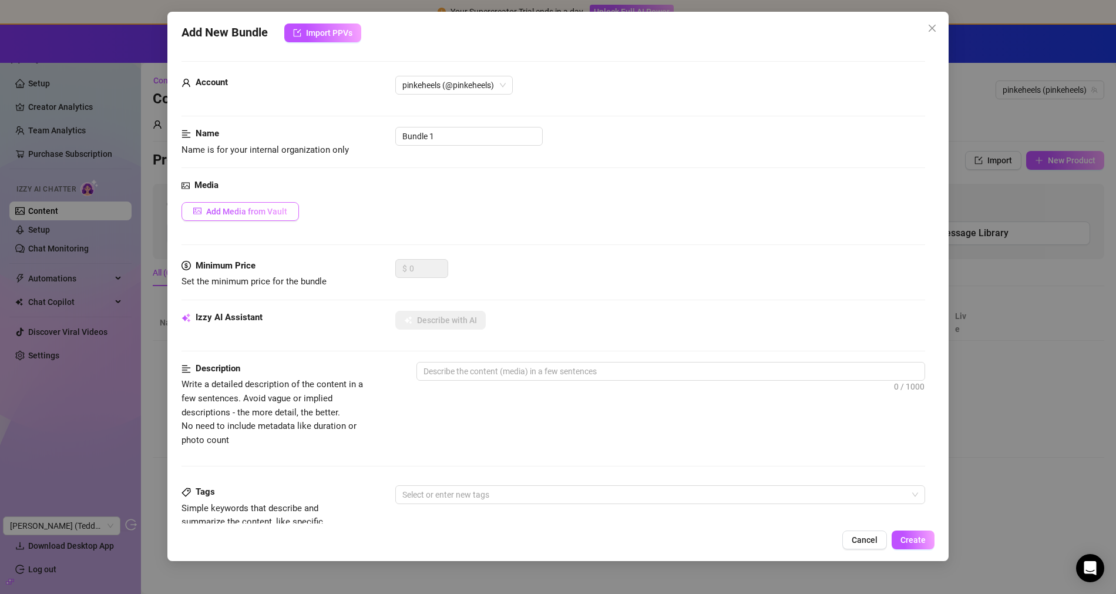
click at [243, 217] on button "Add Media from Vault" at bounding box center [239, 211] width 117 height 19
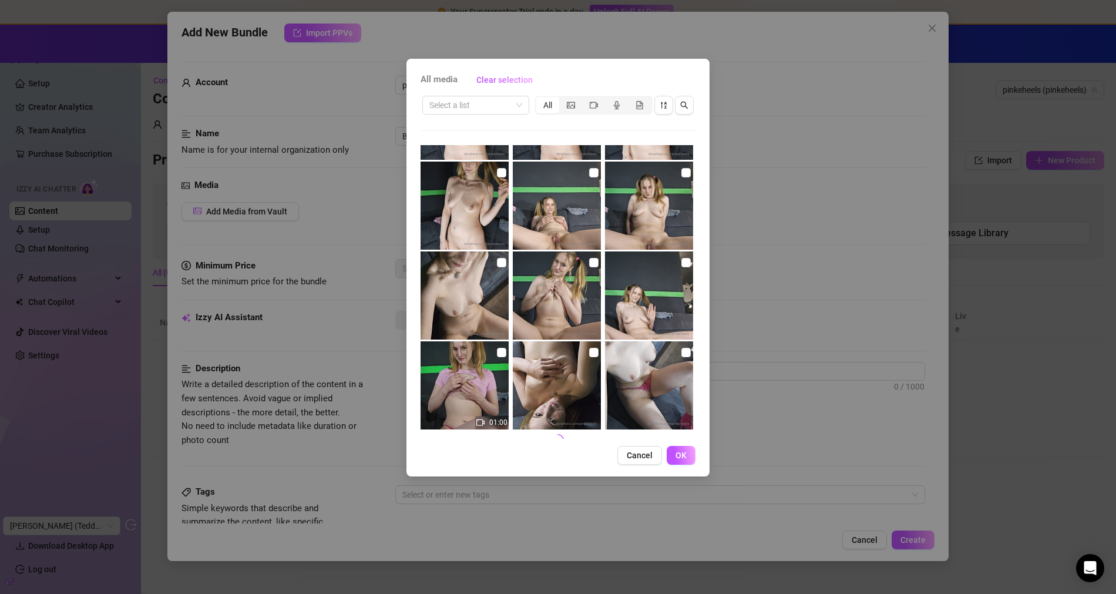
scroll to position [442, 0]
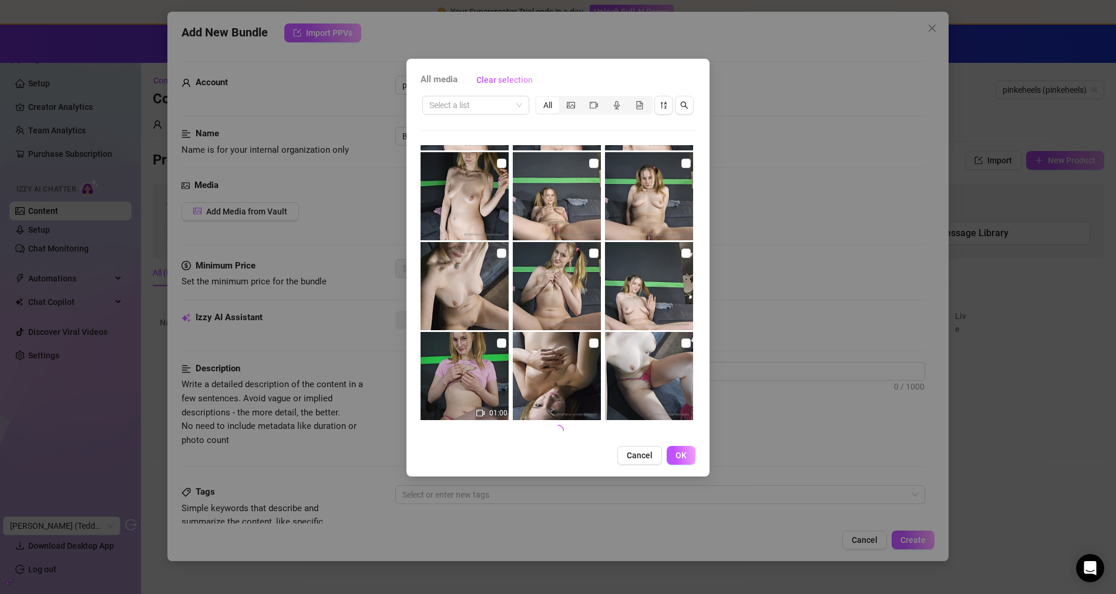
click at [635, 443] on div "All media Clear selection Select a list All 00:06 11:25 02:22 01:51 01:14 01:18…" at bounding box center [557, 267] width 303 height 417
click at [635, 451] on span "Cancel" at bounding box center [640, 454] width 26 height 9
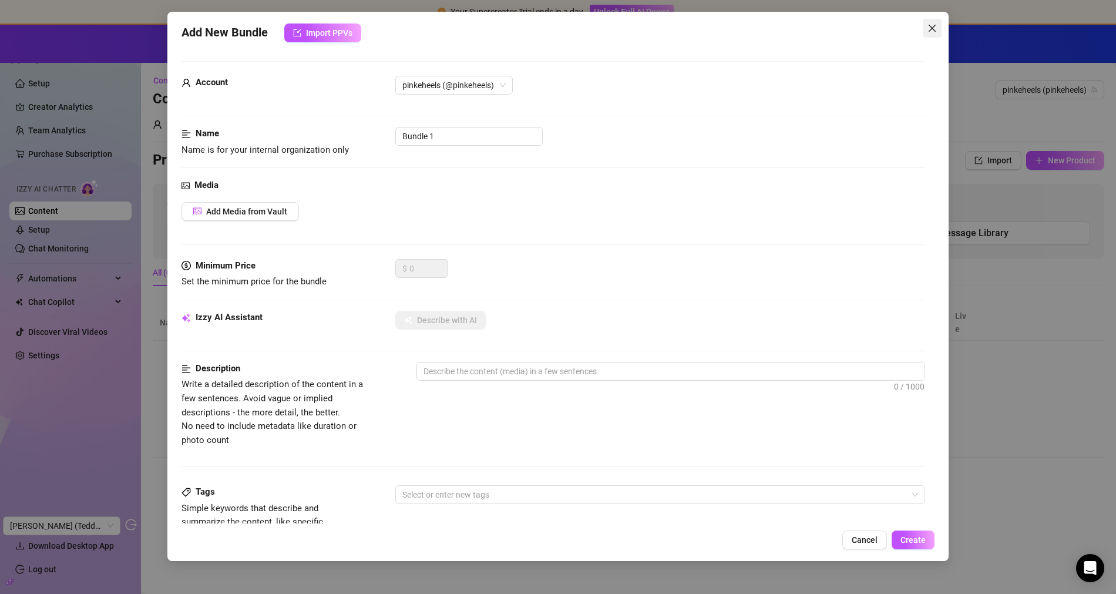
click at [932, 26] on icon "close" at bounding box center [931, 27] width 9 height 9
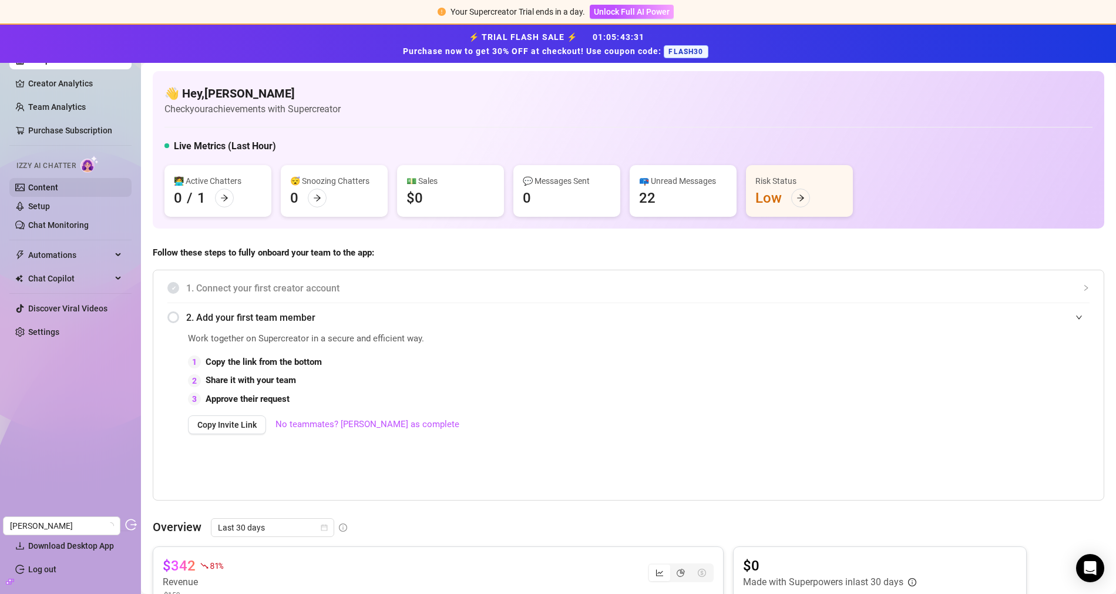
click at [58, 192] on link "Content" at bounding box center [43, 187] width 30 height 9
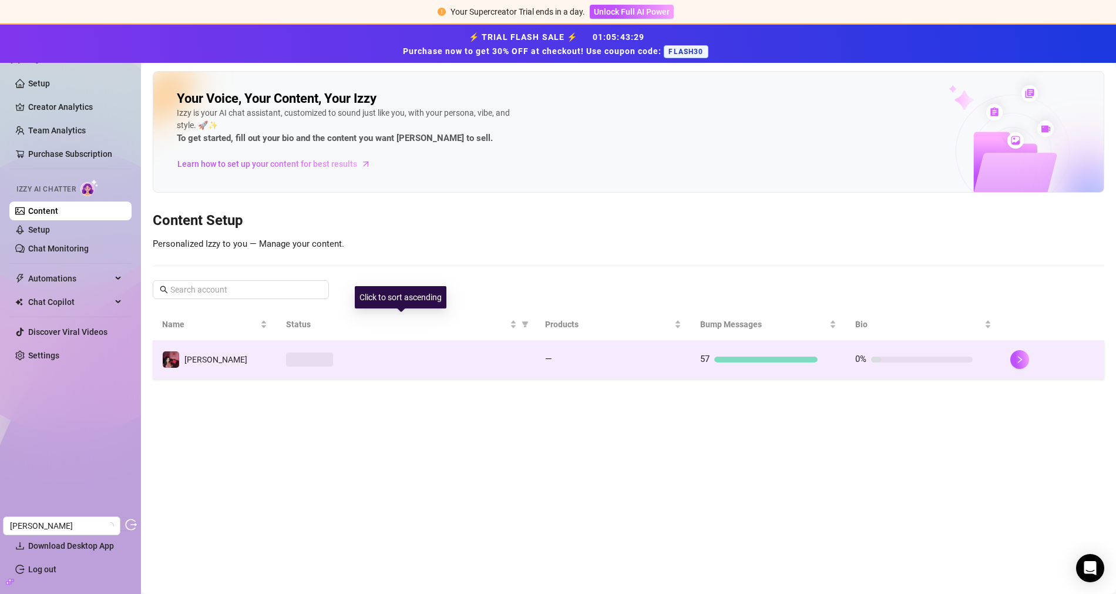
click at [400, 354] on div at bounding box center [406, 359] width 240 height 14
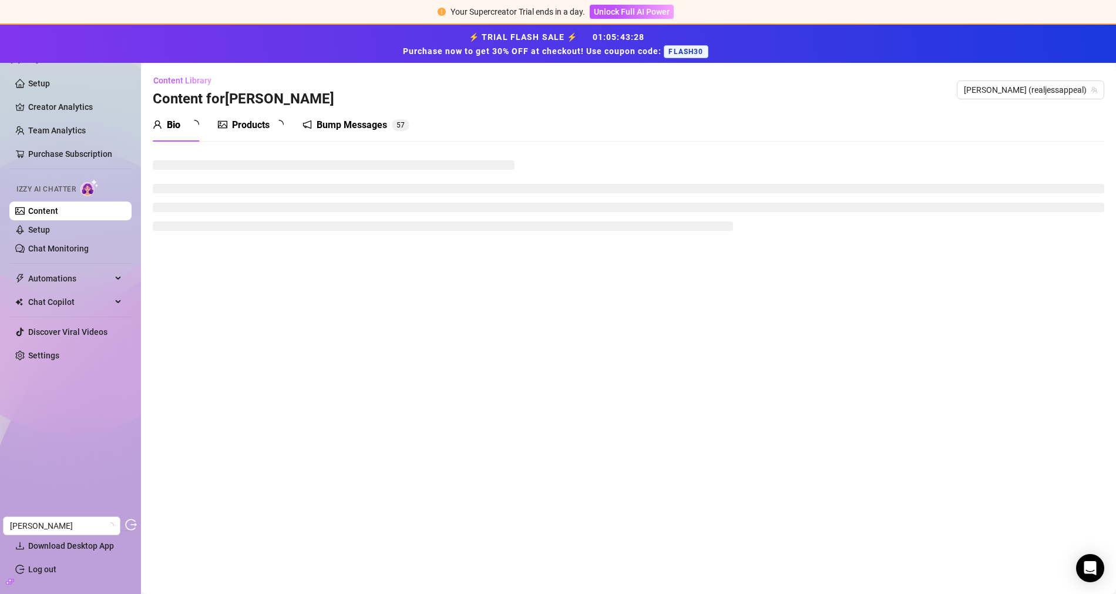
click at [246, 122] on div "Products" at bounding box center [251, 125] width 38 height 14
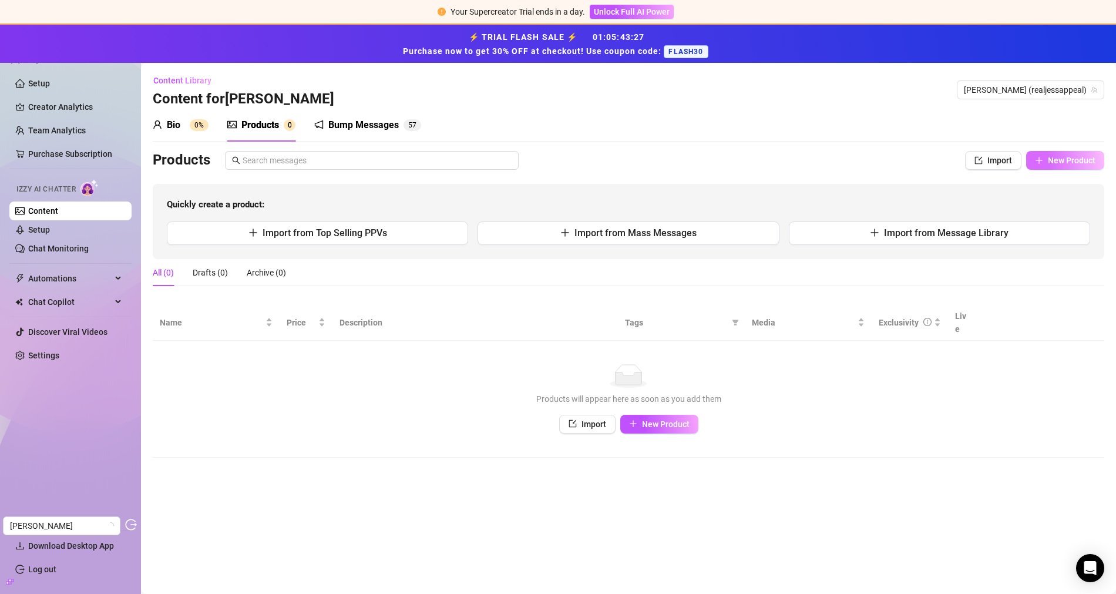
click at [1066, 156] on span "New Product" at bounding box center [1072, 160] width 48 height 9
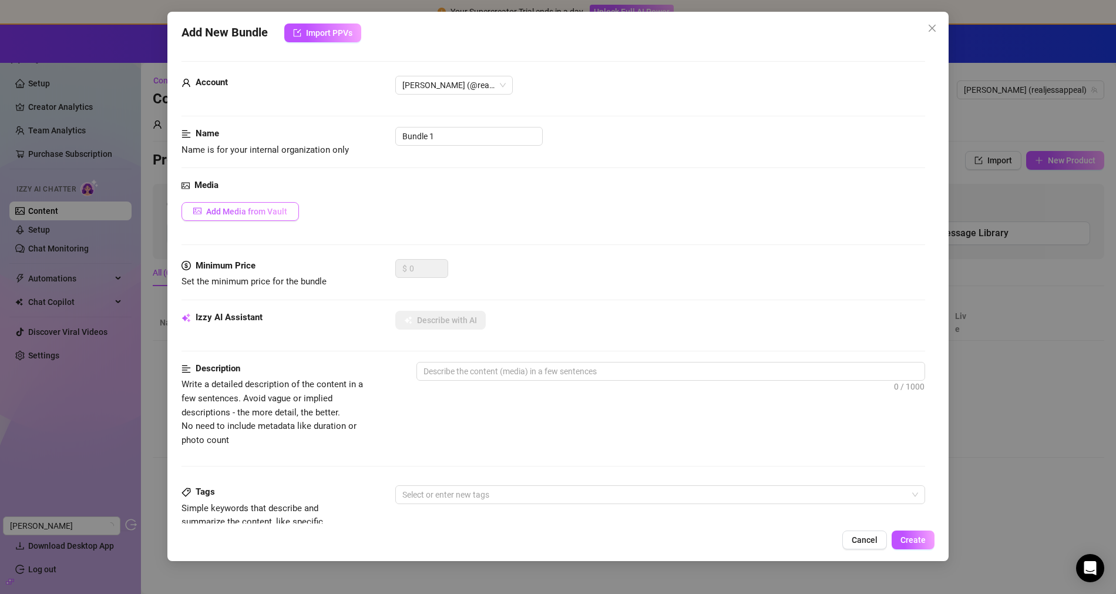
click at [236, 203] on button "Add Media from Vault" at bounding box center [239, 211] width 117 height 19
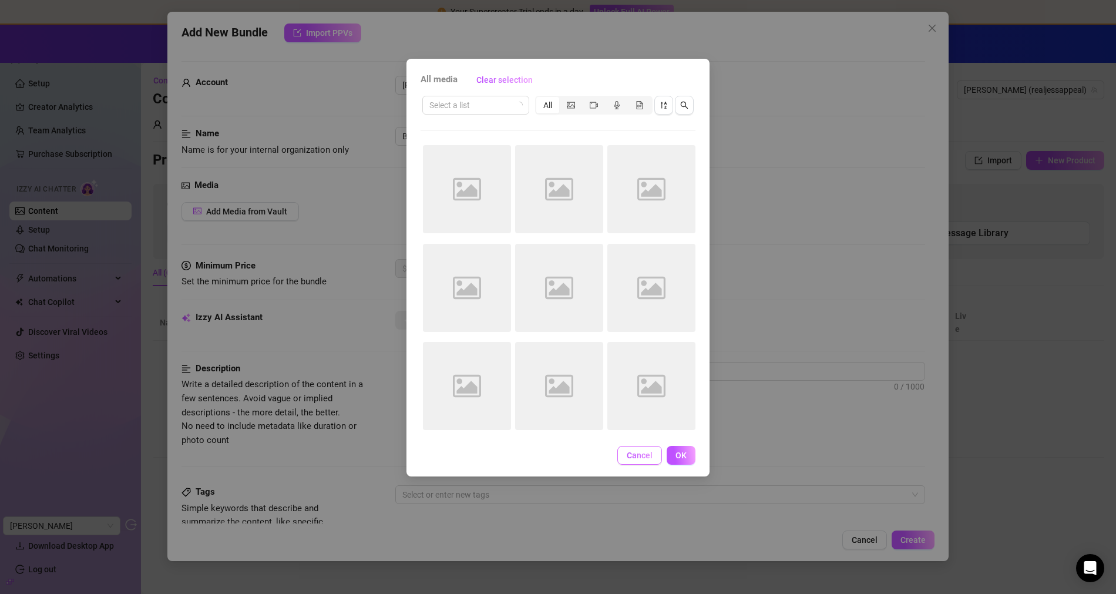
click at [642, 449] on button "Cancel" at bounding box center [639, 455] width 45 height 19
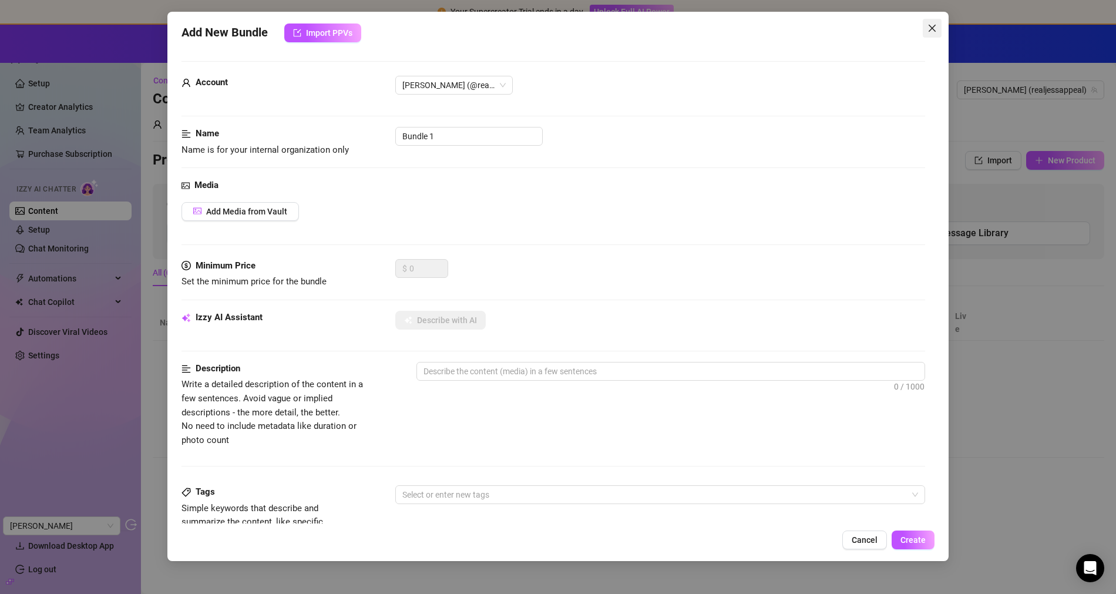
click at [930, 34] on button "Close" at bounding box center [931, 28] width 19 height 19
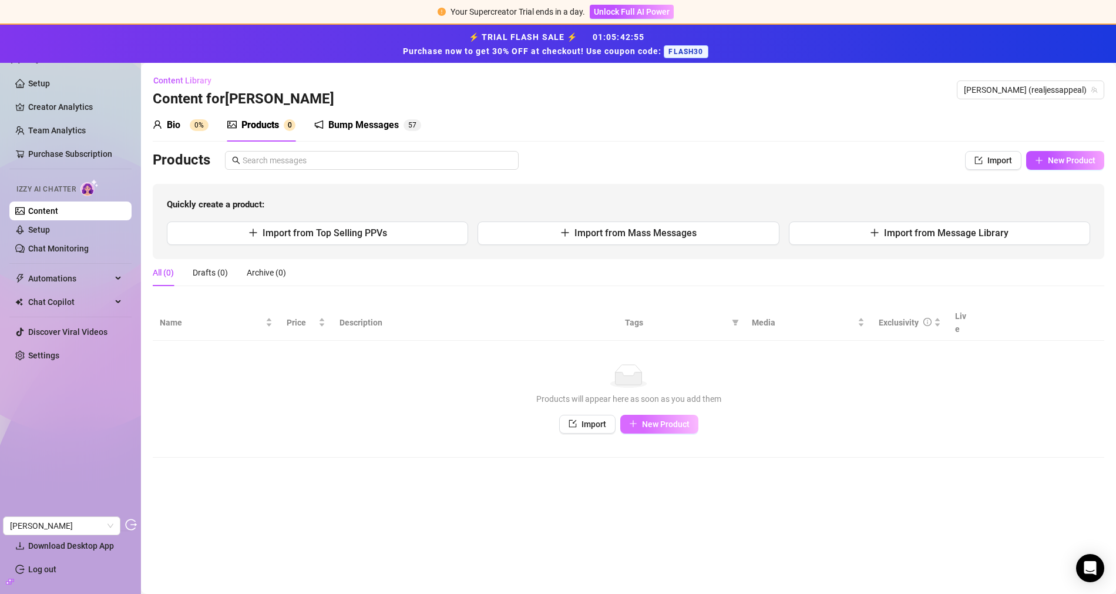
click at [676, 418] on button "New Product" at bounding box center [659, 424] width 78 height 19
type textarea "Type your message here..."
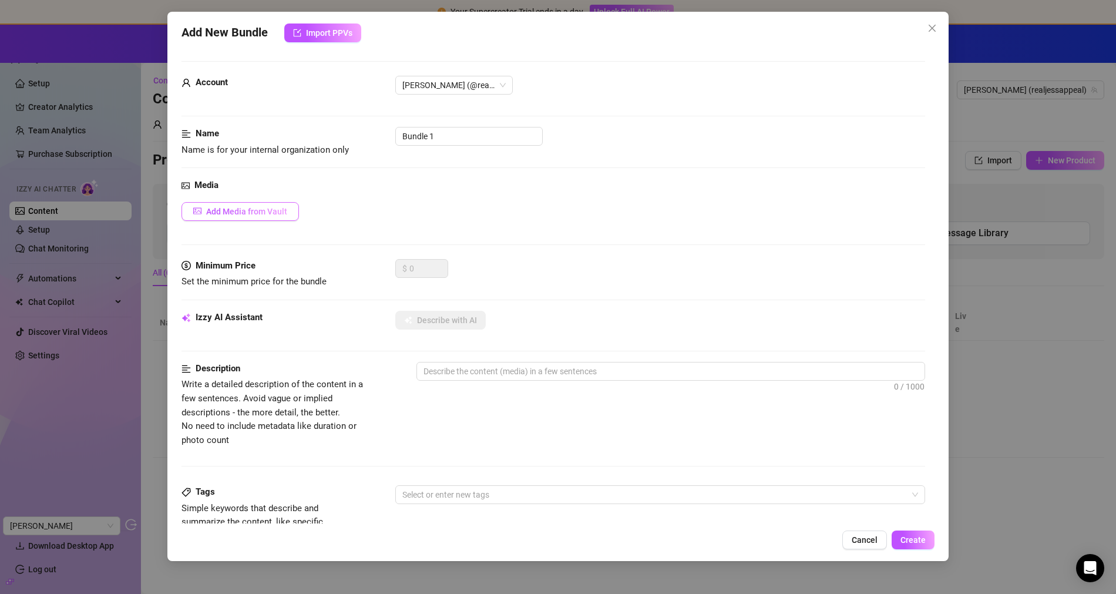
click at [247, 210] on span "Add Media from Vault" at bounding box center [246, 211] width 81 height 9
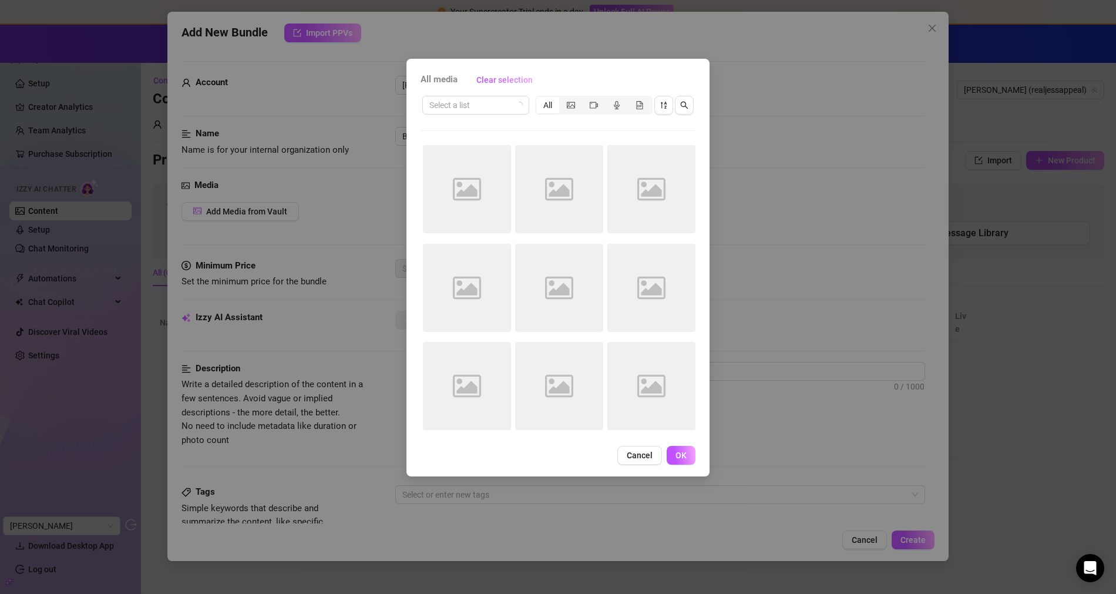
drag, startPoint x: 887, startPoint y: 58, endPoint x: 952, endPoint y: 28, distance: 71.7
click at [887, 58] on div "All media Clear selection Select a list All Image placeholder Image placeholder…" at bounding box center [558, 297] width 1116 height 594
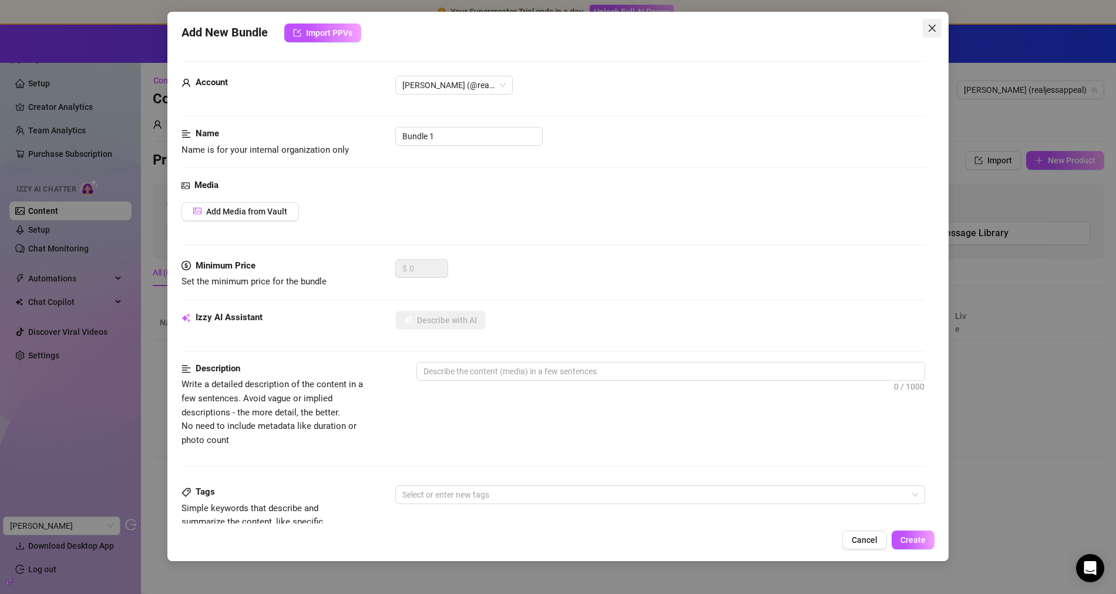
click at [935, 22] on button "Close" at bounding box center [931, 28] width 19 height 19
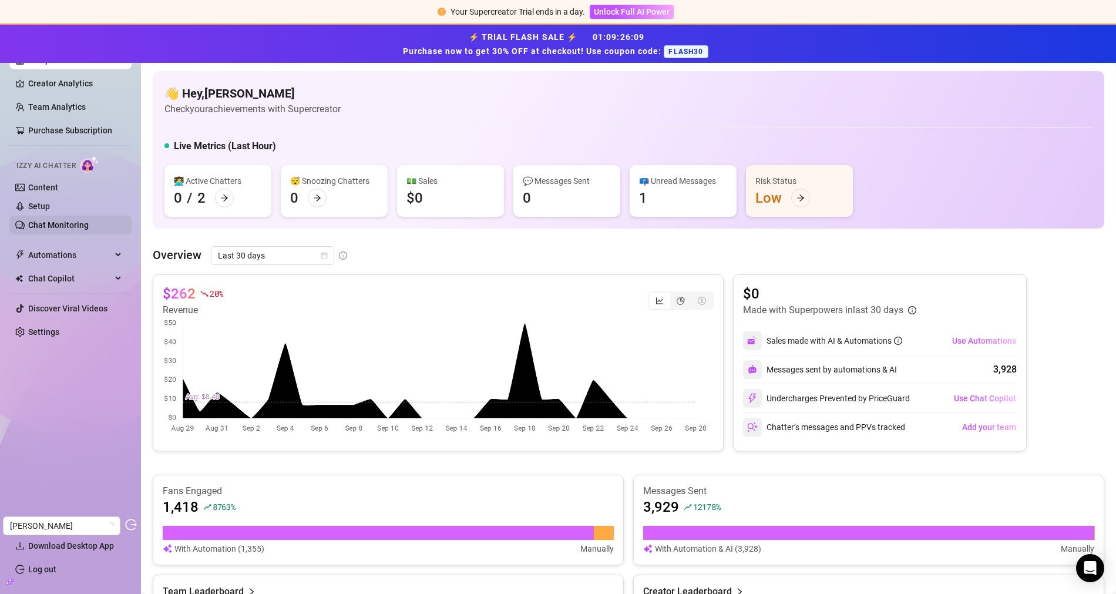
click at [89, 223] on link "Chat Monitoring" at bounding box center [58, 224] width 60 height 9
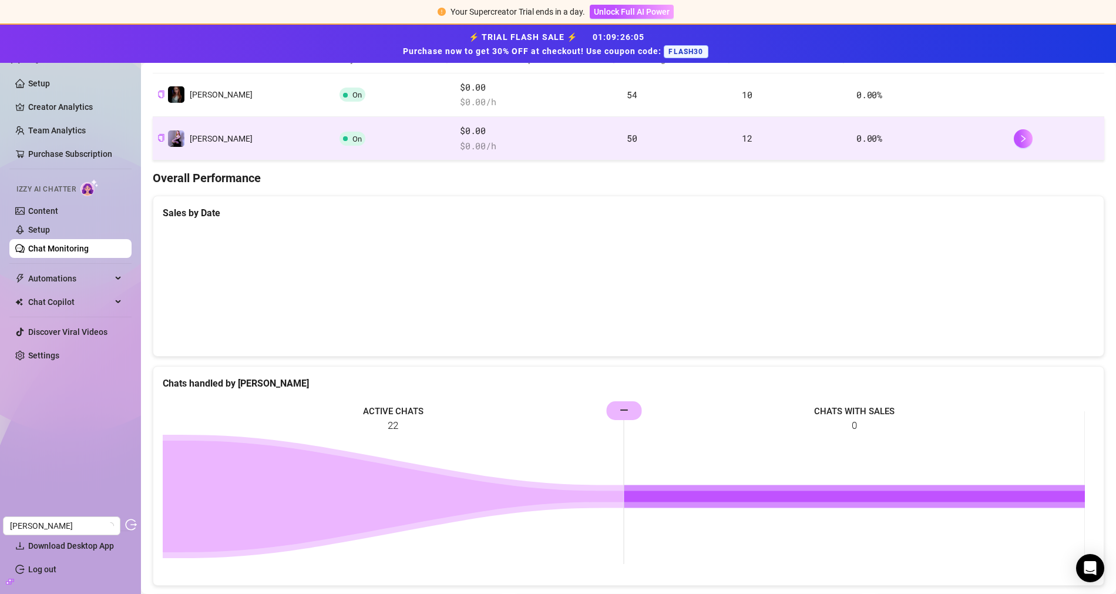
scroll to position [174, 0]
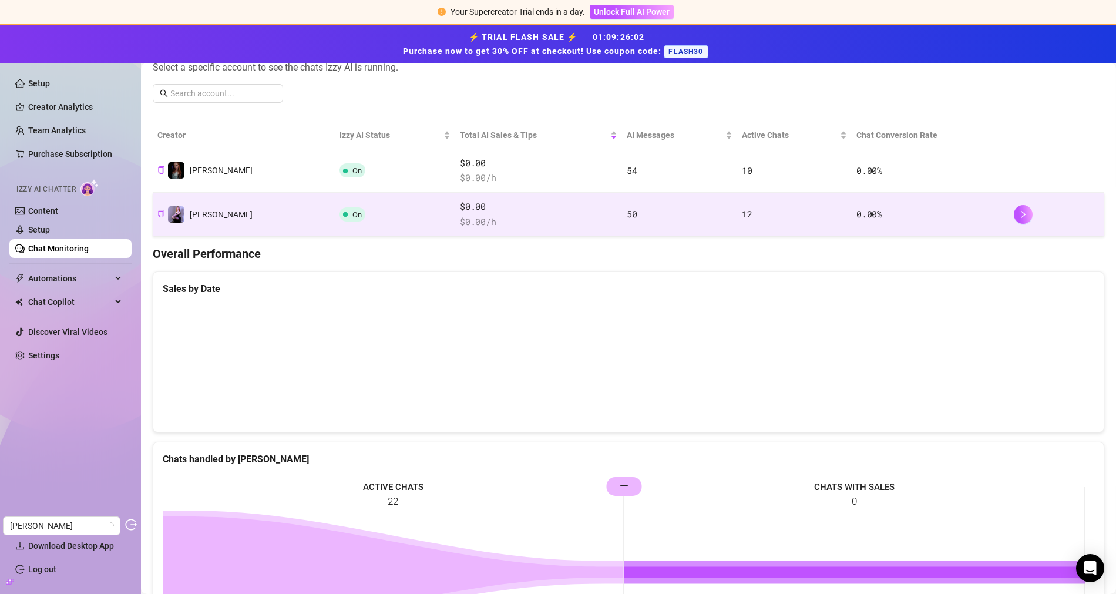
click at [368, 218] on td "On" at bounding box center [395, 214] width 120 height 43
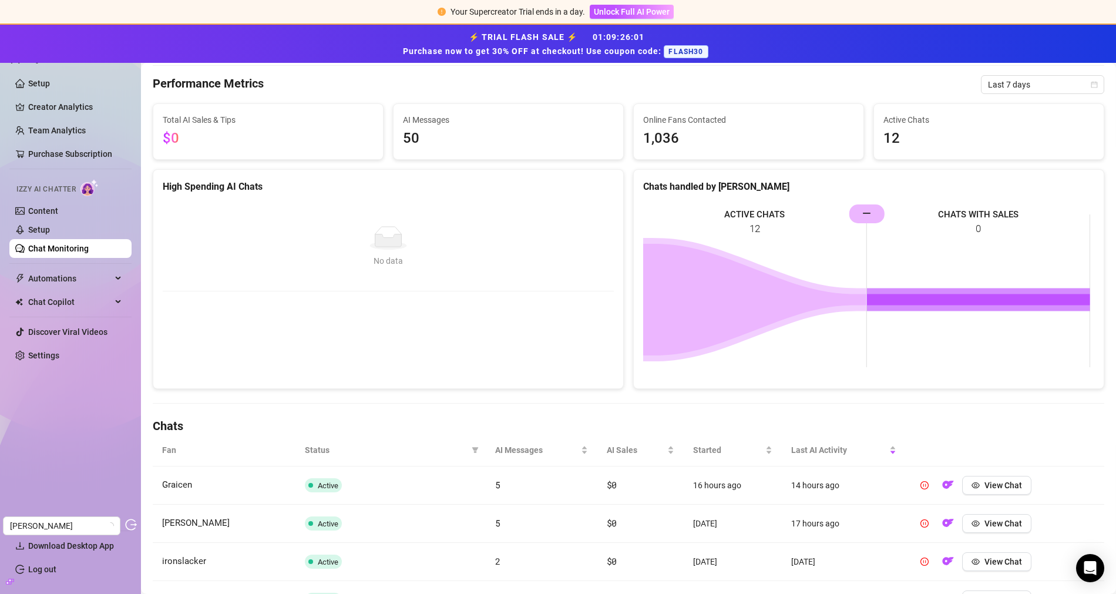
scroll to position [297, 0]
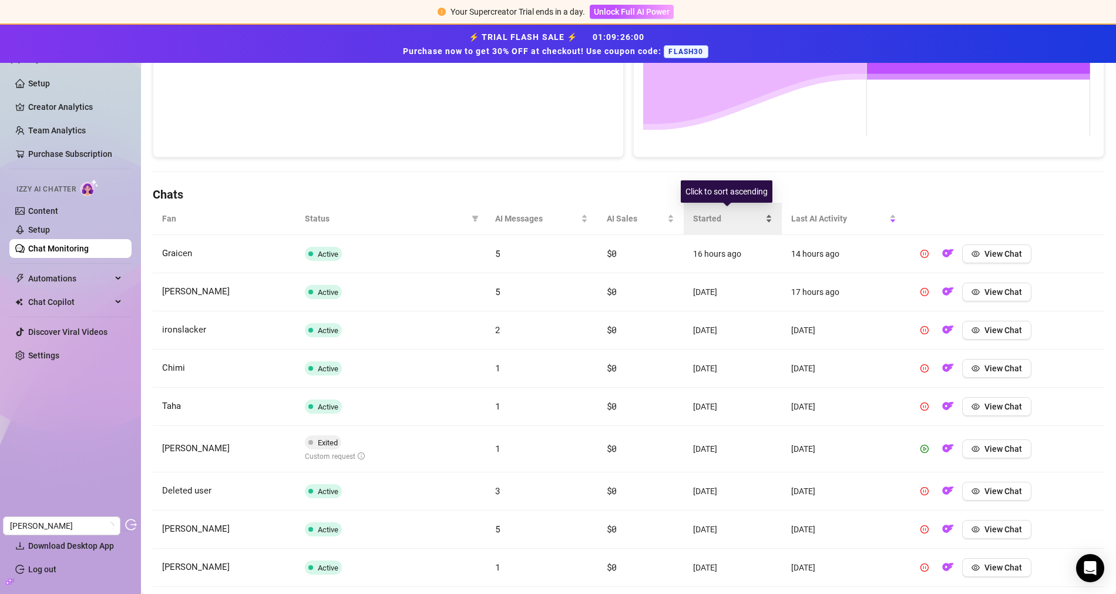
click at [711, 212] on span "Started" at bounding box center [728, 218] width 70 height 13
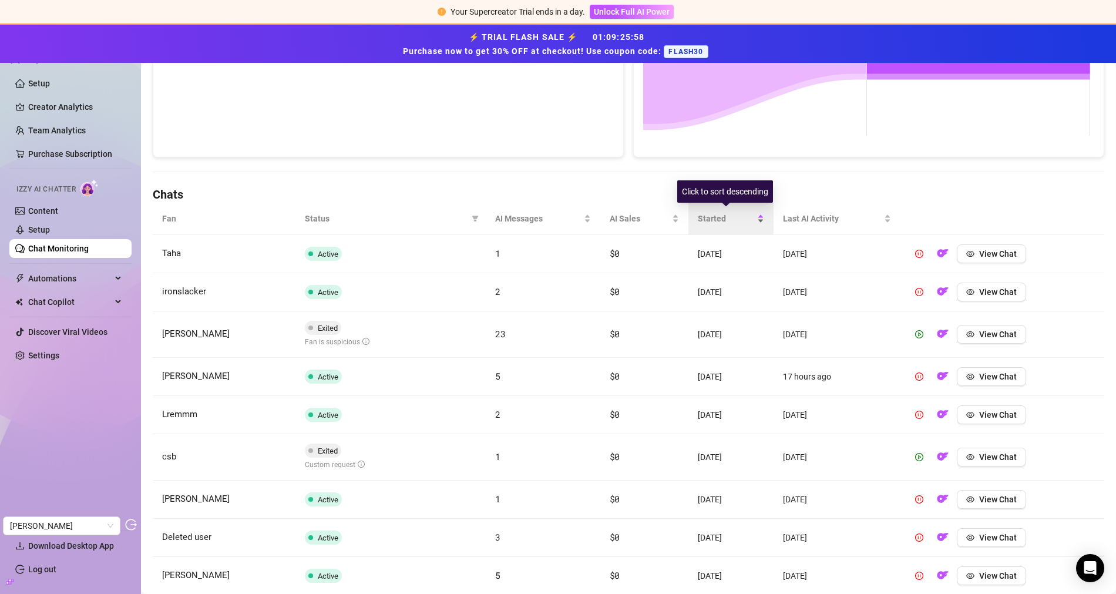
click at [714, 216] on span "Started" at bounding box center [726, 218] width 57 height 13
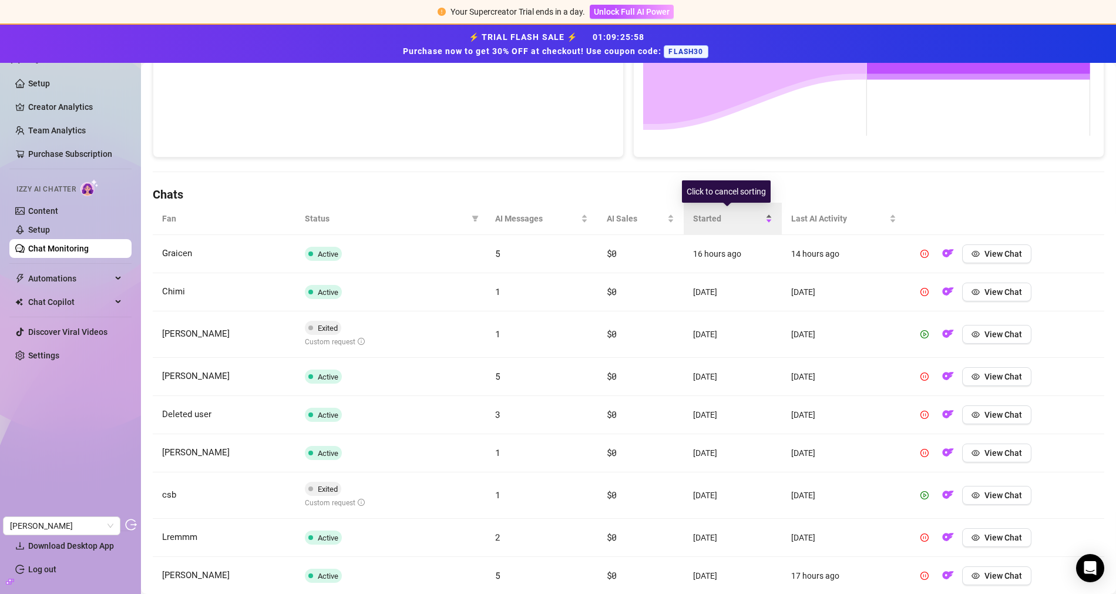
click at [714, 216] on span "Started" at bounding box center [728, 218] width 70 height 13
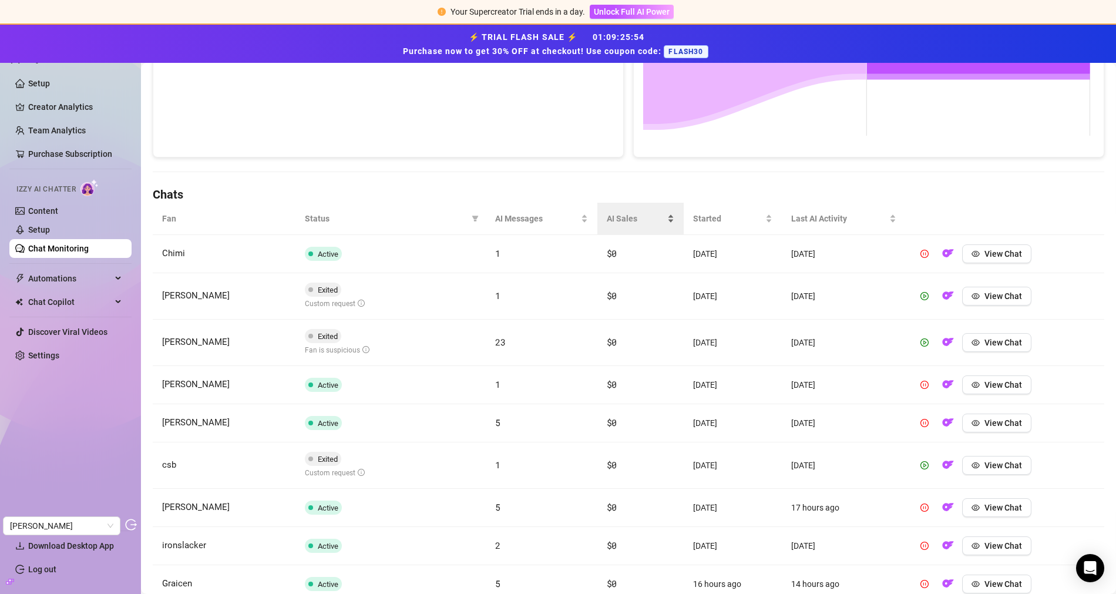
click at [622, 224] on div "AI Sales" at bounding box center [641, 218] width 68 height 13
click at [622, 218] on span "AI Sales" at bounding box center [636, 218] width 58 height 13
click at [58, 215] on link "Content" at bounding box center [43, 210] width 30 height 9
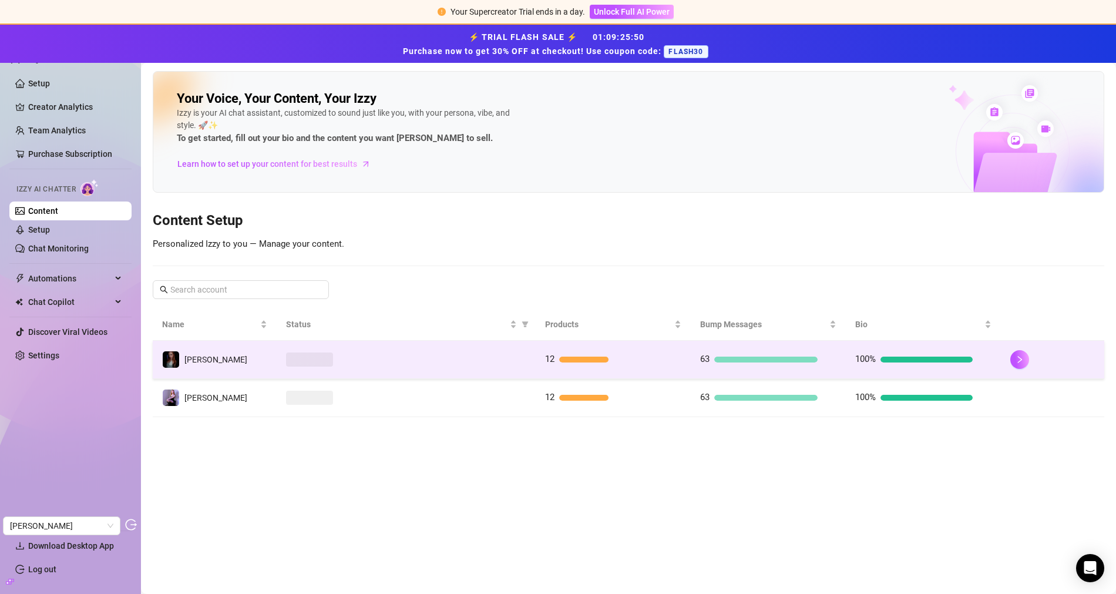
click at [231, 355] on td "lisa" at bounding box center [215, 360] width 124 height 38
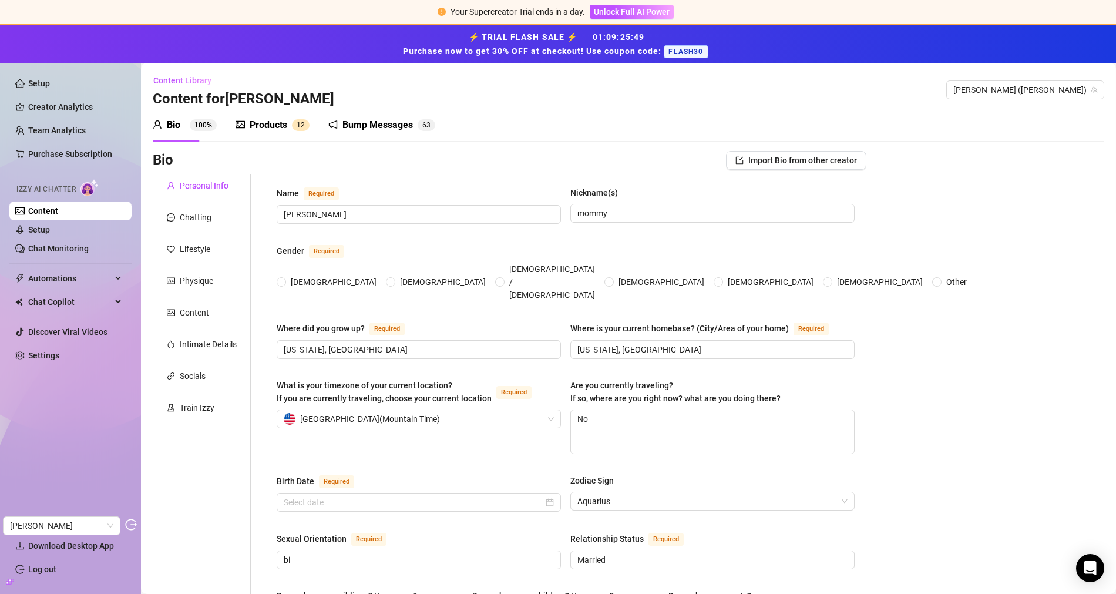
radio input "true"
type input "February 11th, 1985"
click at [260, 125] on div "Products" at bounding box center [269, 125] width 38 height 14
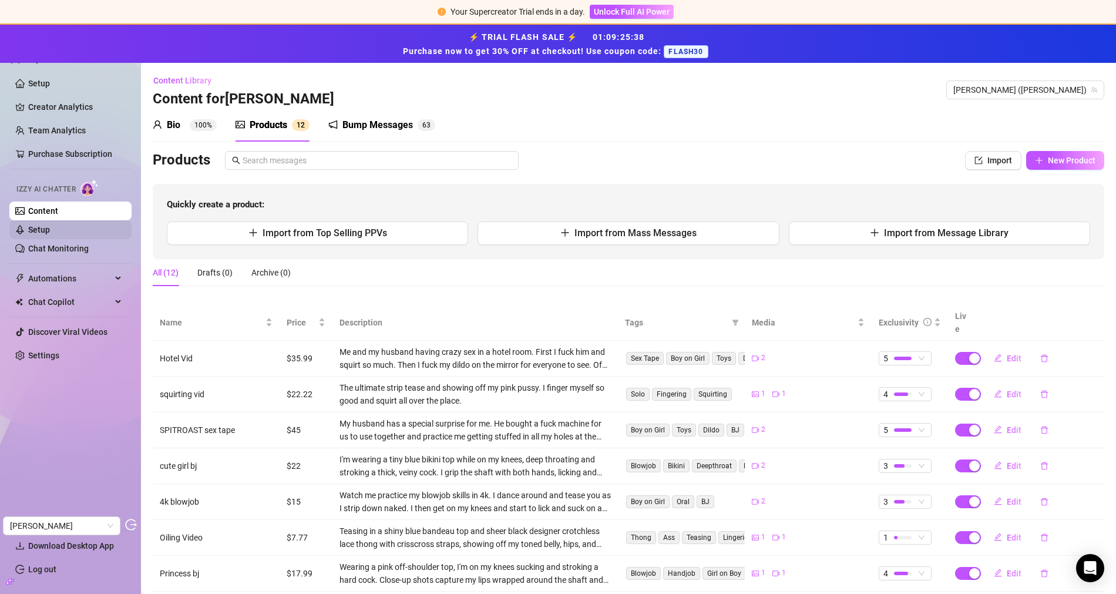
click at [50, 230] on link "Setup" at bounding box center [39, 229] width 22 height 9
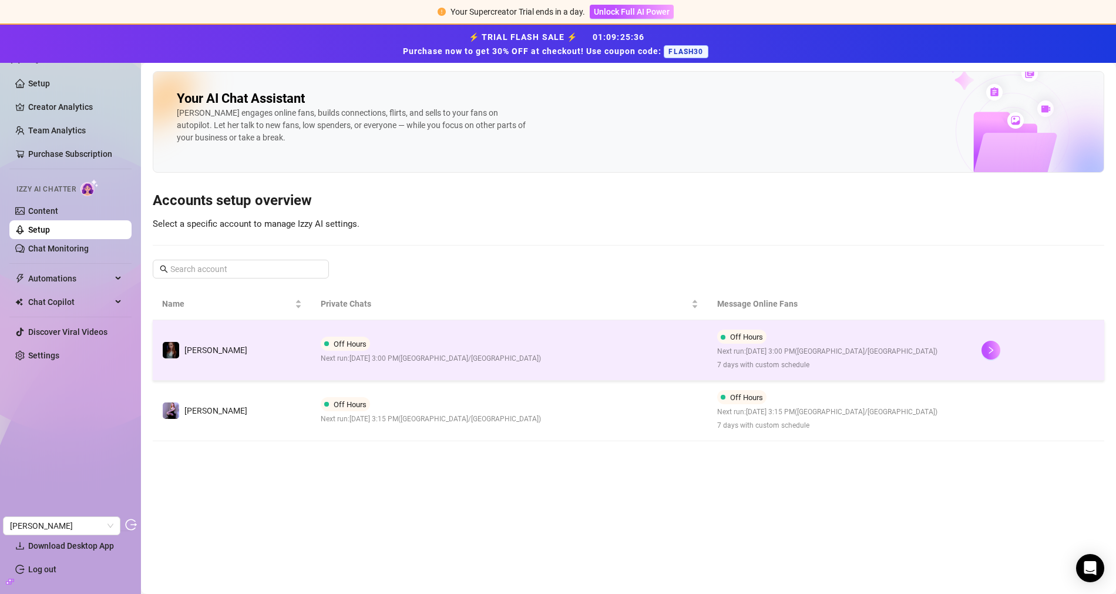
click at [446, 349] on div "Off Hours Next run: September 29, 2025 3:00 PM ( Asia/Jerusalem )" at bounding box center [431, 350] width 220 height 28
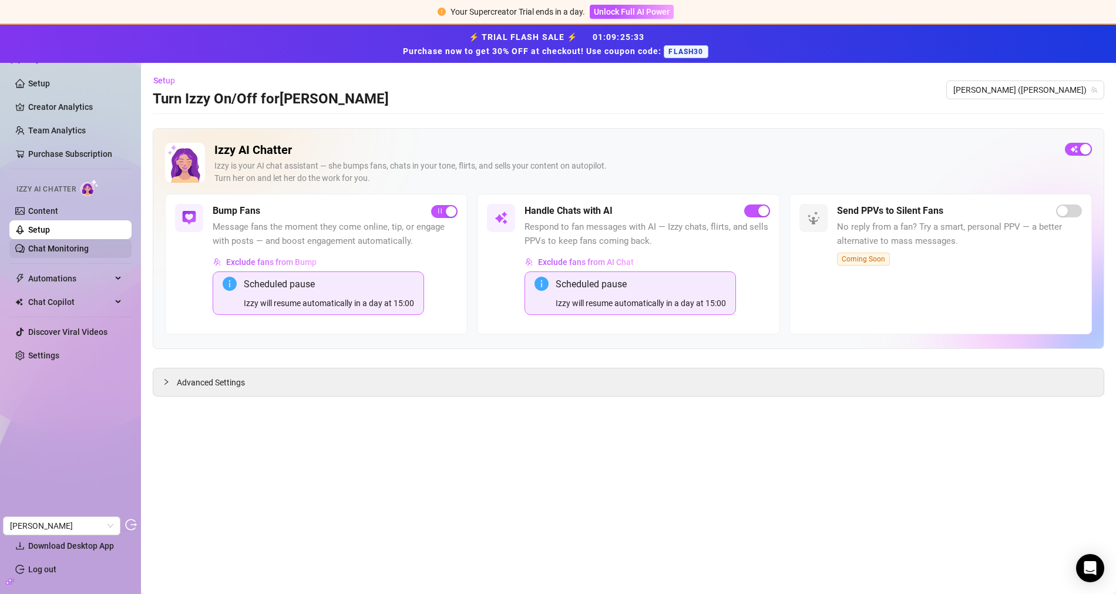
click at [69, 248] on link "Chat Monitoring" at bounding box center [58, 248] width 60 height 9
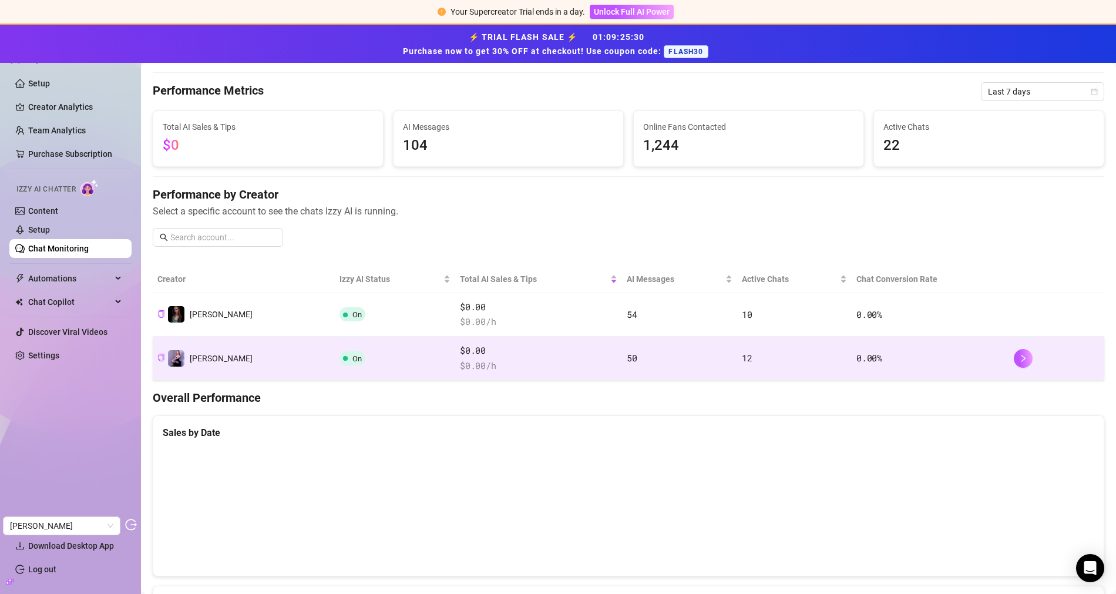
scroll to position [31, 0]
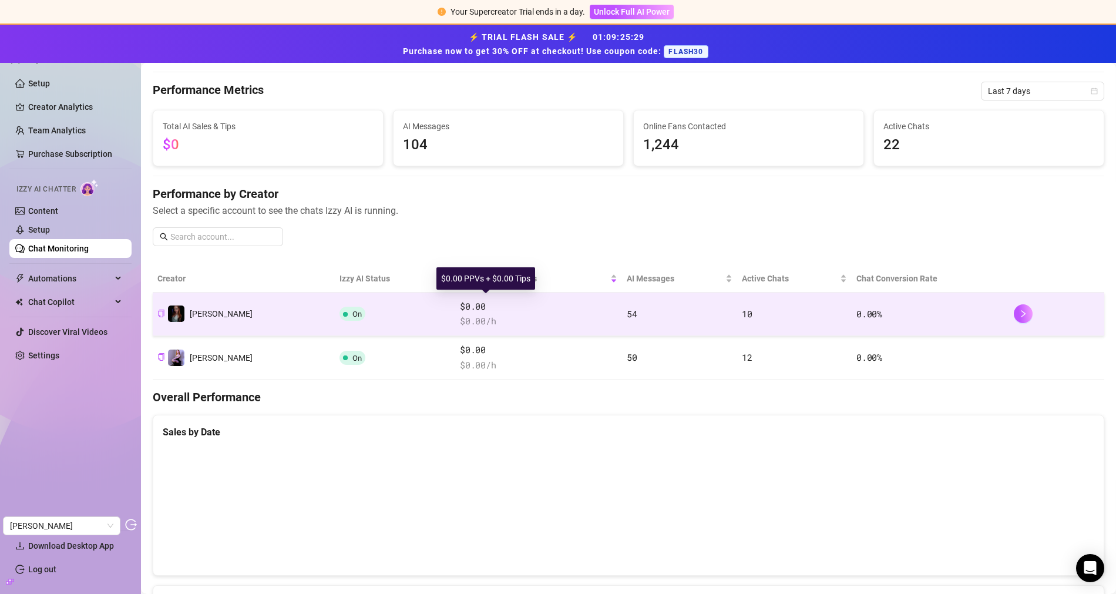
click at [483, 299] on span "$0.00" at bounding box center [538, 306] width 157 height 14
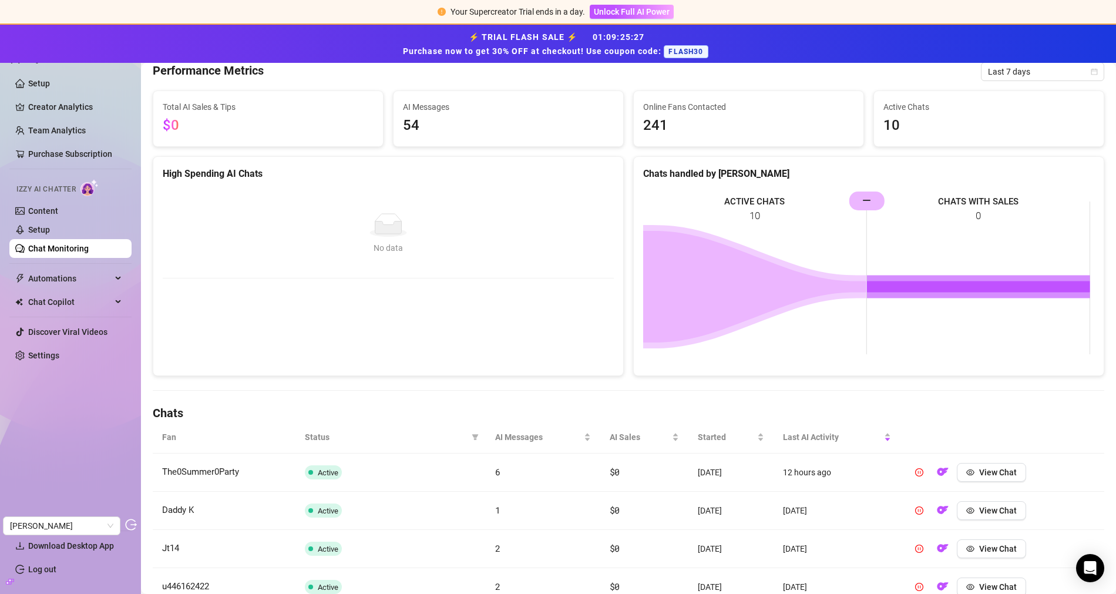
scroll to position [198, 0]
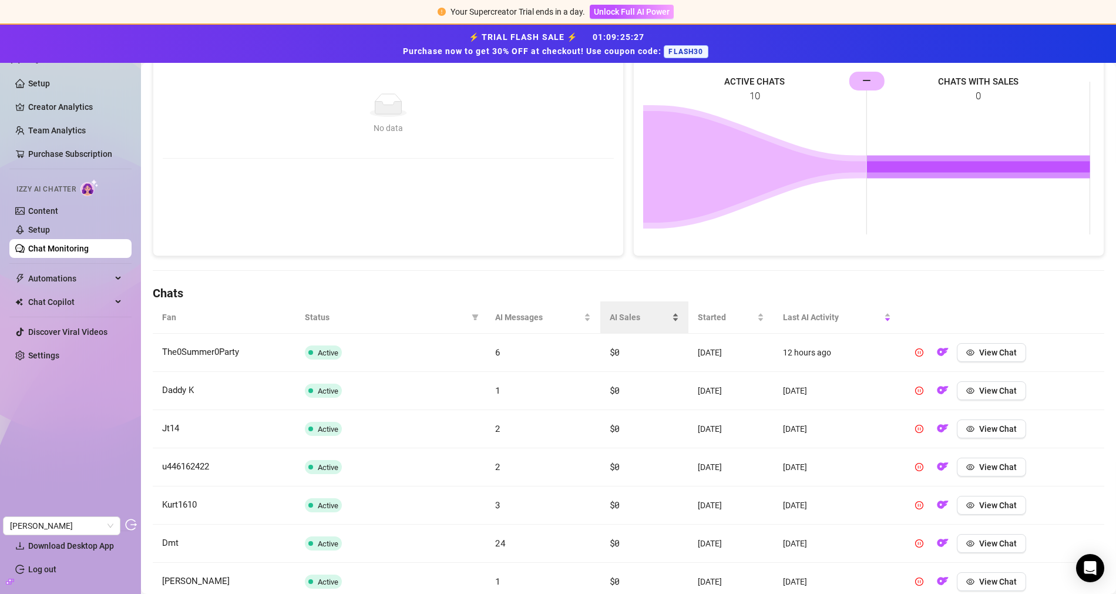
click at [620, 311] on span "AI Sales" at bounding box center [640, 317] width 60 height 13
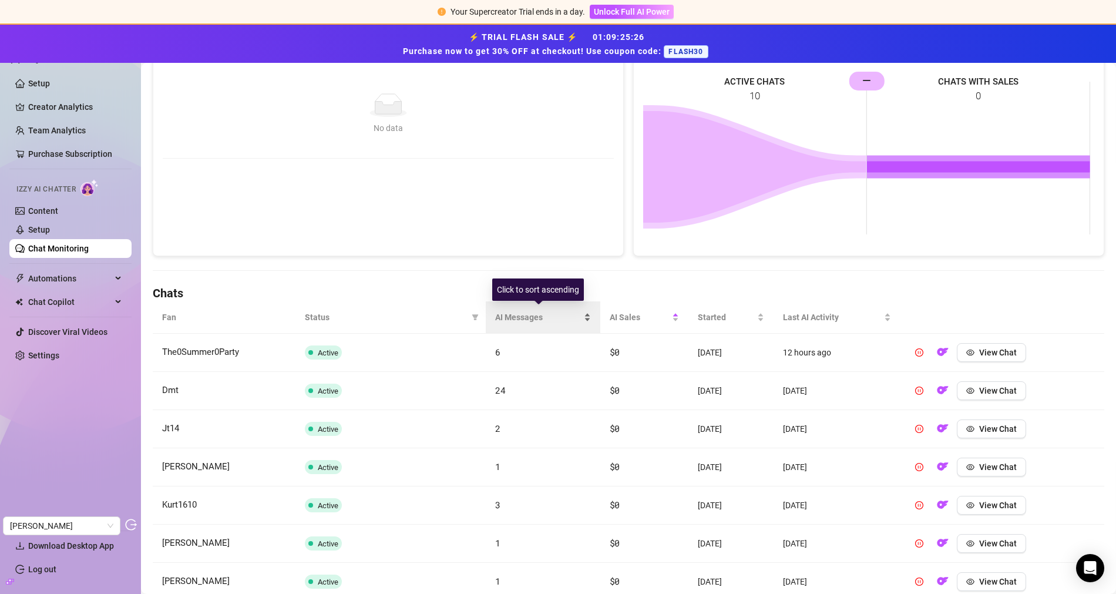
click at [535, 314] on span "AI Messages" at bounding box center [538, 317] width 86 height 13
click at [527, 312] on span "AI Messages" at bounding box center [538, 317] width 86 height 13
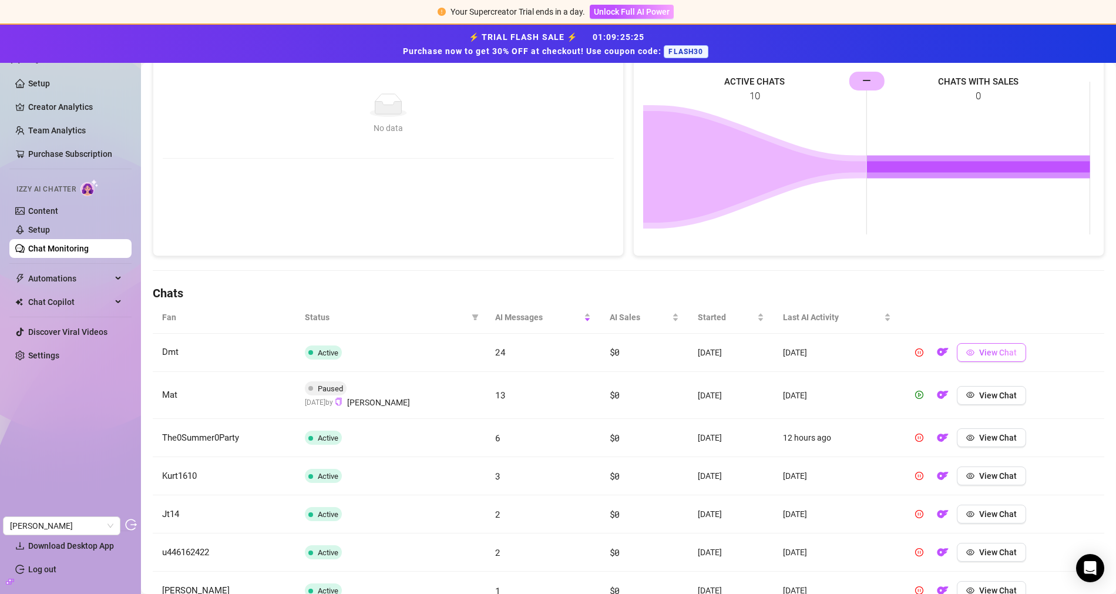
click at [982, 349] on span "View Chat" at bounding box center [998, 352] width 38 height 9
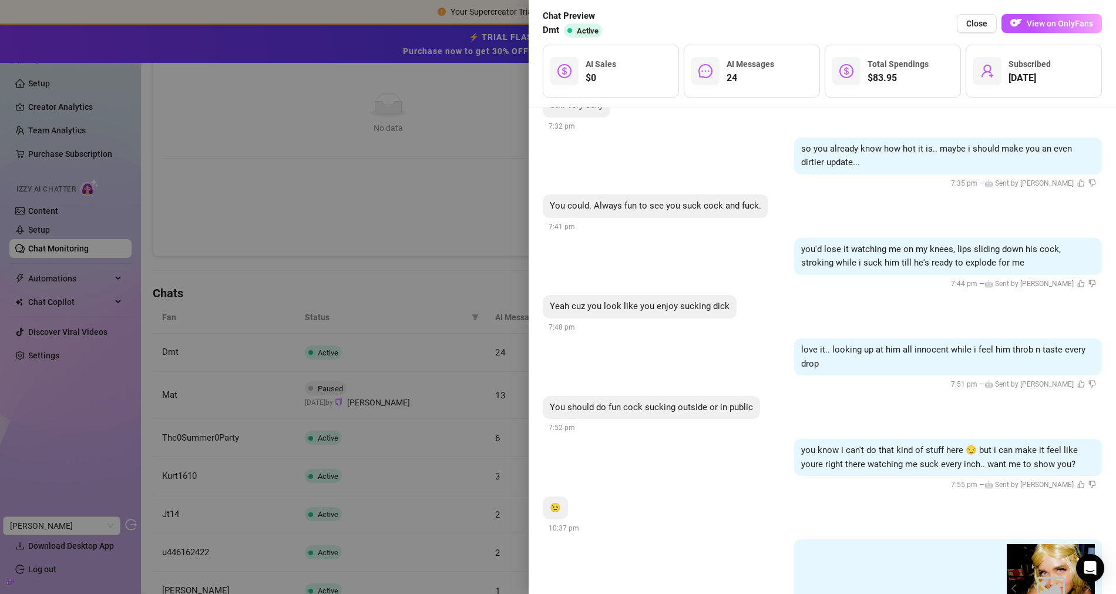
scroll to position [2181, 0]
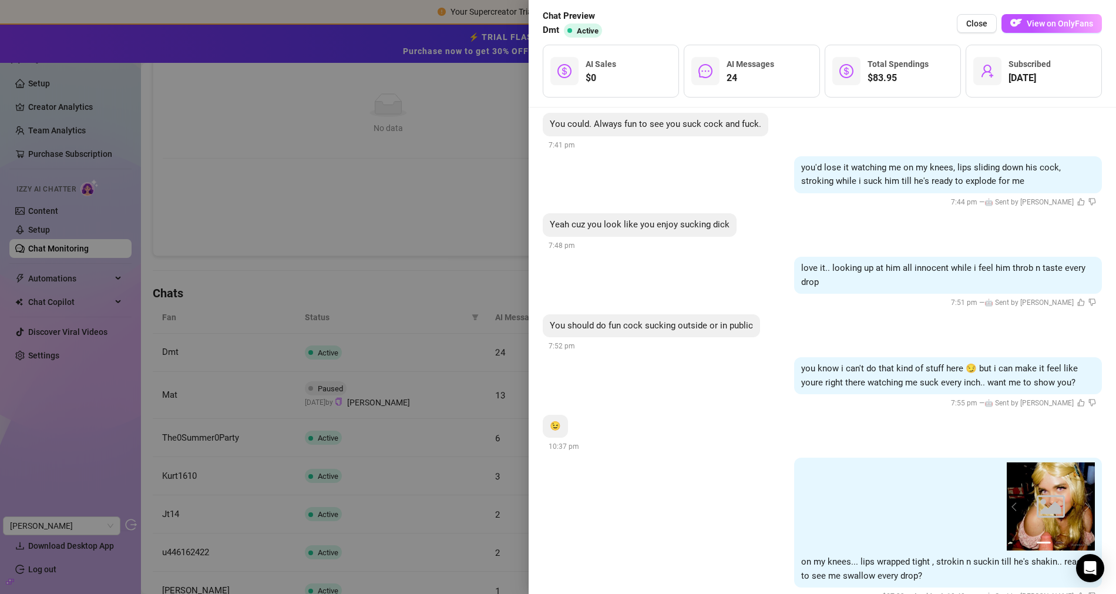
click at [440, 208] on div at bounding box center [558, 297] width 1116 height 594
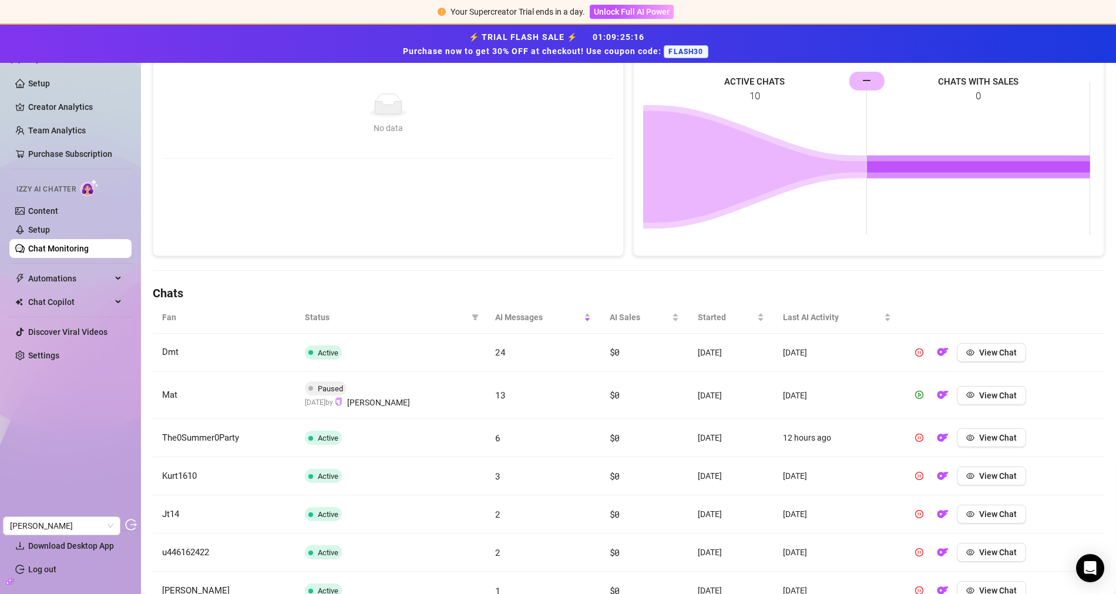
click at [54, 192] on span "Izzy AI Chatter" at bounding box center [45, 189] width 59 height 11
click at [54, 208] on link "Content" at bounding box center [43, 210] width 30 height 9
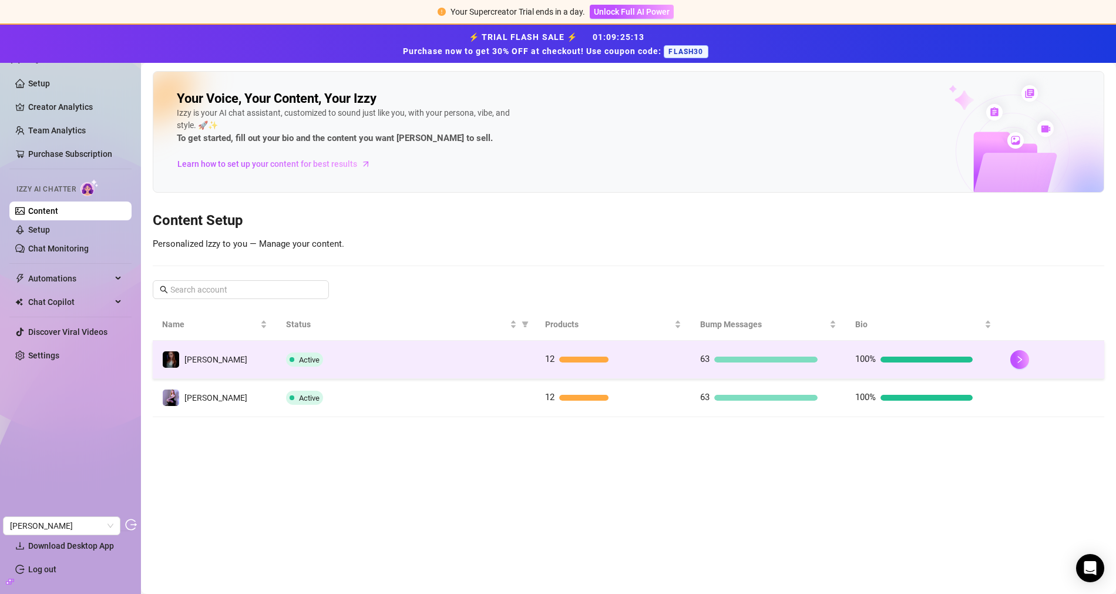
click at [221, 361] on td "lisa" at bounding box center [215, 360] width 124 height 38
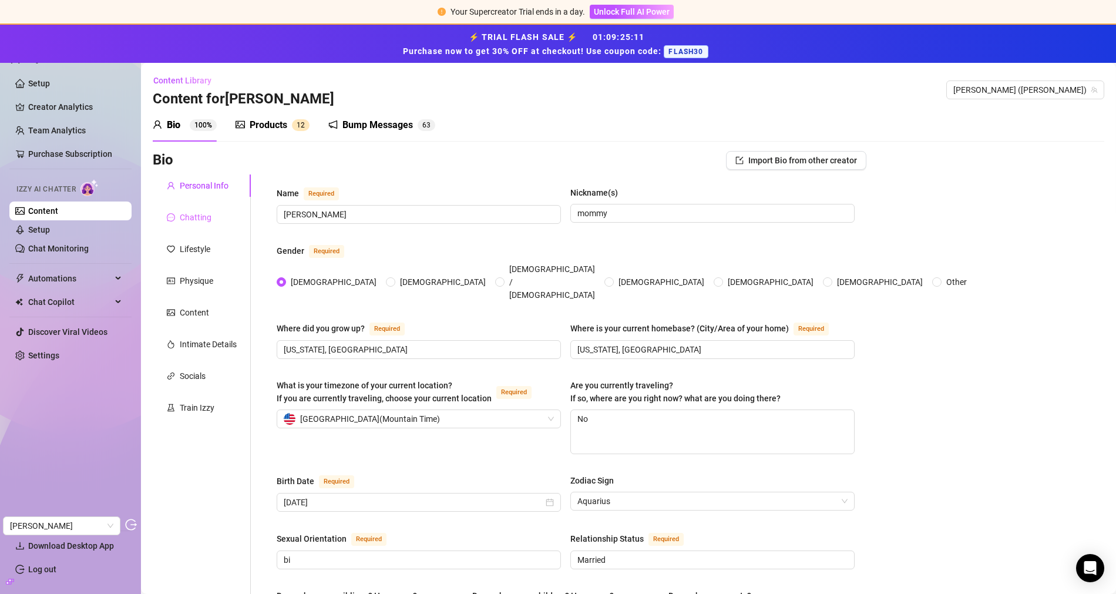
click at [210, 223] on div "Chatting" at bounding box center [202, 217] width 98 height 22
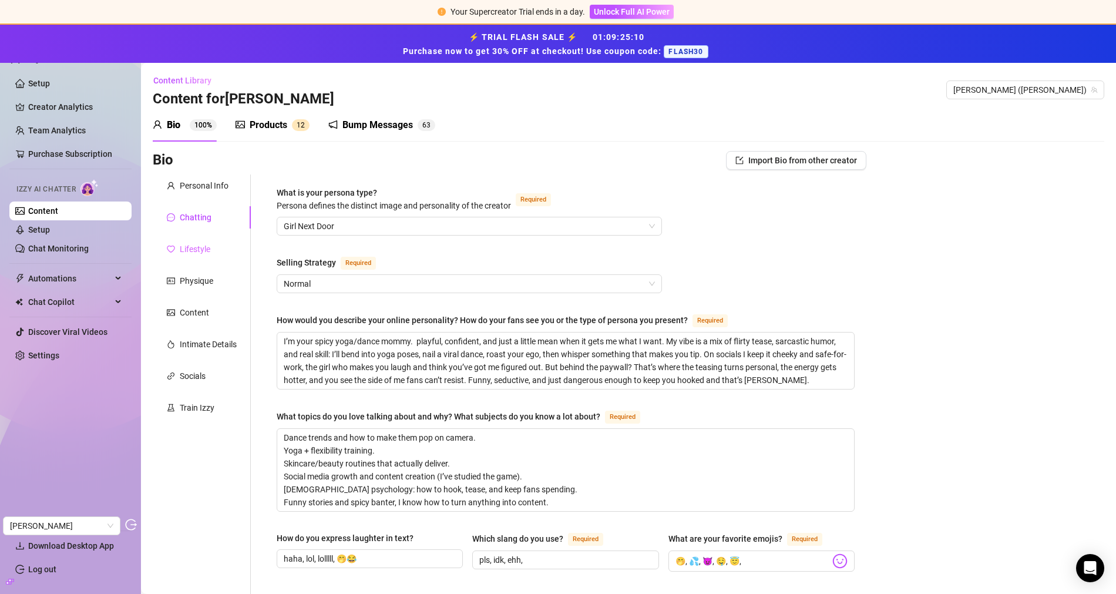
click at [204, 239] on div "Lifestyle" at bounding box center [202, 249] width 98 height 22
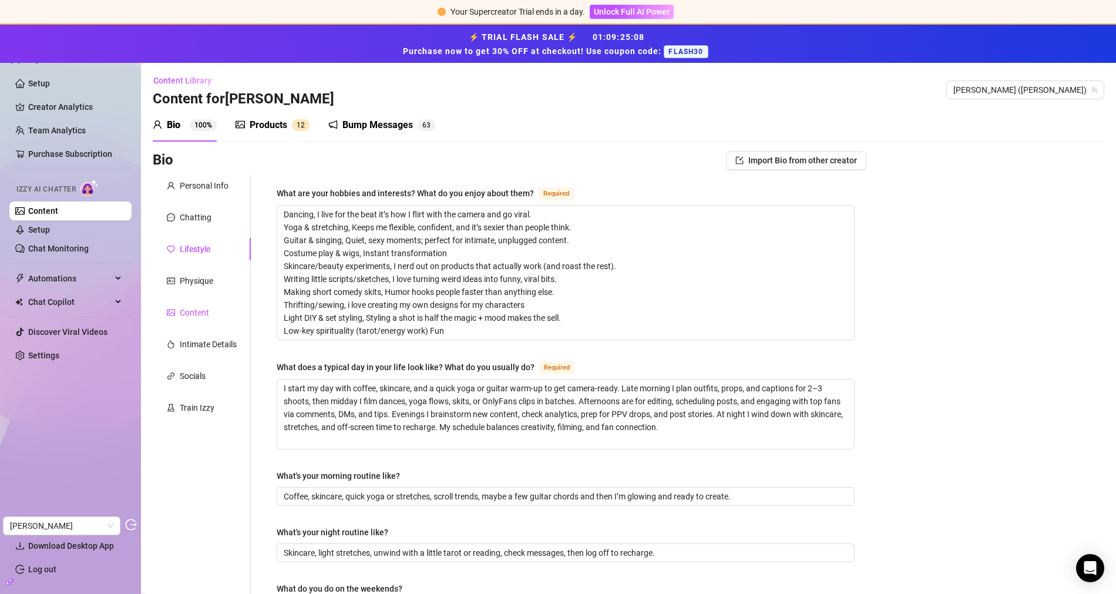
click at [190, 314] on div "Content" at bounding box center [194, 312] width 29 height 13
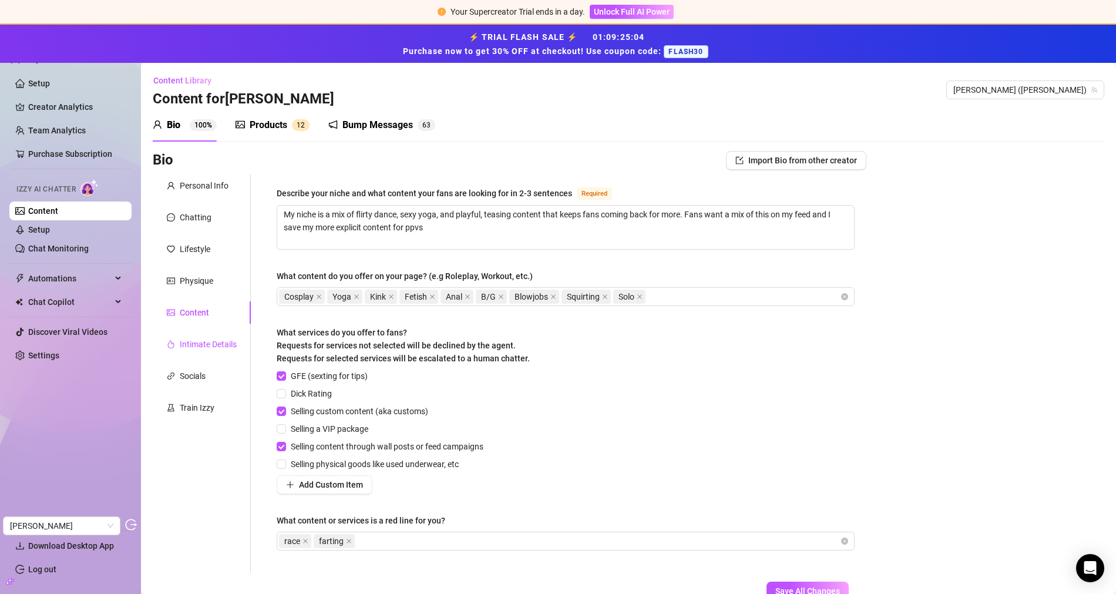
click at [204, 341] on div "Intimate Details" at bounding box center [208, 344] width 57 height 13
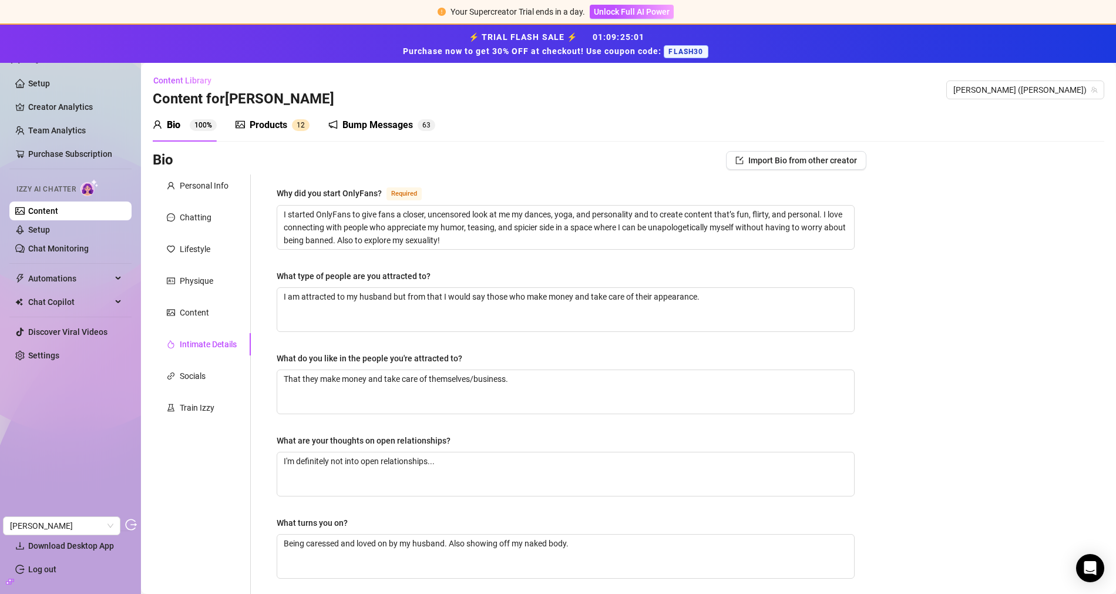
click at [282, 132] on div "Products 1 2" at bounding box center [272, 125] width 74 height 33
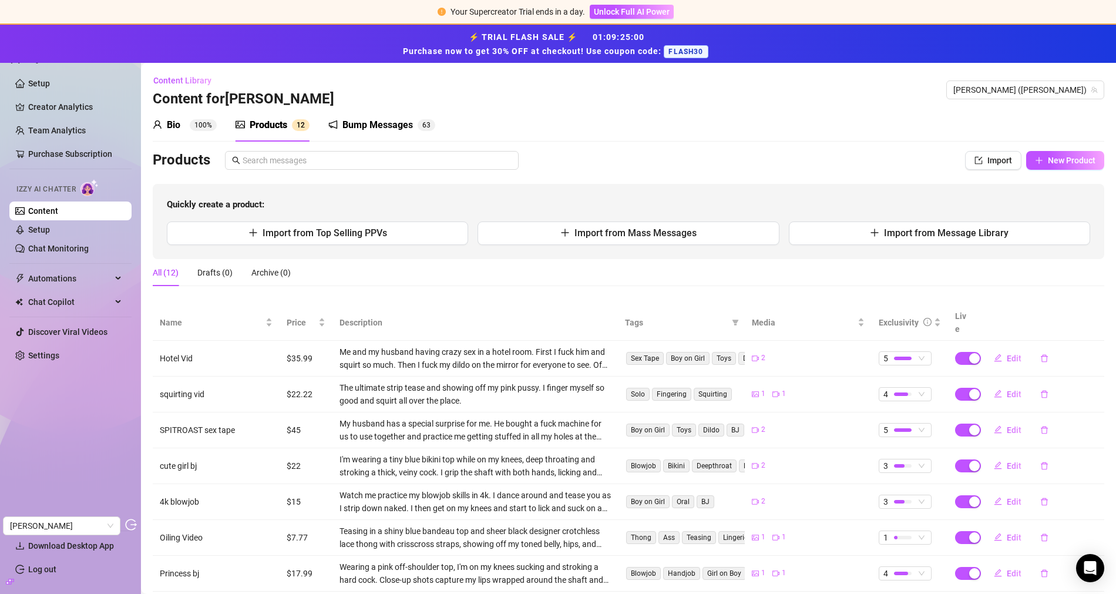
click at [74, 244] on link "Chat Monitoring" at bounding box center [58, 248] width 60 height 9
click at [50, 231] on link "Setup" at bounding box center [39, 229] width 22 height 9
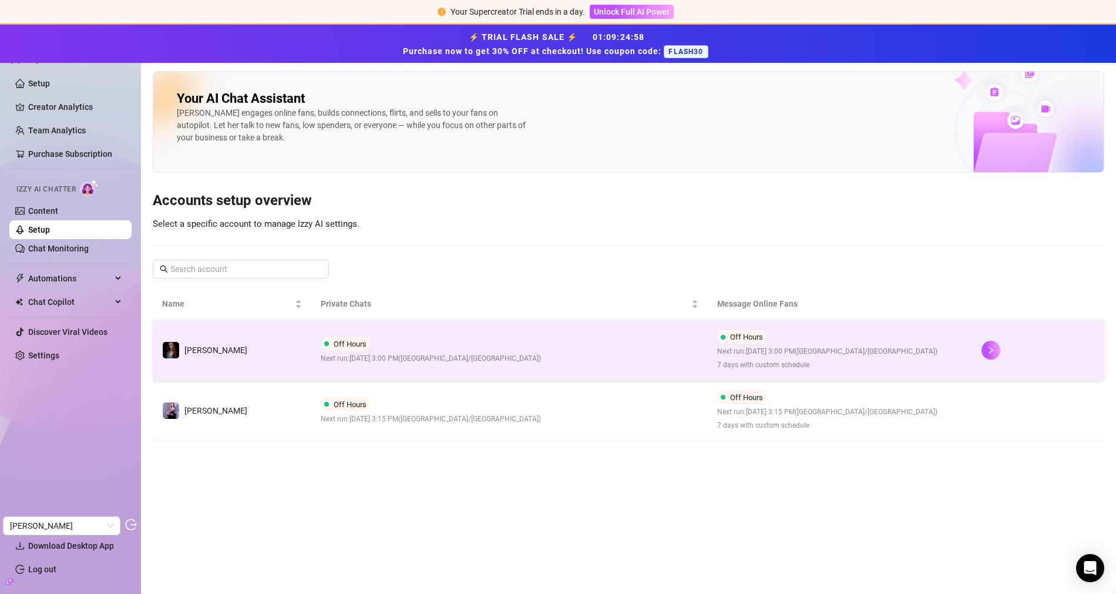
click at [305, 328] on td "lisa" at bounding box center [232, 350] width 159 height 60
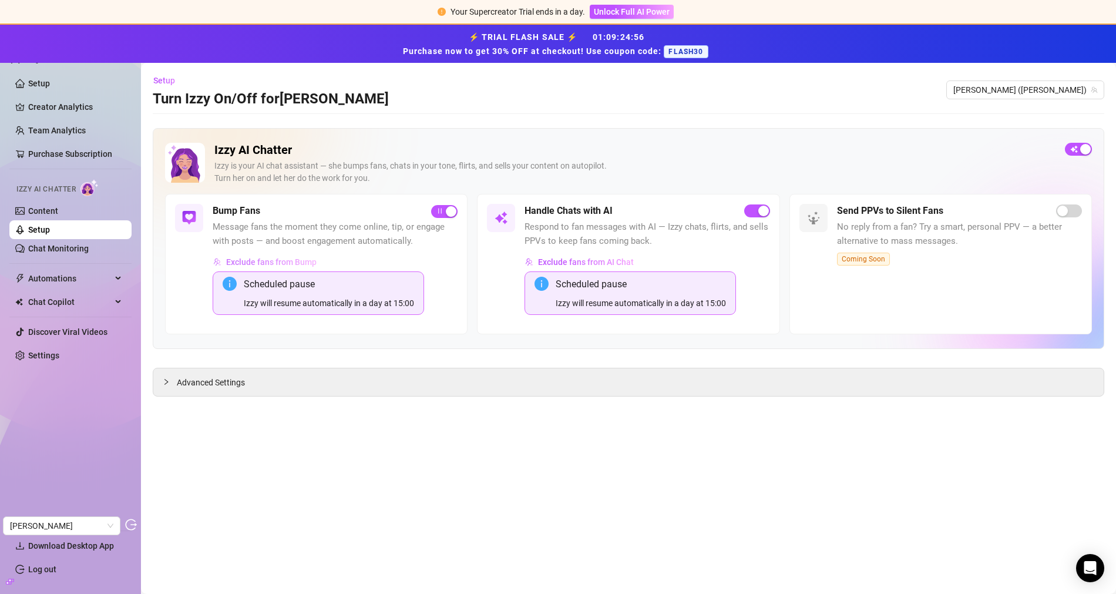
click at [254, 258] on span "Exclude fans from Bump" at bounding box center [271, 261] width 90 height 9
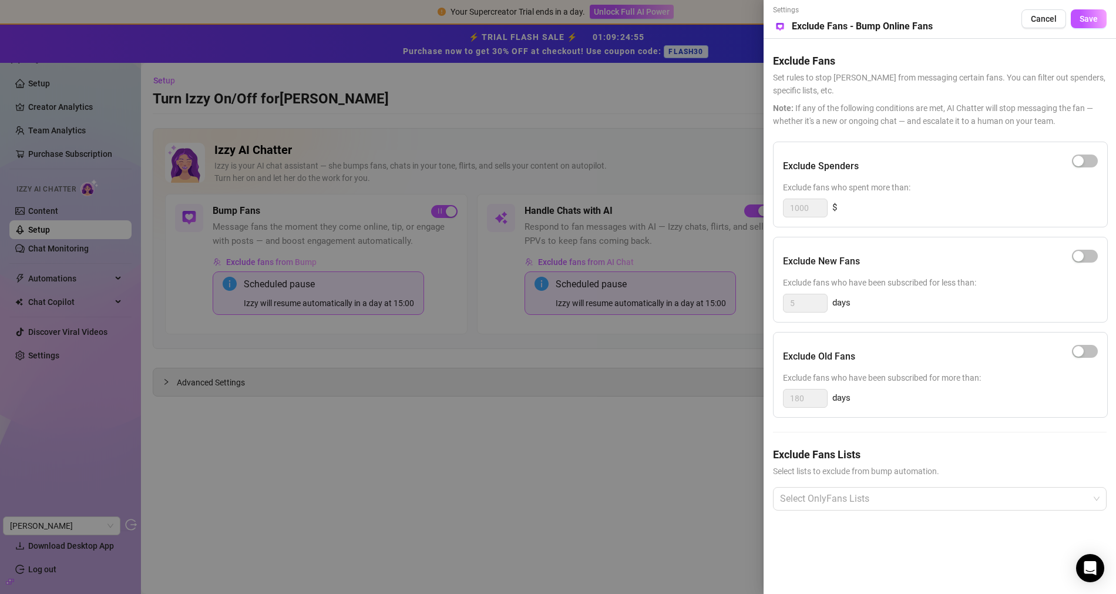
click at [402, 428] on div at bounding box center [558, 297] width 1116 height 594
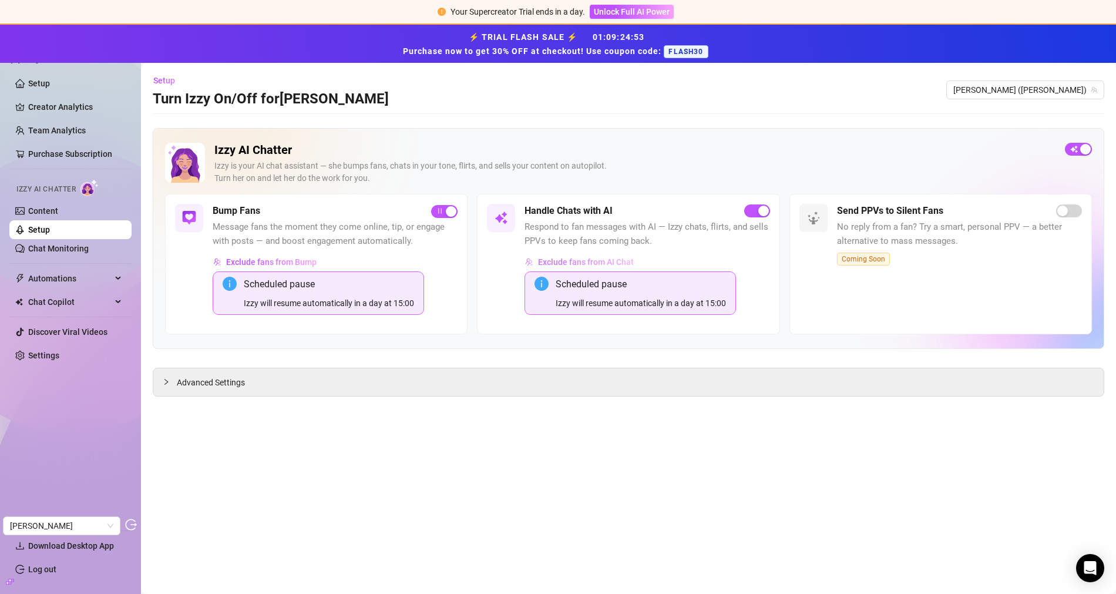
click at [594, 262] on span "Exclude fans from AI Chat" at bounding box center [586, 261] width 96 height 9
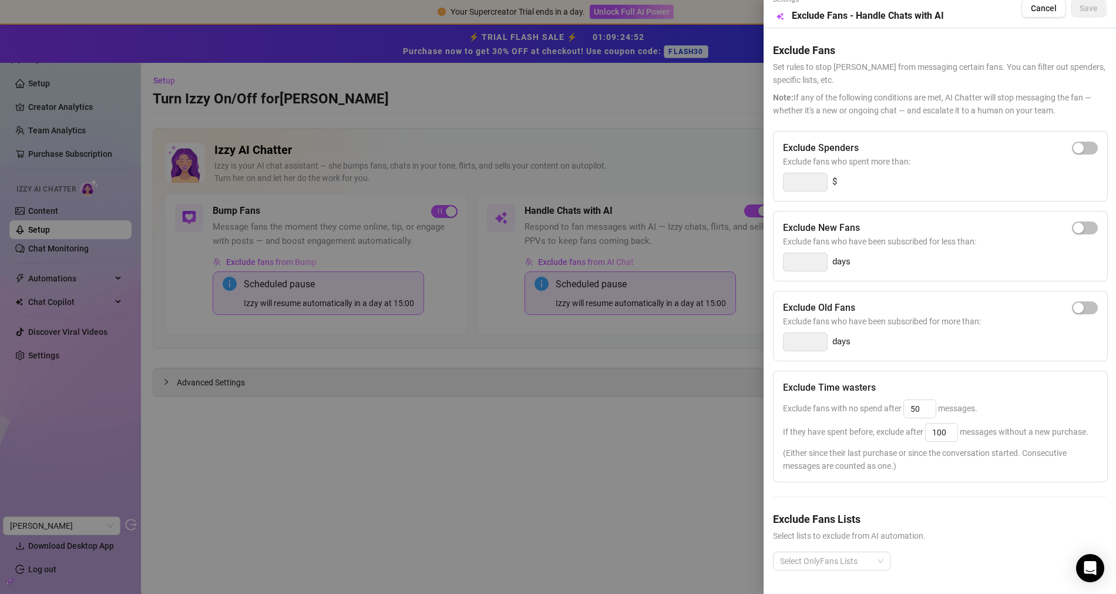
scroll to position [30, 0]
click at [483, 481] on div at bounding box center [558, 297] width 1116 height 594
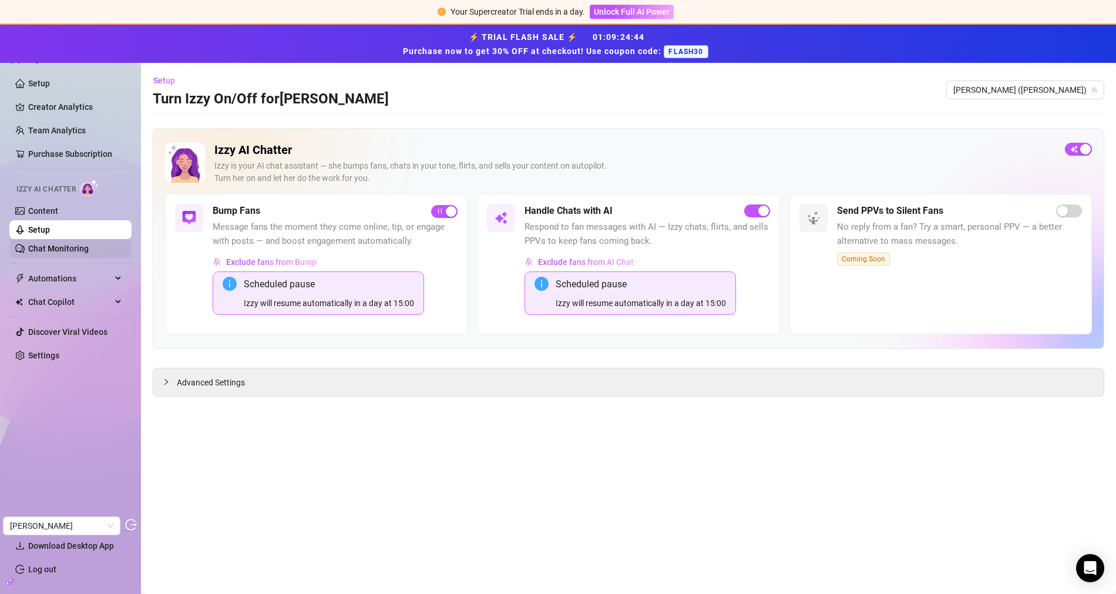
click at [66, 247] on link "Chat Monitoring" at bounding box center [58, 248] width 60 height 9
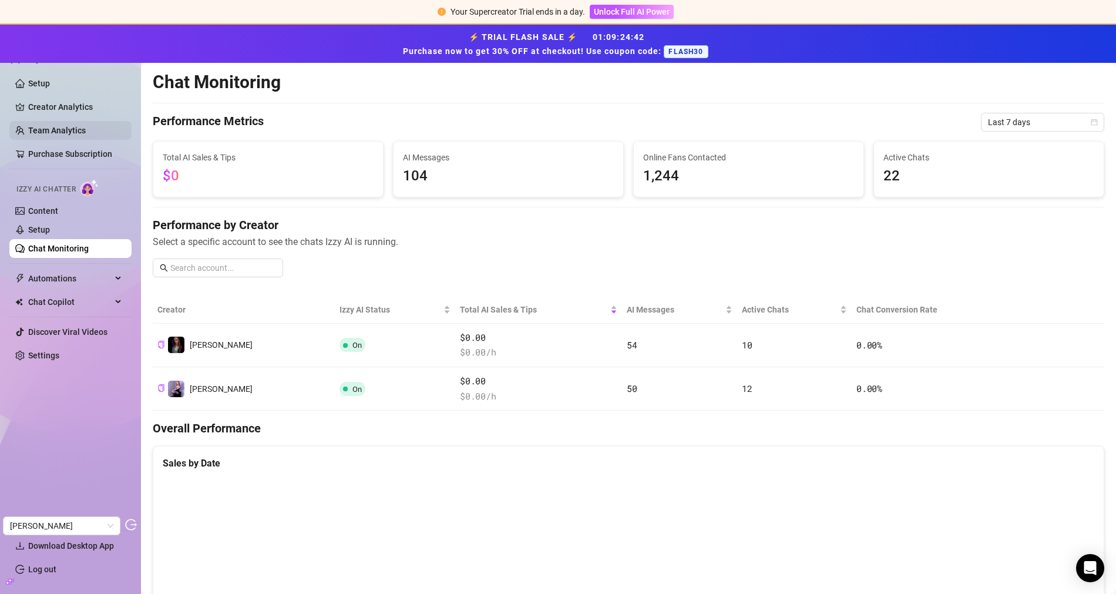
click at [43, 106] on link "Creator Analytics" at bounding box center [75, 106] width 94 height 19
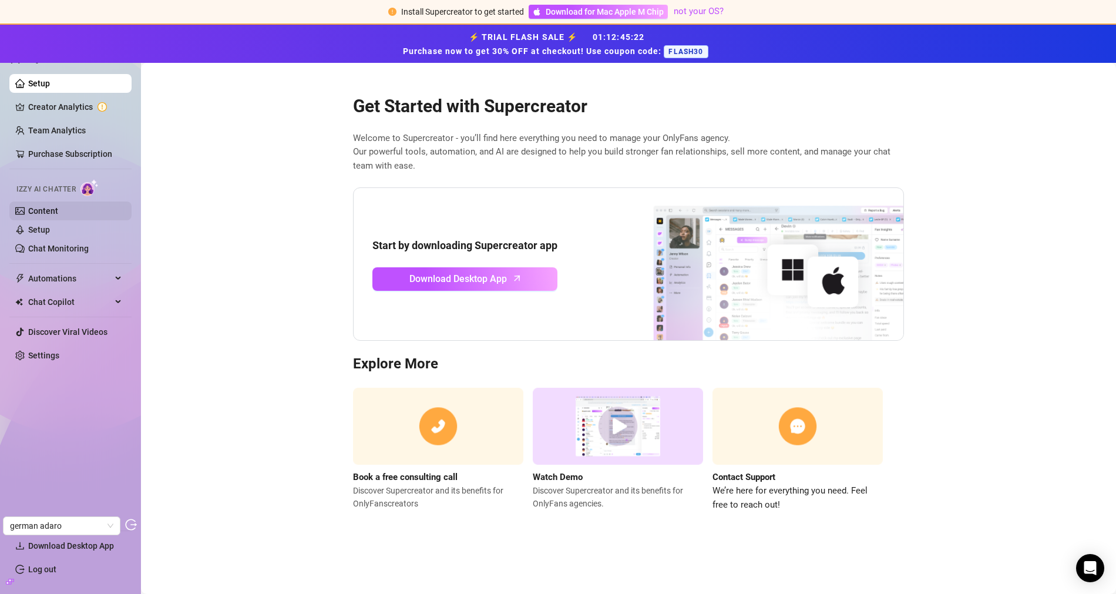
click at [38, 209] on link "Content" at bounding box center [43, 210] width 30 height 9
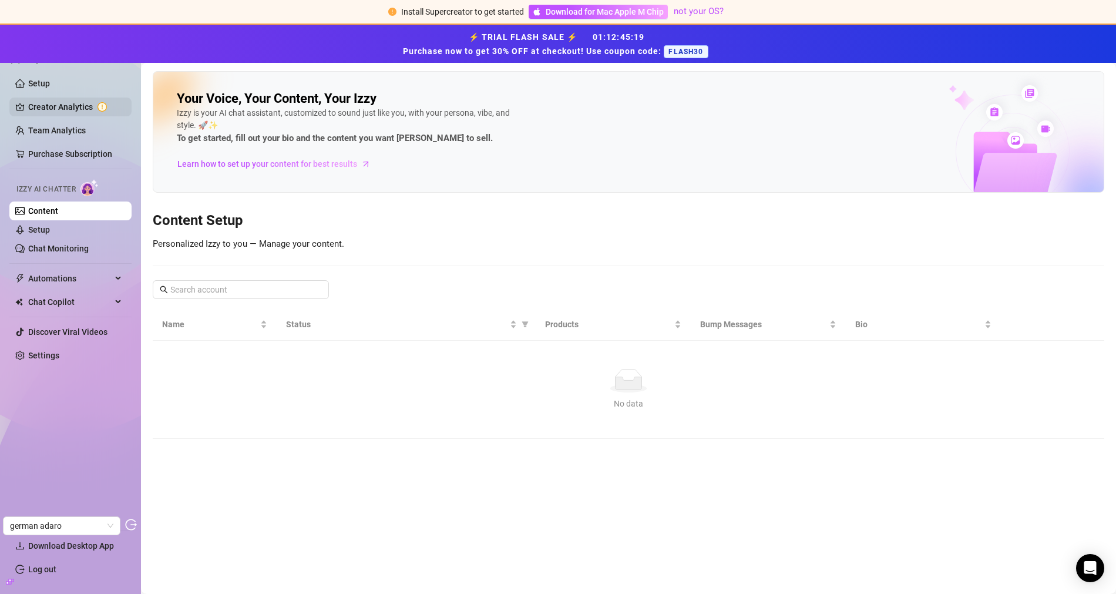
click at [92, 112] on link "Creator Analytics" at bounding box center [75, 106] width 94 height 19
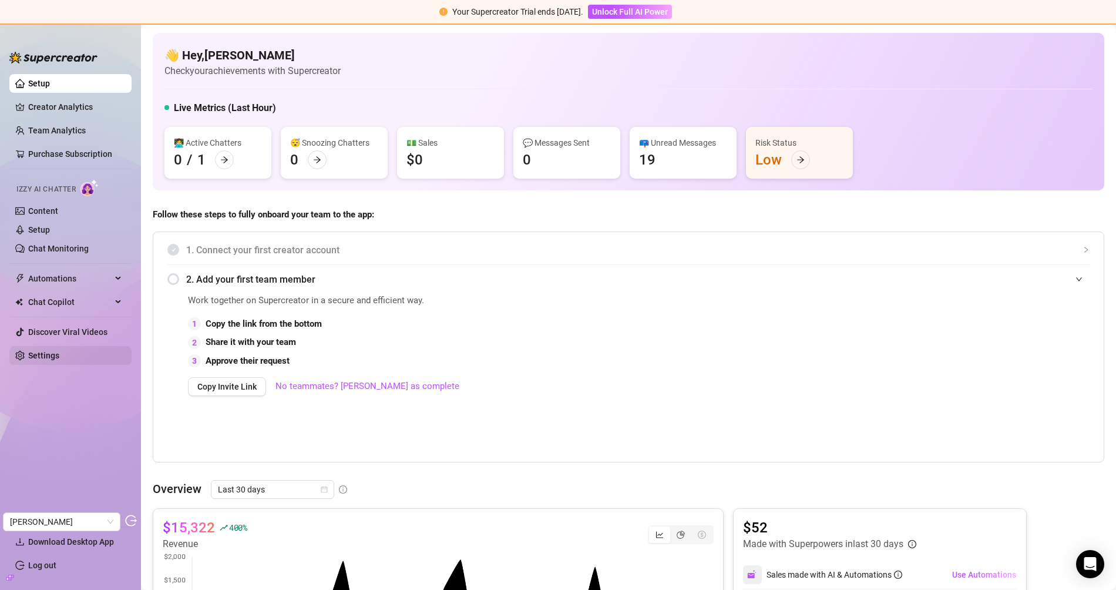
click at [56, 353] on link "Settings" at bounding box center [43, 355] width 31 height 9
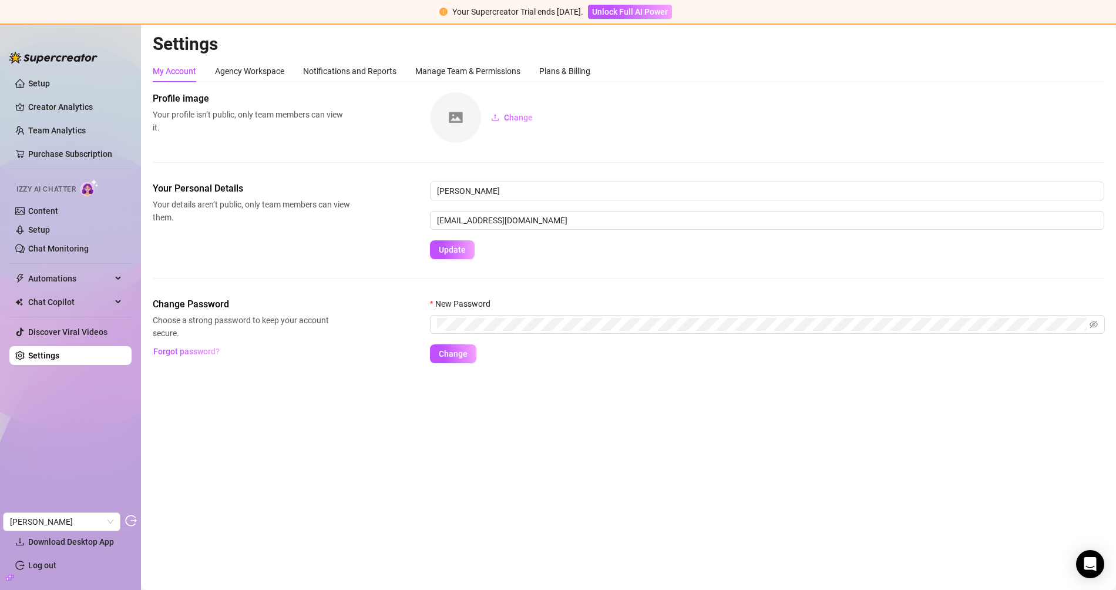
click at [597, 79] on div "My Account Agency Workspace Notifications and Reports Manage Team & Permissions…" at bounding box center [628, 71] width 951 height 22
click at [577, 70] on div "Plans & Billing" at bounding box center [564, 71] width 51 height 13
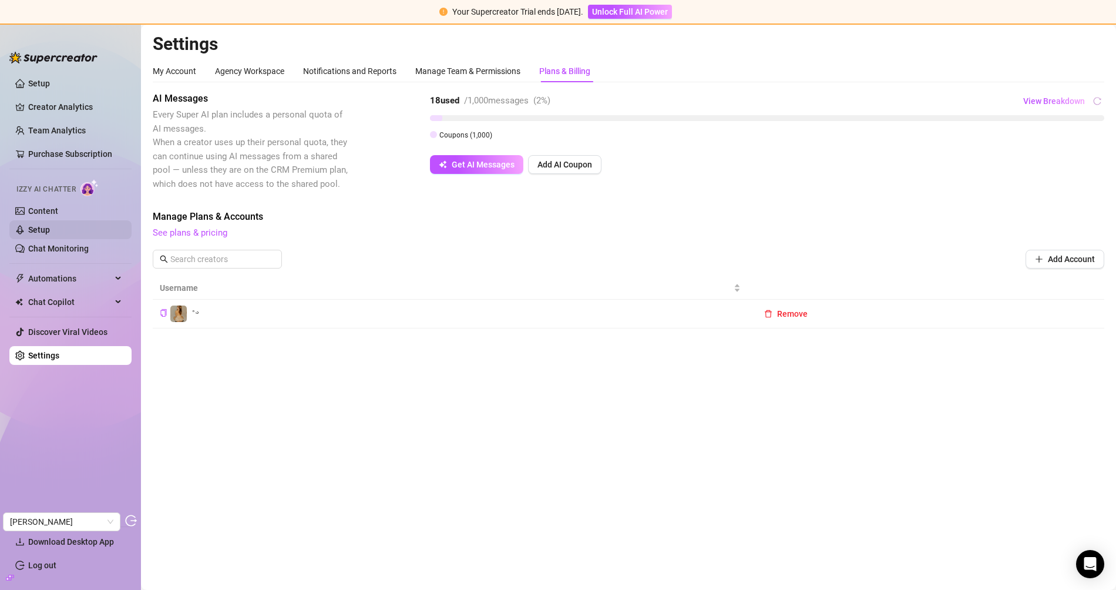
click at [50, 230] on link "Setup" at bounding box center [39, 229] width 22 height 9
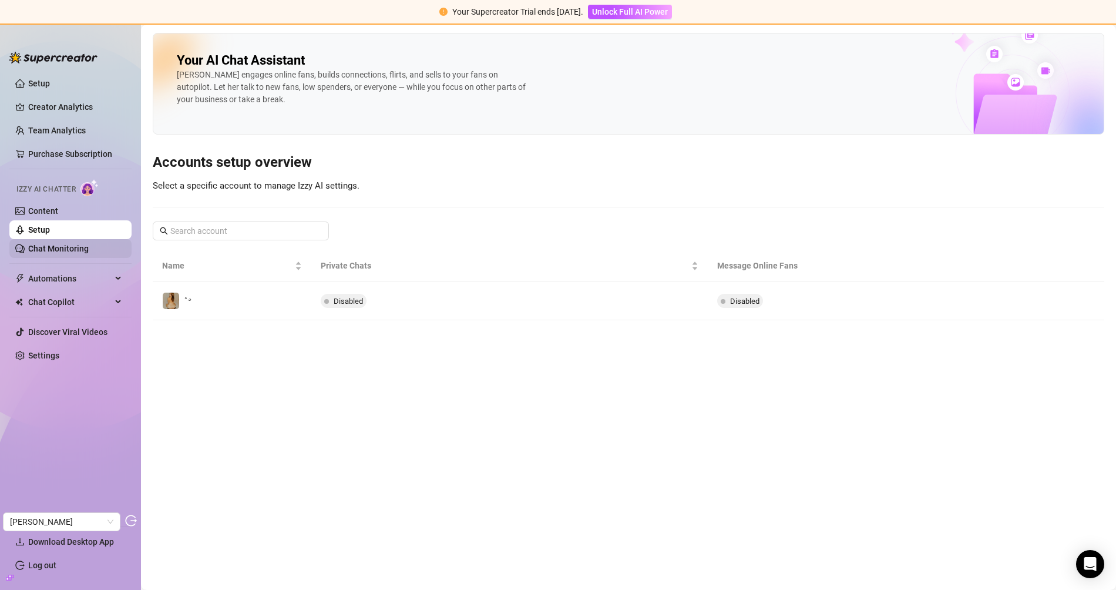
click at [70, 250] on link "Chat Monitoring" at bounding box center [58, 248] width 60 height 9
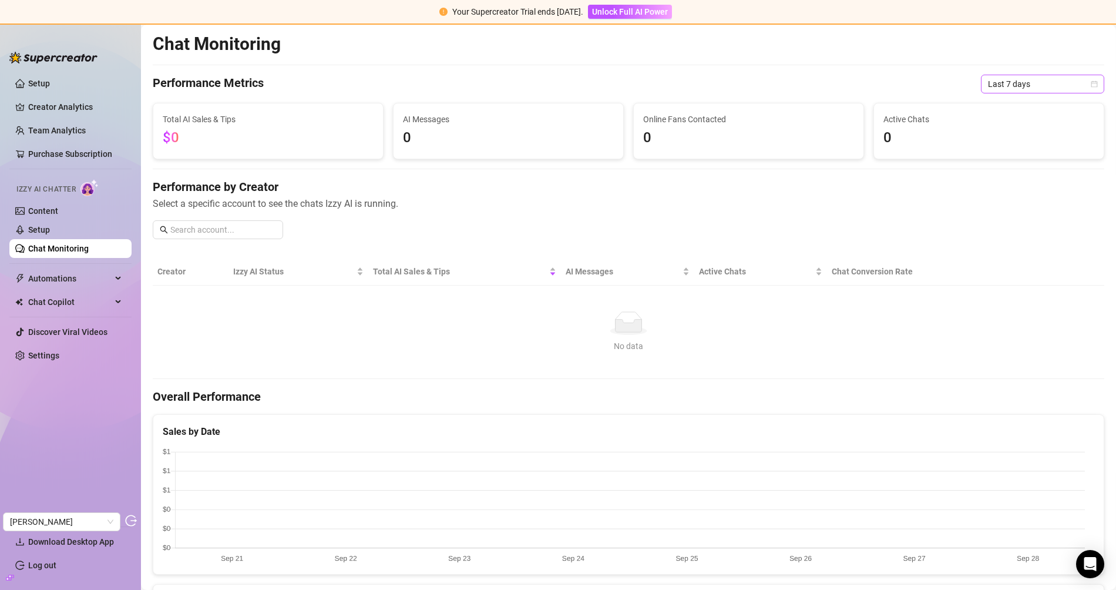
click at [995, 91] on span "Last 7 days" at bounding box center [1042, 84] width 109 height 18
click at [1004, 161] on div "Last 90 days" at bounding box center [1032, 163] width 105 height 13
click at [53, 206] on link "Content" at bounding box center [43, 210] width 30 height 9
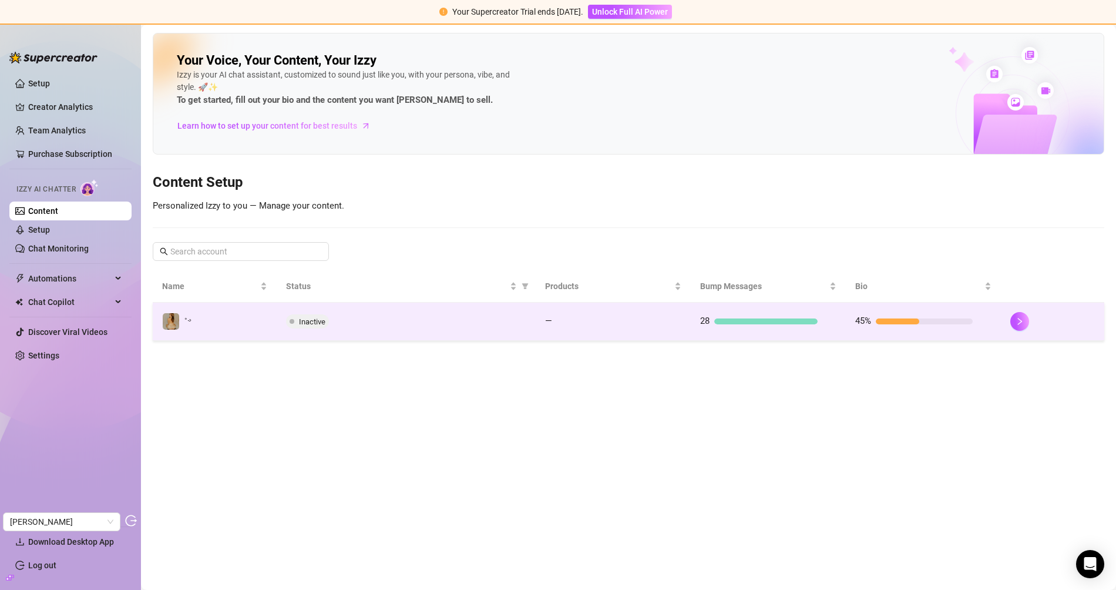
click at [286, 317] on span "Inactive" at bounding box center [307, 321] width 43 height 14
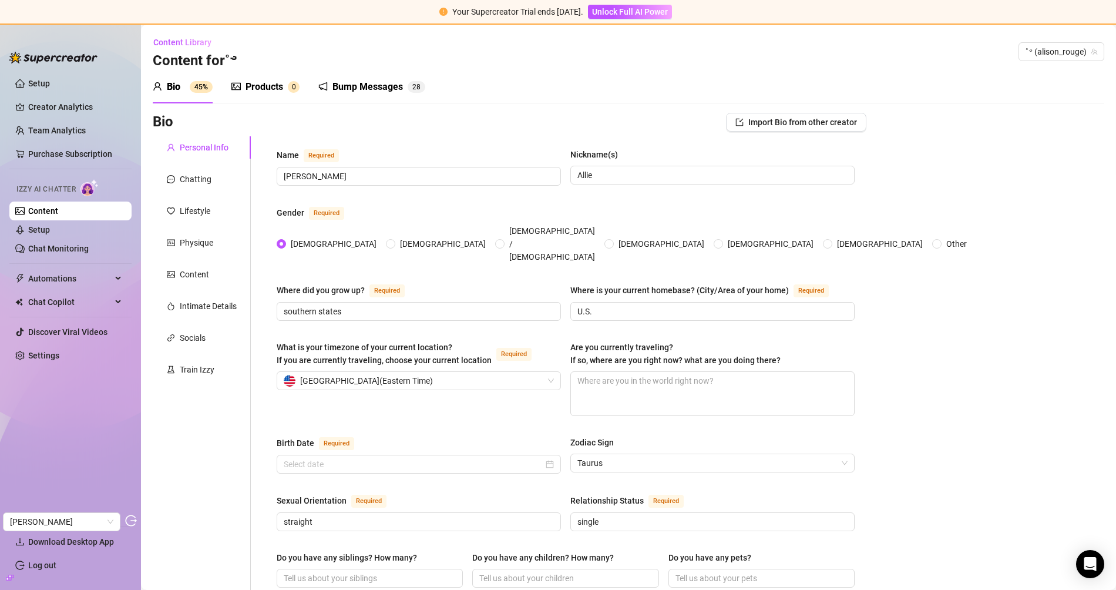
type input "[DATE]"
click at [275, 95] on div "Products 0" at bounding box center [265, 86] width 68 height 33
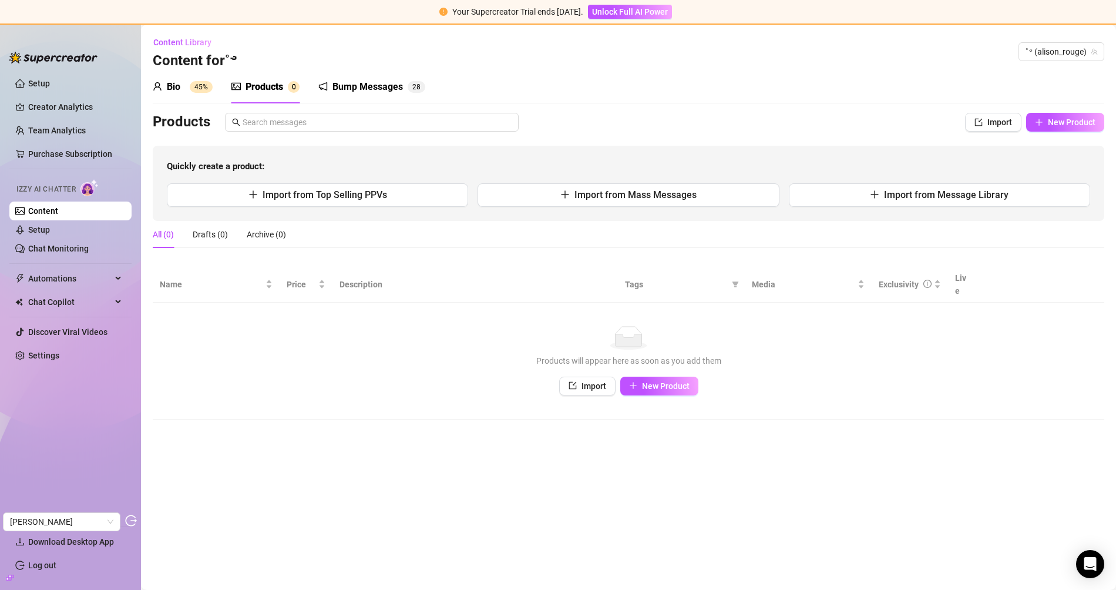
click at [189, 93] on div "Bio 45%" at bounding box center [183, 87] width 60 height 14
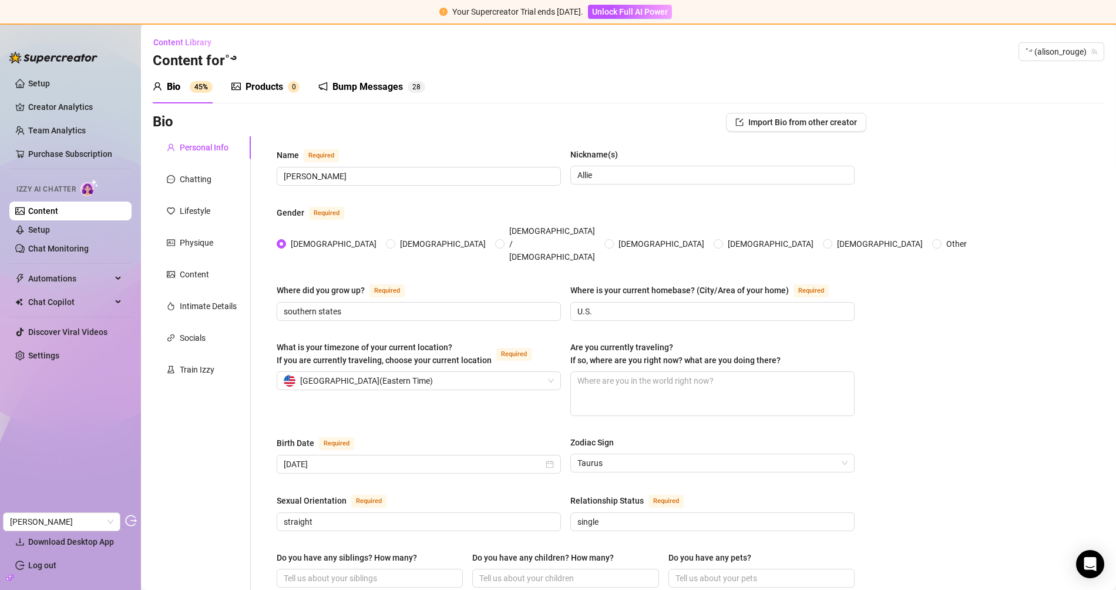
click at [258, 90] on div "Products" at bounding box center [264, 87] width 38 height 14
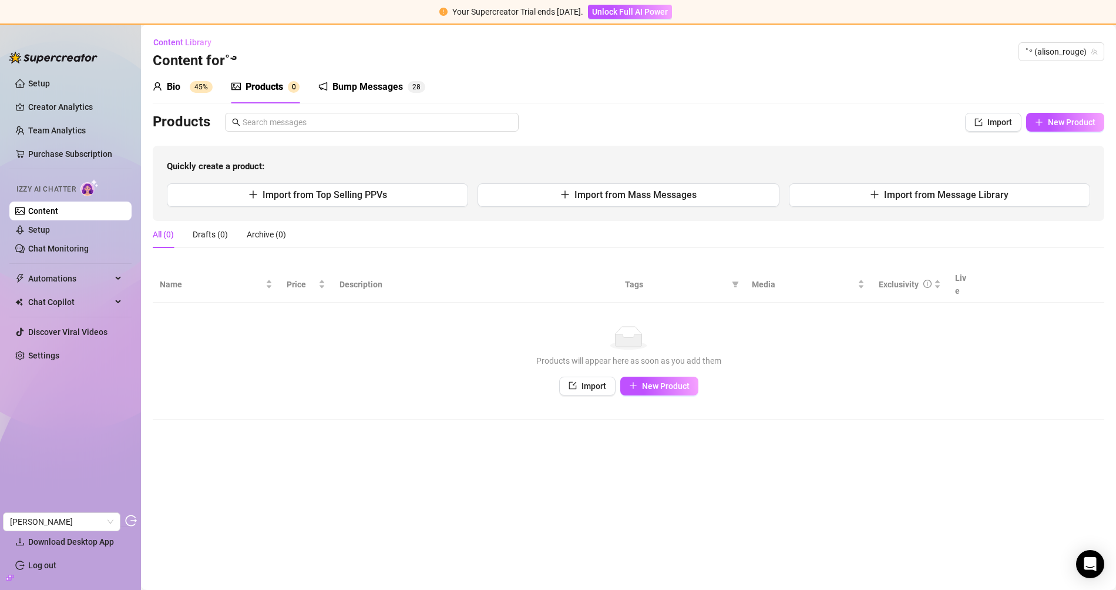
click at [176, 89] on div "Bio" at bounding box center [174, 87] width 14 height 14
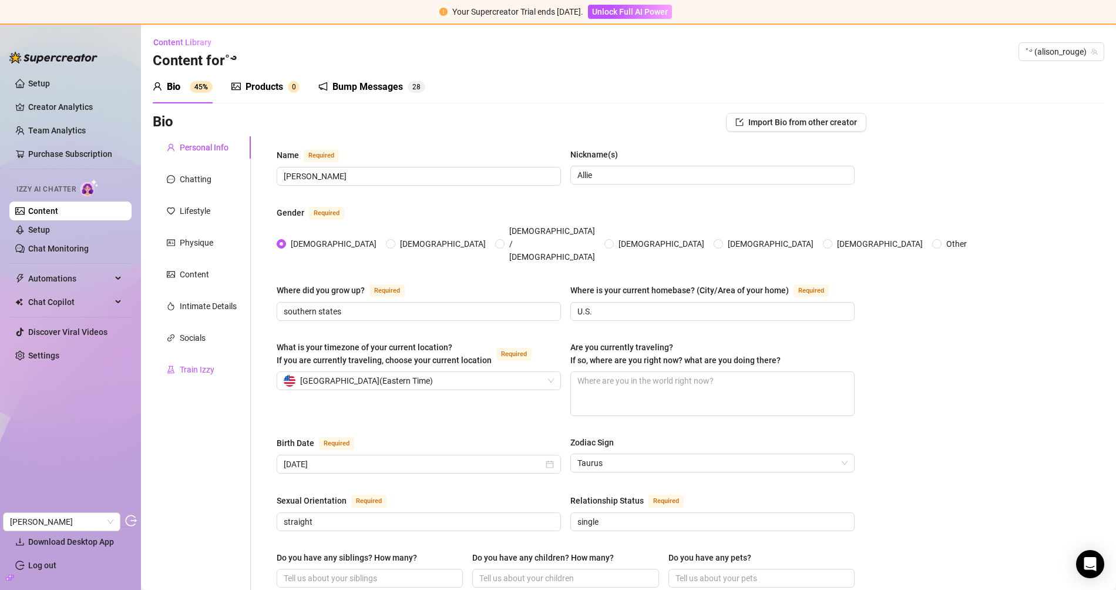
click at [211, 371] on div "Train Izzy" at bounding box center [197, 369] width 35 height 13
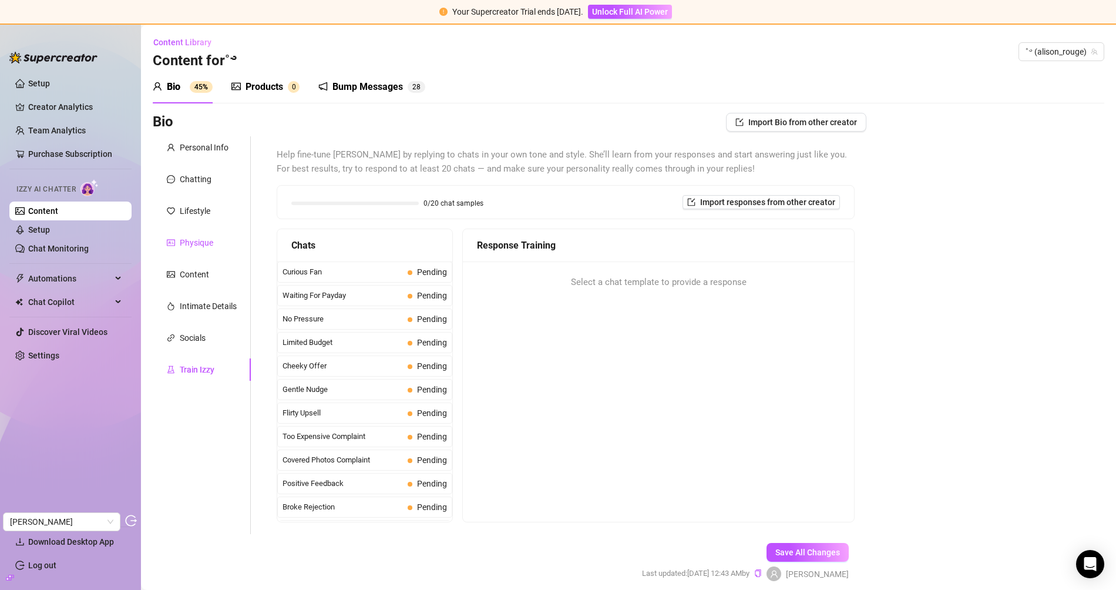
click at [200, 238] on div "Physique" at bounding box center [196, 242] width 33 height 13
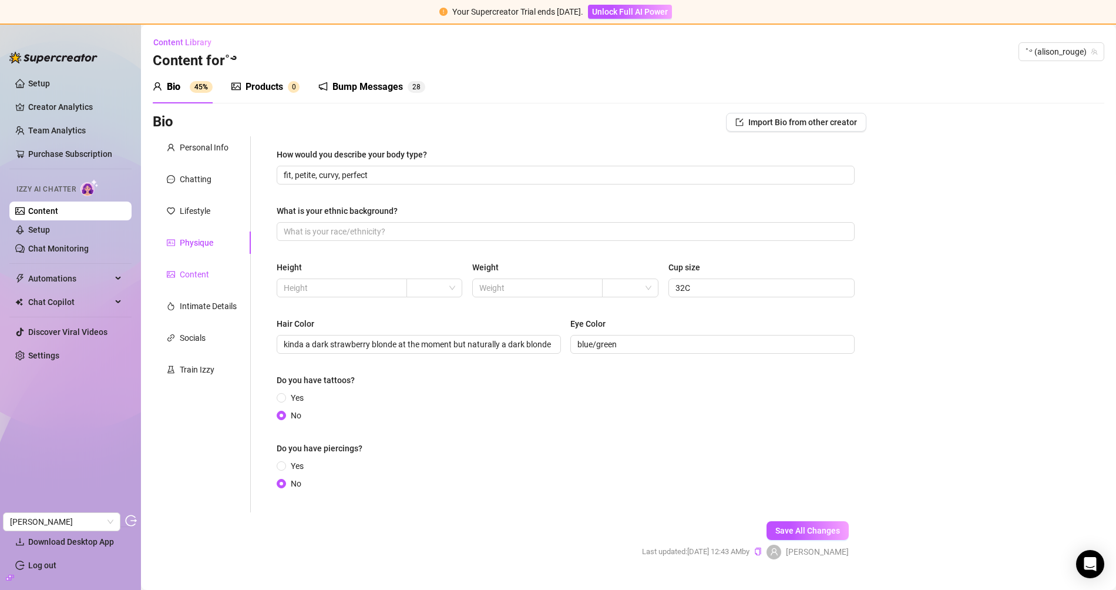
click at [195, 268] on div "Content" at bounding box center [194, 274] width 29 height 13
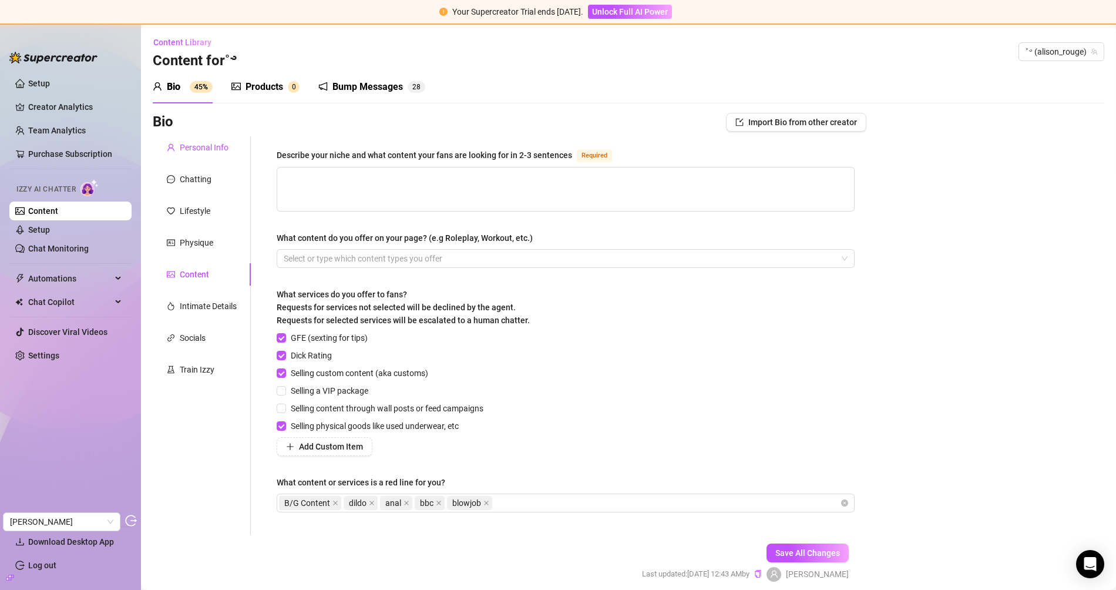
click at [196, 149] on div "Personal Info" at bounding box center [204, 147] width 49 height 13
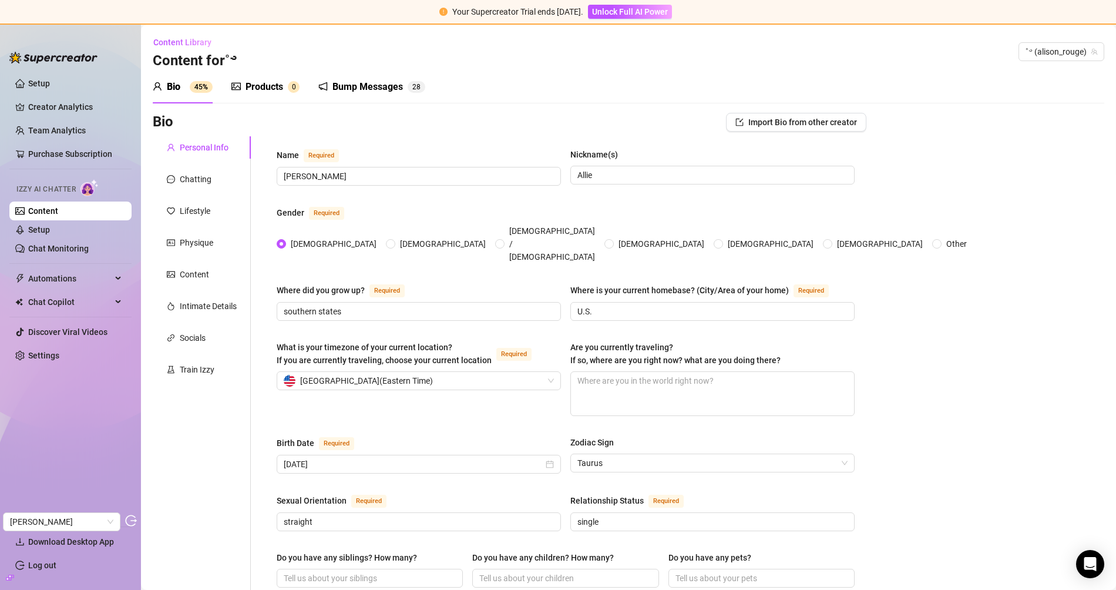
click at [260, 98] on div "Products 0" at bounding box center [265, 86] width 68 height 33
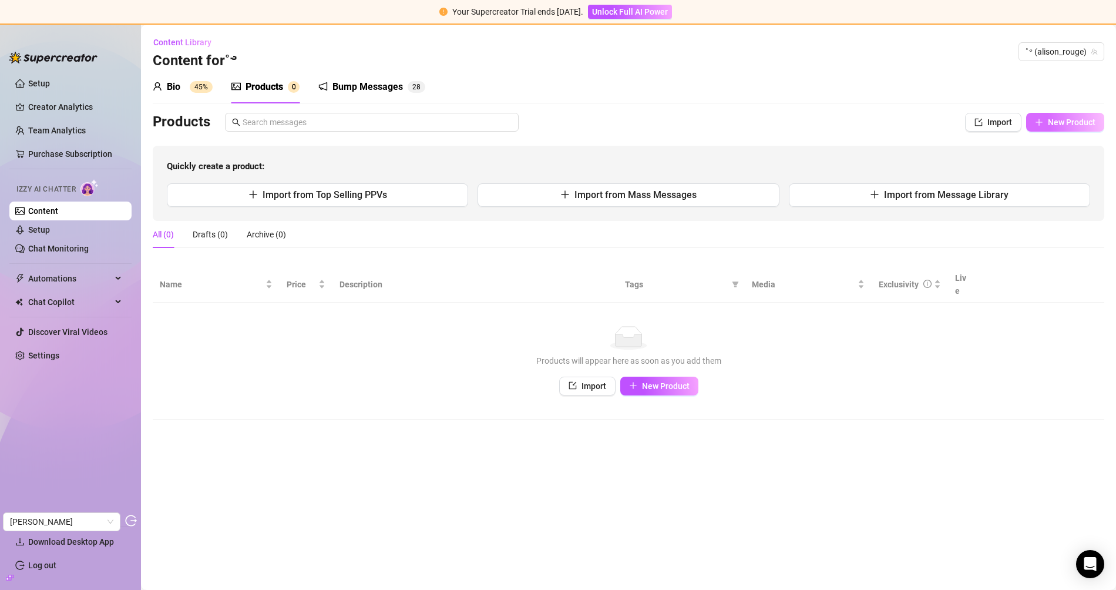
click at [1004, 126] on span "New Product" at bounding box center [1072, 121] width 48 height 9
type textarea "Type your message here..."
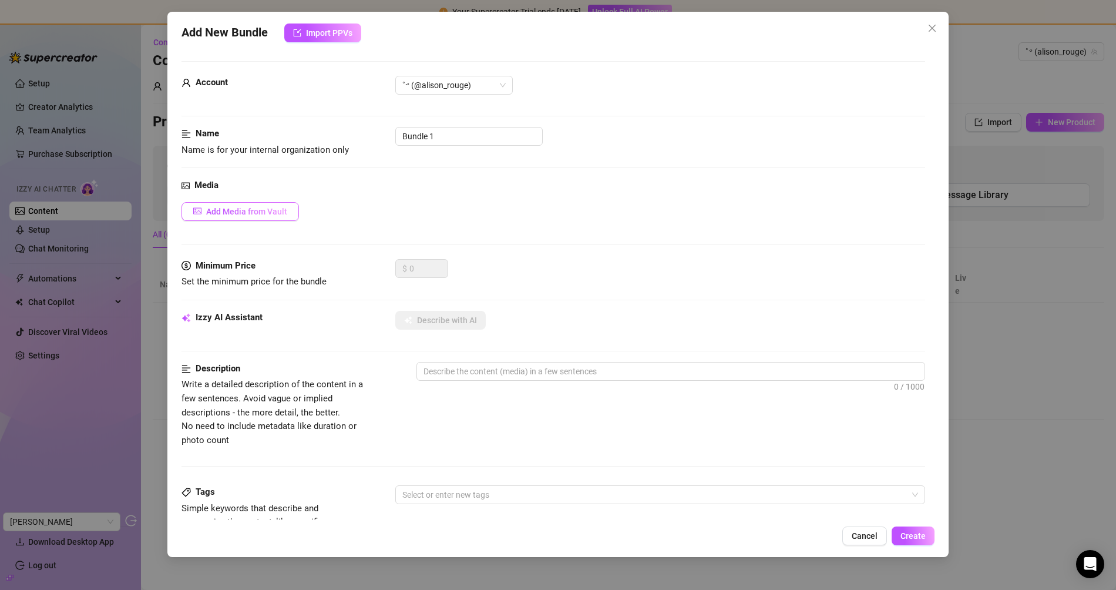
click at [240, 204] on button "Add Media from Vault" at bounding box center [239, 211] width 117 height 19
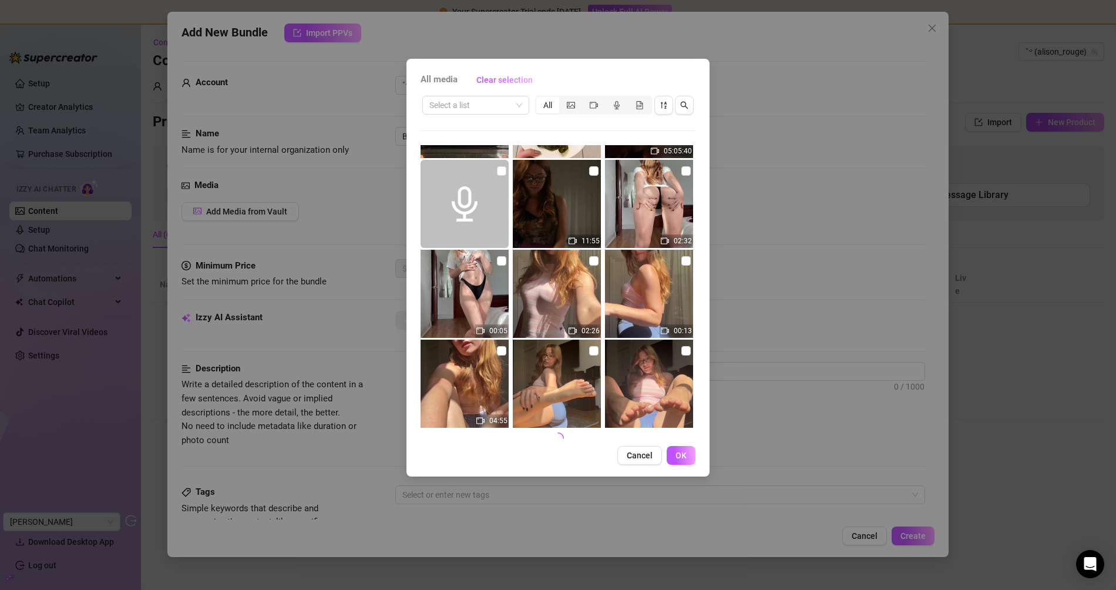
scroll to position [1161, 0]
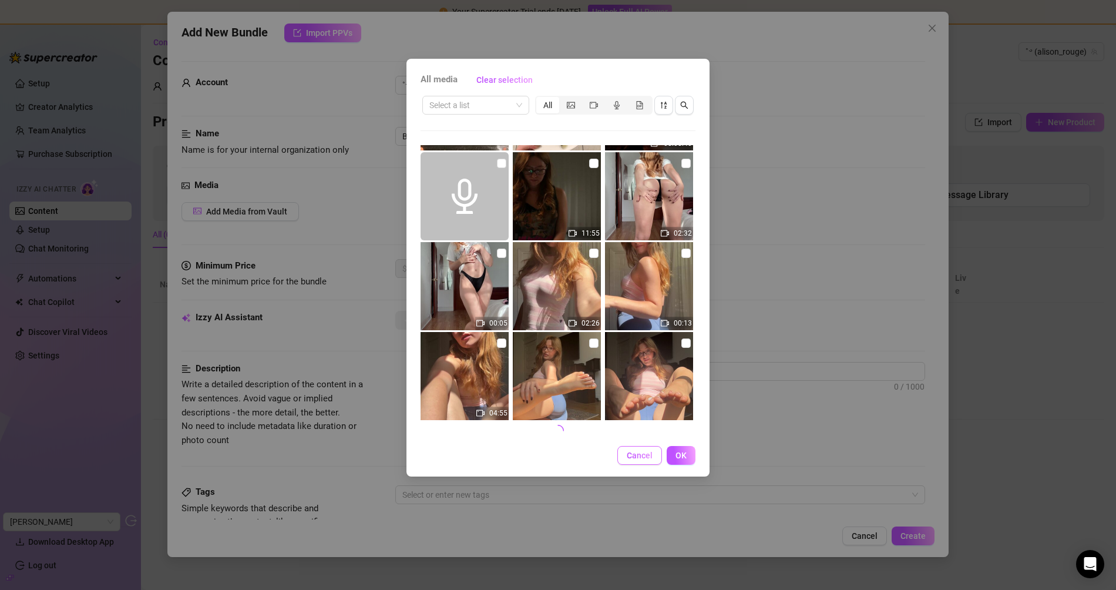
click at [633, 453] on span "Cancel" at bounding box center [640, 454] width 26 height 9
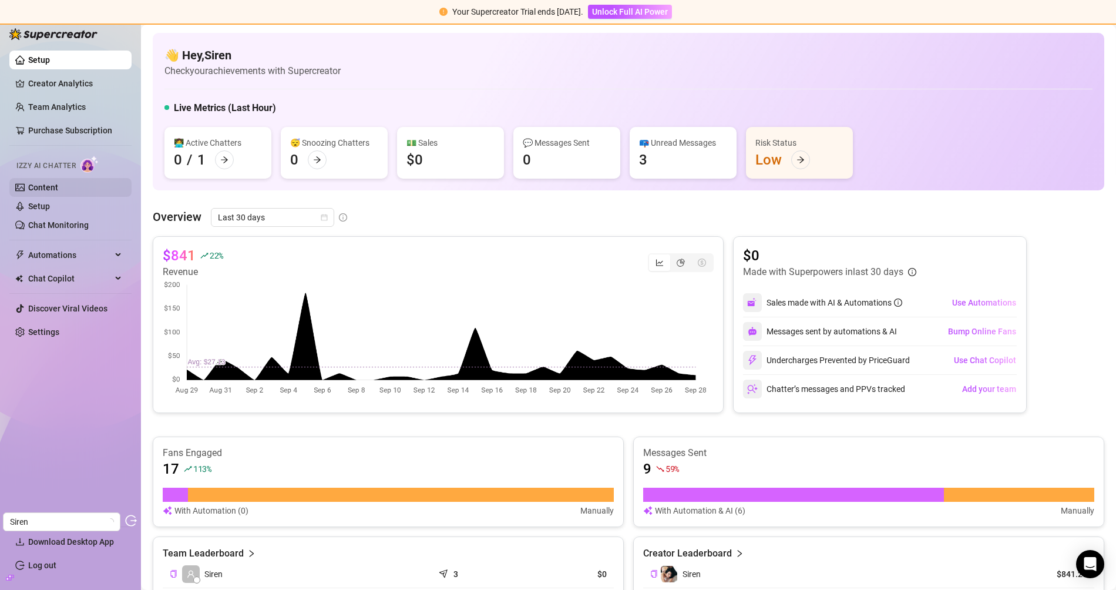
click at [58, 186] on link "Content" at bounding box center [43, 187] width 30 height 9
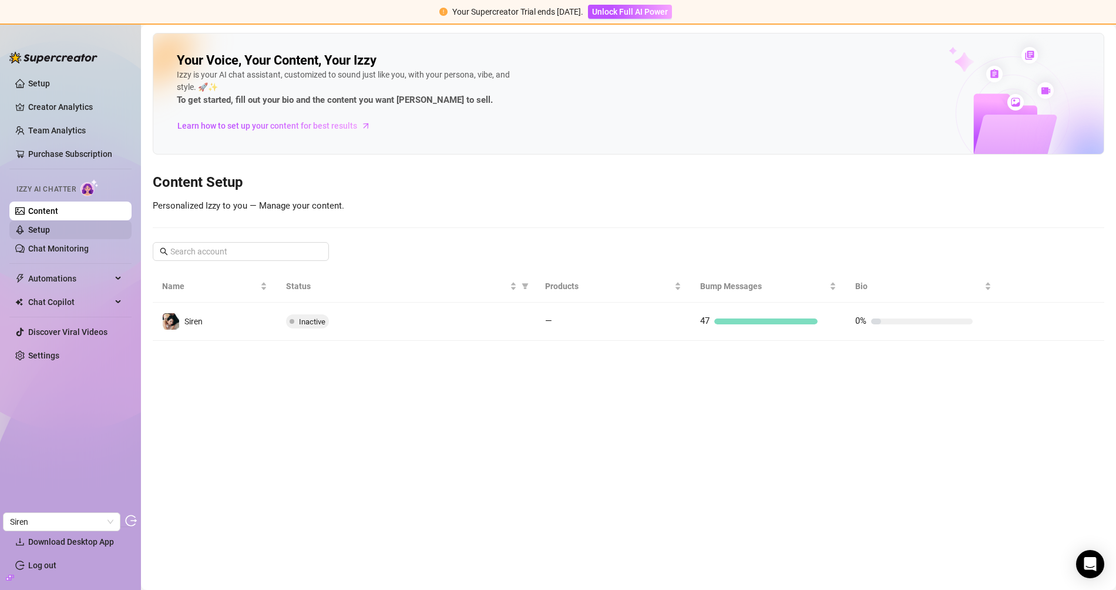
click at [50, 228] on link "Setup" at bounding box center [39, 229] width 22 height 9
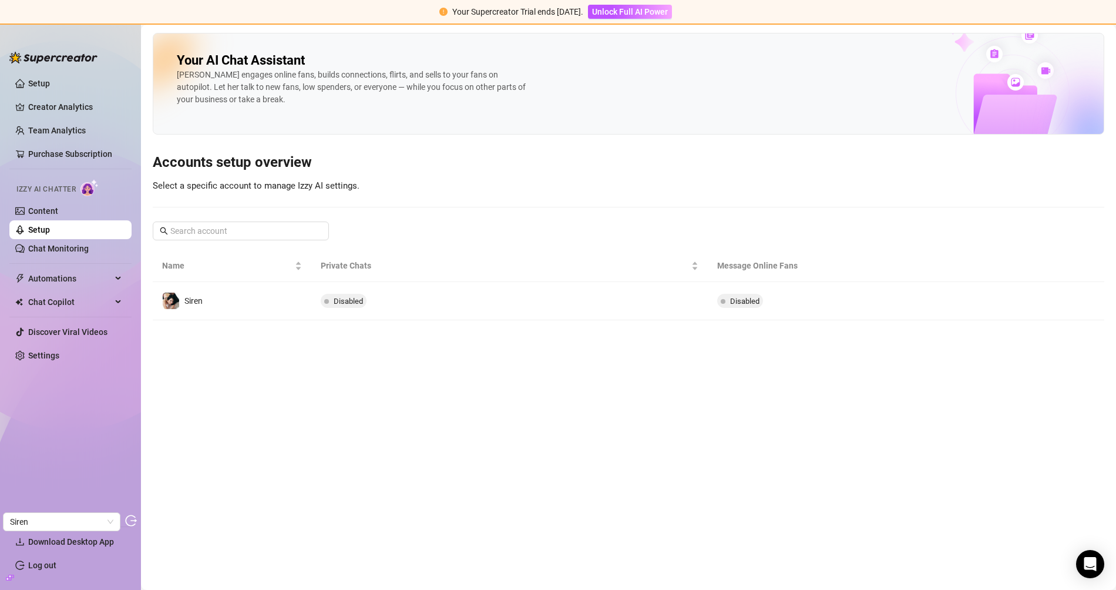
click at [87, 258] on ul "Setup Creator Analytics Team Analytics Purchase Subscription Izzy AI Chatter Co…" at bounding box center [70, 295] width 122 height 452
click at [43, 342] on ul "Setup Creator Analytics Team Analytics Purchase Subscription Izzy AI Chatter Co…" at bounding box center [70, 295] width 122 height 452
click at [41, 351] on link "Settings" at bounding box center [43, 355] width 31 height 9
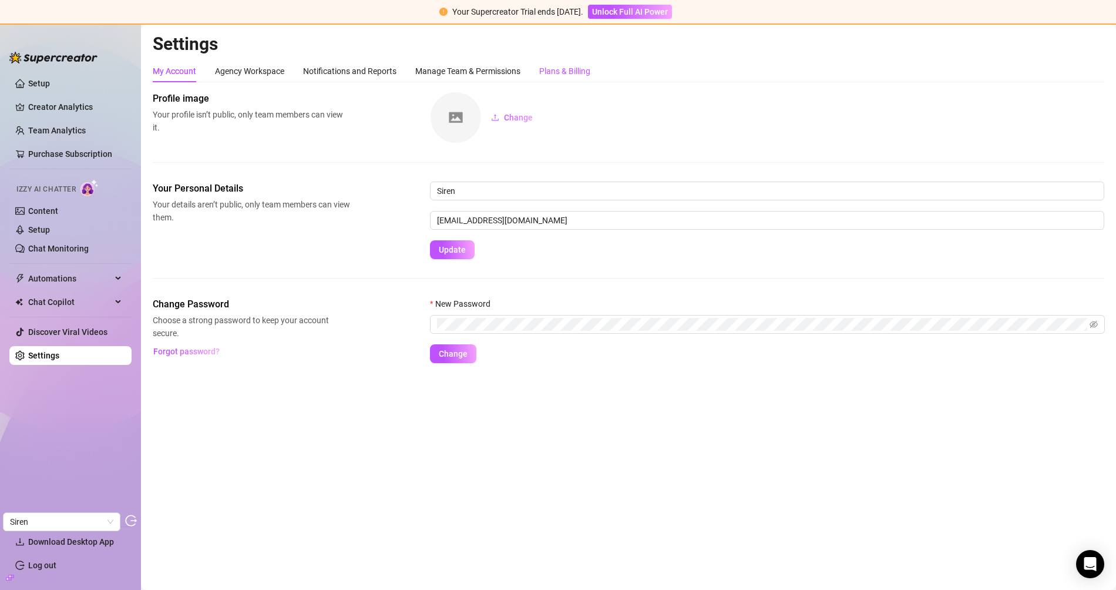
drag, startPoint x: 581, startPoint y: 73, endPoint x: 558, endPoint y: 81, distance: 24.3
click at [581, 73] on div "Plans & Billing" at bounding box center [564, 71] width 51 height 13
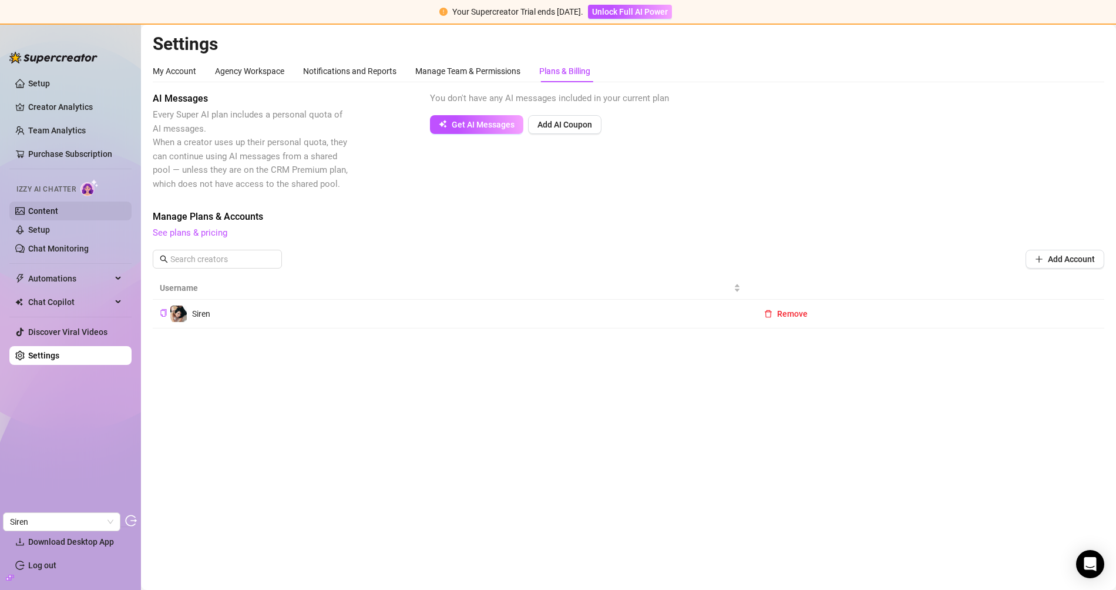
click at [58, 216] on link "Content" at bounding box center [43, 210] width 30 height 9
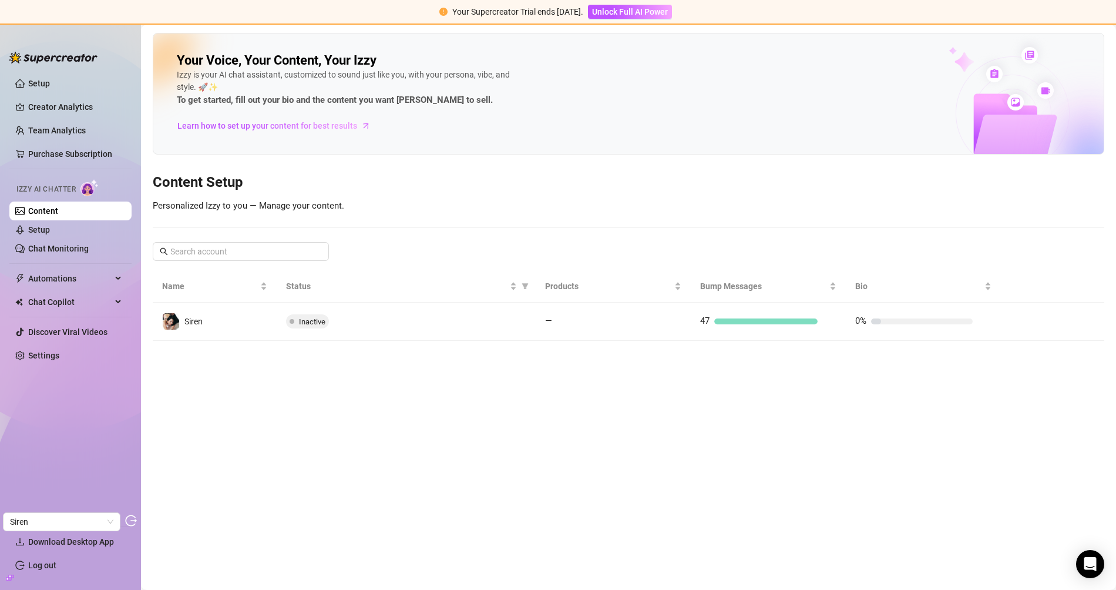
click at [267, 317] on td "Siren" at bounding box center [215, 321] width 124 height 38
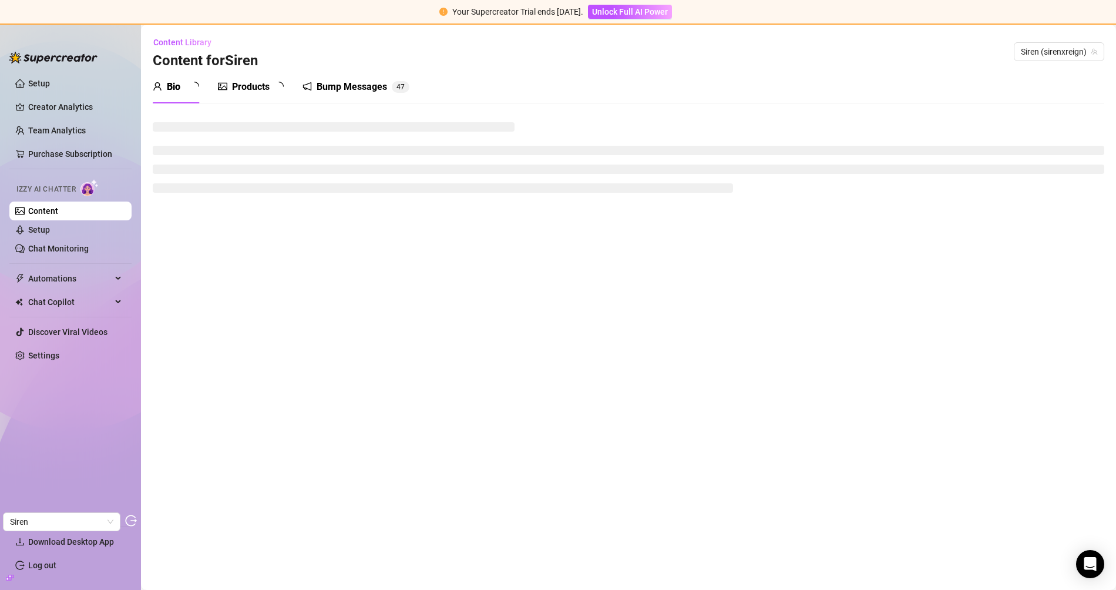
click at [257, 87] on div "Products" at bounding box center [251, 87] width 38 height 14
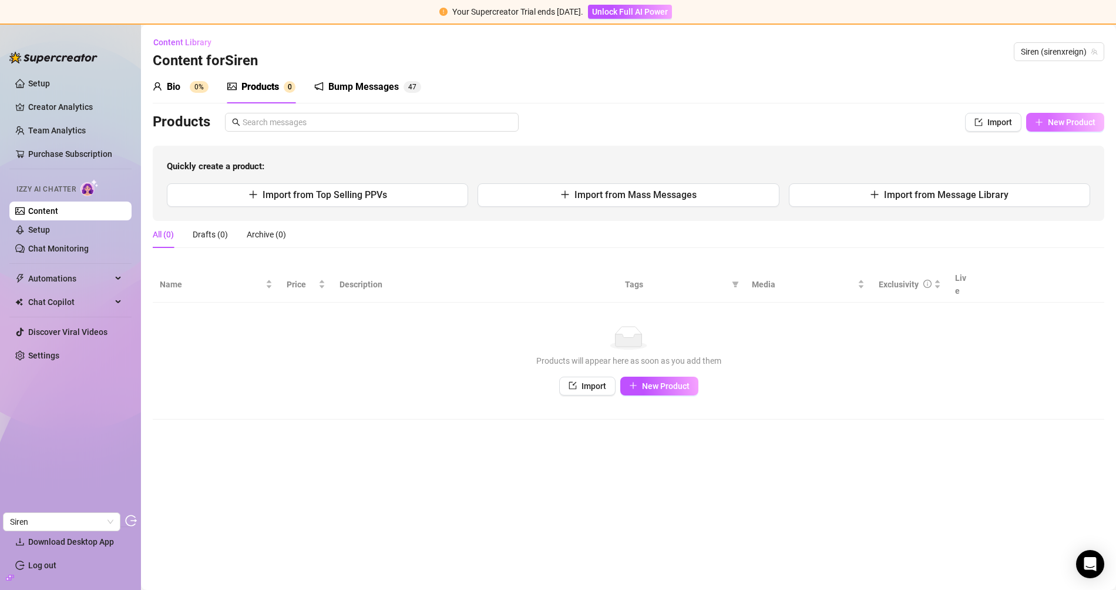
click at [1004, 126] on span "New Product" at bounding box center [1072, 121] width 48 height 9
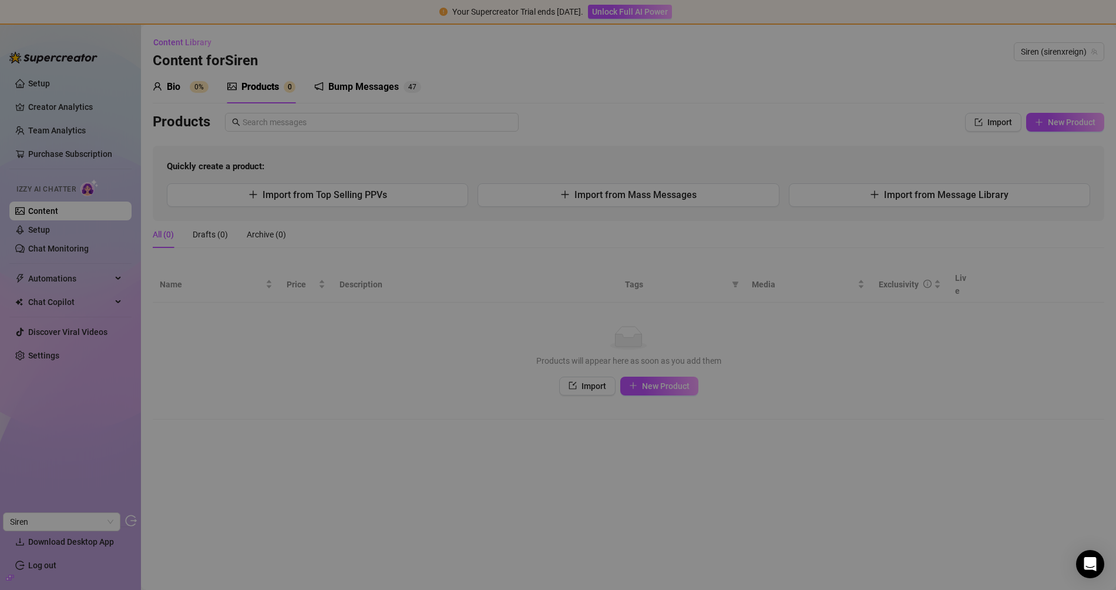
type textarea "Type your message here..."
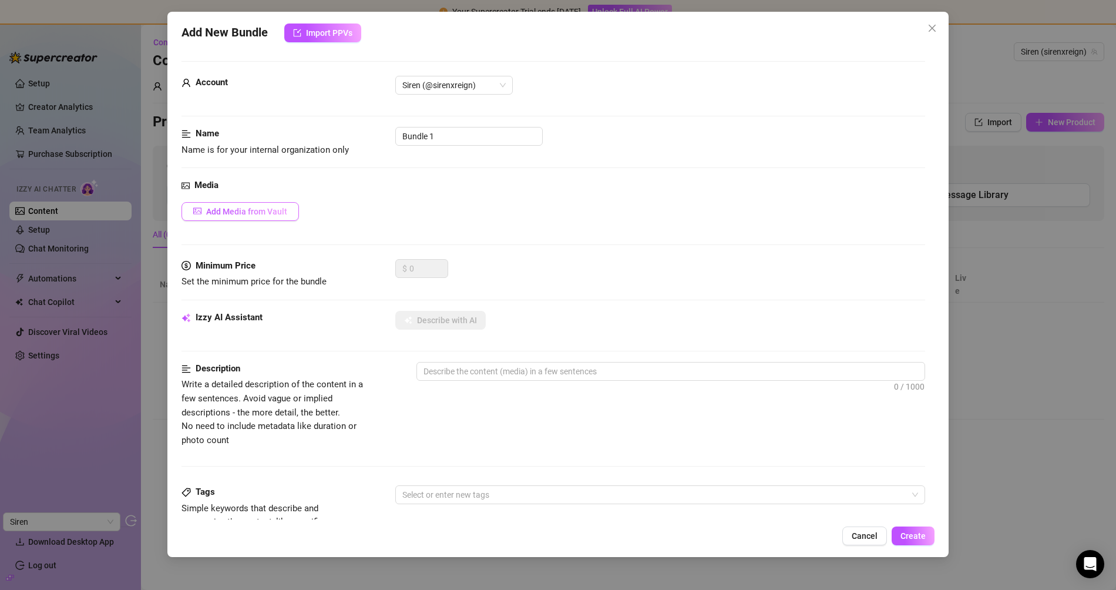
click at [258, 207] on span "Add Media from Vault" at bounding box center [246, 211] width 81 height 9
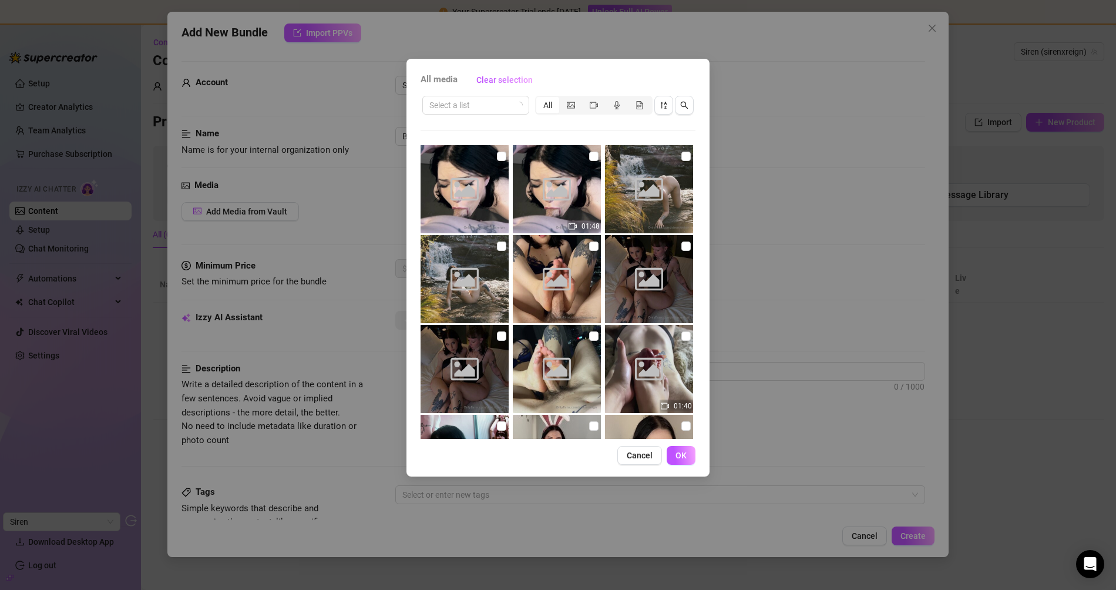
scroll to position [891, 0]
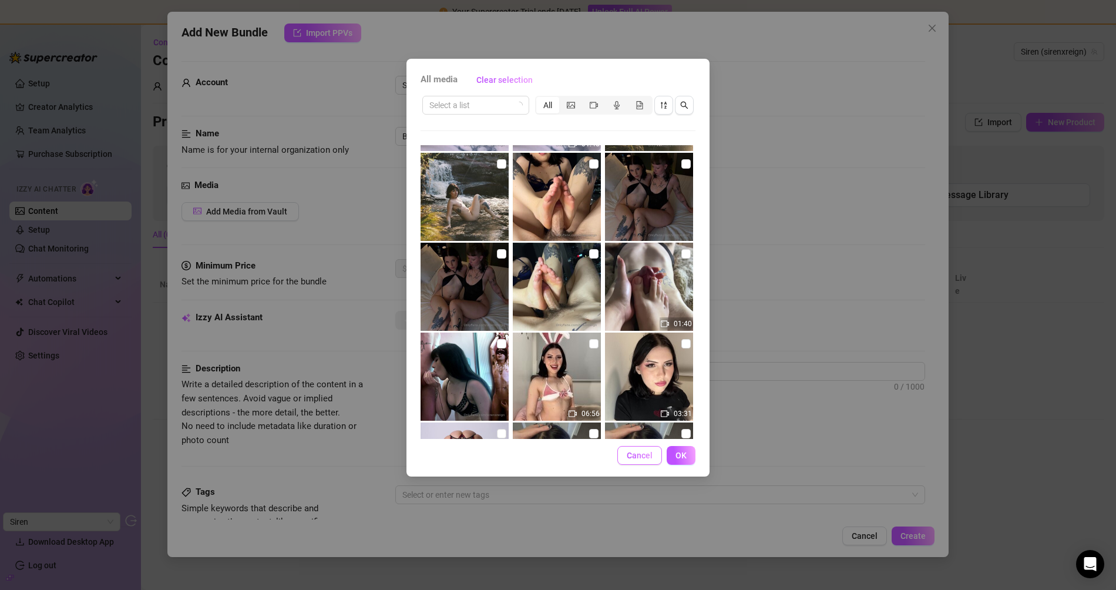
click at [635, 457] on span "Cancel" at bounding box center [640, 454] width 26 height 9
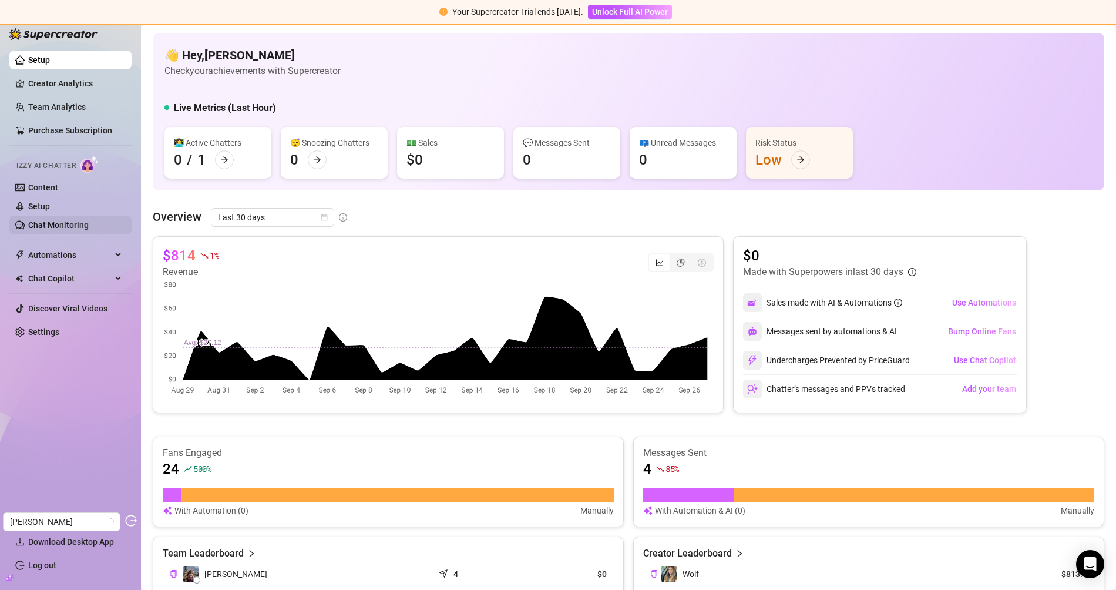
click at [70, 224] on link "Chat Monitoring" at bounding box center [58, 224] width 60 height 9
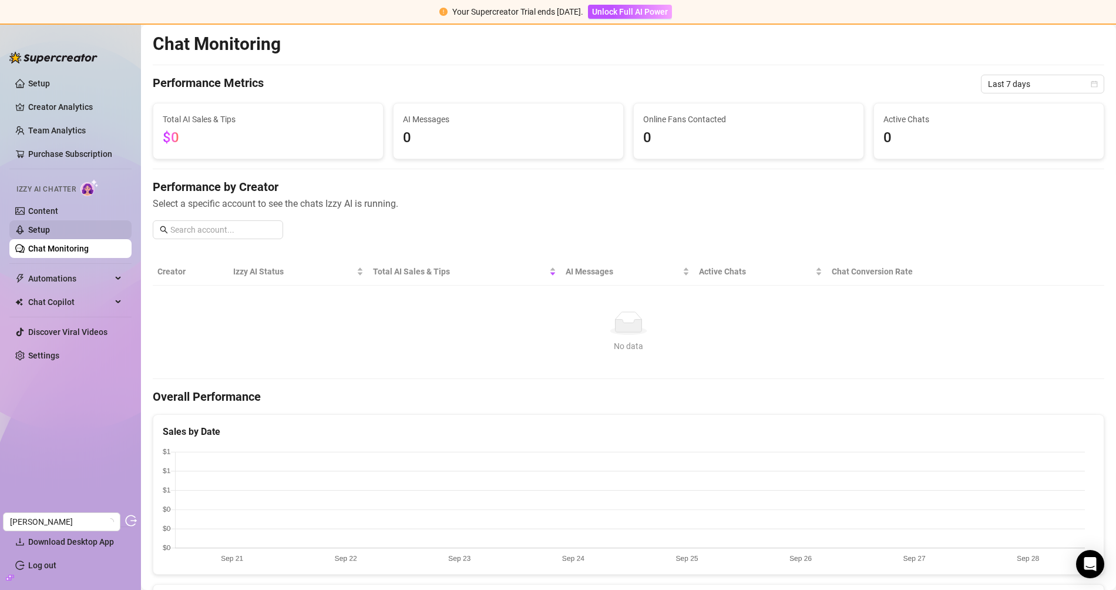
click at [50, 225] on link "Setup" at bounding box center [39, 229] width 22 height 9
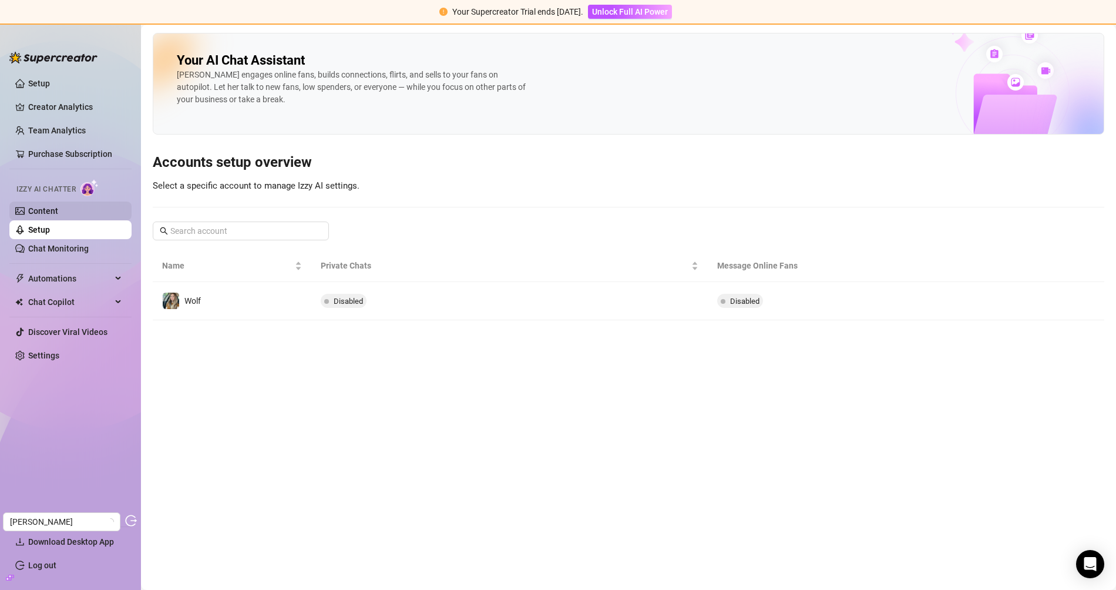
click at [58, 216] on link "Content" at bounding box center [43, 210] width 30 height 9
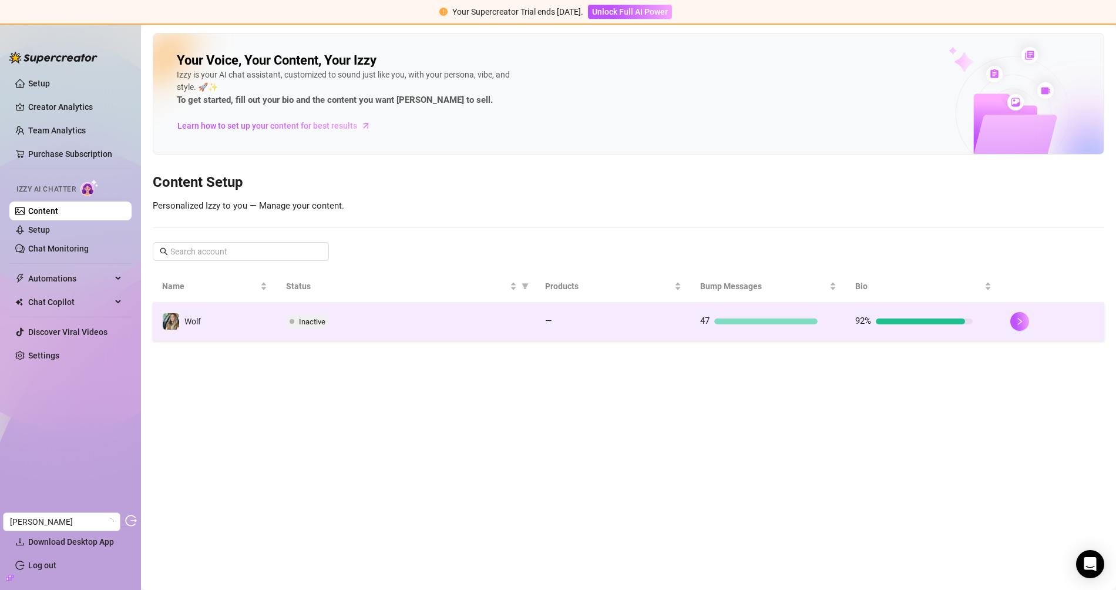
click at [335, 334] on td "Inactive" at bounding box center [406, 321] width 258 height 38
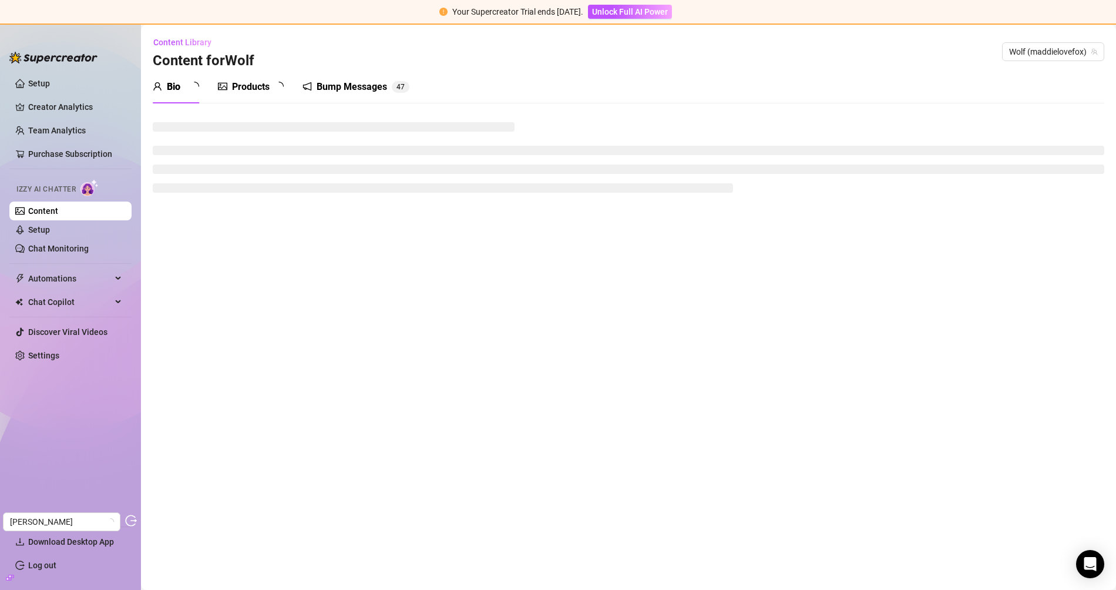
click at [248, 80] on div "Products" at bounding box center [251, 87] width 38 height 14
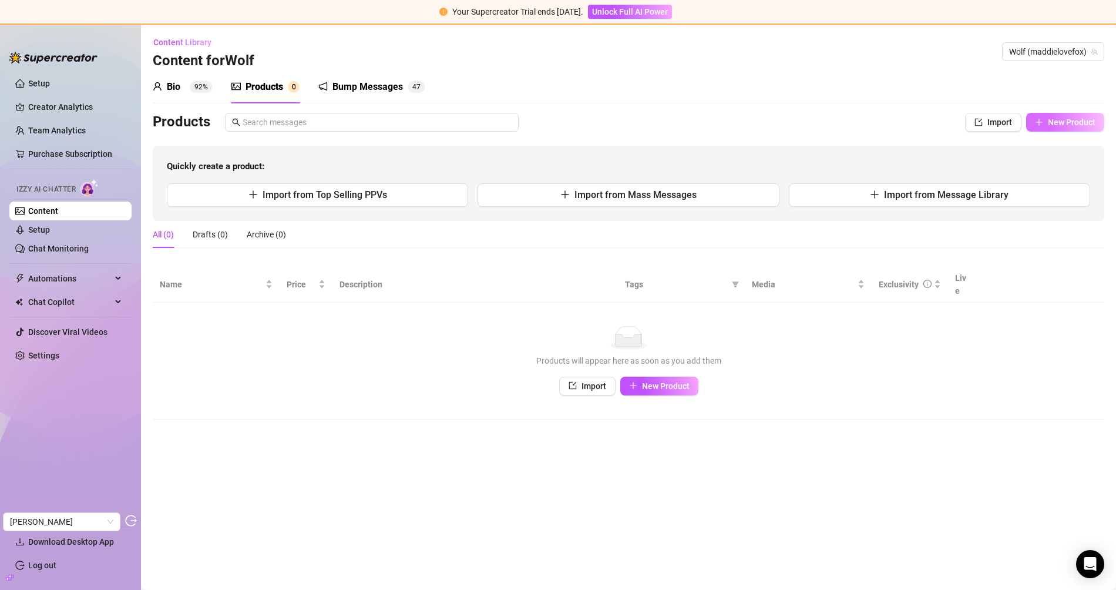
click at [1060, 123] on span "New Product" at bounding box center [1072, 121] width 48 height 9
type textarea "Type your message here..."
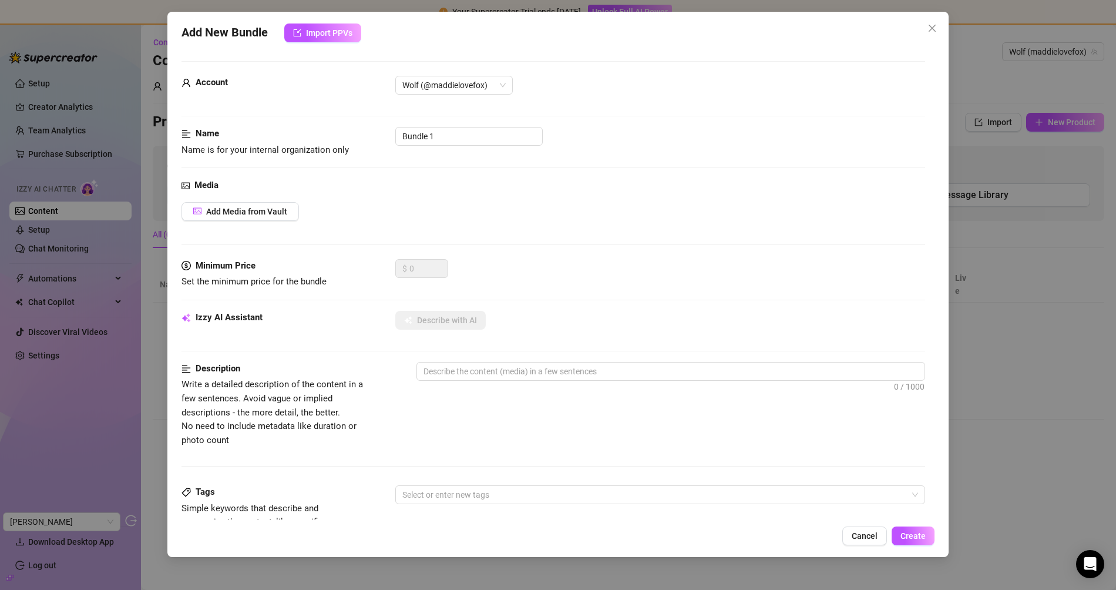
click at [262, 198] on div "Media Add Media from Vault" at bounding box center [552, 219] width 743 height 80
click at [257, 207] on span "Add Media from Vault" at bounding box center [246, 211] width 81 height 9
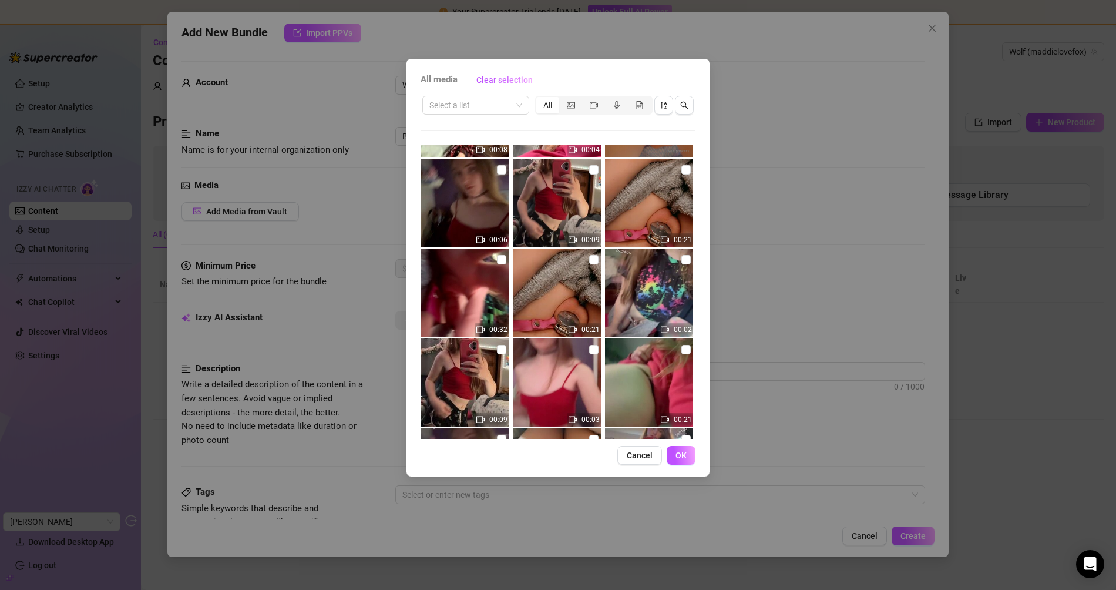
scroll to position [277, 0]
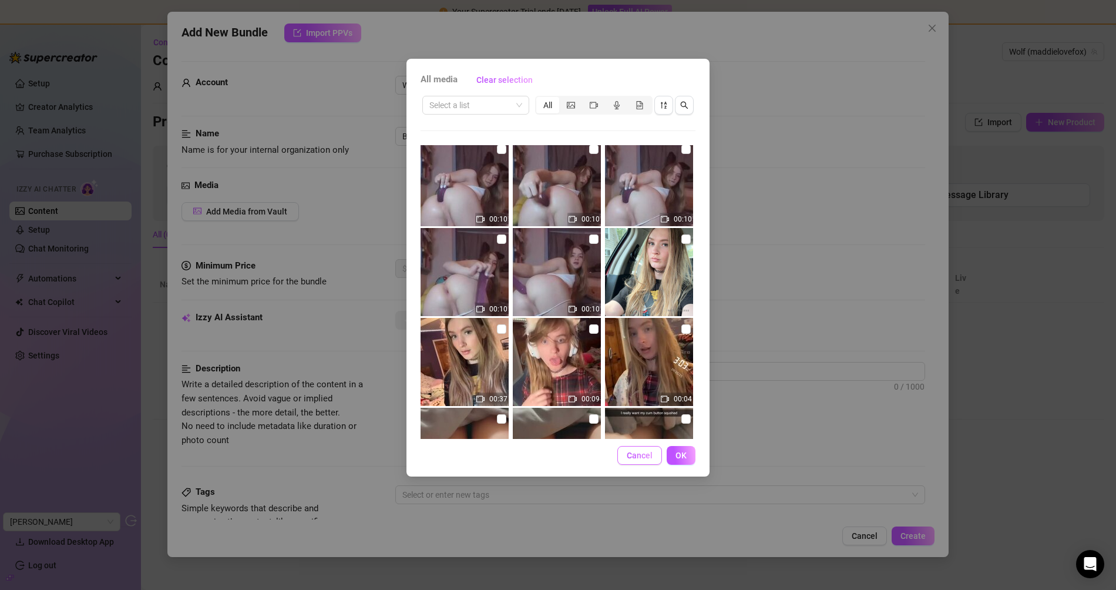
click at [640, 458] on span "Cancel" at bounding box center [640, 454] width 26 height 9
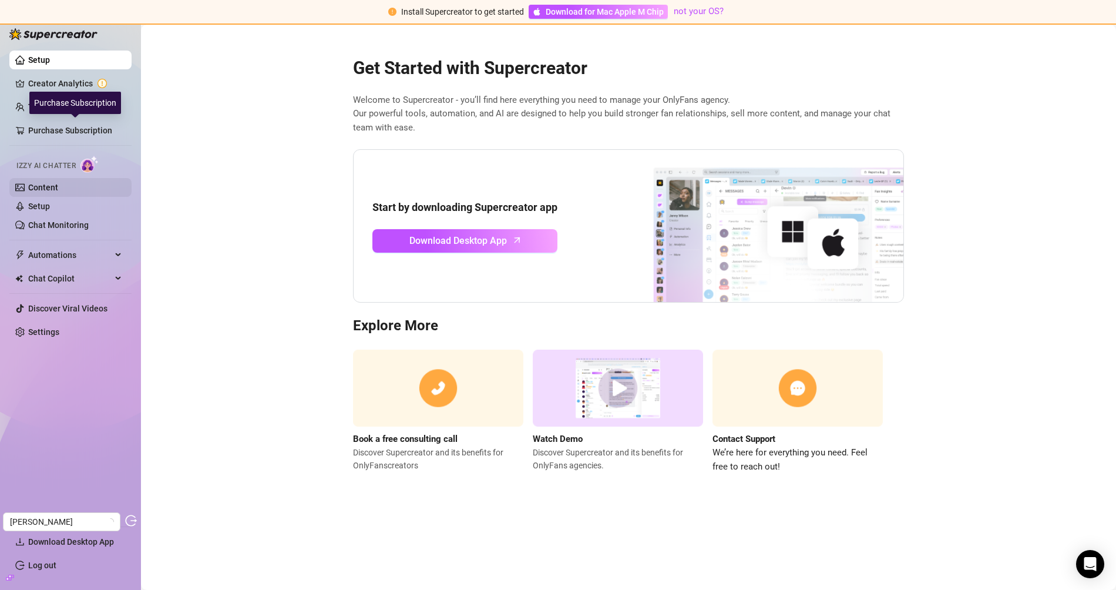
click at [45, 183] on link "Content" at bounding box center [43, 187] width 30 height 9
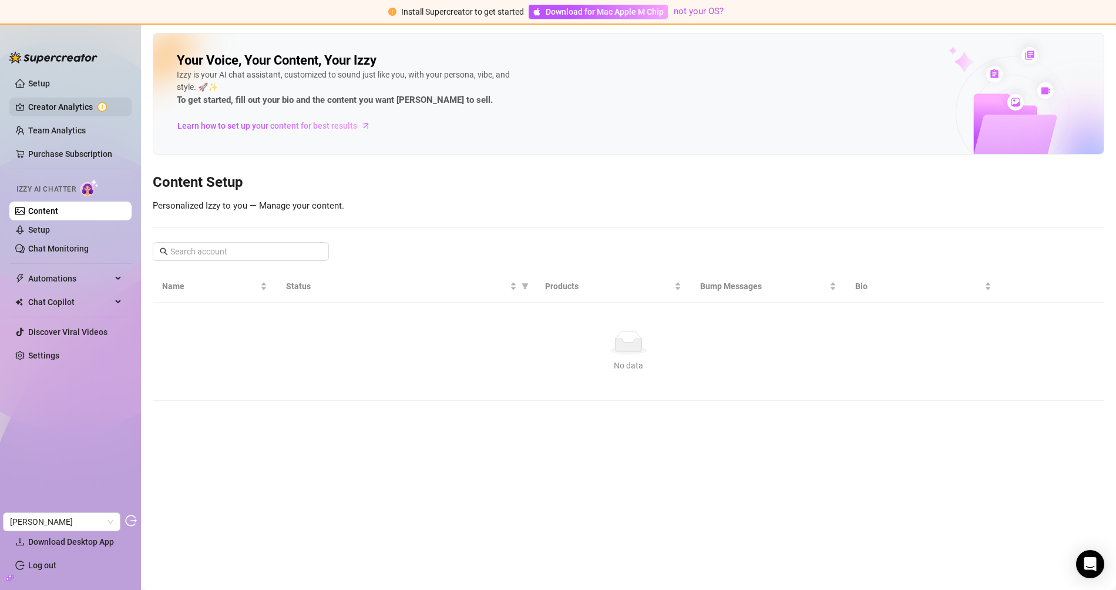
click at [79, 99] on link "Creator Analytics" at bounding box center [75, 106] width 94 height 19
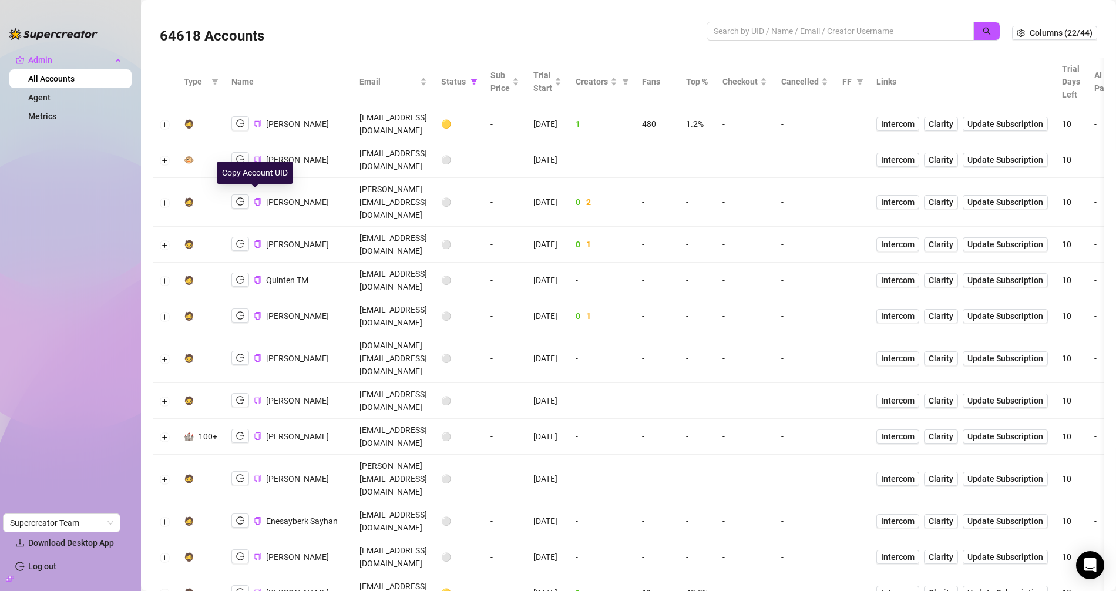
scroll to position [1124, 0]
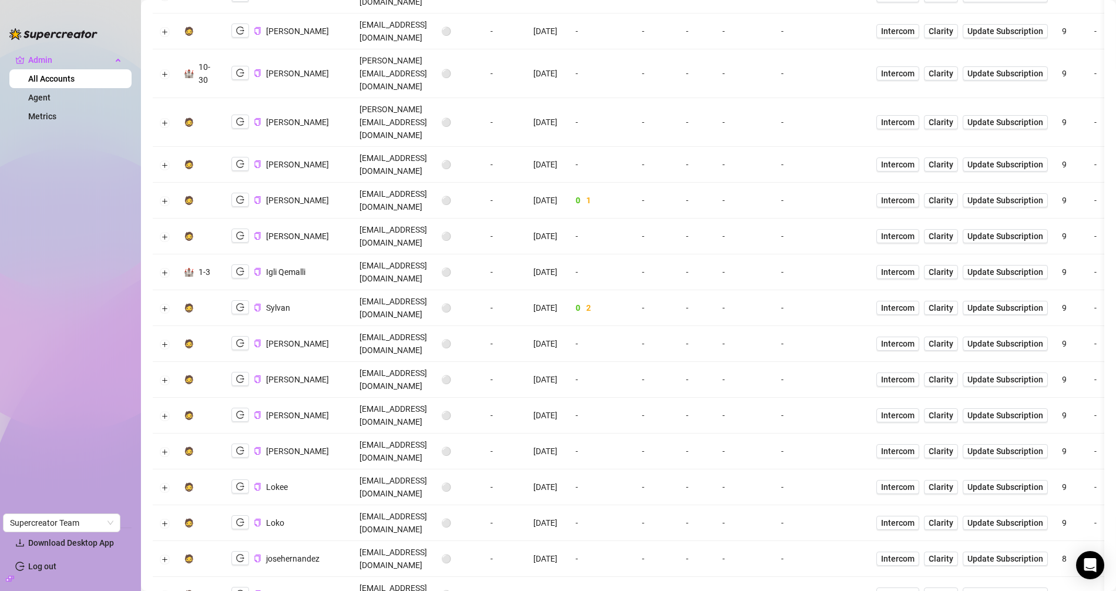
copy td "ghosthunter831031@gmail.com"
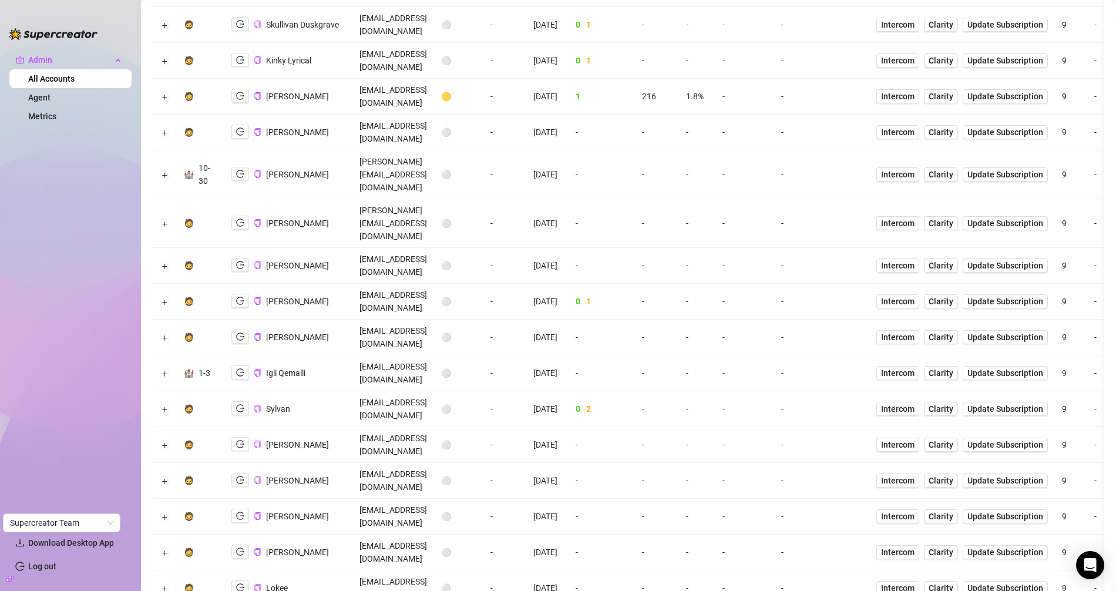
scroll to position [1023, 0]
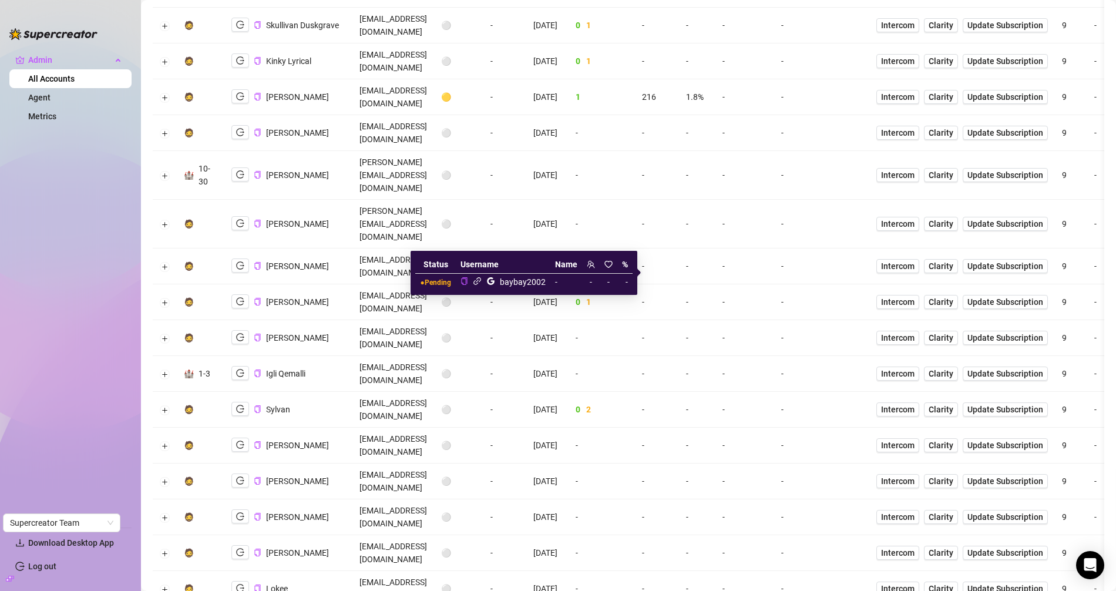
click at [476, 284] on icon "link" at bounding box center [477, 281] width 9 height 9
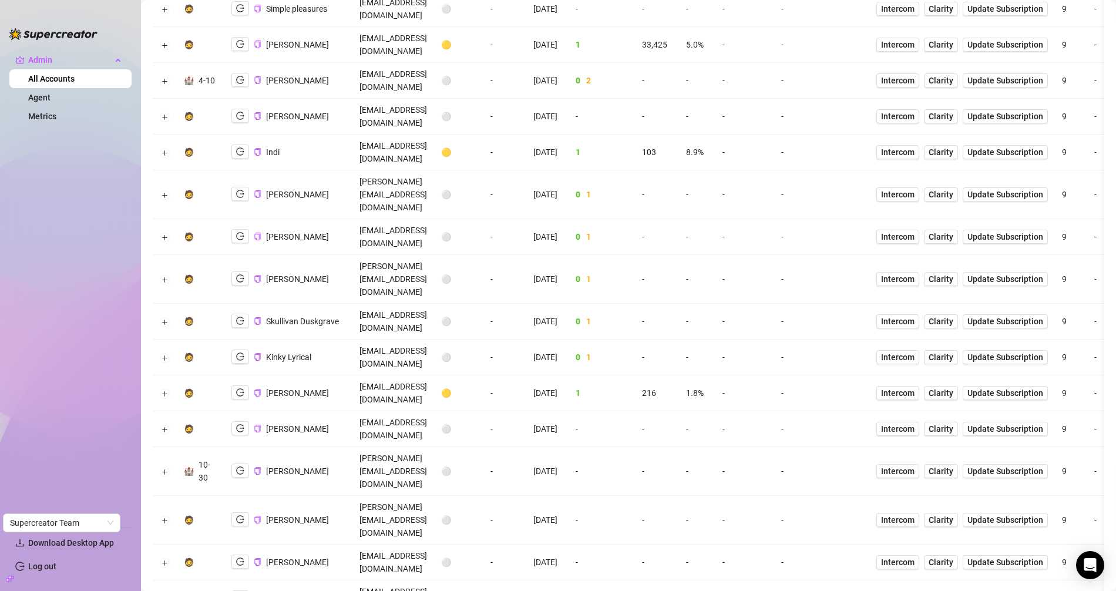
scroll to position [718, 0]
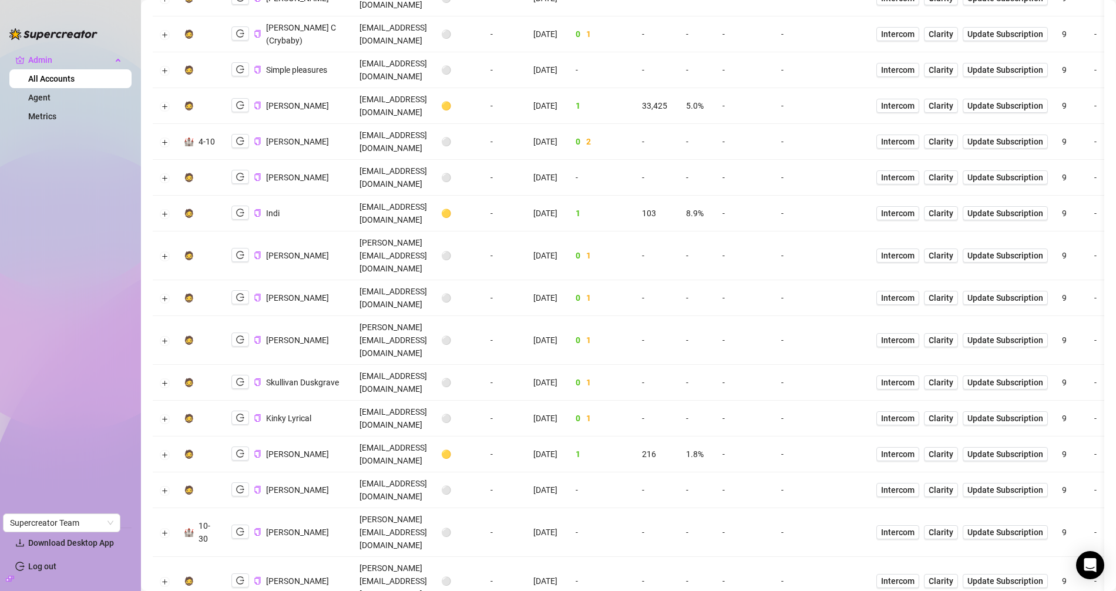
scroll to position [611, 0]
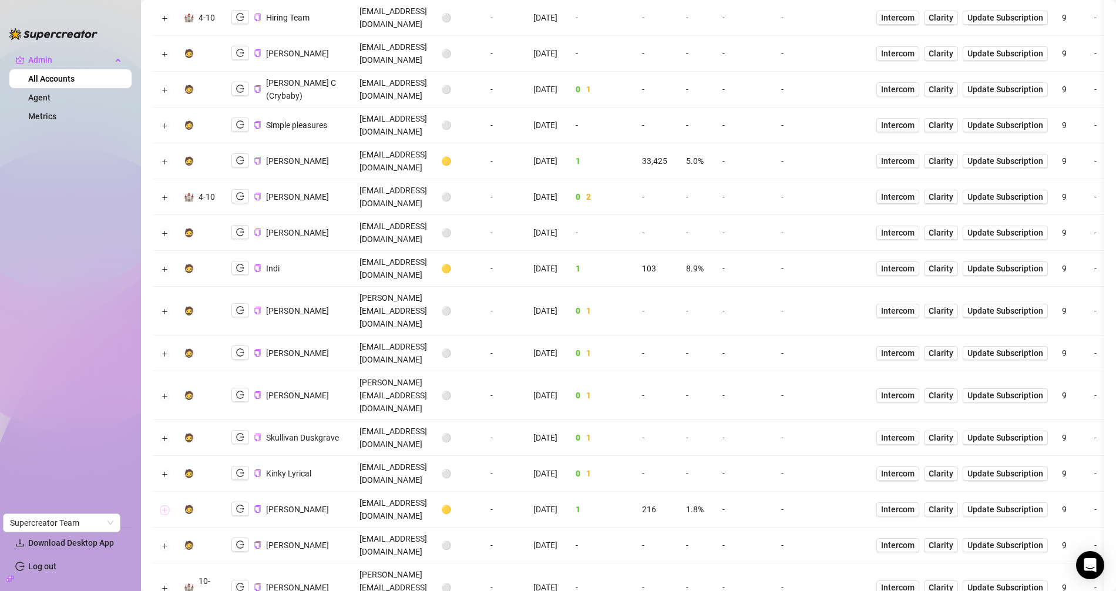
click at [161, 505] on button "Expand row" at bounding box center [164, 509] width 9 height 9
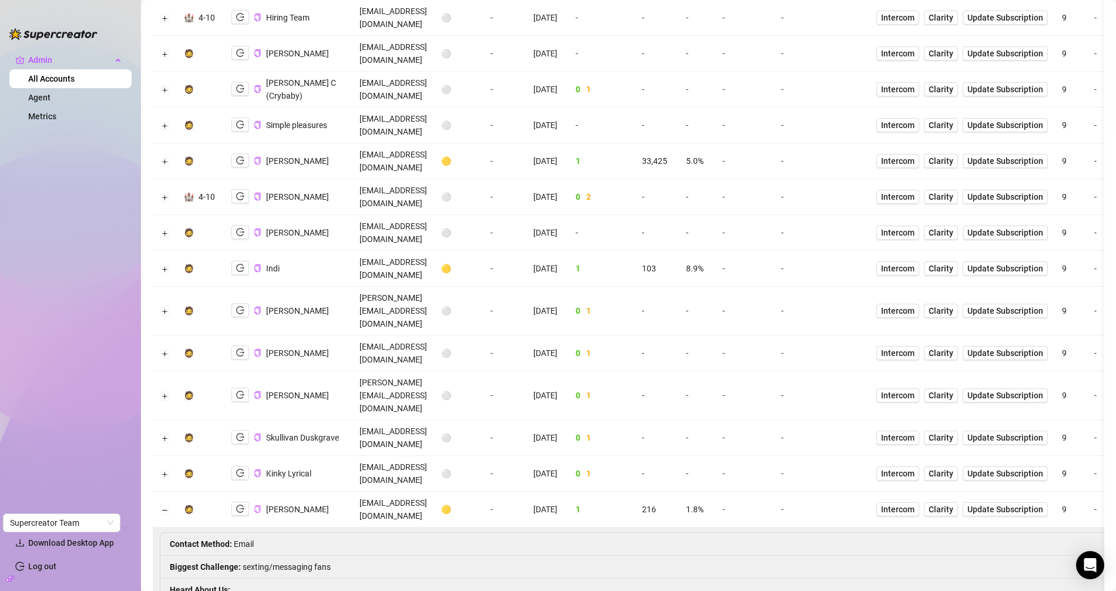
click at [255, 505] on icon "copy" at bounding box center [258, 509] width 8 height 8
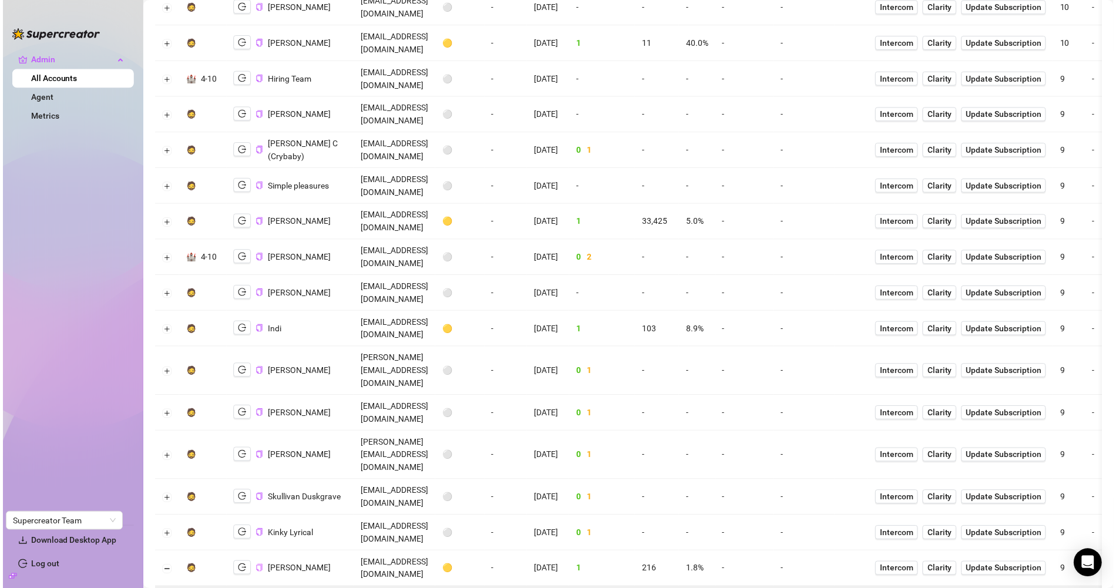
scroll to position [538, 0]
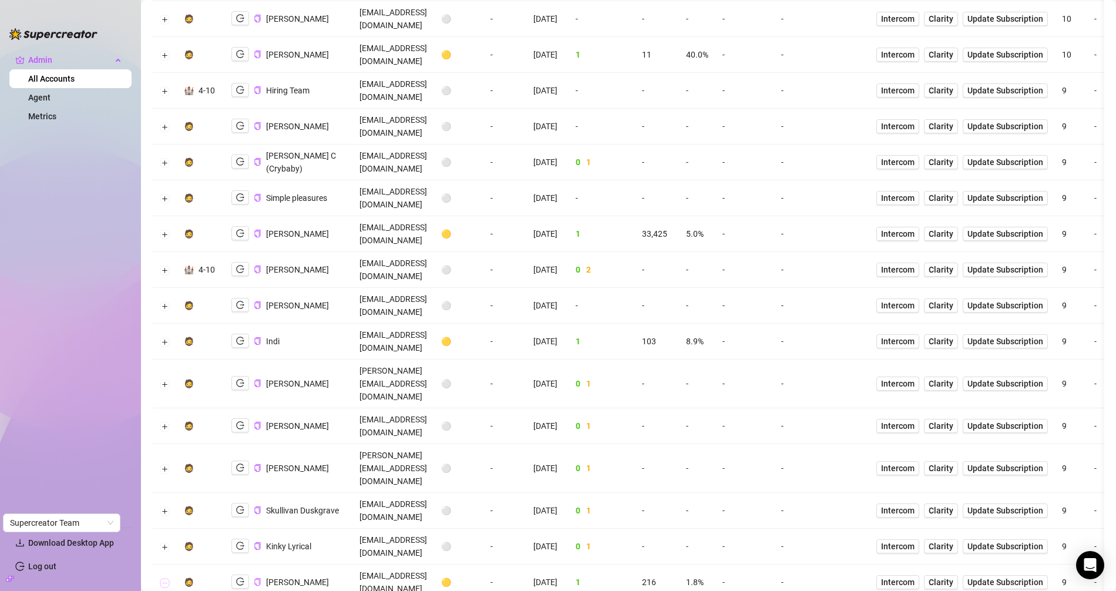
click at [164, 578] on button "Collapse row" at bounding box center [164, 582] width 9 height 9
click at [239, 336] on icon "logout" at bounding box center [240, 340] width 8 height 8
click at [166, 337] on button "Expand row" at bounding box center [164, 341] width 9 height 9
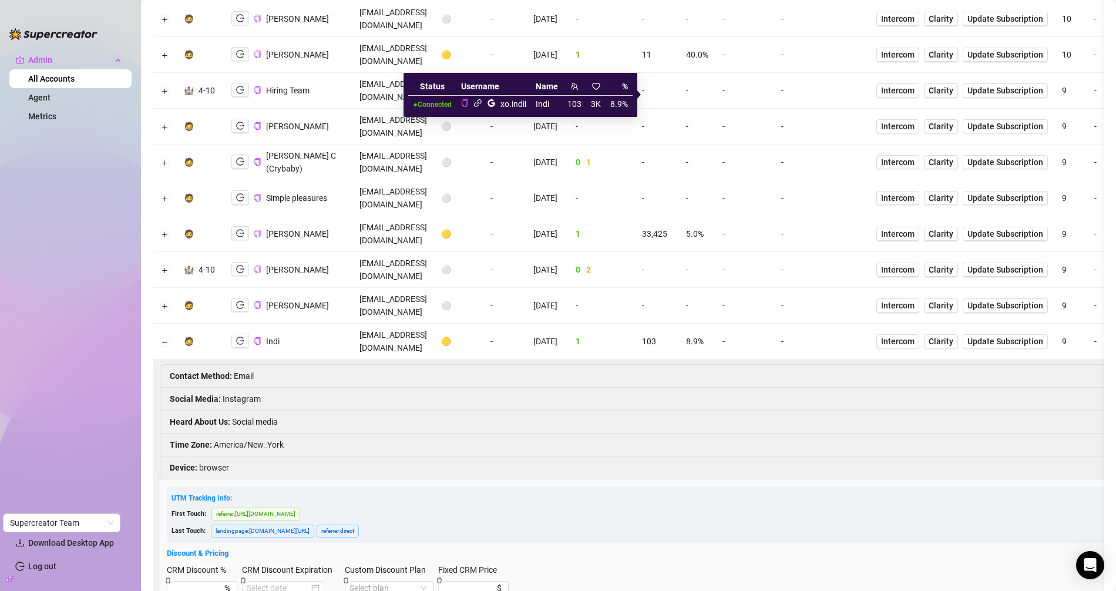
click at [477, 105] on icon "link" at bounding box center [477, 103] width 9 height 9
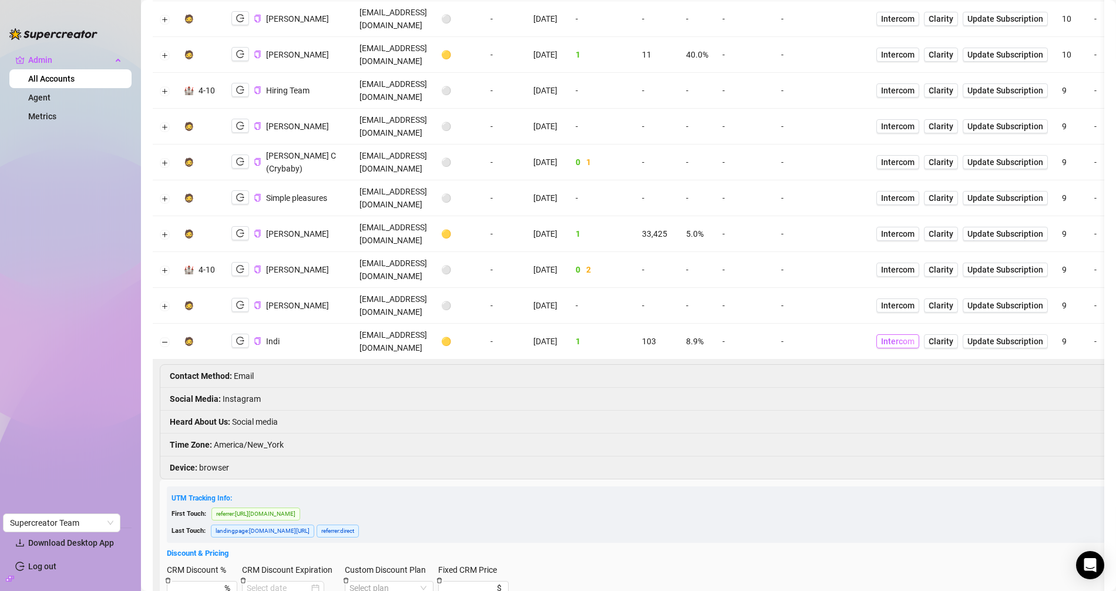
click at [914, 335] on span "Intercom" at bounding box center [897, 341] width 33 height 13
click at [254, 337] on icon "copy" at bounding box center [258, 341] width 8 height 8
click at [373, 324] on td "grem@shopify.com" at bounding box center [393, 342] width 82 height 36
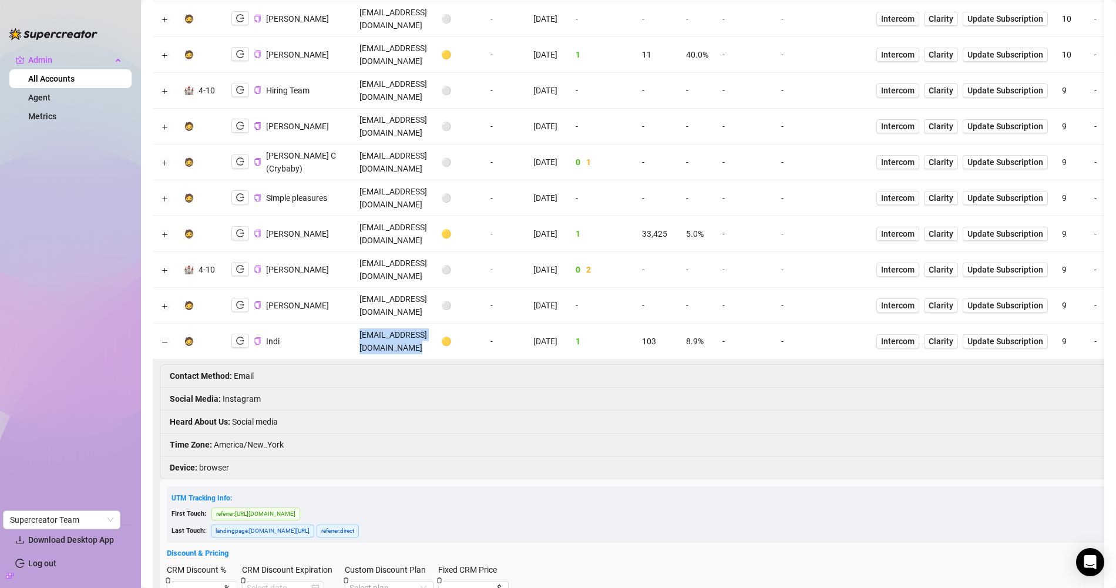
copy td "grem@shopify.com"
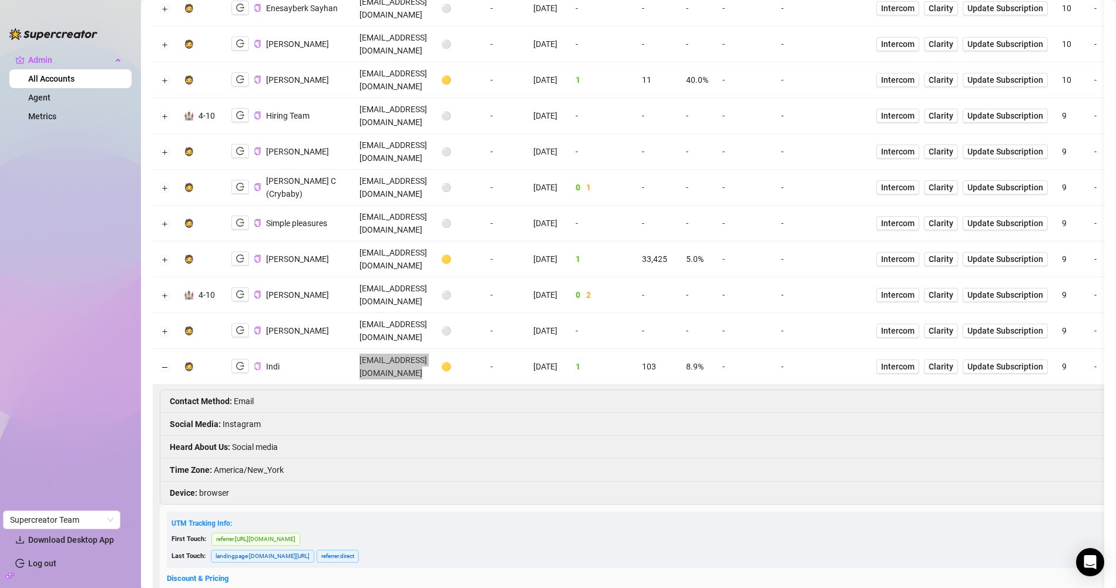
scroll to position [417, 0]
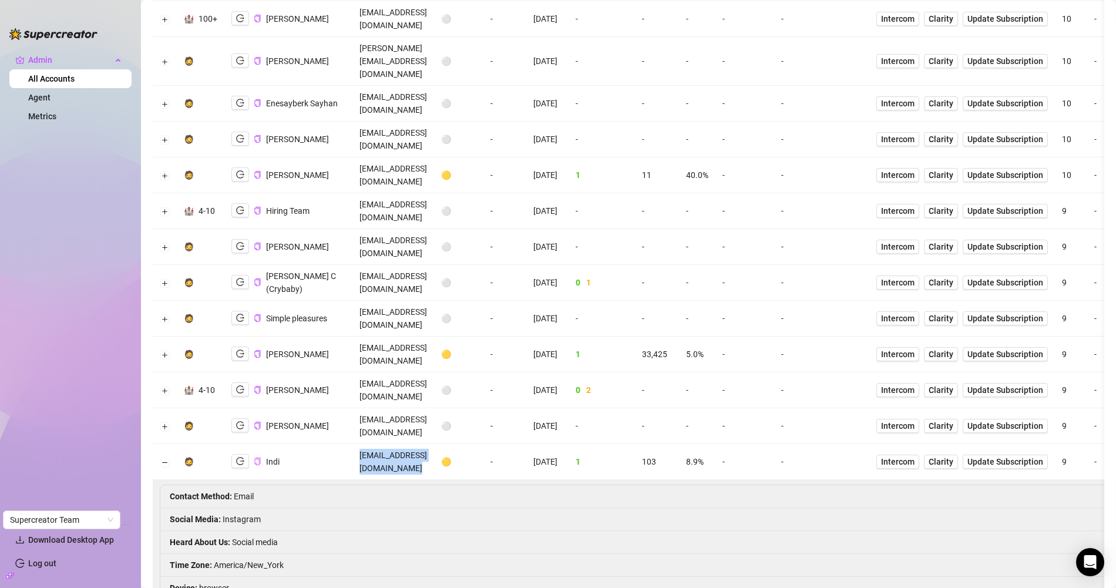
click at [395, 444] on td "grem@shopify.com" at bounding box center [393, 462] width 82 height 36
click at [380, 444] on td "grem@shopify.com" at bounding box center [393, 462] width 82 height 36
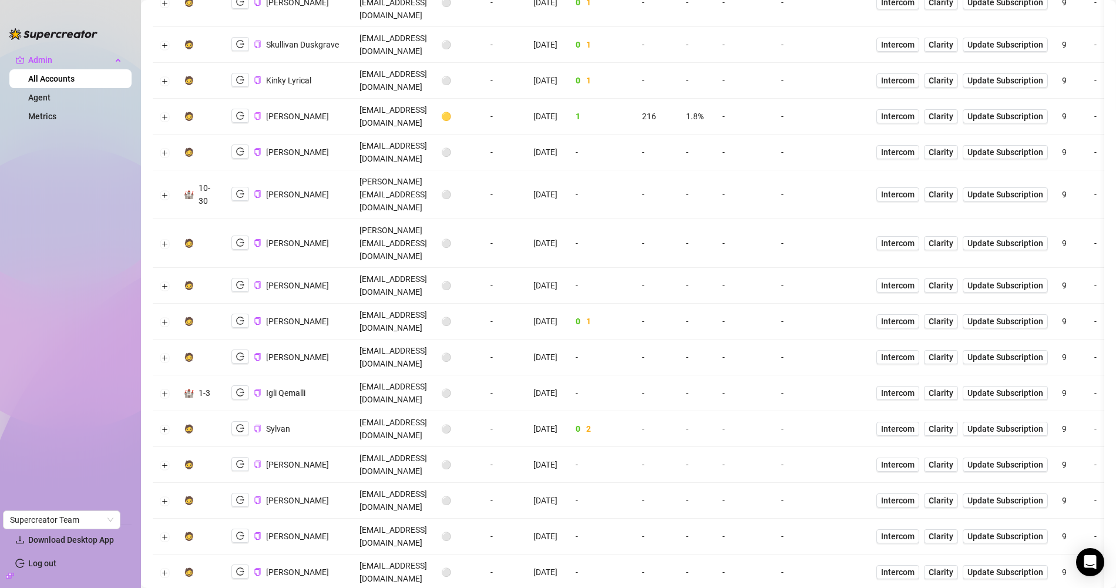
scroll to position [1586, 0]
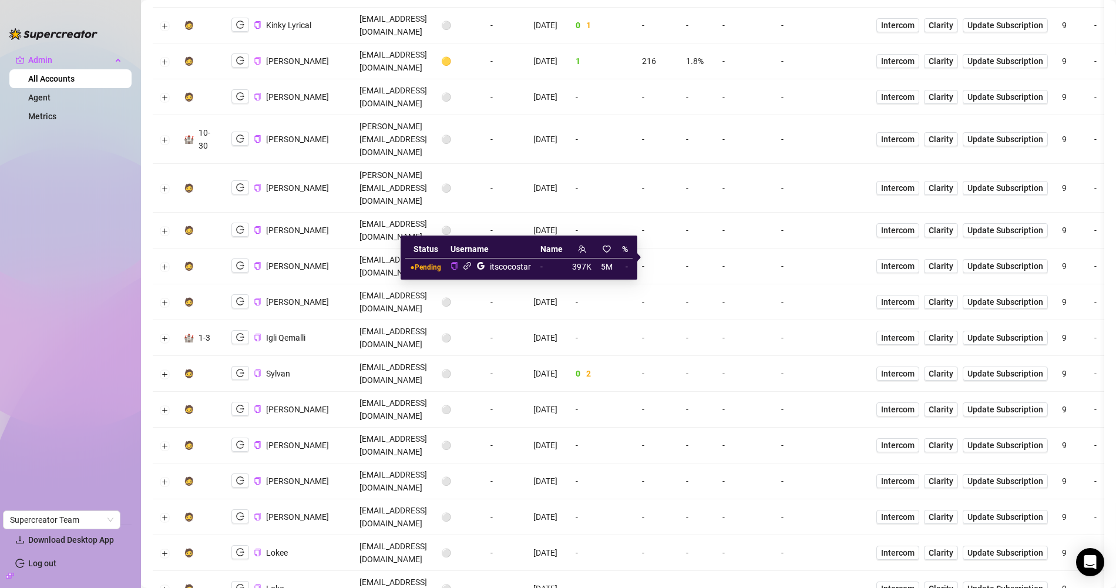
click at [467, 265] on icon "link" at bounding box center [467, 266] width 8 height 8
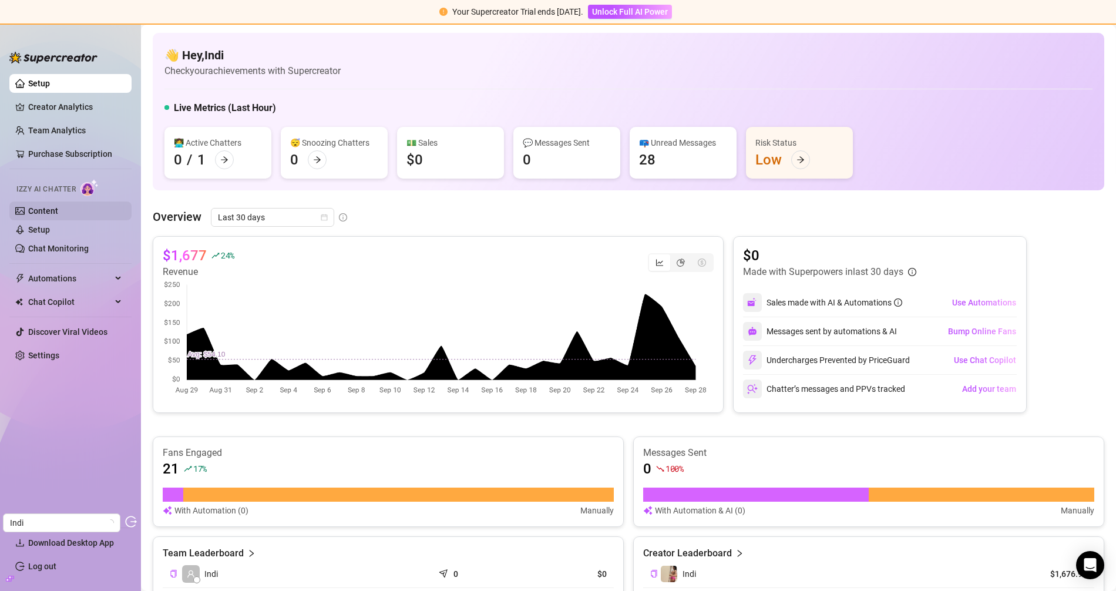
click at [55, 216] on link "Content" at bounding box center [43, 210] width 30 height 9
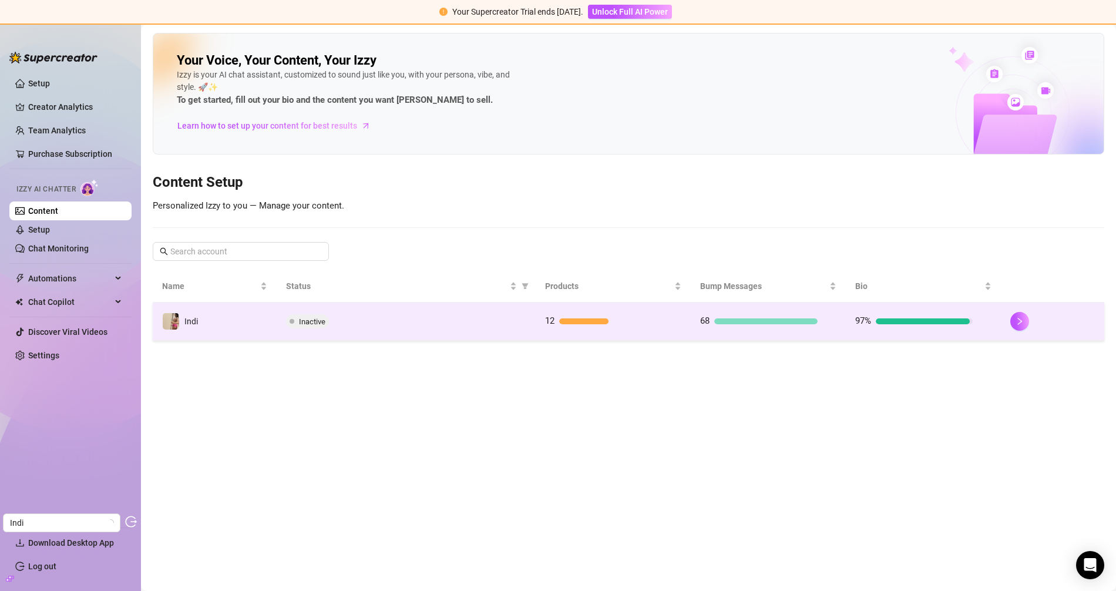
click at [228, 327] on td "Indi" at bounding box center [215, 321] width 124 height 38
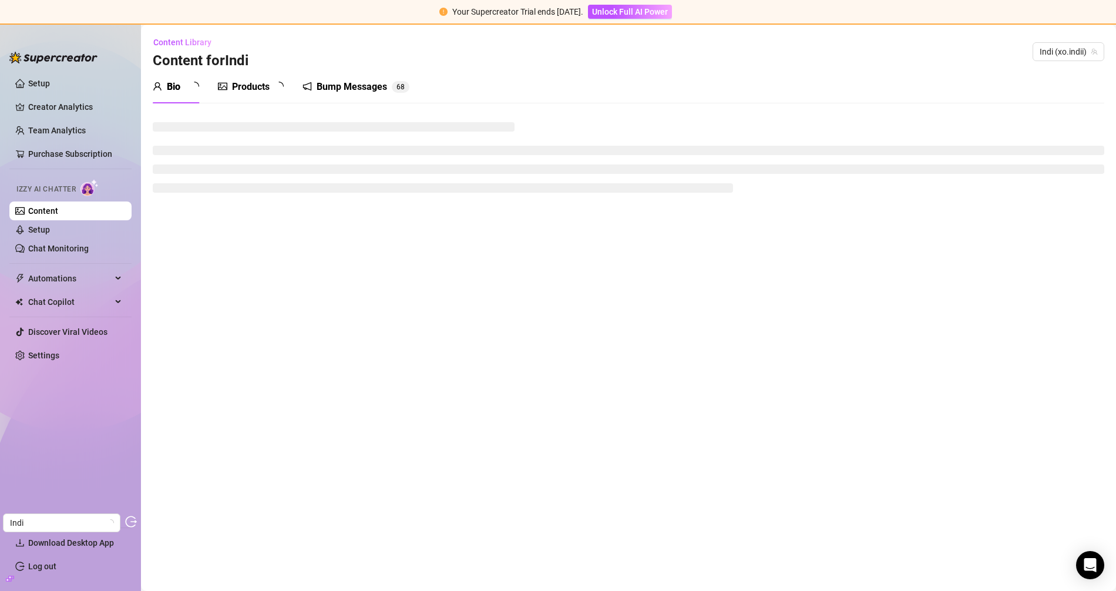
click at [244, 88] on div "Products" at bounding box center [251, 87] width 66 height 14
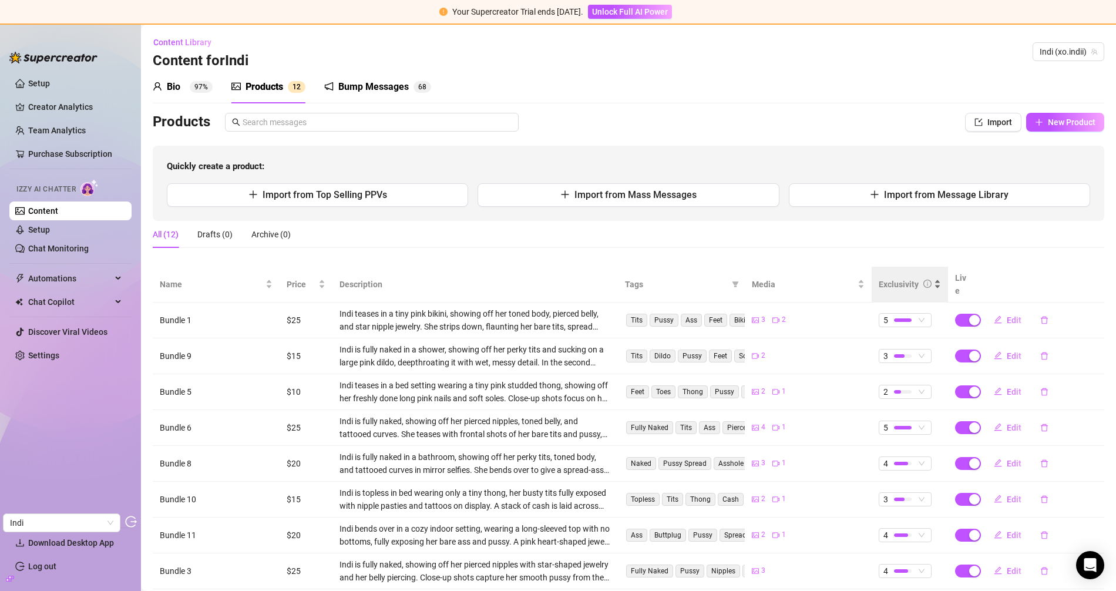
click at [881, 278] on div "Exclusivity" at bounding box center [898, 284] width 40 height 13
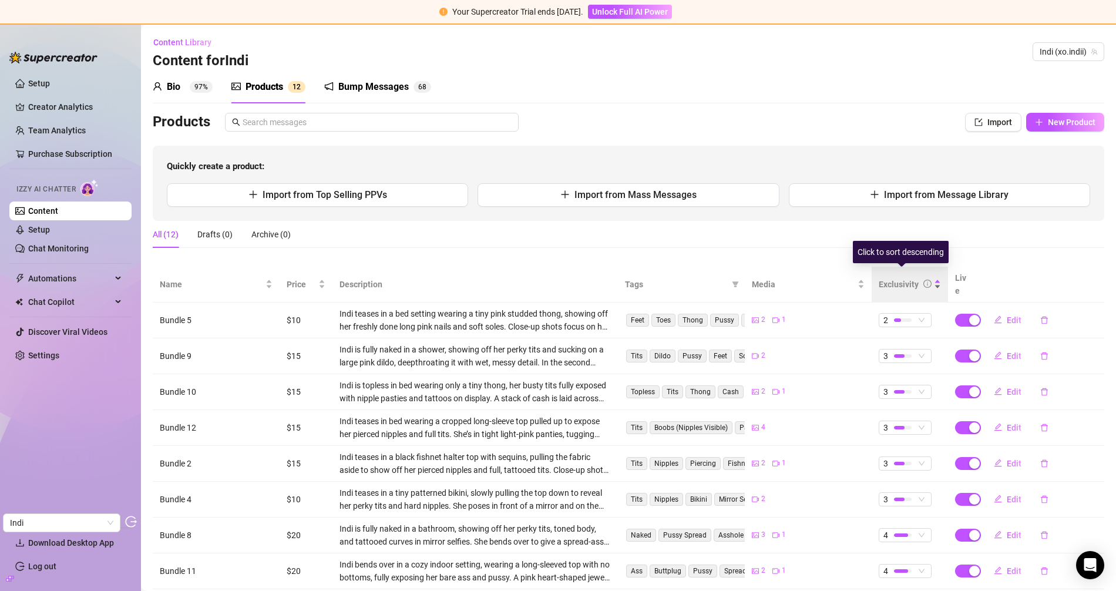
click at [886, 278] on div "Exclusivity" at bounding box center [898, 284] width 40 height 13
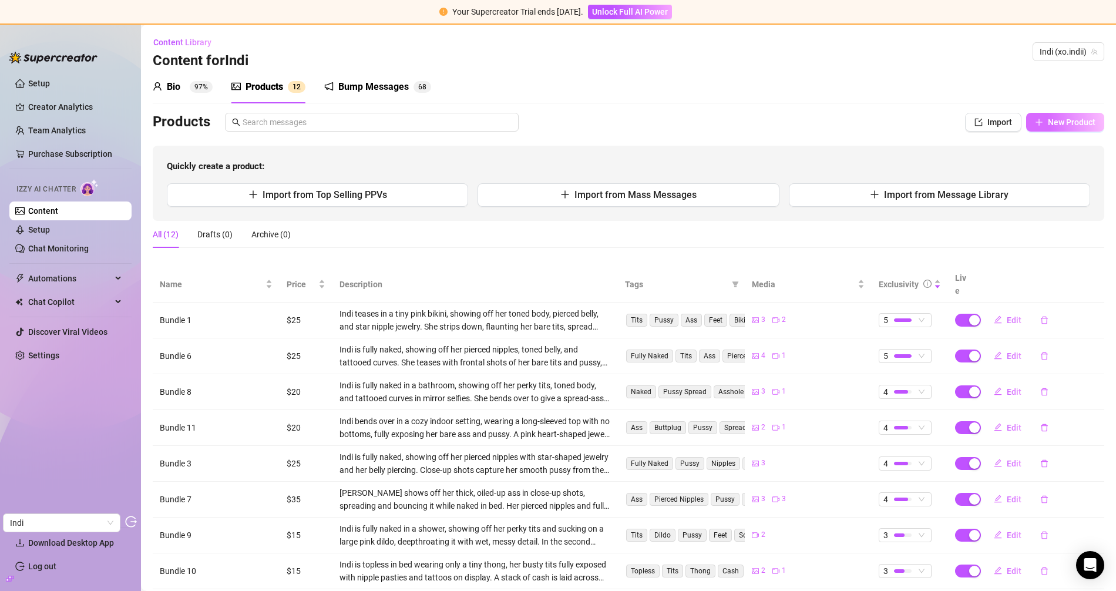
click at [1004, 127] on button "New Product" at bounding box center [1065, 122] width 78 height 19
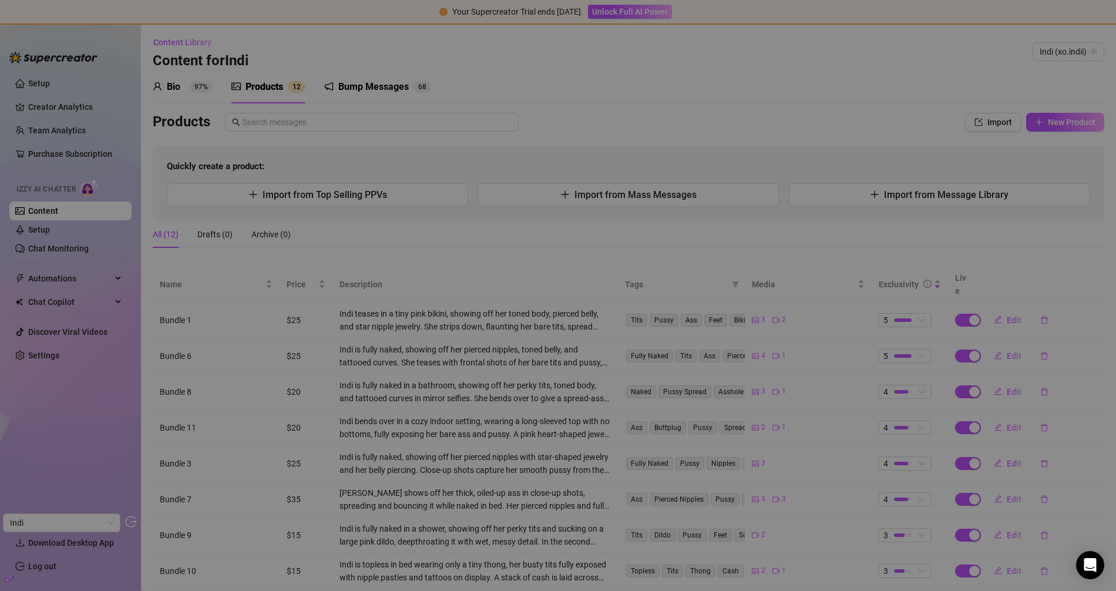
type textarea "Type your message here..."
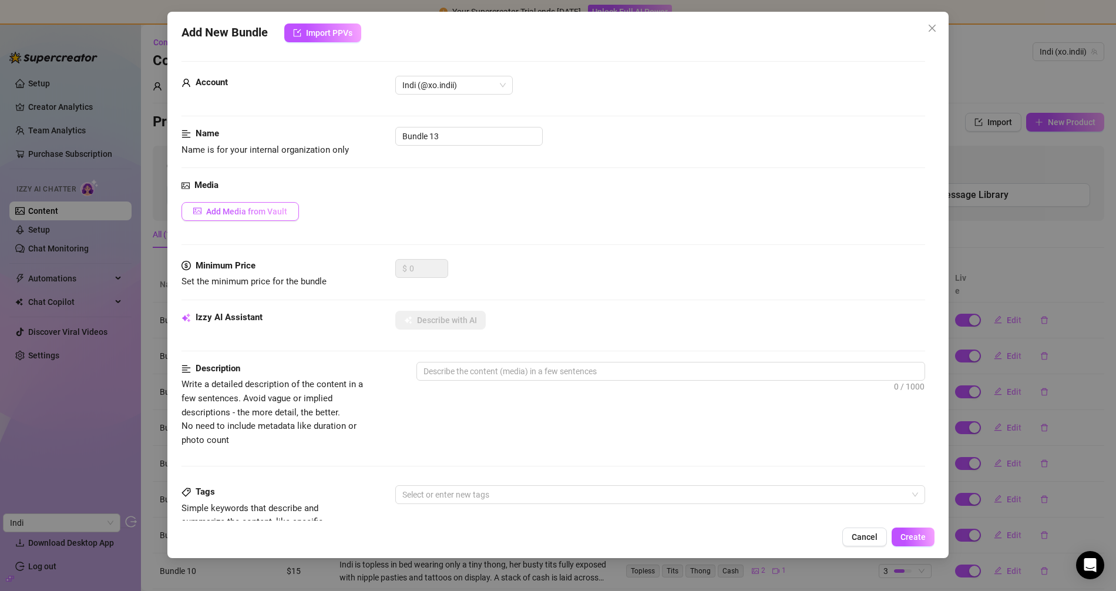
click at [264, 214] on span "Add Media from Vault" at bounding box center [246, 211] width 81 height 9
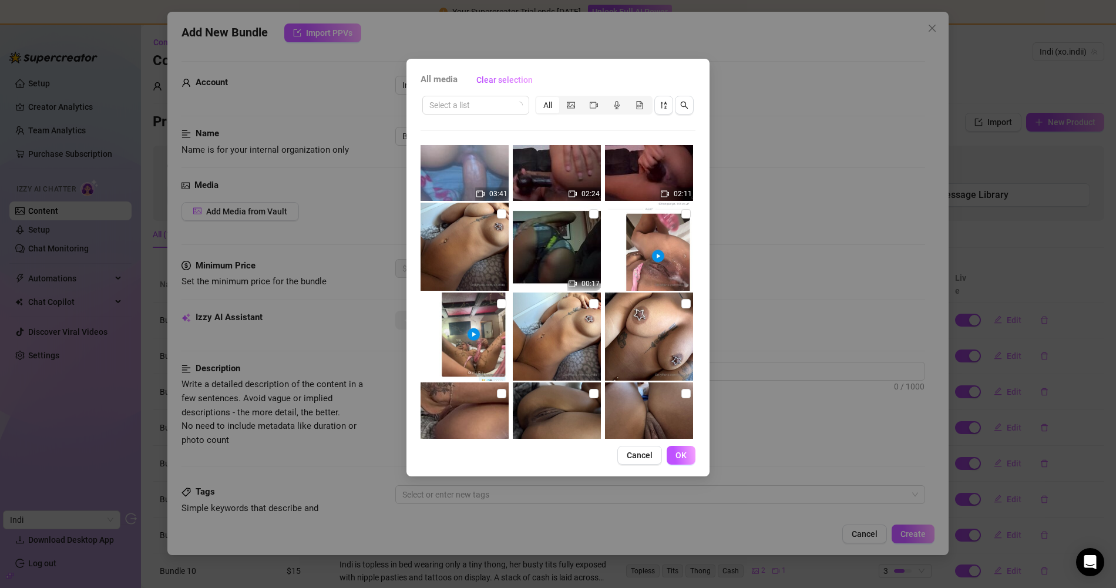
scroll to position [442, 0]
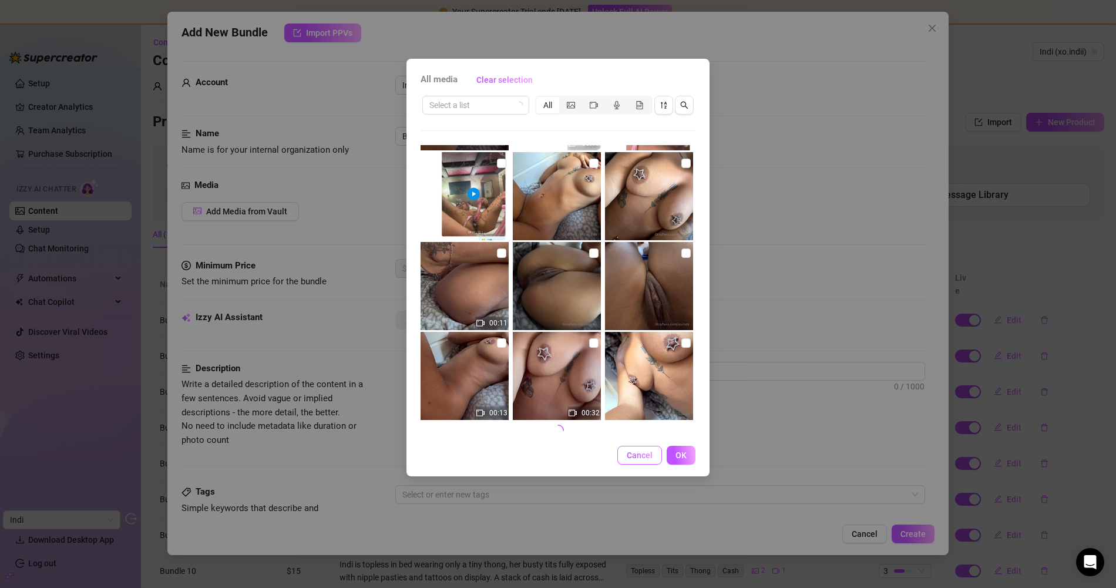
click at [638, 452] on span "Cancel" at bounding box center [640, 454] width 26 height 9
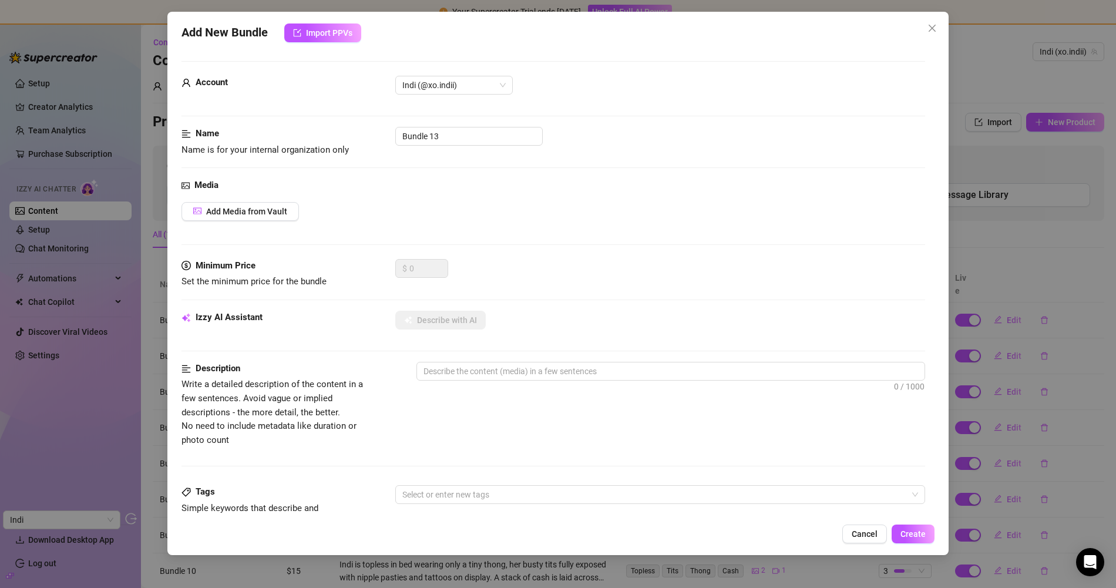
click at [921, 38] on div "Add New Bundle Import PPVs" at bounding box center [557, 32] width 753 height 19
click at [933, 26] on icon "close" at bounding box center [931, 28] width 7 height 7
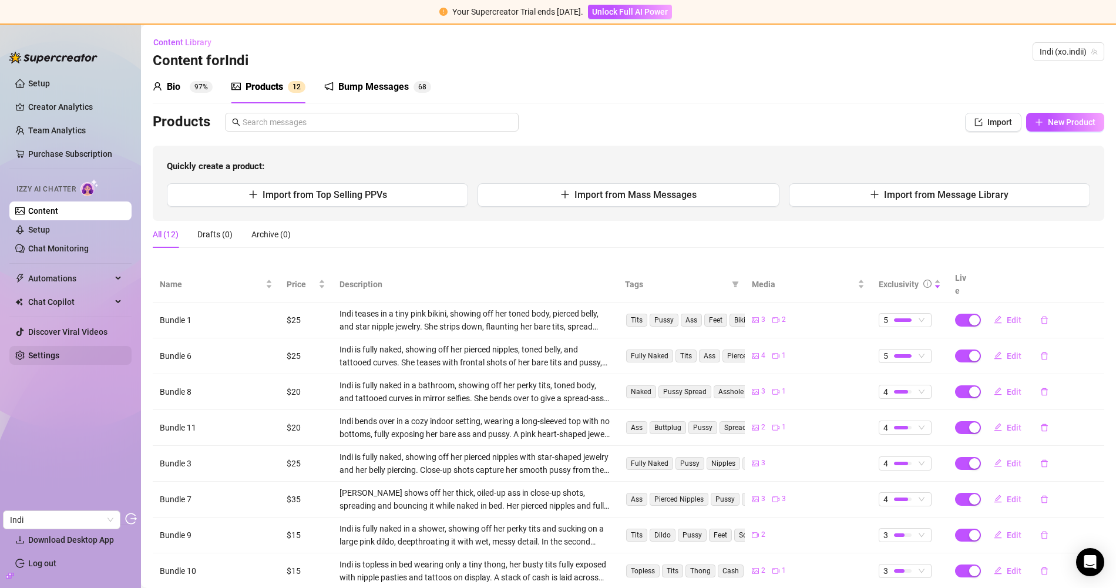
click at [31, 356] on link "Settings" at bounding box center [43, 355] width 31 height 9
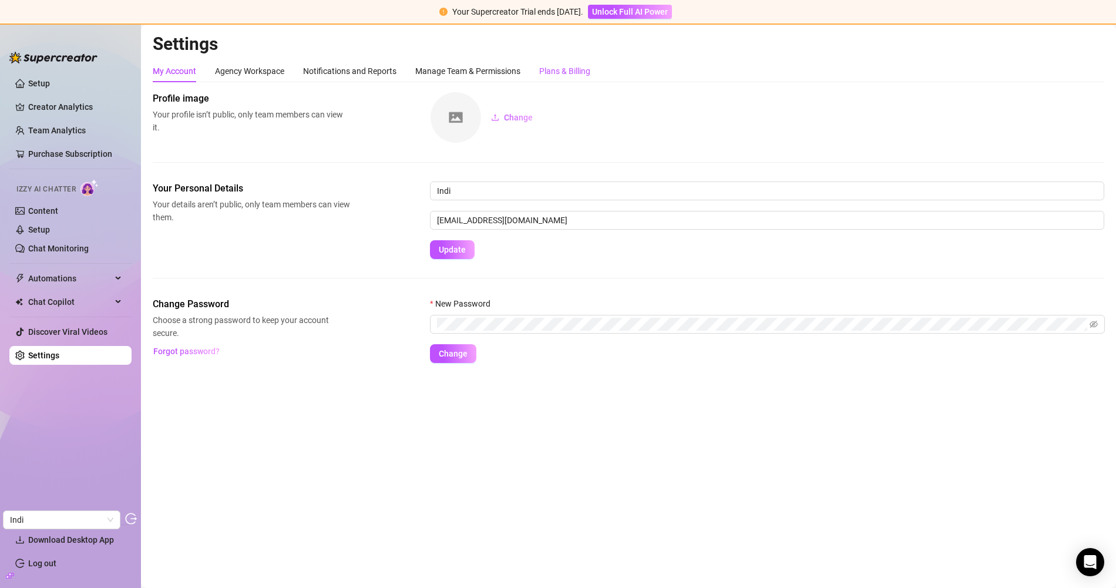
click at [560, 67] on div "Plans & Billing" at bounding box center [564, 71] width 51 height 13
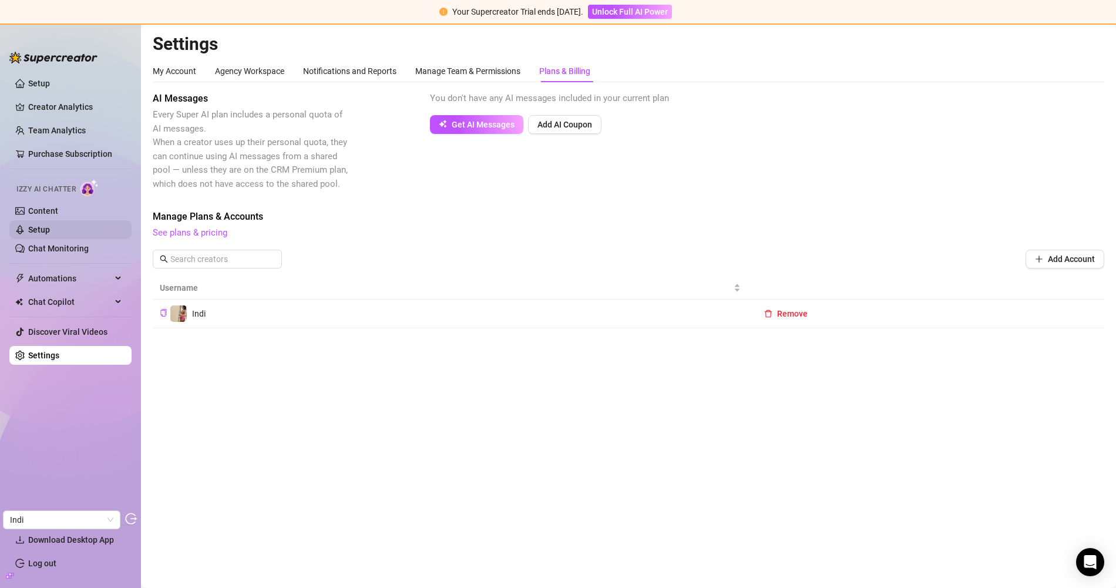
click at [50, 234] on link "Setup" at bounding box center [39, 229] width 22 height 9
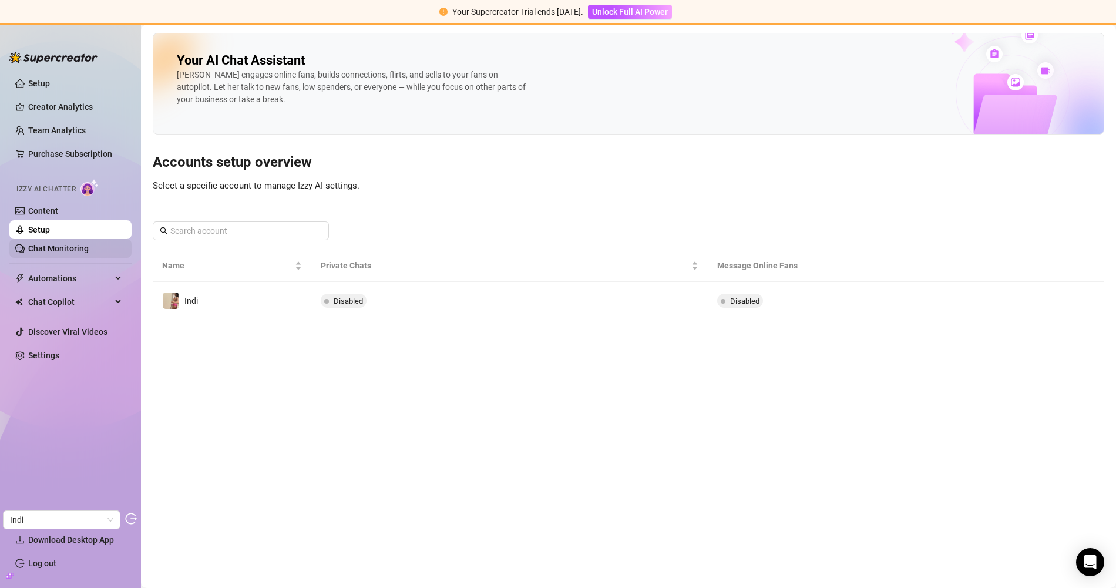
click at [58, 244] on link "Chat Monitoring" at bounding box center [58, 248] width 60 height 9
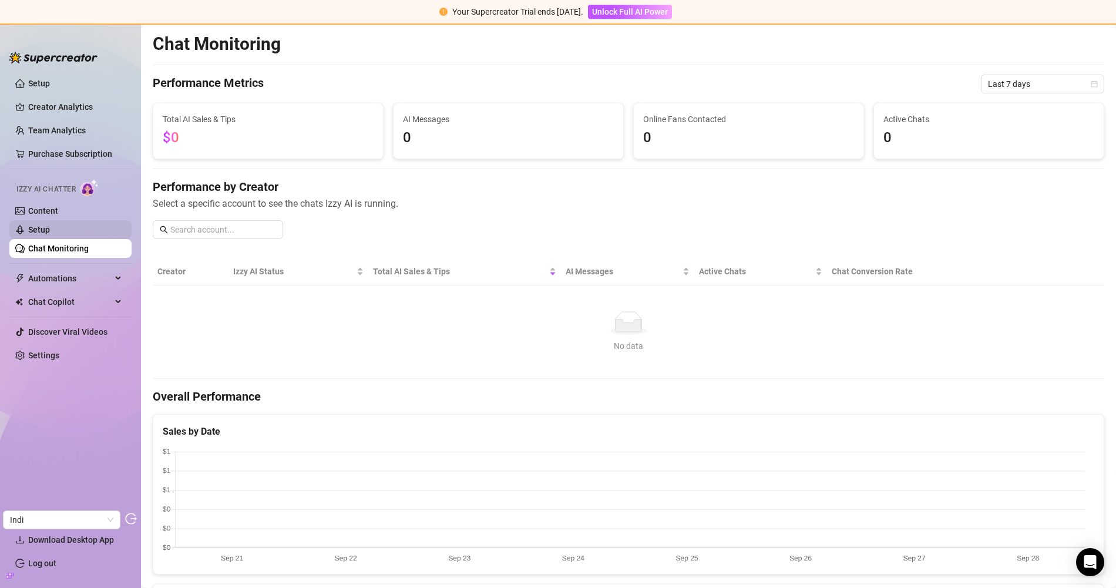
click at [50, 230] on link "Setup" at bounding box center [39, 229] width 22 height 9
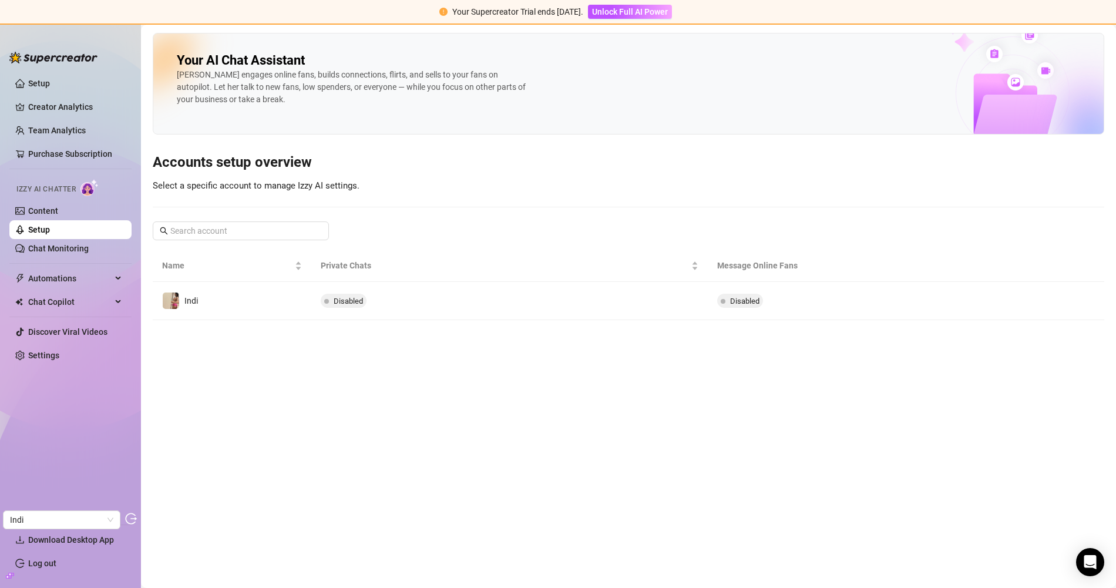
click at [50, 225] on link "Setup" at bounding box center [39, 229] width 22 height 9
click at [58, 214] on link "Content" at bounding box center [43, 210] width 30 height 9
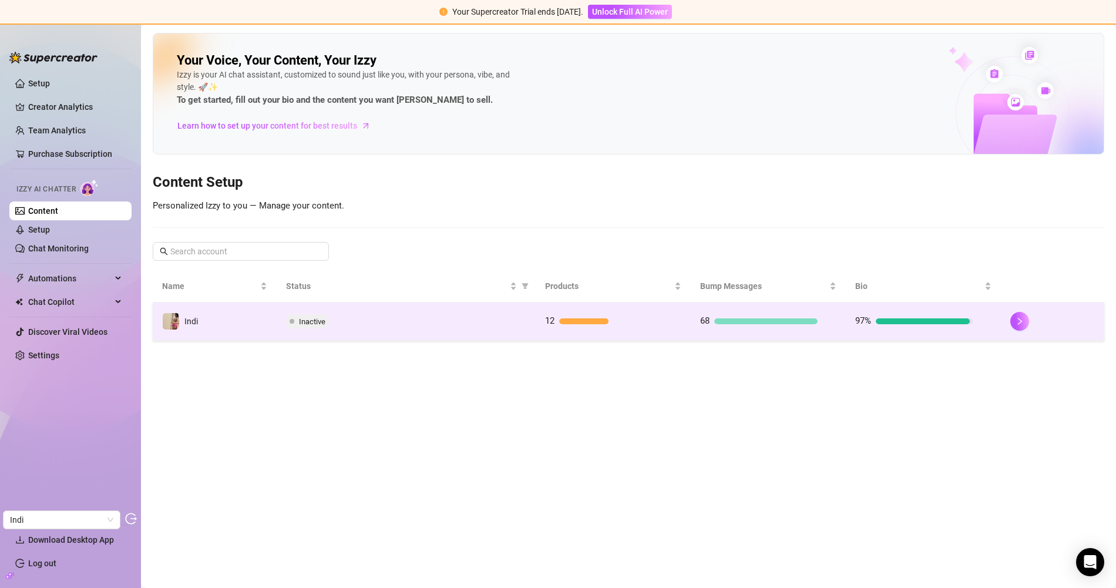
click at [477, 325] on div "Inactive" at bounding box center [406, 321] width 240 height 14
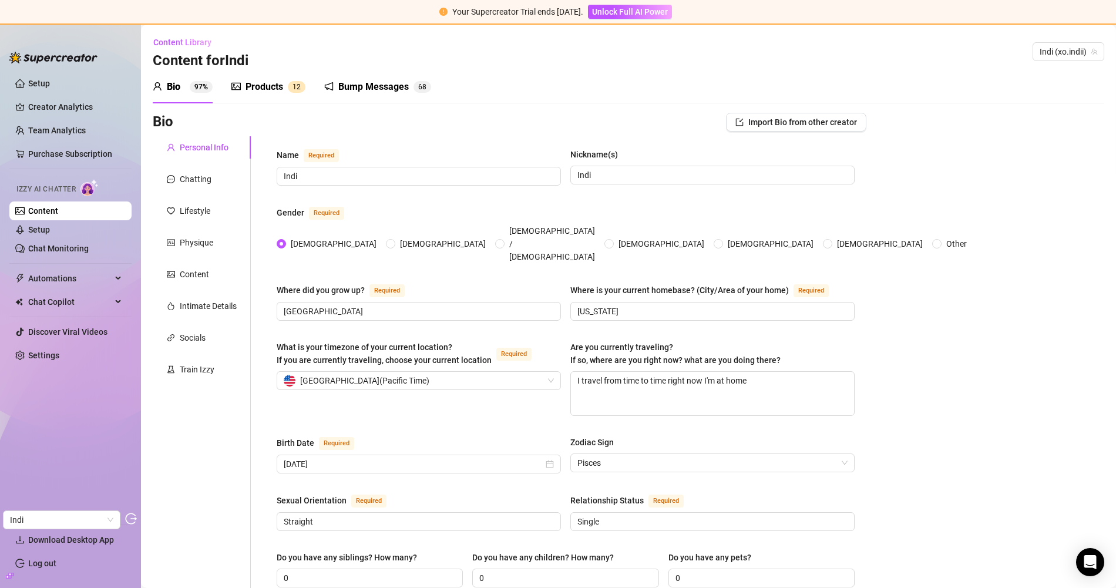
click at [271, 95] on div "Products 1 2" at bounding box center [268, 86] width 74 height 33
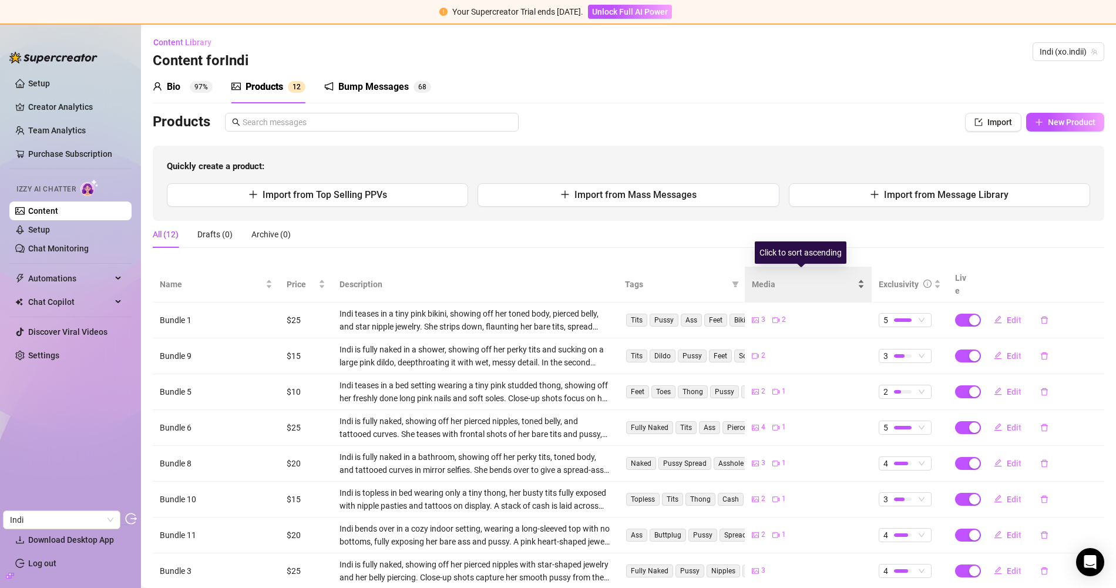
click at [852, 267] on div "Products Import New Product Quickly create a product: Import from Top Selling P…" at bounding box center [628, 403] width 951 height 581
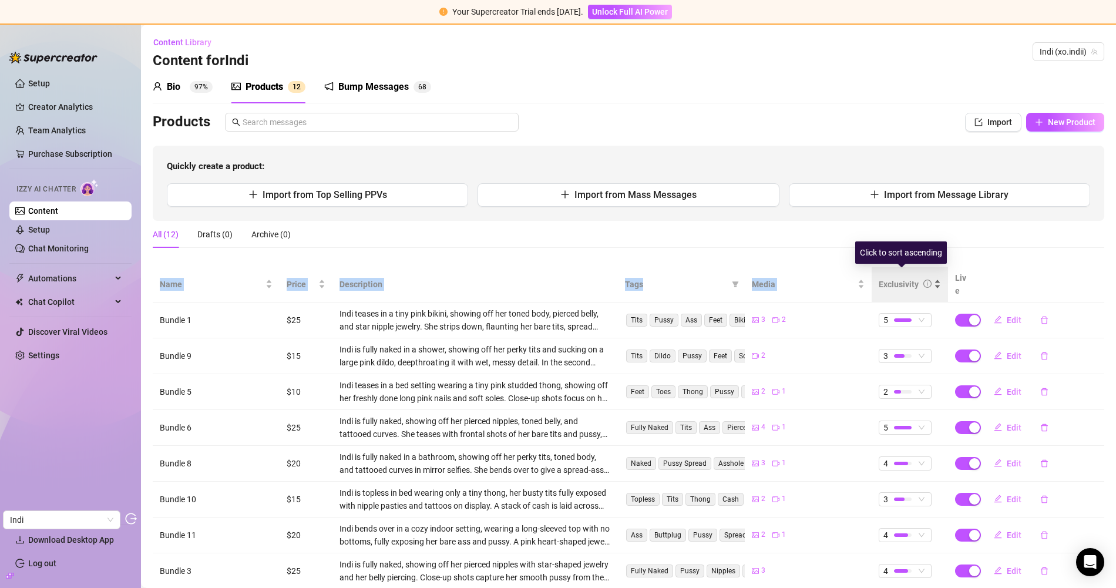
click at [885, 278] on div "Exclusivity" at bounding box center [909, 284] width 62 height 13
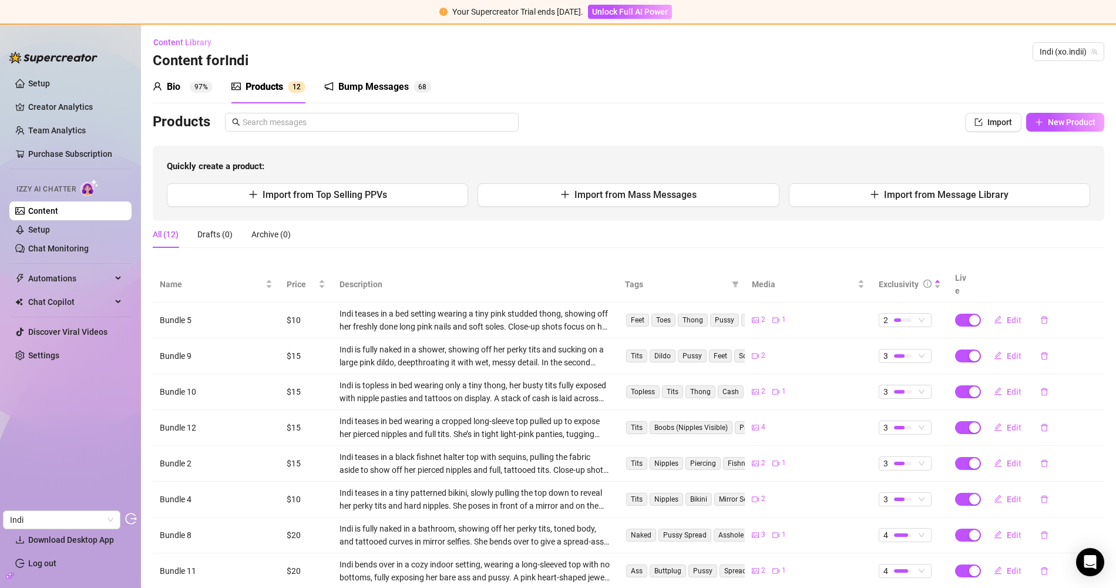
click at [181, 87] on div "Bio 97%" at bounding box center [183, 87] width 60 height 14
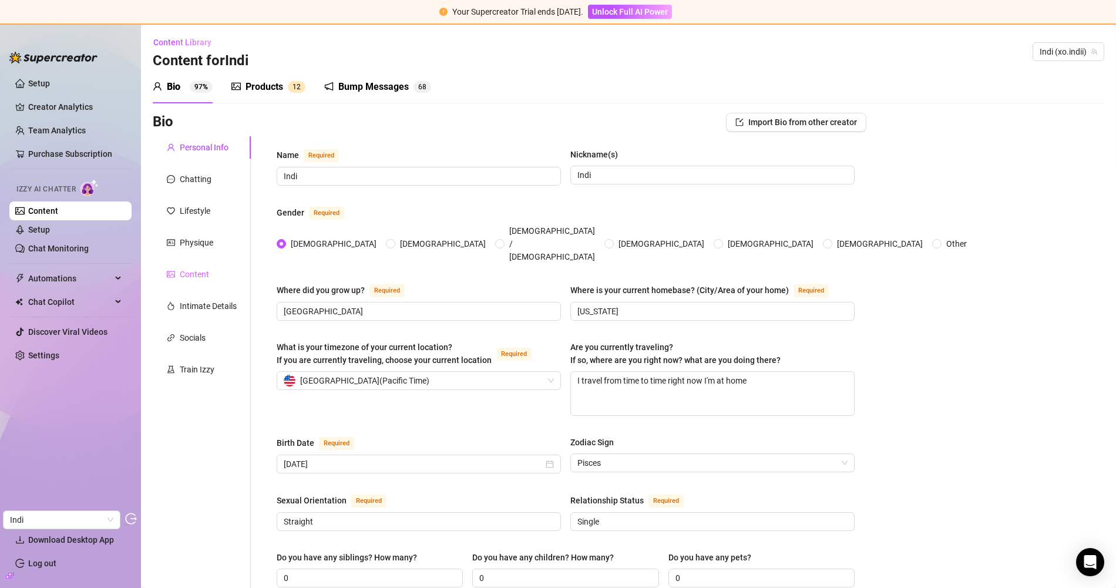
click at [202, 281] on div "Content" at bounding box center [202, 274] width 98 height 22
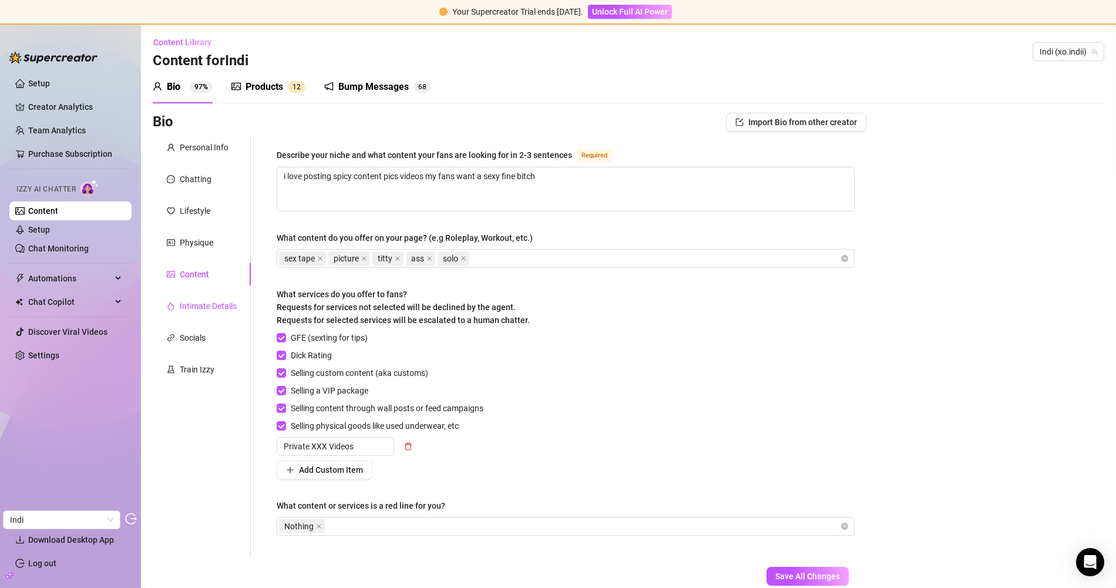
click at [217, 300] on div "Intimate Details" at bounding box center [208, 305] width 57 height 13
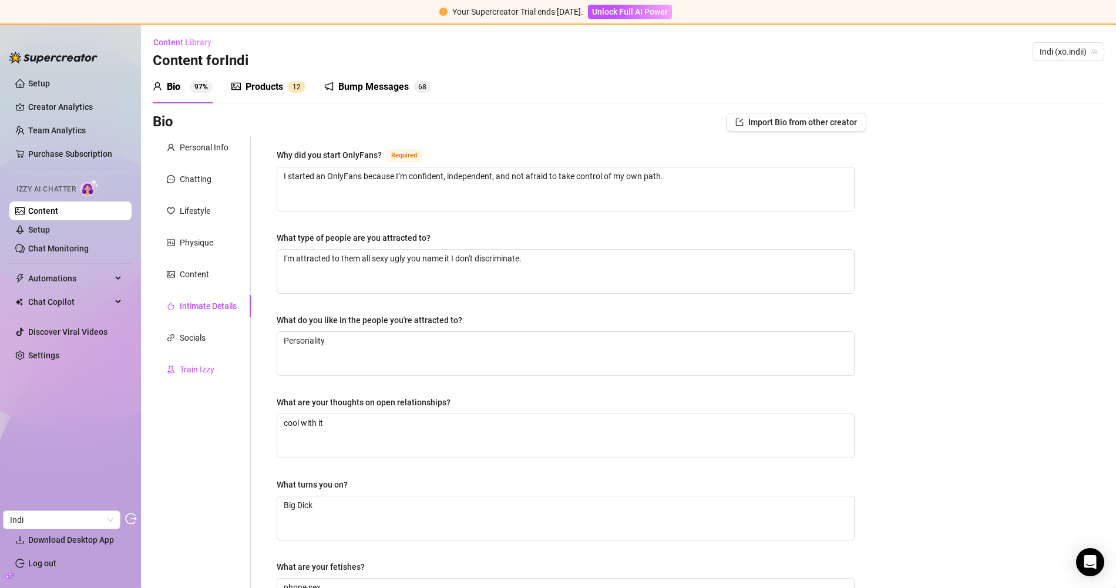
click at [202, 365] on div "Train Izzy" at bounding box center [197, 369] width 35 height 13
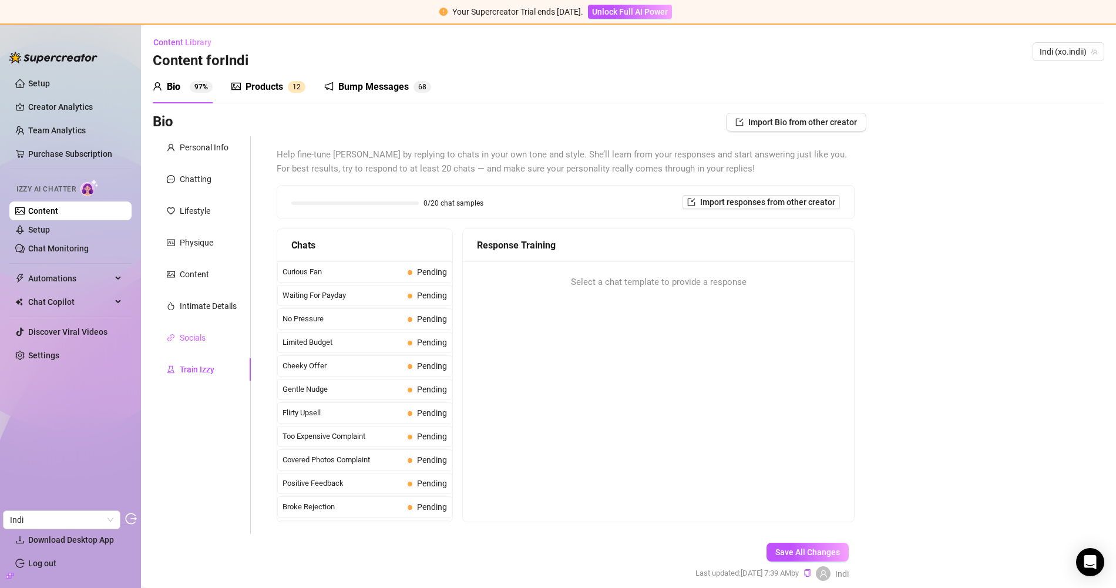
click at [201, 326] on div "Socials" at bounding box center [202, 337] width 98 height 22
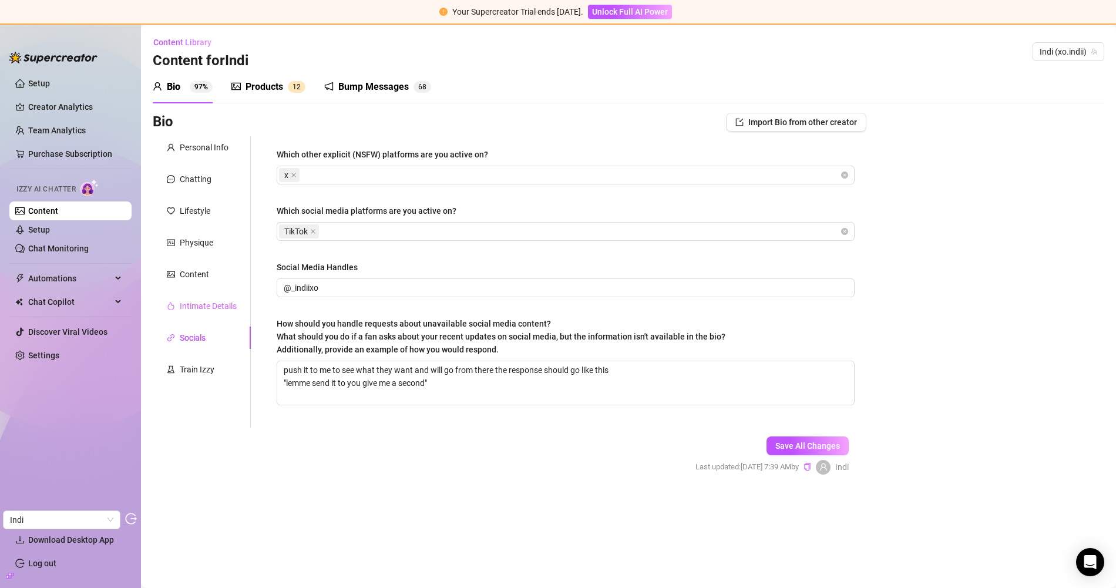
click at [204, 314] on div "Intimate Details" at bounding box center [202, 306] width 98 height 22
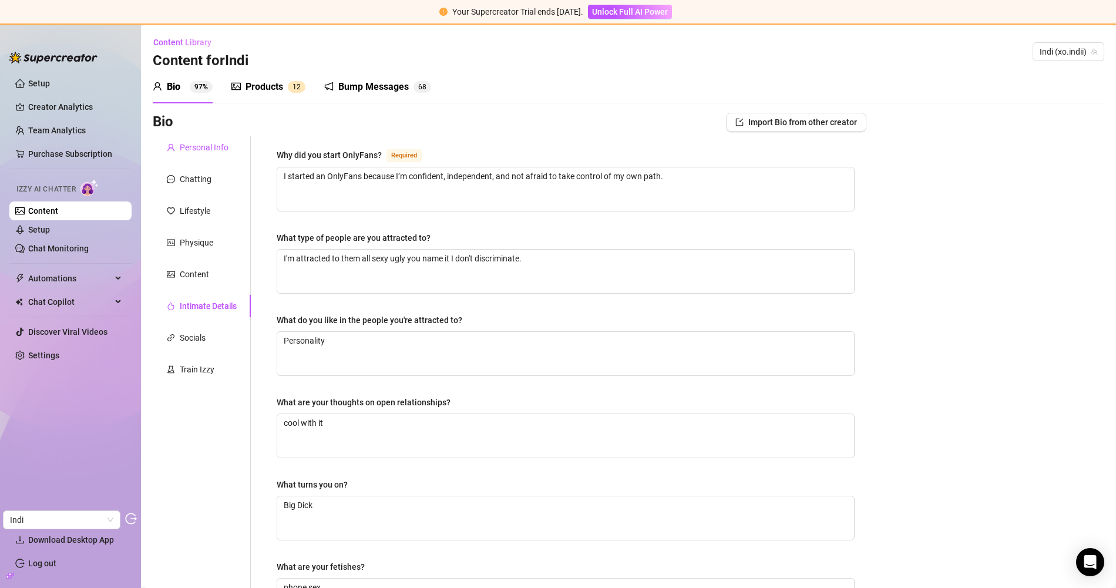
click at [213, 152] on div "Personal Info" at bounding box center [204, 147] width 49 height 13
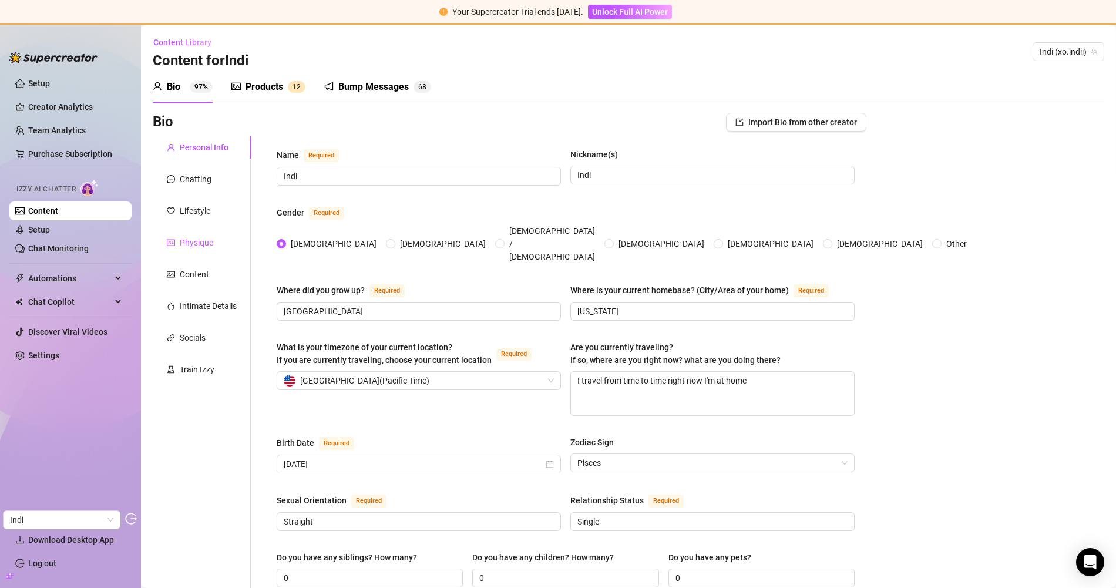
click at [181, 240] on div "Physique" at bounding box center [196, 242] width 33 height 13
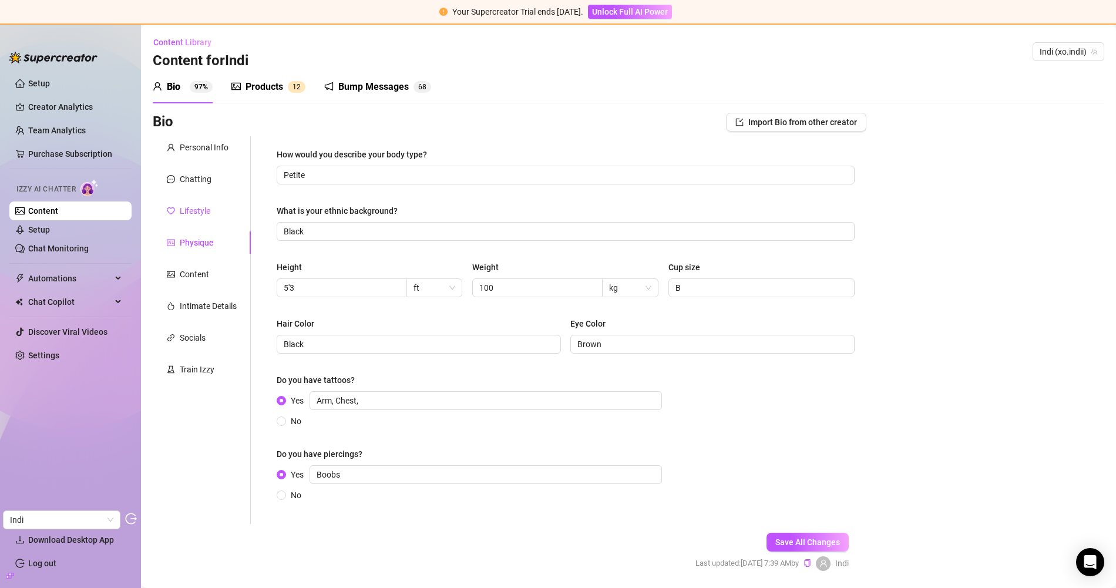
click at [198, 211] on div "Lifestyle" at bounding box center [195, 210] width 31 height 13
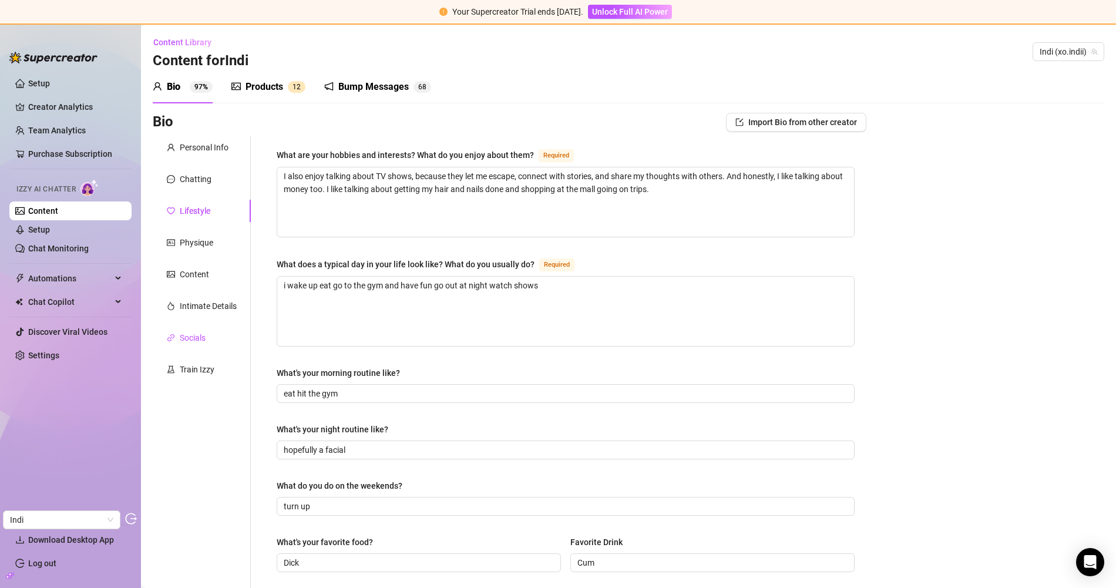
click at [186, 339] on div "Socials" at bounding box center [193, 337] width 26 height 13
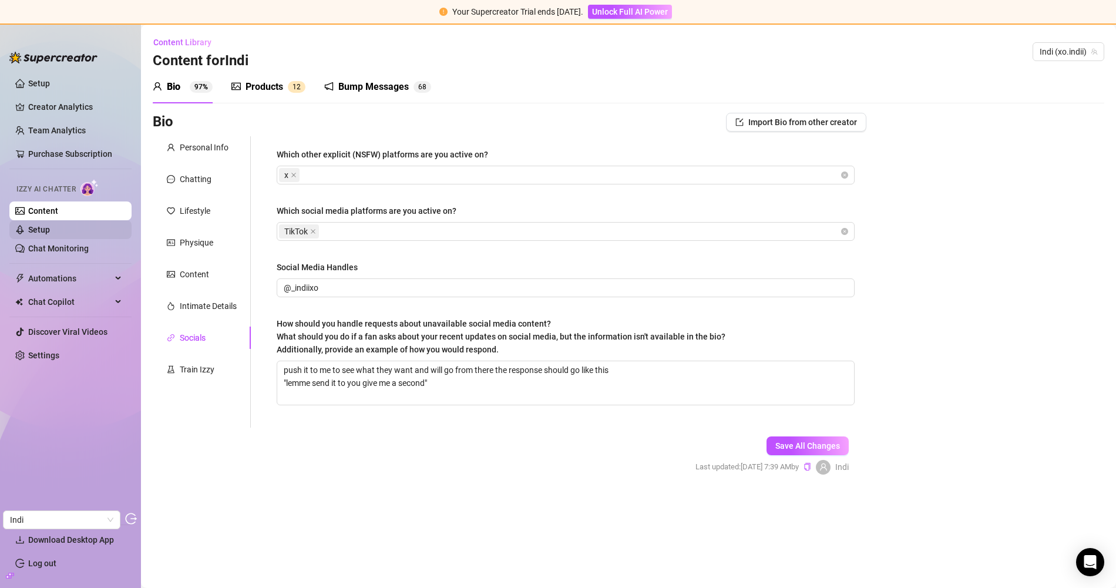
click at [50, 234] on link "Setup" at bounding box center [39, 229] width 22 height 9
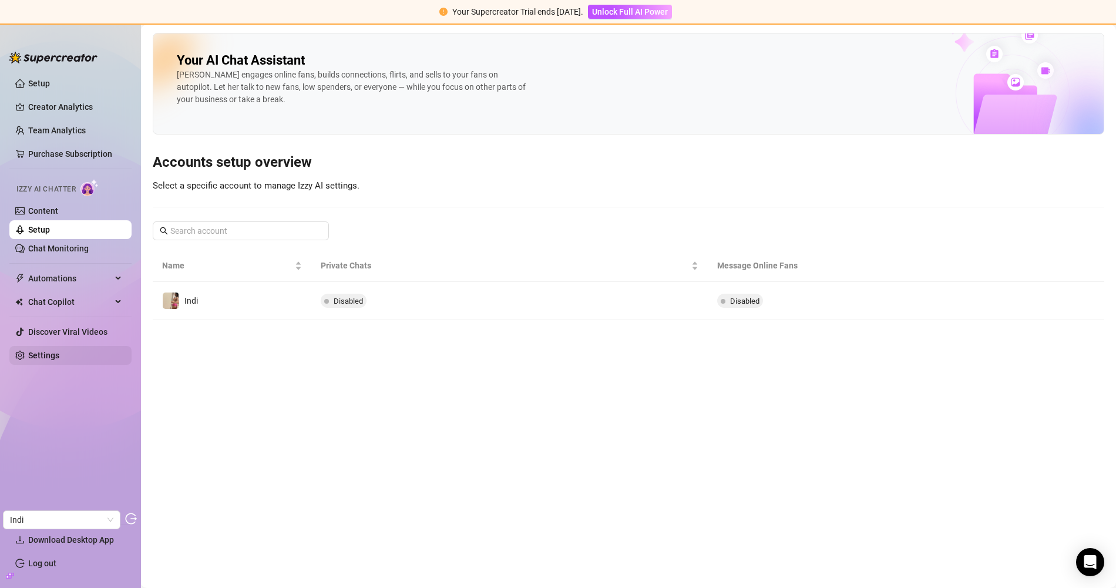
click at [59, 351] on link "Settings" at bounding box center [43, 355] width 31 height 9
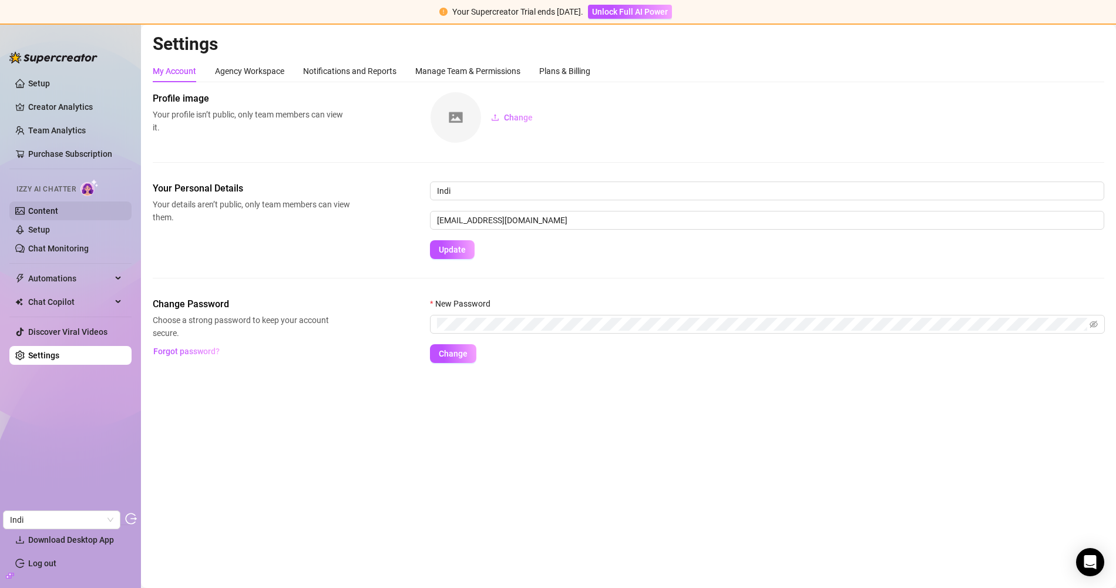
click at [58, 213] on link "Content" at bounding box center [43, 210] width 30 height 9
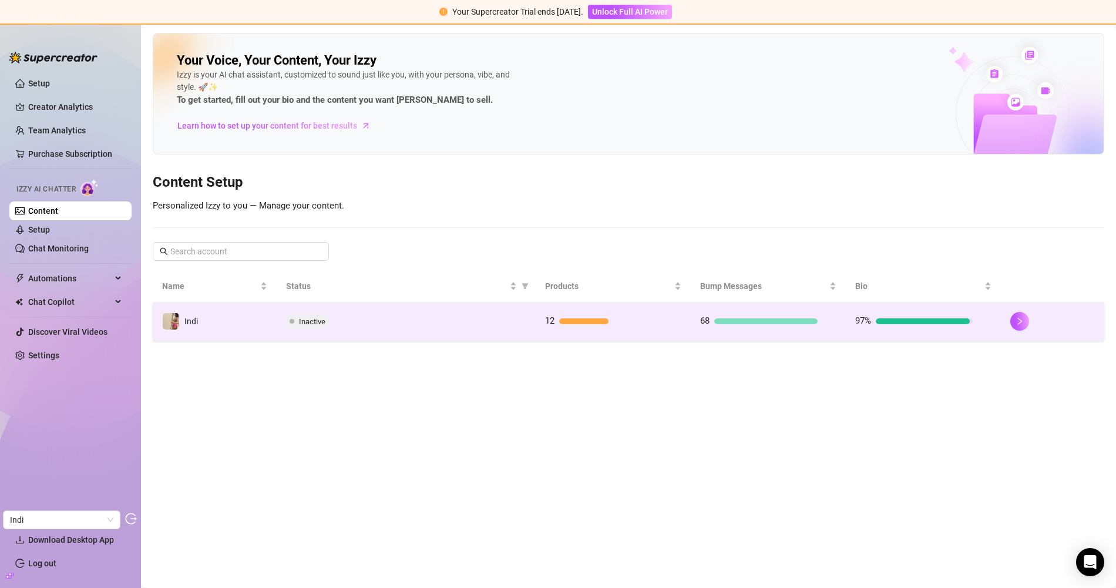
click at [501, 311] on td "Inactive" at bounding box center [406, 321] width 258 height 38
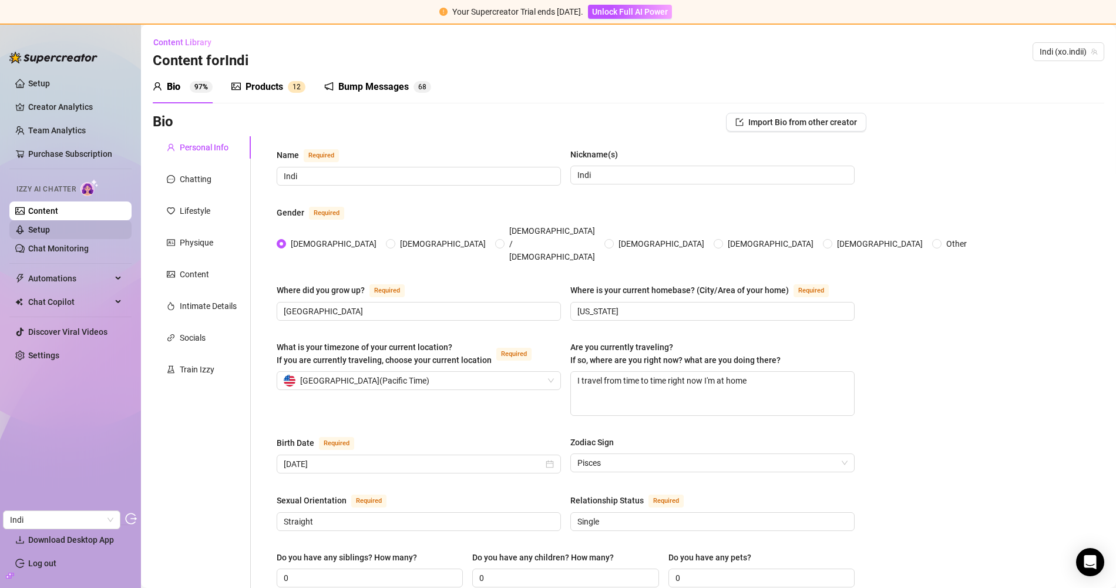
click at [50, 225] on link "Setup" at bounding box center [39, 229] width 22 height 9
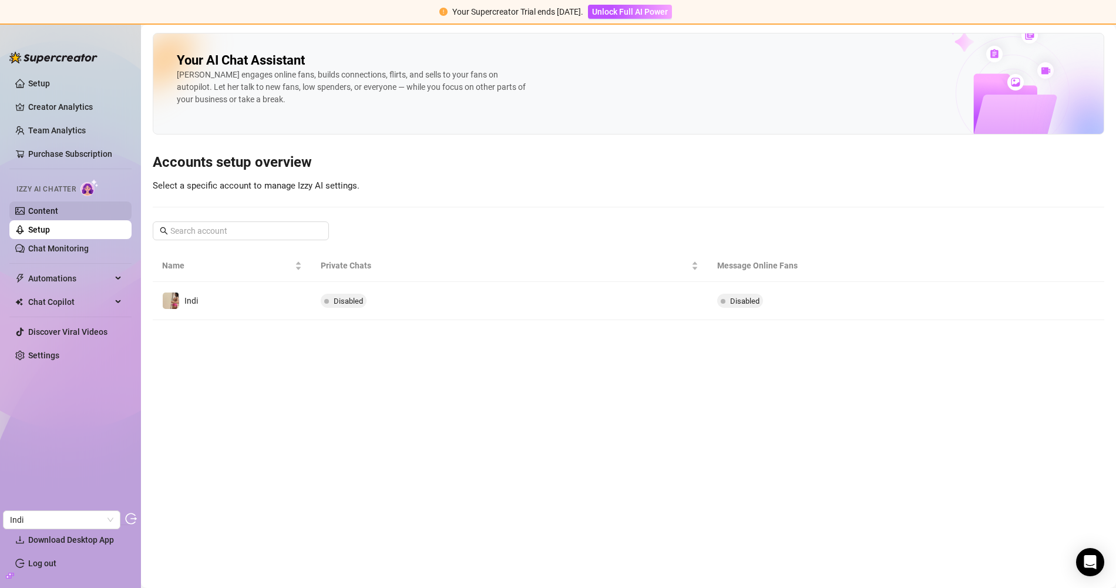
click at [58, 216] on link "Content" at bounding box center [43, 210] width 30 height 9
